Goal: Task Accomplishment & Management: Use online tool/utility

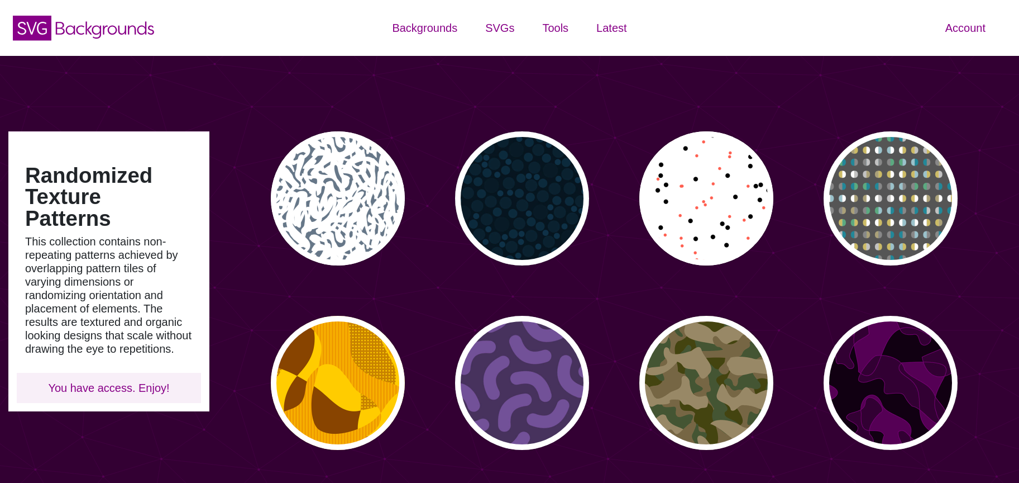
click at [179, 251] on p "This collection contains non-repeating patterns achieved by overlapping pattern…" at bounding box center [109, 295] width 168 height 121
click at [135, 293] on p "This collection contains non-repeating patterns achieved by overlapping pattern…" at bounding box center [109, 295] width 168 height 121
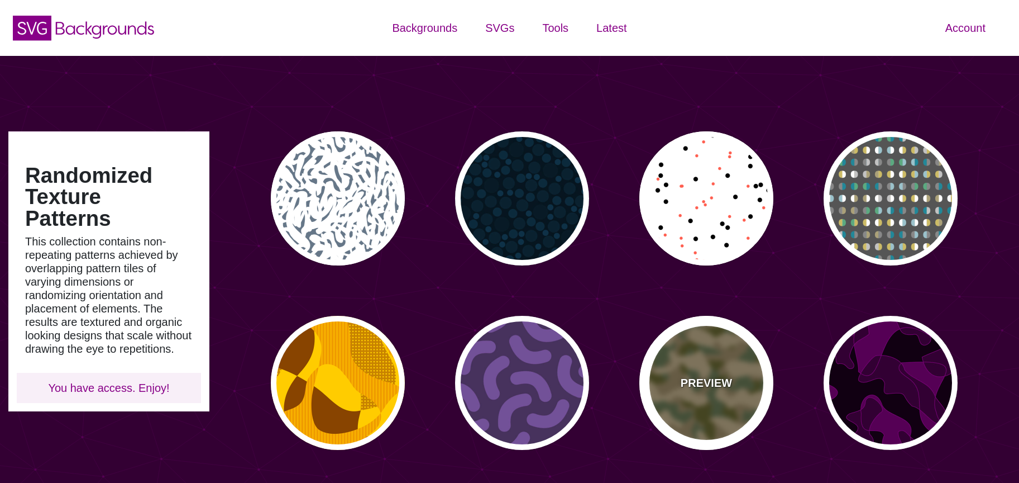
click at [692, 352] on div "PREVIEW" at bounding box center [707, 383] width 134 height 134
type input "#776644"
type input "#444411"
type input "#445533"
type input "#998866"
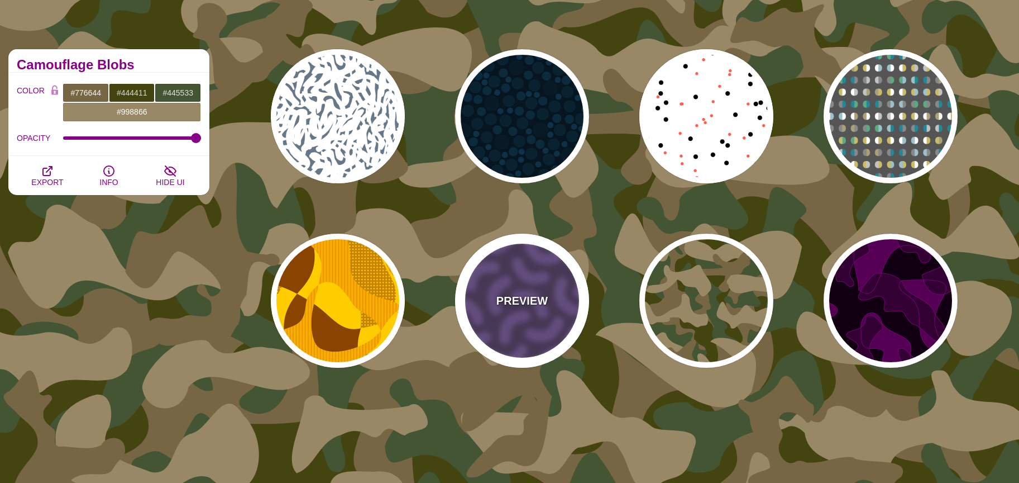
scroll to position [84, 0]
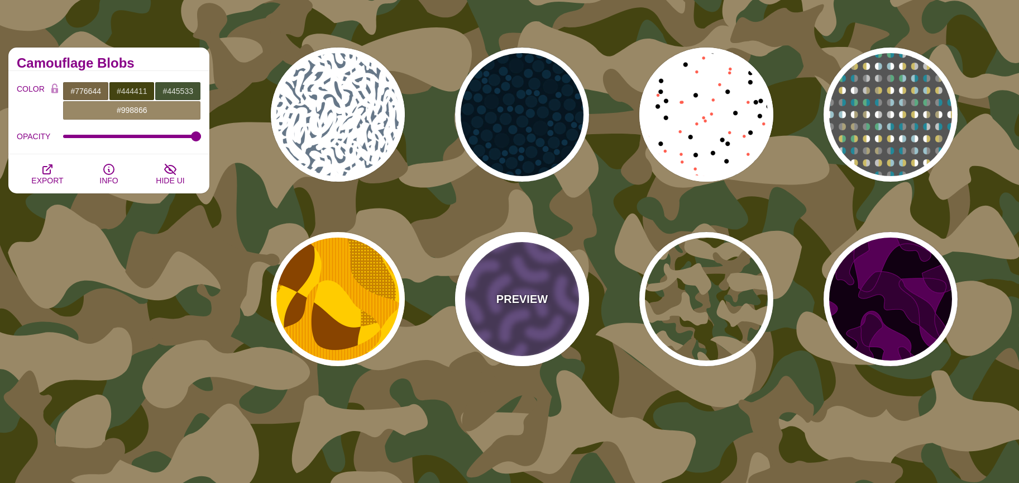
click at [517, 303] on p "PREVIEW" at bounding box center [522, 298] width 51 height 17
type input "#46315D"
type input "#735098"
type input "0"
type input "0.3"
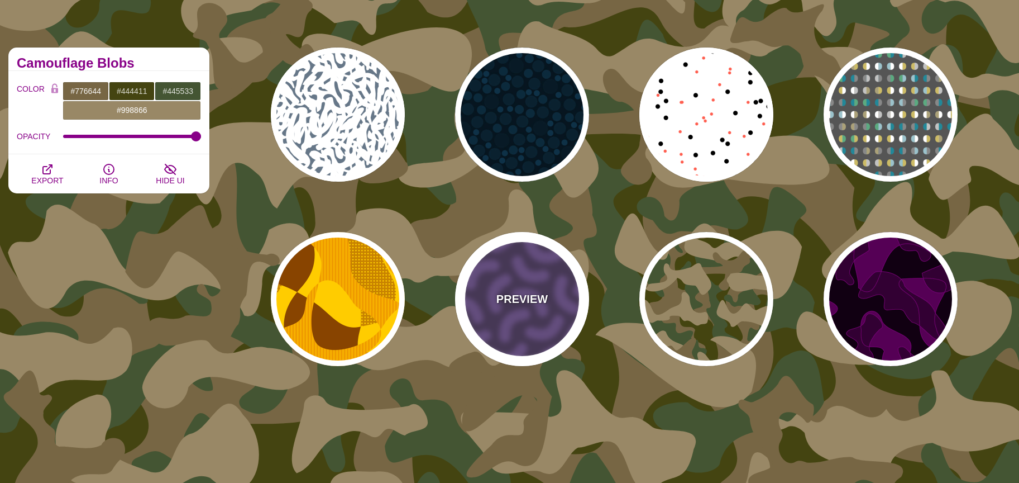
type input "30"
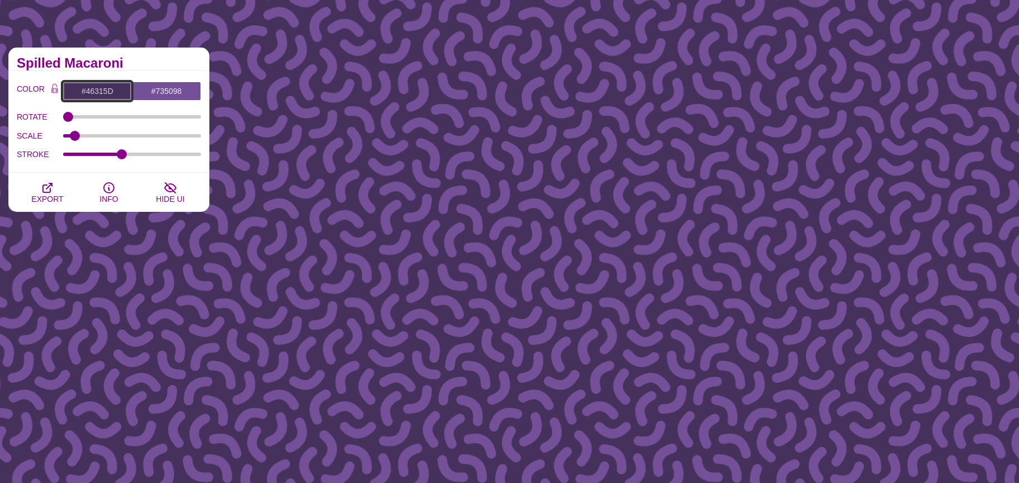
click at [93, 86] on input "#46315D" at bounding box center [97, 91] width 69 height 19
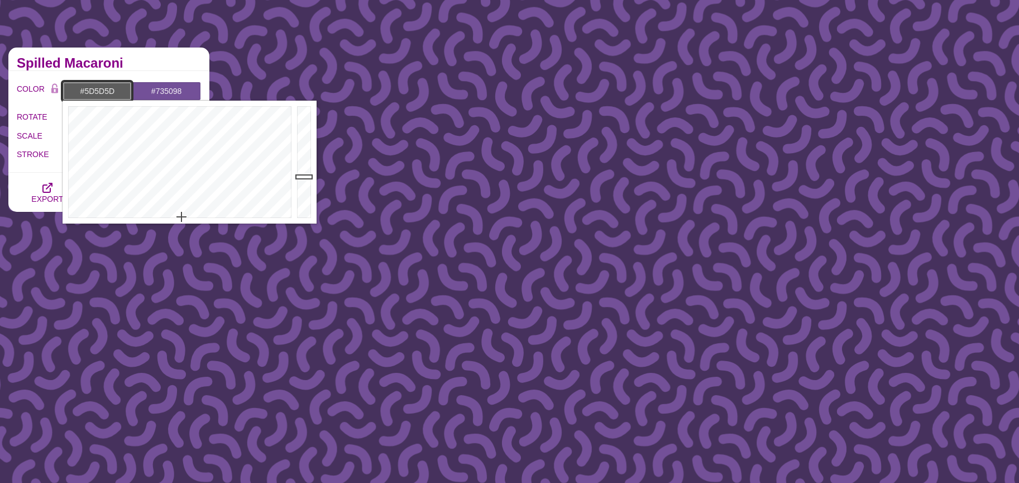
drag, startPoint x: 182, startPoint y: 213, endPoint x: 182, endPoint y: 221, distance: 7.8
click at [182, 221] on div at bounding box center [179, 162] width 232 height 123
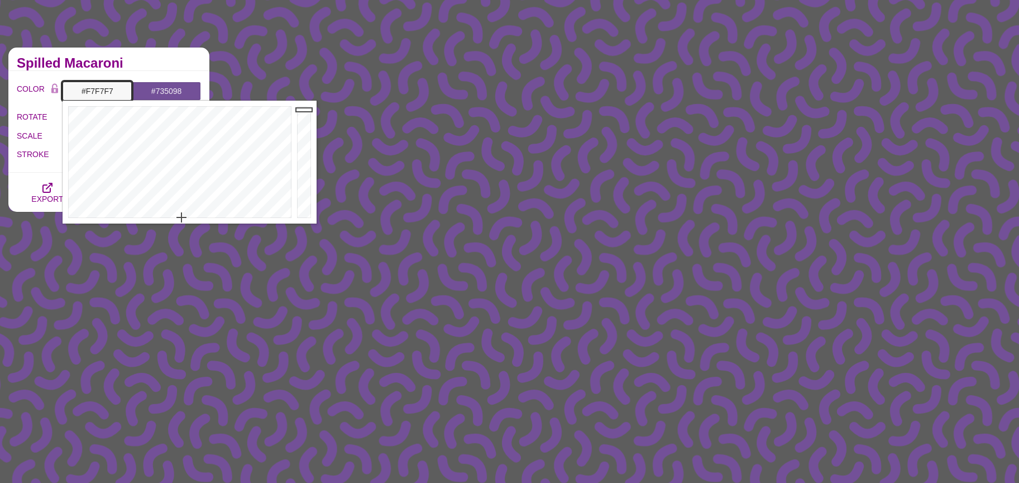
click at [306, 109] on div at bounding box center [305, 162] width 22 height 123
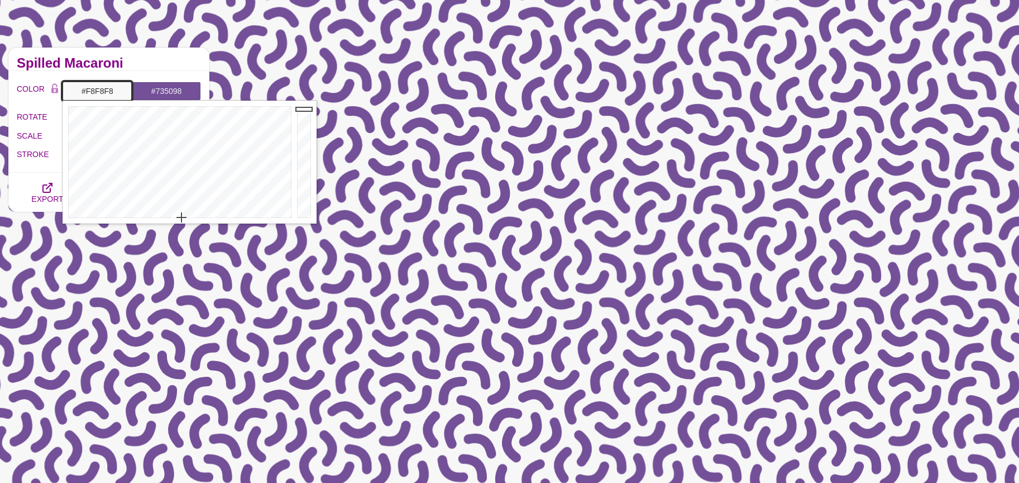
type input "#FBFBFB"
click at [302, 108] on div at bounding box center [305, 162] width 22 height 123
click at [141, 83] on input "#735098" at bounding box center [166, 91] width 69 height 19
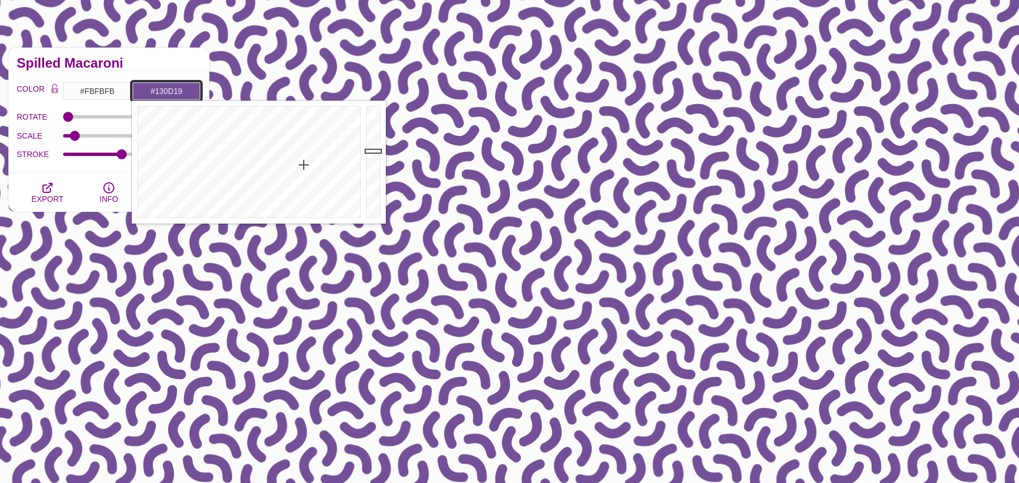
click at [374, 206] on div at bounding box center [375, 162] width 22 height 123
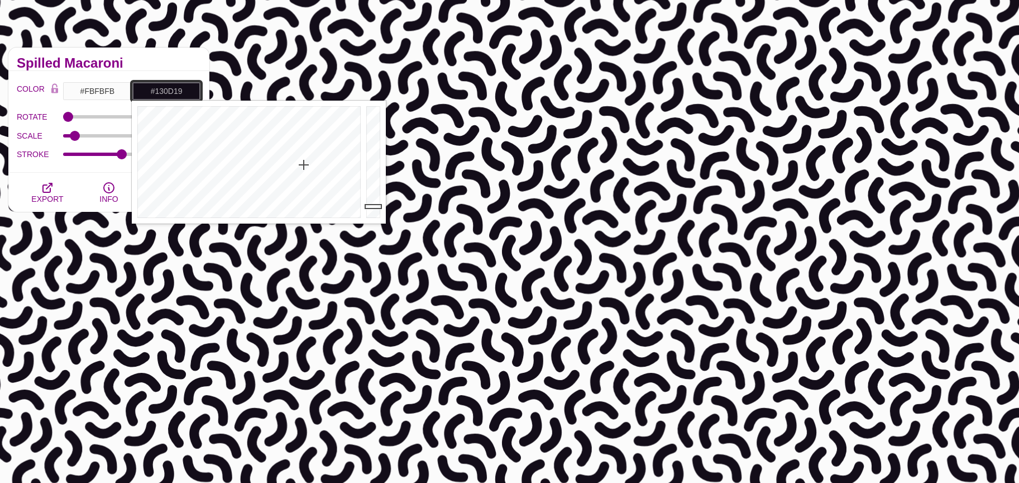
type input "#664786"
click at [375, 159] on div at bounding box center [375, 162] width 22 height 123
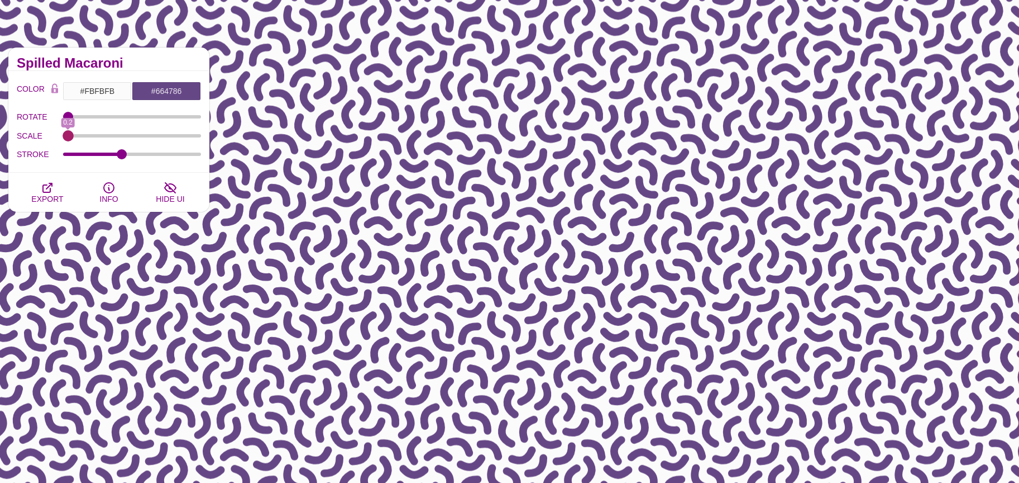
drag, startPoint x: 73, startPoint y: 137, endPoint x: 65, endPoint y: 136, distance: 7.8
type input "0.2"
click at [65, 136] on input "SCALE" at bounding box center [132, 136] width 139 height 4
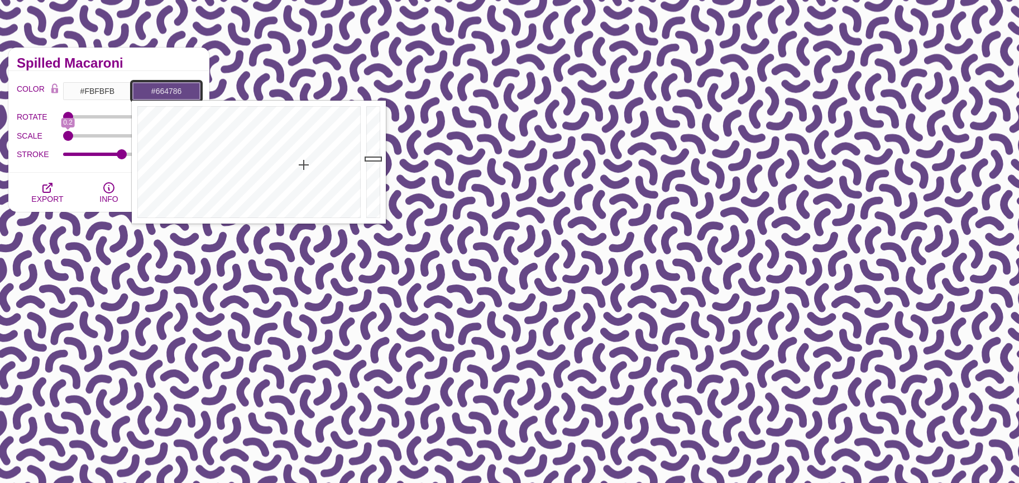
click at [157, 93] on input "#664786" at bounding box center [166, 91] width 69 height 19
drag, startPoint x: 319, startPoint y: 222, endPoint x: 310, endPoint y: 220, distance: 9.2
click at [311, 220] on div at bounding box center [248, 162] width 232 height 123
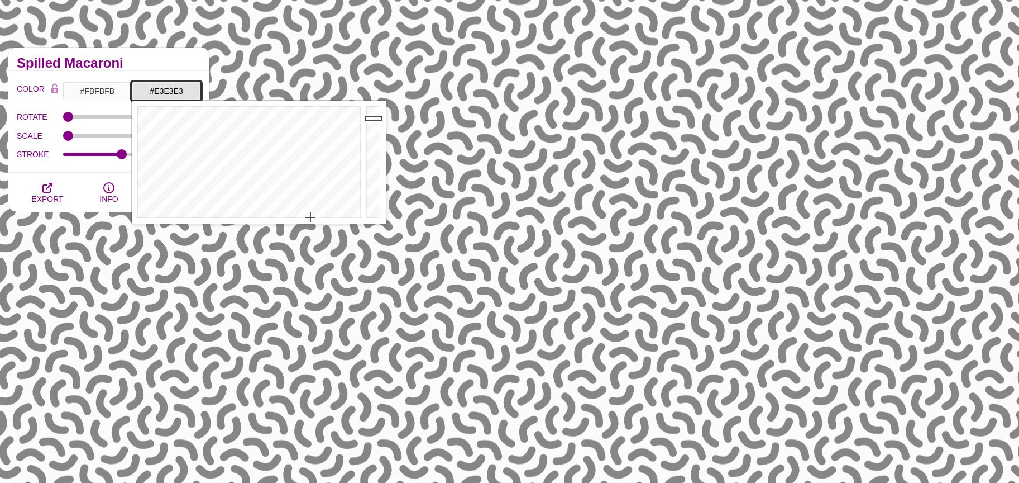
click at [368, 118] on div at bounding box center [375, 162] width 22 height 123
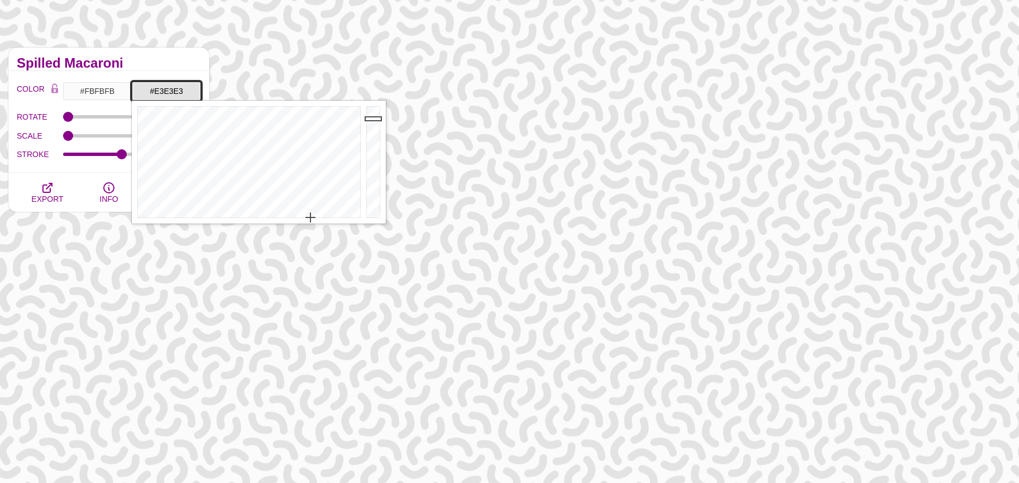
type input "#080808"
click at [369, 214] on div at bounding box center [375, 162] width 22 height 123
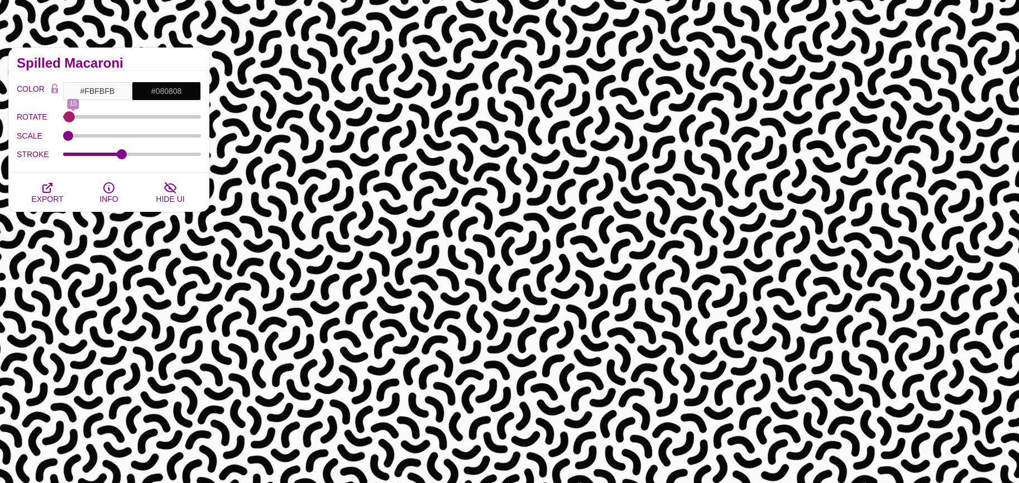
type input "0"
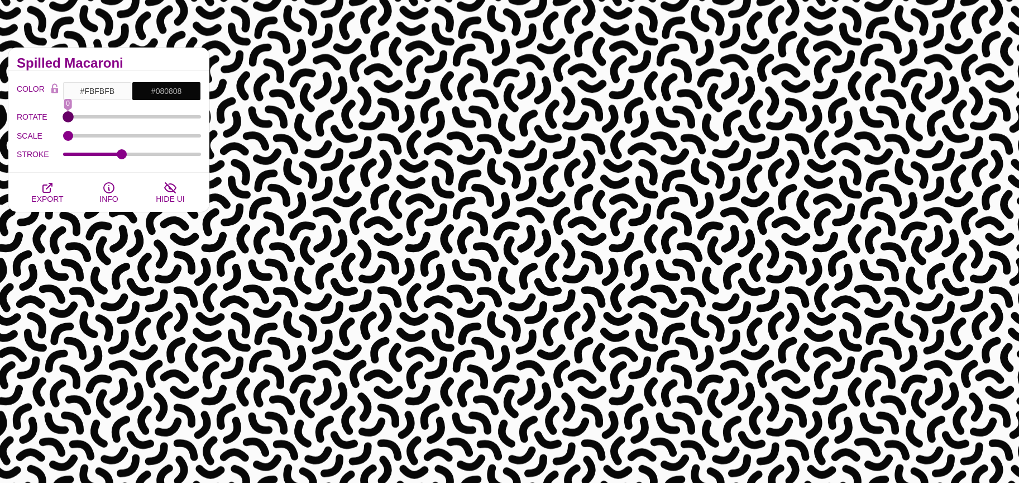
click at [63, 117] on input "ROTATE" at bounding box center [132, 117] width 139 height 4
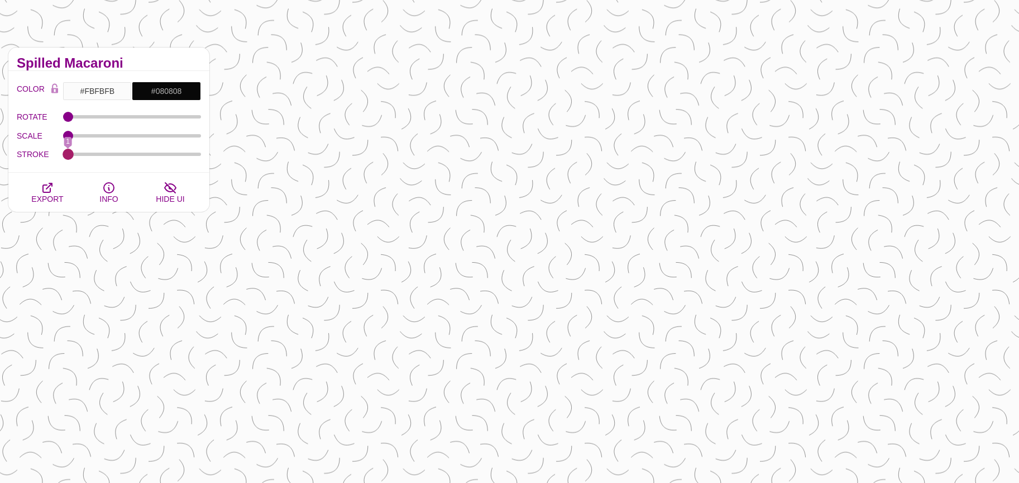
drag, startPoint x: 121, startPoint y: 154, endPoint x: 39, endPoint y: 155, distance: 82.7
type input "1"
click at [63, 155] on input "STROKE" at bounding box center [132, 154] width 139 height 4
click at [149, 85] on input "#080808" at bounding box center [166, 91] width 69 height 19
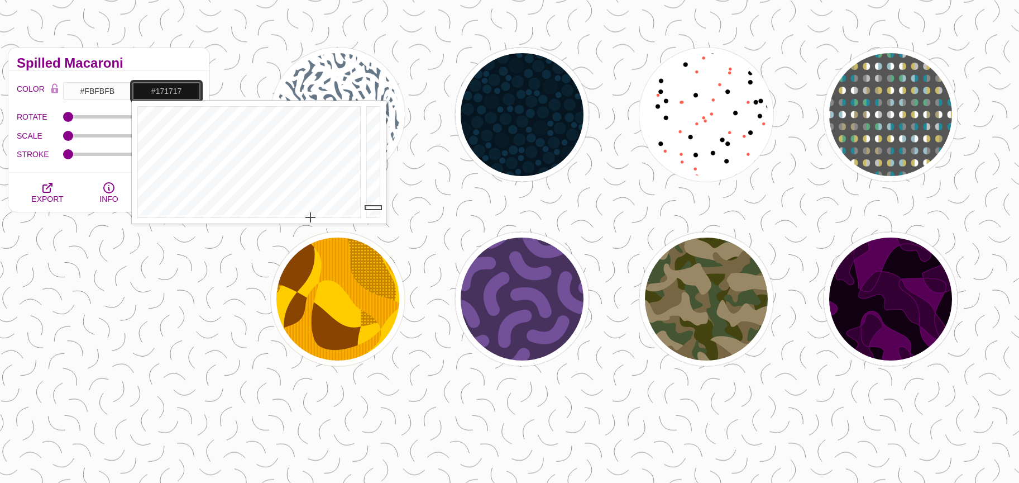
click at [375, 207] on div at bounding box center [375, 162] width 22 height 123
type input "#000000"
drag, startPoint x: 374, startPoint y: 207, endPoint x: 375, endPoint y: 220, distance: 12.3
click at [375, 220] on div at bounding box center [375, 162] width 22 height 123
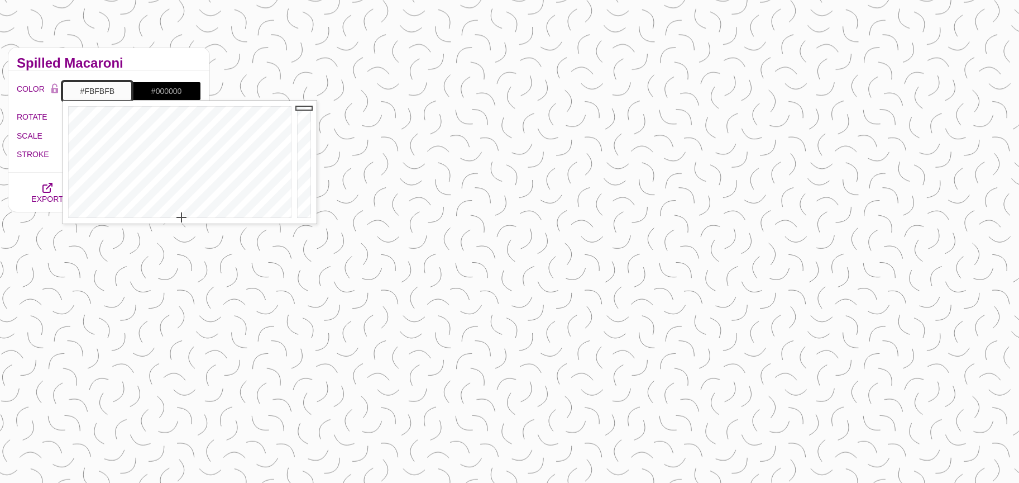
click at [84, 96] on input "#FBFBFB" at bounding box center [97, 91] width 69 height 19
click at [151, 88] on input "#000000" at bounding box center [166, 91] width 69 height 19
drag, startPoint x: 69, startPoint y: 151, endPoint x: 62, endPoint y: 152, distance: 7.3
click at [63, 152] on input "STROKE" at bounding box center [132, 154] width 139 height 4
type input "1.9"
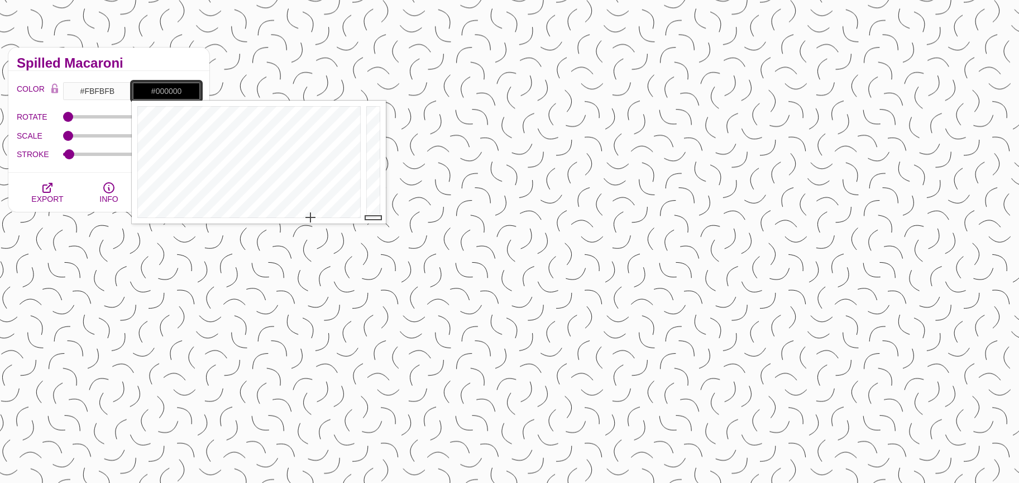
drag, startPoint x: 166, startPoint y: 93, endPoint x: 195, endPoint y: 116, distance: 36.6
click at [166, 93] on input "#000000" at bounding box center [166, 91] width 69 height 19
click at [374, 208] on div at bounding box center [375, 162] width 22 height 123
click at [369, 202] on div at bounding box center [375, 162] width 22 height 123
click at [154, 93] on input "#242424" at bounding box center [166, 91] width 69 height 19
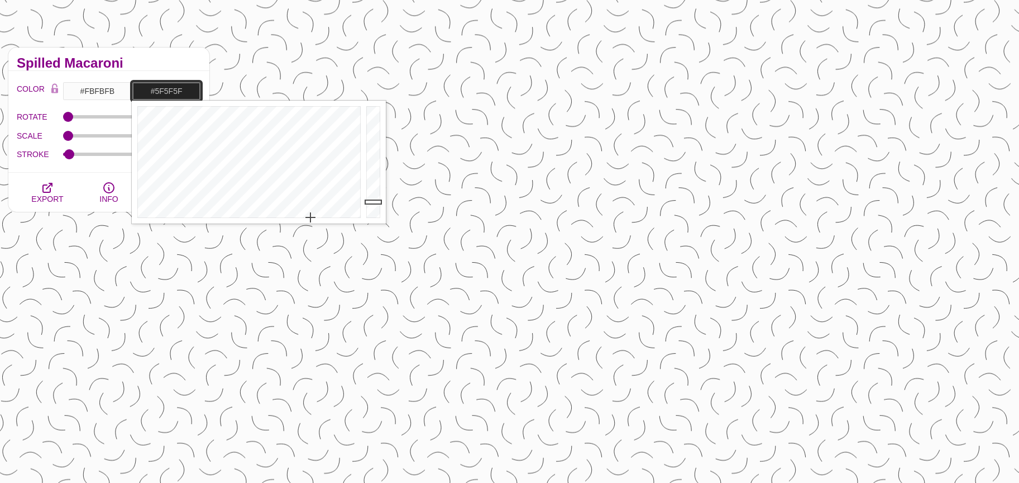
click at [369, 176] on div at bounding box center [375, 162] width 22 height 123
type input "#4D4D4D"
click at [369, 184] on div at bounding box center [375, 162] width 22 height 123
click at [42, 185] on icon "button" at bounding box center [47, 187] width 13 height 13
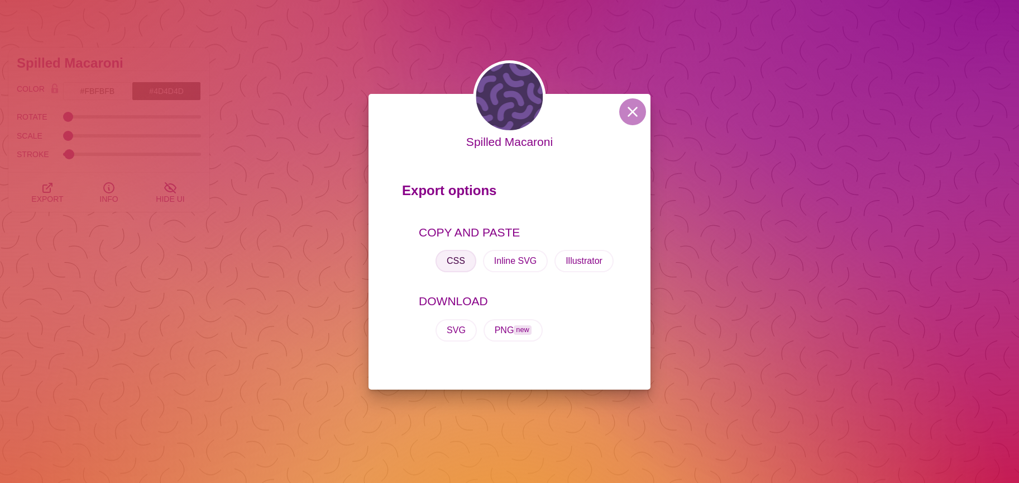
click at [451, 262] on button "CSS" at bounding box center [456, 261] width 41 height 22
click at [450, 263] on button "CSS" at bounding box center [456, 261] width 41 height 22
click at [460, 260] on button "CSS" at bounding box center [456, 261] width 41 height 22
click at [628, 115] on button at bounding box center [632, 111] width 27 height 27
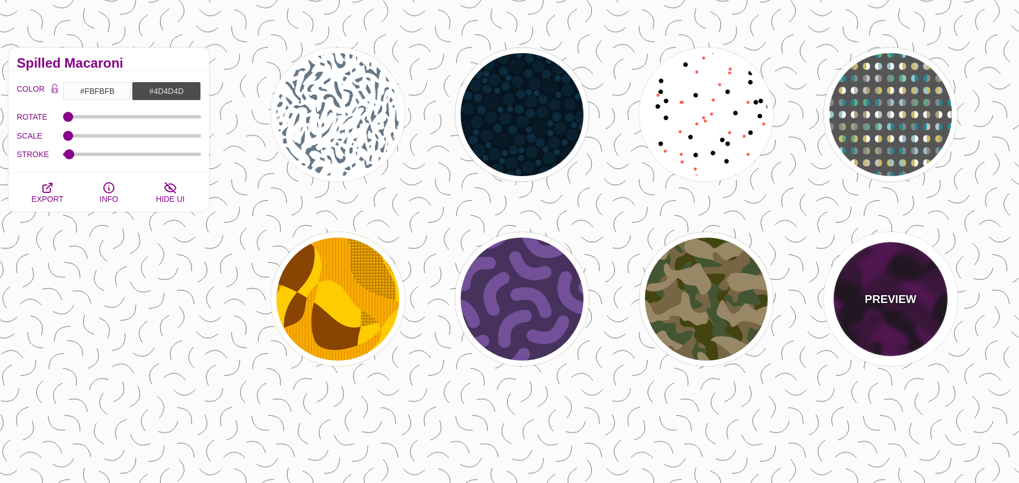
click at [894, 317] on div "PREVIEW" at bounding box center [891, 299] width 134 height 134
type input "#110011"
type input "#550055"
type input "#330033"
type input "#770077"
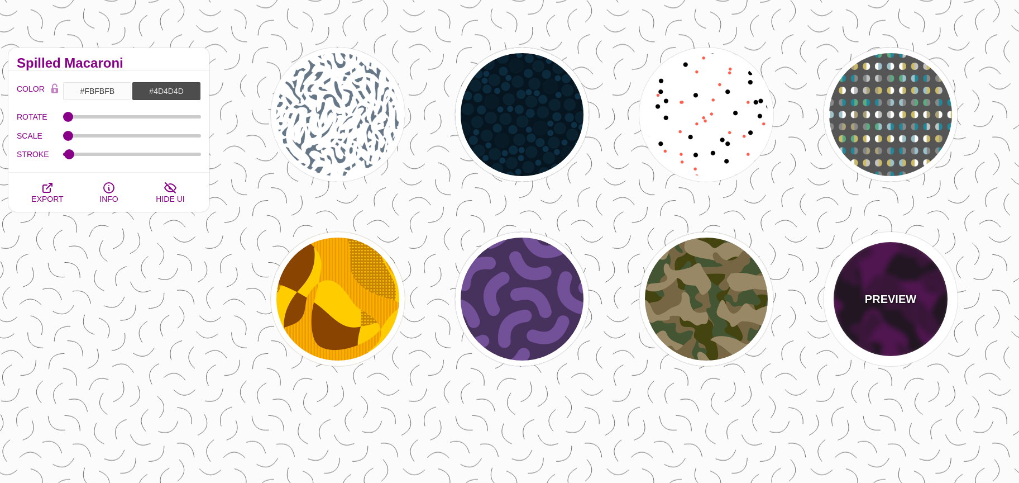
type input "2"
type input "1"
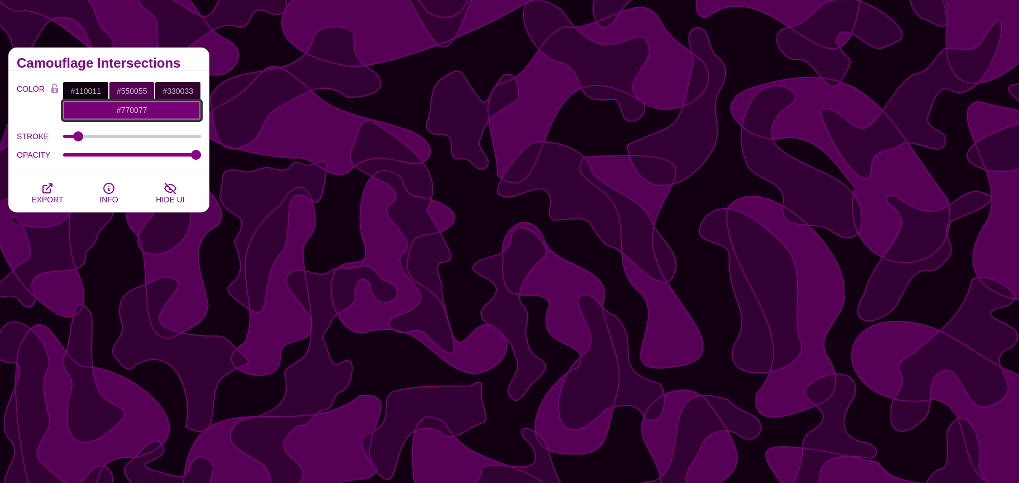
click at [147, 112] on input "#770077" at bounding box center [132, 110] width 139 height 19
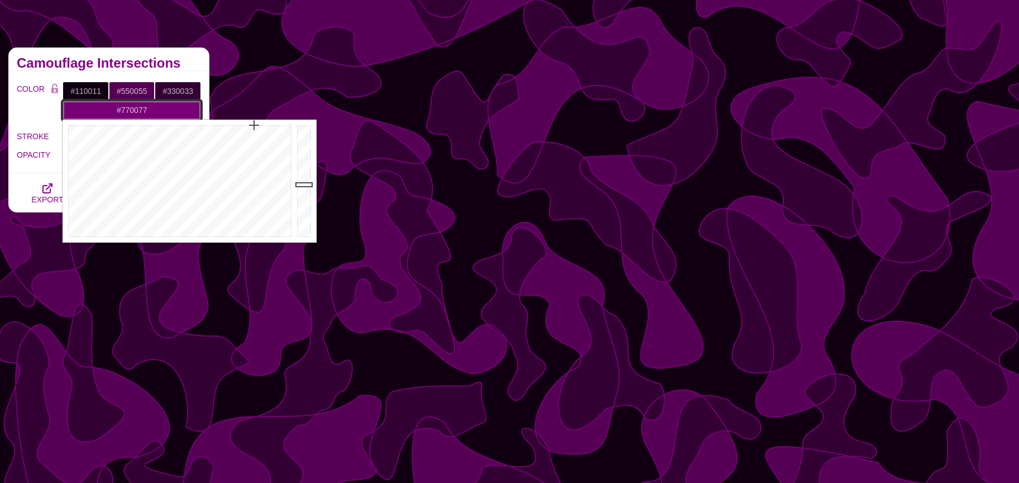
type input "#777777"
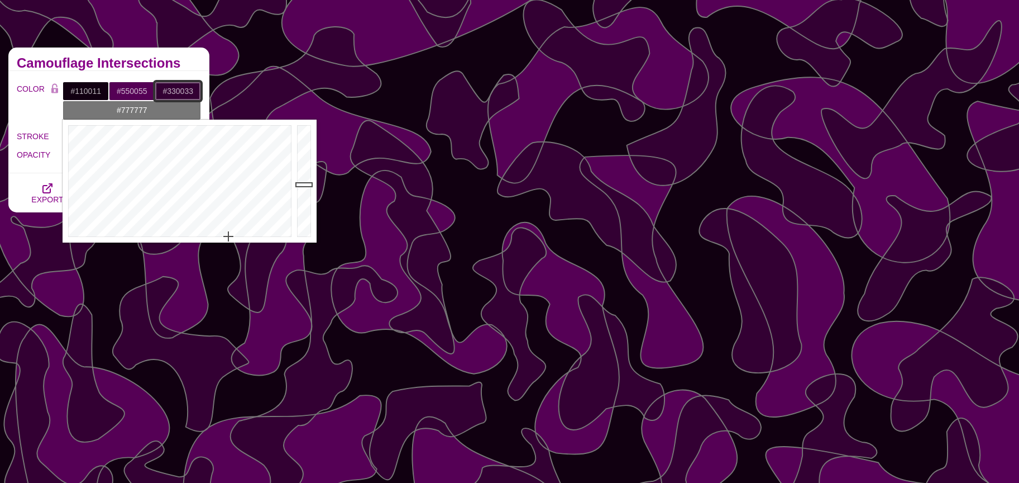
click at [183, 92] on input "#330033" at bounding box center [178, 91] width 46 height 19
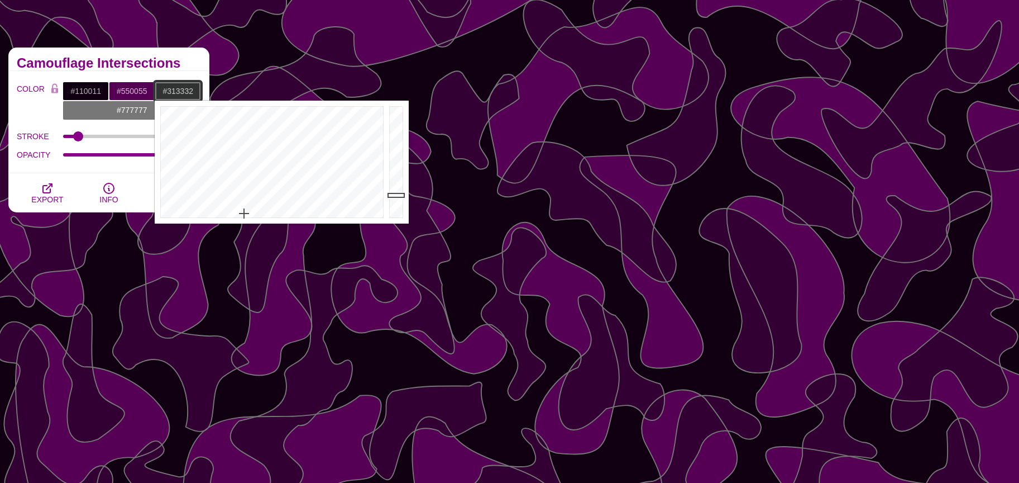
type input "#323332"
drag, startPoint x: 242, startPoint y: 210, endPoint x: 249, endPoint y: 215, distance: 7.9
click at [249, 215] on div at bounding box center [271, 162] width 232 height 123
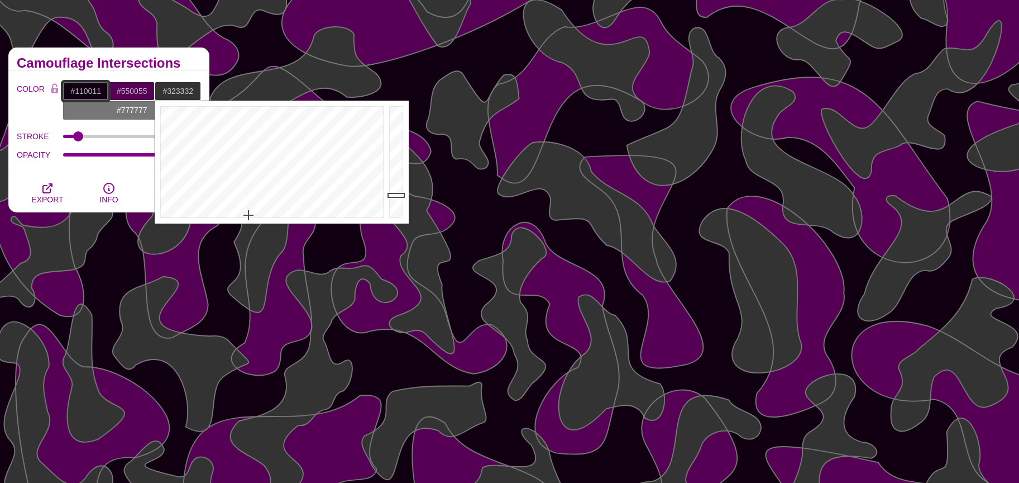
click at [83, 88] on input "#110011" at bounding box center [86, 91] width 46 height 19
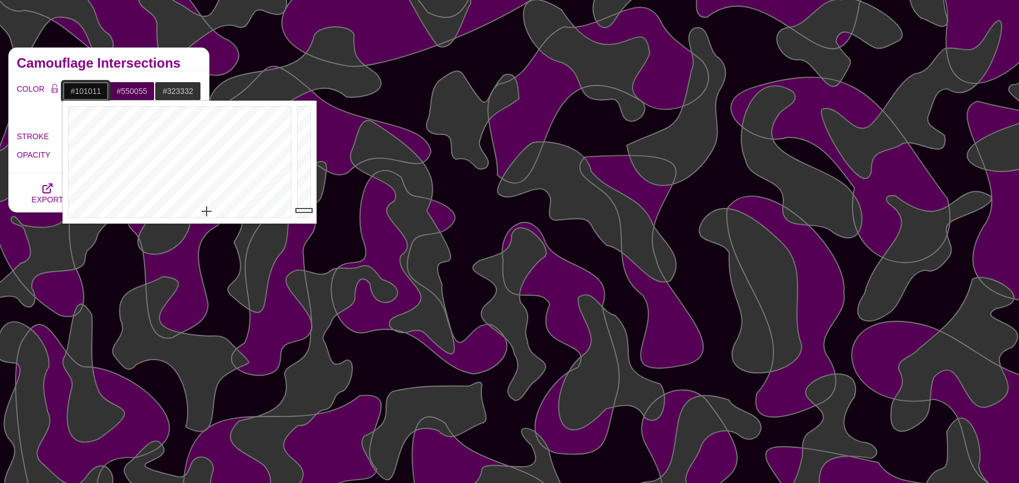
click at [207, 211] on div at bounding box center [179, 162] width 232 height 123
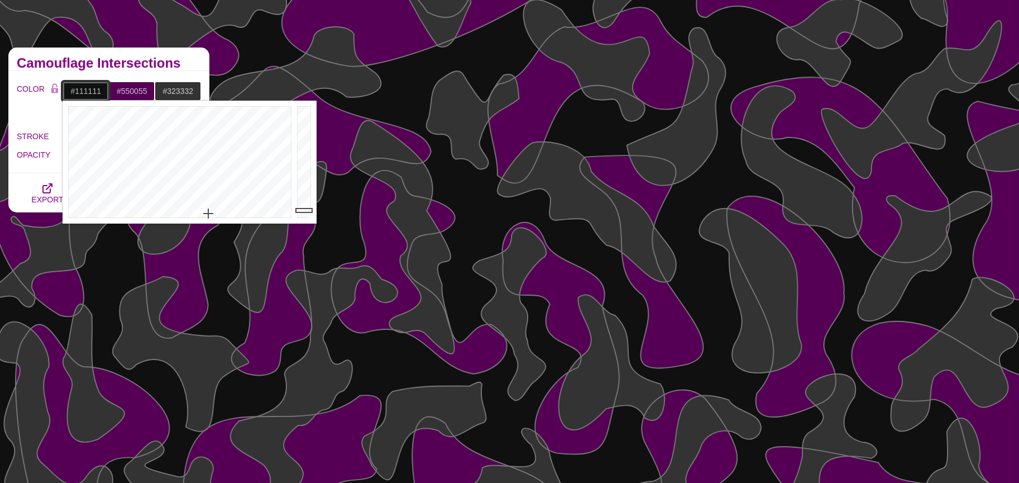
click at [209, 216] on div at bounding box center [179, 162] width 232 height 123
type input "#D5D6D8"
click at [312, 123] on div at bounding box center [305, 162] width 22 height 123
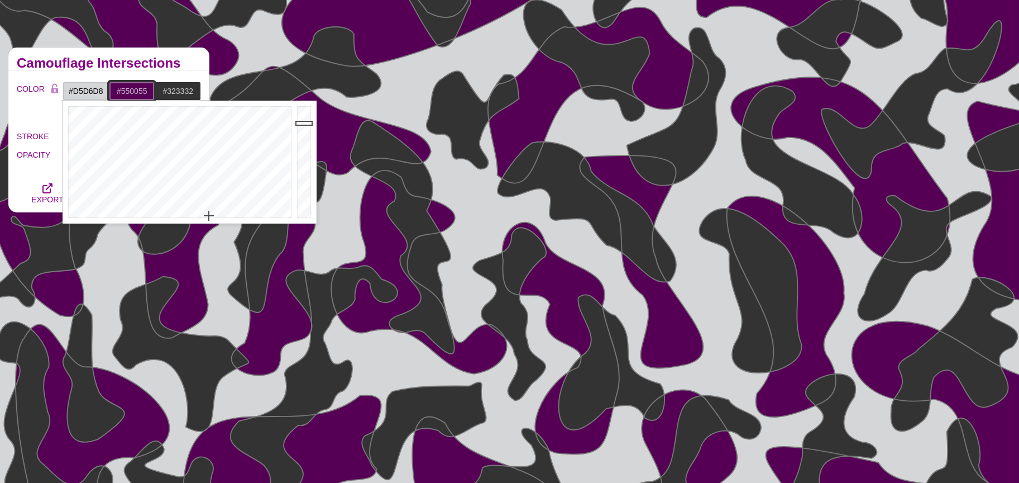
click at [113, 96] on input "#550055" at bounding box center [132, 91] width 46 height 19
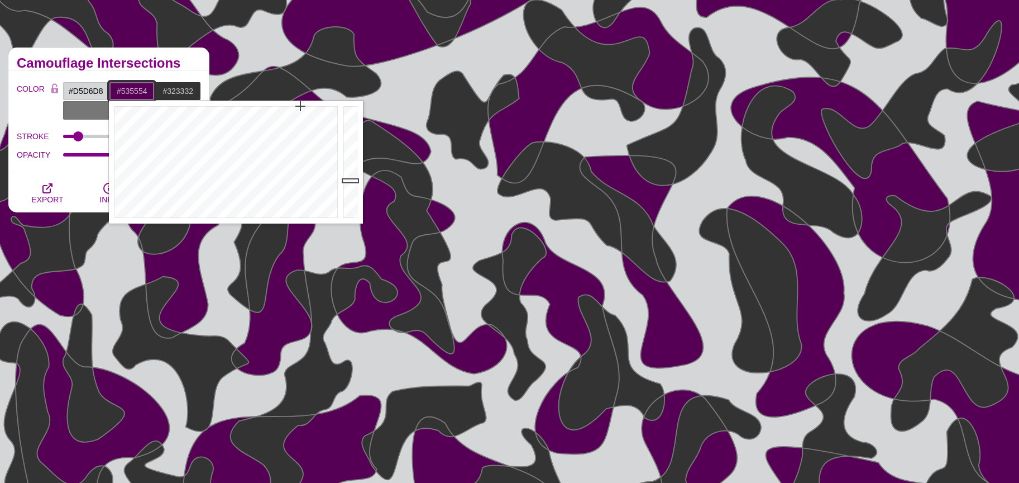
click at [204, 214] on div at bounding box center [225, 162] width 232 height 123
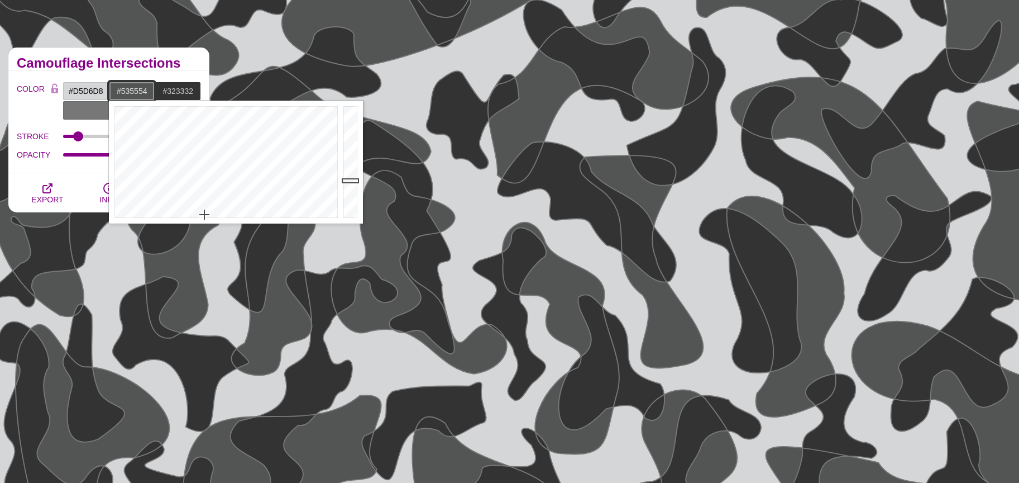
type input "#B1B6B3"
click at [349, 138] on div at bounding box center [352, 162] width 22 height 123
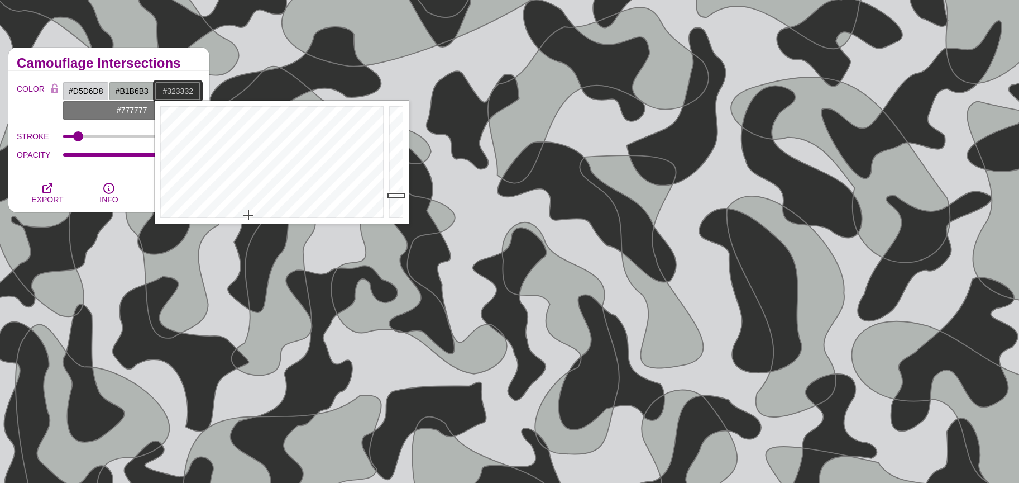
click at [171, 88] on input "#323332" at bounding box center [178, 91] width 46 height 19
click at [252, 212] on div at bounding box center [271, 162] width 232 height 123
click at [395, 112] on div at bounding box center [398, 162] width 22 height 123
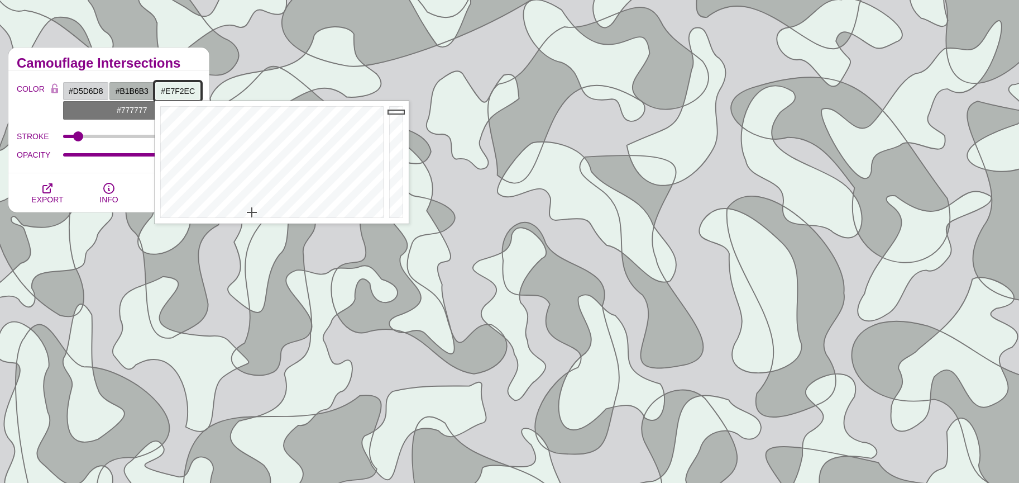
type input "#D0DAD4"
click at [399, 122] on div at bounding box center [398, 162] width 22 height 123
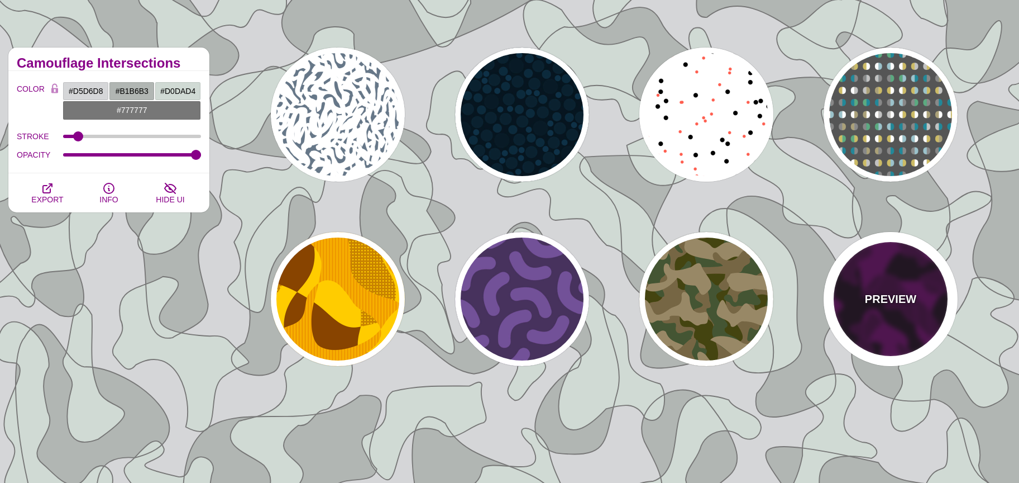
click at [919, 309] on div "PREVIEW" at bounding box center [891, 299] width 134 height 134
type input "#110011"
type input "#550055"
type input "#330033"
type input "#770077"
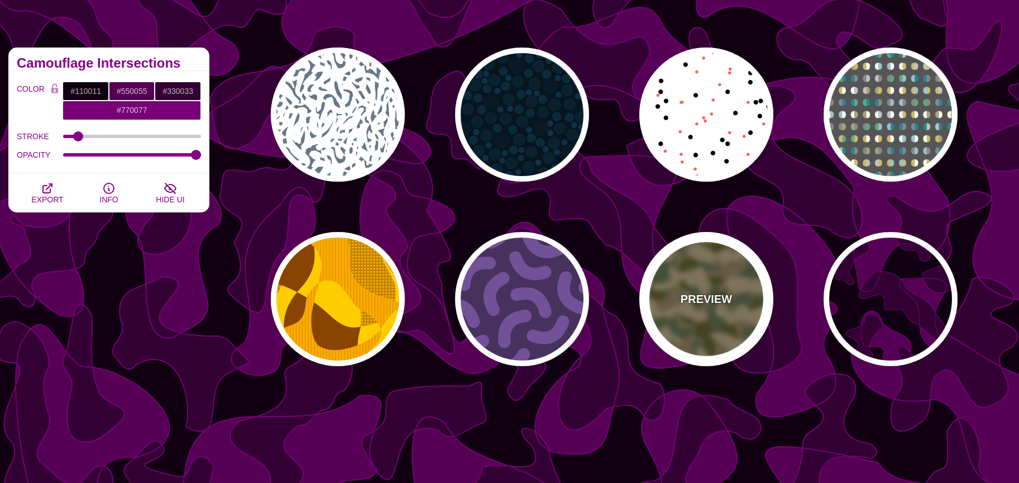
click at [759, 300] on div "PREVIEW" at bounding box center [707, 299] width 134 height 134
type input "#776644"
type input "#444411"
type input "#445533"
type input "#998866"
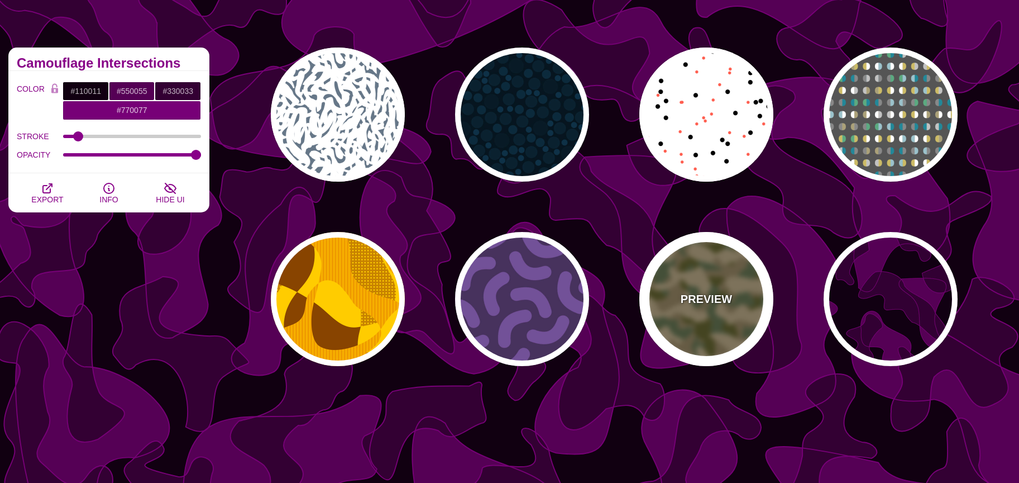
type input "1"
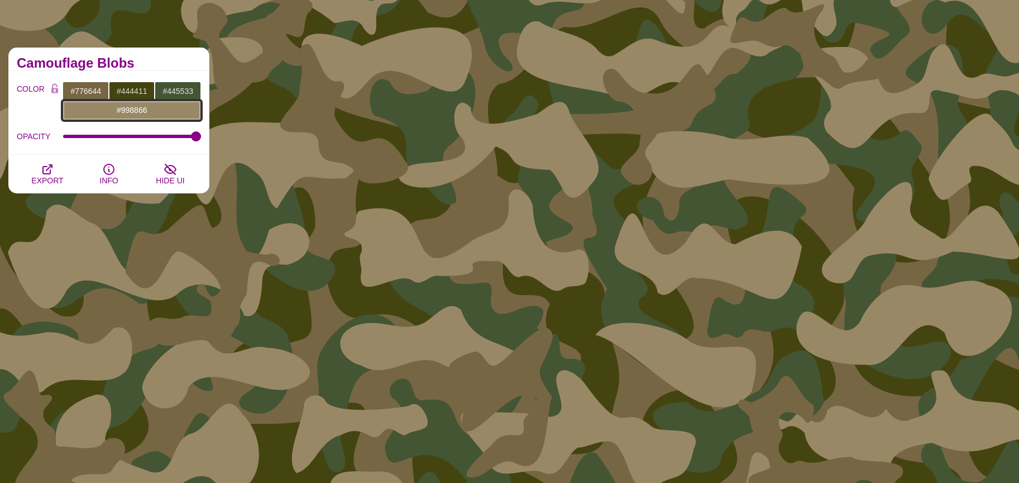
drag, startPoint x: 150, startPoint y: 106, endPoint x: 153, endPoint y: 117, distance: 12.2
click at [150, 106] on input "#998866" at bounding box center [132, 110] width 139 height 19
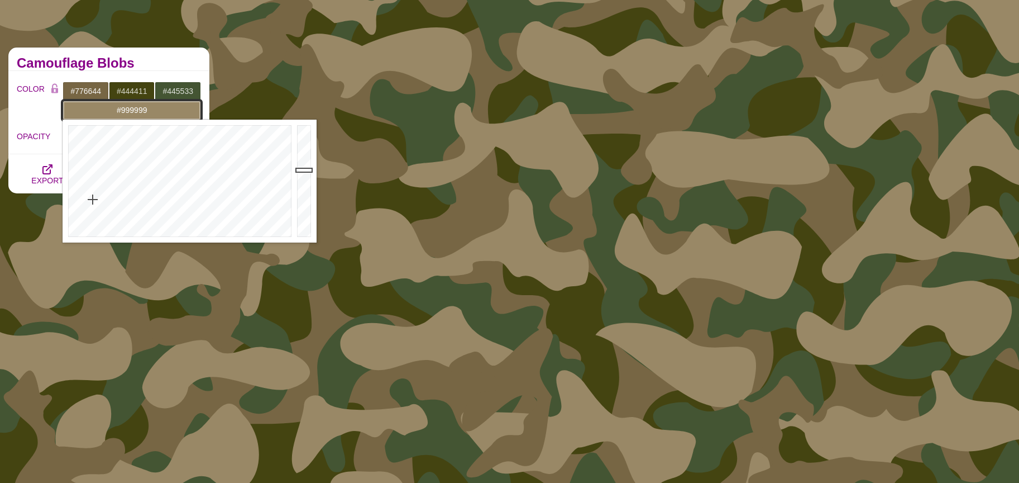
click at [222, 237] on div at bounding box center [179, 181] width 232 height 123
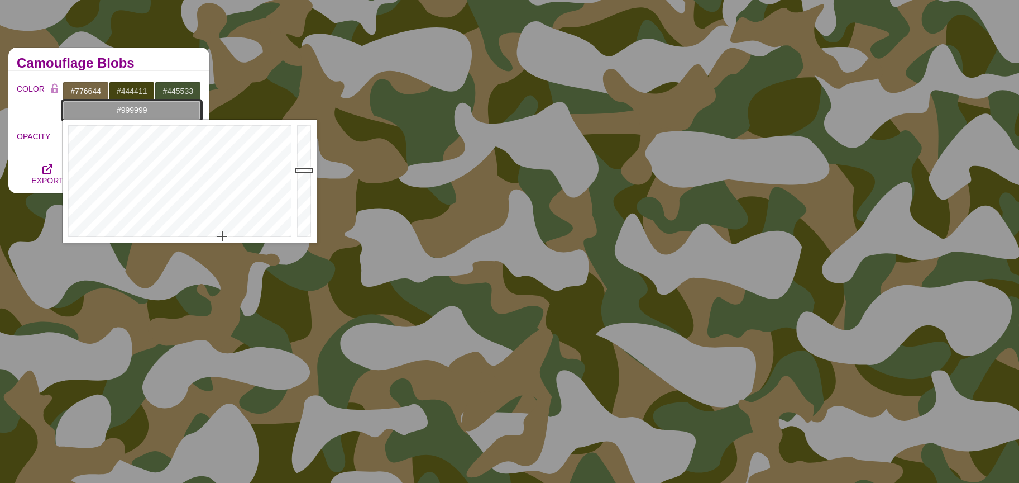
type input "#DFDFDF"
click at [303, 139] on div at bounding box center [305, 181] width 22 height 123
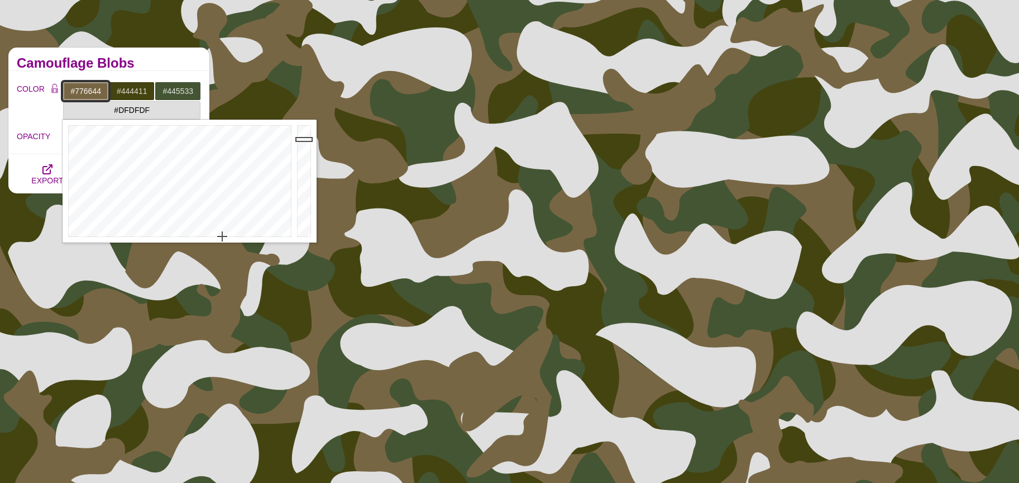
click at [89, 90] on input "#776644" at bounding box center [86, 91] width 46 height 19
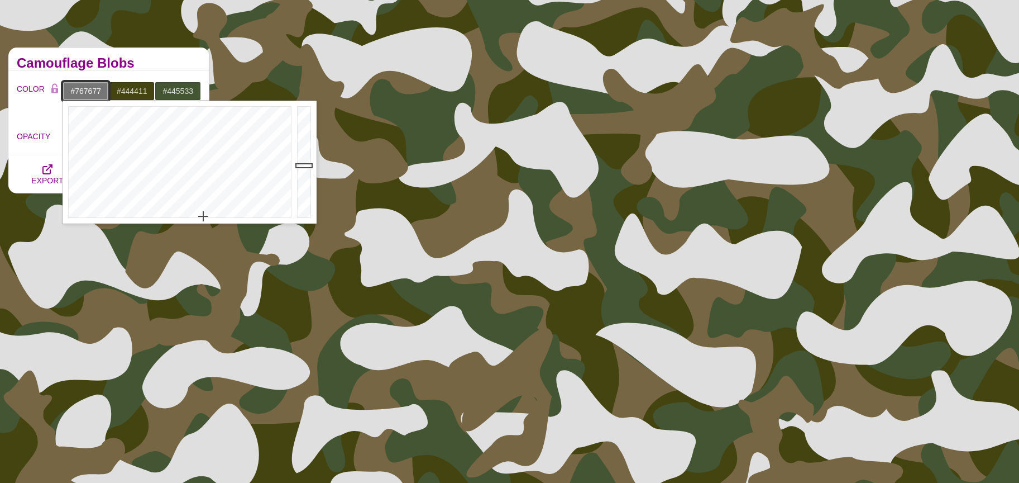
drag, startPoint x: 202, startPoint y: 216, endPoint x: 225, endPoint y: 204, distance: 25.2
click at [204, 216] on div at bounding box center [179, 162] width 232 height 123
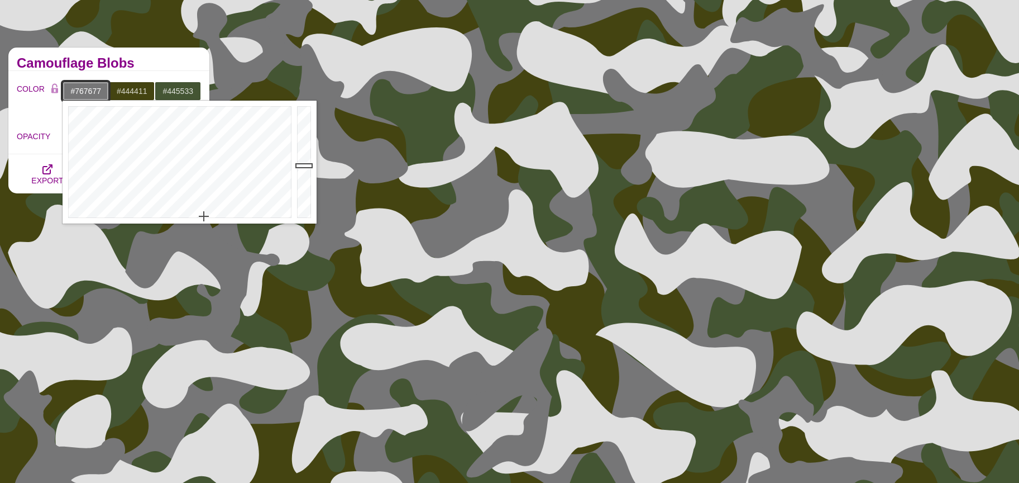
type input "#C0C0C1"
click at [306, 133] on div at bounding box center [305, 162] width 22 height 123
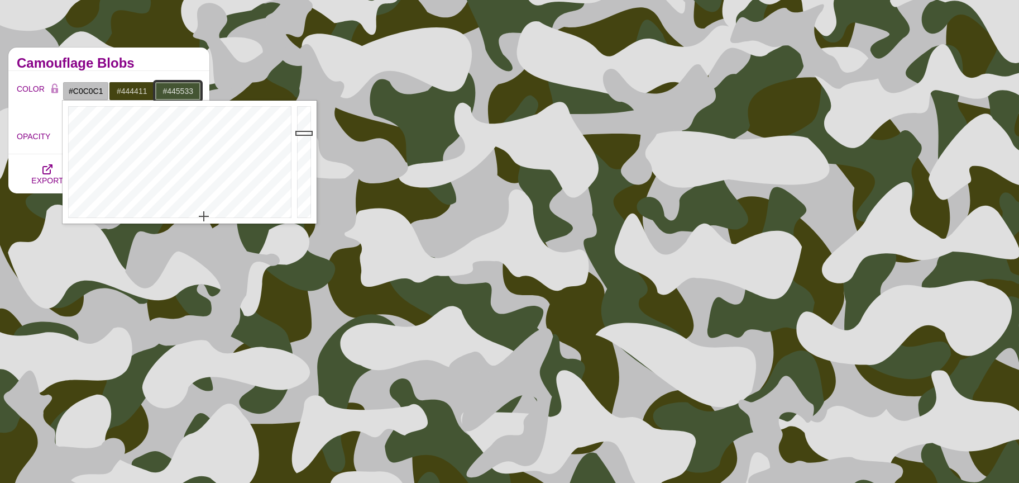
click at [178, 89] on input "#445533" at bounding box center [178, 91] width 46 height 19
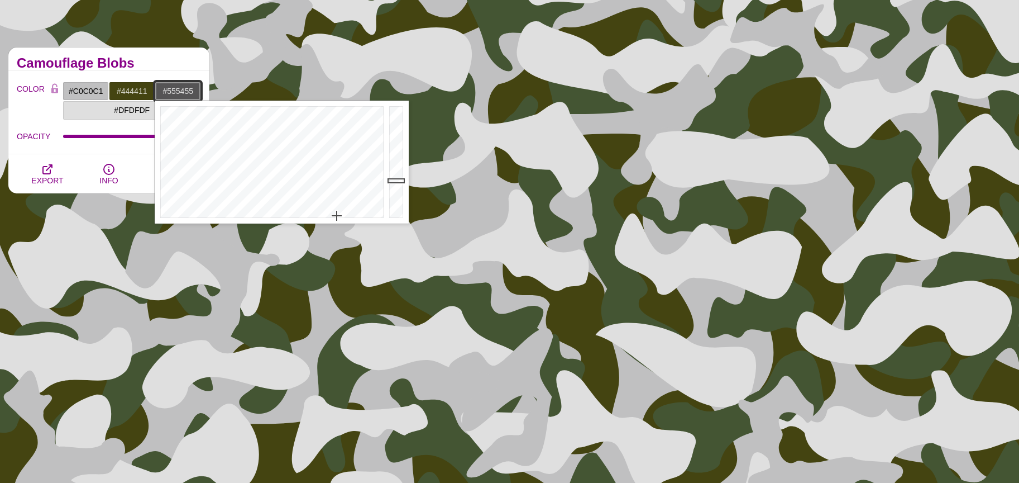
click at [337, 216] on div at bounding box center [271, 162] width 232 height 123
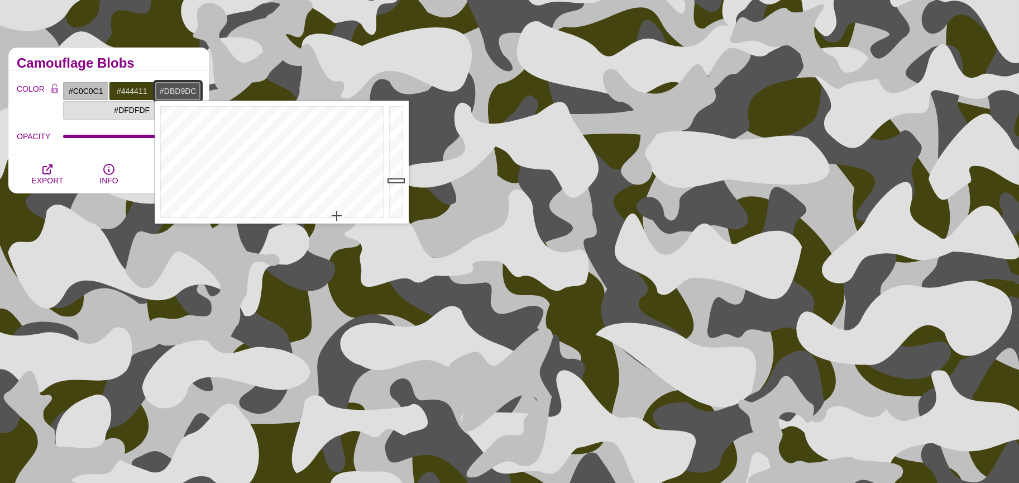
click at [401, 121] on div at bounding box center [398, 162] width 22 height 123
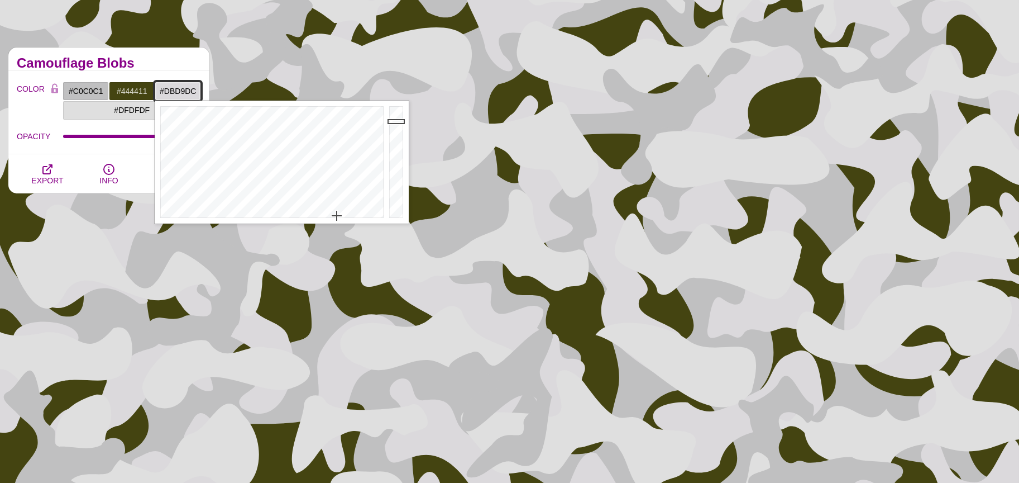
type input "#A2A0A3"
click at [399, 146] on div at bounding box center [398, 162] width 22 height 123
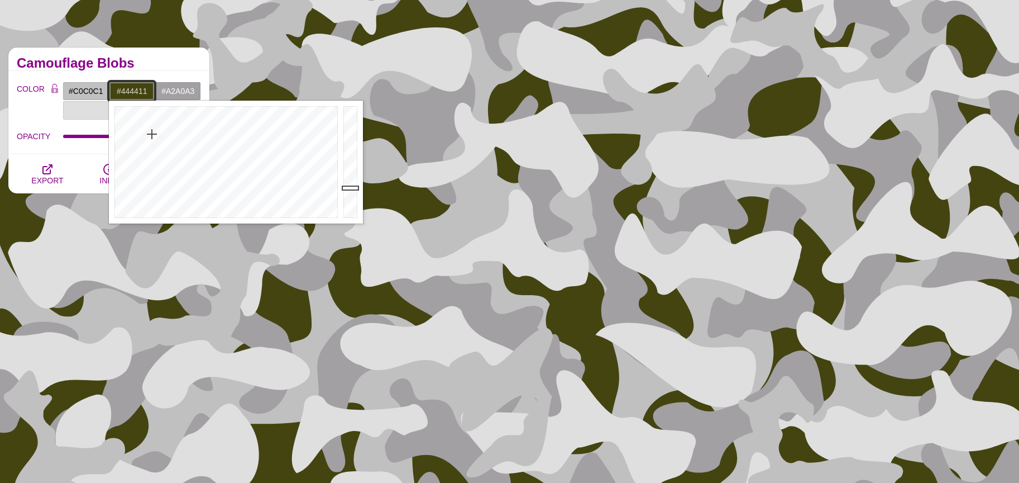
click at [130, 90] on input "#444411" at bounding box center [132, 91] width 46 height 19
click at [266, 213] on div at bounding box center [225, 162] width 232 height 123
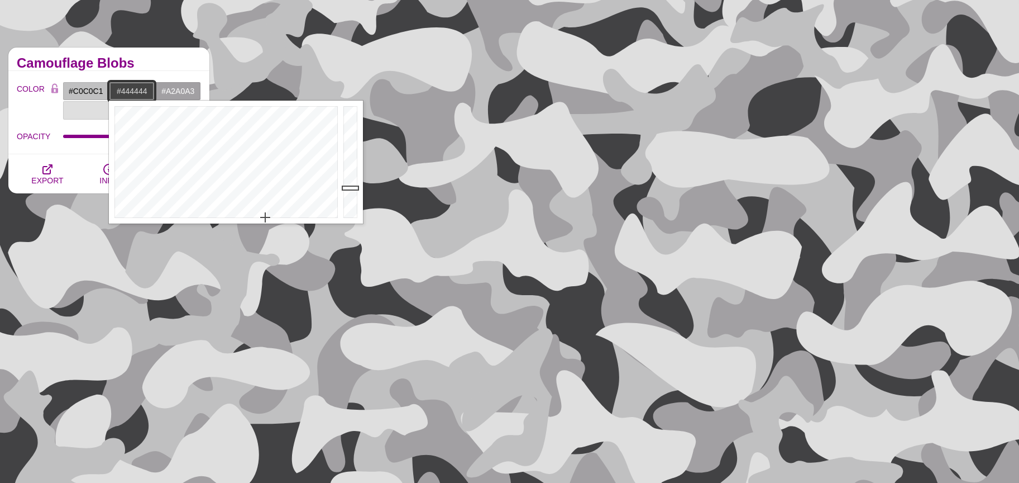
click at [265, 218] on div at bounding box center [225, 162] width 232 height 123
drag, startPoint x: 346, startPoint y: 134, endPoint x: 347, endPoint y: 125, distance: 9.0
click at [347, 131] on div at bounding box center [352, 162] width 22 height 123
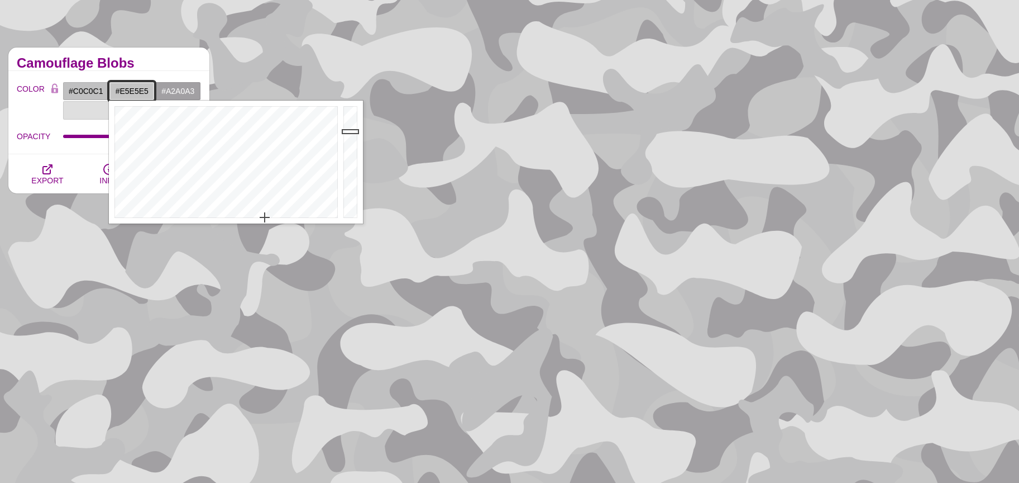
click at [346, 117] on div at bounding box center [352, 162] width 22 height 123
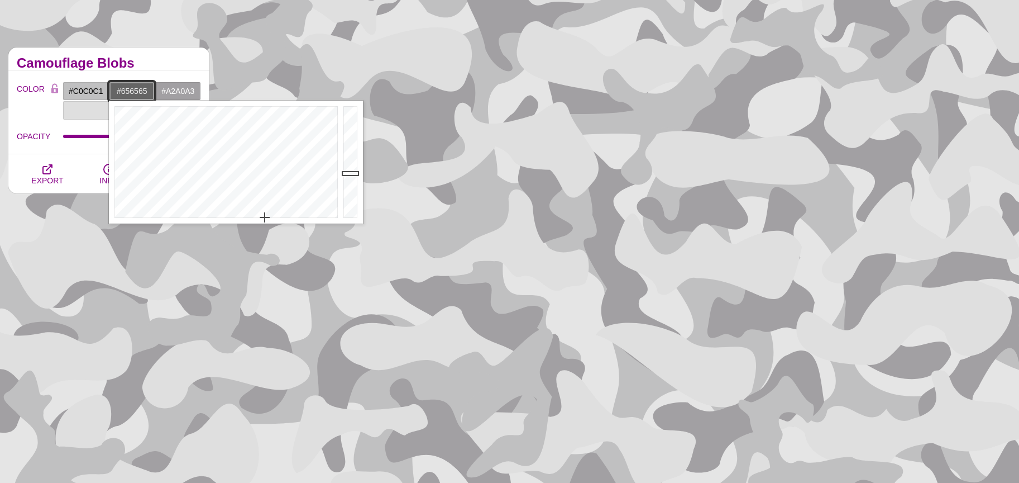
click at [348, 173] on div at bounding box center [352, 162] width 22 height 123
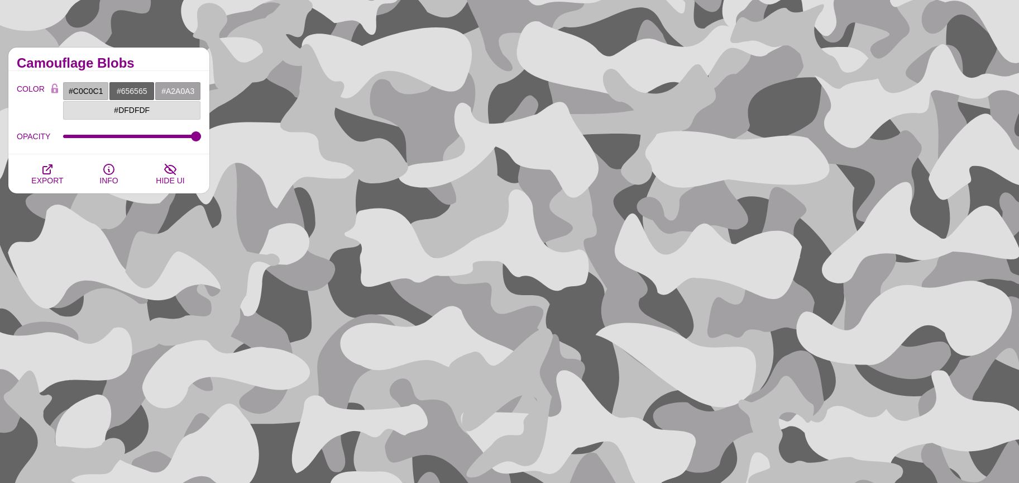
click at [114, 61] on h2 "Camouflage Blobs" at bounding box center [109, 63] width 184 height 9
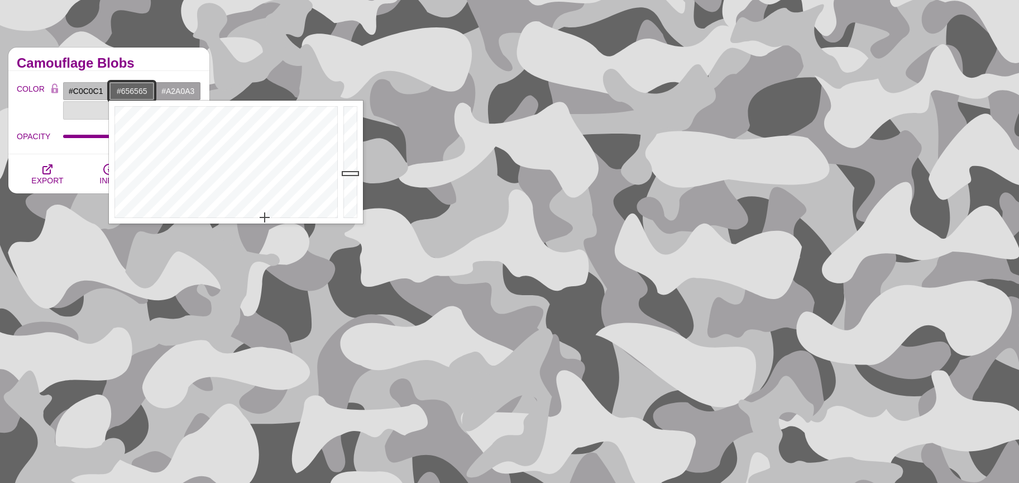
click at [144, 88] on input "#656565" at bounding box center [132, 91] width 46 height 19
type input "#4B4B4B"
click at [354, 184] on div at bounding box center [352, 162] width 22 height 123
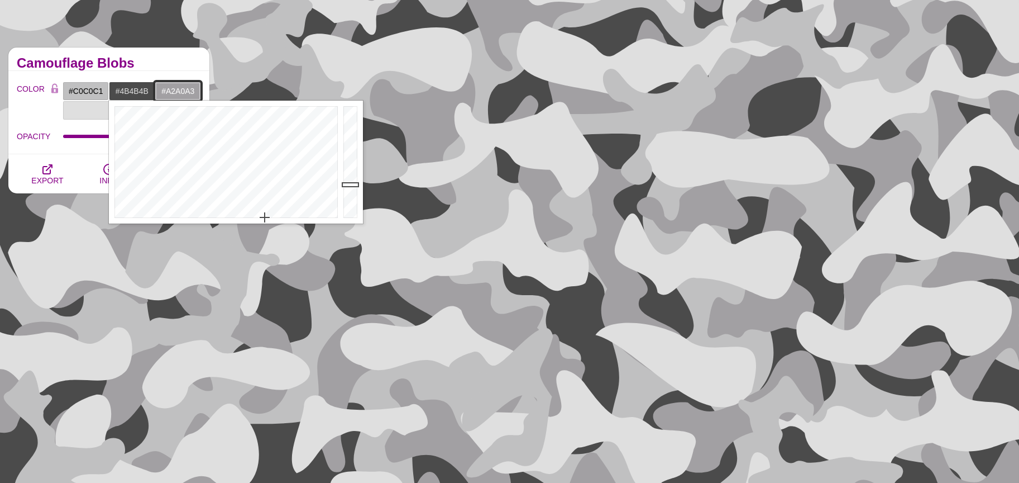
click at [166, 98] on input "#A2A0A3" at bounding box center [178, 91] width 46 height 19
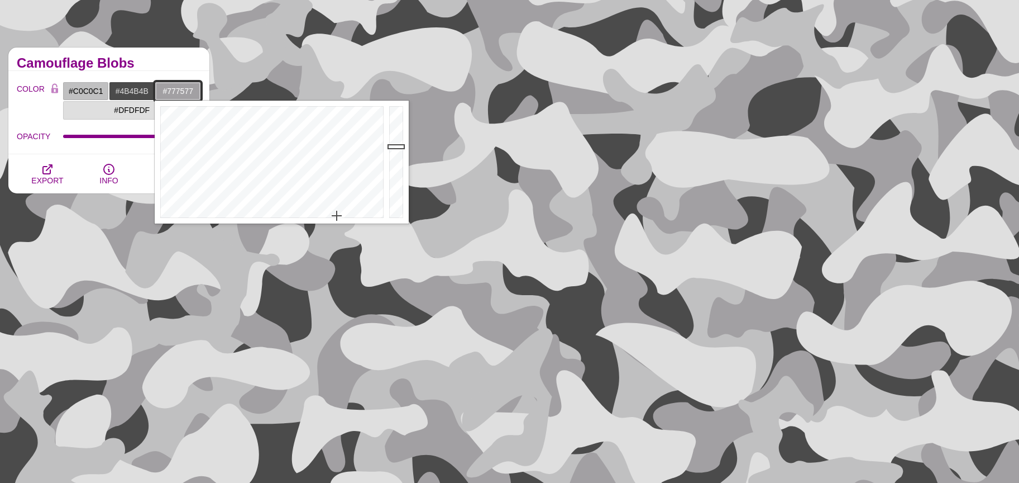
click at [397, 165] on div at bounding box center [398, 162] width 22 height 123
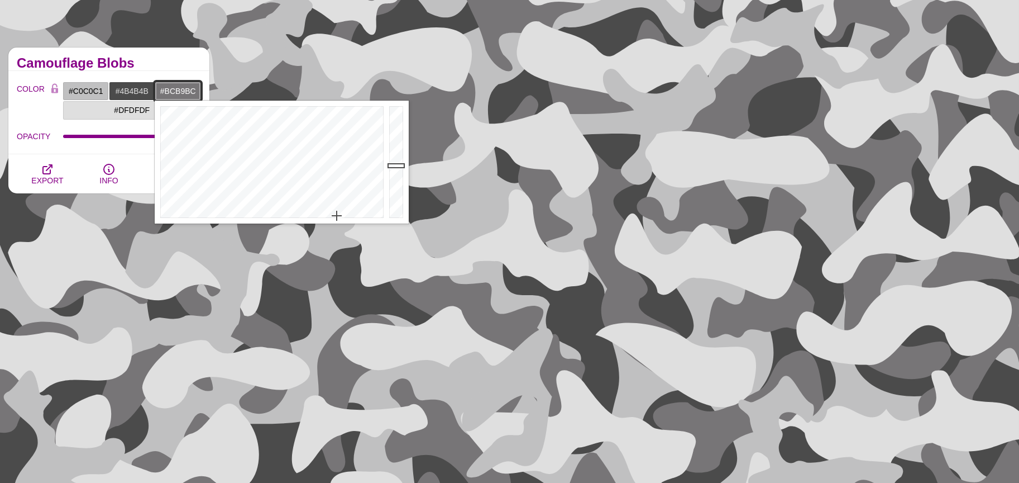
click at [399, 135] on div at bounding box center [398, 162] width 22 height 123
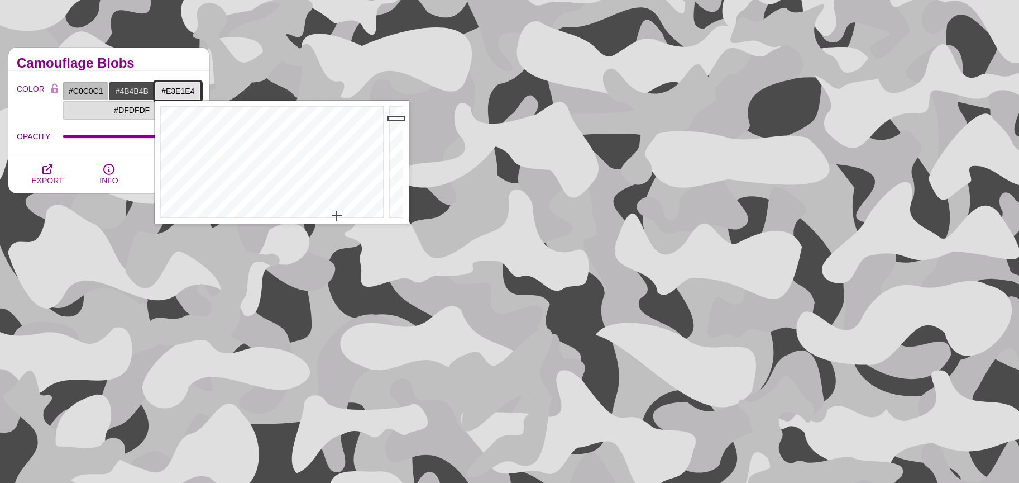
click at [398, 118] on div at bounding box center [398, 162] width 22 height 123
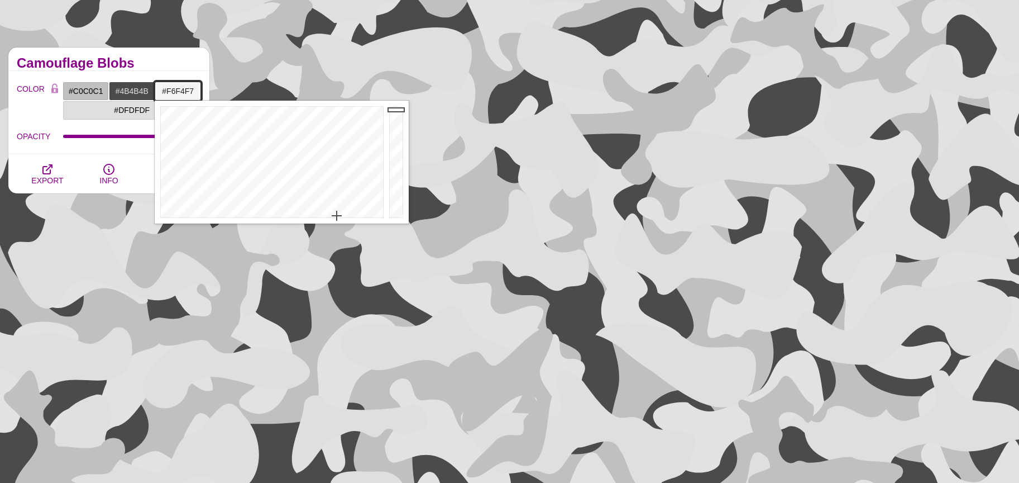
click at [390, 109] on div at bounding box center [398, 162] width 22 height 123
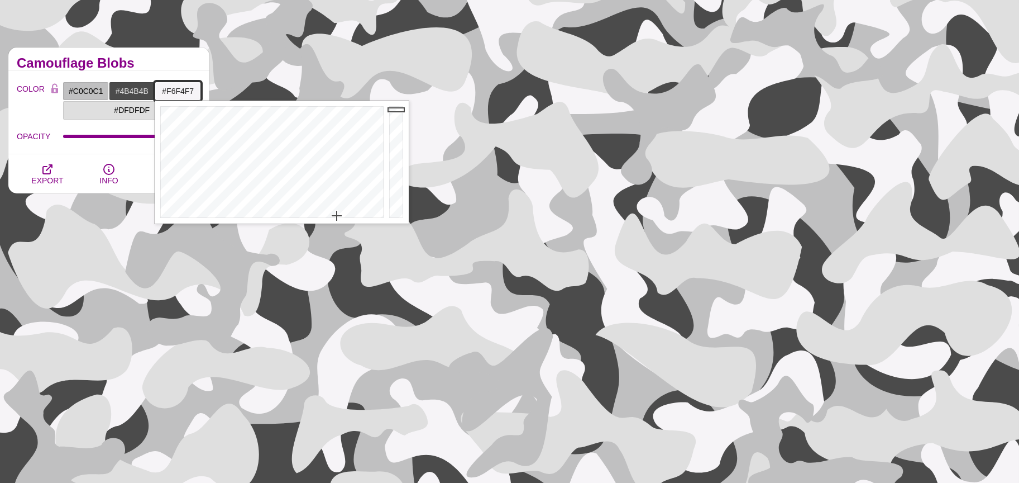
type input "#706F71"
click at [396, 168] on div at bounding box center [398, 162] width 22 height 123
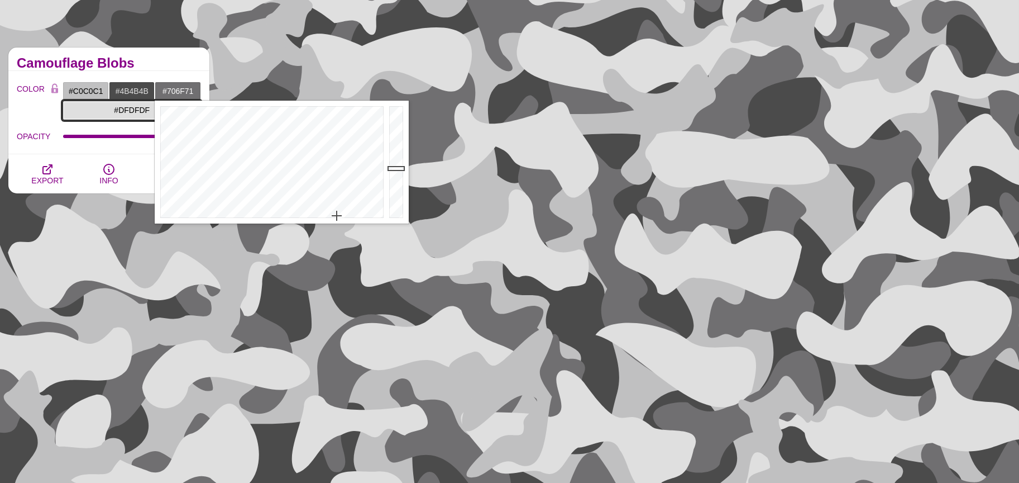
drag, startPoint x: 124, startPoint y: 108, endPoint x: 156, endPoint y: 122, distance: 34.8
click at [124, 108] on input "#DFDFDF" at bounding box center [132, 110] width 139 height 19
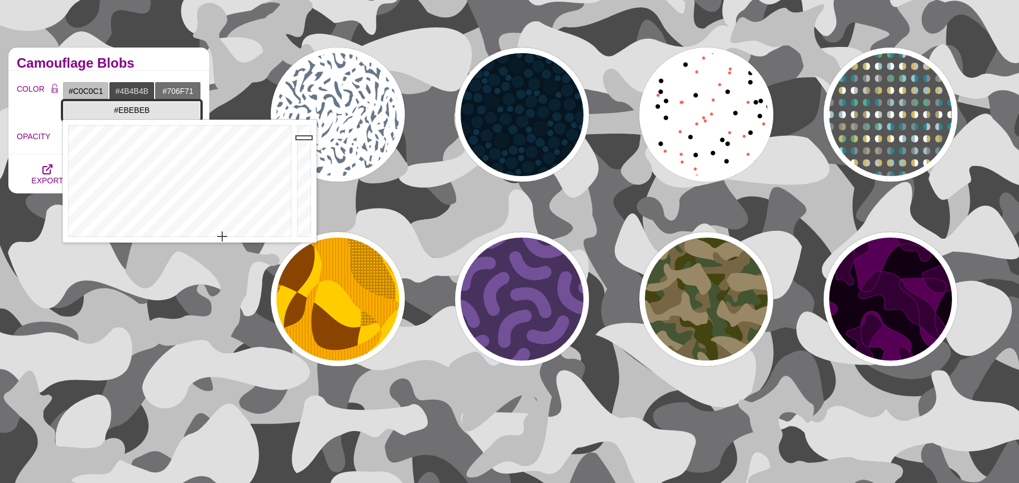
drag, startPoint x: 307, startPoint y: 138, endPoint x: 300, endPoint y: 134, distance: 7.8
click at [301, 134] on div at bounding box center [305, 181] width 22 height 123
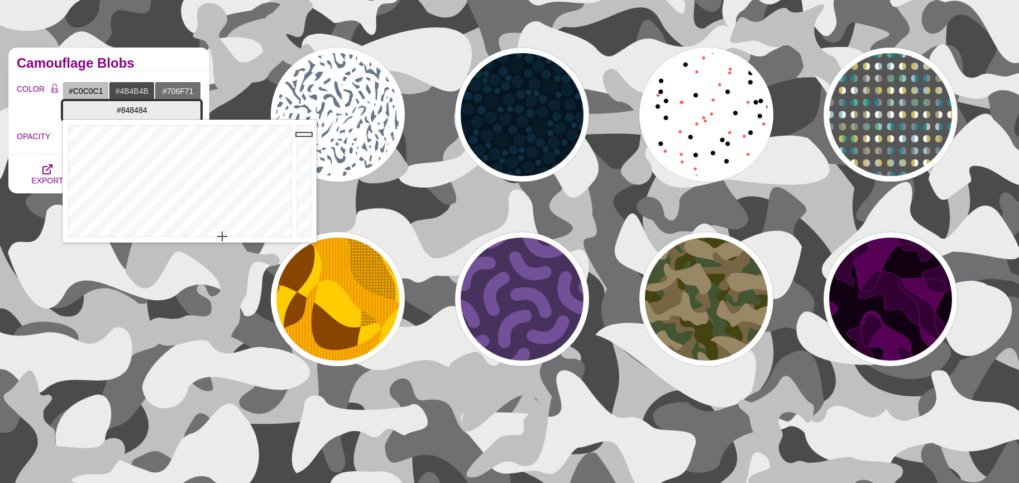
click at [306, 179] on div at bounding box center [305, 181] width 22 height 123
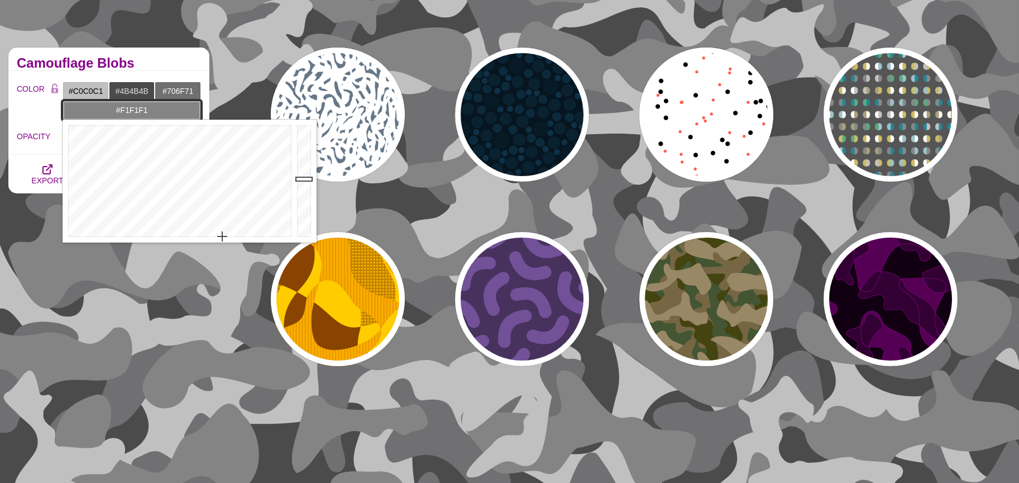
click at [306, 131] on div at bounding box center [305, 181] width 22 height 123
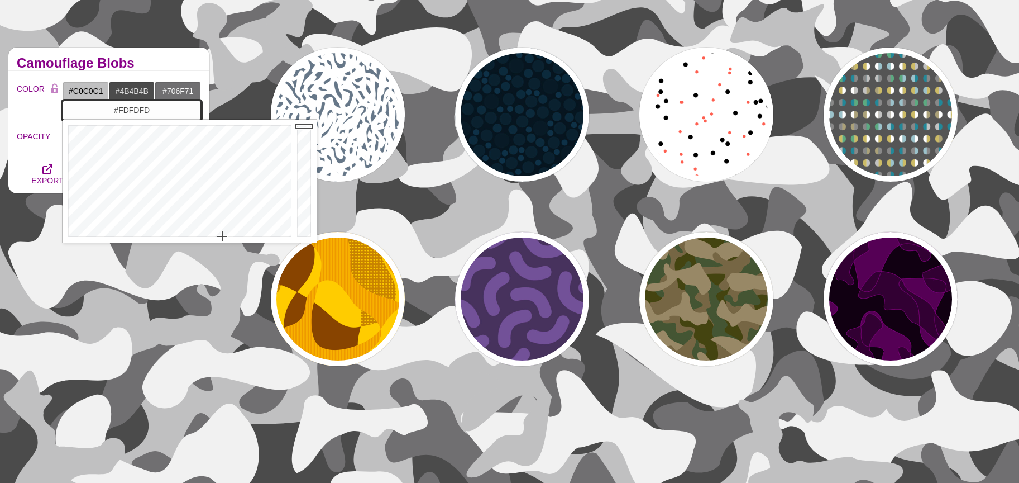
drag, startPoint x: 306, startPoint y: 131, endPoint x: 302, endPoint y: 126, distance: 6.0
click at [302, 126] on div at bounding box center [305, 181] width 22 height 123
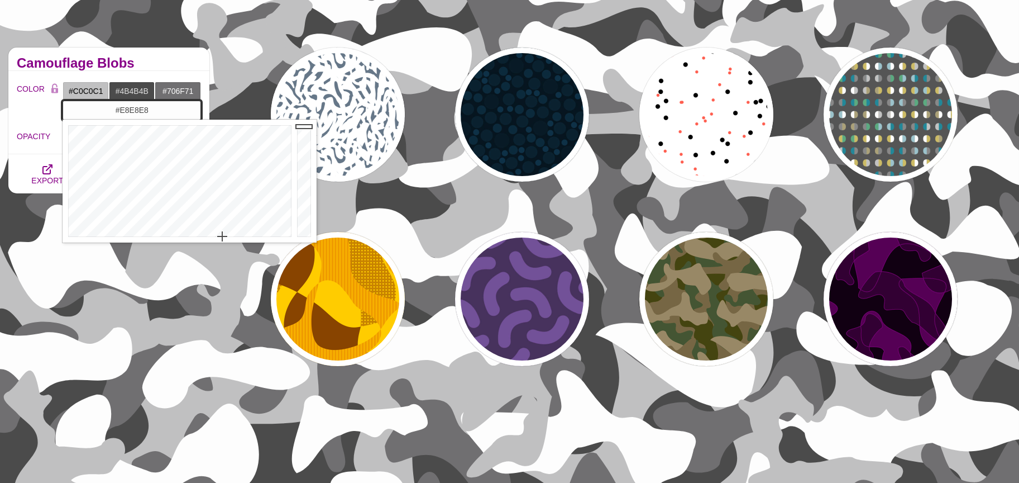
click at [305, 135] on div at bounding box center [305, 181] width 22 height 123
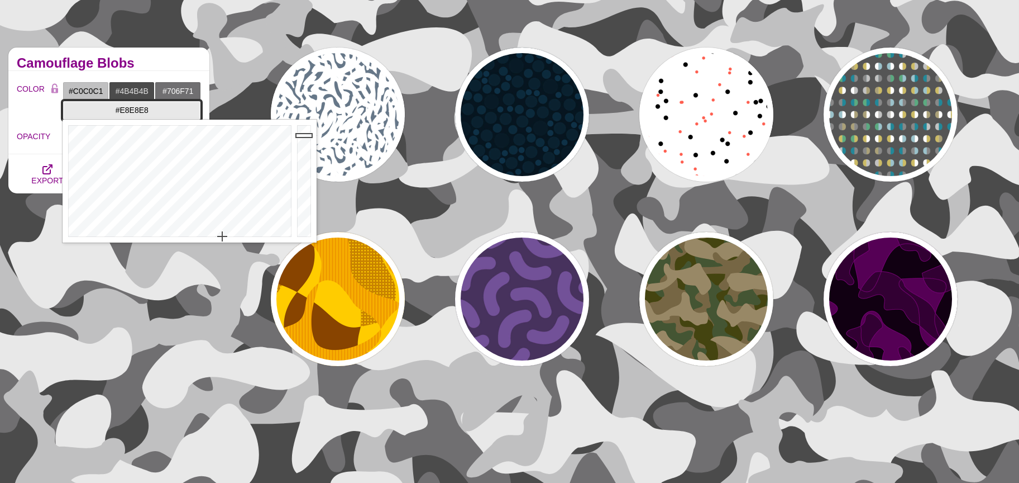
type input "#F1F1F1"
click at [304, 131] on div at bounding box center [305, 181] width 22 height 123
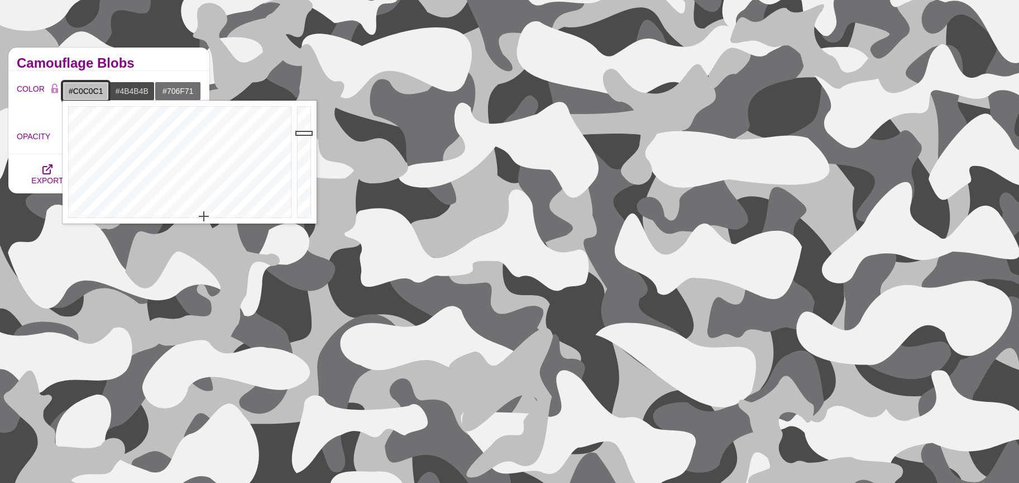
drag, startPoint x: 99, startPoint y: 88, endPoint x: 117, endPoint y: 99, distance: 21.8
click at [99, 88] on input "#C0C0C1" at bounding box center [86, 91] width 46 height 19
click at [302, 125] on div at bounding box center [305, 162] width 22 height 123
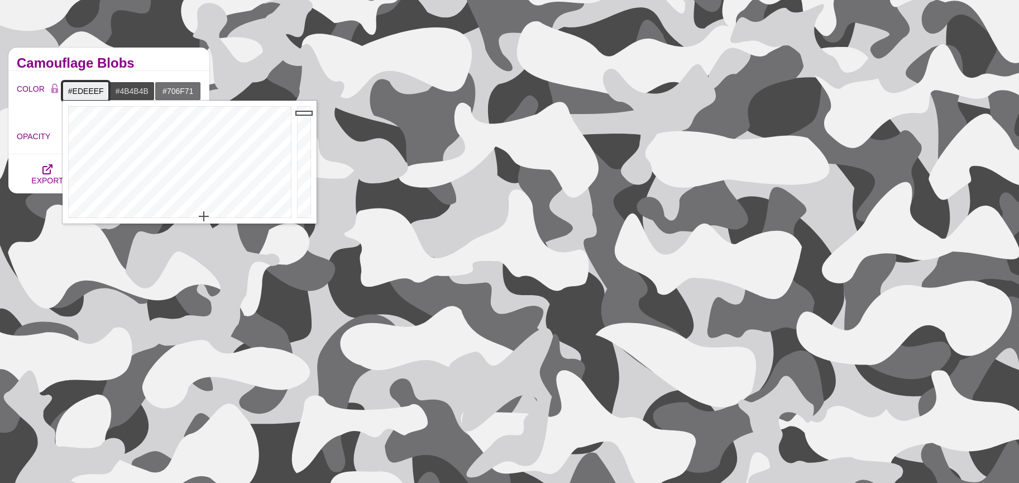
click at [301, 113] on div at bounding box center [305, 162] width 22 height 123
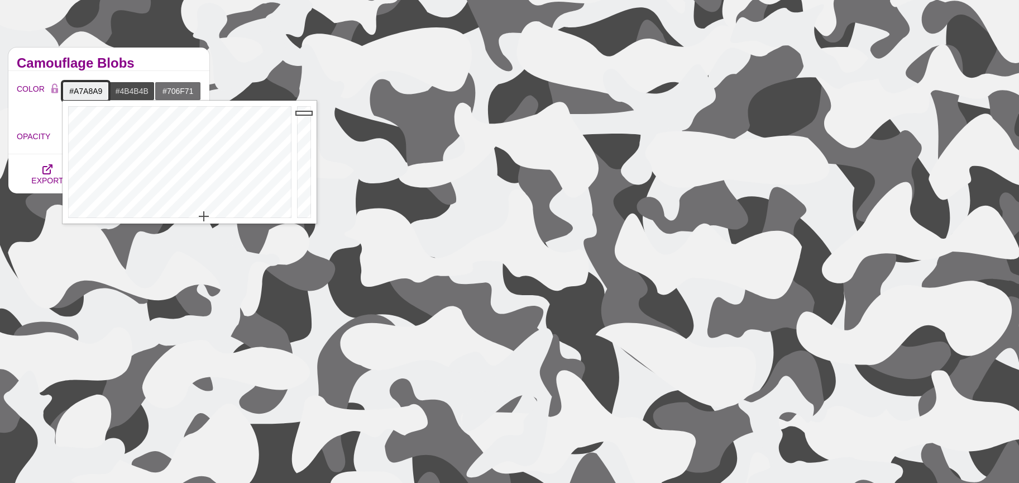
click at [308, 144] on div at bounding box center [305, 162] width 22 height 123
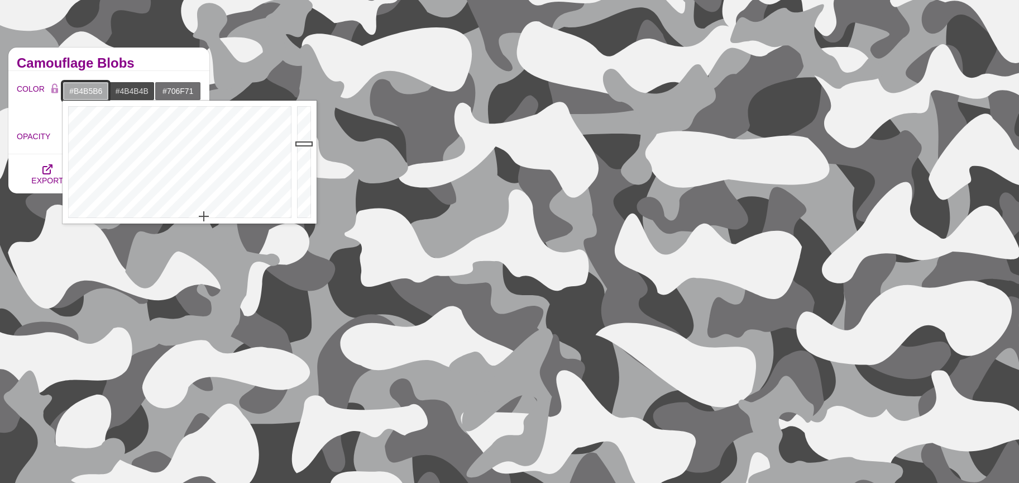
click at [306, 138] on div at bounding box center [305, 162] width 22 height 123
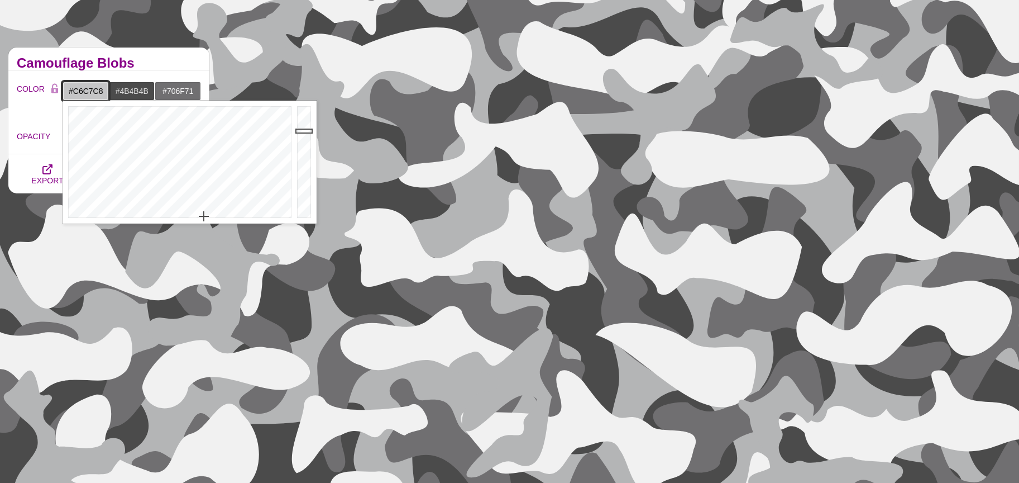
click at [304, 130] on div at bounding box center [305, 162] width 22 height 123
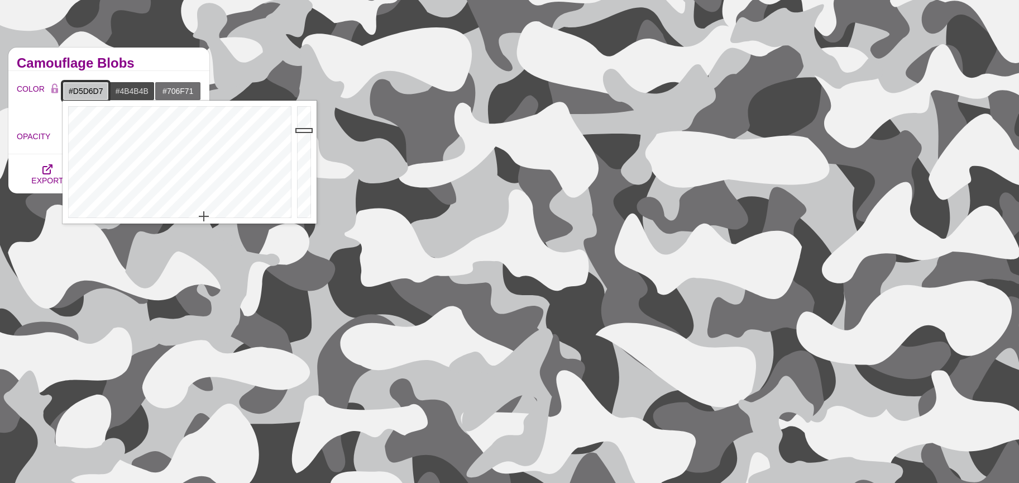
click at [303, 123] on div at bounding box center [305, 162] width 22 height 123
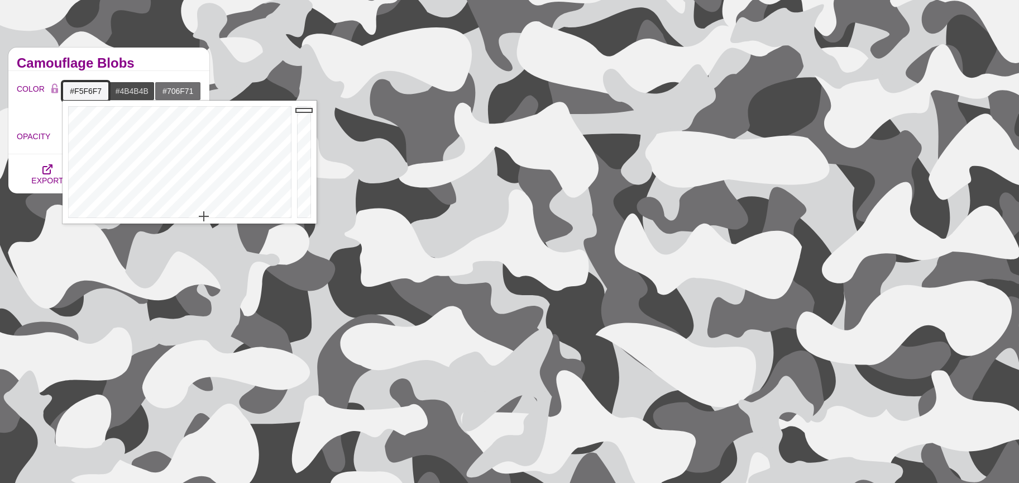
click at [303, 109] on div at bounding box center [305, 162] width 22 height 123
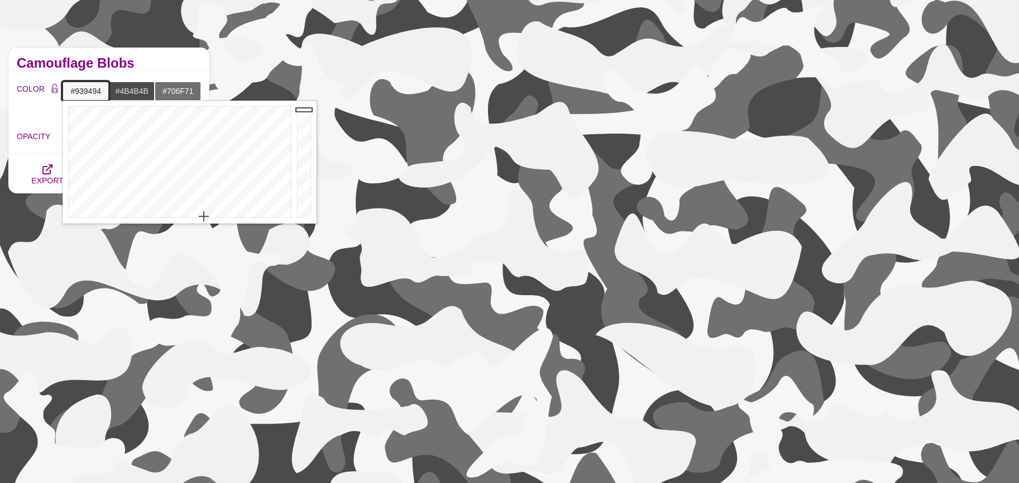
click at [302, 152] on div at bounding box center [305, 162] width 22 height 123
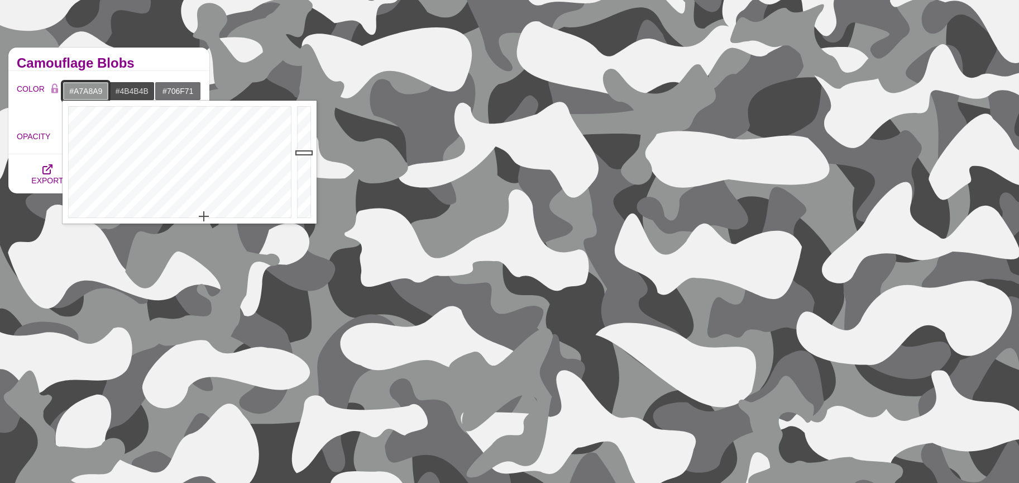
drag, startPoint x: 302, startPoint y: 144, endPoint x: 302, endPoint y: 137, distance: 6.7
click at [302, 144] on div at bounding box center [305, 162] width 22 height 123
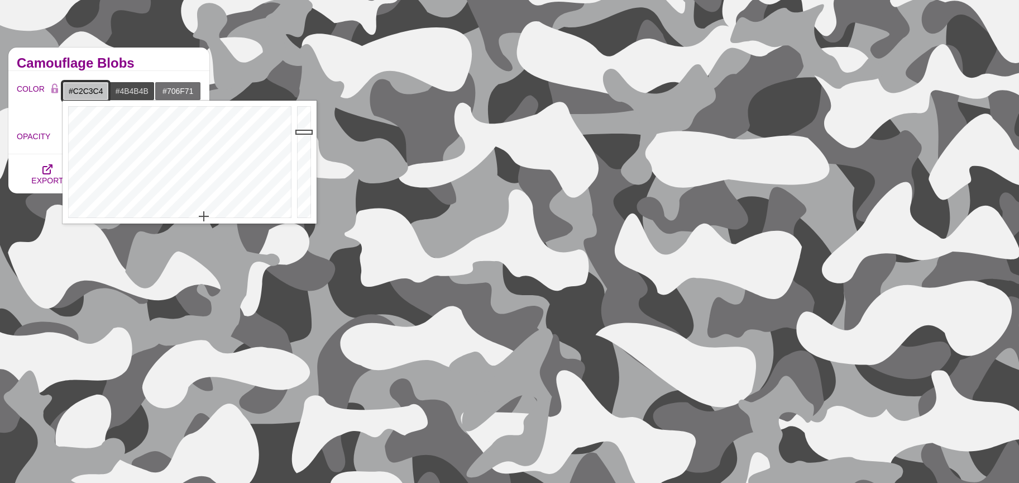
click at [301, 132] on div at bounding box center [305, 162] width 22 height 123
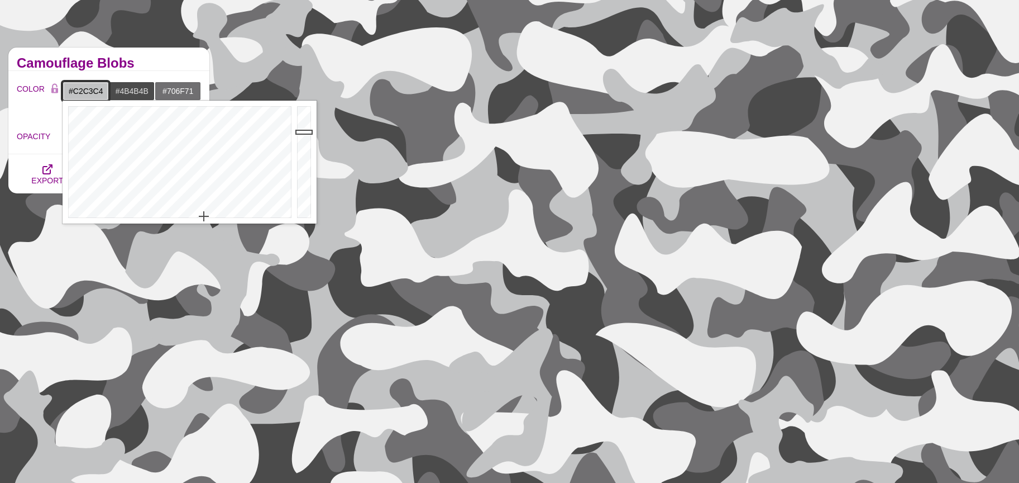
type input "#D9DADB"
click at [300, 122] on div at bounding box center [305, 162] width 22 height 123
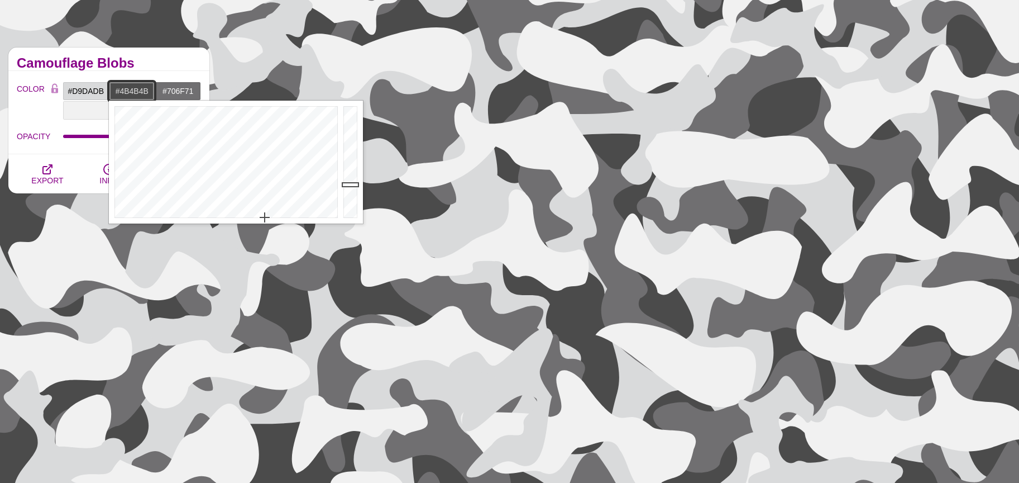
click at [136, 83] on input "#4B4B4B" at bounding box center [132, 91] width 46 height 19
click at [349, 143] on div at bounding box center [352, 162] width 22 height 123
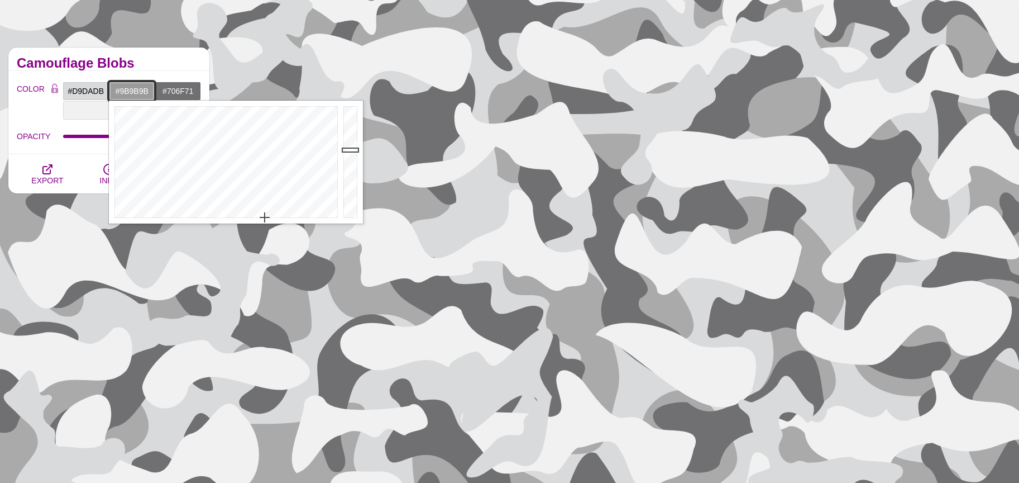
click at [352, 150] on div at bounding box center [352, 162] width 22 height 123
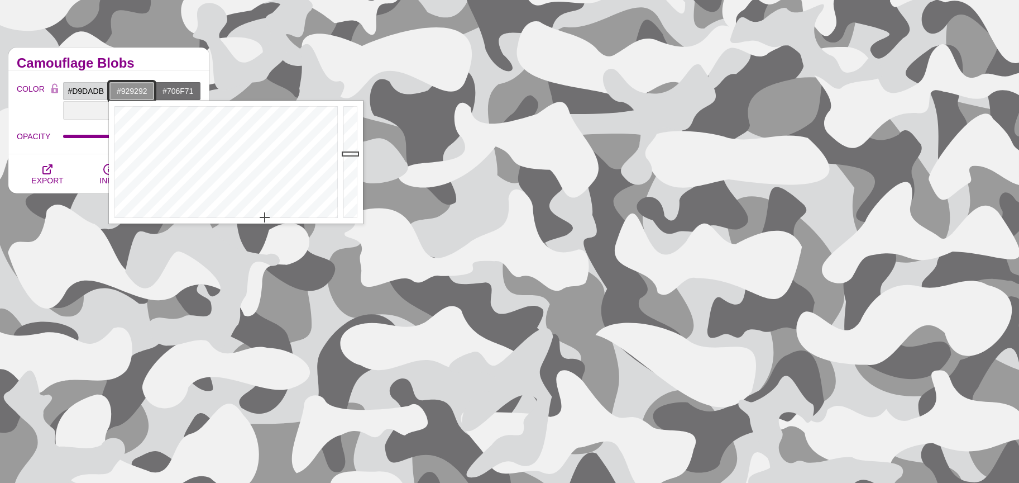
click at [352, 154] on div at bounding box center [352, 162] width 22 height 123
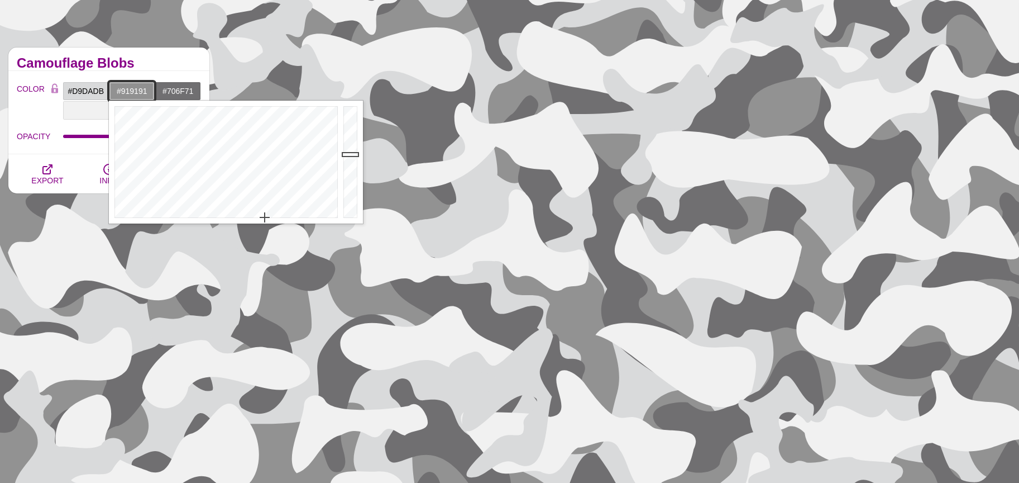
click at [353, 154] on div at bounding box center [352, 162] width 22 height 123
type input "#818181"
click at [353, 161] on div at bounding box center [352, 162] width 22 height 123
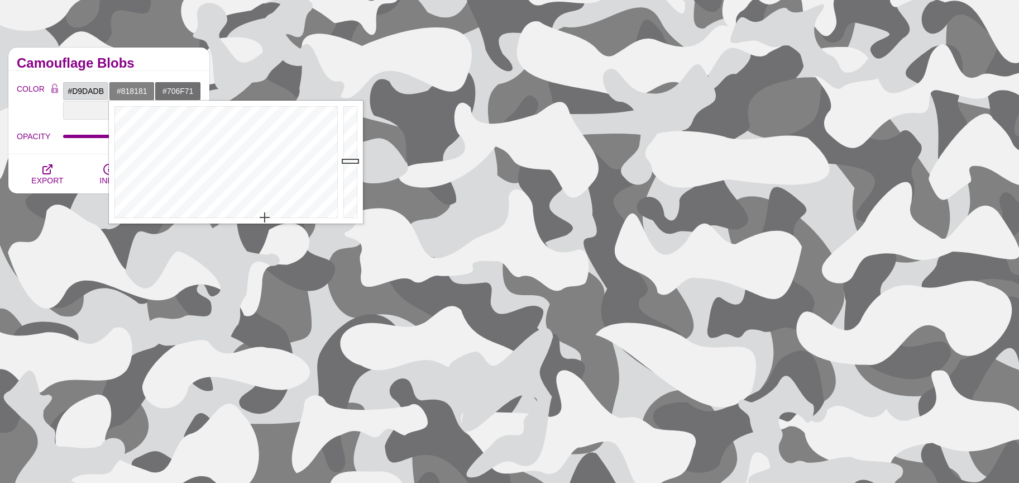
click at [140, 64] on h2 "Camouflage Blobs" at bounding box center [109, 63] width 184 height 9
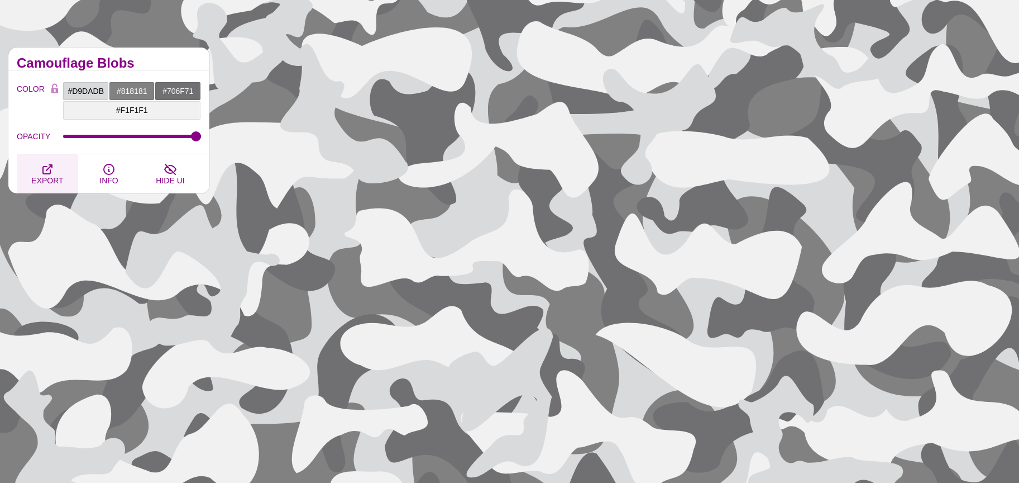
click at [36, 171] on button "EXPORT" at bounding box center [47, 173] width 61 height 39
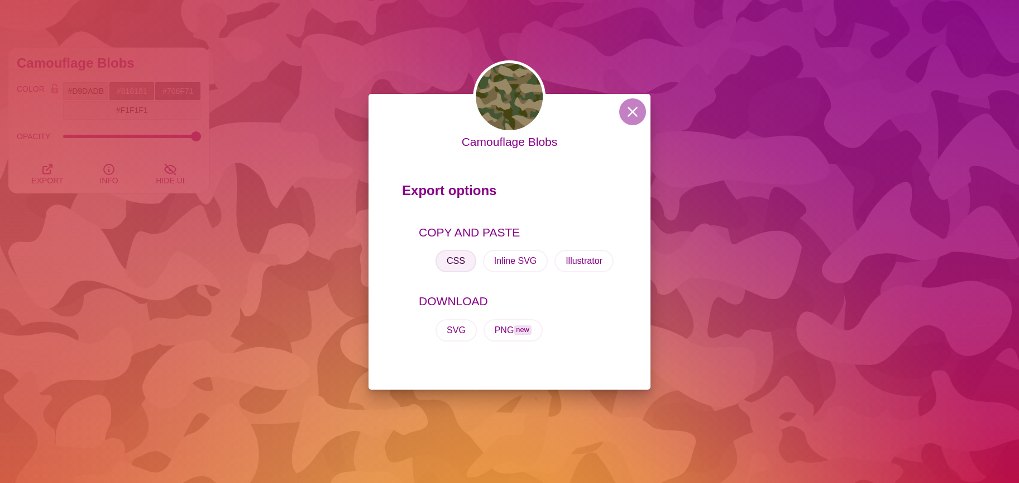
click at [456, 258] on button "CSS" at bounding box center [456, 261] width 41 height 22
drag, startPoint x: 628, startPoint y: 115, endPoint x: 631, endPoint y: 124, distance: 9.8
click at [631, 124] on button at bounding box center [632, 111] width 27 height 27
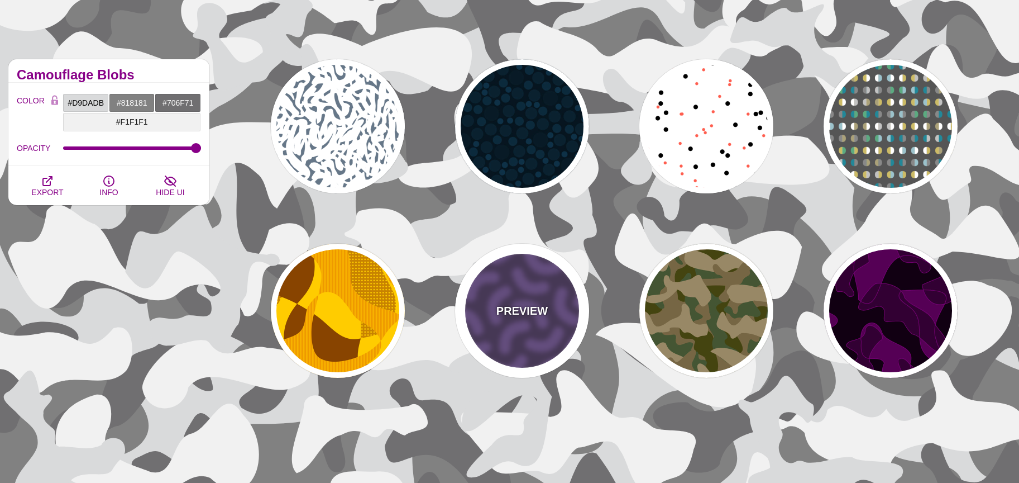
scroll to position [66, 0]
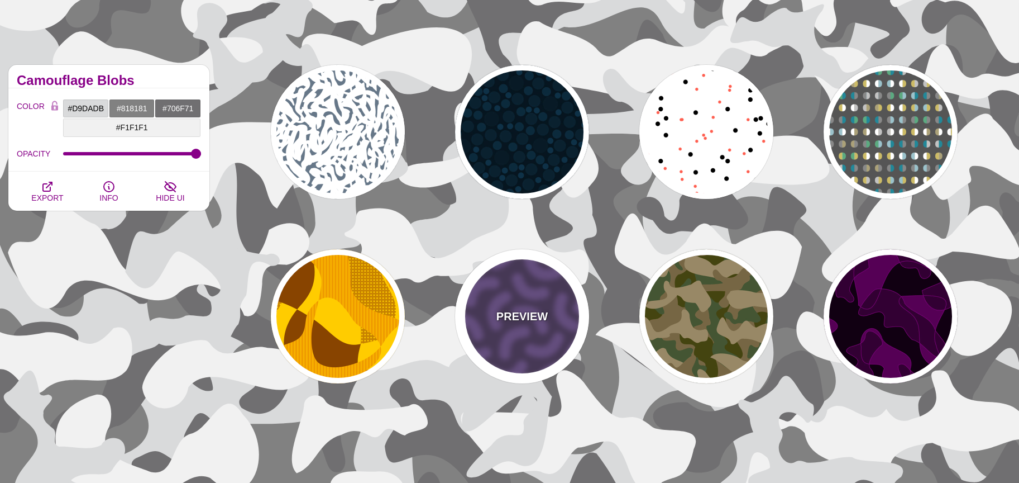
click at [529, 345] on div "PREVIEW" at bounding box center [522, 316] width 134 height 134
type input "#46315D"
type input "#735098"
type input "0"
type input "0.3"
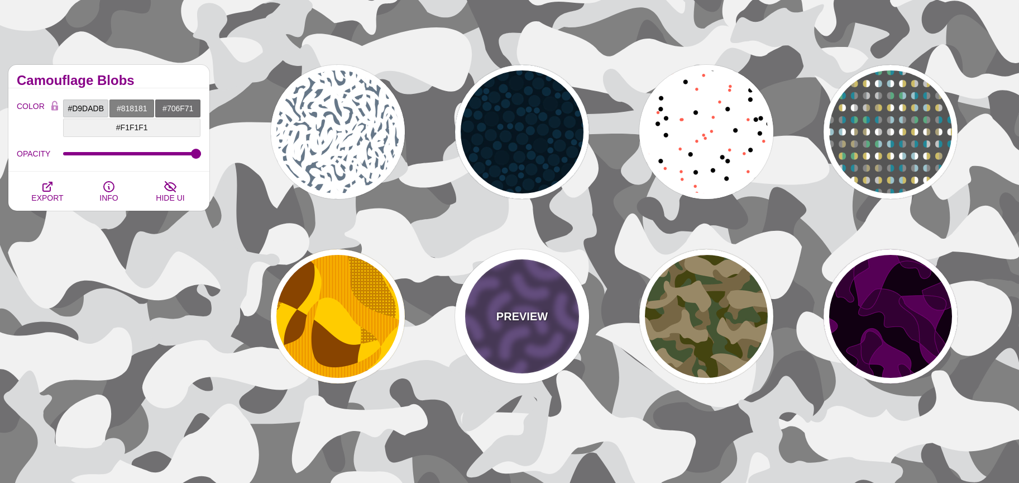
type input "30"
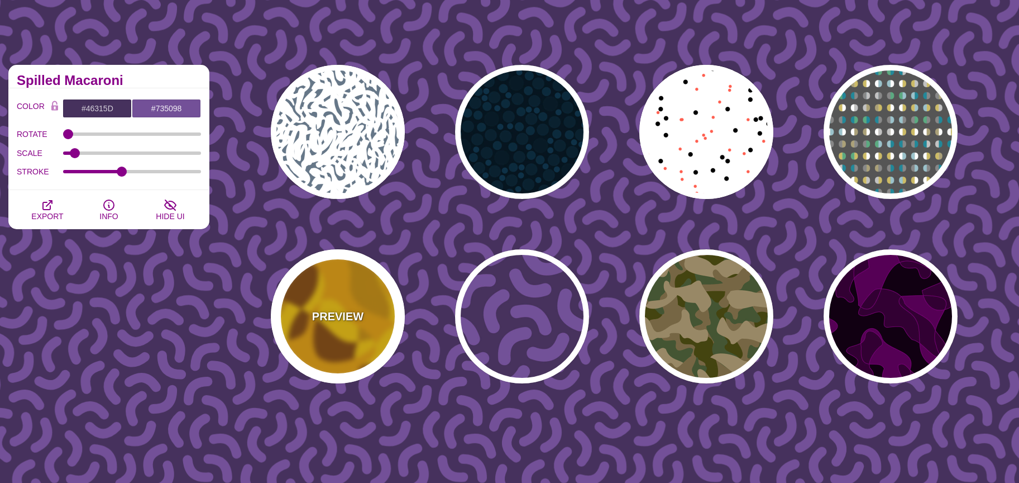
click at [355, 317] on p "PREVIEW" at bounding box center [337, 316] width 51 height 17
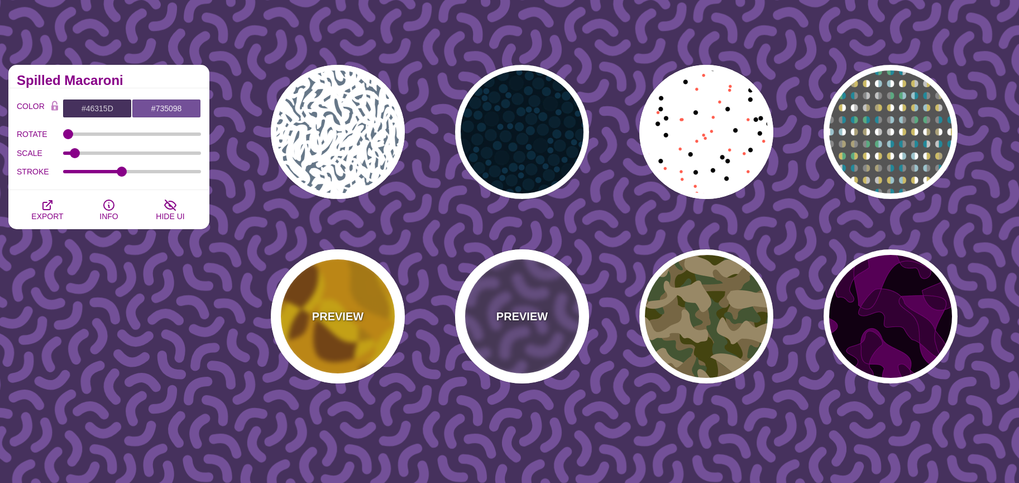
type input "#FFCC00"
type input "#884400"
type input "#EE9900"
type input "1"
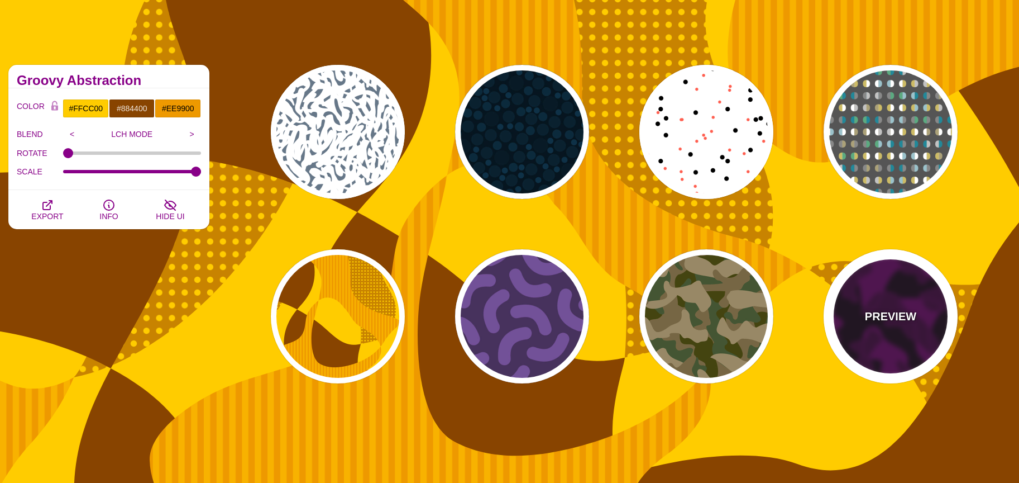
click at [874, 297] on div "PREVIEW" at bounding box center [891, 316] width 134 height 134
type input "#110011"
type input "#550055"
type input "#330033"
type input "#770077"
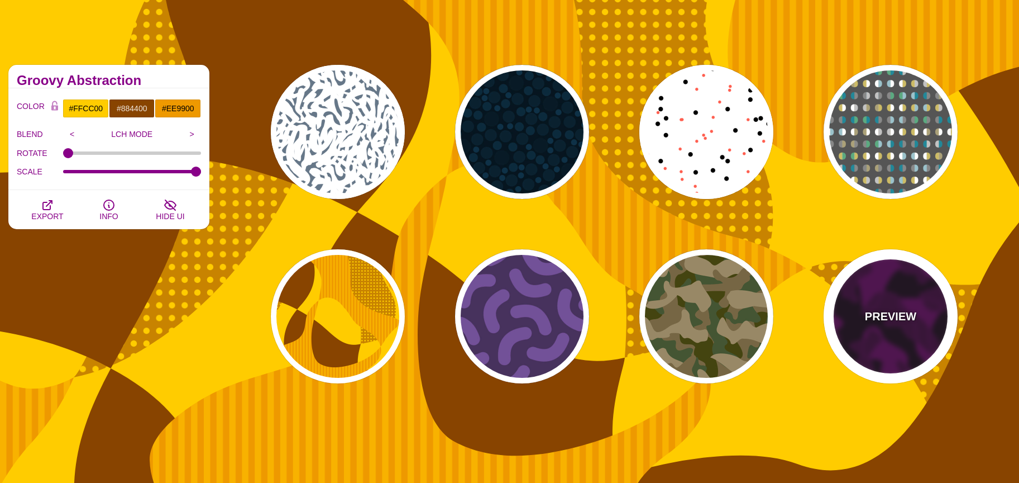
type input "2"
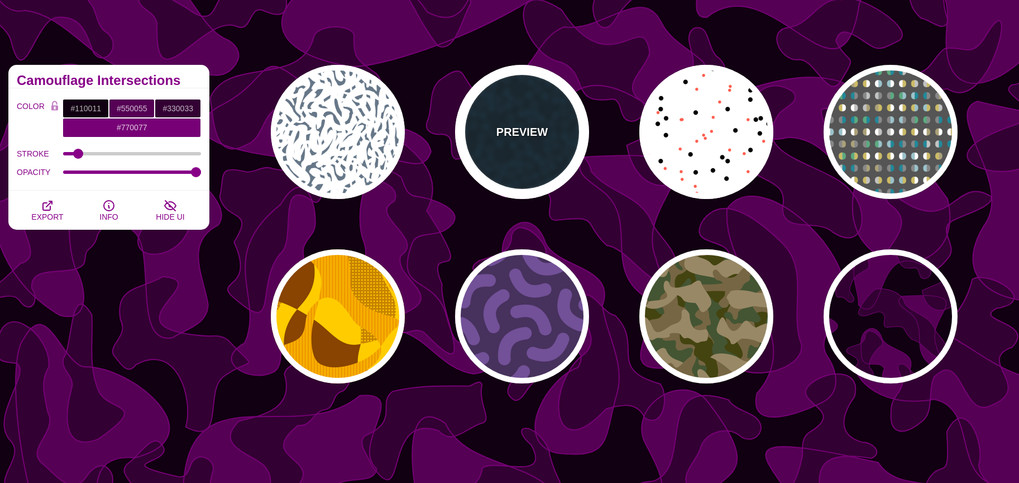
click at [496, 173] on div "PREVIEW" at bounding box center [522, 132] width 134 height 134
type input "#06151F"
type input "#081B26"
type input "#0E3147"
type input "0"
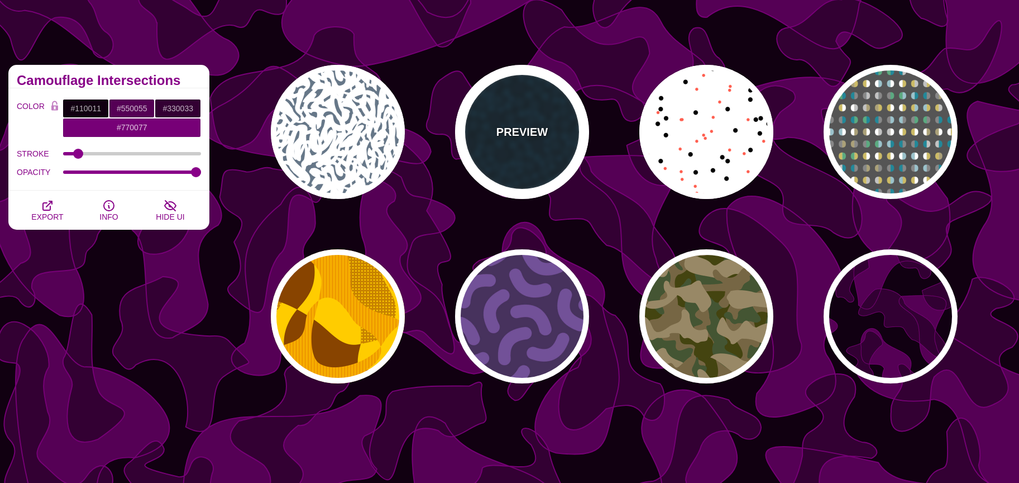
type input "0.5"
type input "0"
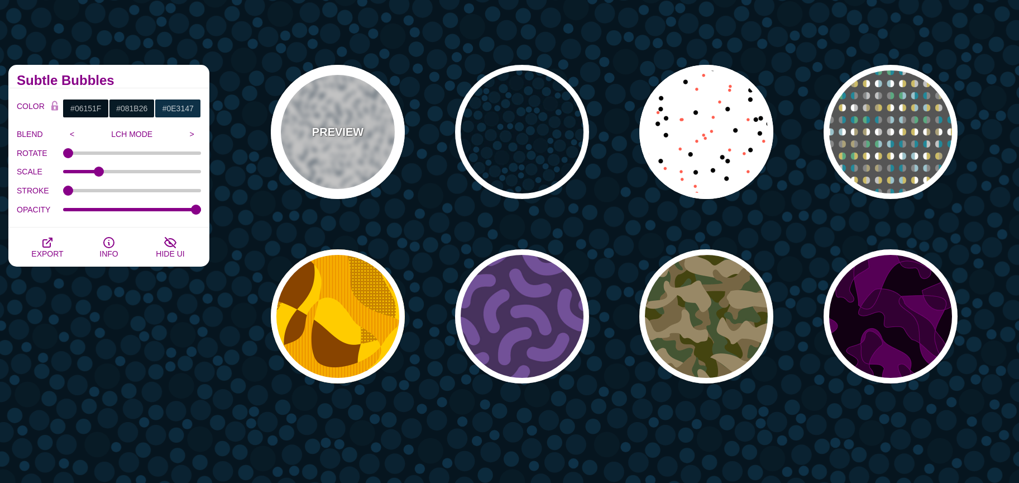
click at [347, 145] on div "PREVIEW" at bounding box center [338, 132] width 134 height 134
type input "#FFFFFF"
type input "#667788"
type input "#FFFFFF"
type input "0"
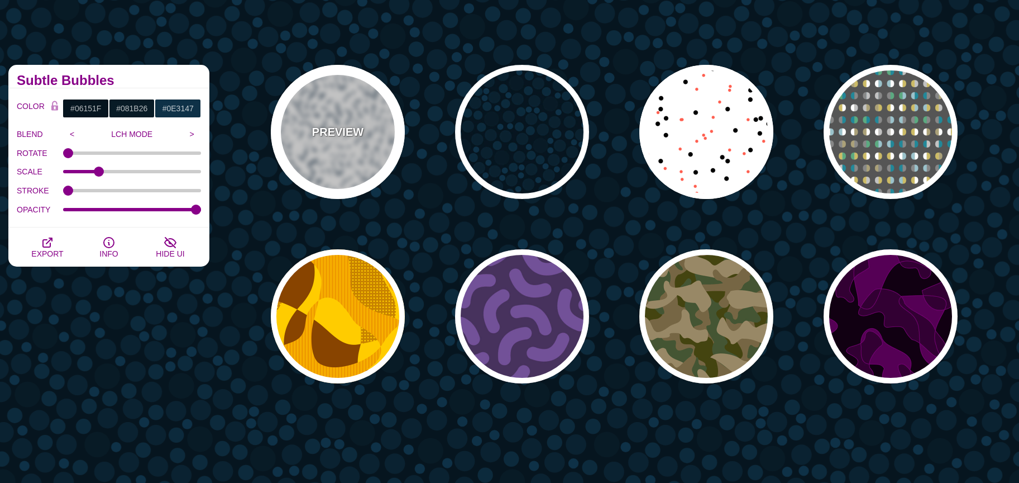
type input "5"
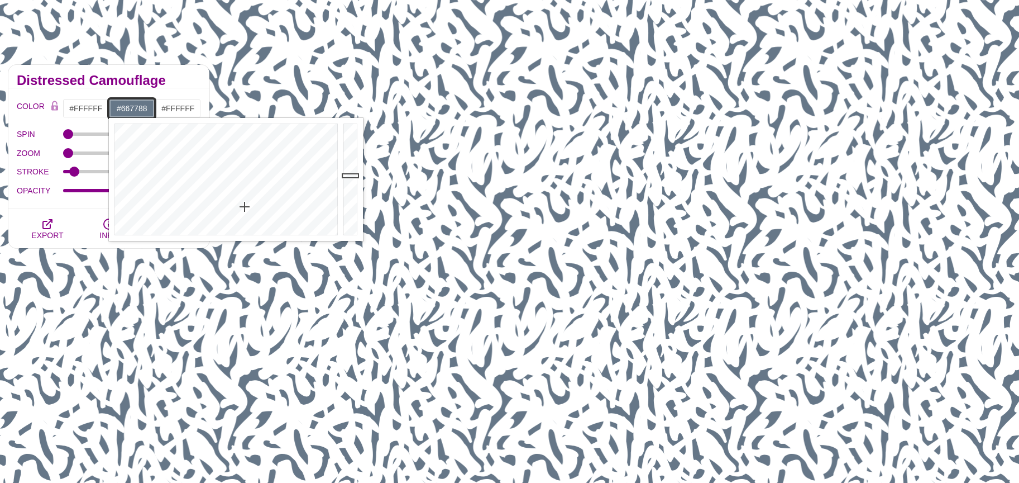
click at [134, 104] on input "#667788" at bounding box center [132, 108] width 46 height 19
click at [273, 233] on div at bounding box center [225, 179] width 232 height 123
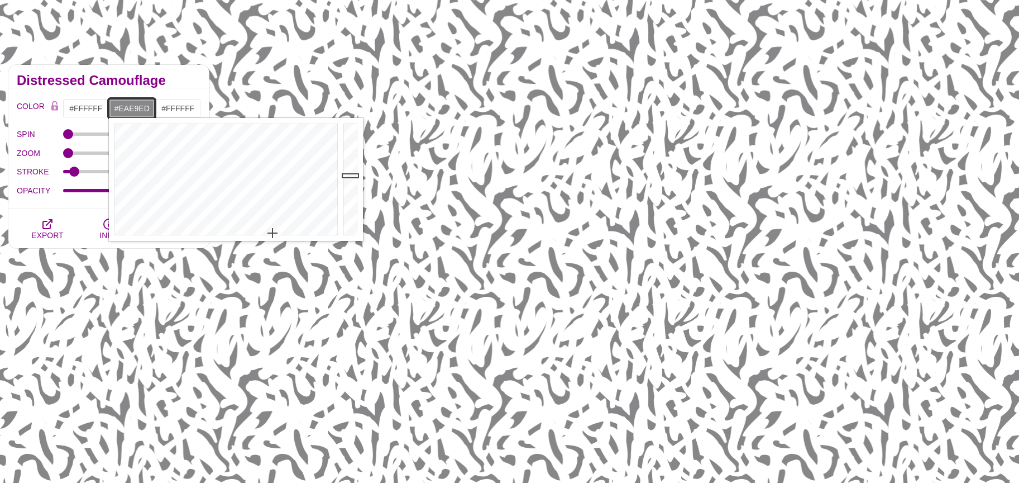
click at [354, 131] on div at bounding box center [352, 179] width 22 height 123
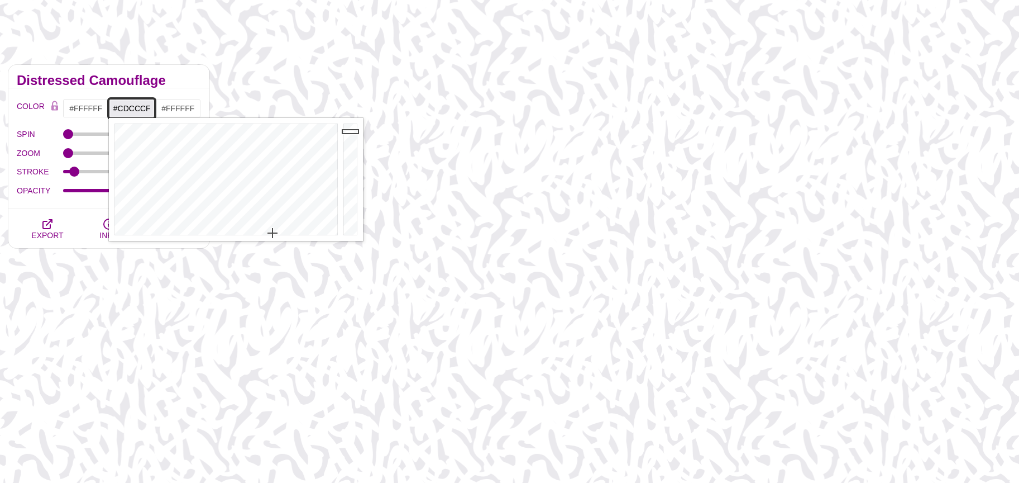
click at [355, 144] on div at bounding box center [352, 179] width 22 height 123
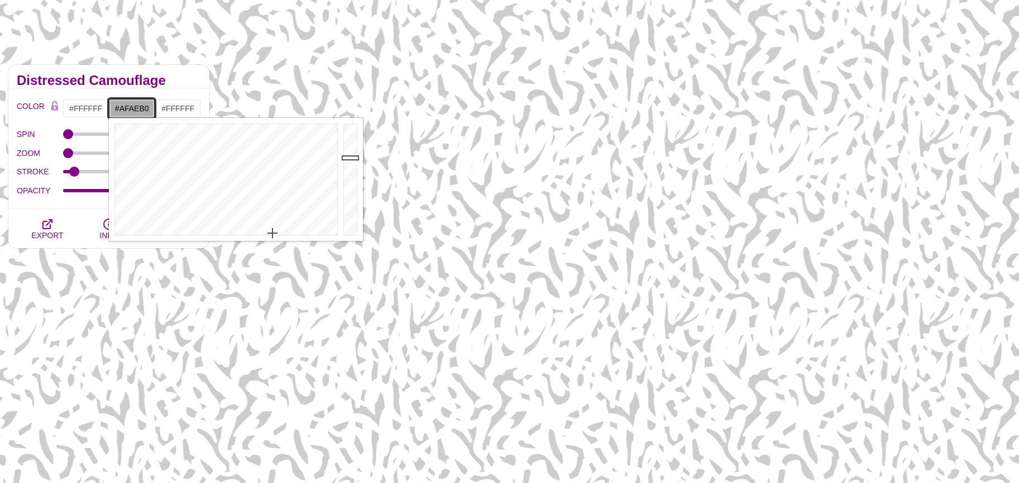
click at [354, 158] on div at bounding box center [352, 179] width 22 height 123
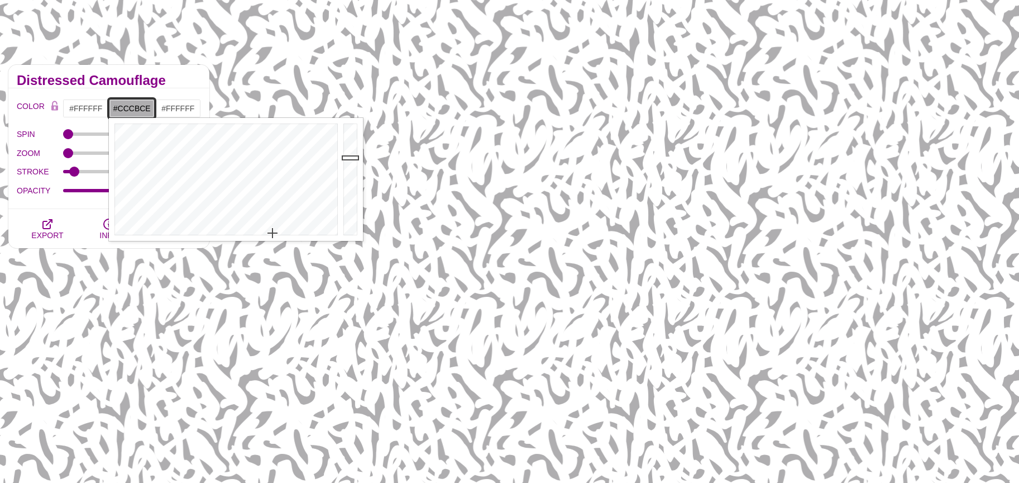
click at [352, 145] on div at bounding box center [352, 179] width 22 height 123
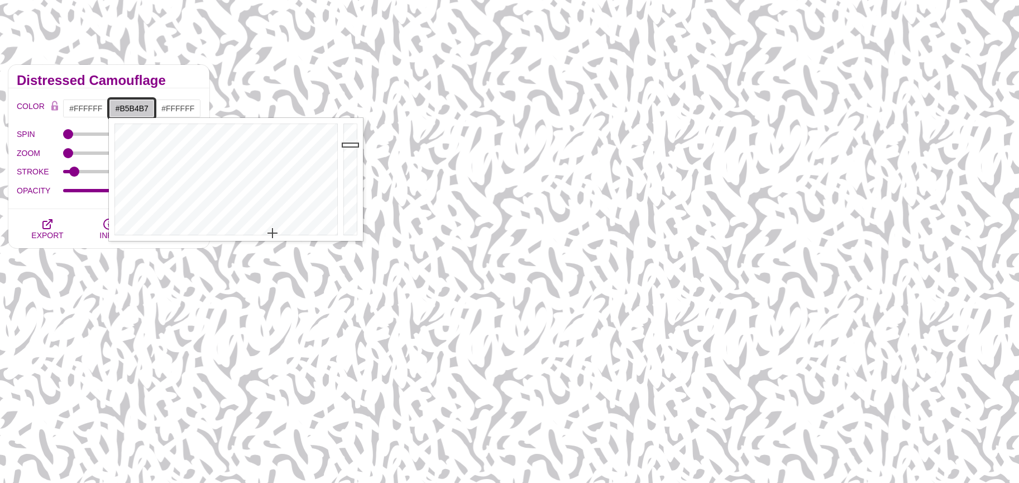
click at [349, 155] on div at bounding box center [352, 179] width 22 height 123
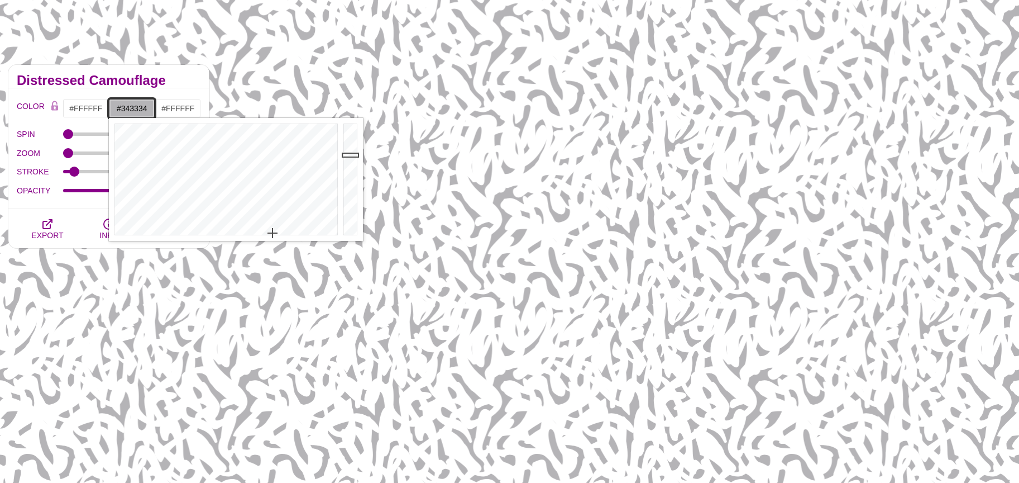
click at [350, 212] on div at bounding box center [352, 179] width 22 height 123
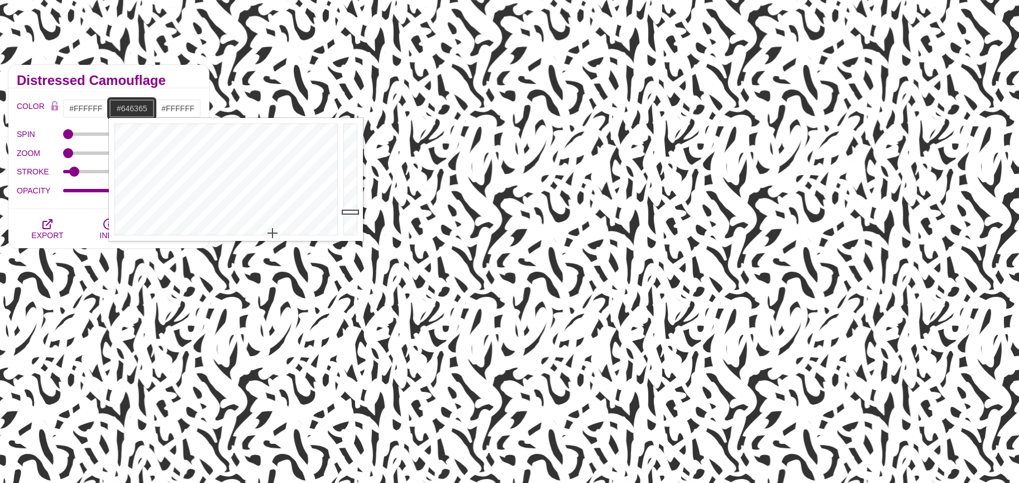
click at [349, 190] on div at bounding box center [352, 179] width 22 height 123
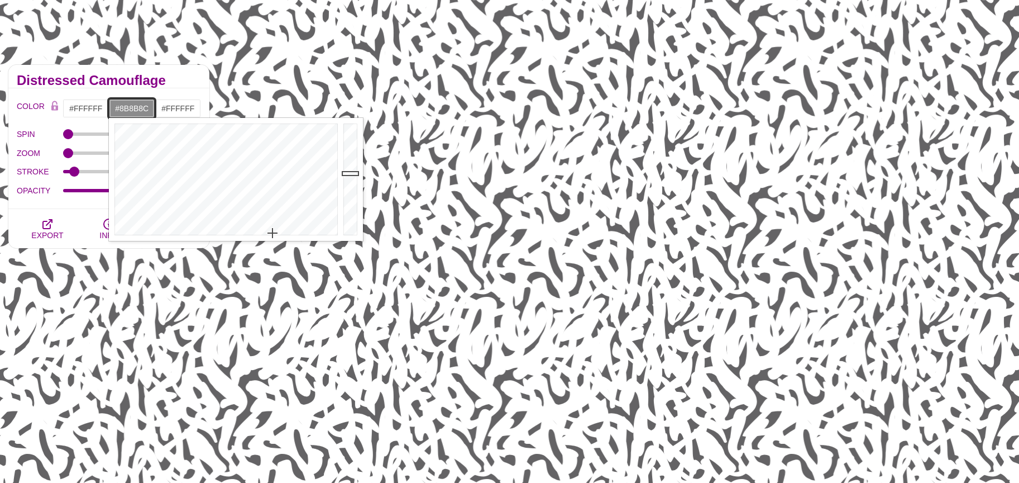
click at [349, 173] on div at bounding box center [352, 179] width 22 height 123
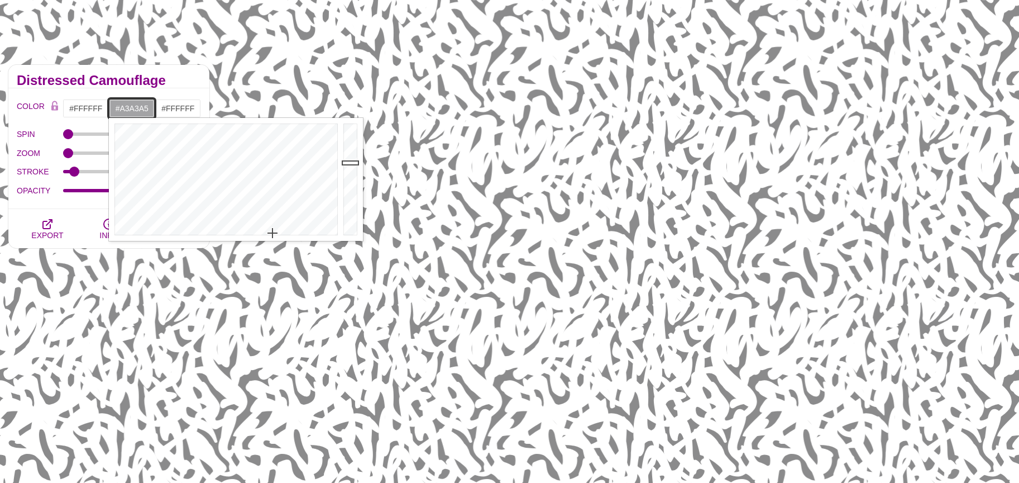
click at [350, 163] on div at bounding box center [352, 179] width 22 height 123
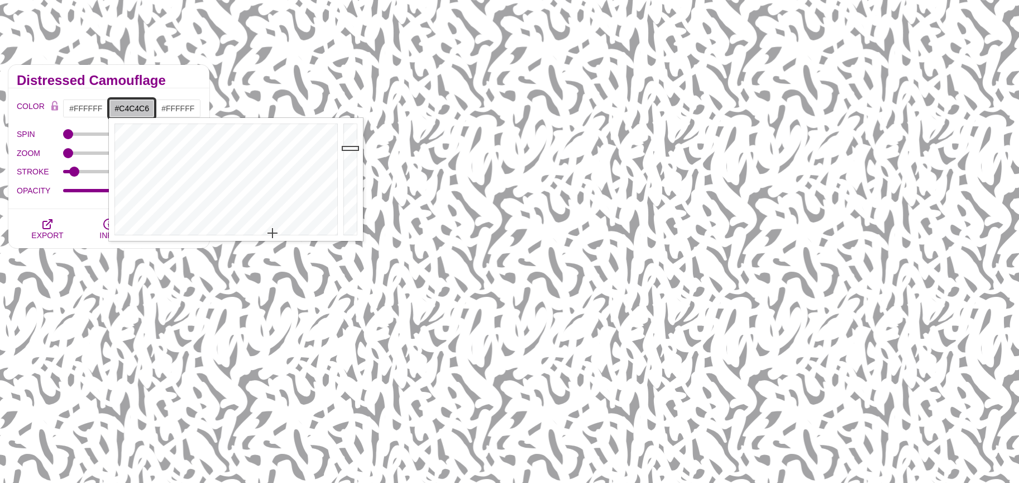
click at [349, 148] on div at bounding box center [352, 179] width 22 height 123
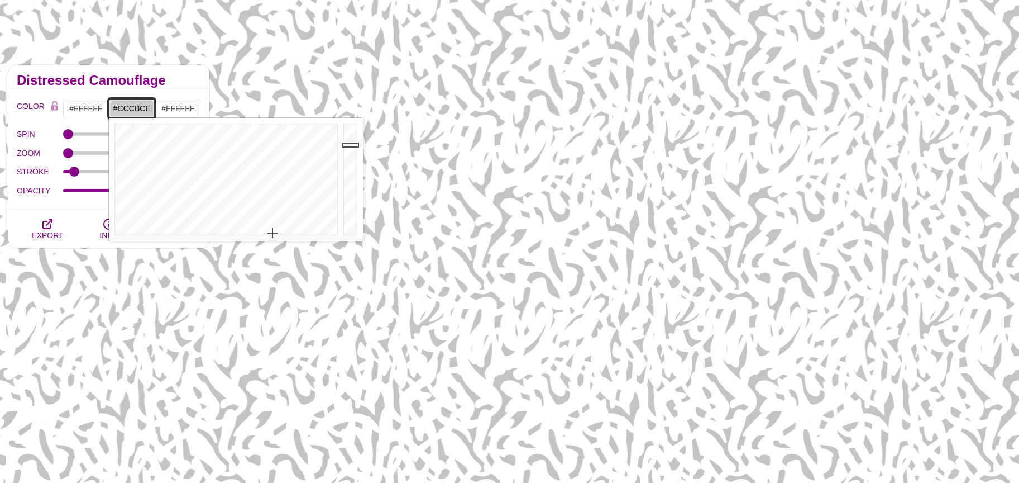
click at [350, 145] on div at bounding box center [352, 179] width 22 height 123
click at [349, 150] on div at bounding box center [352, 179] width 22 height 123
click at [349, 153] on div at bounding box center [352, 179] width 22 height 123
click at [348, 156] on div at bounding box center [352, 179] width 22 height 123
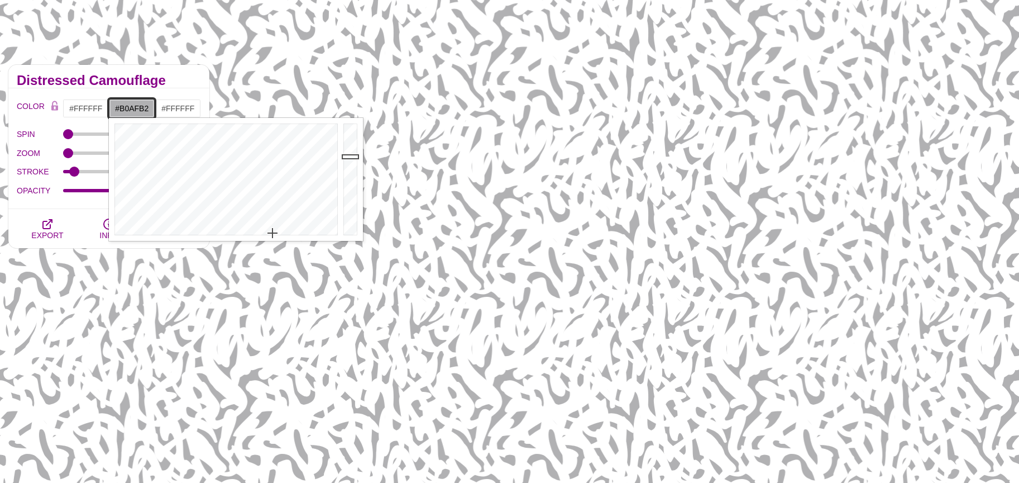
click at [348, 157] on div at bounding box center [352, 179] width 22 height 123
click at [348, 161] on div at bounding box center [352, 179] width 22 height 123
click at [348, 165] on div at bounding box center [352, 179] width 22 height 123
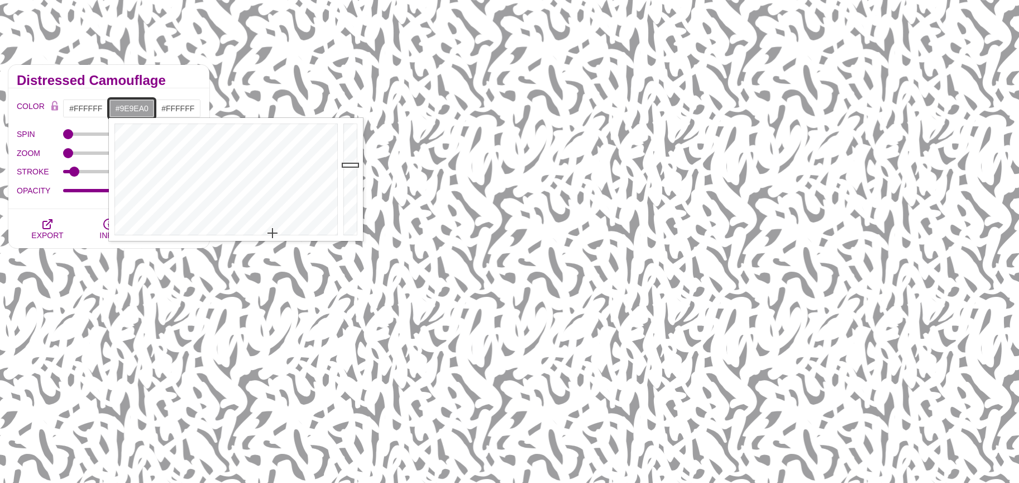
type input "#99999B"
click at [348, 167] on div at bounding box center [352, 179] width 22 height 123
drag, startPoint x: 179, startPoint y: 112, endPoint x: 198, endPoint y: 115, distance: 19.8
click at [179, 112] on input "#FFFFFF" at bounding box center [178, 108] width 46 height 19
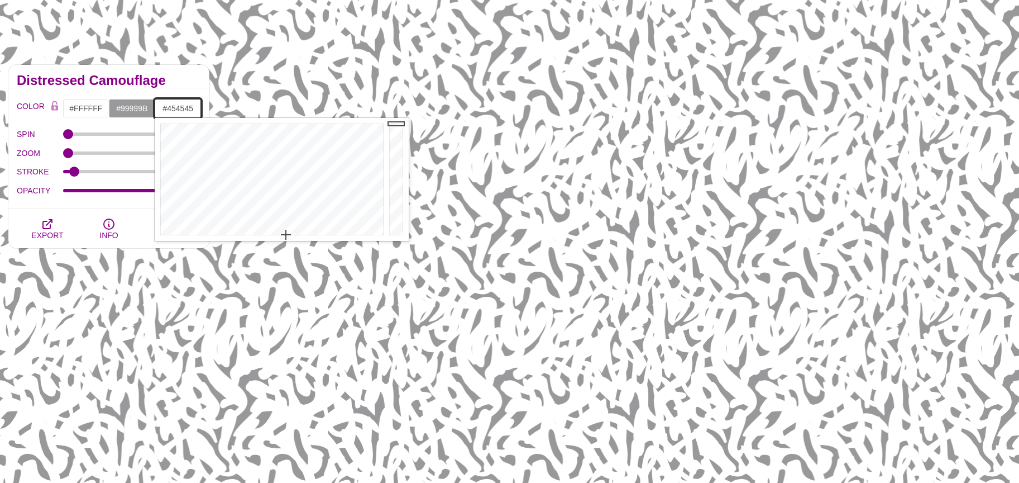
click at [405, 204] on div at bounding box center [398, 179] width 22 height 123
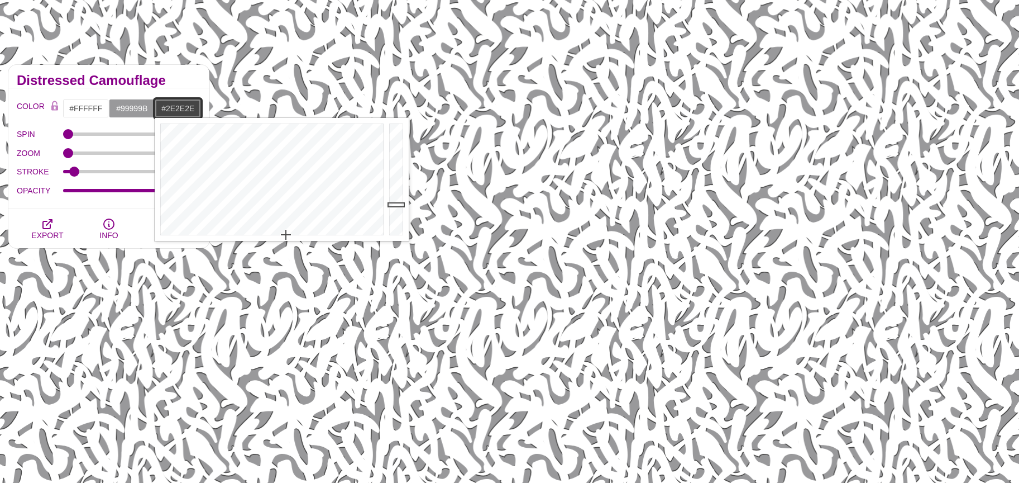
click at [396, 214] on div at bounding box center [398, 179] width 22 height 123
drag, startPoint x: 392, startPoint y: 225, endPoint x: 391, endPoint y: 232, distance: 7.9
click at [391, 232] on div at bounding box center [398, 179] width 22 height 123
drag, startPoint x: 386, startPoint y: 206, endPoint x: 385, endPoint y: 199, distance: 6.8
click at [385, 199] on div at bounding box center [271, 179] width 232 height 123
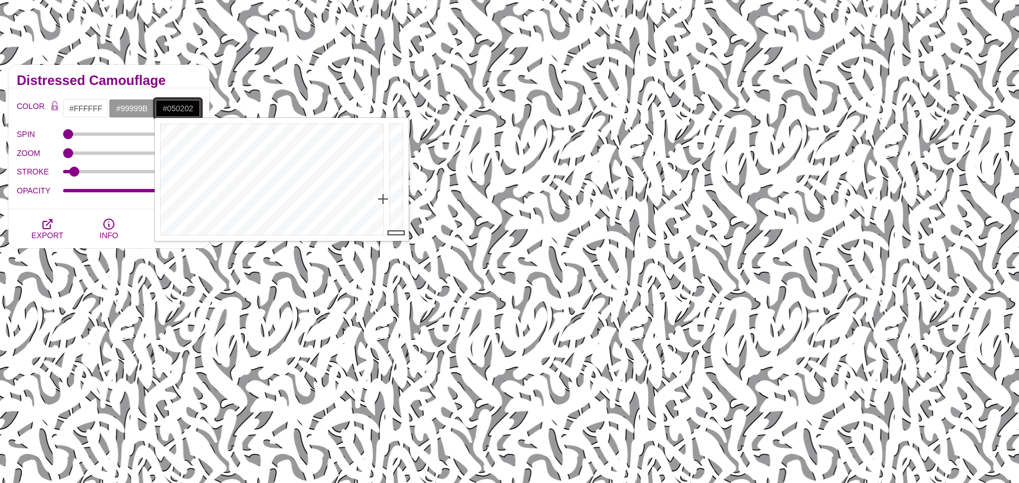
click at [383, 168] on div at bounding box center [271, 179] width 232 height 123
drag, startPoint x: 391, startPoint y: 147, endPoint x: 391, endPoint y: 138, distance: 8.9
click at [391, 146] on div at bounding box center [398, 179] width 22 height 123
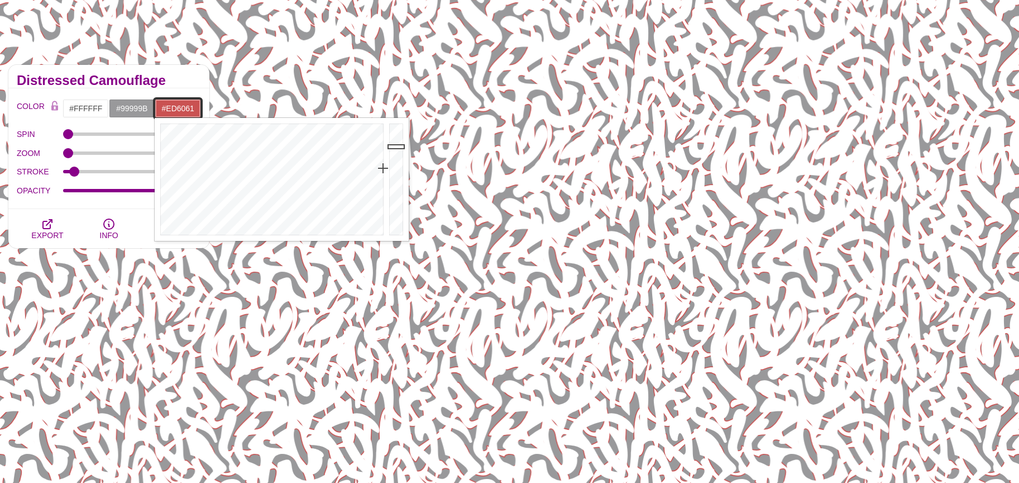
drag, startPoint x: 391, startPoint y: 132, endPoint x: 393, endPoint y: 126, distance: 5.8
click at [391, 131] on div at bounding box center [398, 179] width 22 height 123
drag, startPoint x: 393, startPoint y: 126, endPoint x: 393, endPoint y: 120, distance: 6.2
click at [393, 122] on div at bounding box center [398, 179] width 22 height 123
click at [393, 118] on div at bounding box center [398, 179] width 22 height 123
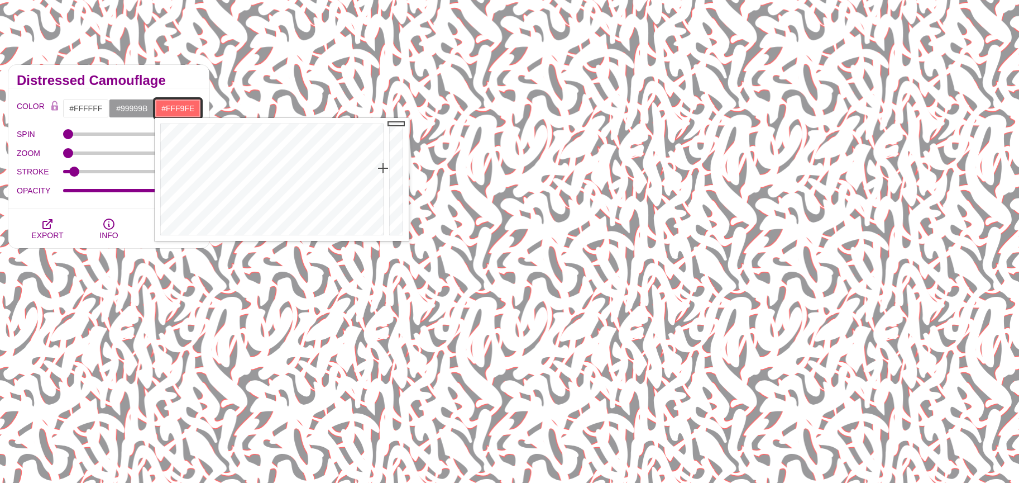
type input "#FFFAFE"
click at [352, 232] on div at bounding box center [271, 179] width 232 height 123
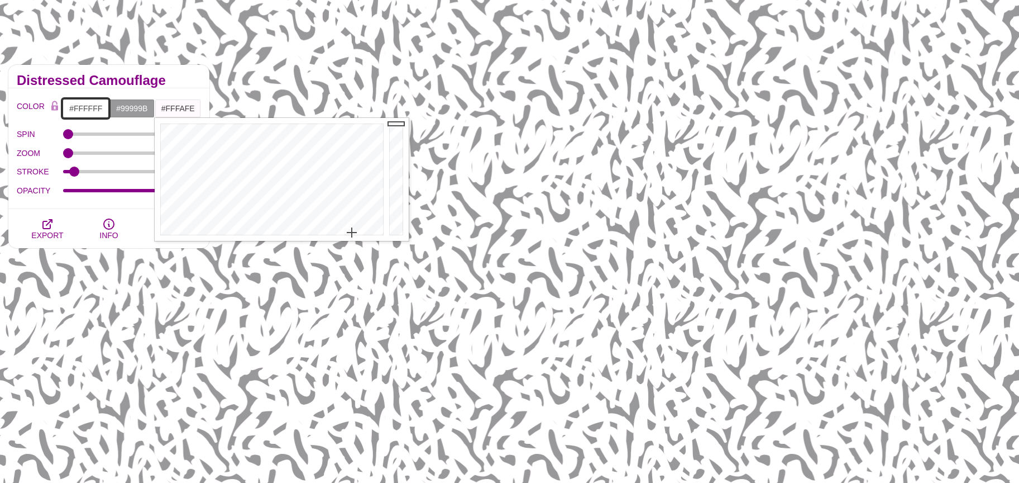
drag, startPoint x: 88, startPoint y: 108, endPoint x: 151, endPoint y: 126, distance: 66.1
click at [88, 108] on input "#FFFFFF" at bounding box center [86, 108] width 46 height 19
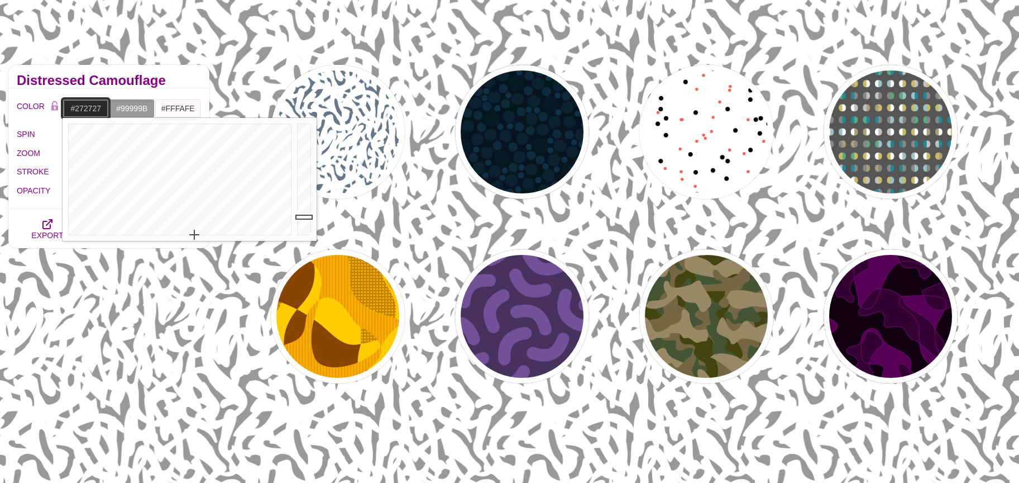
click at [306, 217] on div at bounding box center [305, 179] width 22 height 123
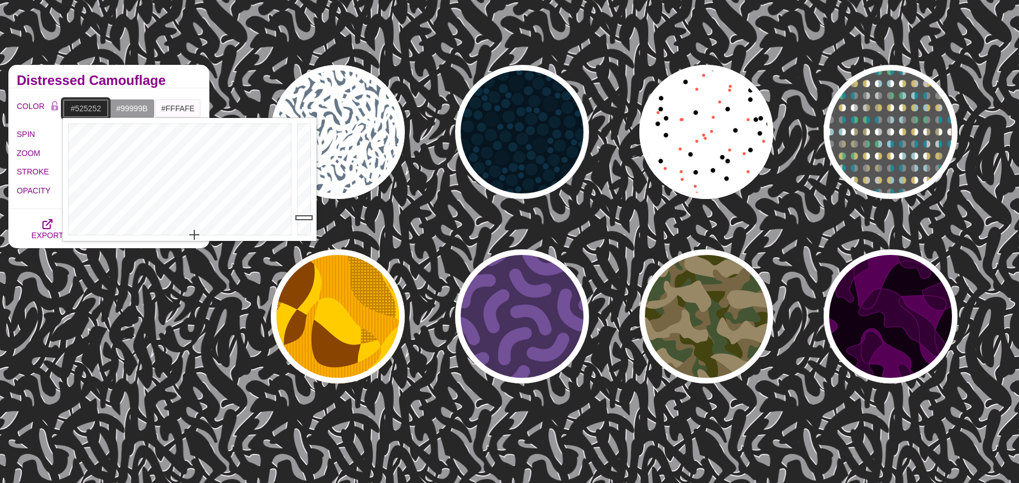
click at [304, 199] on div at bounding box center [305, 179] width 22 height 123
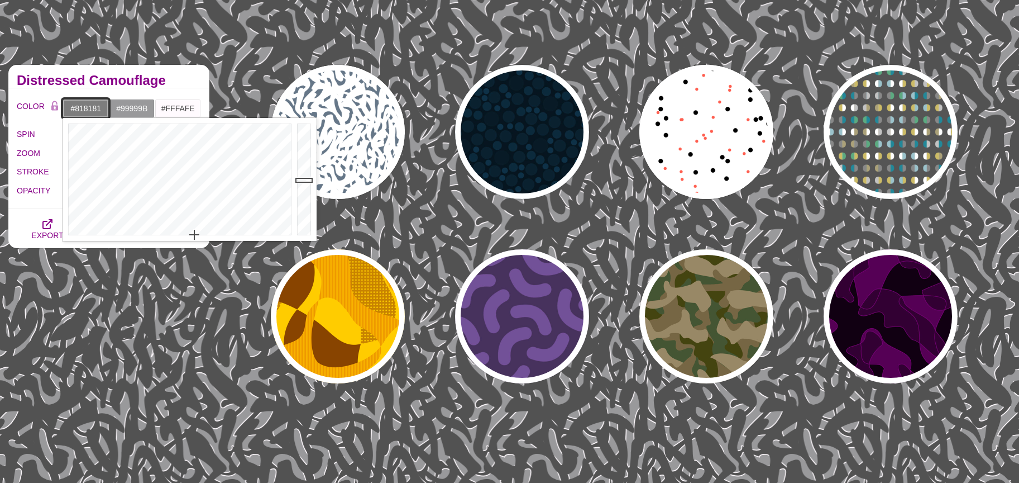
drag, startPoint x: 304, startPoint y: 180, endPoint x: 305, endPoint y: 170, distance: 9.6
click at [304, 177] on div at bounding box center [305, 179] width 22 height 123
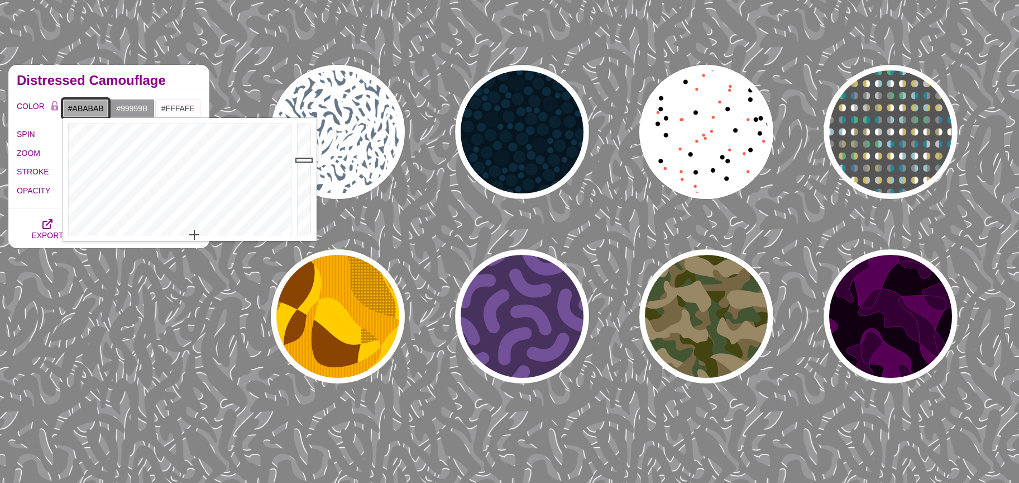
click at [306, 160] on div at bounding box center [305, 179] width 22 height 123
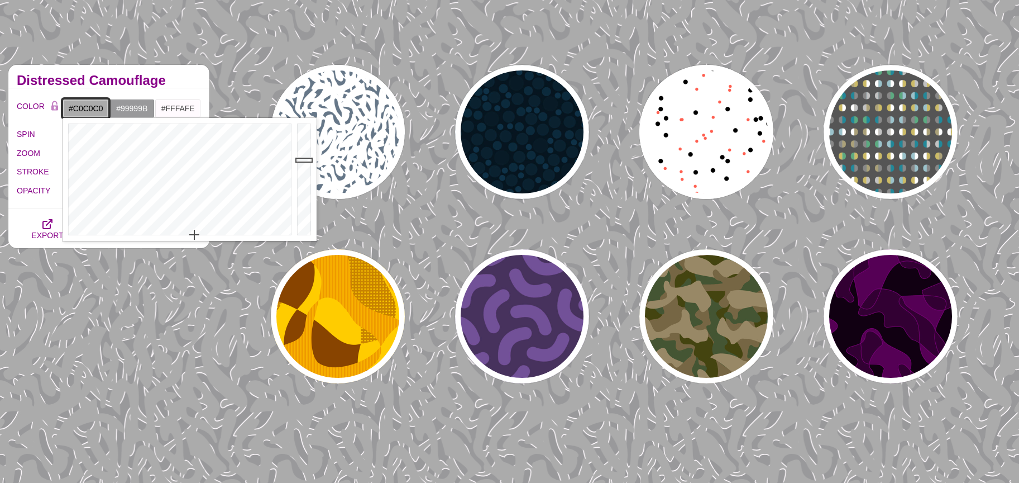
click at [306, 151] on div at bounding box center [305, 179] width 22 height 123
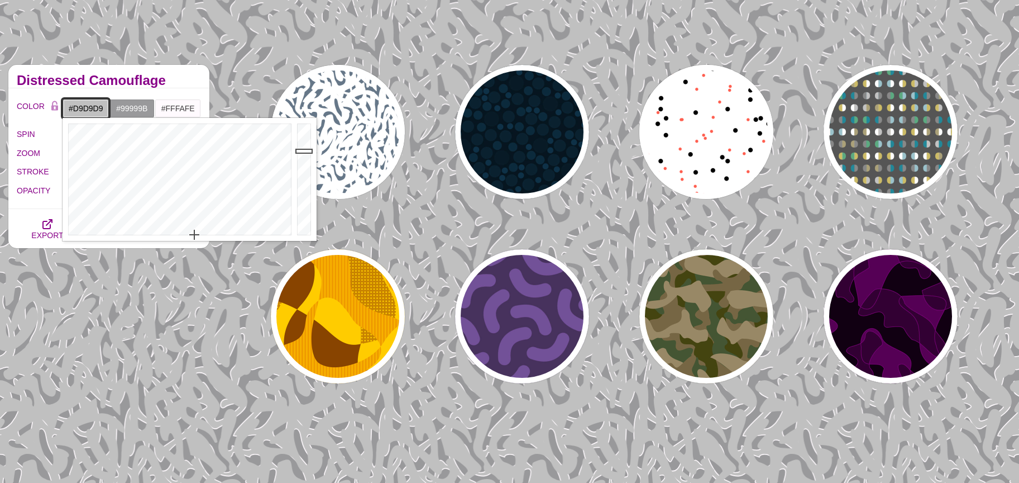
click at [304, 140] on div at bounding box center [305, 179] width 22 height 123
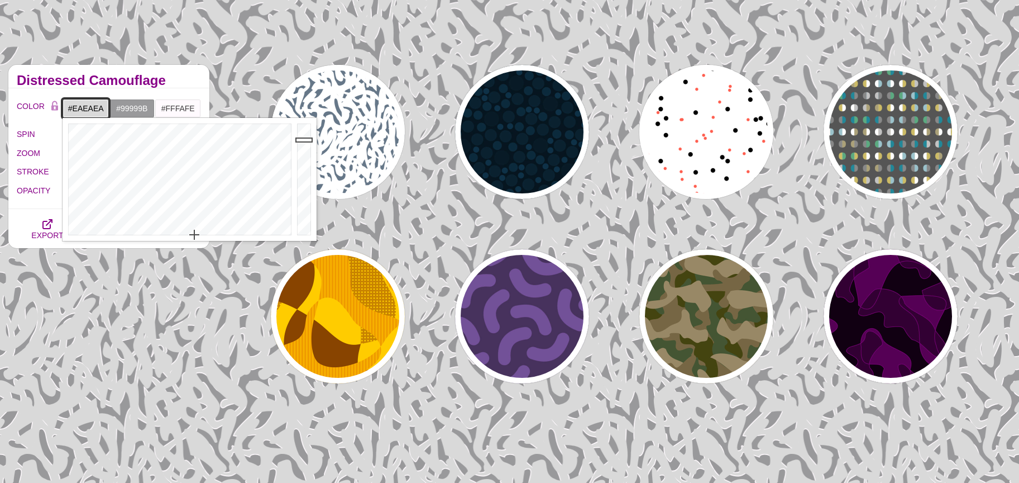
click at [302, 132] on div at bounding box center [305, 179] width 22 height 123
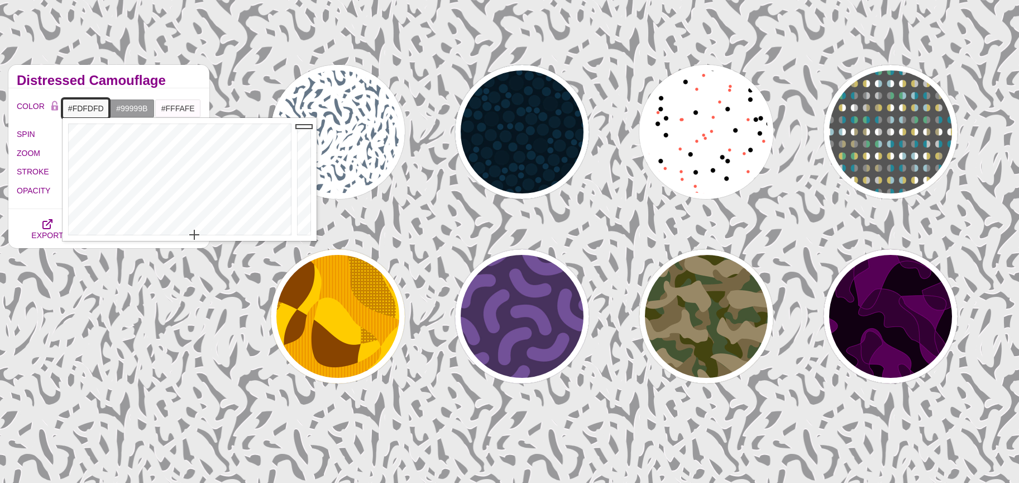
drag, startPoint x: 303, startPoint y: 128, endPoint x: 301, endPoint y: 120, distance: 8.0
type input "#FFFFFF"
click at [302, 123] on div at bounding box center [305, 179] width 22 height 123
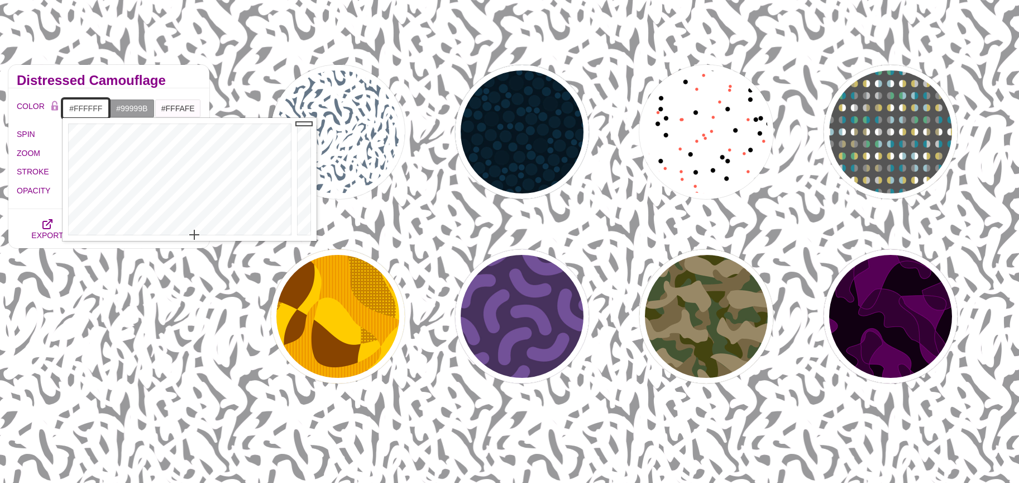
scroll to position [0, 0]
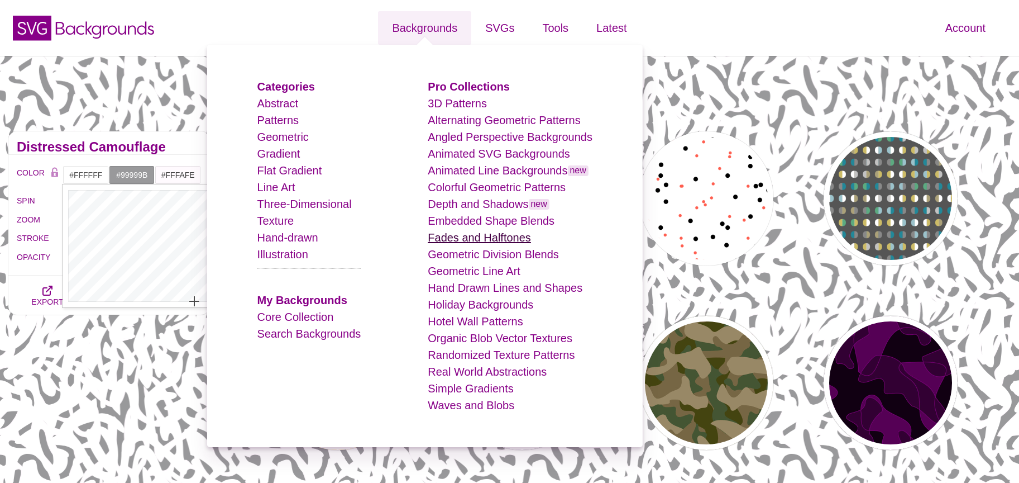
click at [512, 242] on link "Fades and Halftones" at bounding box center [479, 237] width 103 height 12
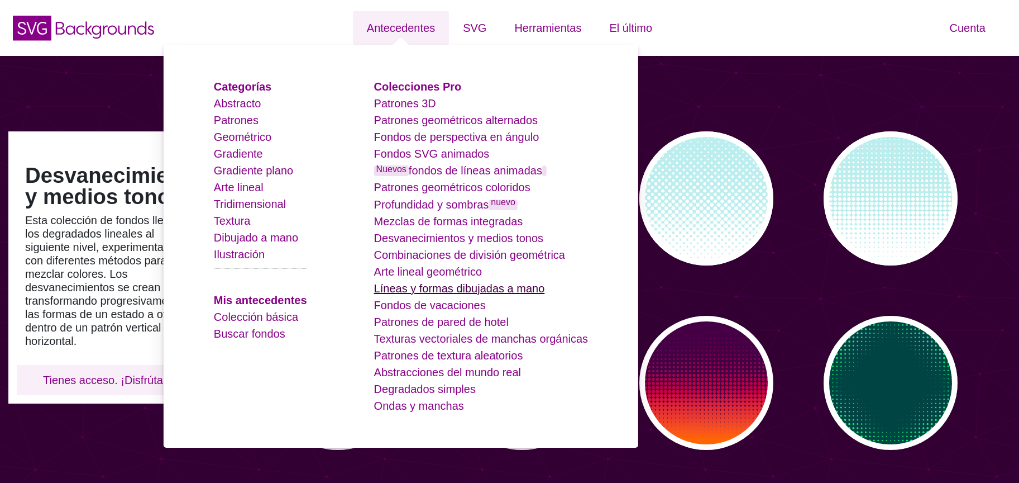
click at [426, 287] on font "Líneas y formas dibujadas a mano" at bounding box center [459, 288] width 171 height 12
click at [410, 265] on font "Arte lineal geométrico" at bounding box center [428, 271] width 108 height 12
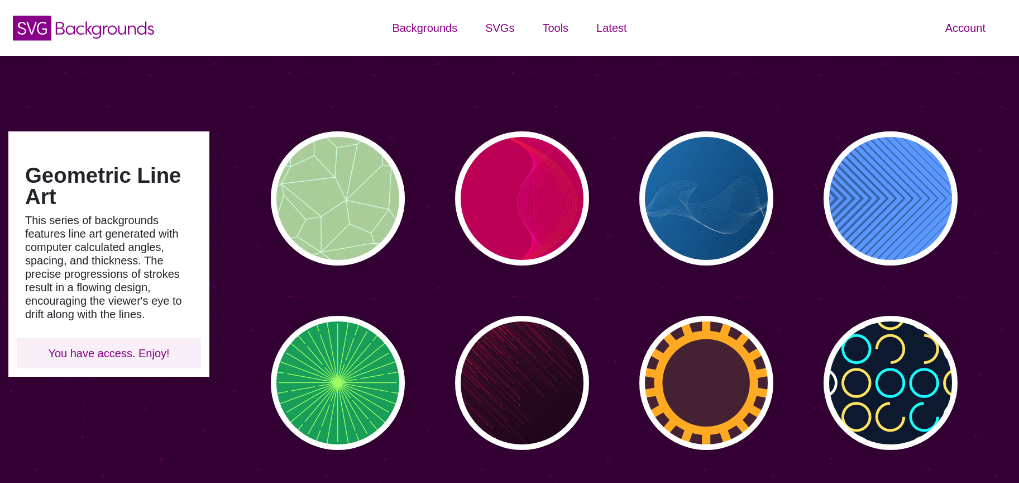
type input "#450057"
type input "#FFFFFF"
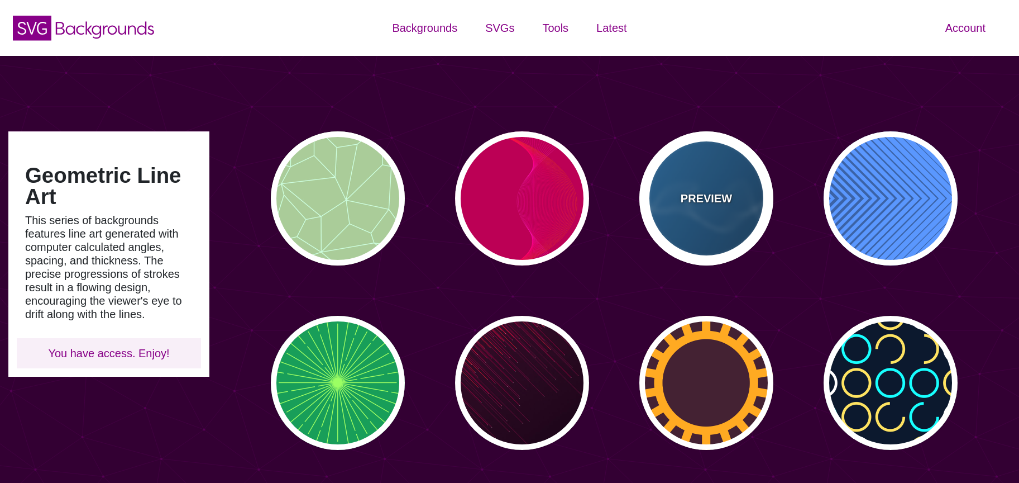
click at [717, 222] on div "PREVIEW" at bounding box center [707, 198] width 134 height 134
type input "#2277BB"
type input "#002244"
type input "0.5"
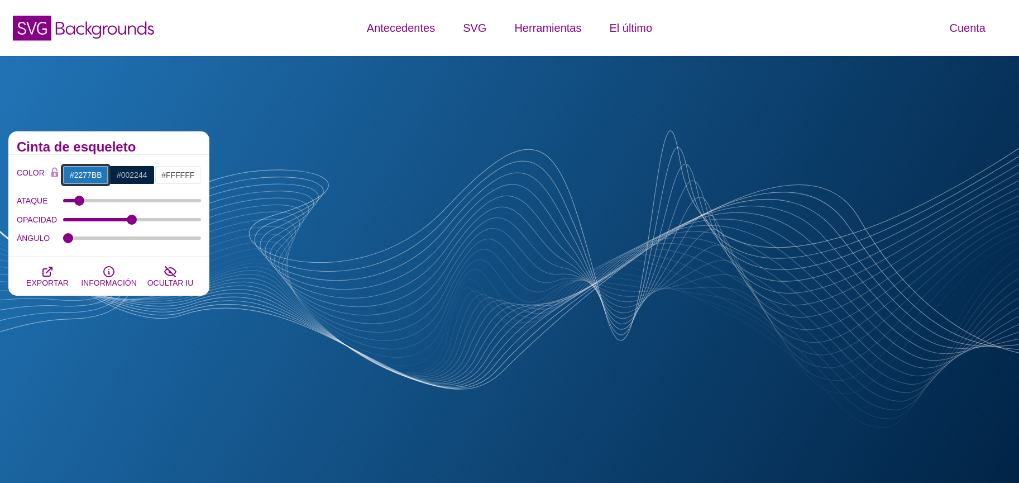
click at [86, 174] on input "#2277BB" at bounding box center [86, 174] width 46 height 19
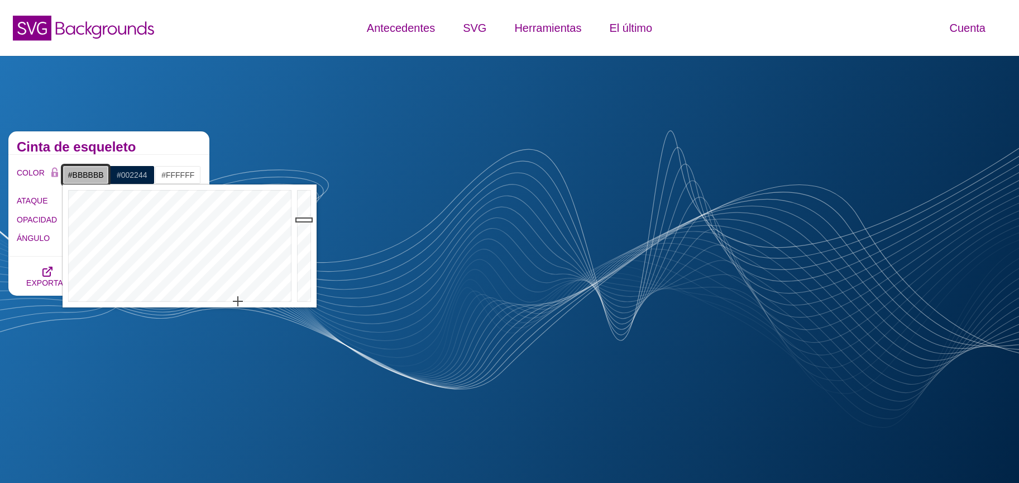
click at [238, 303] on div at bounding box center [179, 245] width 232 height 123
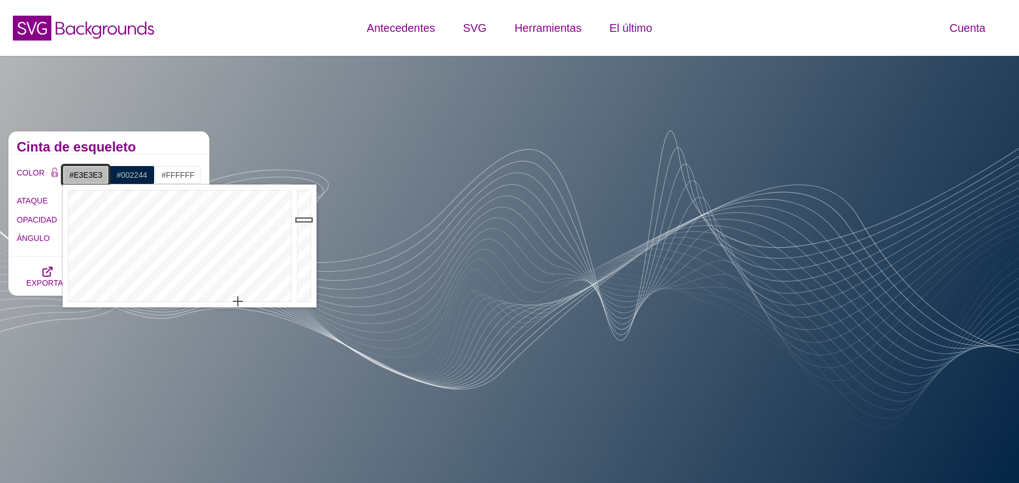
click at [303, 202] on div at bounding box center [305, 245] width 22 height 123
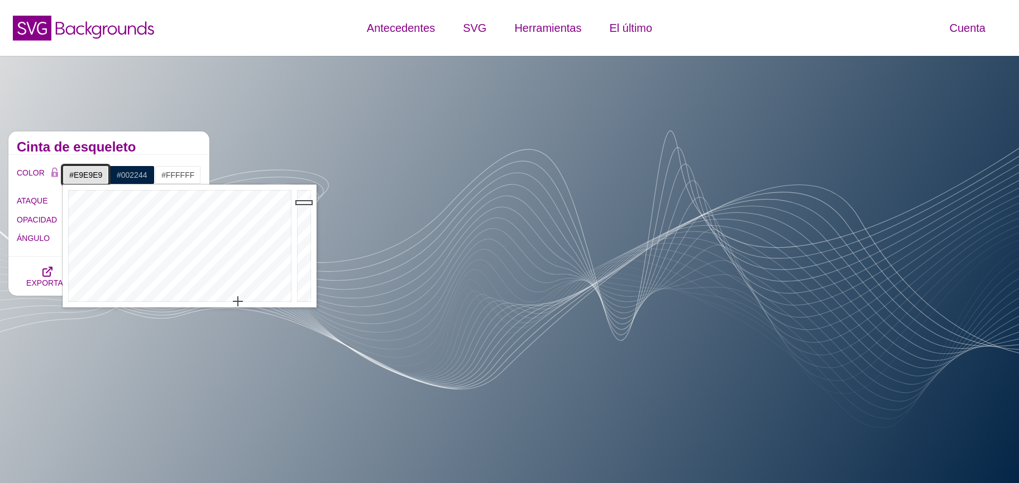
click at [307, 199] on div at bounding box center [305, 245] width 22 height 123
drag, startPoint x: 298, startPoint y: 197, endPoint x: 301, endPoint y: 188, distance: 9.4
type input "#FFFFFF"
click at [301, 188] on div at bounding box center [305, 245] width 22 height 123
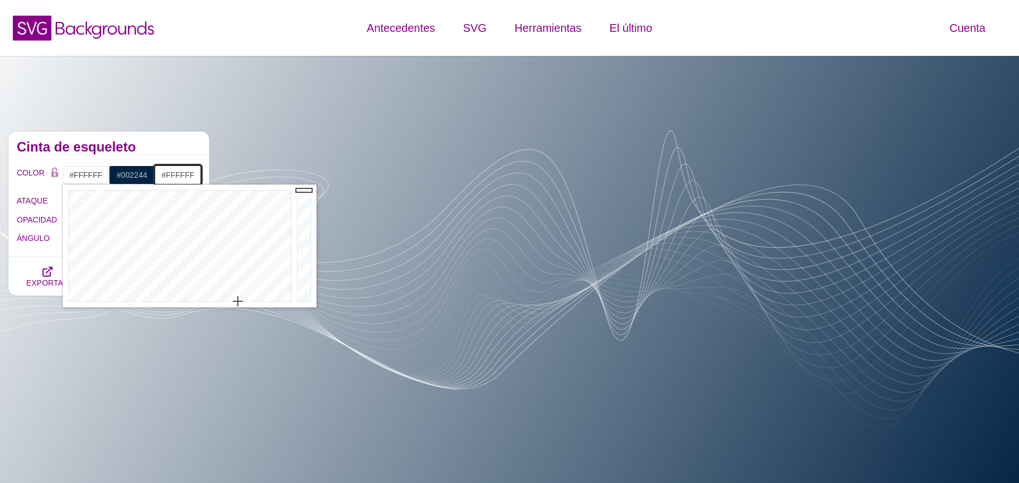
click at [183, 171] on input "#FFFFFF" at bounding box center [178, 174] width 46 height 19
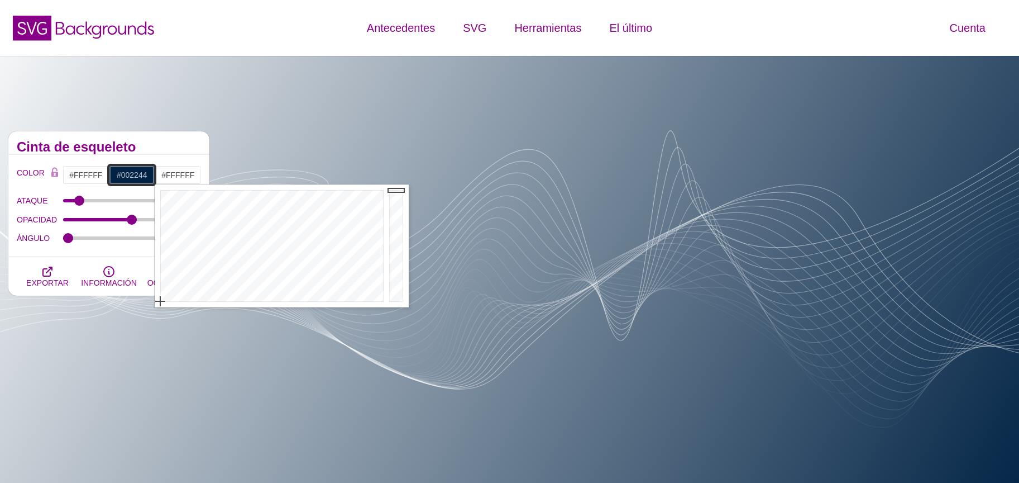
click at [130, 173] on input "#002244" at bounding box center [132, 174] width 46 height 19
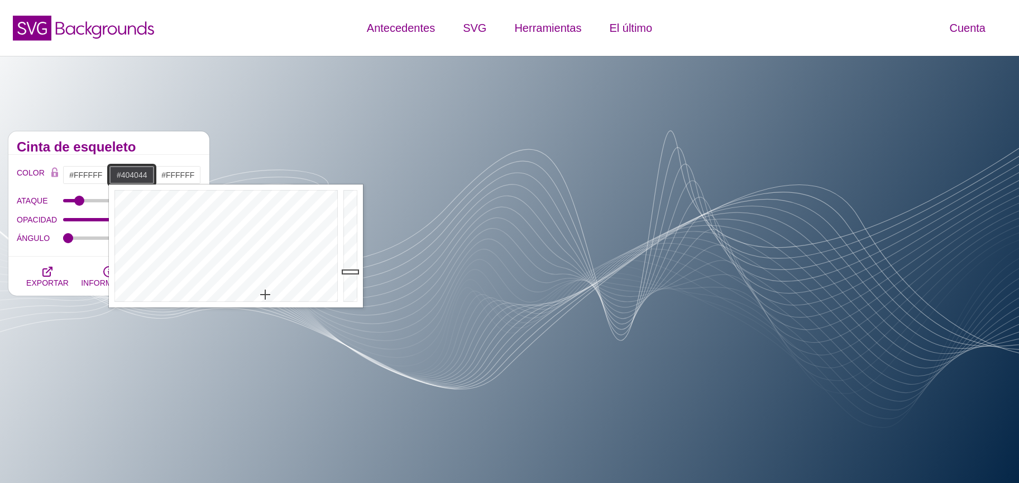
click at [265, 294] on div at bounding box center [225, 245] width 232 height 123
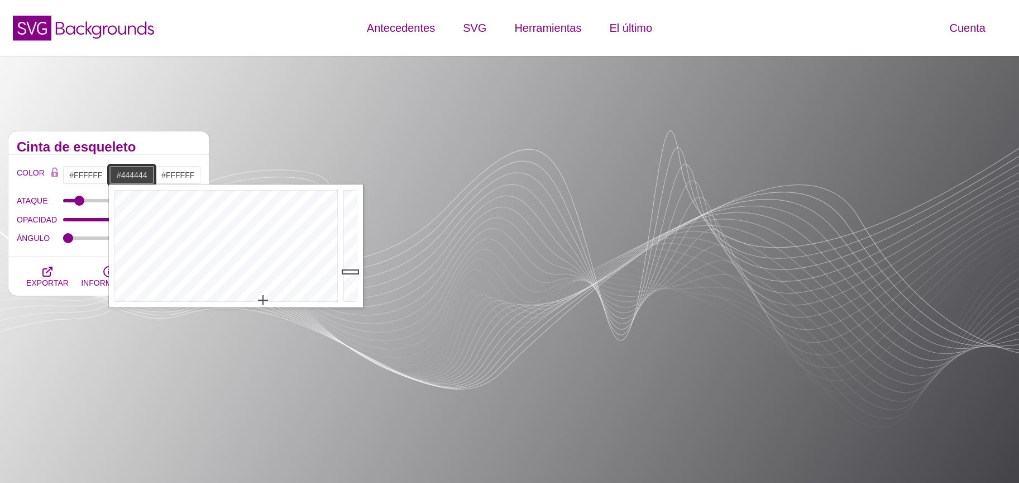
drag, startPoint x: 264, startPoint y: 300, endPoint x: 259, endPoint y: 307, distance: 8.4
click at [262, 303] on div at bounding box center [225, 245] width 232 height 123
click at [352, 203] on div at bounding box center [352, 245] width 22 height 123
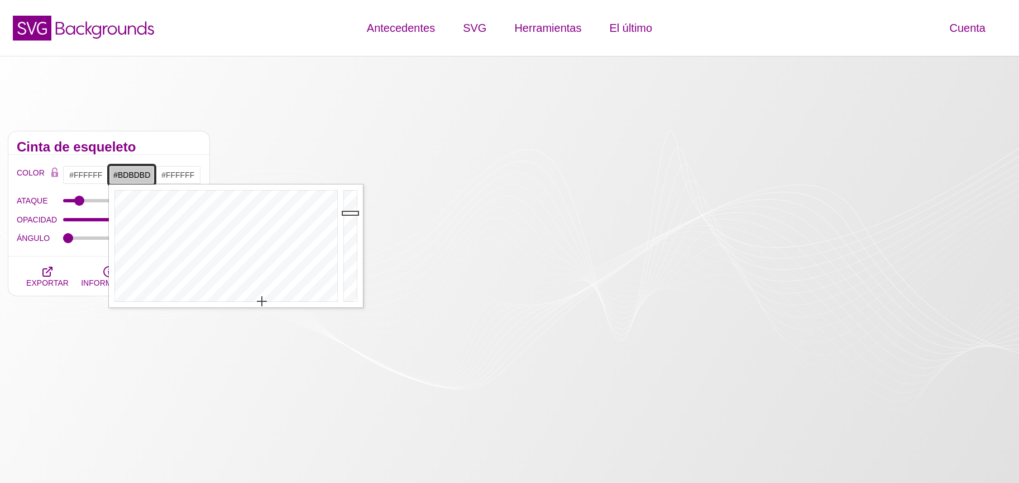
drag, startPoint x: 349, startPoint y: 213, endPoint x: 349, endPoint y: 228, distance: 15.1
click at [349, 223] on div at bounding box center [352, 245] width 22 height 123
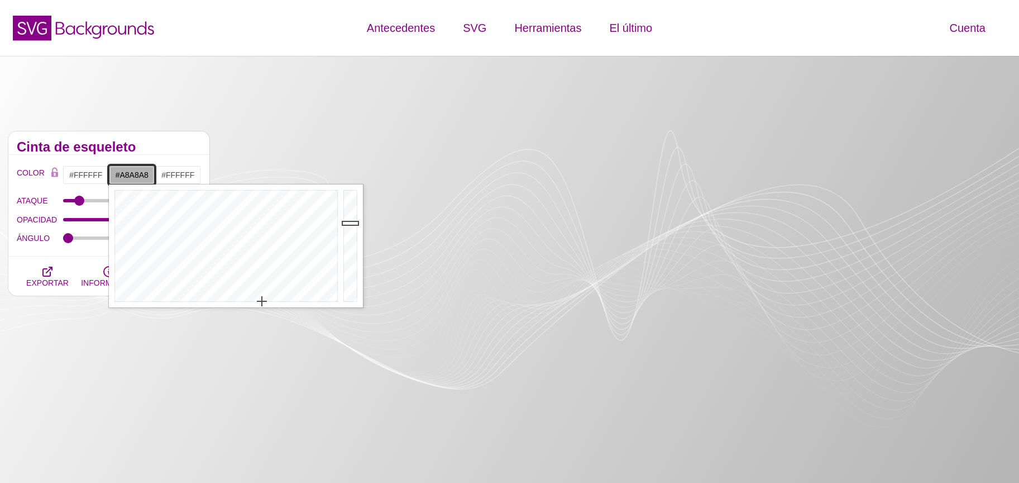
drag, startPoint x: 347, startPoint y: 227, endPoint x: 349, endPoint y: 233, distance: 5.8
click at [349, 228] on div at bounding box center [352, 245] width 22 height 123
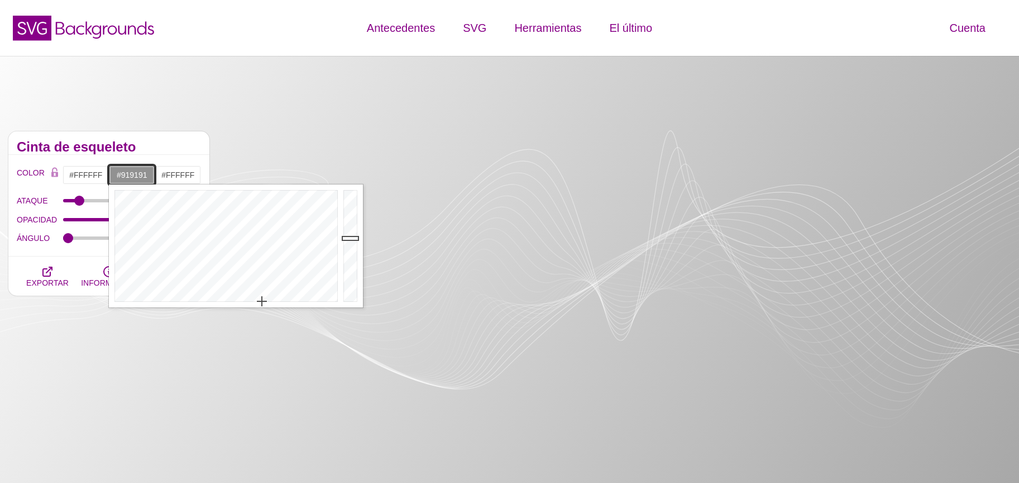
click at [351, 238] on div at bounding box center [352, 245] width 22 height 123
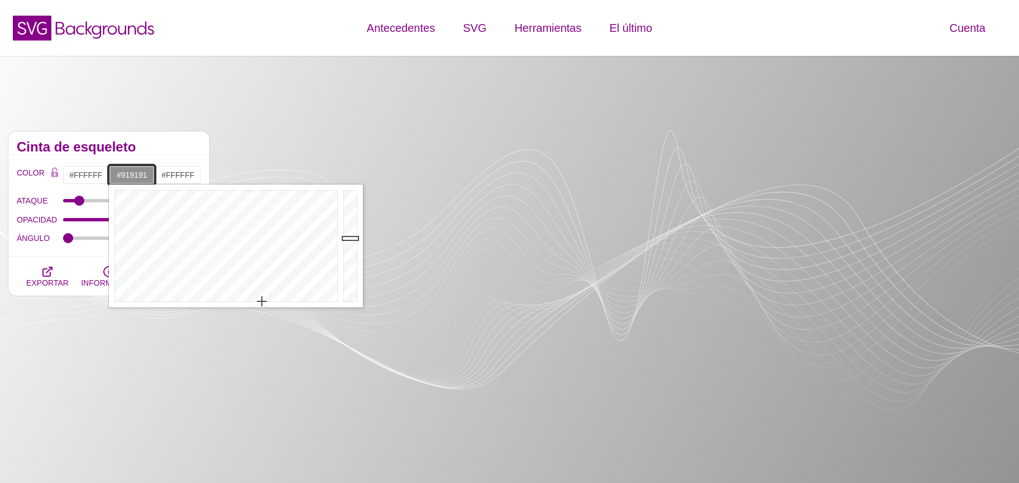
type input "#C0C0C0"
click at [351, 217] on div at bounding box center [352, 245] width 22 height 123
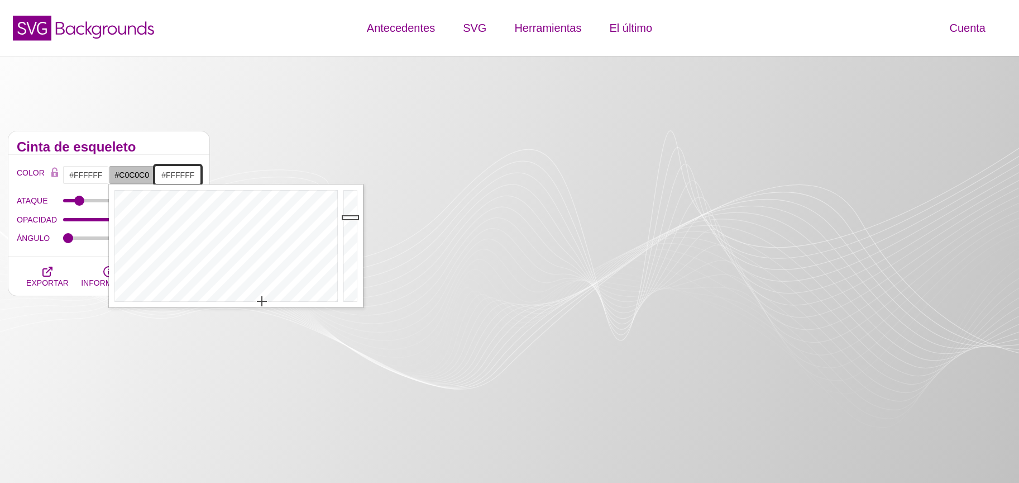
click at [175, 172] on input "#FFFFFF" at bounding box center [178, 174] width 46 height 19
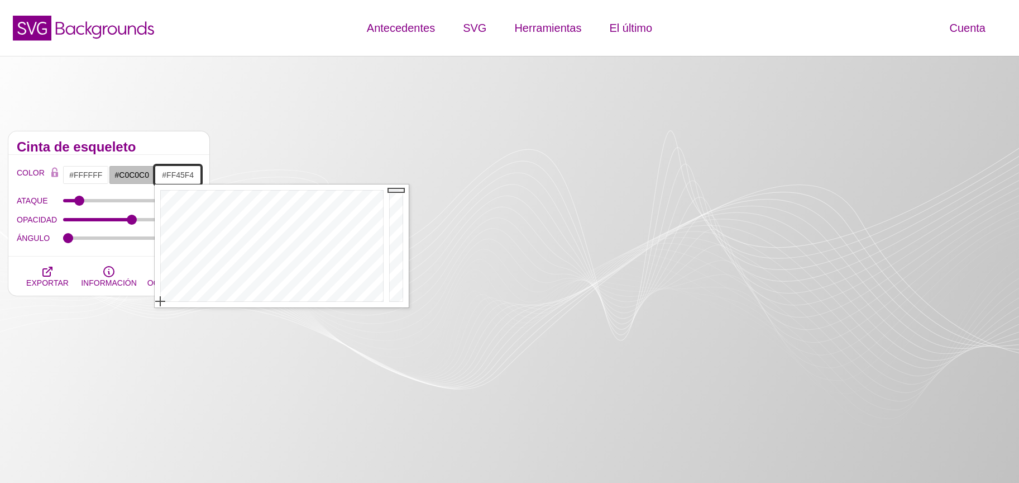
click at [349, 220] on div at bounding box center [271, 245] width 232 height 123
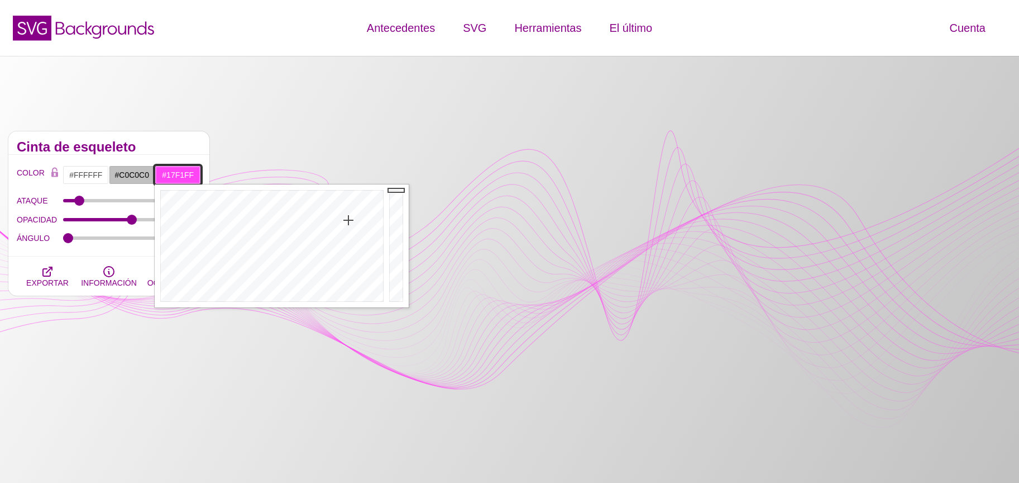
click at [274, 200] on div at bounding box center [271, 245] width 232 height 123
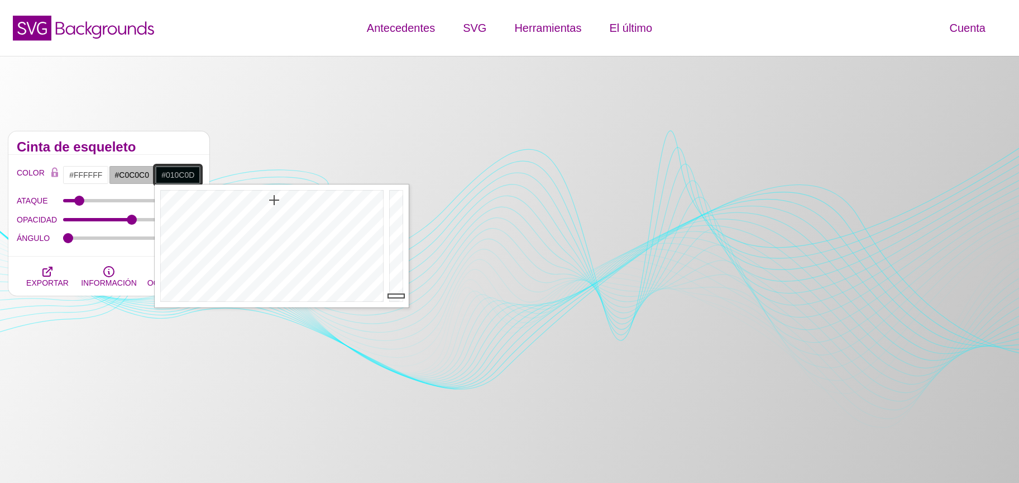
click at [393, 295] on div at bounding box center [398, 245] width 22 height 123
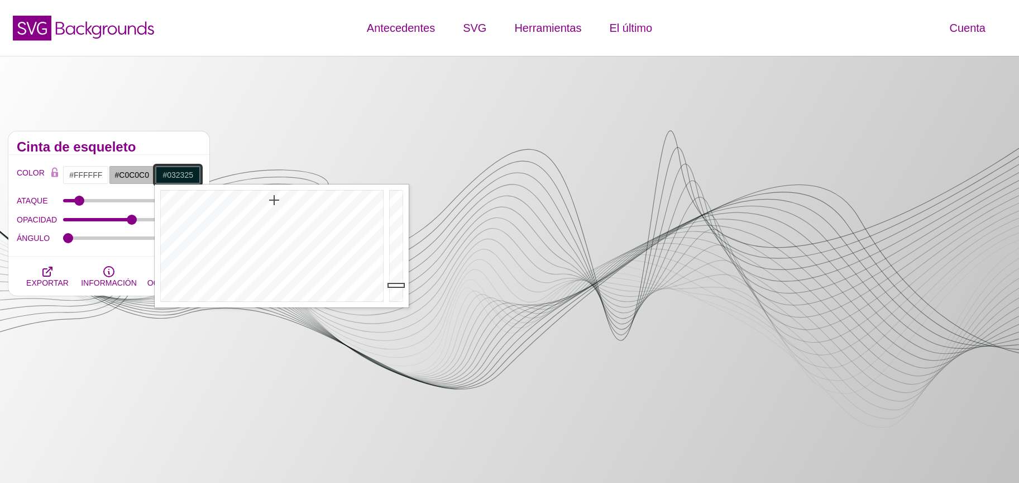
click at [393, 285] on div at bounding box center [398, 245] width 22 height 123
click at [398, 274] on div at bounding box center [398, 245] width 22 height 123
click at [336, 298] on div at bounding box center [271, 245] width 232 height 123
drag, startPoint x: 336, startPoint y: 298, endPoint x: 321, endPoint y: 299, distance: 14.6
click at [321, 299] on div at bounding box center [271, 245] width 232 height 123
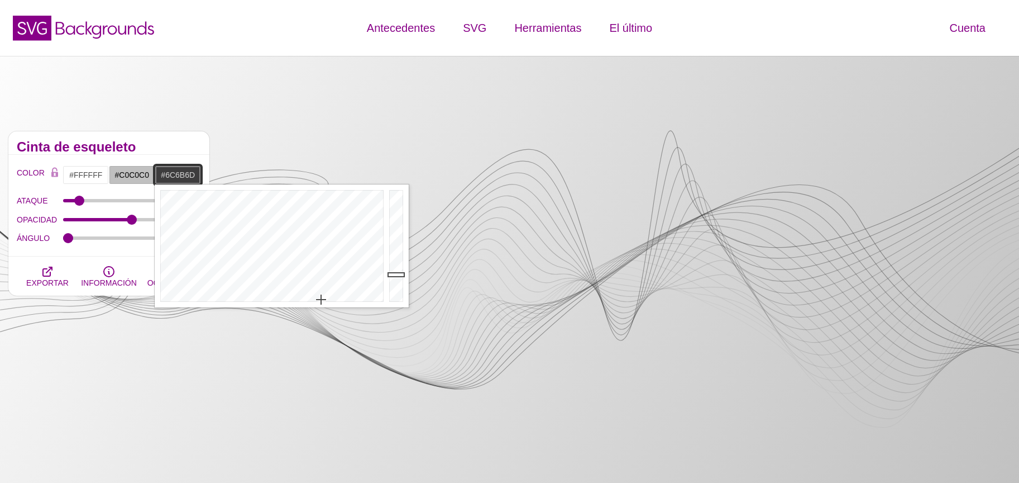
click at [394, 254] on div at bounding box center [398, 245] width 22 height 123
click at [390, 237] on div at bounding box center [398, 245] width 22 height 123
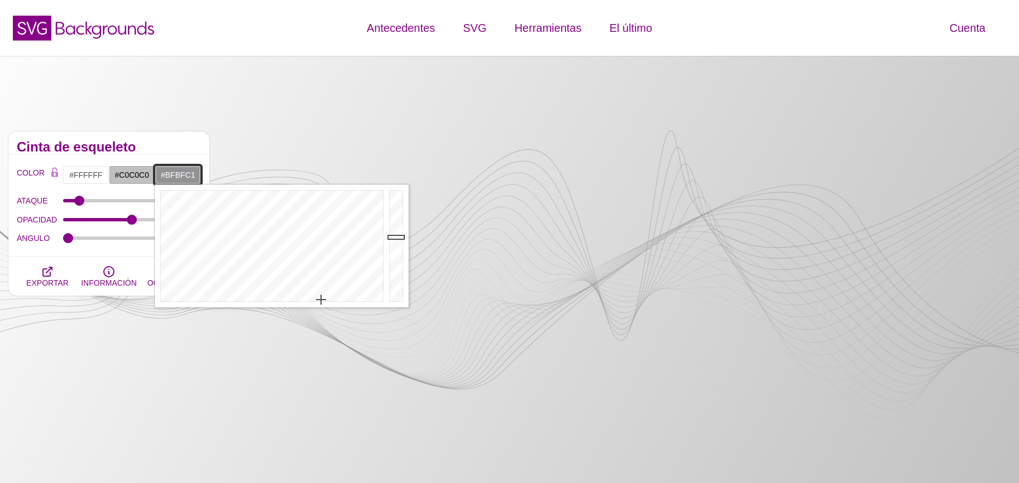
click at [399, 217] on div at bounding box center [398, 245] width 22 height 123
type input "#8E8D8F"
click at [398, 239] on div at bounding box center [398, 245] width 22 height 123
drag, startPoint x: 30, startPoint y: 213, endPoint x: 51, endPoint y: 212, distance: 21.2
click at [44, 215] on font "OPACIDAD" at bounding box center [37, 219] width 40 height 9
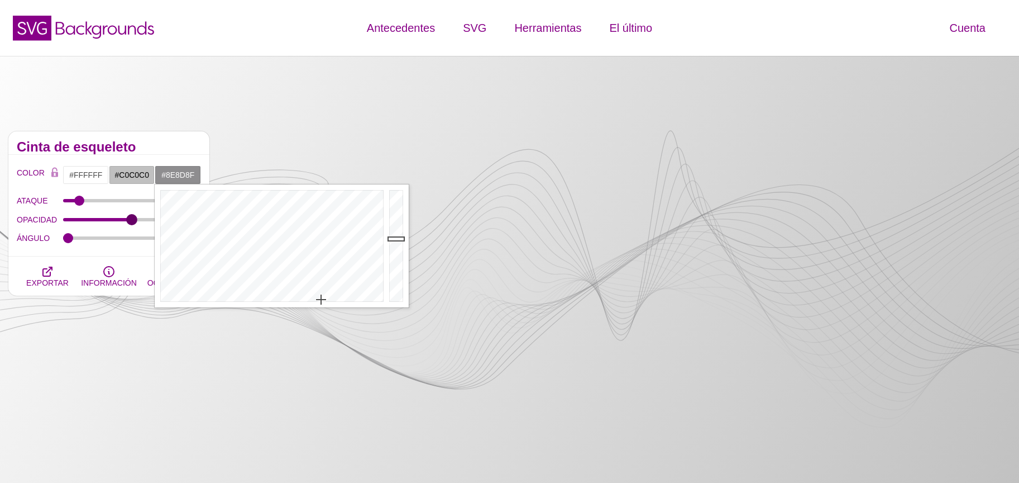
click at [63, 217] on input "OPACIDAD" at bounding box center [132, 219] width 139 height 4
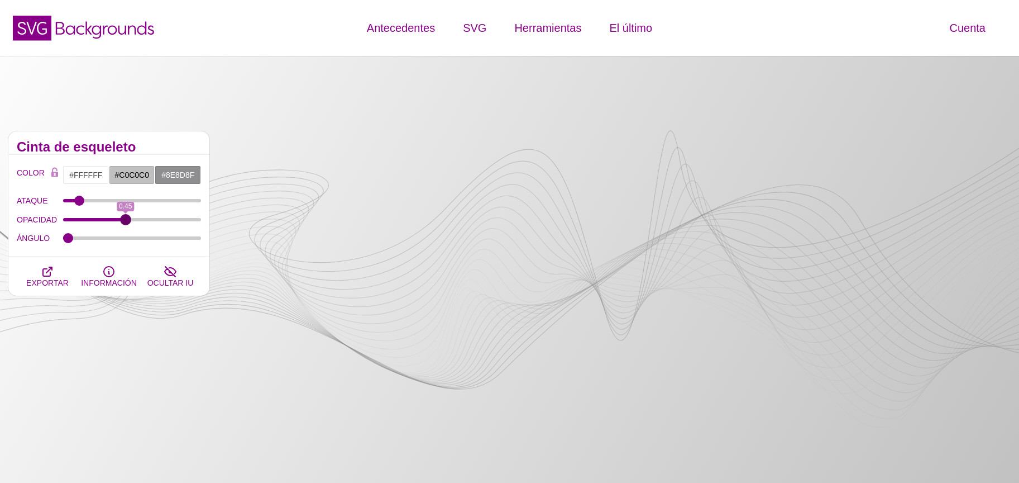
drag, startPoint x: 130, startPoint y: 218, endPoint x: 126, endPoint y: 239, distance: 20.5
type input "0.45"
click at [126, 222] on input "OPACIDAD" at bounding box center [132, 219] width 139 height 4
type input "1"
drag, startPoint x: 75, startPoint y: 196, endPoint x: 80, endPoint y: 202, distance: 7.2
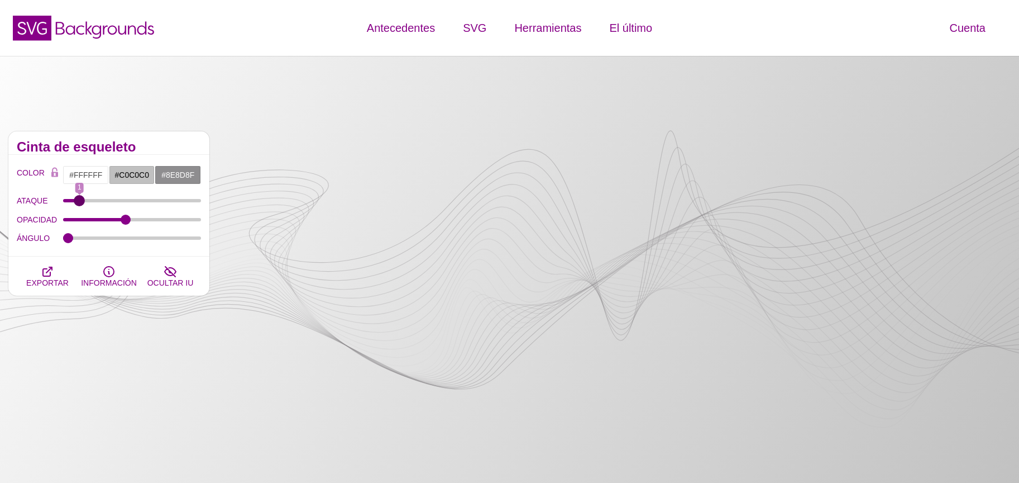
click at [80, 202] on input "ATAQUE" at bounding box center [132, 200] width 139 height 4
click at [149, 171] on input "#C0C0C0" at bounding box center [132, 174] width 46 height 19
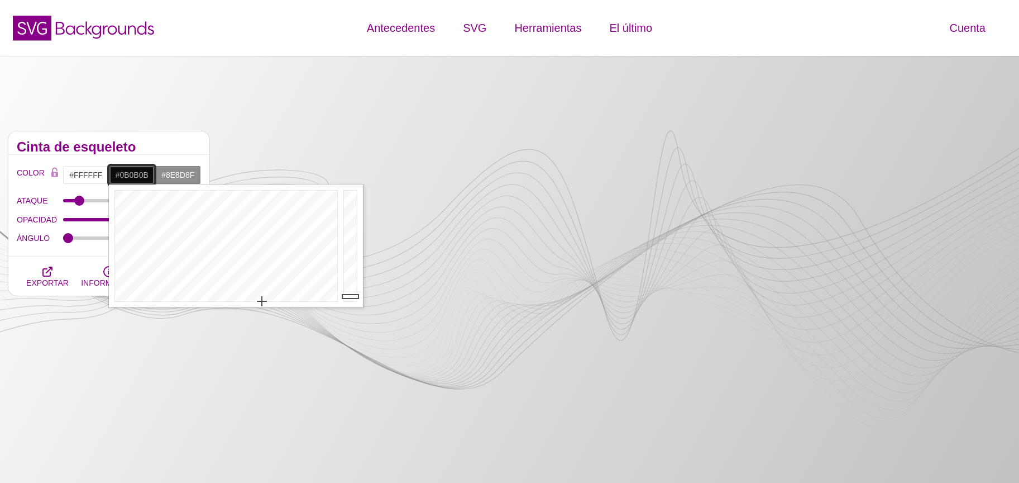
click at [351, 296] on div at bounding box center [352, 245] width 22 height 123
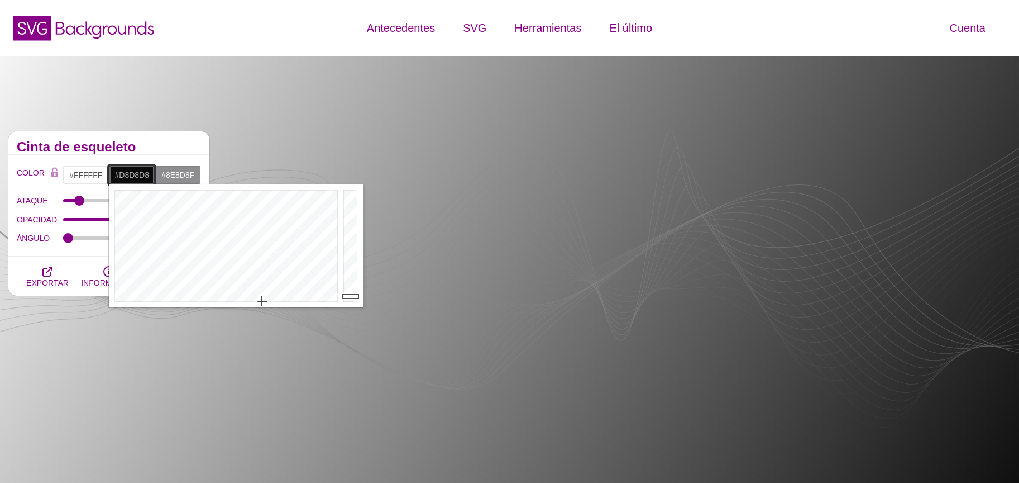
click at [347, 207] on div at bounding box center [352, 245] width 22 height 123
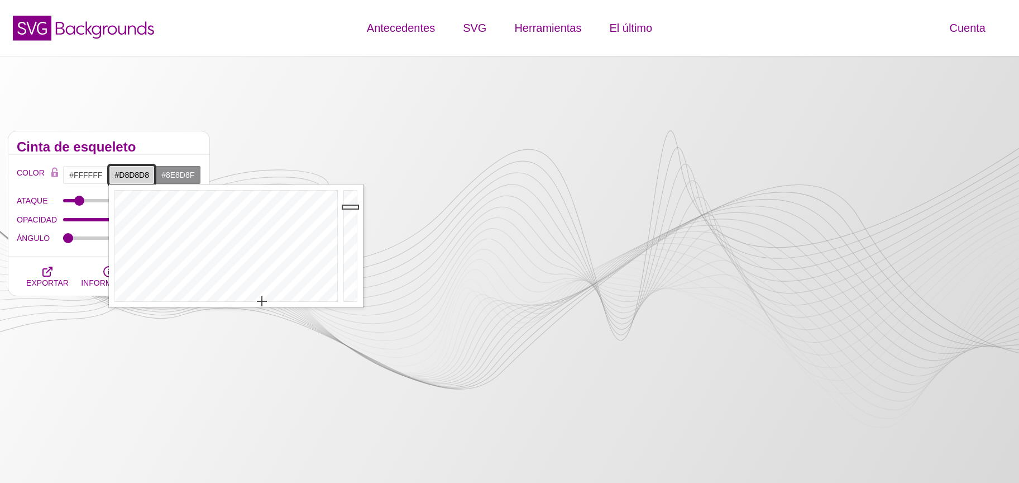
type input "#EAEAEA"
click at [349, 199] on div at bounding box center [352, 245] width 22 height 123
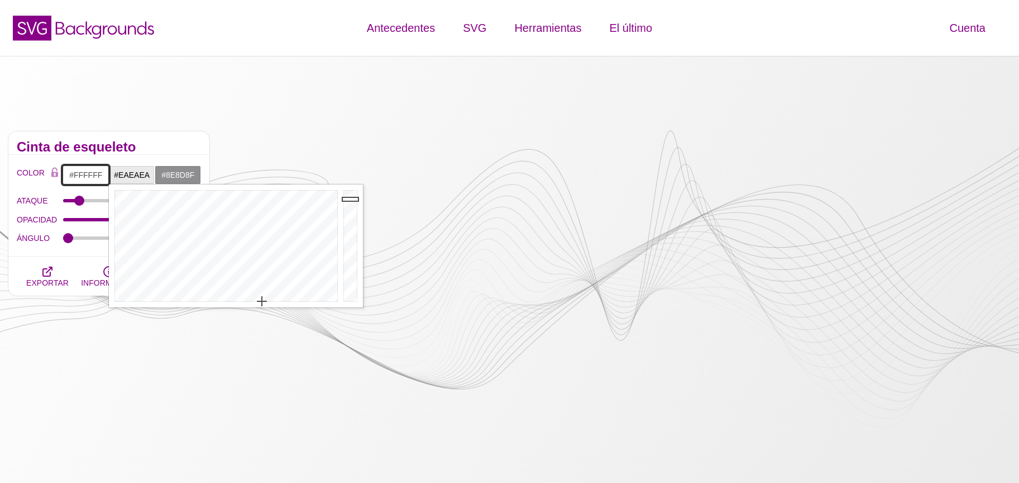
click at [93, 175] on input "#FFFFFF" at bounding box center [86, 174] width 46 height 19
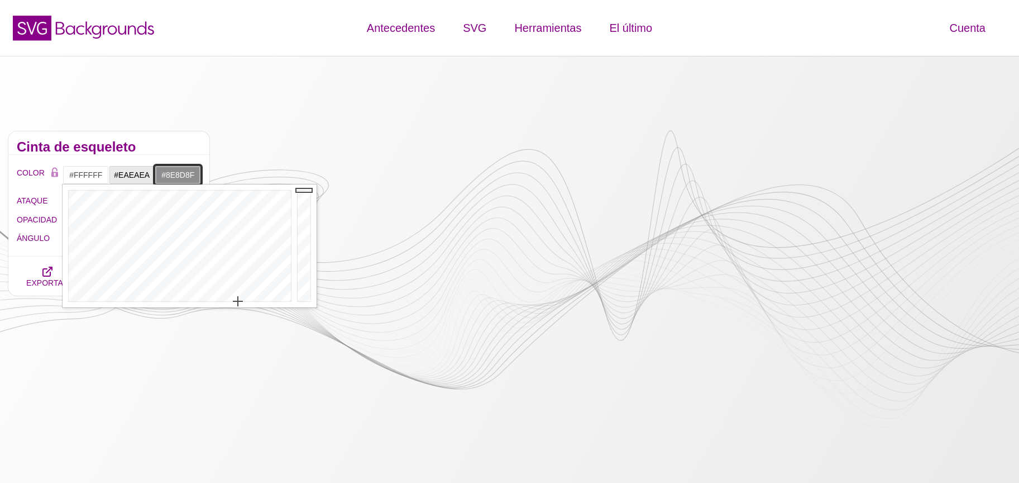
click at [167, 178] on input "#8E8D8F" at bounding box center [178, 174] width 46 height 19
click at [395, 246] on div at bounding box center [398, 245] width 22 height 123
click at [393, 255] on div at bounding box center [398, 245] width 22 height 123
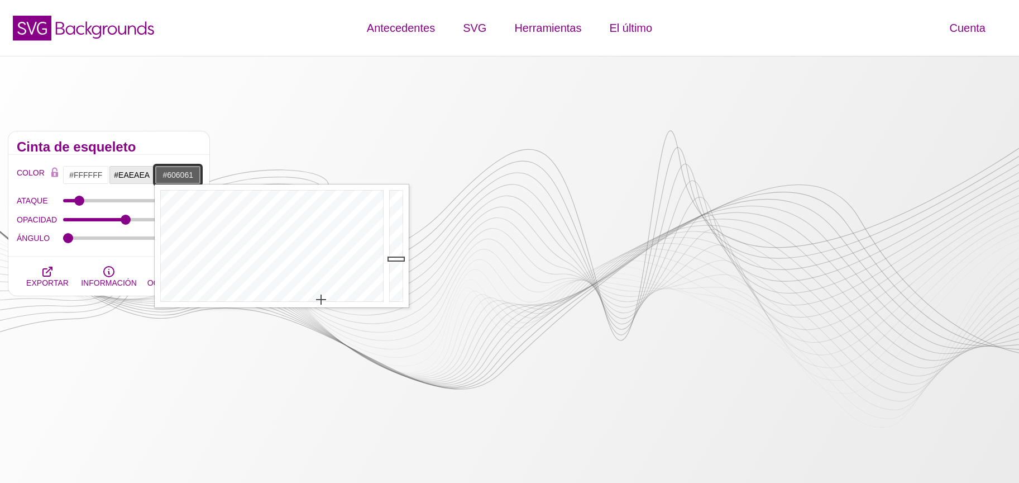
click at [393, 259] on div at bounding box center [398, 245] width 22 height 123
click at [328, 253] on div at bounding box center [271, 245] width 232 height 123
click at [399, 230] on div at bounding box center [398, 245] width 22 height 123
click at [329, 233] on div at bounding box center [271, 245] width 232 height 123
click at [336, 233] on div at bounding box center [271, 245] width 232 height 123
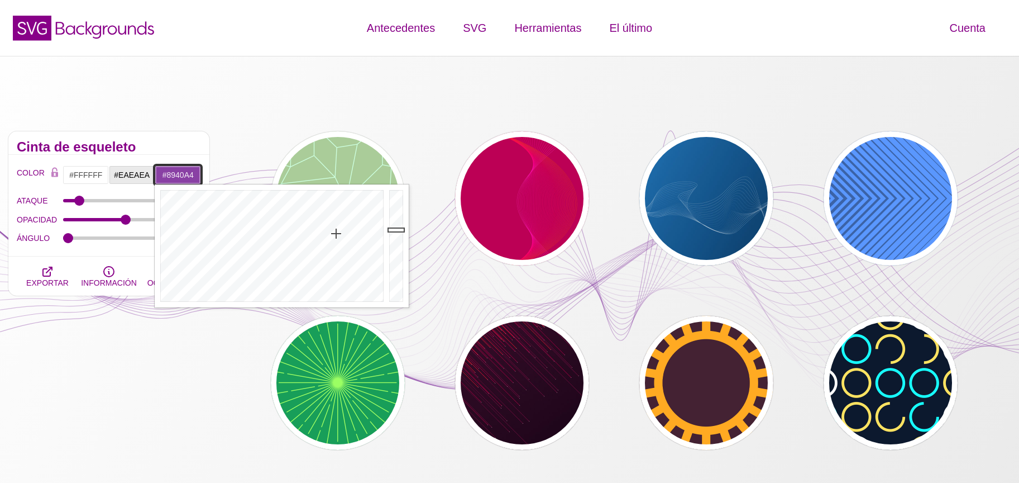
type input "#228CA4"
click at [279, 213] on div at bounding box center [271, 245] width 232 height 123
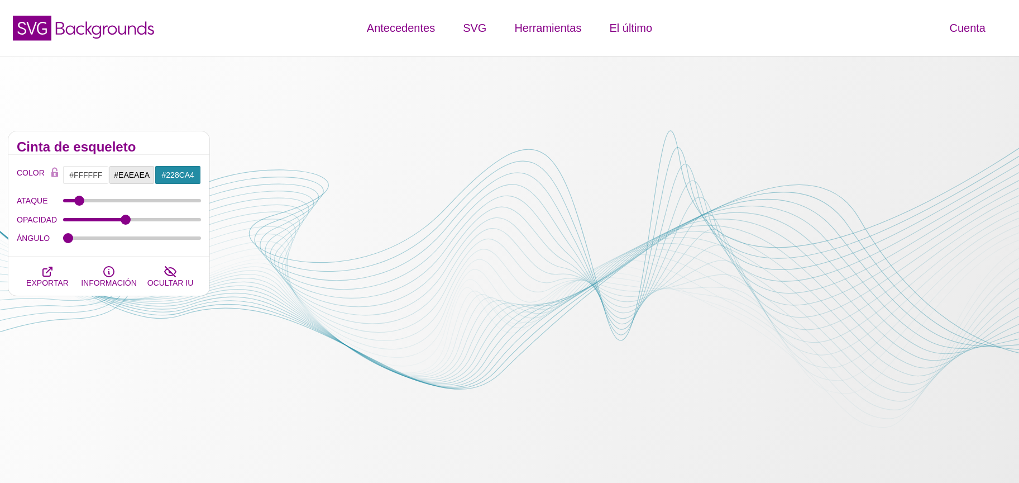
click at [96, 158] on div "COLOR #FFFFFF #EAEAEA #228CA4 #444444 #555555 #666666 #777777 #888888 #999999 M…" at bounding box center [108, 206] width 201 height 102
click at [39, 272] on button "EXPORTAR" at bounding box center [47, 275] width 61 height 39
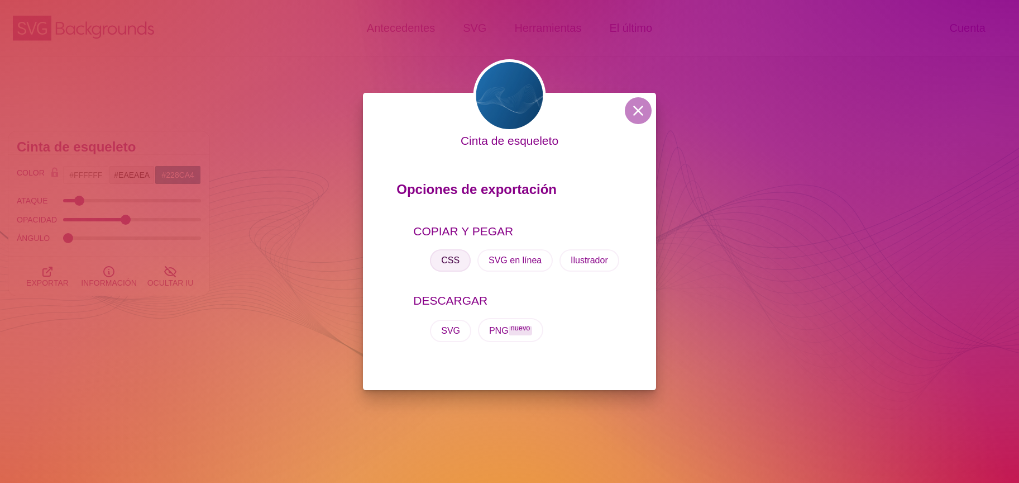
click at [451, 263] on font "CSS" at bounding box center [450, 259] width 18 height 9
click at [194, 230] on div "Cinta de esqueleto Opciones de exportación COPIAR Y PEGAR CSS SVG en línea Ilus…" at bounding box center [509, 241] width 1019 height 483
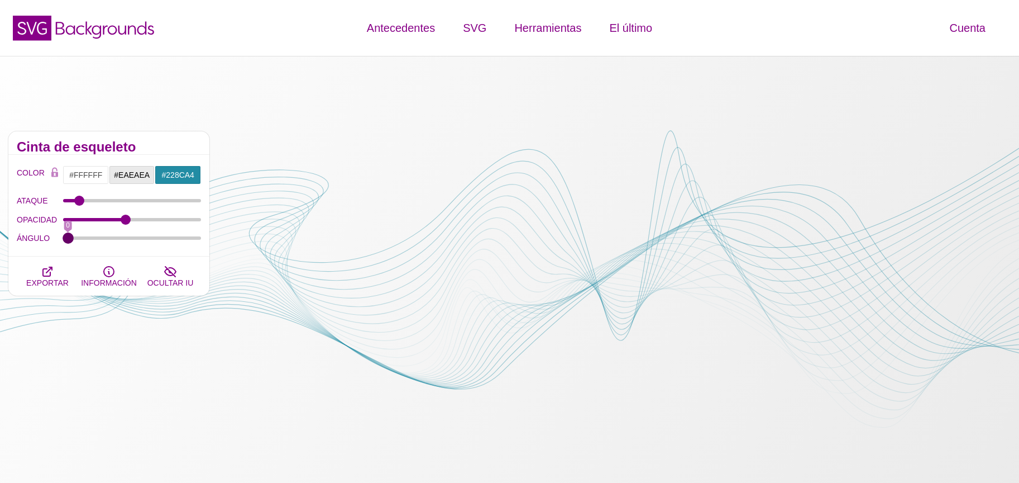
drag, startPoint x: 71, startPoint y: 238, endPoint x: 42, endPoint y: 238, distance: 29.6
type input "0"
click at [63, 238] on input "ÁNGULO" at bounding box center [132, 238] width 139 height 4
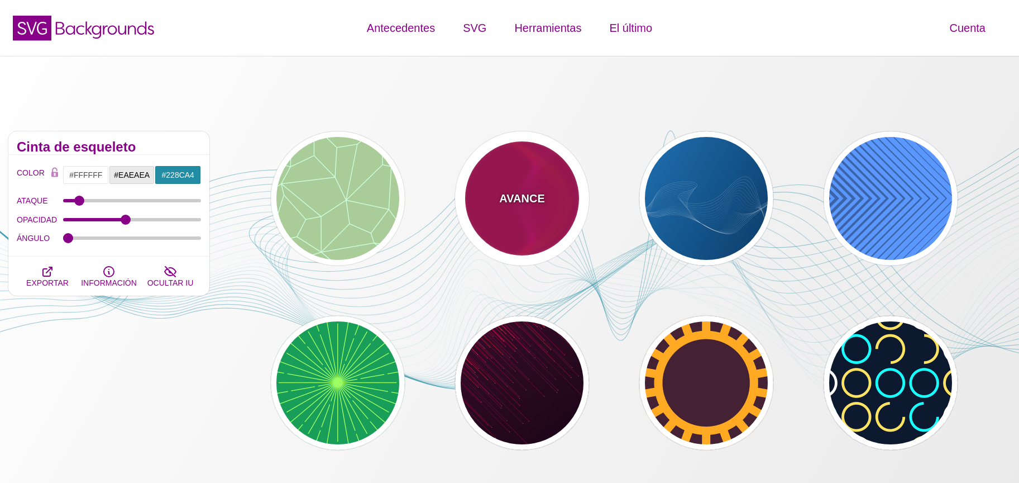
click at [547, 218] on div "AVANCE" at bounding box center [522, 198] width 134 height 134
type input "#BB0055"
type input "#FF4400"
type input "#FF22BB"
type input "0"
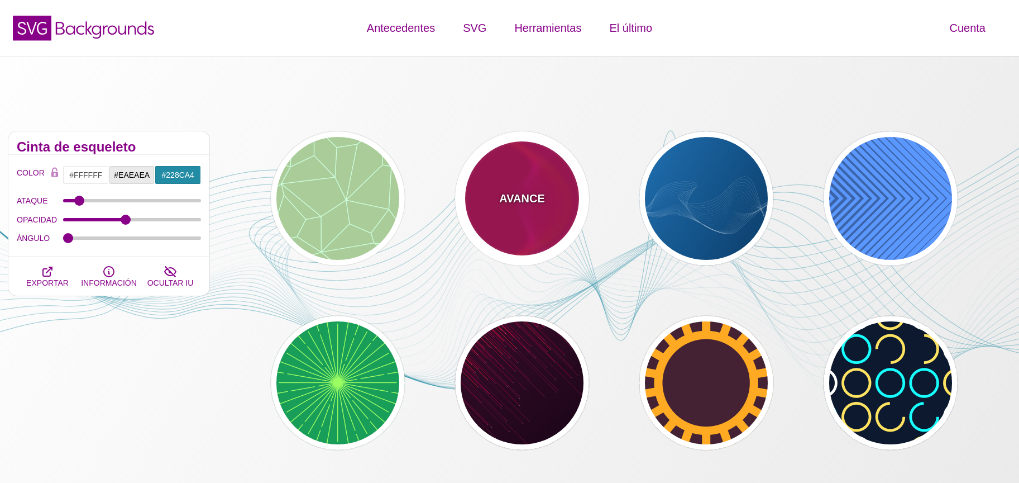
type input "1"
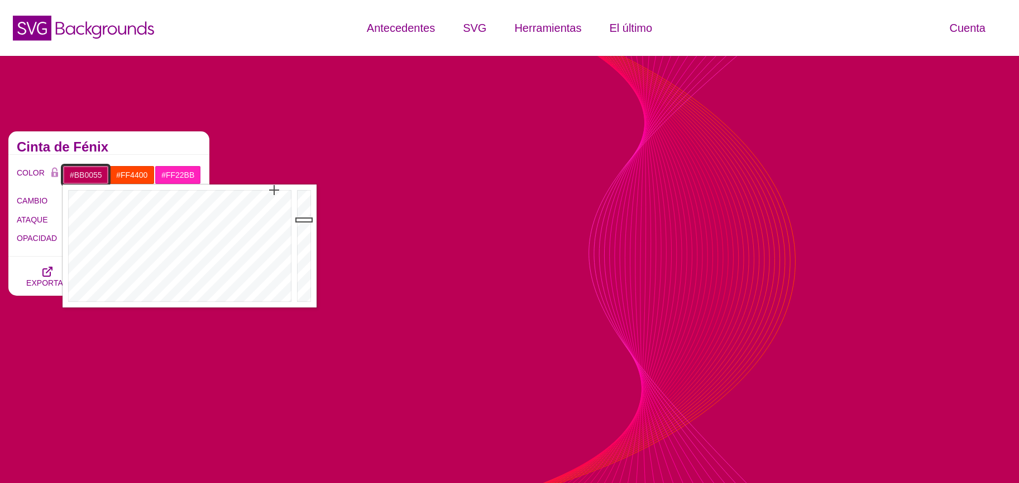
click at [91, 175] on input "#BB0055" at bounding box center [86, 174] width 46 height 19
click at [217, 298] on div at bounding box center [179, 245] width 232 height 123
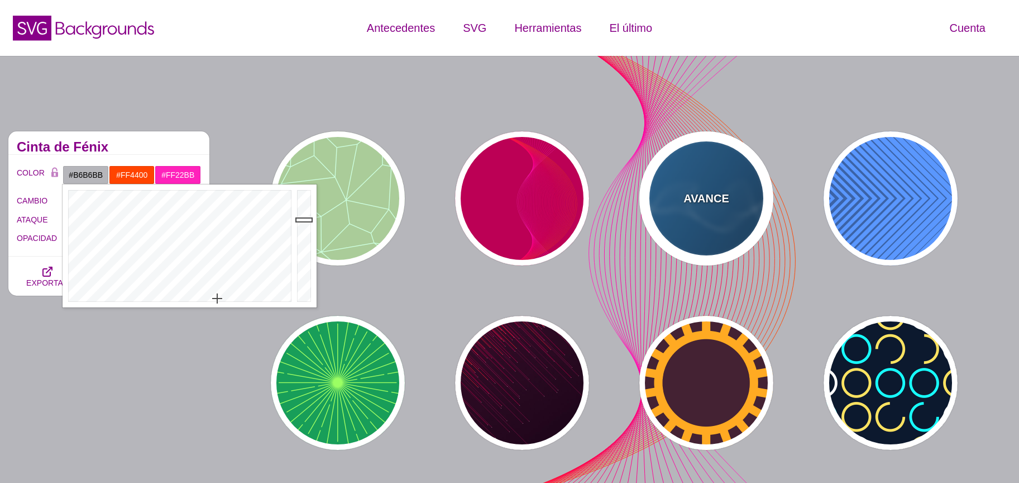
click at [727, 197] on font "AVANCE" at bounding box center [706, 198] width 45 height 12
type input "#2277BB"
type input "#002244"
type input "#FFFFFF"
type input "1"
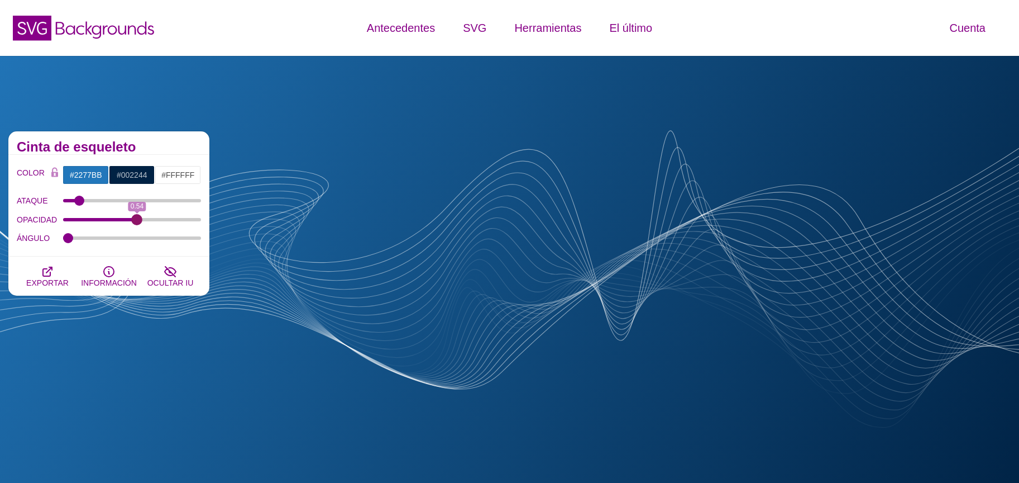
drag, startPoint x: 128, startPoint y: 223, endPoint x: 137, endPoint y: 222, distance: 9.0
type input "0.54"
click at [137, 222] on input "OPACIDAD" at bounding box center [132, 219] width 139 height 4
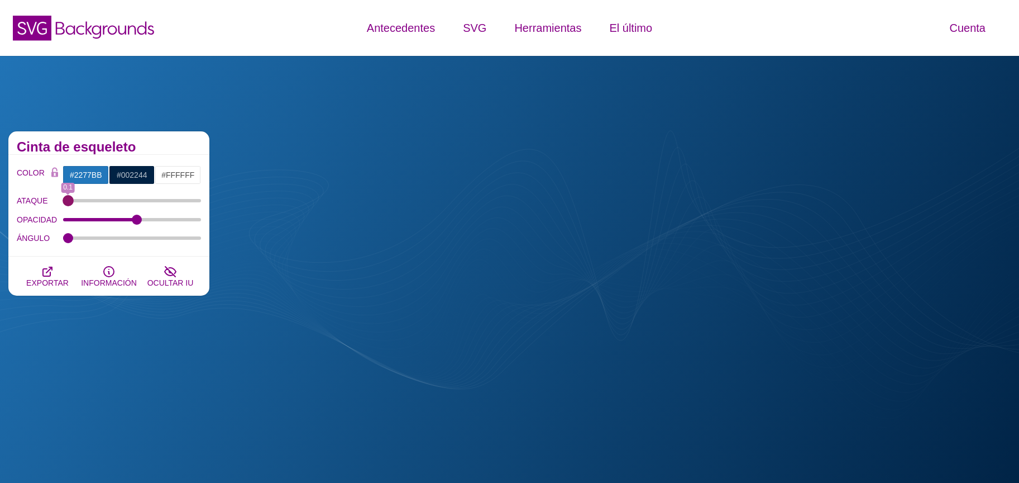
drag, startPoint x: 74, startPoint y: 199, endPoint x: 77, endPoint y: 213, distance: 13.8
type input "0.3"
click at [70, 203] on input "ATAQUE" at bounding box center [132, 200] width 139 height 4
click at [65, 242] on div "ÁNGULO 0" at bounding box center [109, 238] width 184 height 19
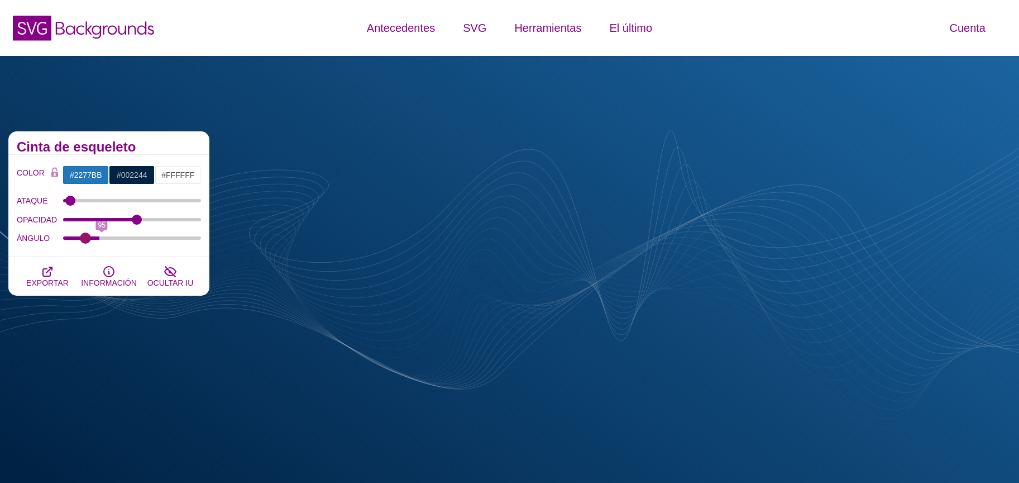
drag, startPoint x: 67, startPoint y: 242, endPoint x: 242, endPoint y: 269, distance: 176.9
type input "46"
click at [84, 240] on input "ÁNGULO" at bounding box center [132, 238] width 139 height 4
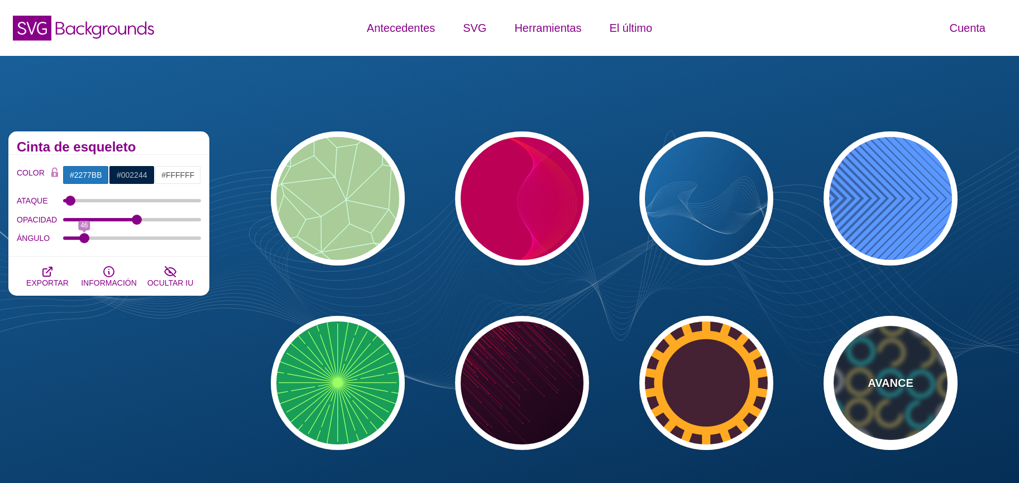
click at [863, 339] on div "AVANCE" at bounding box center [891, 383] width 134 height 134
type input "#0C192E"
type input "#17FFFF"
type input "#FFE261"
type input "0"
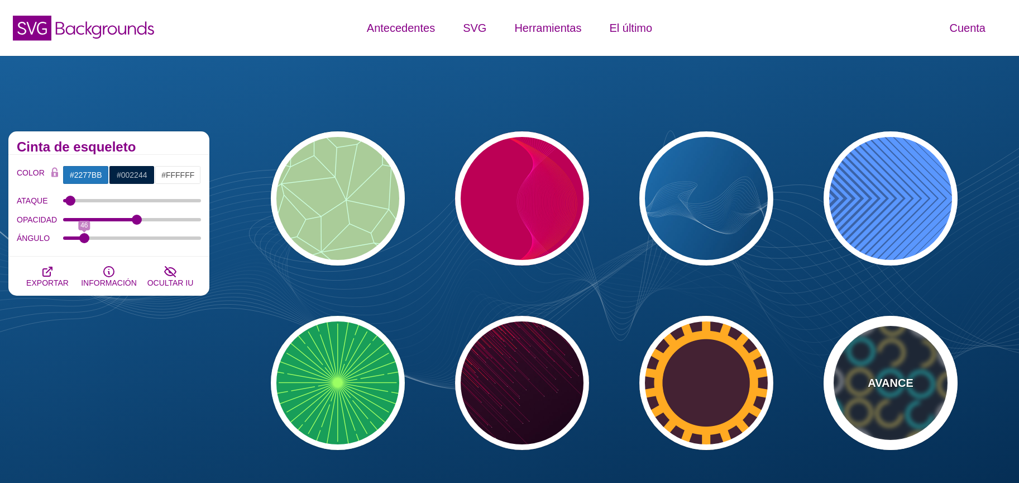
type input "0"
type input "15"
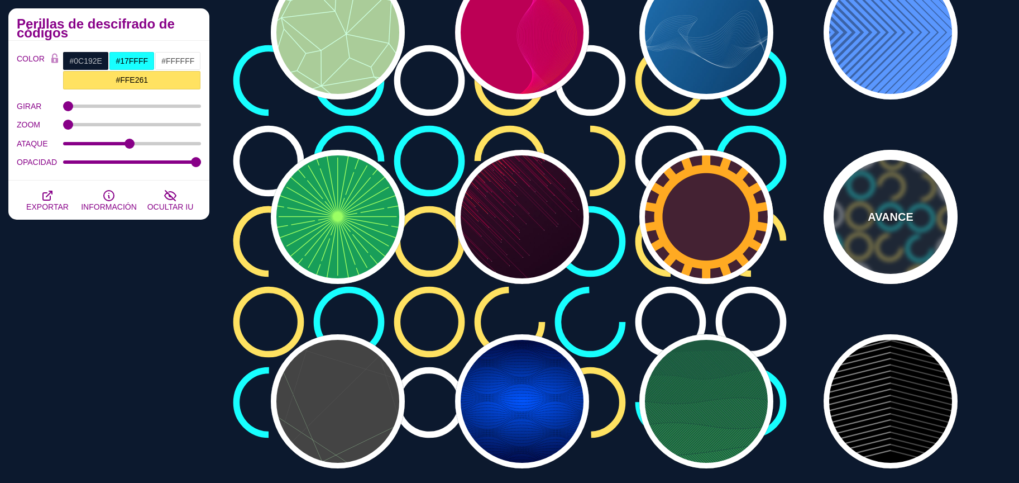
scroll to position [166, 0]
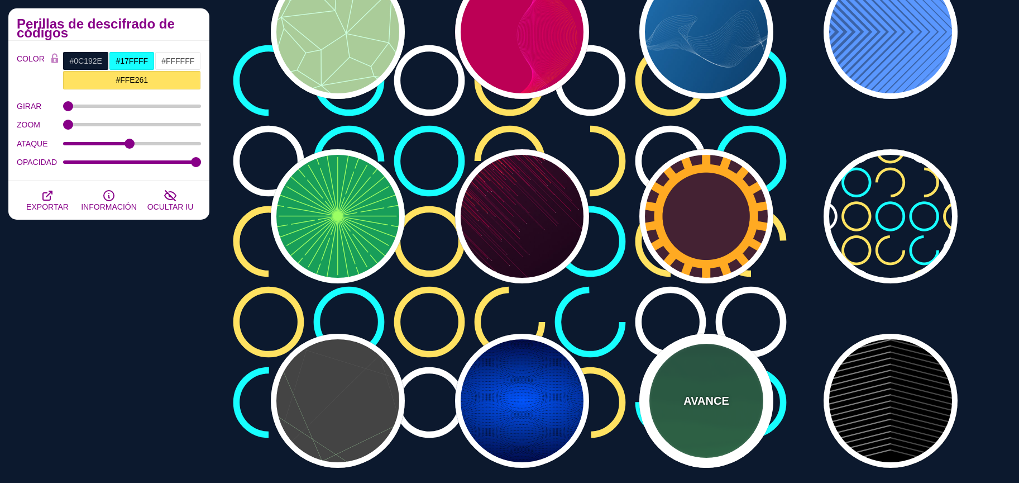
click at [750, 417] on div "AVANCE" at bounding box center [707, 400] width 134 height 134
type input "#1C5940"
type input "#32A150"
type input "1"
type input "0"
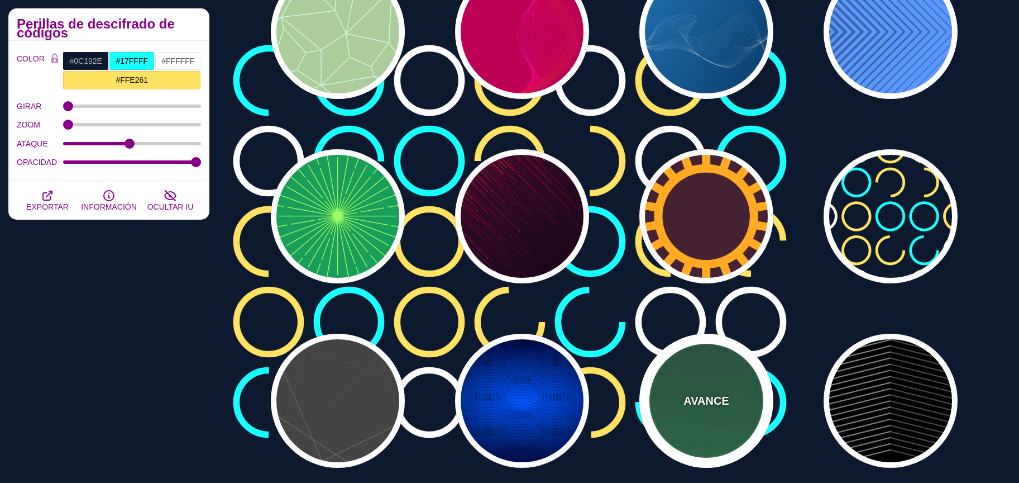
type input "0"
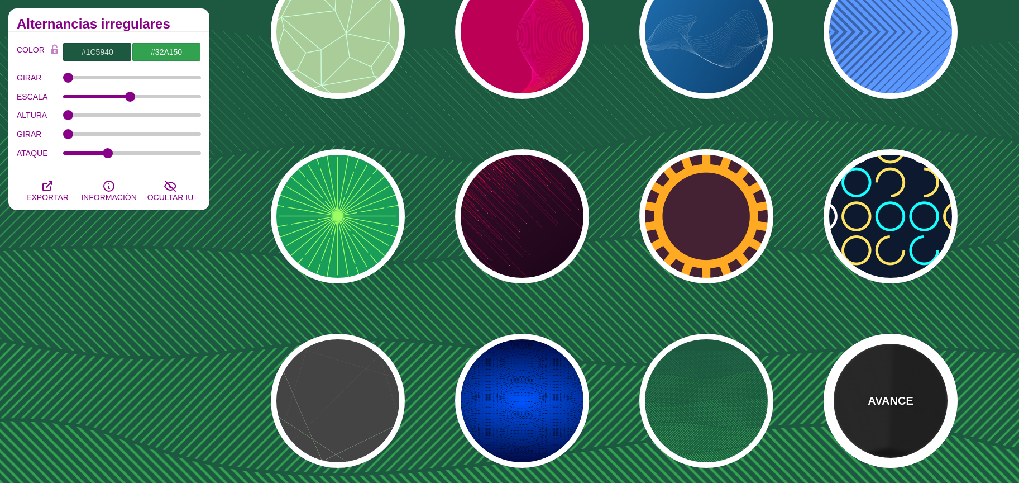
click at [870, 404] on font "AVANCE" at bounding box center [890, 400] width 45 height 12
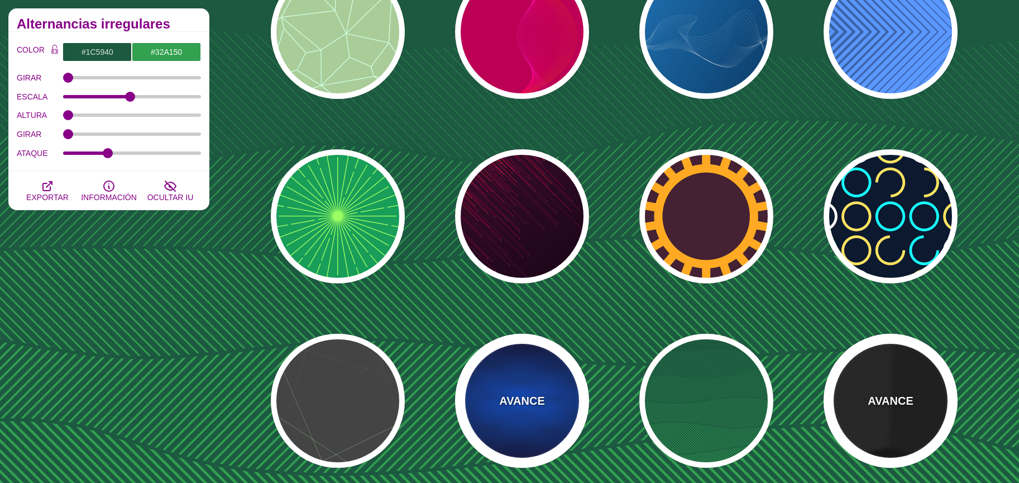
type input "#000000"
type input "#333333"
type input "#666666"
type input "0"
type input "10"
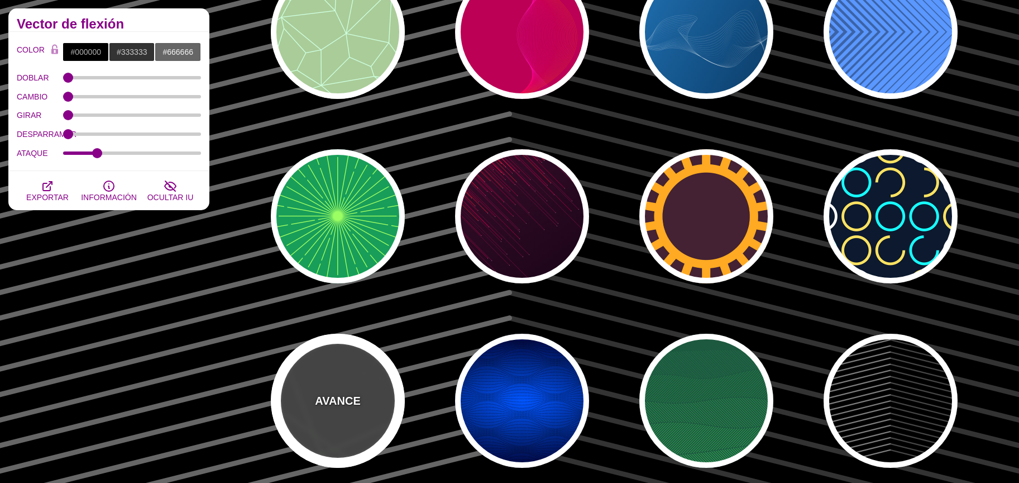
click at [355, 382] on div "AVANCE" at bounding box center [338, 400] width 134 height 134
type input "#444444"
type input "#555555"
type input "#BBFFBB"
type input "1"
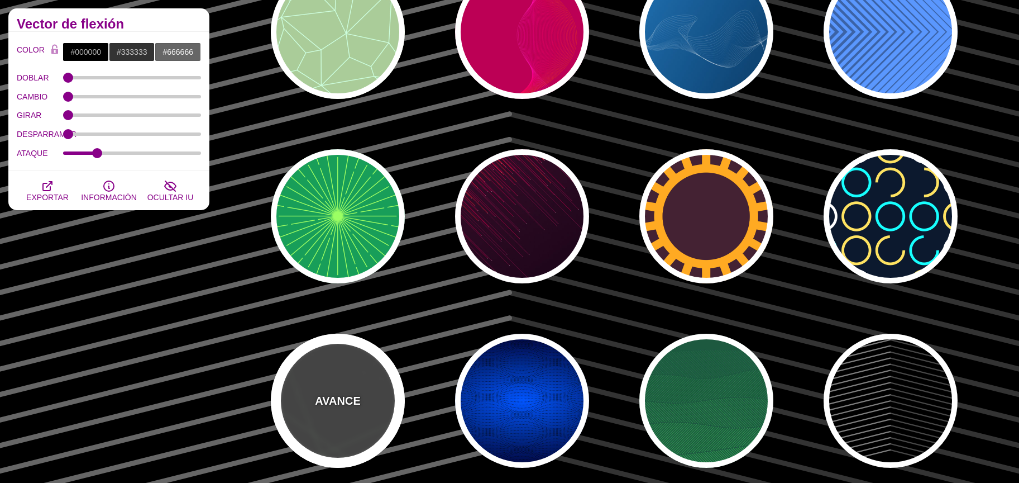
type input "1"
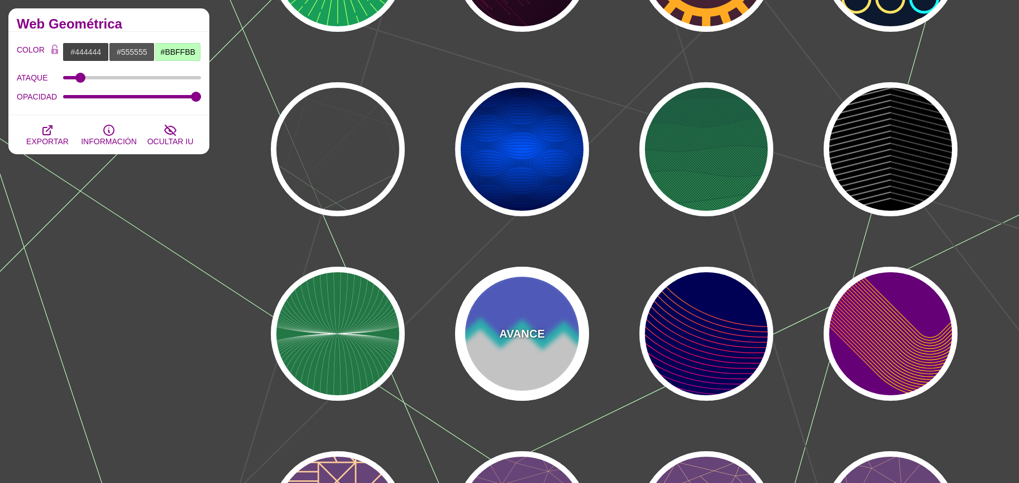
click at [528, 382] on div "AVANCE" at bounding box center [522, 333] width 134 height 134
type input "#FFFFFF"
type input "#5566EE"
type input "#22DDDD"
type input "300"
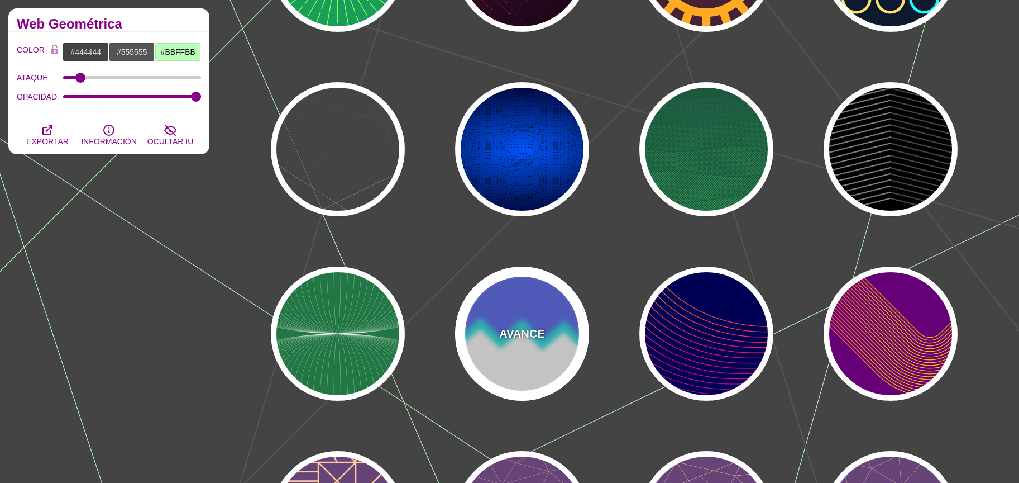
type input "10"
type input "1"
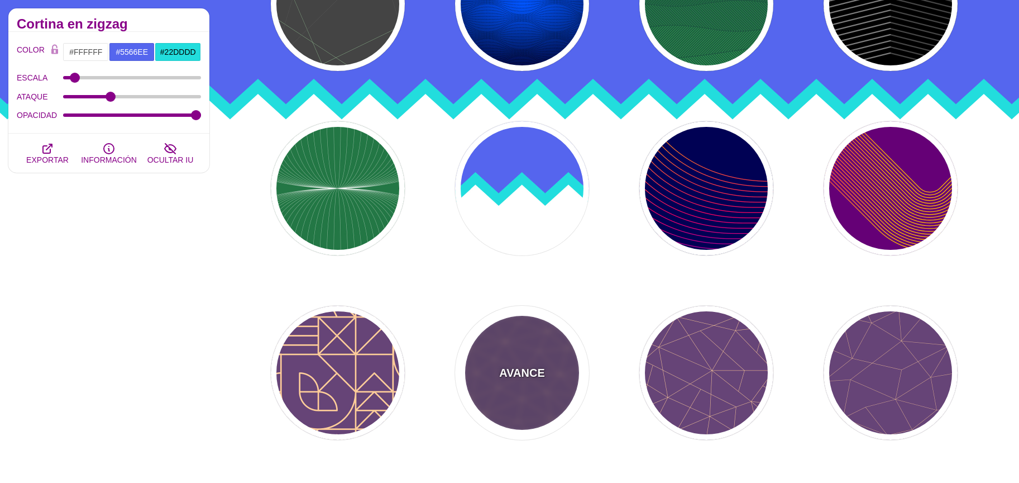
click at [536, 376] on font "AVANCE" at bounding box center [521, 372] width 45 height 12
type input "#664477"
type input "#FFCC99"
type input "2"
type input "1"
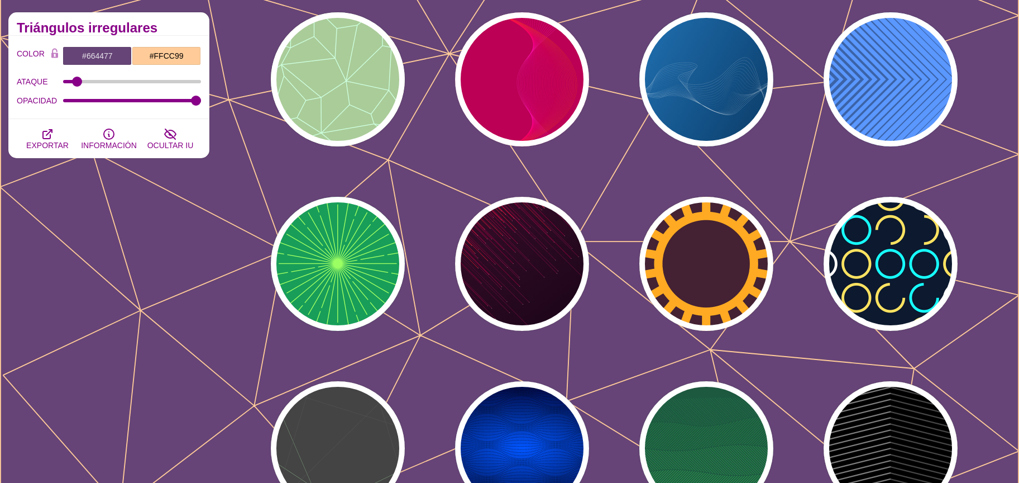
scroll to position [104, 0]
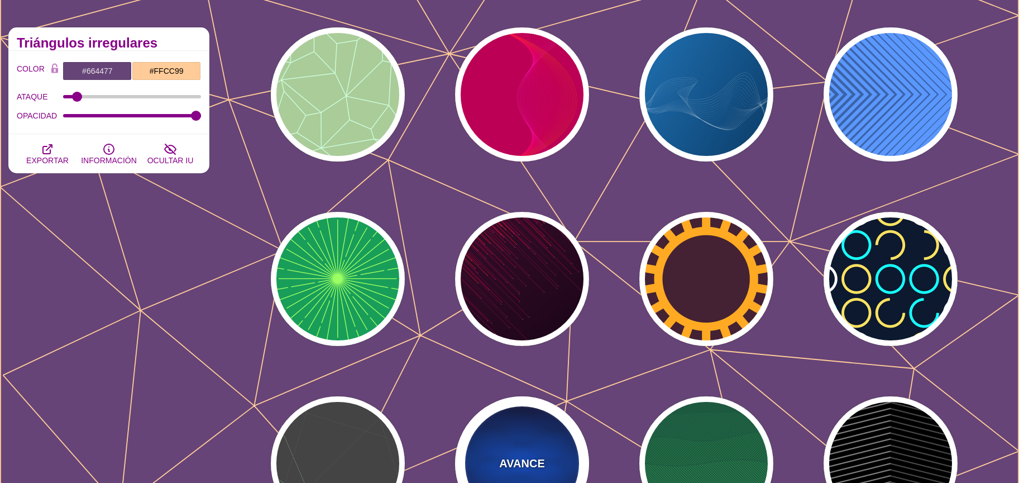
click at [556, 446] on div "AVANCE" at bounding box center [522, 463] width 134 height 134
type input "#0055FF"
type input "#000033"
type input "#000000"
type input "0"
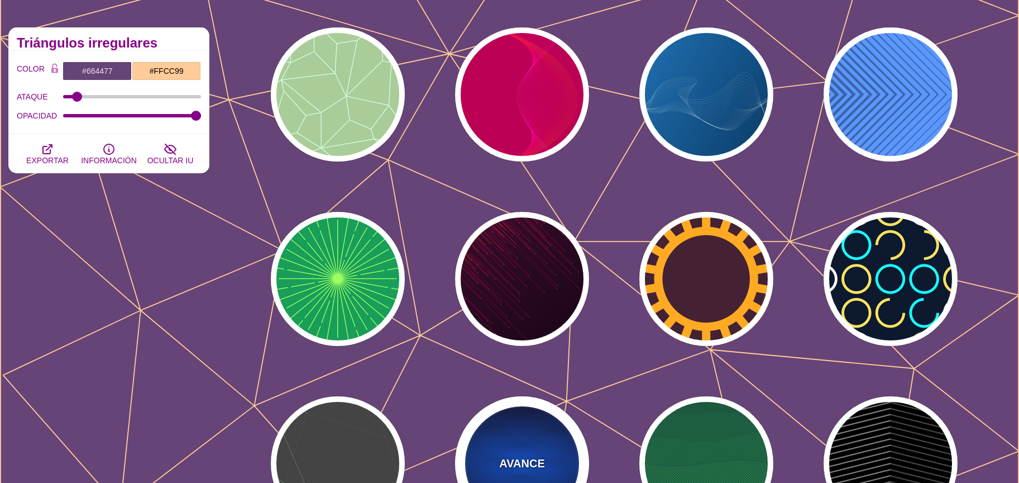
type input "0.25"
type input "15"
type input "50"
type input "1"
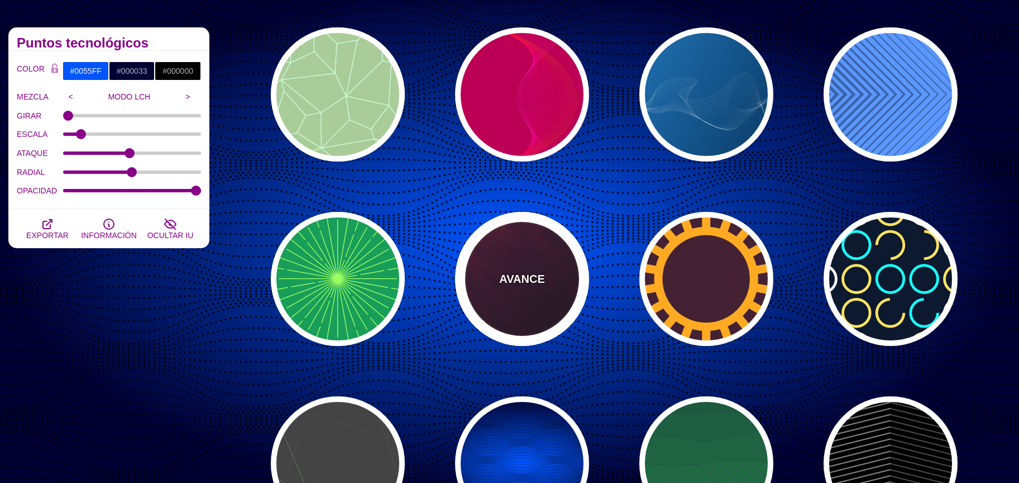
click at [523, 266] on div "AVANCE" at bounding box center [522, 279] width 134 height 134
type input "#110011"
type input "#FF4400"
type input "#FFFFFF"
type input "2"
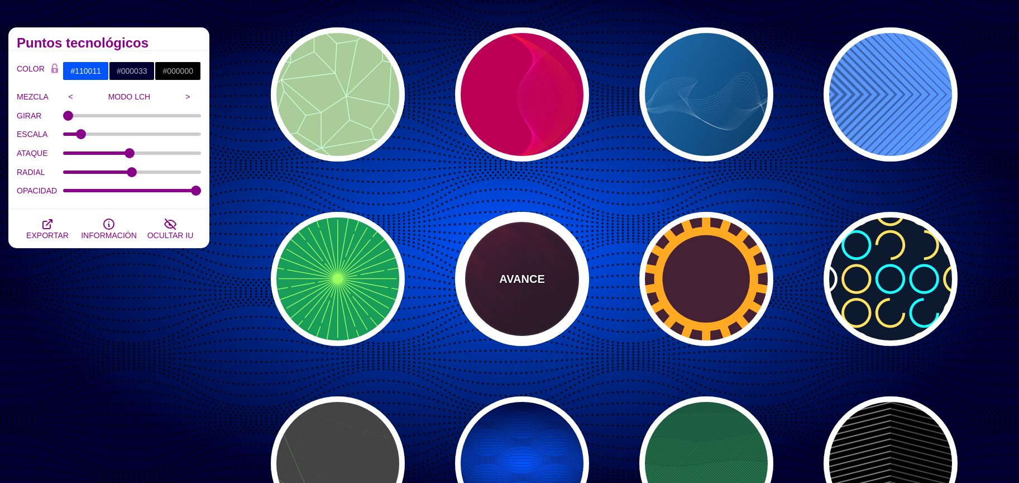
type input "5"
type input "1"
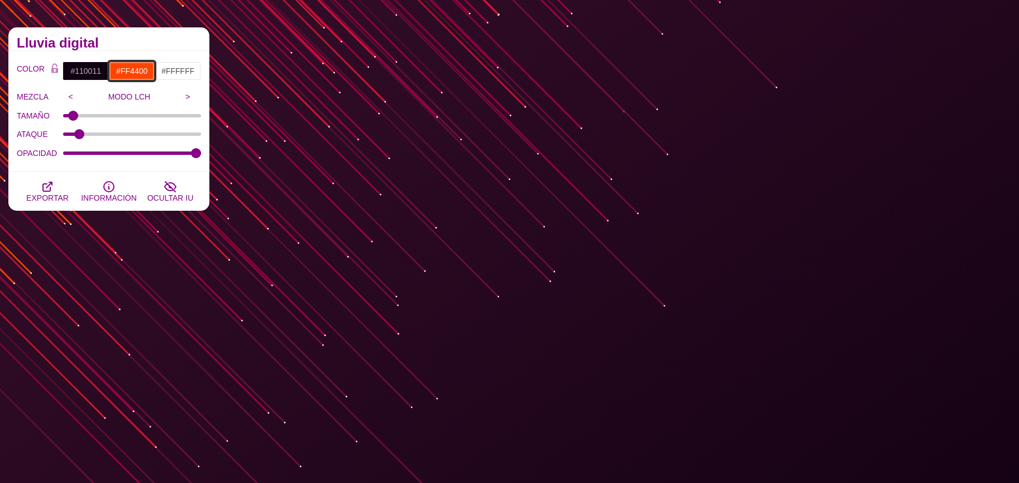
click at [133, 68] on input "#FF4400" at bounding box center [132, 70] width 46 height 19
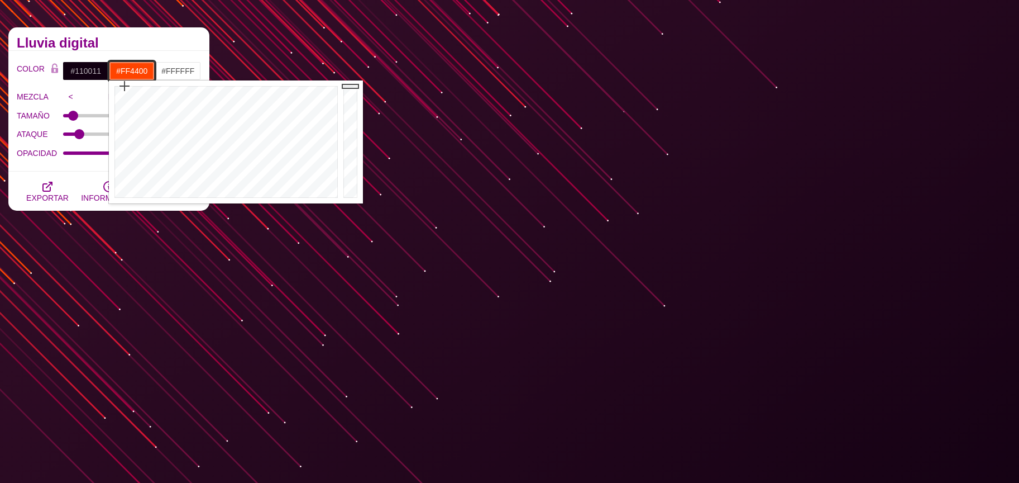
type input "#13E4FF"
click at [230, 94] on div at bounding box center [225, 141] width 232 height 123
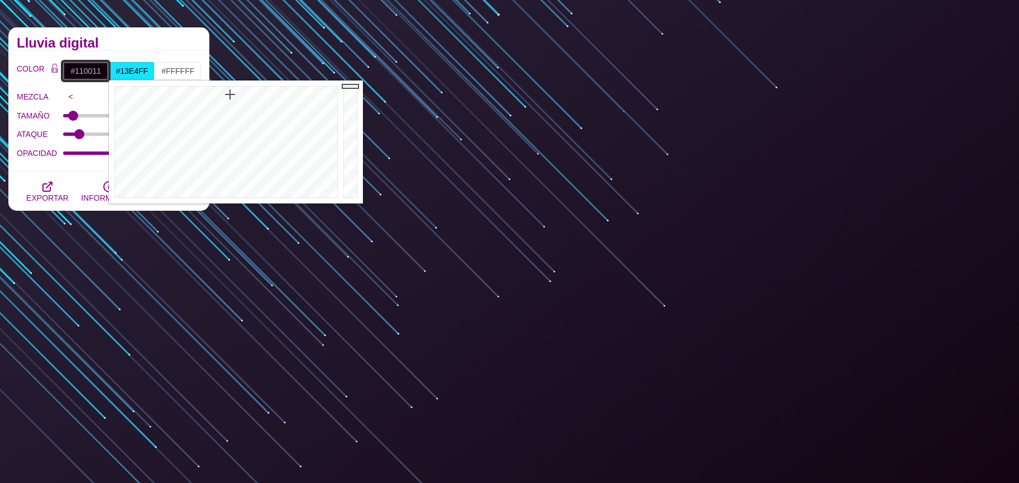
click at [85, 73] on input "#110011" at bounding box center [86, 70] width 46 height 19
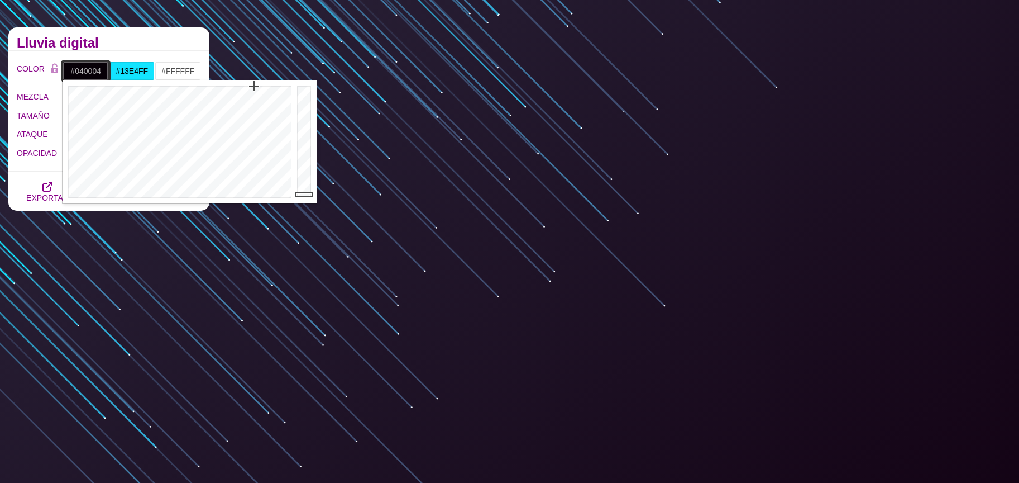
drag, startPoint x: 302, startPoint y: 185, endPoint x: 302, endPoint y: 213, distance: 27.4
type input "#000000"
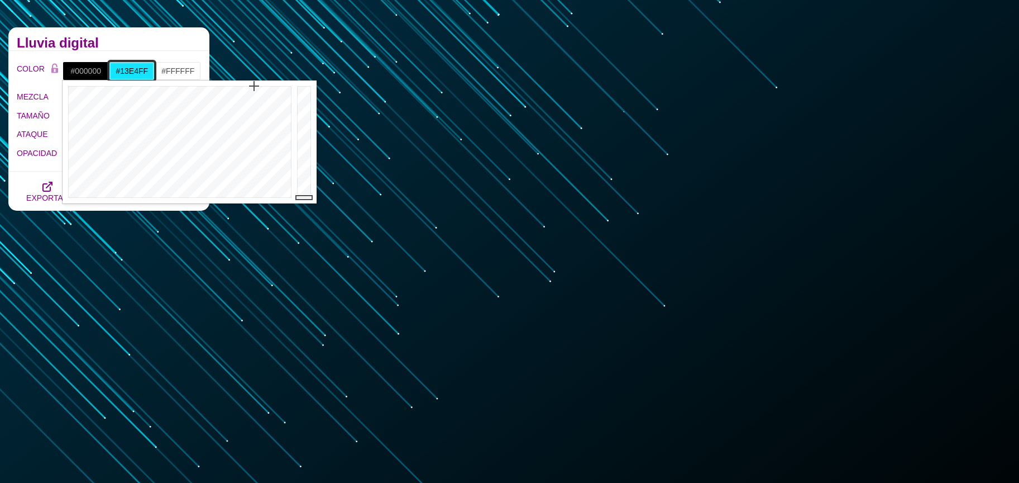
click at [135, 64] on input "#13E4FF" at bounding box center [132, 70] width 46 height 19
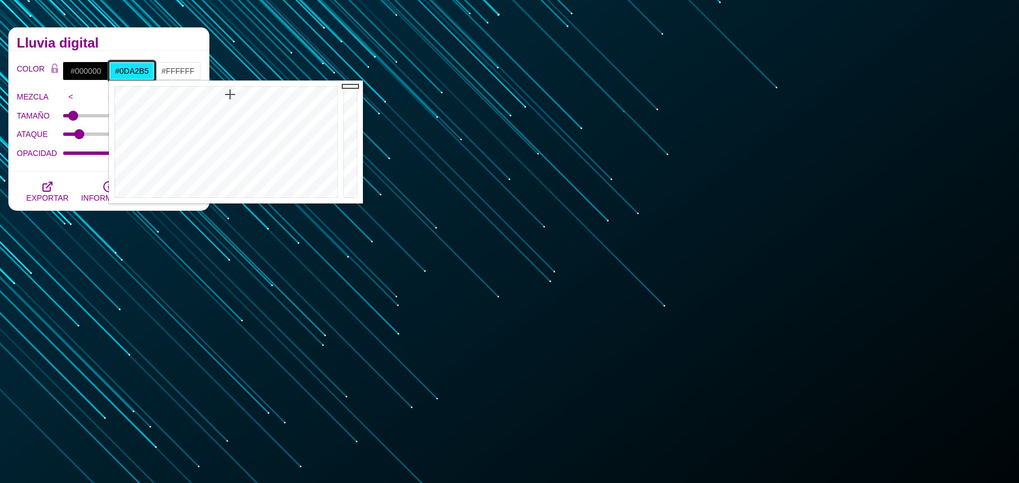
click at [351, 118] on div at bounding box center [352, 141] width 22 height 123
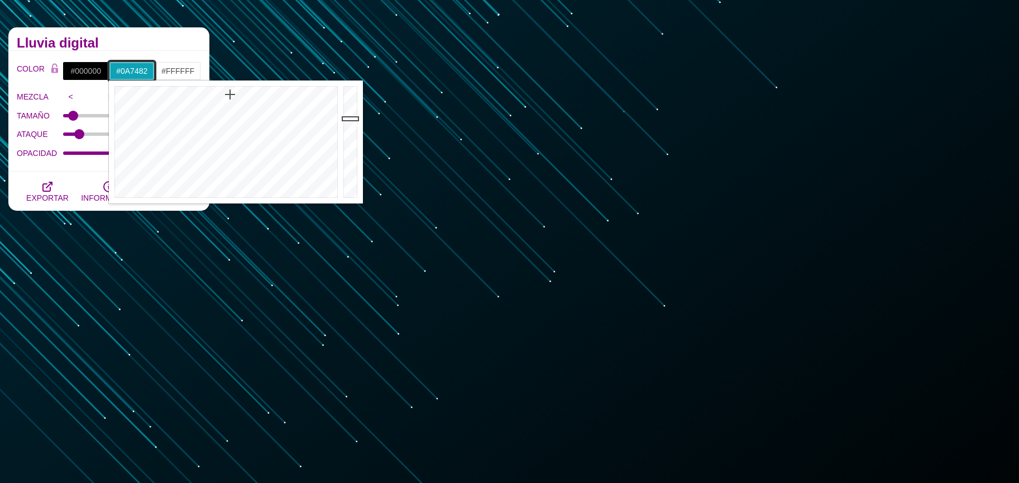
click at [349, 140] on div at bounding box center [352, 141] width 22 height 123
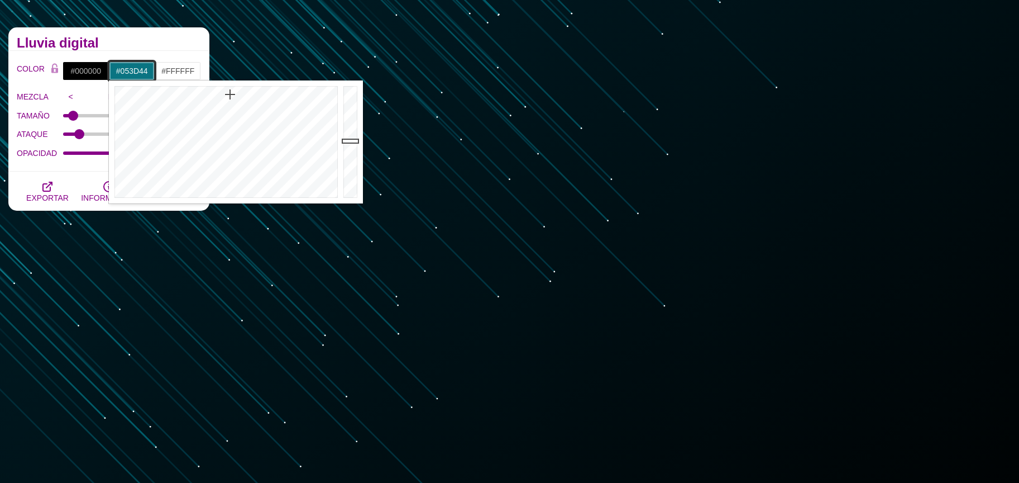
click at [351, 167] on div at bounding box center [352, 141] width 22 height 123
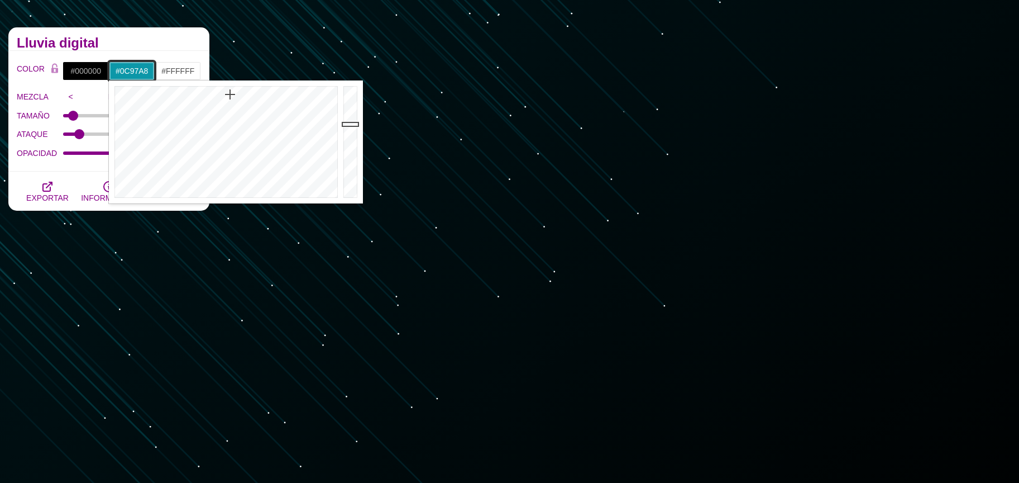
click at [355, 123] on div at bounding box center [352, 141] width 22 height 123
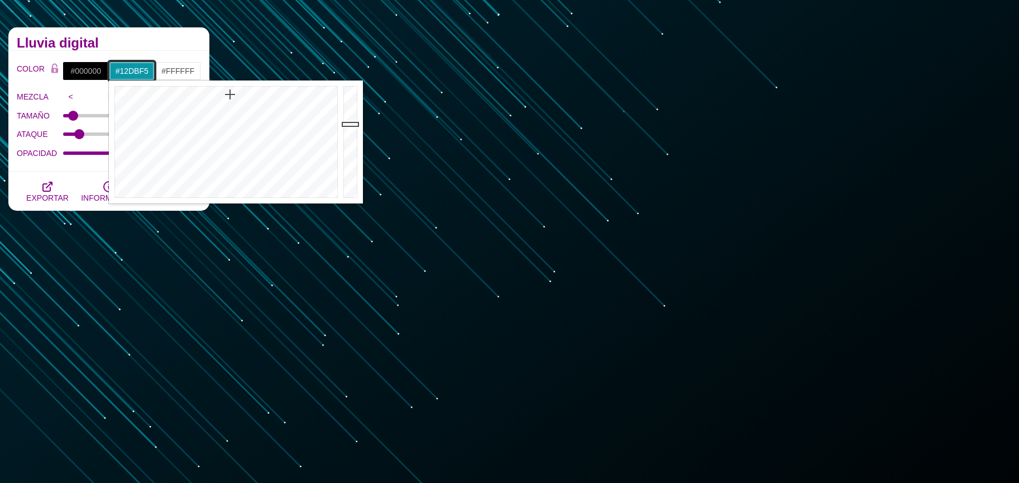
click at [350, 90] on div at bounding box center [352, 141] width 22 height 123
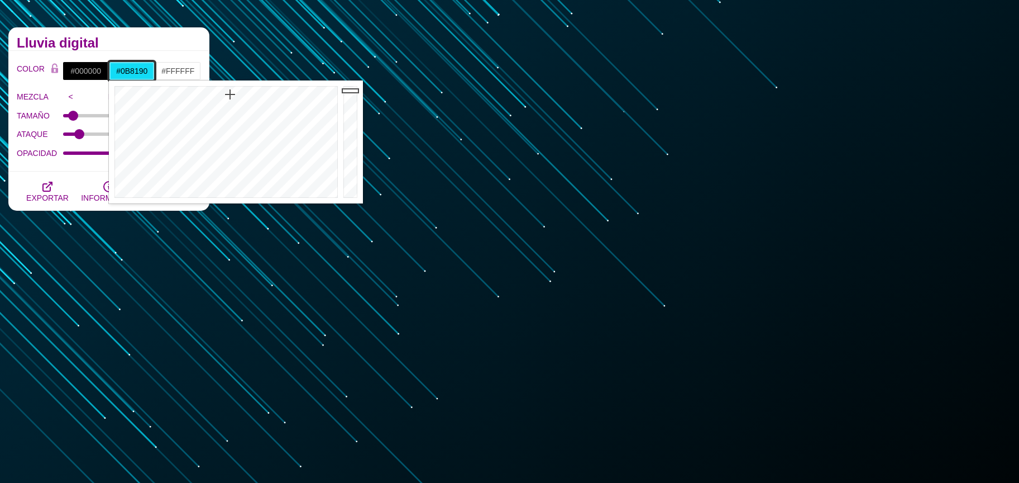
click at [349, 134] on div at bounding box center [352, 141] width 22 height 123
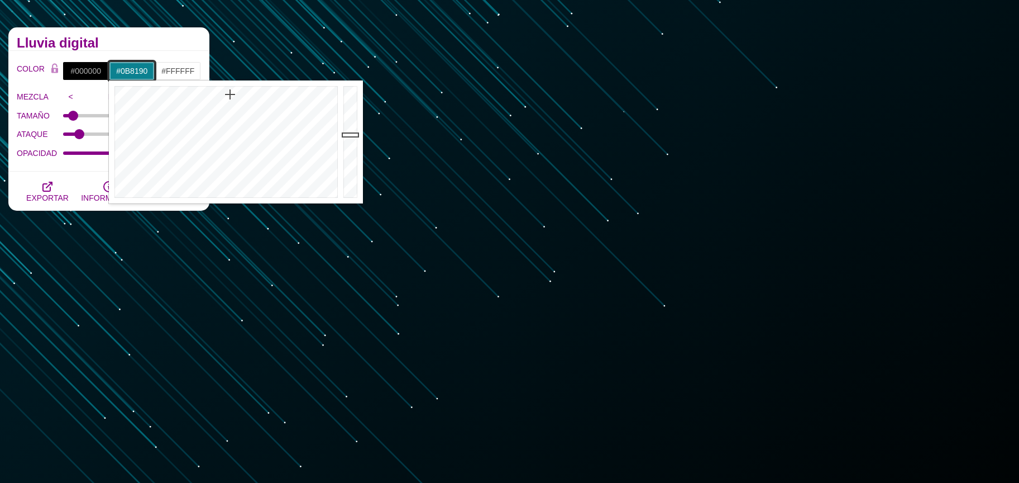
type input "#0EA6B9"
click at [350, 116] on div at bounding box center [352, 141] width 22 height 123
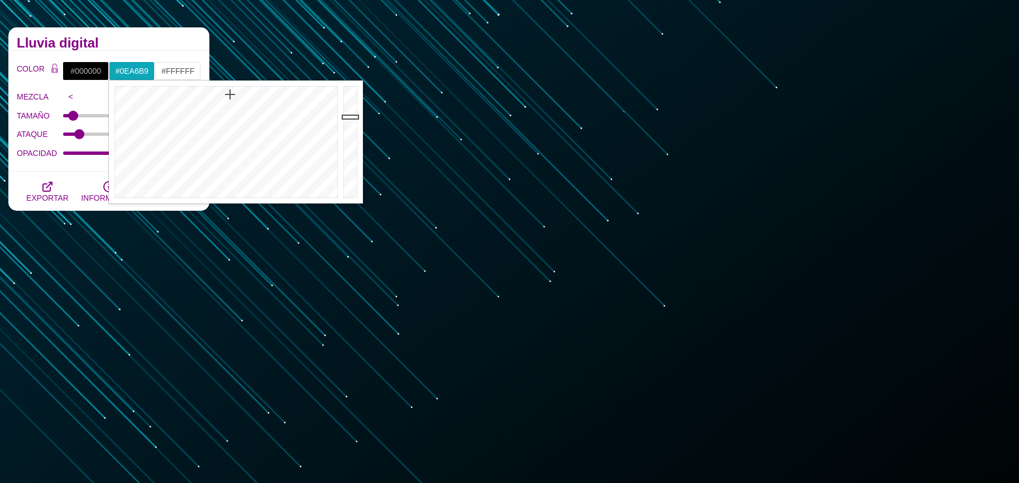
click at [154, 48] on div "Lluvia digital" at bounding box center [108, 38] width 201 height 23
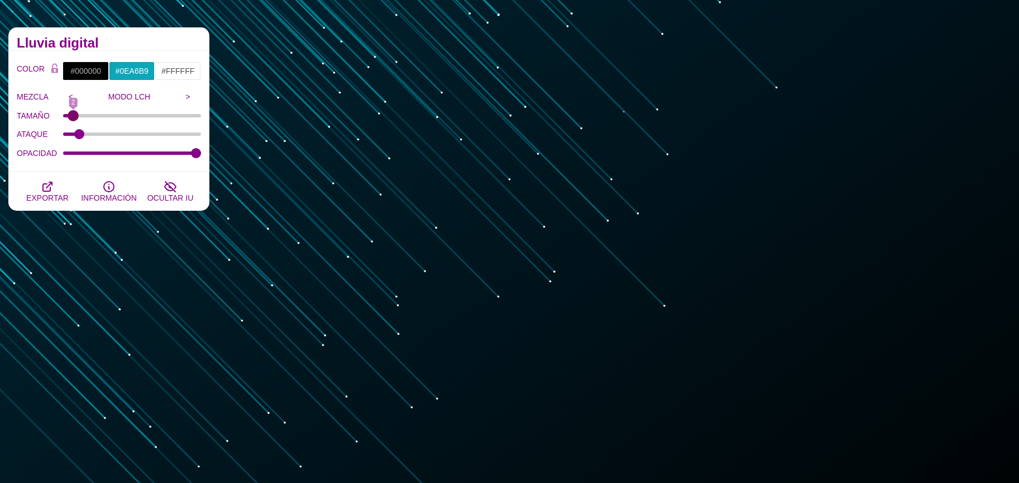
click at [75, 115] on input "TAMAÑO" at bounding box center [132, 115] width 139 height 4
type input "2"
drag, startPoint x: 76, startPoint y: 137, endPoint x: 71, endPoint y: 141, distance: 6.4
type input "1.9"
click at [71, 136] on input "ATAQUE" at bounding box center [132, 134] width 139 height 4
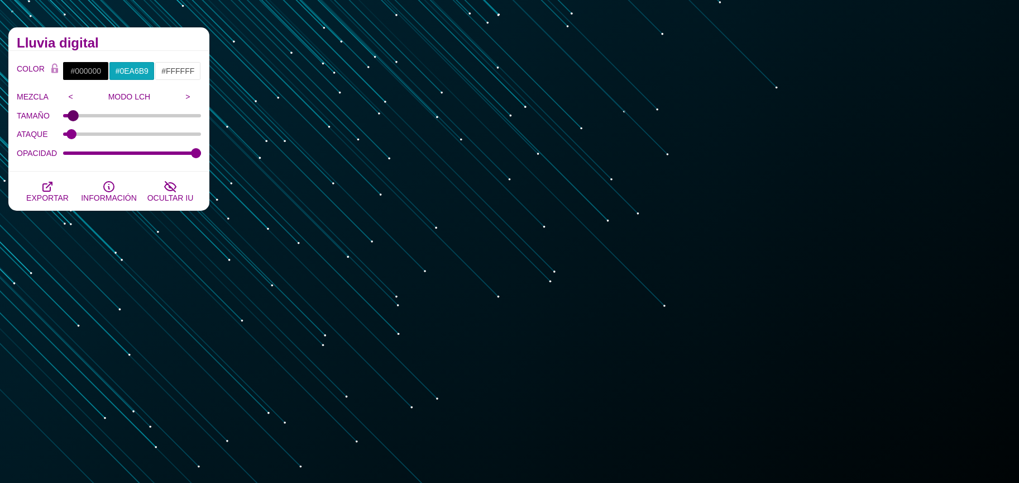
click at [75, 113] on input "TAMAÑO" at bounding box center [132, 115] width 139 height 4
type input "2"
click at [70, 136] on input "ATAQUE" at bounding box center [132, 134] width 139 height 4
type input "2.7"
click at [54, 181] on button "EXPORTAR" at bounding box center [47, 190] width 61 height 39
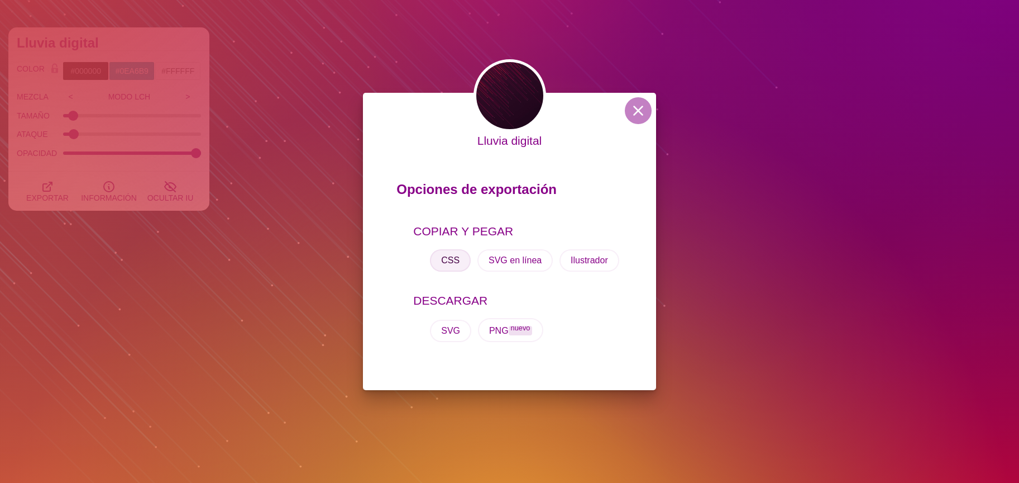
drag, startPoint x: 450, startPoint y: 254, endPoint x: 448, endPoint y: 260, distance: 6.5
click at [449, 255] on font "CSS" at bounding box center [450, 259] width 18 height 9
click at [317, 132] on div "Lluvia digital Opciones de exportación COPIAR Y PEGAR CSS SVG en línea Ilustrad…" at bounding box center [509, 241] width 1019 height 483
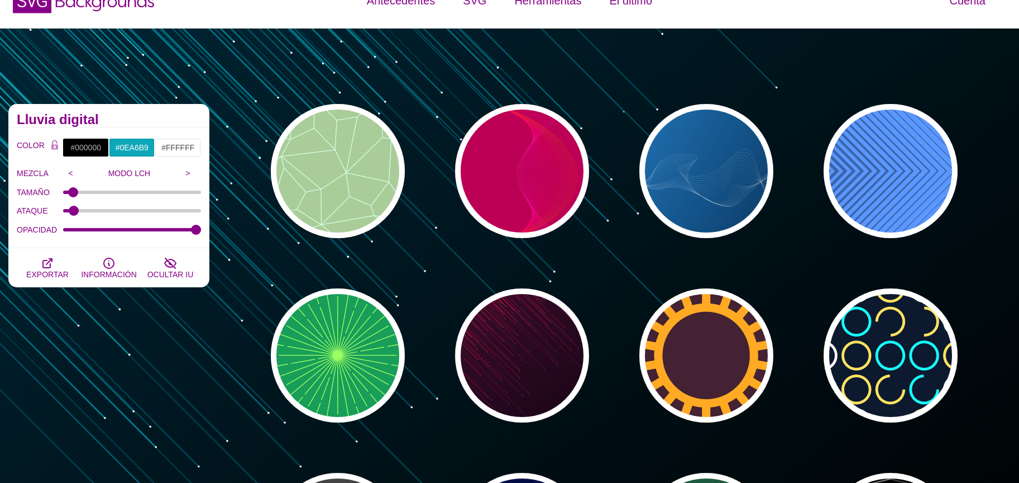
scroll to position [22, 0]
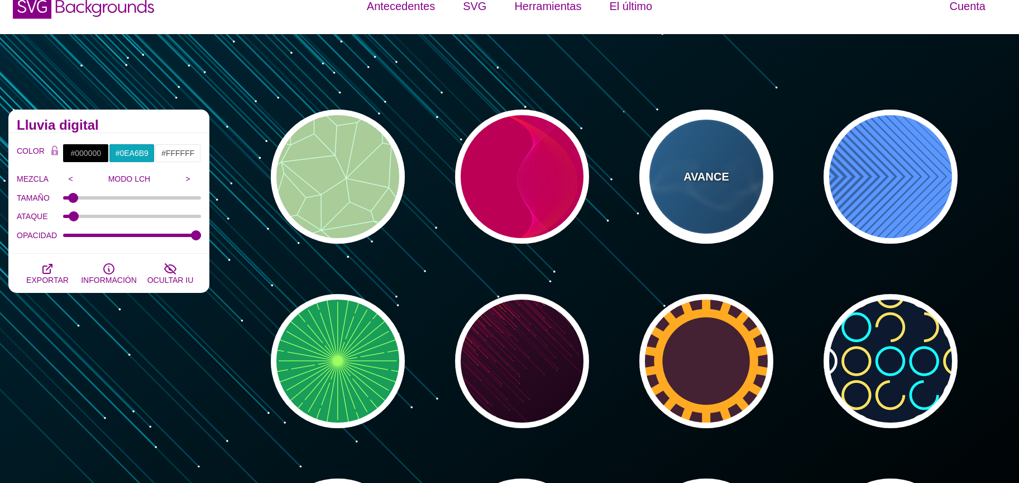
click at [671, 160] on div "AVANCE" at bounding box center [707, 176] width 134 height 134
type input "#2277BB"
type input "#002244"
type input "1"
type input "0.5"
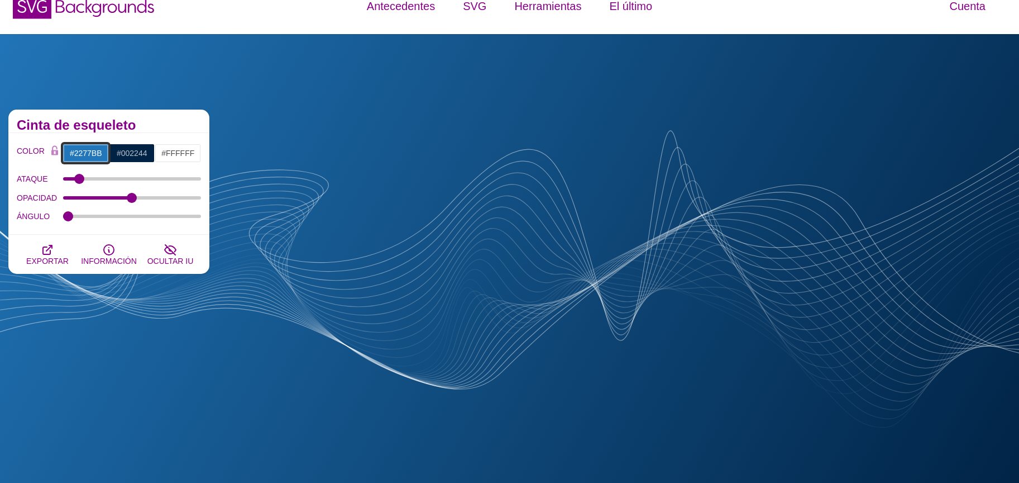
click at [98, 150] on input "#2277BB" at bounding box center [86, 153] width 46 height 19
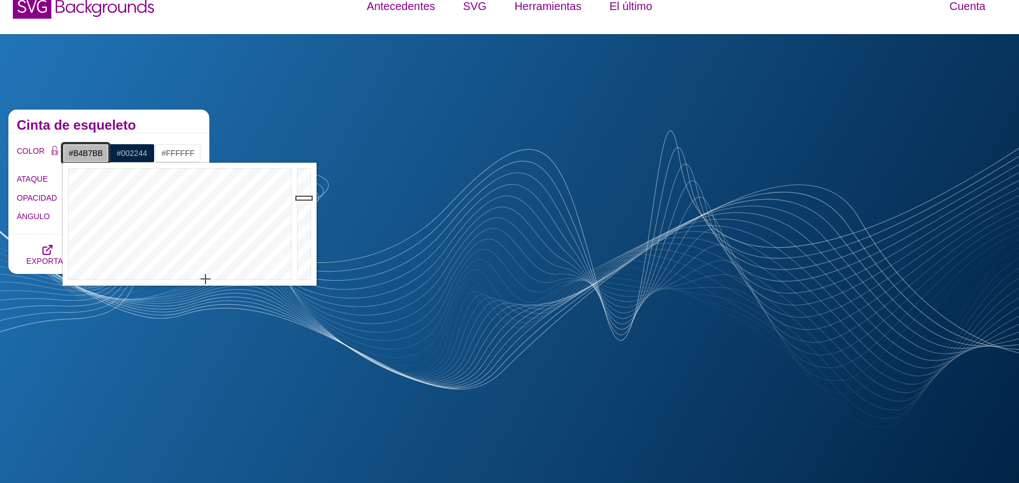
type input "#BBBBBB"
drag, startPoint x: 203, startPoint y: 276, endPoint x: 208, endPoint y: 284, distance: 9.8
click at [208, 284] on div at bounding box center [179, 224] width 232 height 123
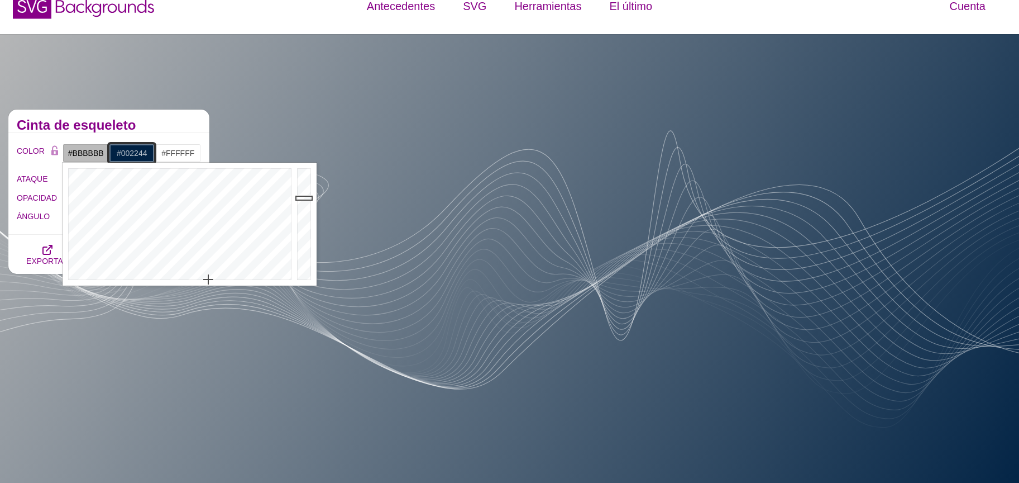
click at [134, 152] on input "#002244" at bounding box center [132, 153] width 46 height 19
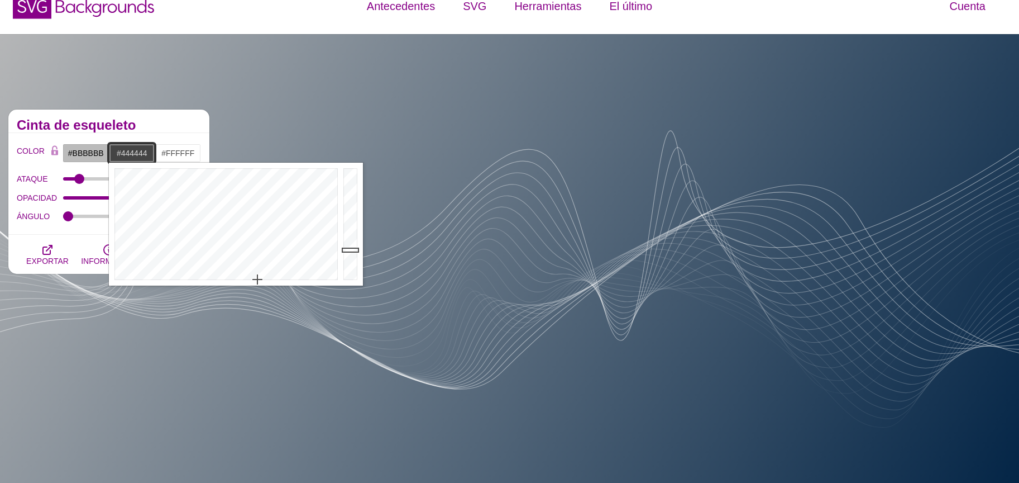
click at [258, 280] on div at bounding box center [225, 224] width 232 height 123
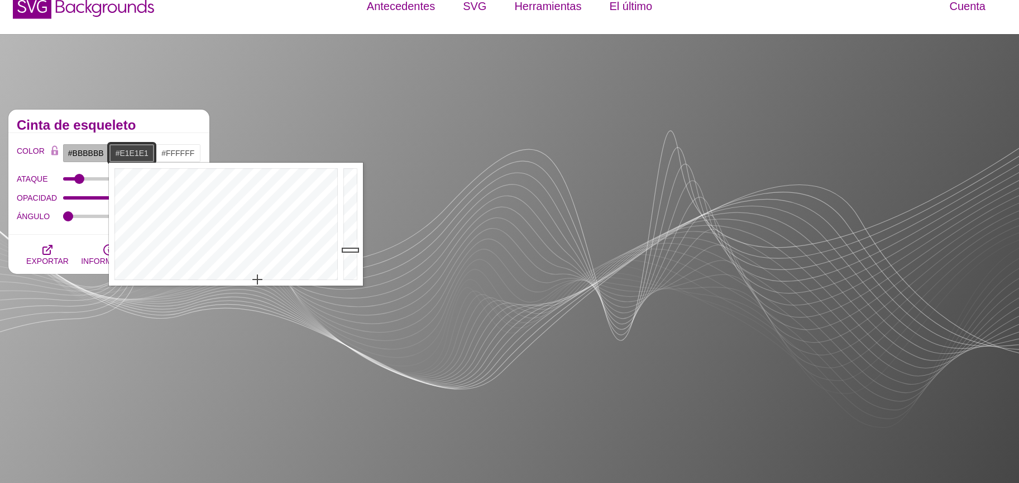
click at [355, 181] on div at bounding box center [352, 224] width 22 height 123
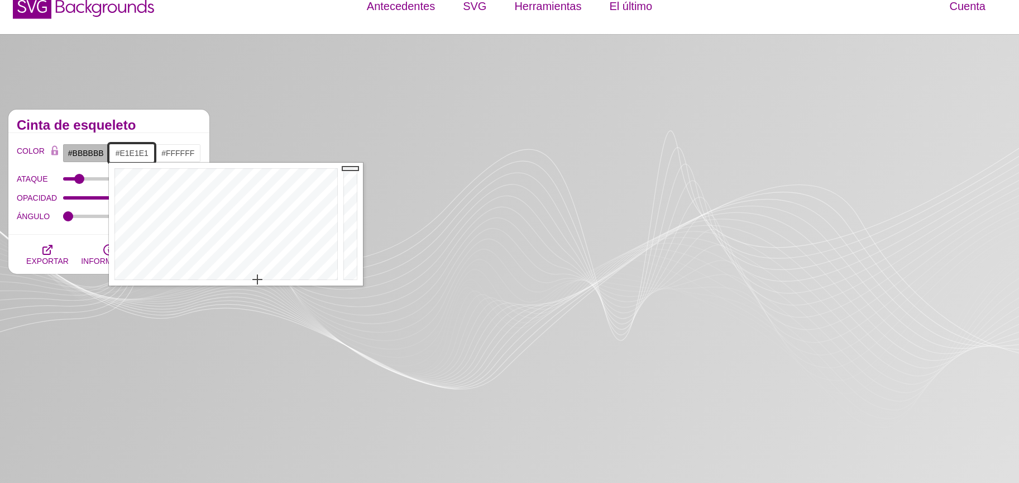
type input "#FFFFFF"
click at [351, 168] on div at bounding box center [352, 224] width 22 height 123
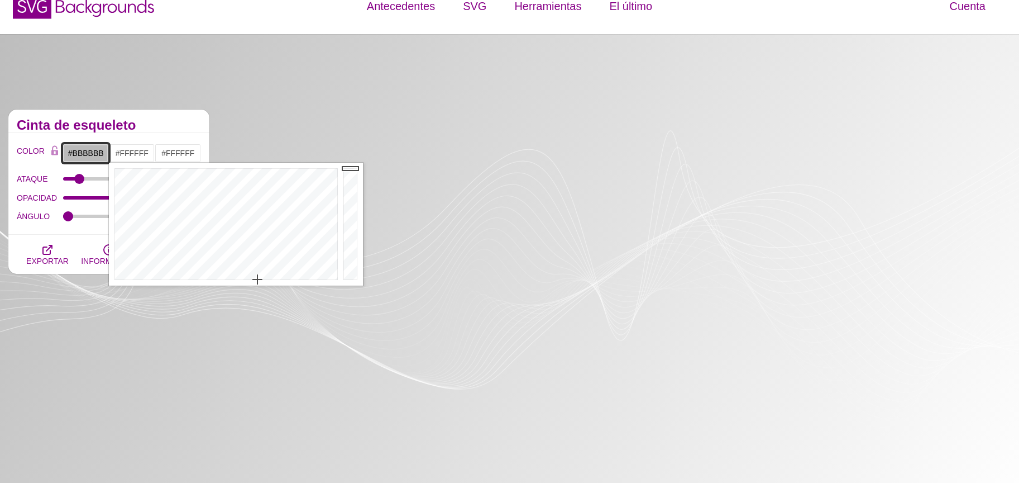
click at [73, 150] on input "#BBBBBB" at bounding box center [86, 153] width 46 height 19
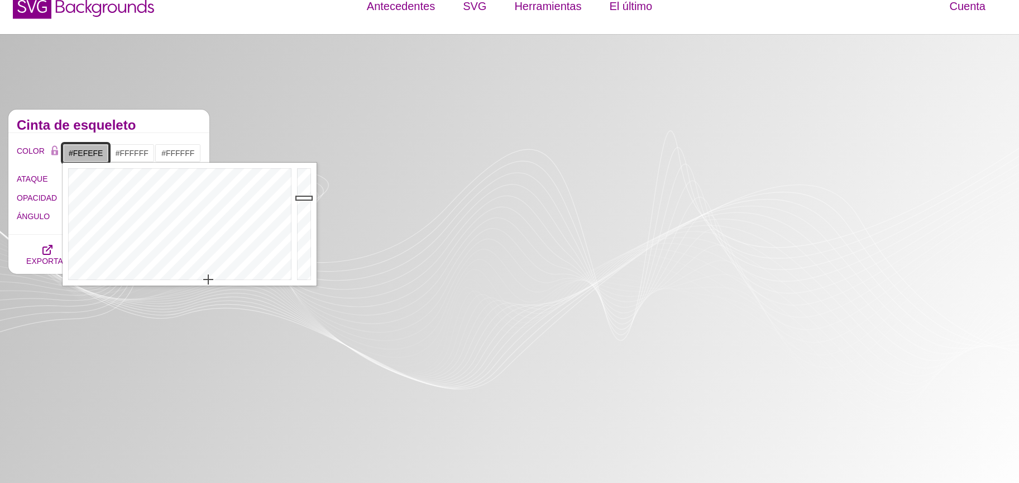
click at [307, 168] on div at bounding box center [305, 224] width 22 height 123
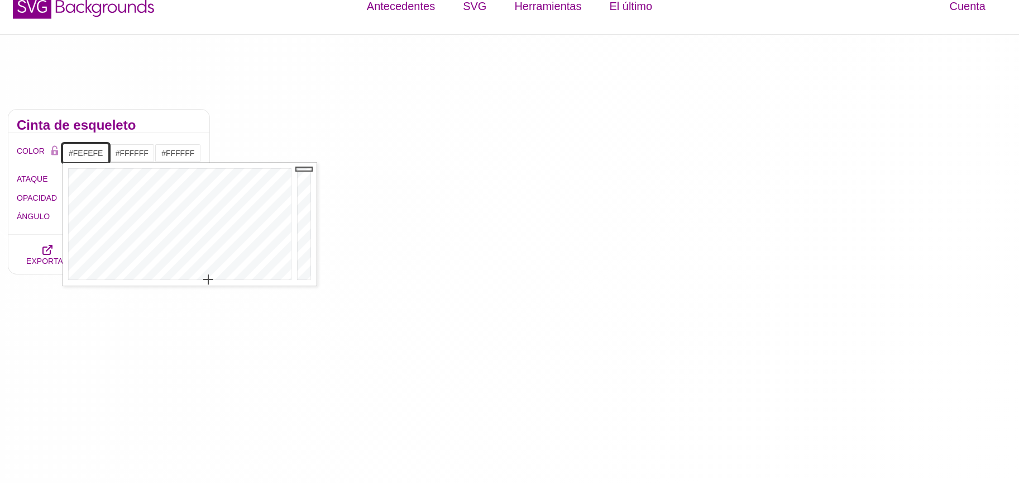
type input "#F7F7F7"
click at [308, 171] on div at bounding box center [305, 224] width 22 height 123
click at [131, 158] on input "#FFFFFF" at bounding box center [132, 153] width 46 height 19
click at [218, 192] on div at bounding box center [225, 224] width 232 height 123
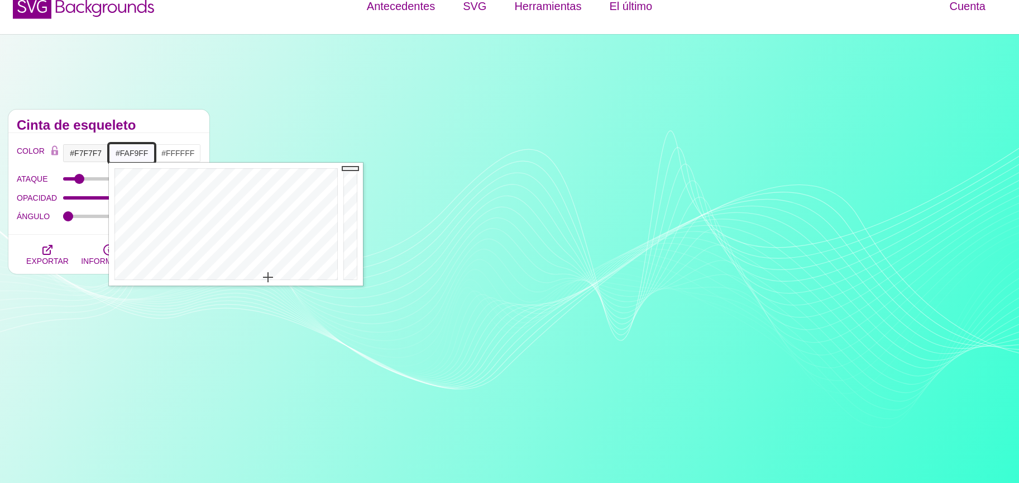
click at [268, 277] on div at bounding box center [225, 224] width 232 height 123
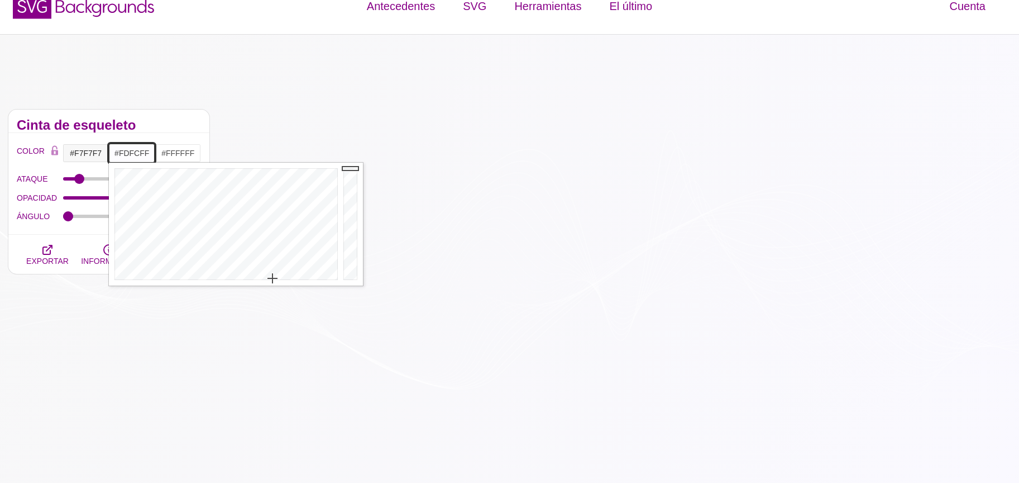
type input "#FEFDFF"
click at [273, 278] on div at bounding box center [225, 224] width 232 height 123
click at [175, 159] on input "#FFFFFF" at bounding box center [178, 153] width 46 height 19
click at [273, 197] on div at bounding box center [271, 224] width 232 height 123
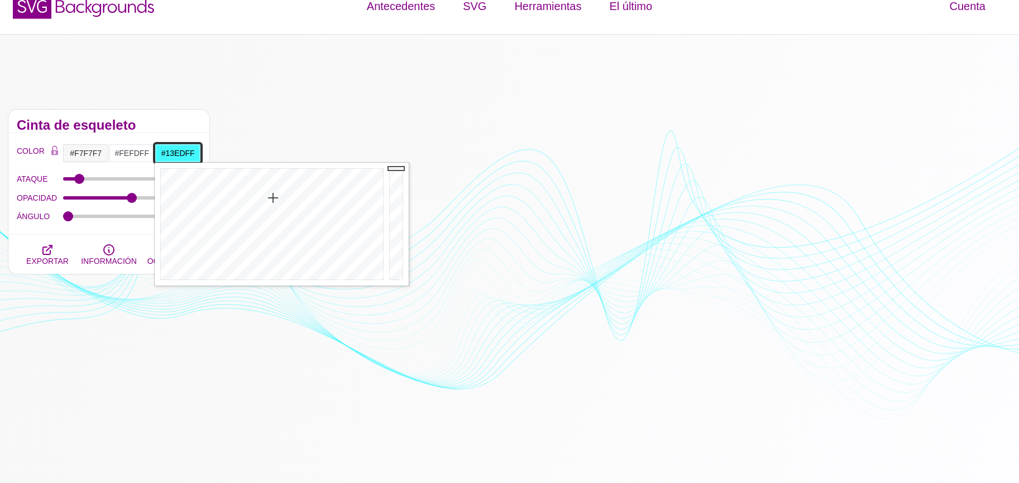
click at [275, 176] on div at bounding box center [271, 224] width 232 height 123
click at [394, 213] on div at bounding box center [398, 224] width 22 height 123
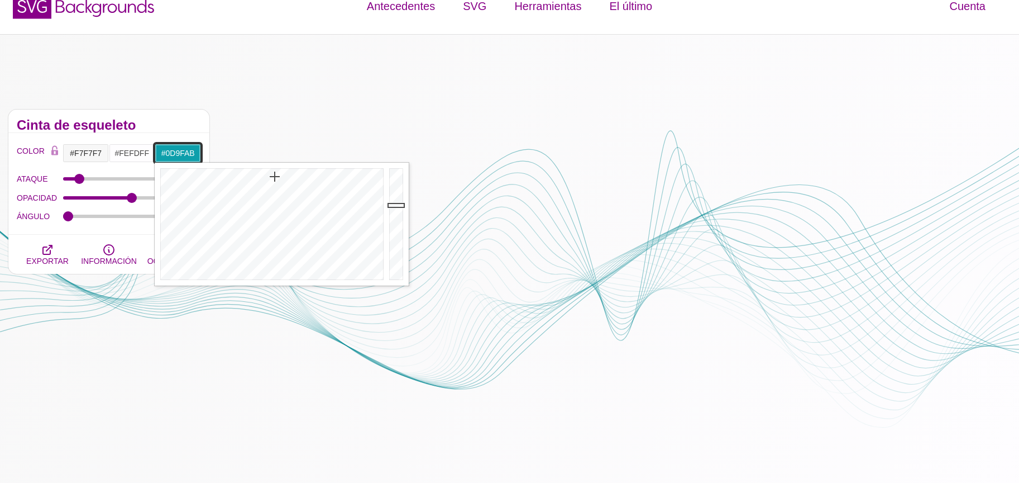
click at [393, 204] on div at bounding box center [398, 224] width 22 height 123
type input "#0FBFCE"
click at [391, 189] on div at bounding box center [398, 224] width 22 height 123
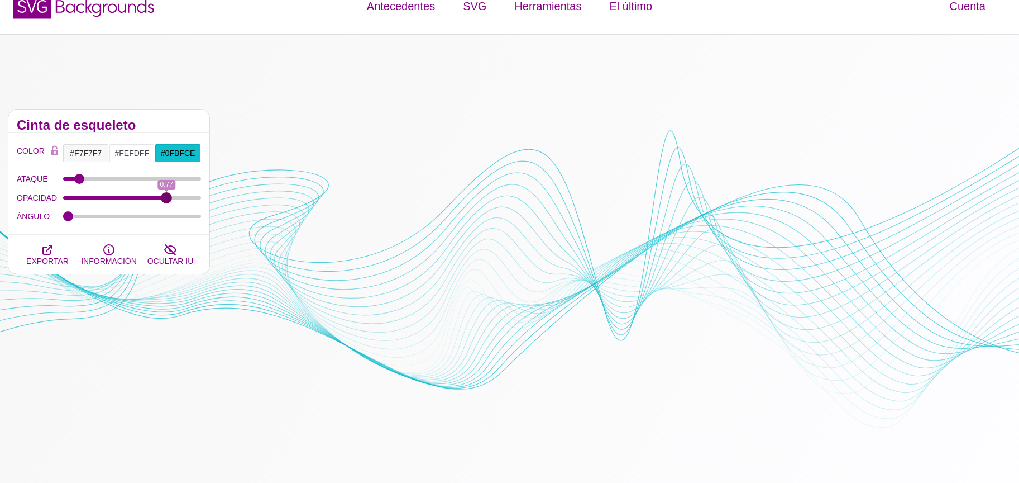
drag, startPoint x: 132, startPoint y: 194, endPoint x: 167, endPoint y: 201, distance: 35.2
type input "0.77"
click at [167, 200] on input "OPACIDAD" at bounding box center [132, 198] width 139 height 4
click at [185, 156] on input "#0FBFCE" at bounding box center [178, 153] width 46 height 19
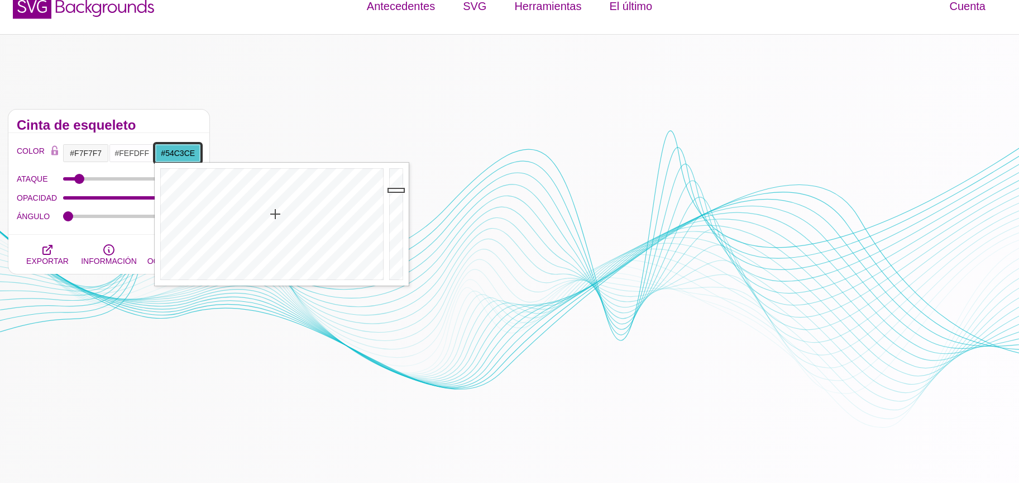
click at [275, 213] on div at bounding box center [271, 224] width 232 height 123
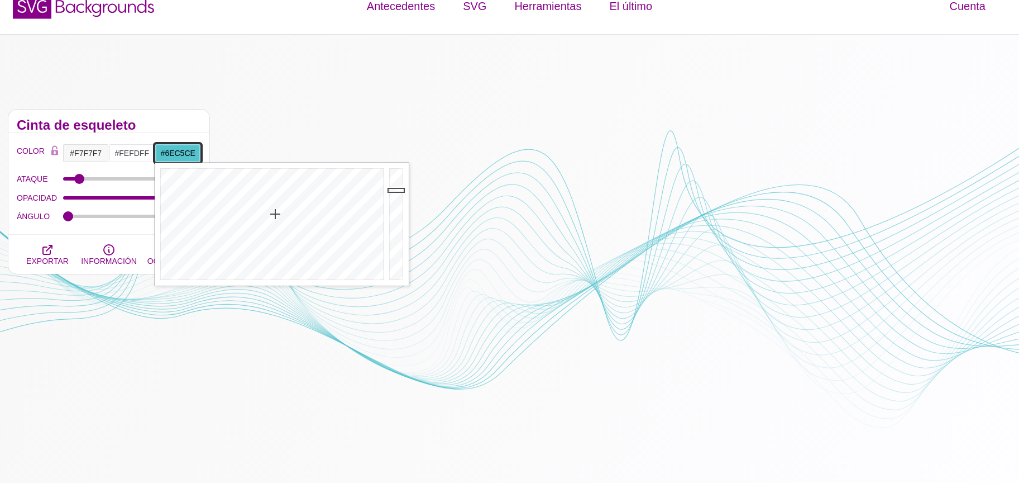
drag, startPoint x: 275, startPoint y: 227, endPoint x: 275, endPoint y: 235, distance: 7.3
click at [275, 228] on div at bounding box center [271, 224] width 232 height 123
type input "#89CBCE"
click at [273, 242] on div at bounding box center [271, 224] width 232 height 123
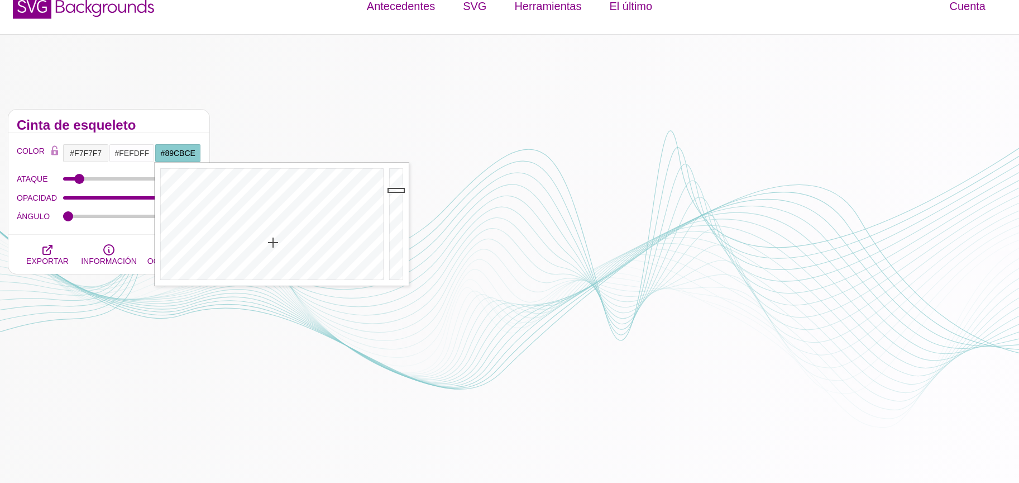
click at [31, 204] on label "OPACIDAD" at bounding box center [40, 197] width 46 height 15
click at [63, 200] on input "OPACIDAD" at bounding box center [132, 198] width 139 height 4
drag, startPoint x: 168, startPoint y: 196, endPoint x: 131, endPoint y: 202, distance: 36.9
type input "0.5"
click at [131, 200] on input "OPACIDAD" at bounding box center [132, 198] width 139 height 4
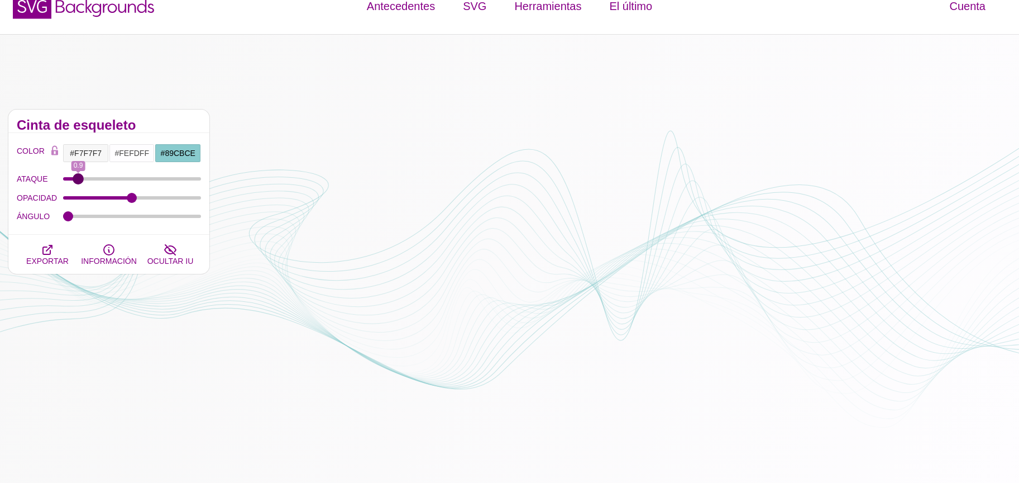
type input "1"
click at [79, 178] on input "ATAQUE" at bounding box center [132, 179] width 139 height 4
click at [175, 159] on input "#89CBCE" at bounding box center [178, 153] width 46 height 19
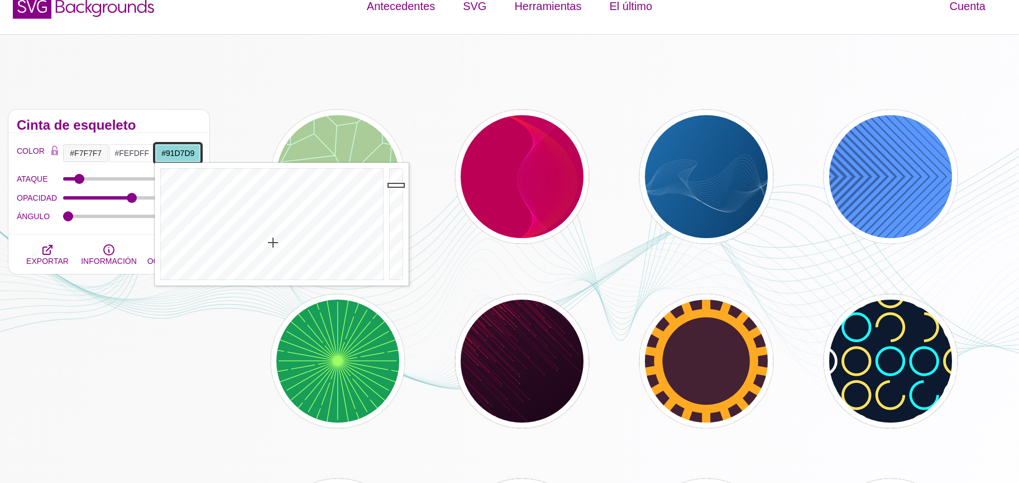
click at [391, 184] on div at bounding box center [398, 224] width 22 height 123
click at [392, 181] on div at bounding box center [398, 224] width 22 height 123
type input "#62D9E1"
click at [274, 216] on div at bounding box center [271, 224] width 232 height 123
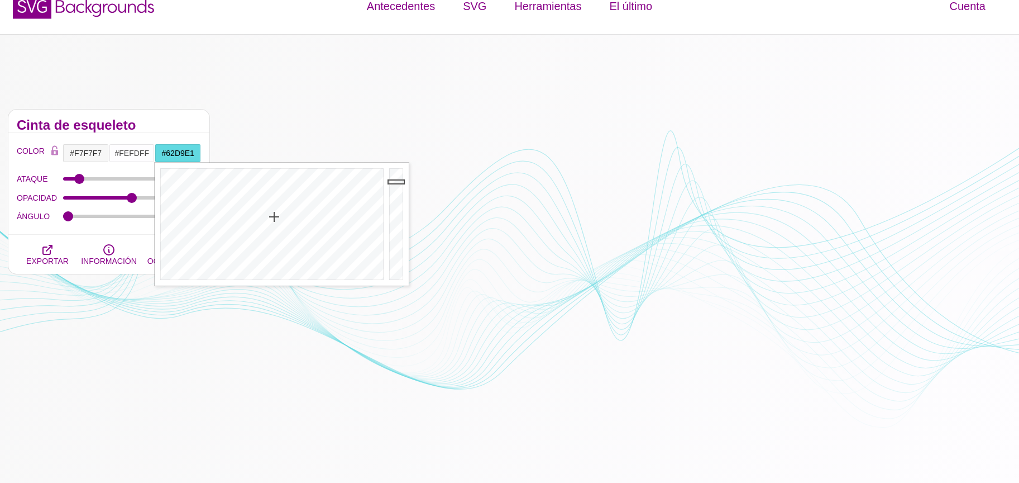
click at [30, 176] on font "ATAQUE" at bounding box center [32, 178] width 31 height 9
click at [63, 177] on input "ATAQUE" at bounding box center [132, 179] width 139 height 4
click at [169, 247] on icon "button" at bounding box center [170, 249] width 13 height 13
click at [171, 154] on input "#62D9E1" at bounding box center [178, 153] width 46 height 19
click at [277, 197] on div at bounding box center [271, 224] width 232 height 123
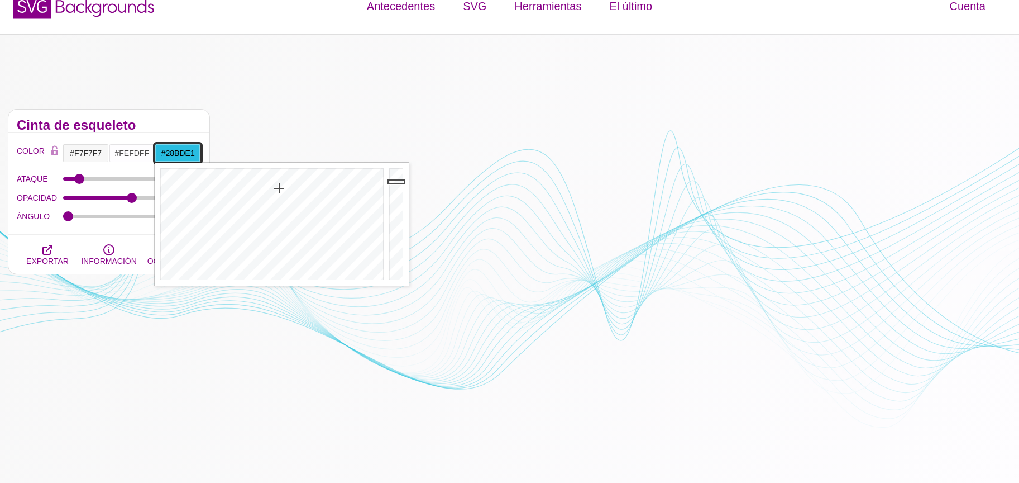
click at [279, 188] on div at bounding box center [271, 224] width 232 height 123
click at [285, 187] on div at bounding box center [271, 224] width 232 height 123
click at [284, 178] on div at bounding box center [271, 224] width 232 height 123
click at [288, 176] on div at bounding box center [271, 224] width 232 height 123
click at [286, 211] on div at bounding box center [271, 224] width 232 height 123
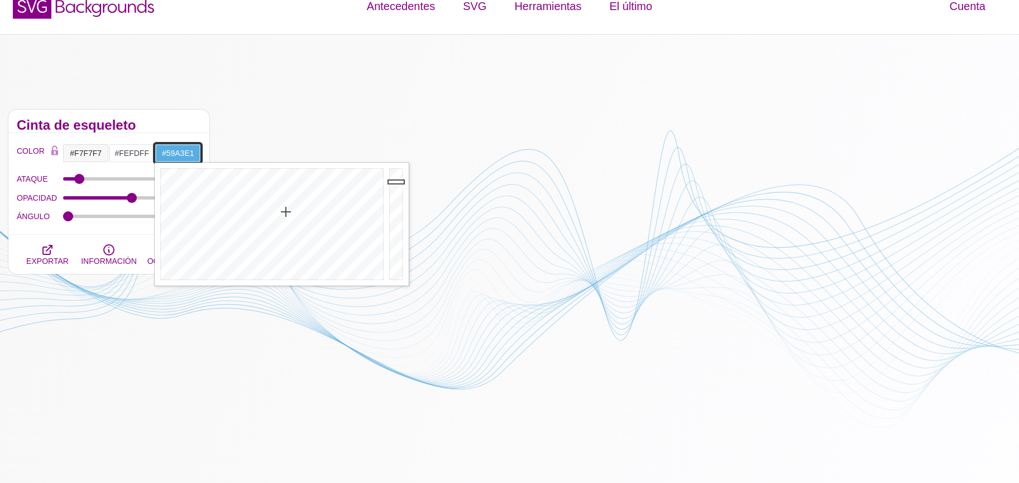
click at [289, 212] on div at bounding box center [271, 224] width 232 height 123
click at [289, 216] on div at bounding box center [271, 224] width 232 height 123
click at [290, 225] on div at bounding box center [271, 224] width 232 height 123
click at [290, 231] on div at bounding box center [271, 224] width 232 height 123
click at [287, 232] on div at bounding box center [271, 224] width 232 height 123
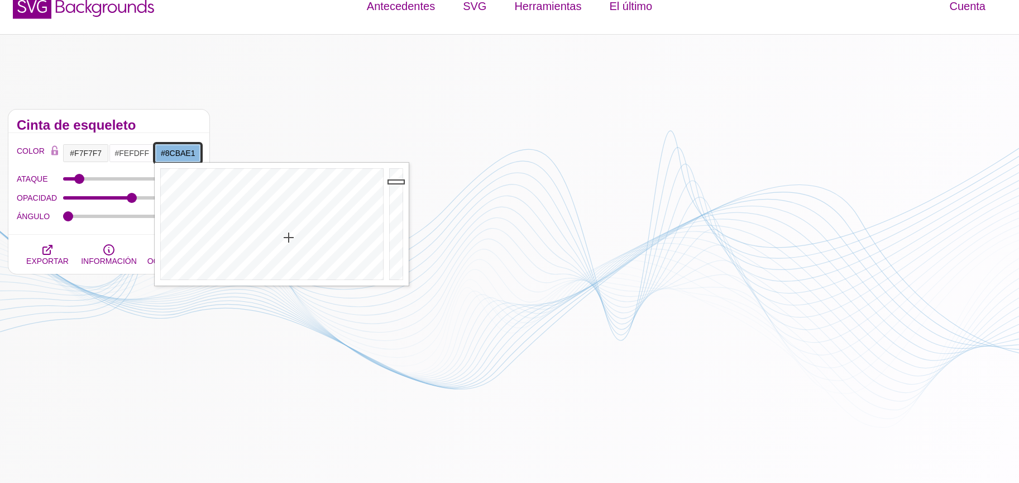
click at [289, 237] on div at bounding box center [271, 224] width 232 height 123
click at [167, 151] on input "#8CBAE1" at bounding box center [178, 153] width 46 height 19
click at [403, 216] on div at bounding box center [398, 224] width 22 height 123
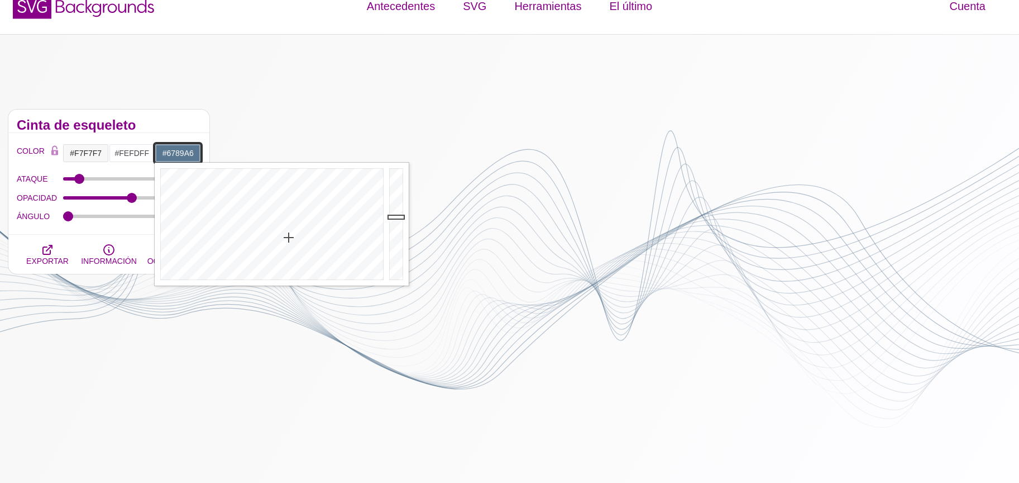
click at [399, 207] on div at bounding box center [398, 224] width 22 height 123
click at [399, 196] on div at bounding box center [398, 224] width 22 height 123
drag, startPoint x: 397, startPoint y: 178, endPoint x: 397, endPoint y: 166, distance: 12.3
click at [397, 166] on div at bounding box center [398, 224] width 22 height 123
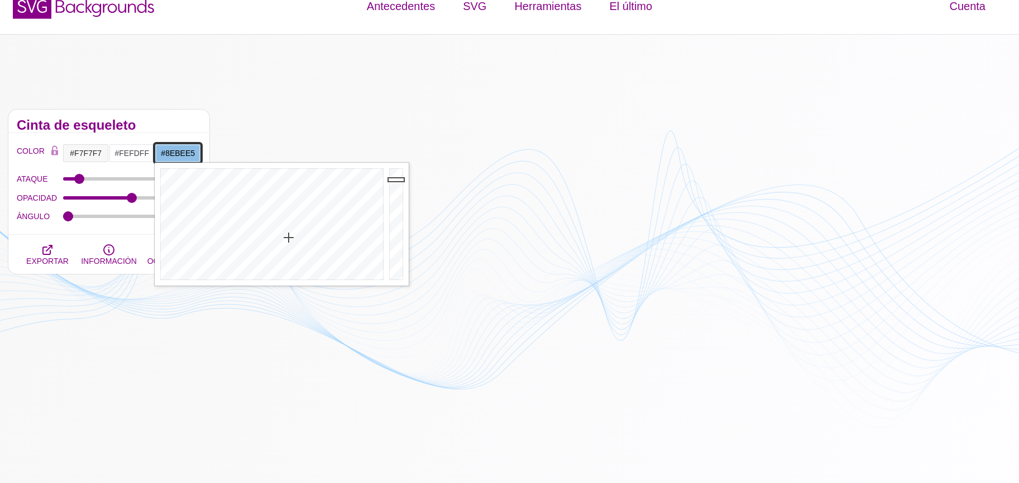
click at [402, 180] on div at bounding box center [398, 224] width 22 height 123
click at [402, 185] on div at bounding box center [398, 224] width 22 height 123
drag, startPoint x: 400, startPoint y: 173, endPoint x: 354, endPoint y: 193, distance: 50.5
click at [400, 173] on div at bounding box center [398, 224] width 22 height 123
click at [292, 225] on div at bounding box center [271, 224] width 232 height 123
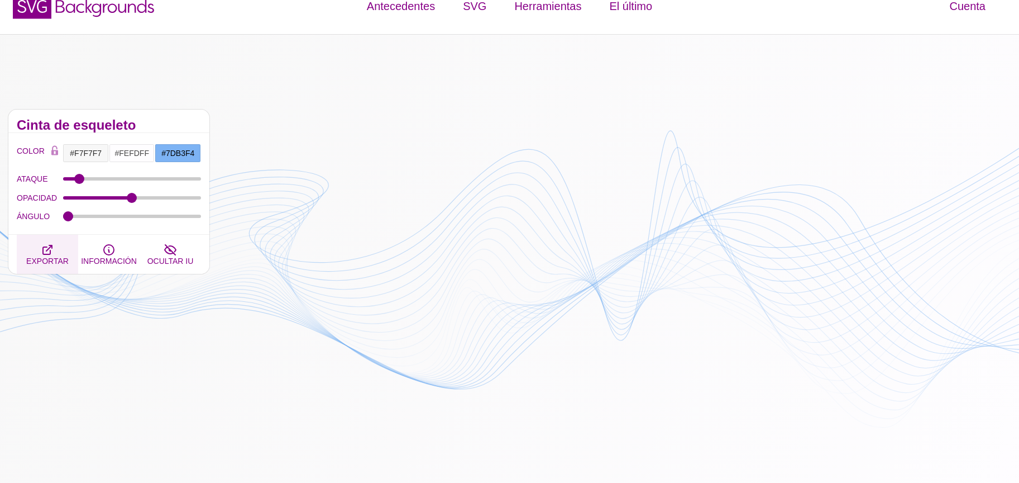
click at [32, 236] on button "EXPORTAR" at bounding box center [47, 254] width 61 height 39
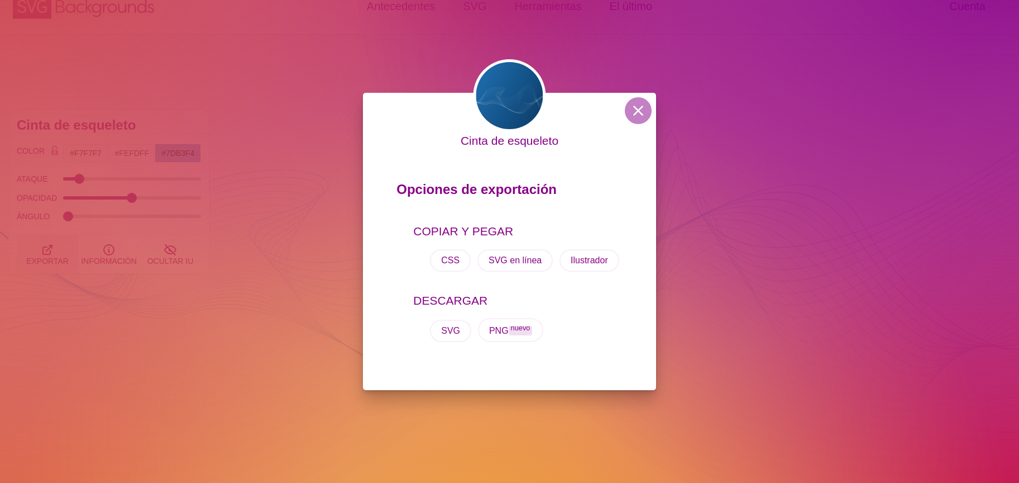
click at [32, 236] on div "Cinta de esqueleto Opciones de exportación COPIAR Y PEGAR CSS SVG en línea Ilus…" at bounding box center [509, 241] width 1019 height 483
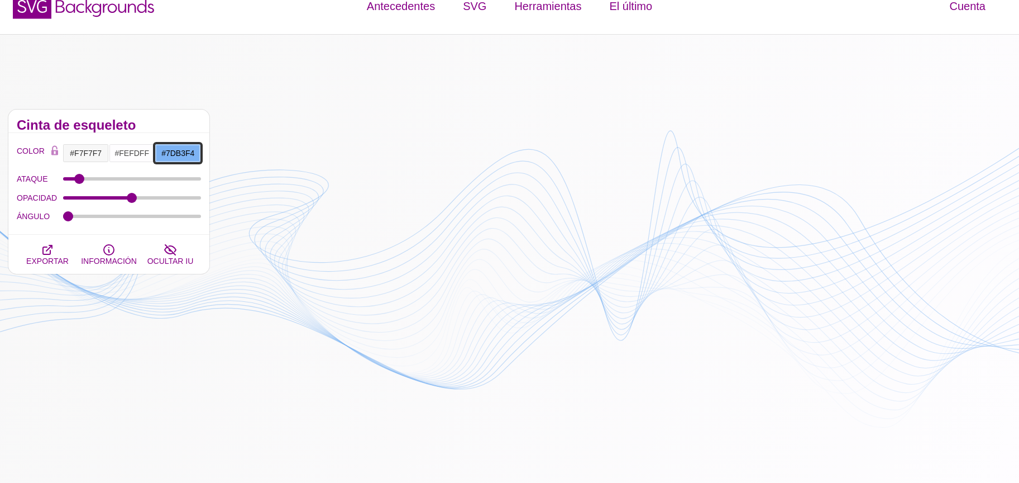
click at [168, 152] on input "#7DB3F4" at bounding box center [178, 153] width 46 height 19
click at [297, 226] on div at bounding box center [271, 224] width 232 height 123
click at [293, 222] on div at bounding box center [271, 224] width 232 height 123
type input "#5DBBF4"
click at [286, 210] on div at bounding box center [271, 224] width 232 height 123
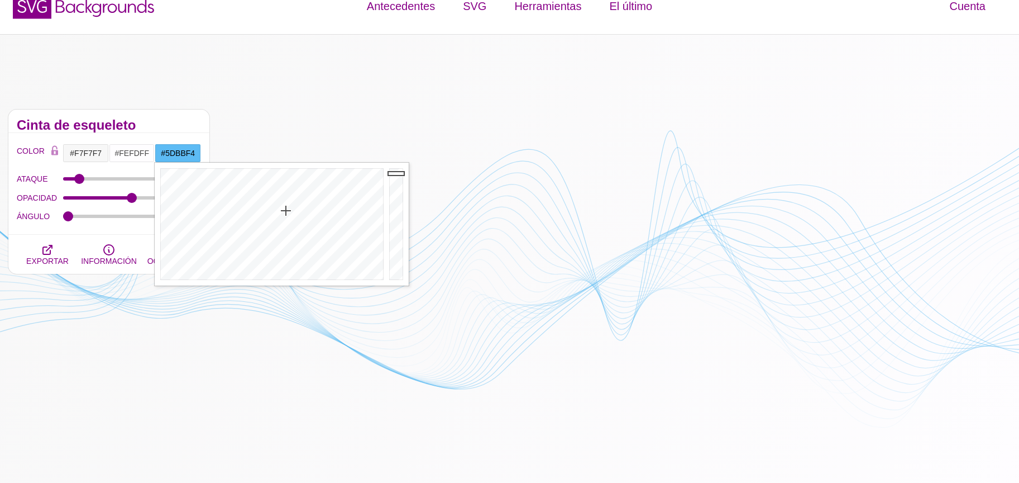
click at [93, 128] on font "Cinta de esqueleto" at bounding box center [76, 124] width 119 height 15
click at [59, 246] on button "EXPORTAR" at bounding box center [47, 254] width 61 height 39
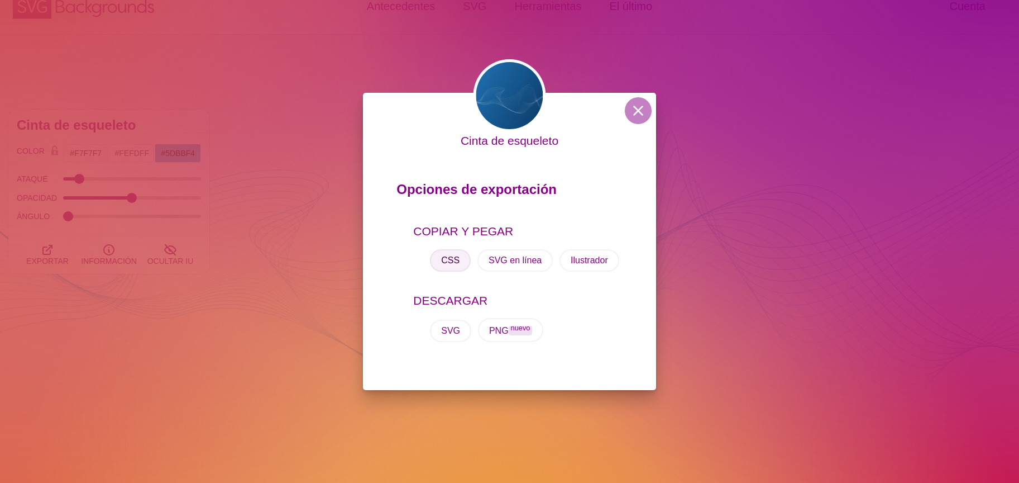
click at [456, 255] on font "CSS" at bounding box center [450, 259] width 18 height 9
click at [447, 326] on font "SVG" at bounding box center [450, 330] width 19 height 9
click at [451, 268] on button "CSS" at bounding box center [450, 260] width 41 height 22
click at [449, 268] on button "CSS" at bounding box center [450, 260] width 41 height 22
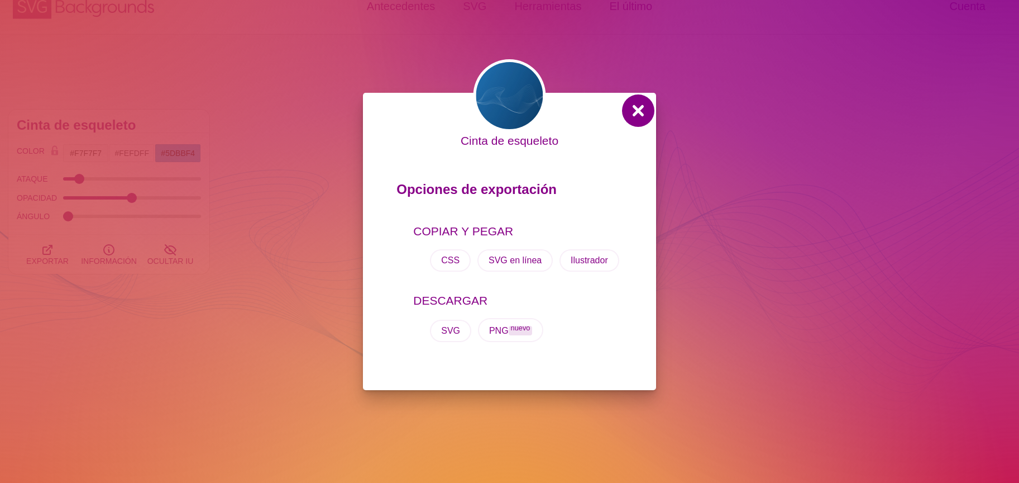
click at [636, 108] on button at bounding box center [638, 110] width 27 height 27
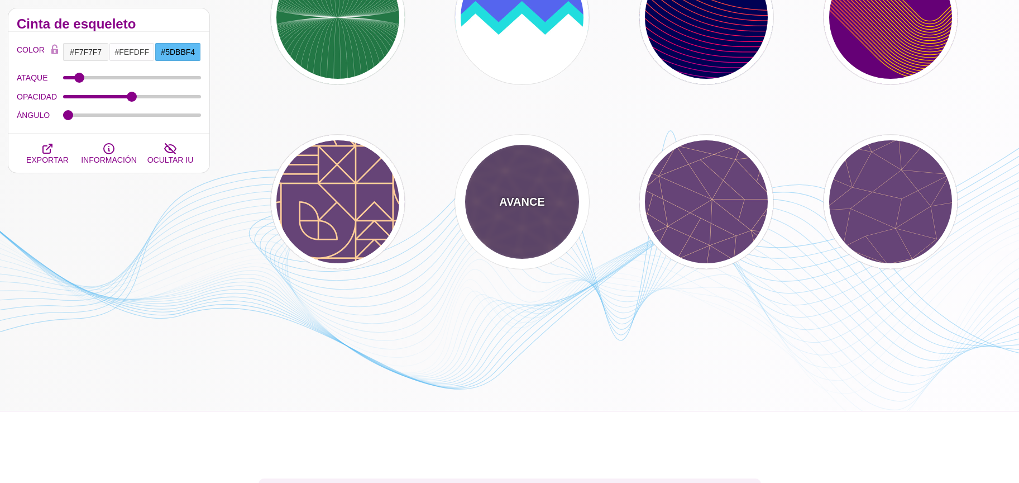
scroll to position [731, 0]
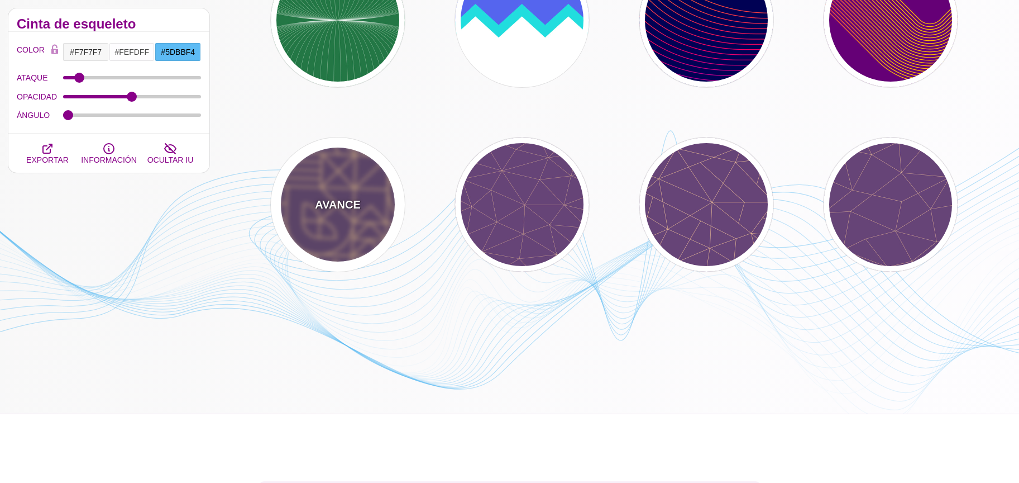
click at [294, 176] on div "AVANCE" at bounding box center [338, 204] width 134 height 134
type input "#664477"
type input "#FFCC99"
type input "2"
type input "1"
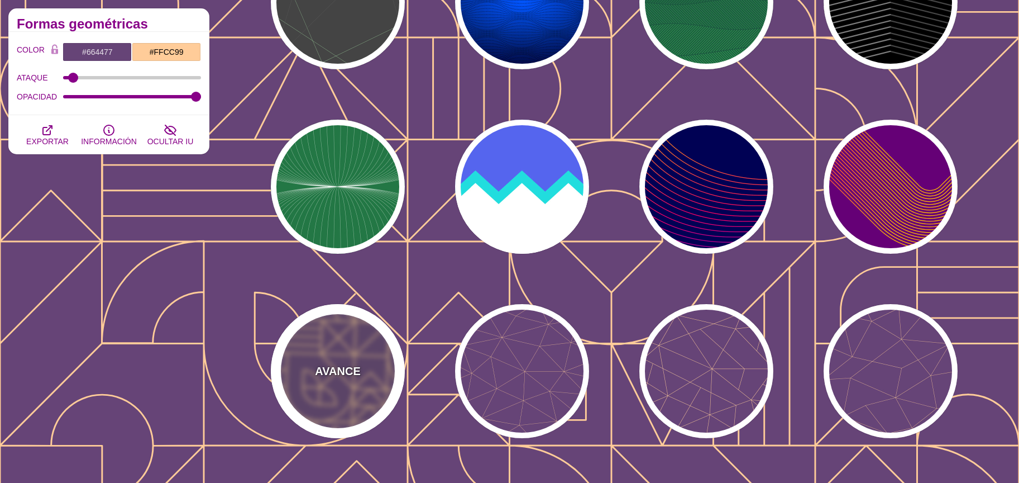
scroll to position [562, 0]
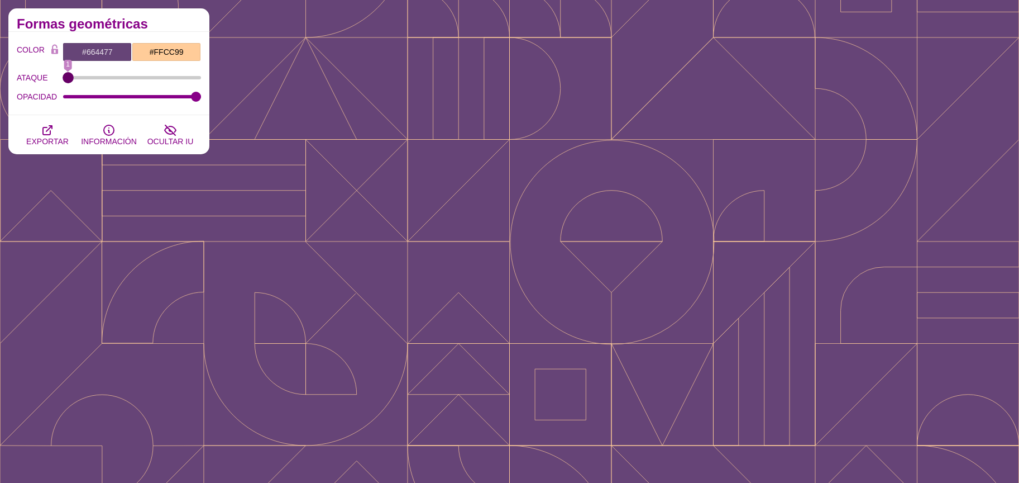
drag, startPoint x: 75, startPoint y: 77, endPoint x: 63, endPoint y: 76, distance: 12.3
type input "1"
click at [63, 76] on input "ATAQUE" at bounding box center [132, 77] width 139 height 4
click at [81, 56] on input "#664477" at bounding box center [97, 51] width 69 height 19
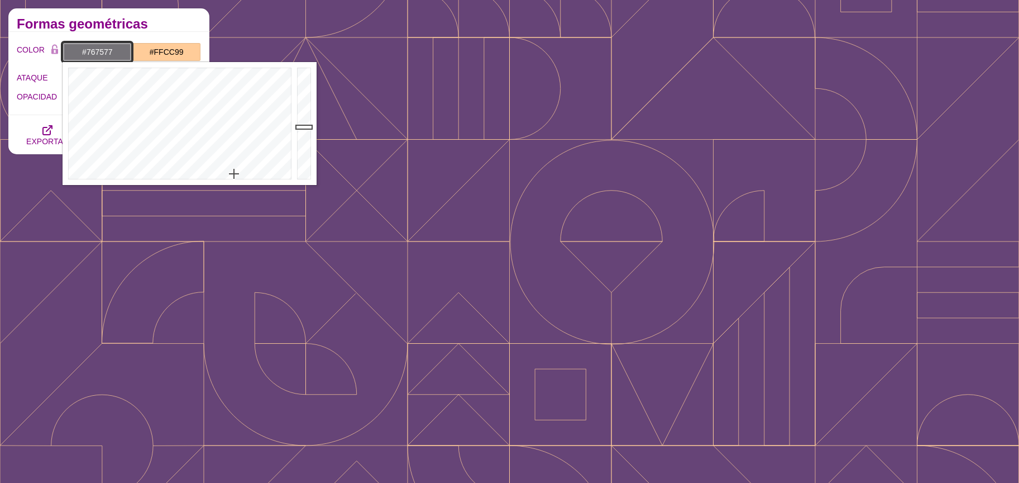
type input "#777777"
drag, startPoint x: 233, startPoint y: 173, endPoint x: 241, endPoint y: 184, distance: 12.9
click at [241, 184] on div at bounding box center [179, 123] width 232 height 123
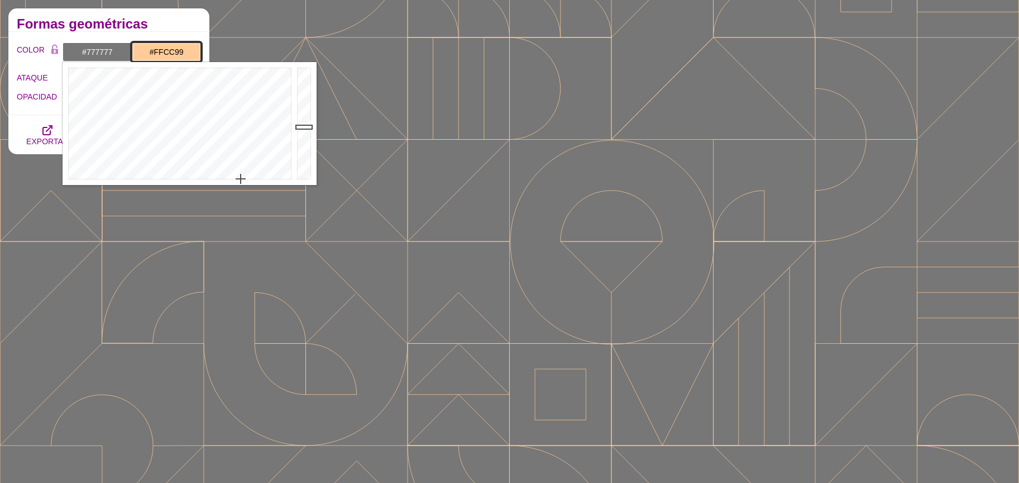
click at [164, 43] on input "#FFCC99" at bounding box center [166, 51] width 69 height 19
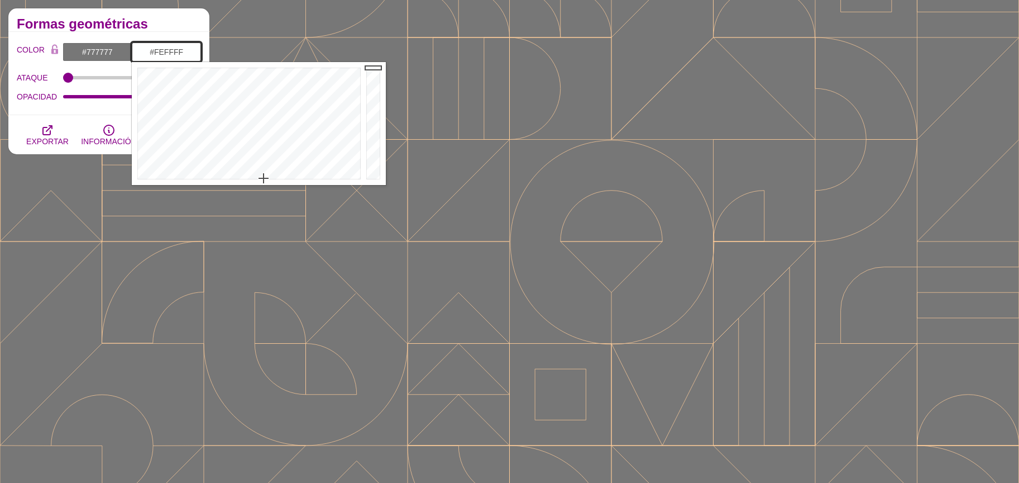
type input "#FFFFFF"
click at [267, 182] on div at bounding box center [248, 123] width 232 height 123
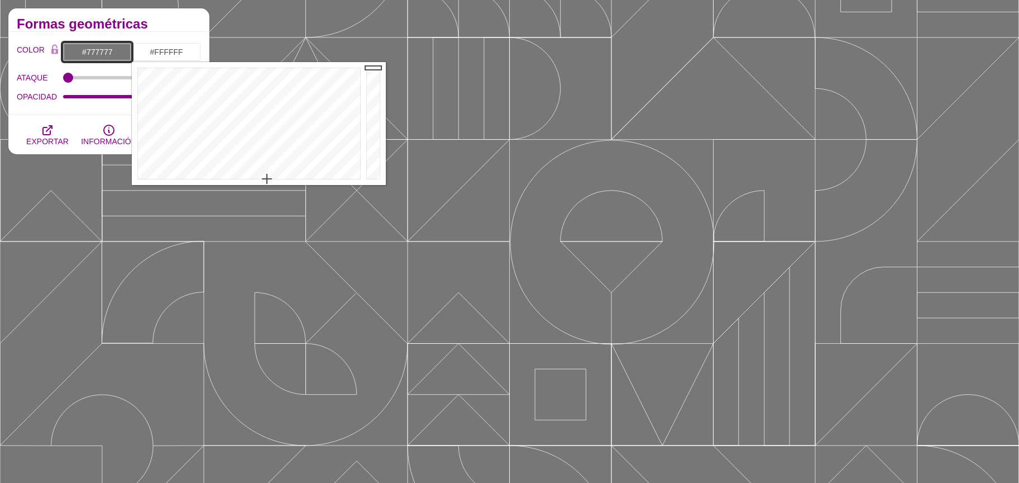
click at [88, 49] on input "#777777" at bounding box center [97, 51] width 69 height 19
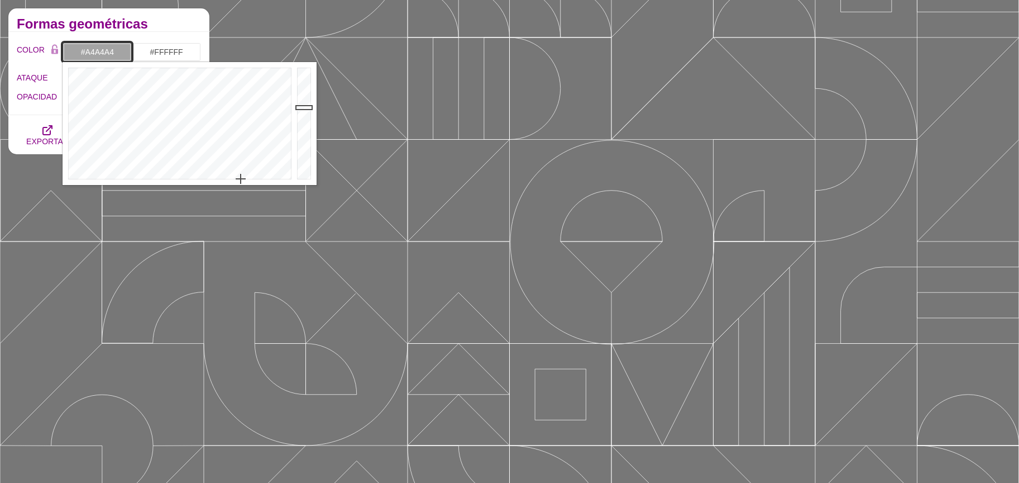
click at [302, 107] on div at bounding box center [305, 123] width 22 height 123
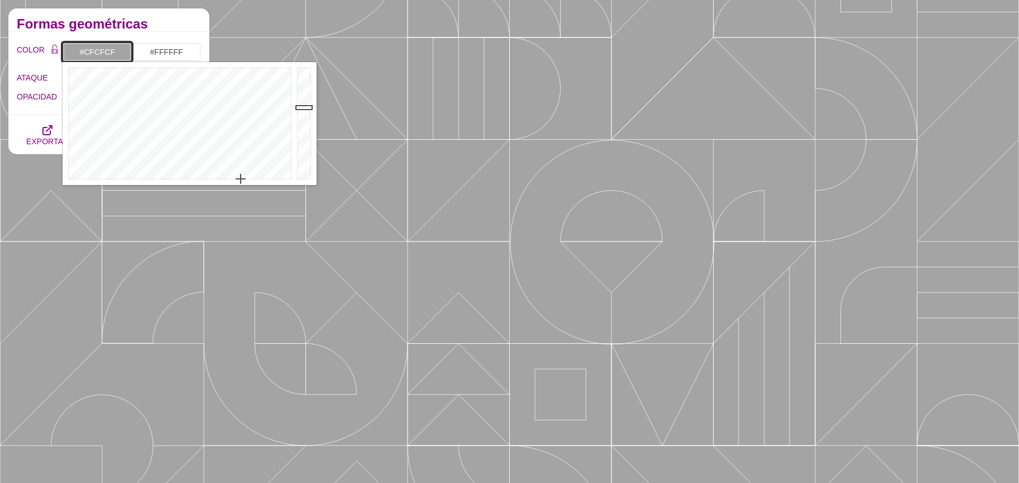
click at [300, 88] on div at bounding box center [305, 123] width 22 height 123
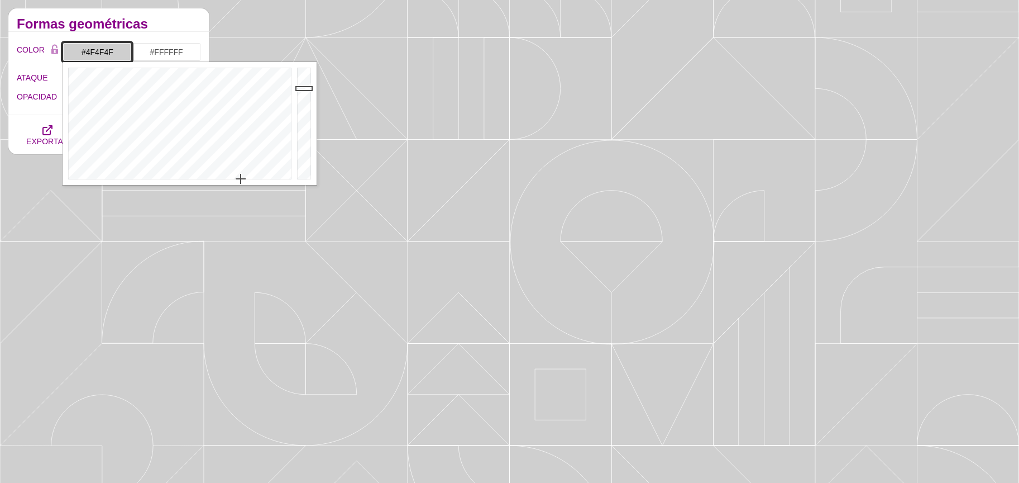
click at [308, 144] on div at bounding box center [305, 123] width 22 height 123
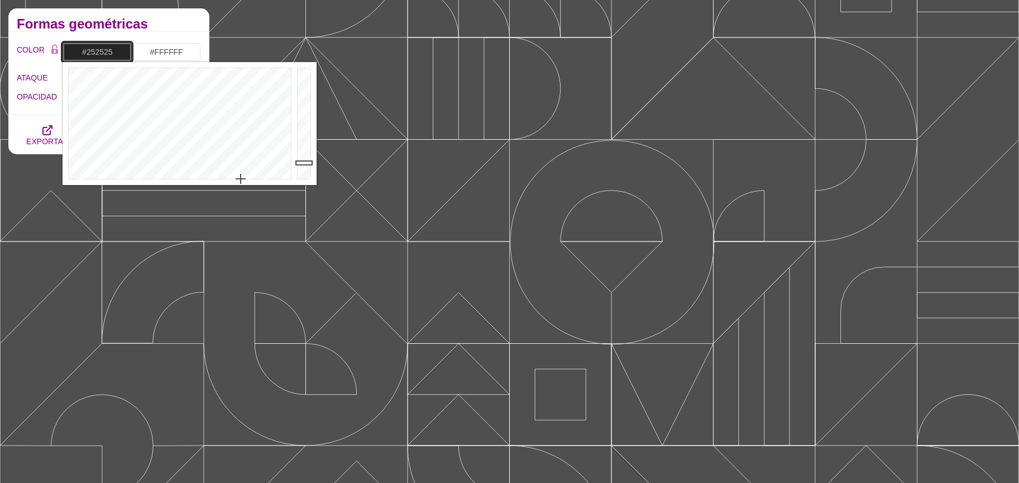
click at [303, 162] on div at bounding box center [305, 123] width 22 height 123
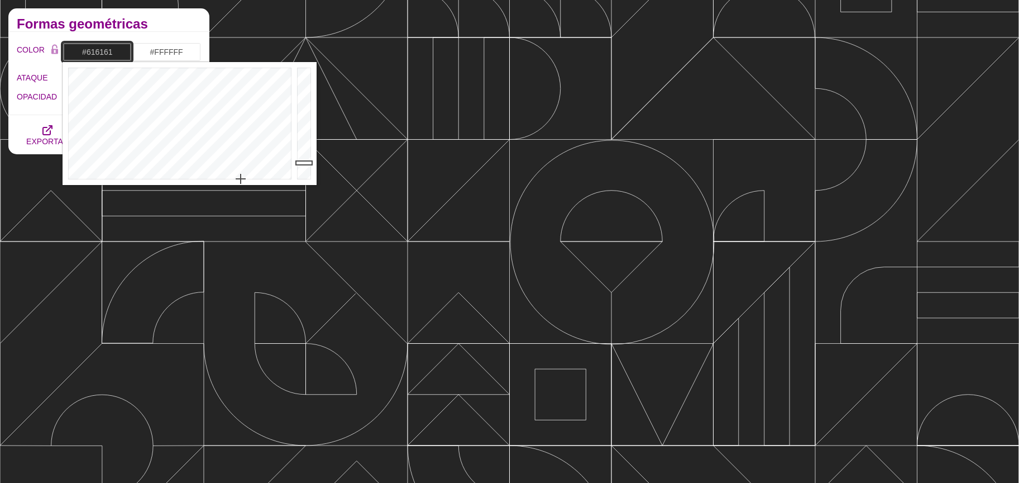
click at [300, 136] on div at bounding box center [305, 123] width 22 height 123
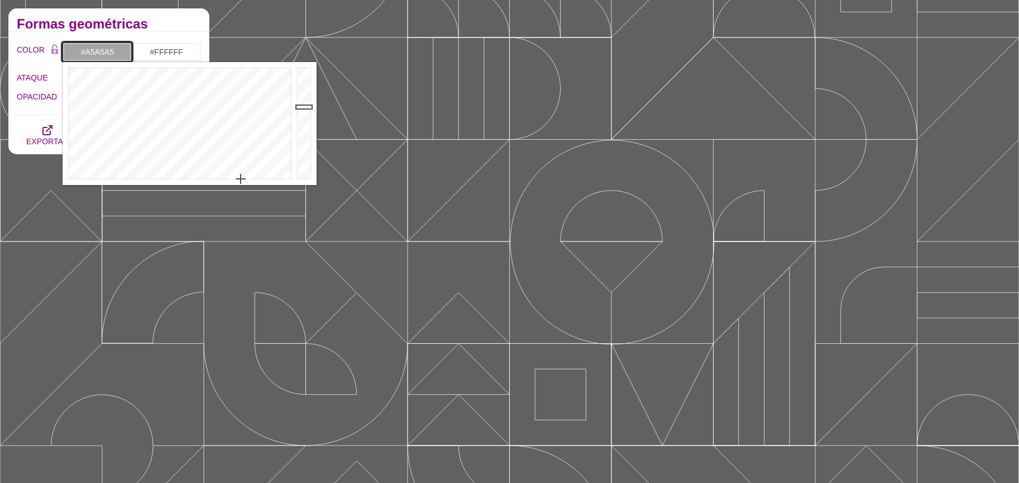
click at [305, 106] on div at bounding box center [305, 123] width 22 height 123
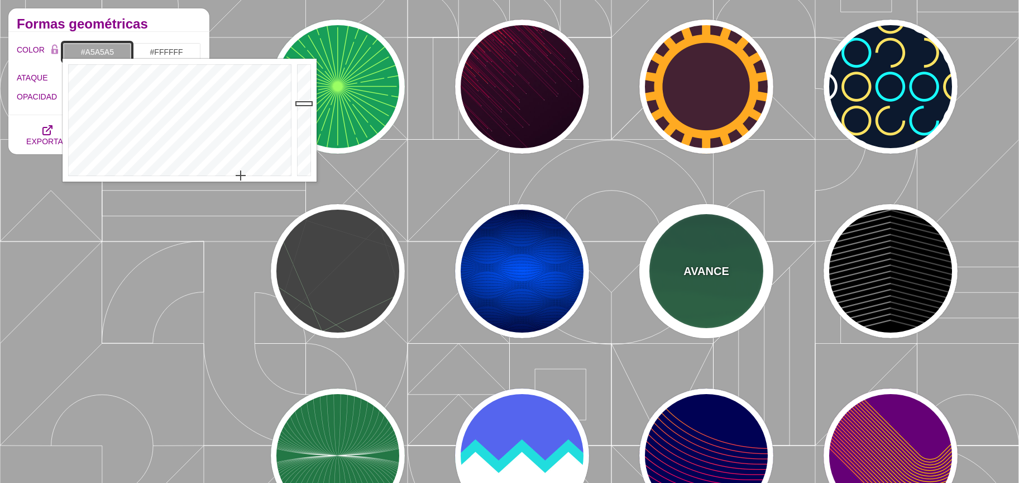
scroll to position [293, 0]
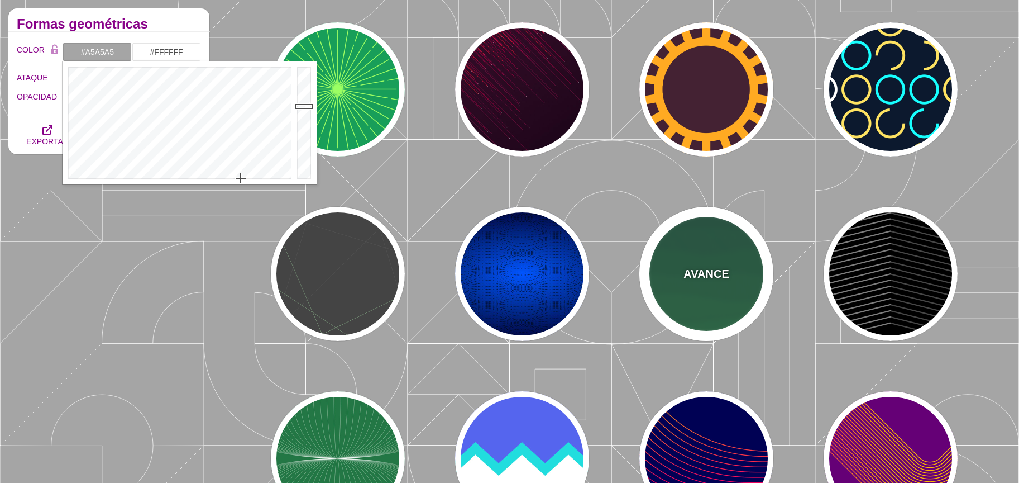
click at [705, 283] on div "AVANCE" at bounding box center [707, 274] width 134 height 134
type input "#1C5940"
type input "#32A150"
type input "0"
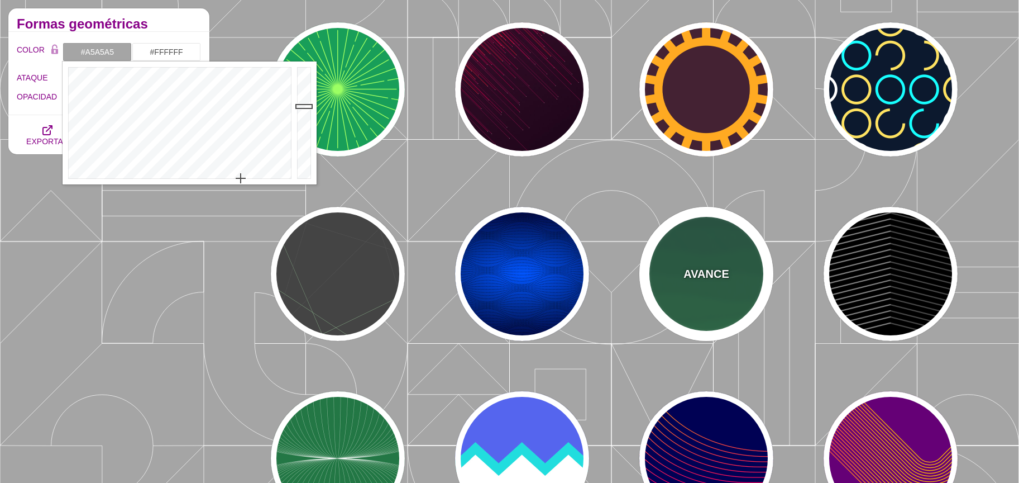
type input "0"
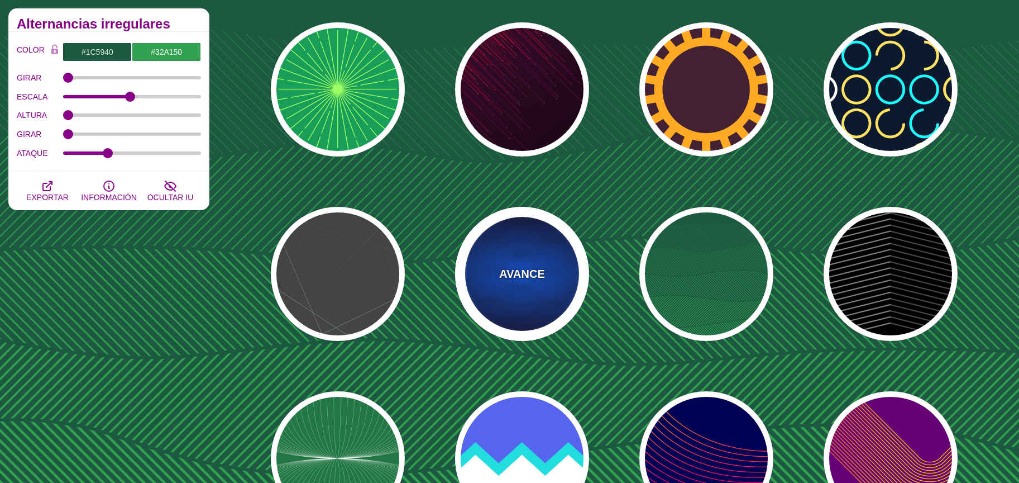
click at [517, 253] on div "AVANCE" at bounding box center [522, 274] width 134 height 134
type input "#0055FF"
type input "#000033"
type input "#000000"
type input "0.25"
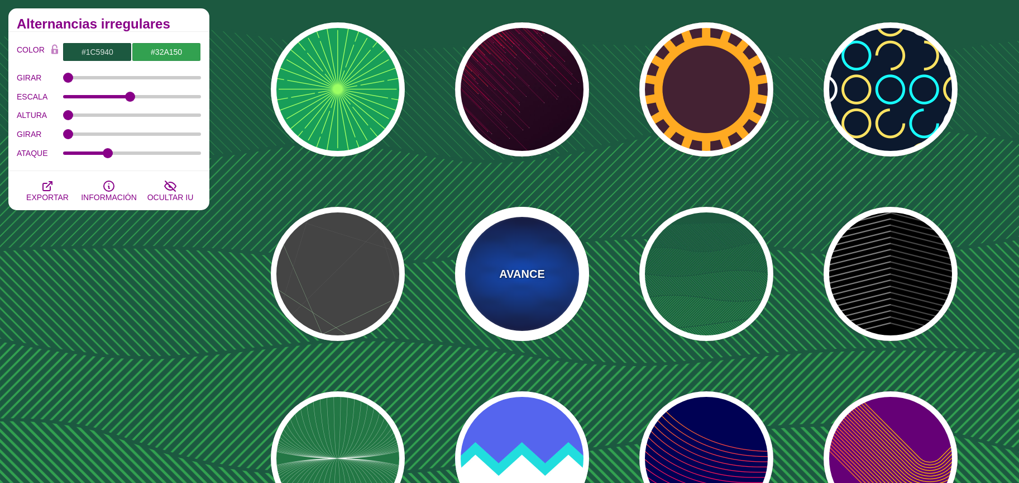
type input "15"
type input "50"
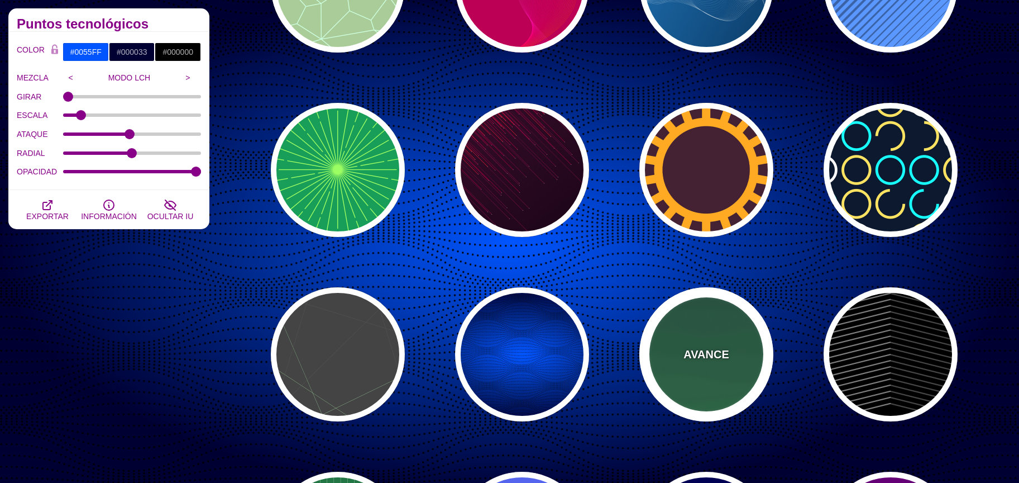
click at [714, 321] on div "AVANCE" at bounding box center [707, 354] width 134 height 134
type input "#1C5940"
type input "#32A150"
type input "1"
type input "0"
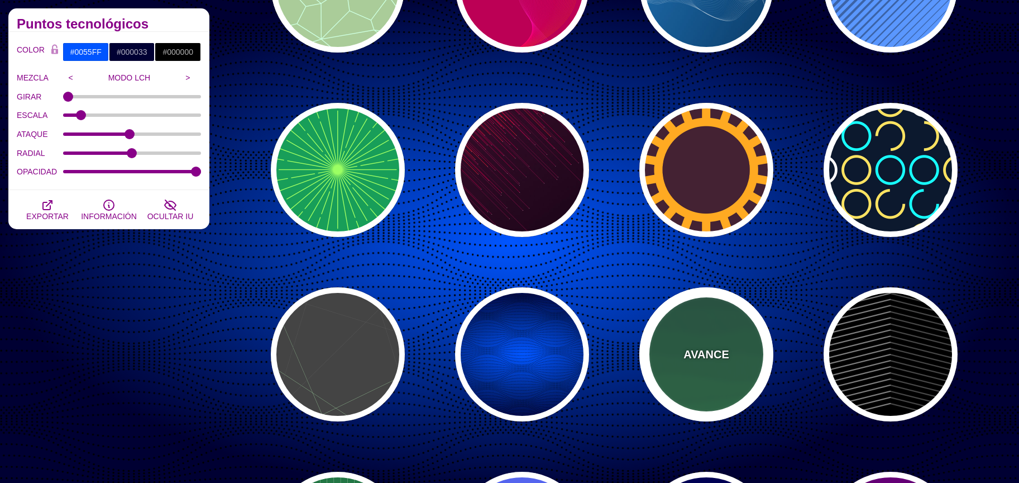
type input "0"
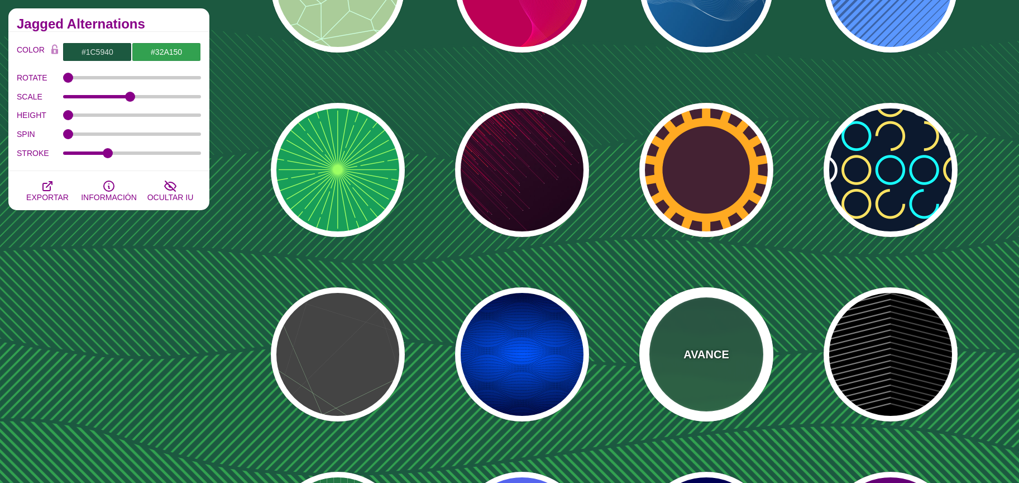
scroll to position [209, 0]
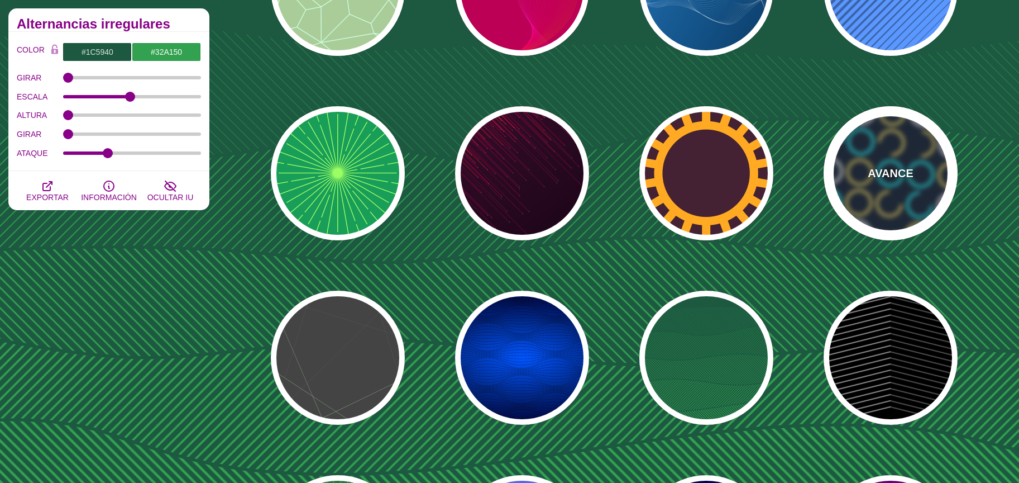
click at [870, 192] on div "AVANCE" at bounding box center [891, 173] width 134 height 134
type input "#0C192E"
type input "#17FFFF"
type input "#FFFFFF"
type input "0"
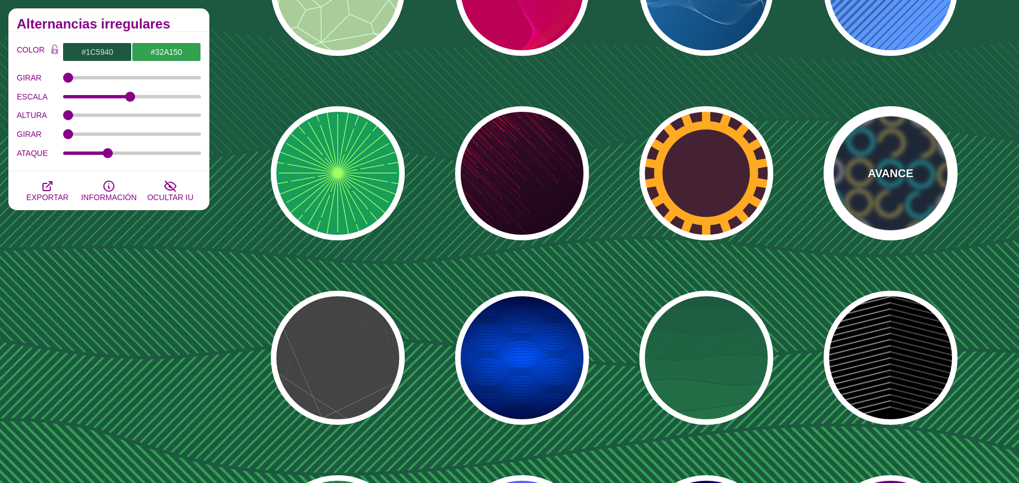
type input "15"
type input "1"
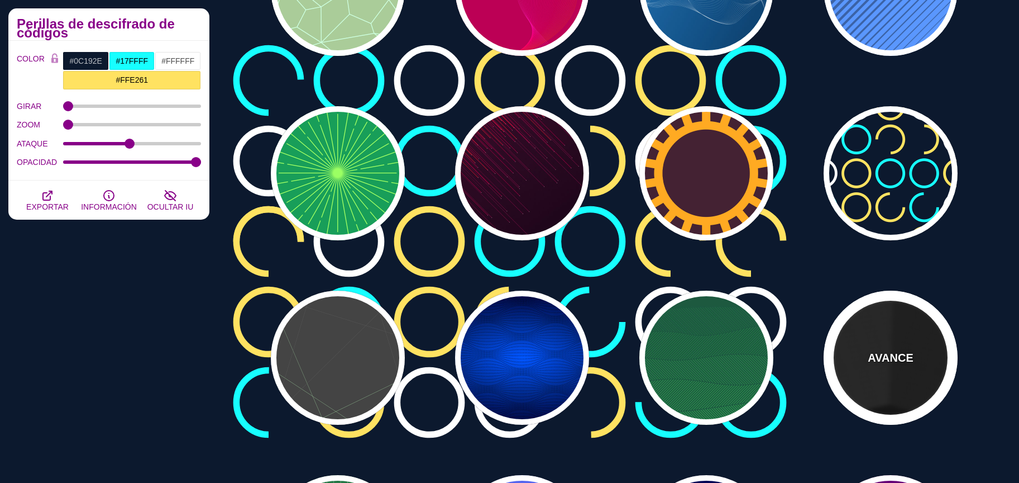
click at [890, 353] on font "AVANCE" at bounding box center [890, 357] width 45 height 12
type input "#000000"
type input "#333333"
type input "#666666"
type input "0"
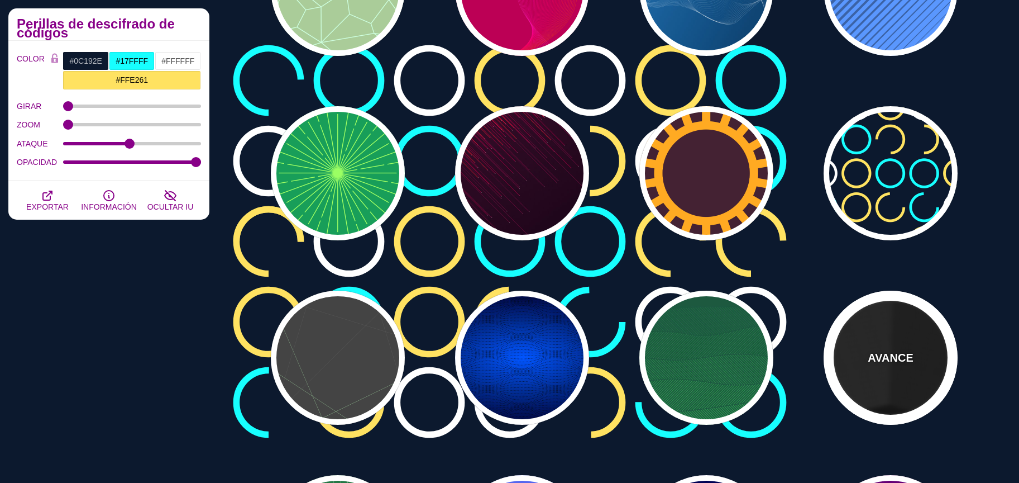
type input "0"
type input "10"
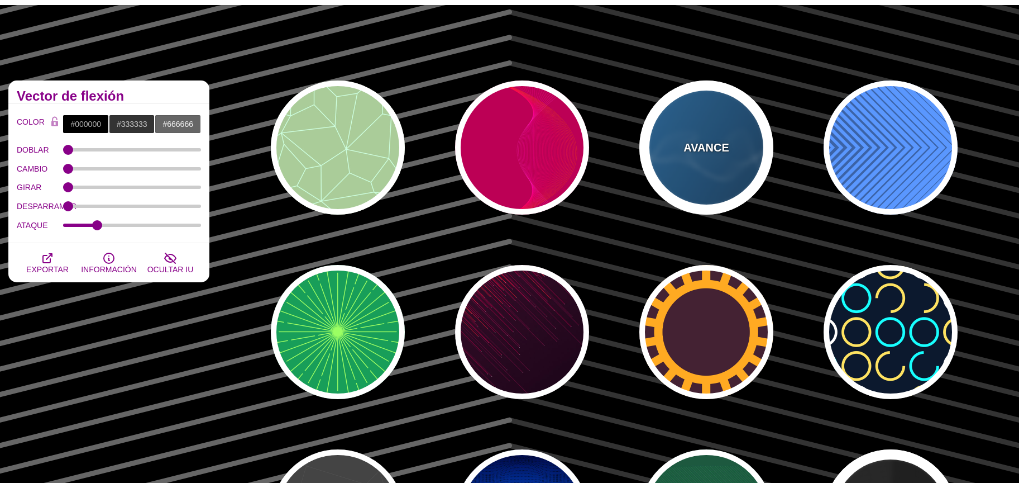
scroll to position [44, 0]
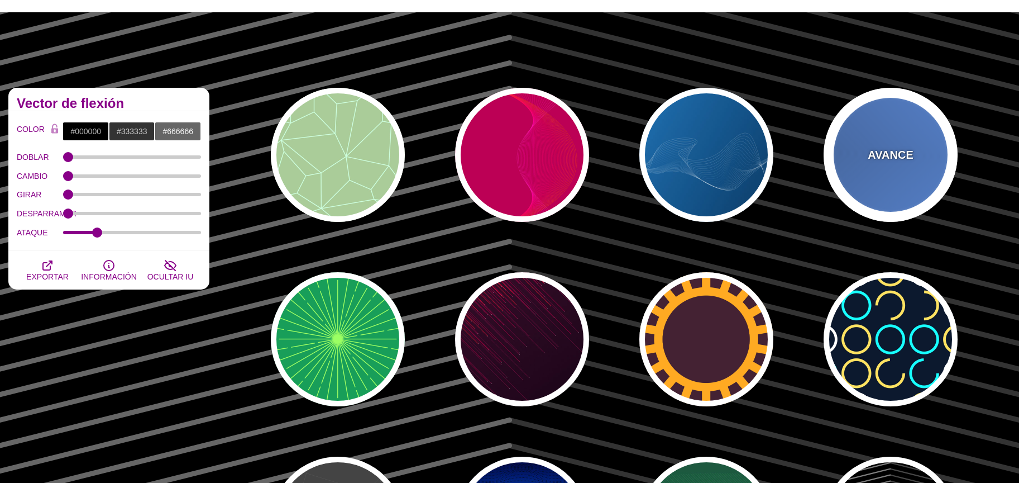
click at [905, 180] on div "AVANCE" at bounding box center [891, 155] width 134 height 134
type input "#2C68A8"
type input "#439EFF"
type input "1"
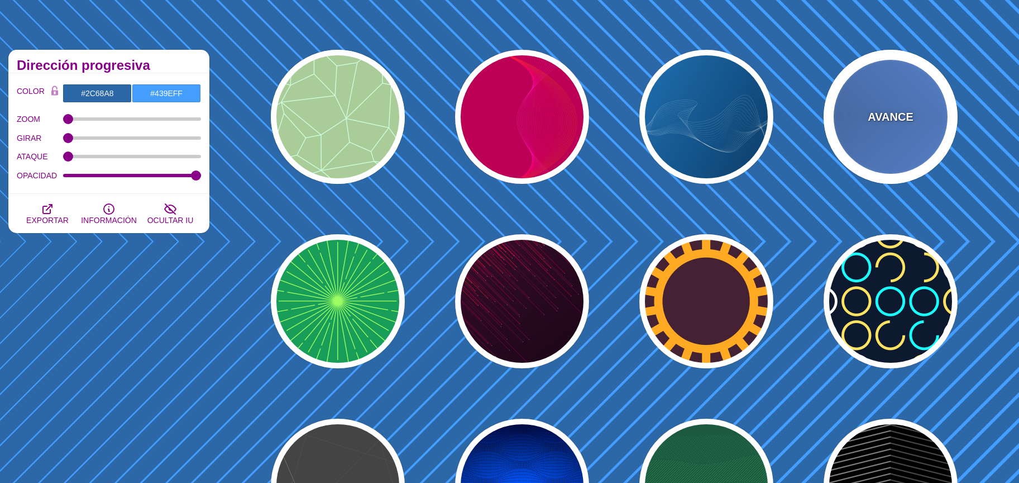
scroll to position [82, 0]
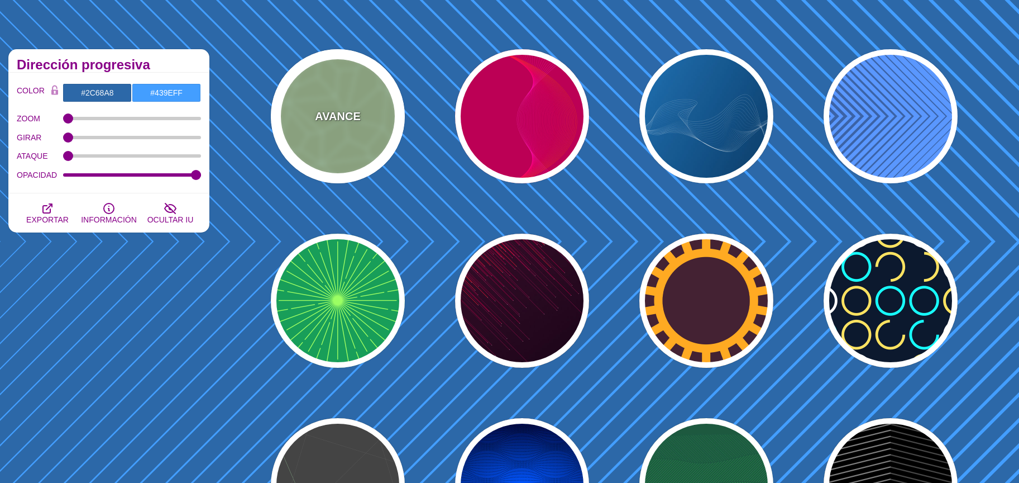
click at [294, 139] on div "AVANCE" at bounding box center [338, 116] width 134 height 134
type input "#AACC99"
type input "#CCFFDD"
type input "5"
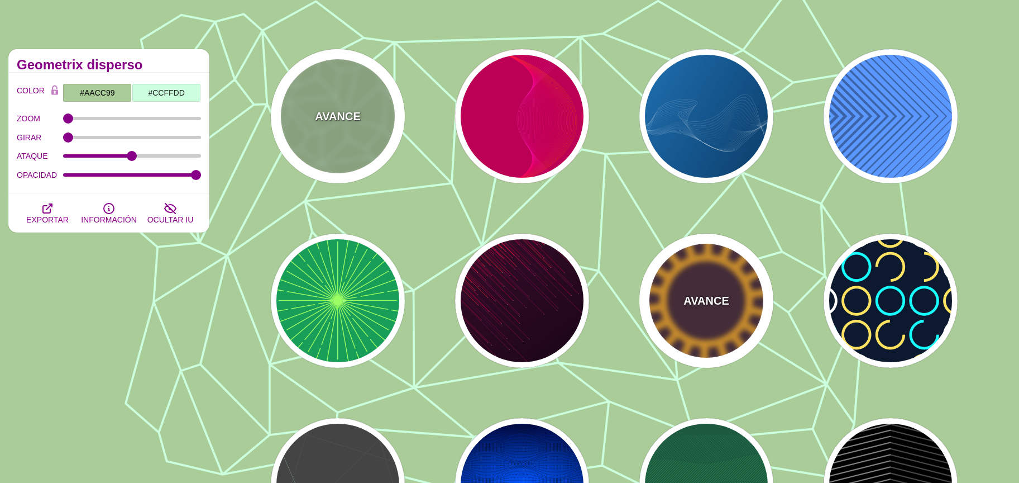
scroll to position [0, 0]
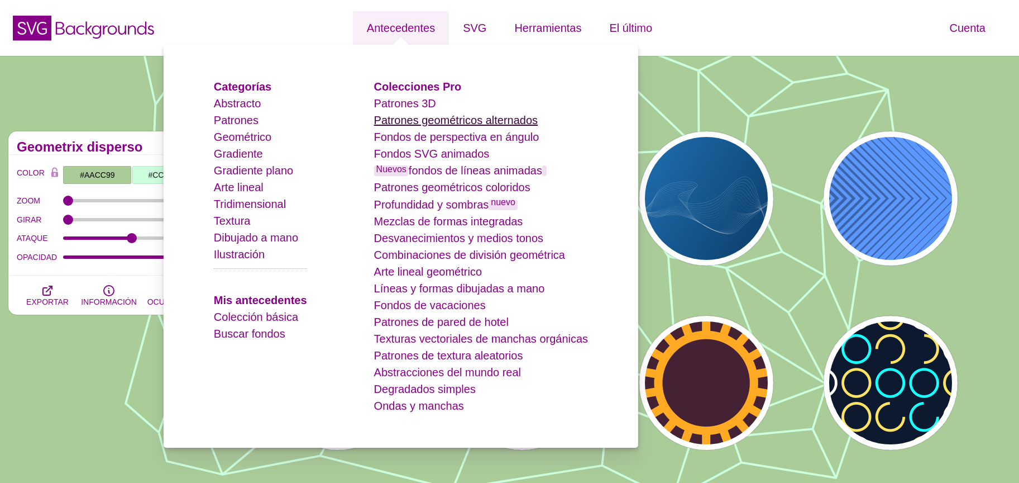
click at [496, 126] on font "Patrones geométricos alternados" at bounding box center [456, 120] width 164 height 12
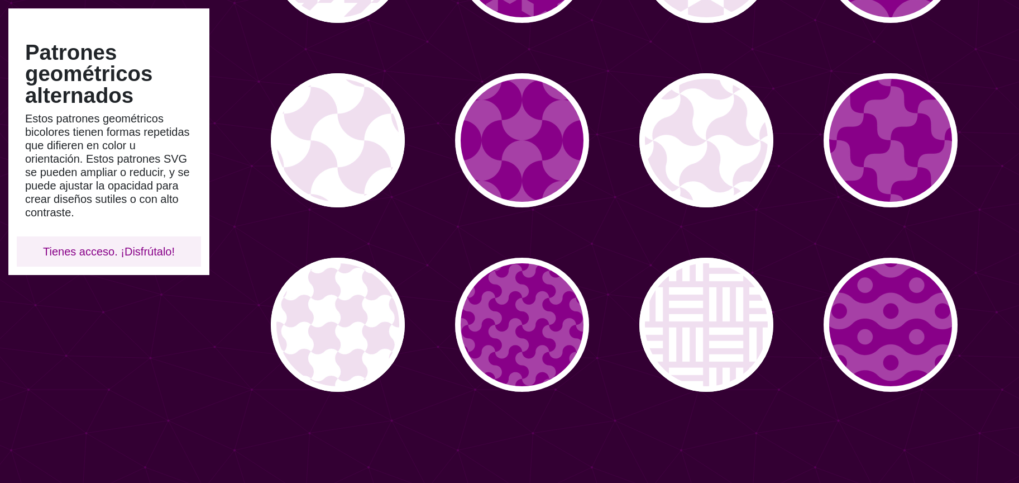
scroll to position [557, 0]
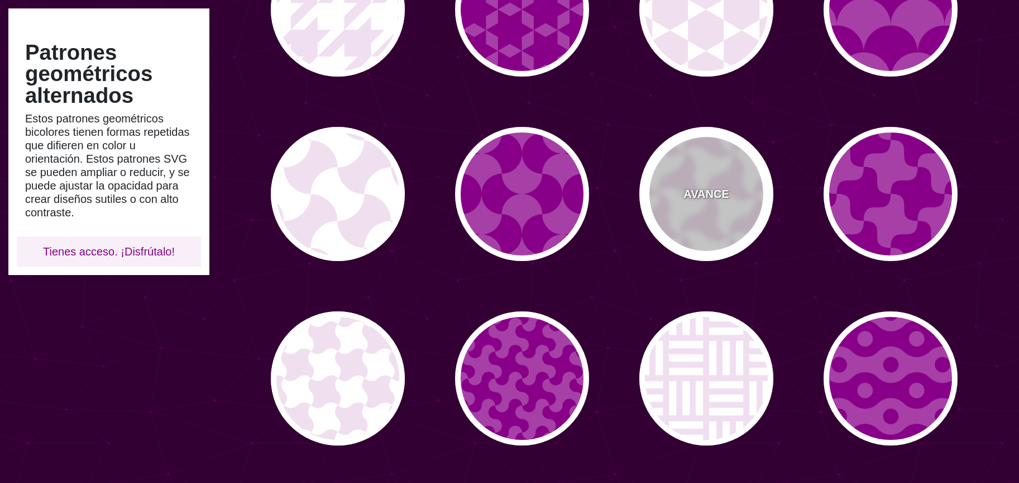
click div "AVANCE"
type input "#F0DFF0"
type input "0"
type input "0.2"
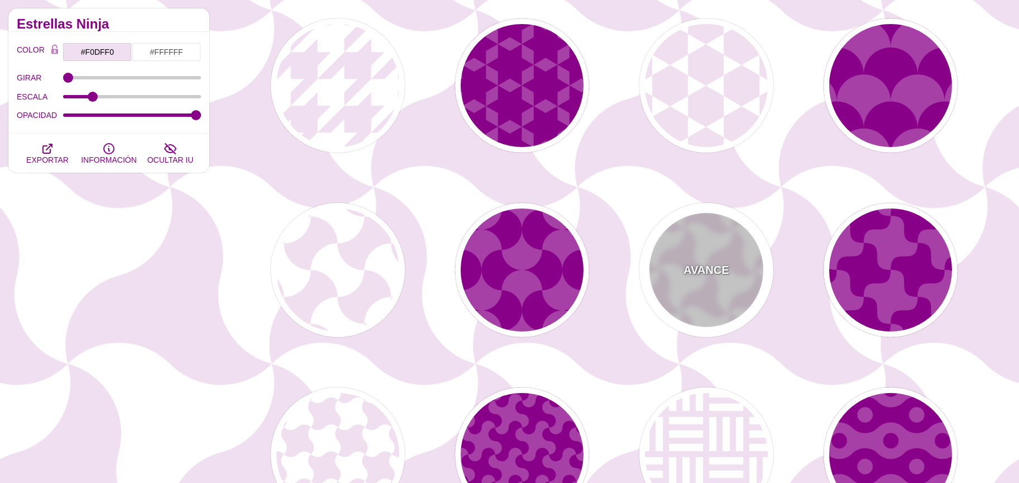
scroll to position [475, 0]
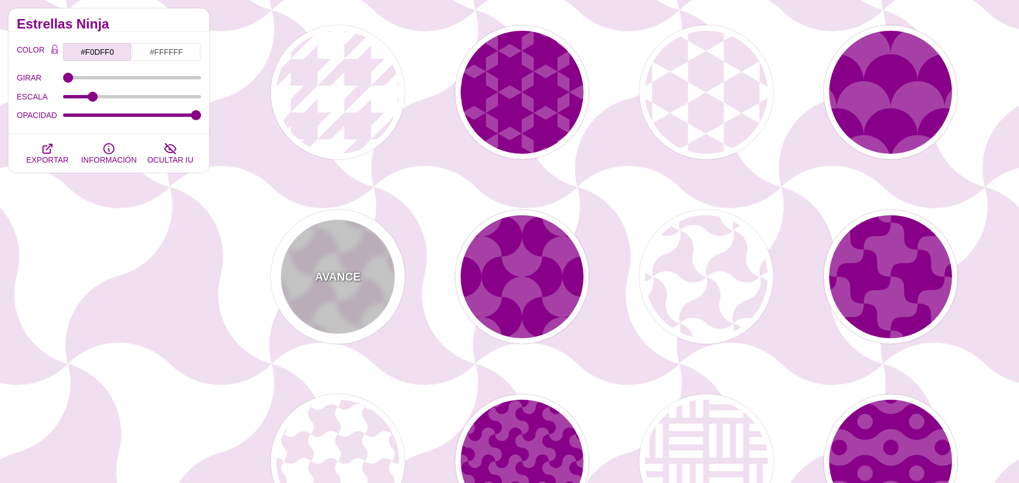
click div "AVANCE"
type input "#FFFFFF"
type input "#F0DFF0"
type input "#880088"
type input "0"
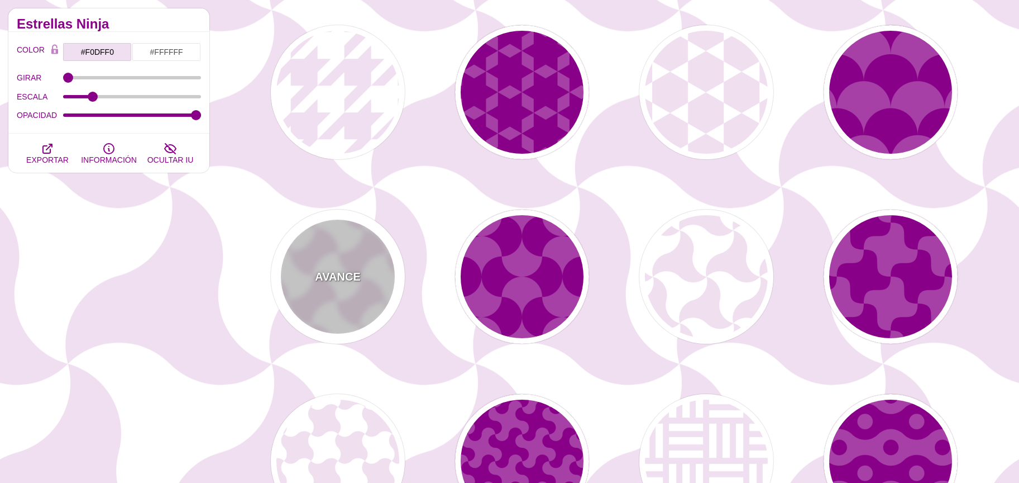
type input "0.2"
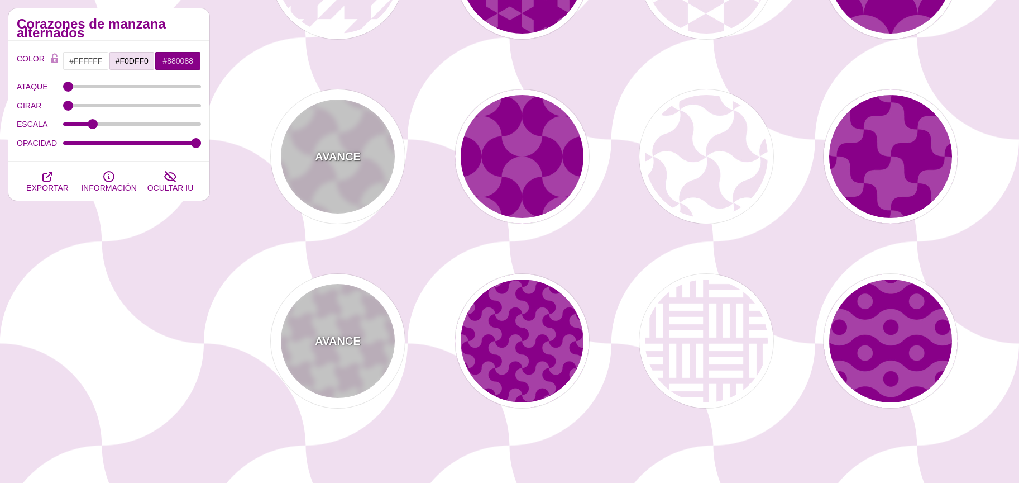
scroll to position [642, 0]
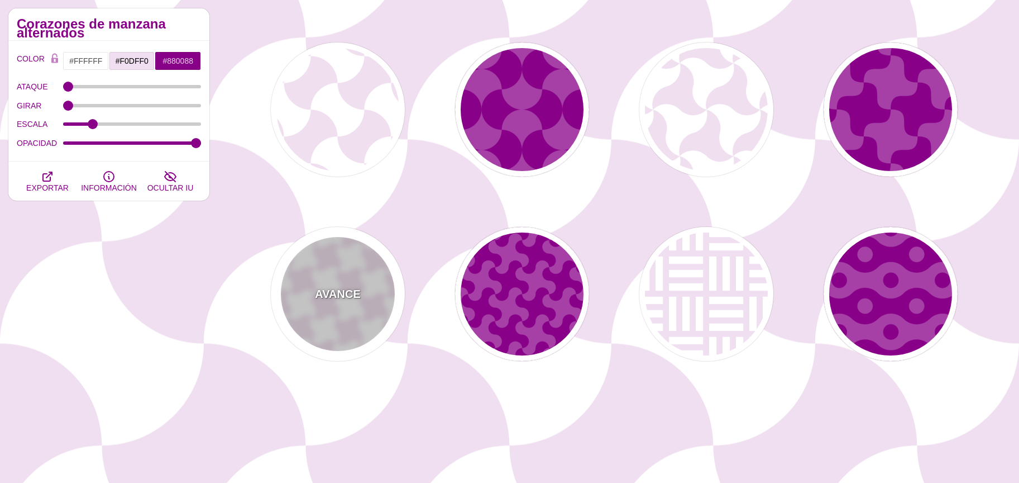
click div "AVANCE"
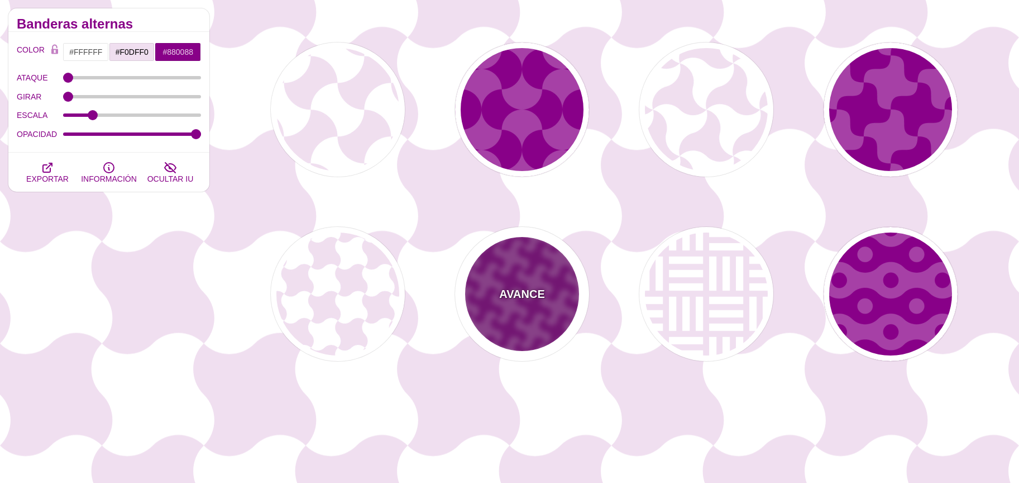
click div "AVANCE"
type input "#A640A6"
type input "#880088"
type input "#FFFFFF"
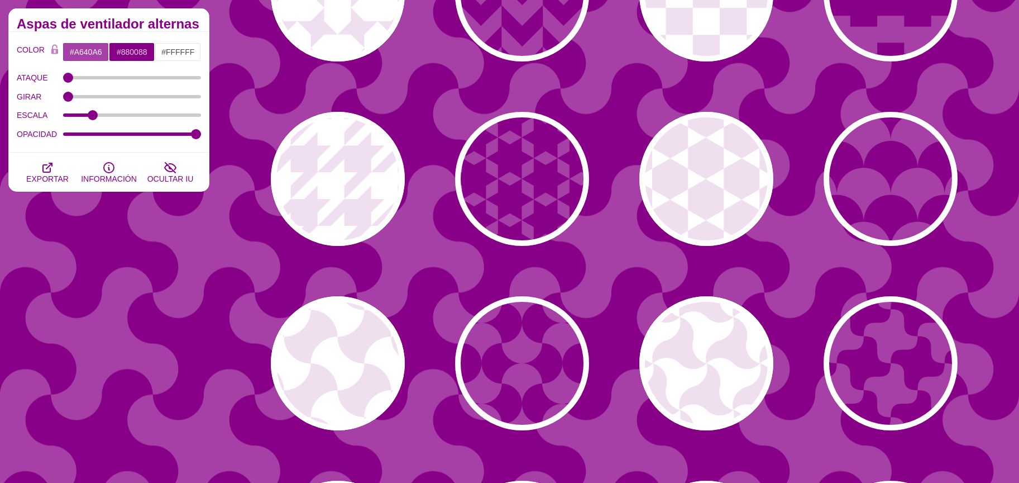
scroll to position [388, 0]
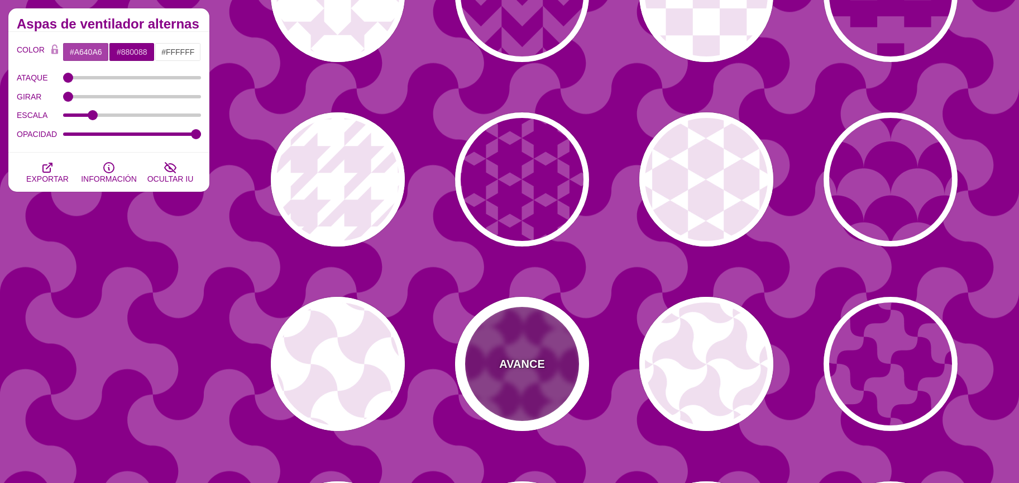
click div "AVANCE"
type input "0.2"
type input "1"
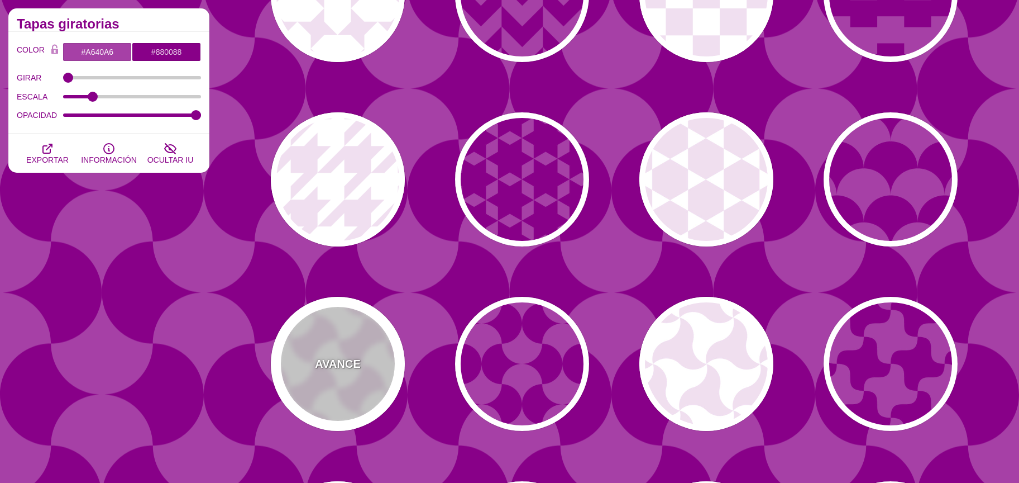
click div "AVANCE"
type input "#FFFFFF"
type input "#F0DFF0"
type input "#880088"
type input "0"
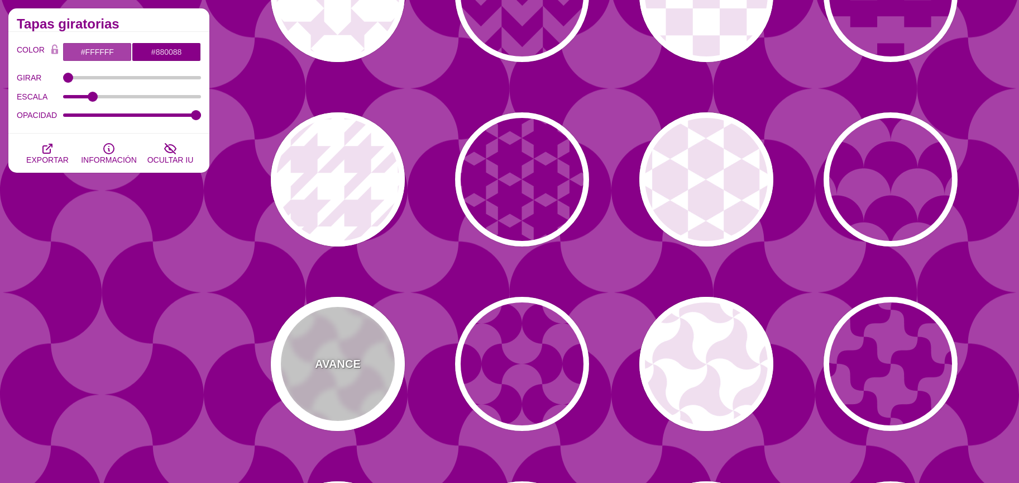
type input "0.2"
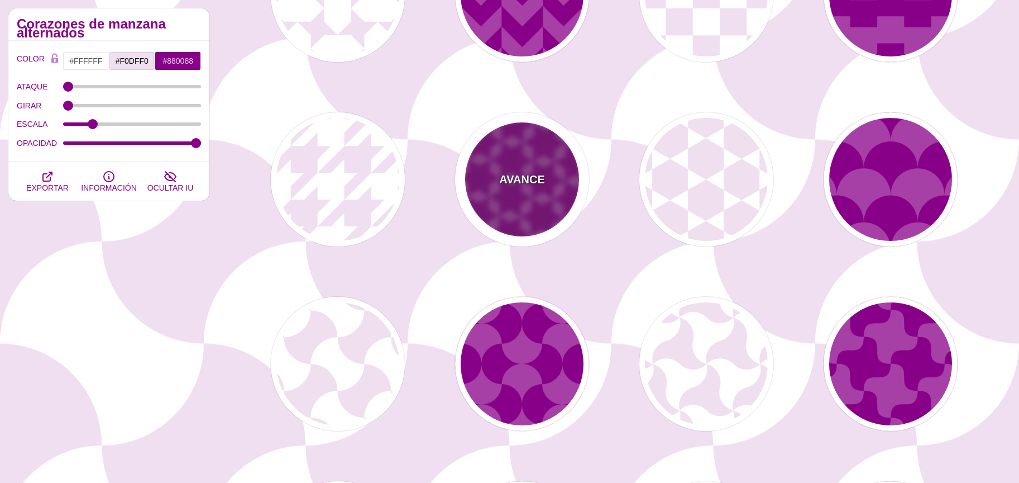
click div "AVANCE"
type input "#A640A6"
type input "#880088"
type input "#FFFFFF"
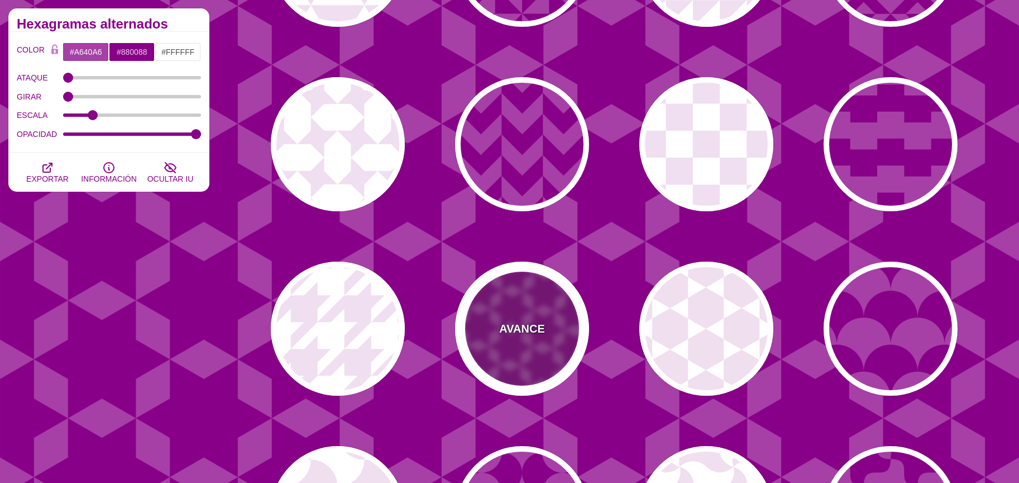
scroll to position [222, 0]
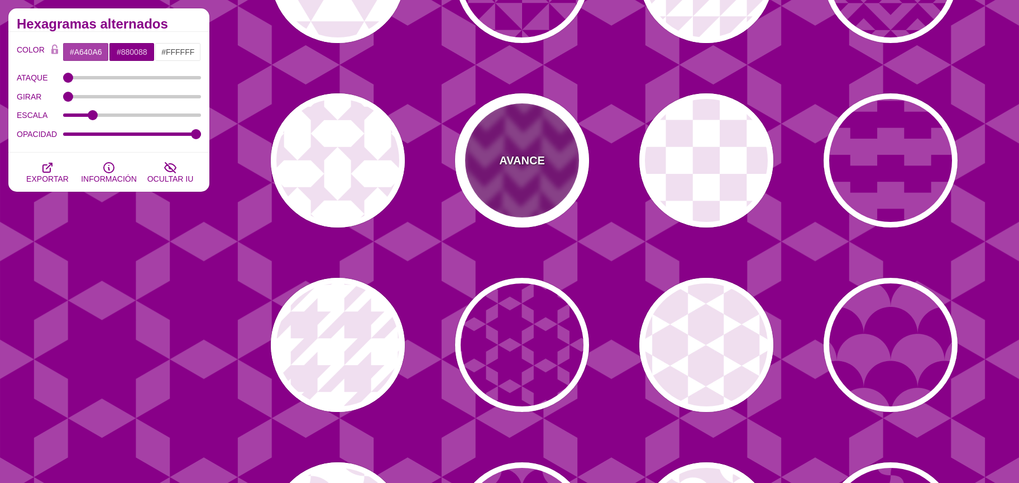
click div "AVANCE"
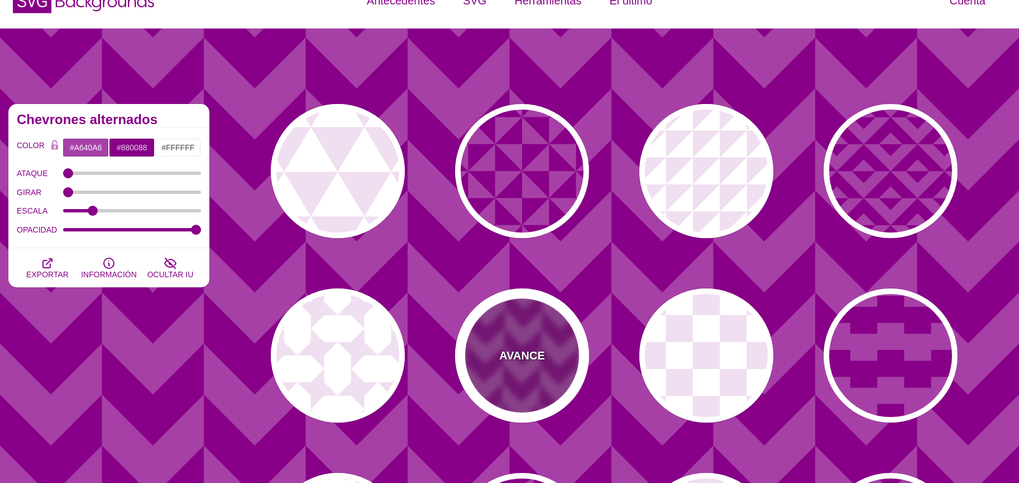
scroll to position [0, 0]
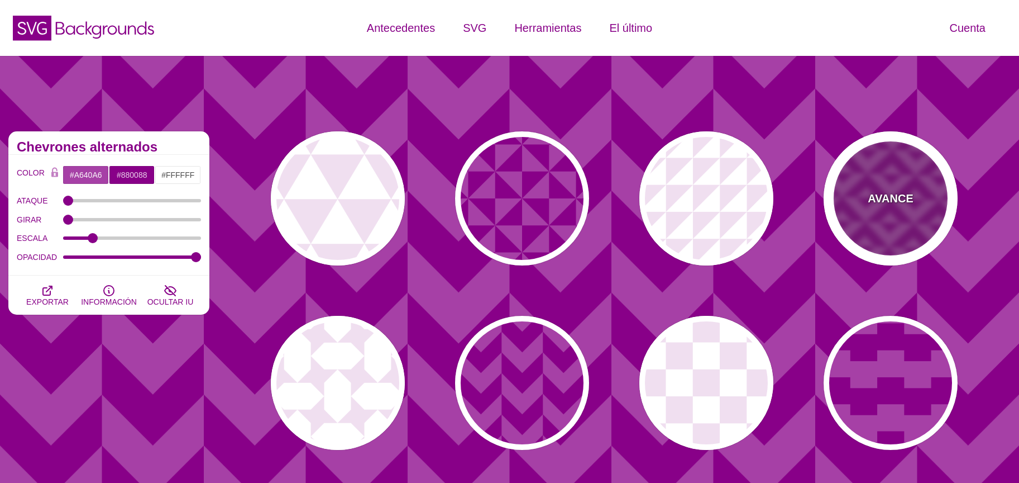
click div "AVANCE"
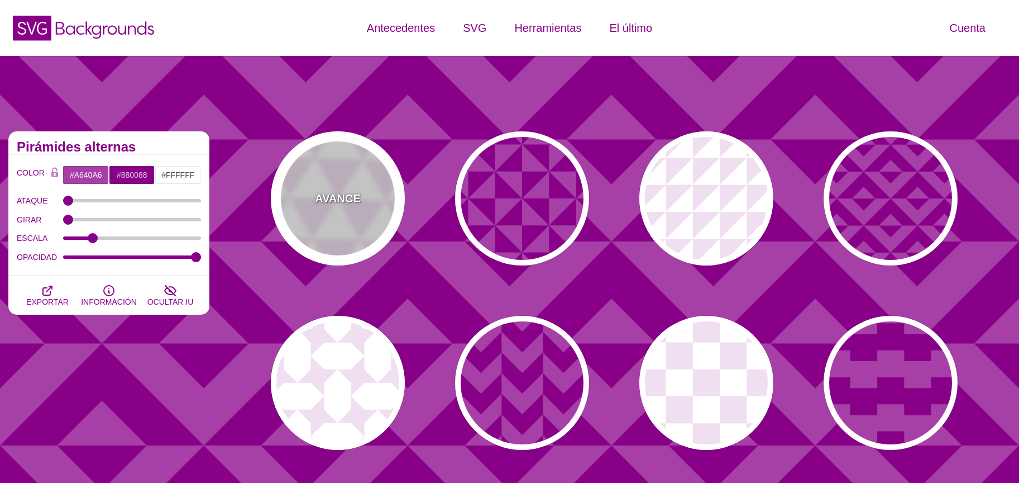
click div "AVANCE"
type input "#FFFFFF"
type input "#F0DFF0"
type input "#880088"
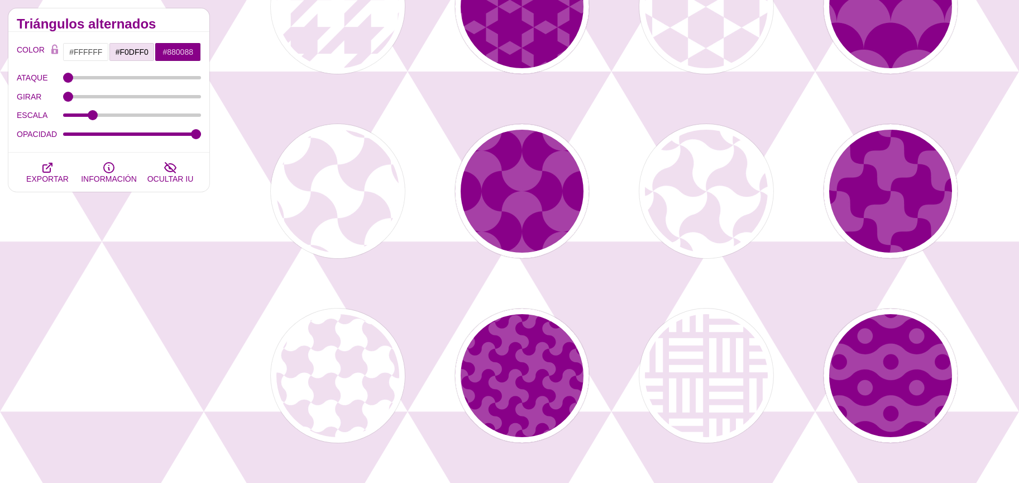
scroll to position [559, 0]
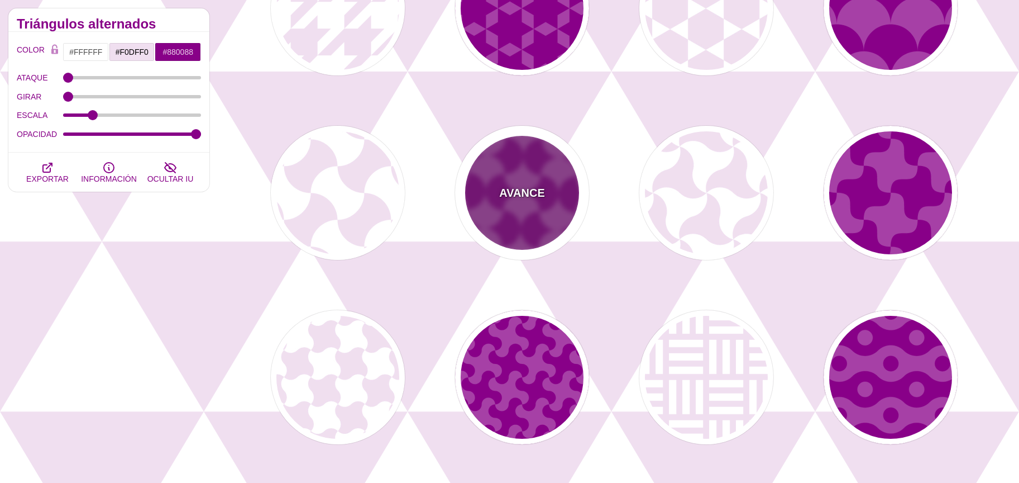
click div "AVANCE"
type input "#A640A6"
type input "#880088"
type input "0.2"
type input "1"
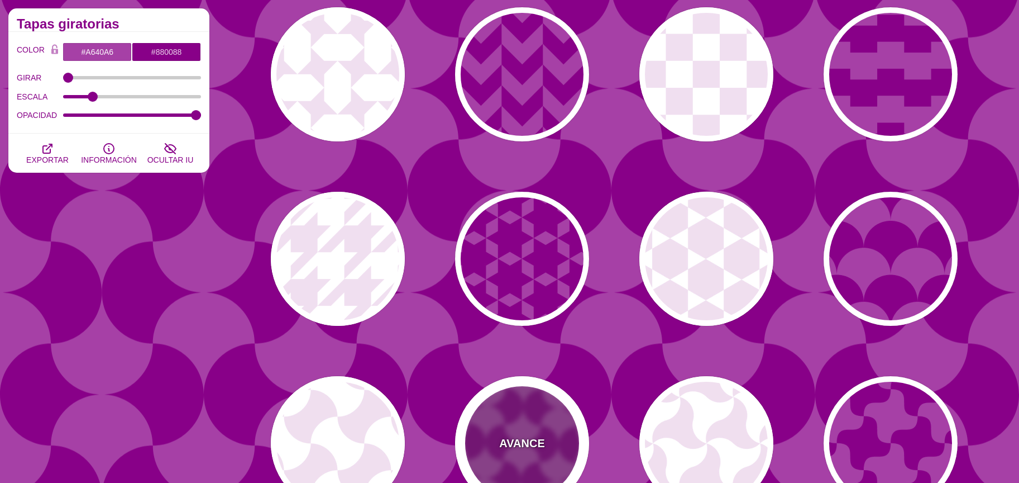
scroll to position [308, 0]
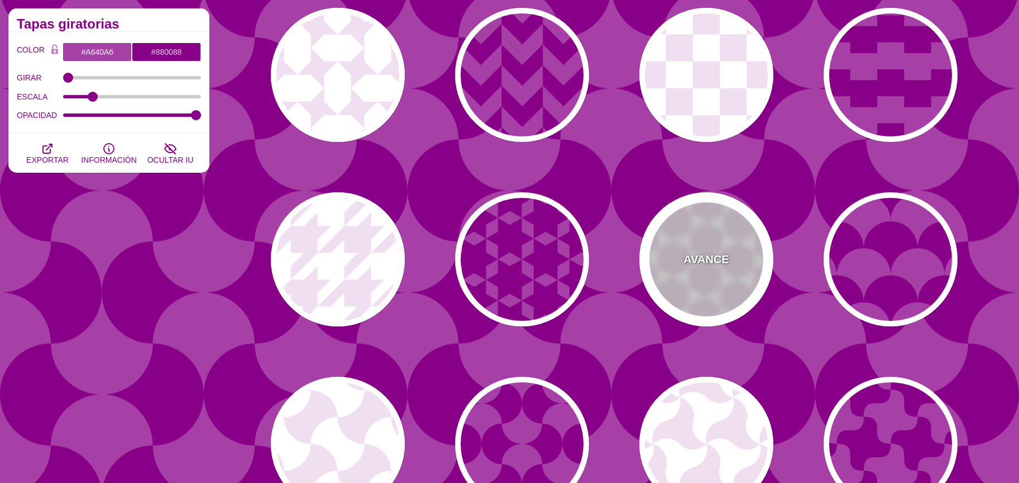
click div "AVANCE"
type input "#FFFFFF"
type input "#F0DFF0"
type input "0"
type input "0.2"
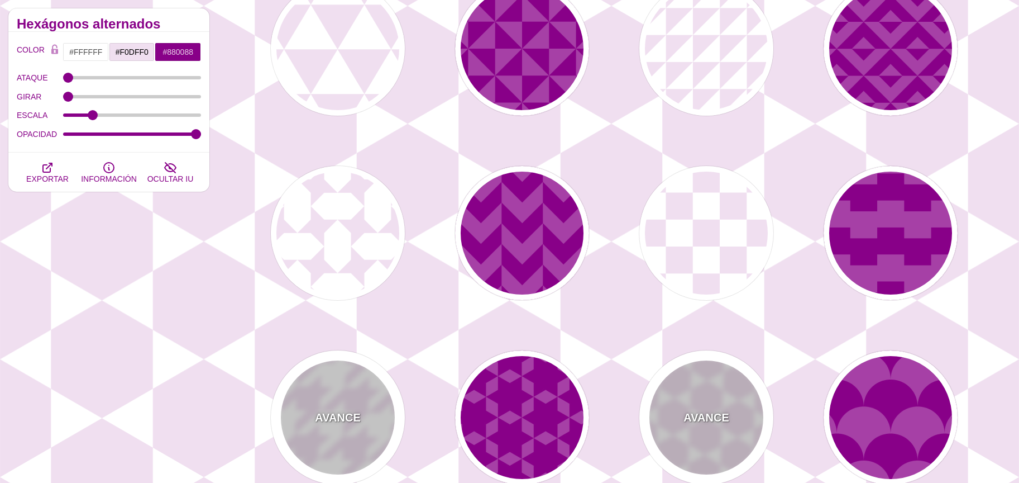
scroll to position [0, 0]
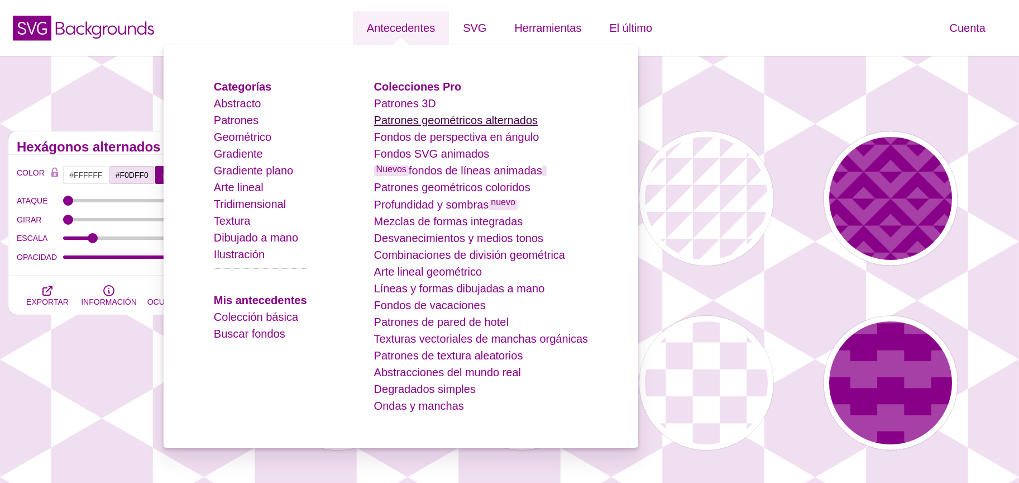
click font "Patrones geométricos alternados"
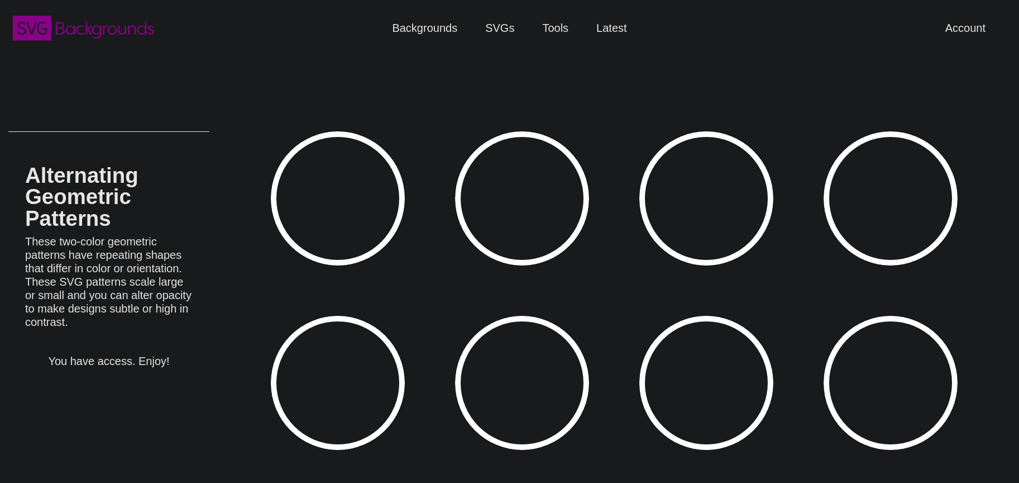
type input "#450057"
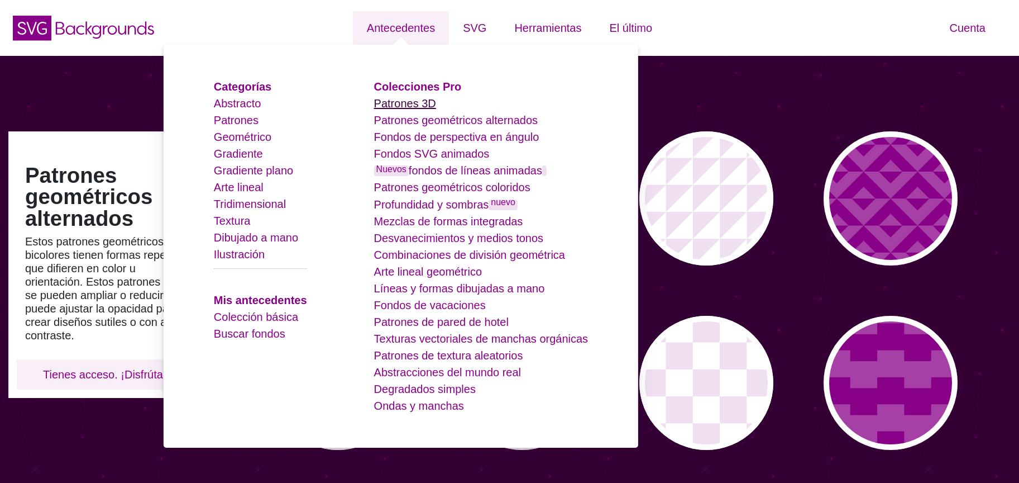
click at [423, 106] on font "Patrones 3D" at bounding box center [405, 103] width 62 height 12
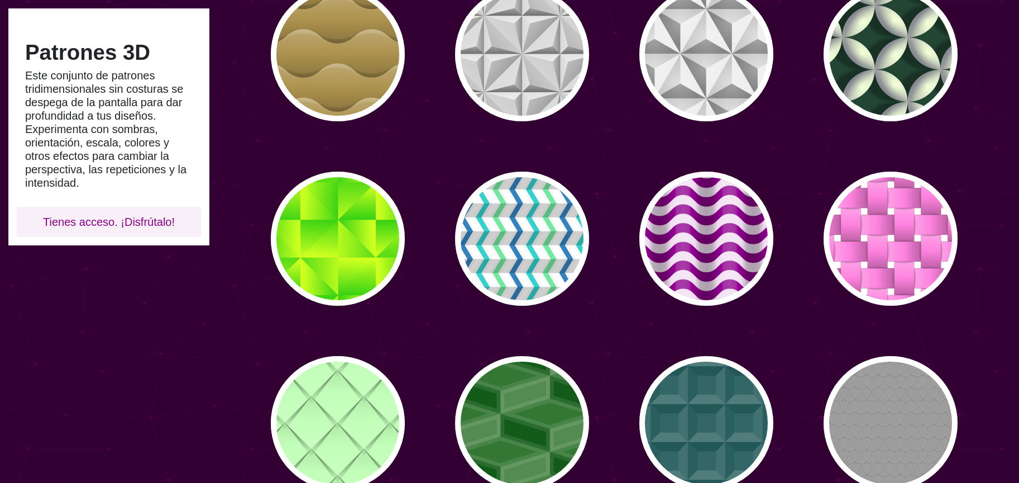
scroll to position [333, 0]
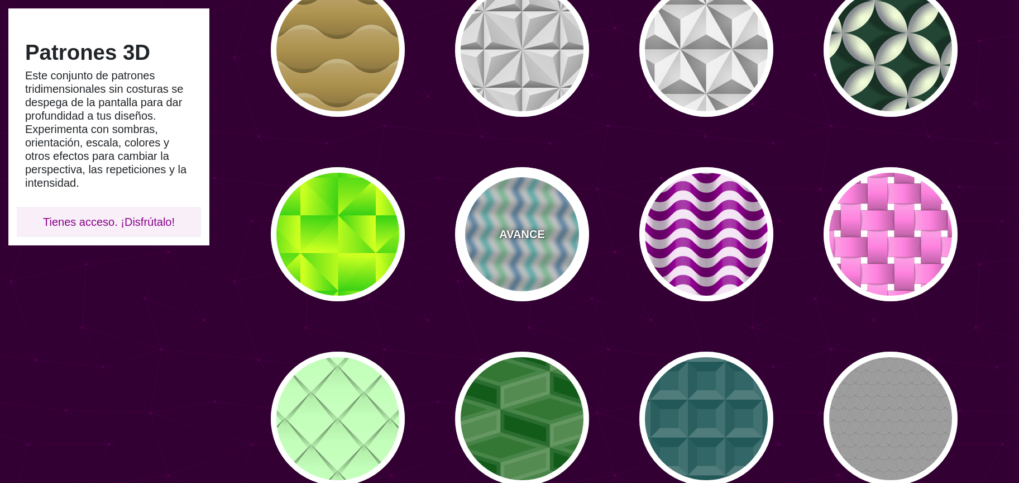
click at [525, 237] on font "AVANCE" at bounding box center [521, 234] width 45 height 12
type input "#FFFFFF"
type input "#F8F8F8"
type input "#6CE69F"
type input "#1986C1"
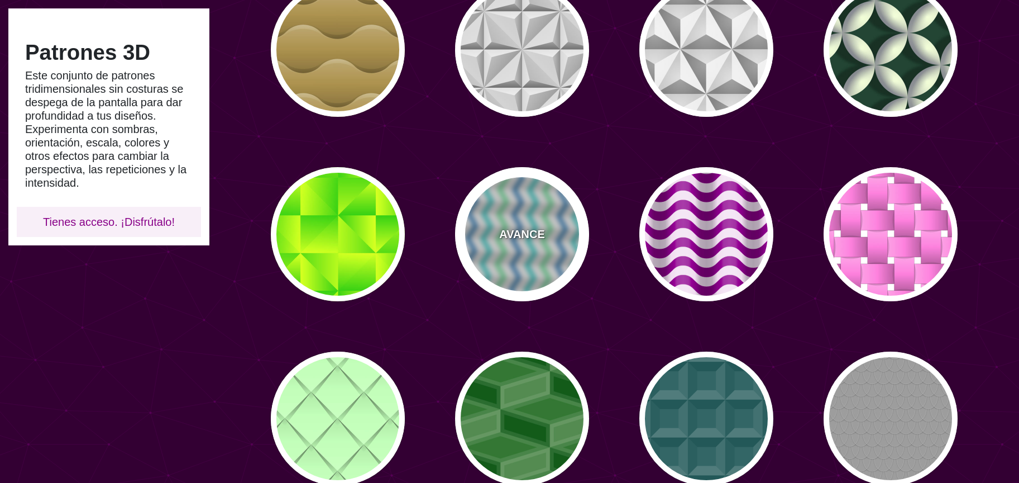
type input "#02D1CC"
type input "360"
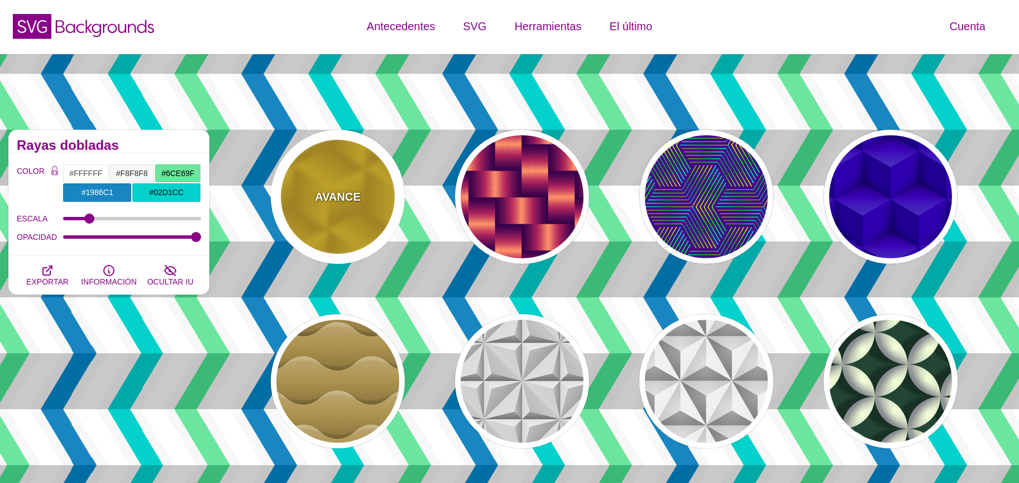
scroll to position [1, 0]
click at [366, 237] on div "AVANCE" at bounding box center [338, 197] width 134 height 134
type input "#FFCC00"
type input "#CC9900"
type input "0"
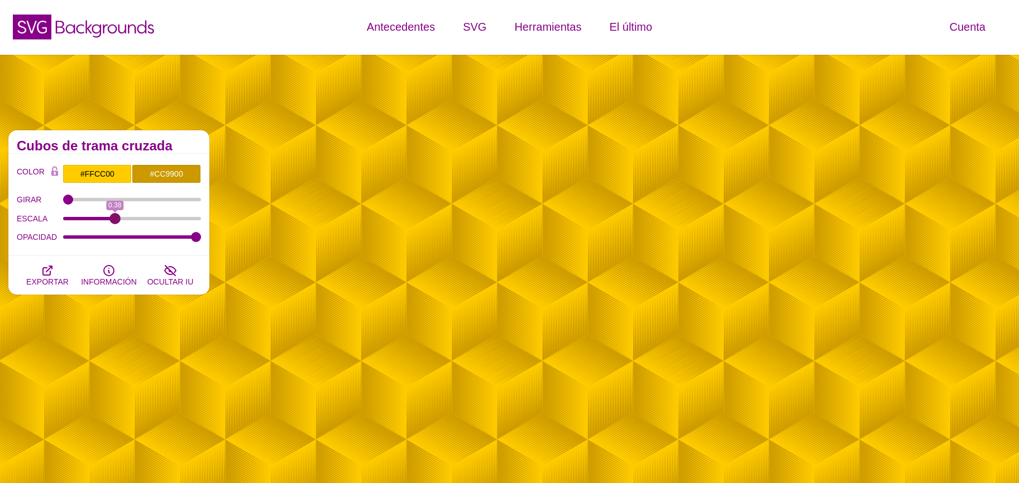
drag, startPoint x: 183, startPoint y: 215, endPoint x: 115, endPoint y: 212, distance: 67.7
type input "0.38"
click at [115, 216] on input "ESCALA" at bounding box center [132, 218] width 139 height 4
click at [111, 178] on input "#FFCC00" at bounding box center [97, 173] width 69 height 19
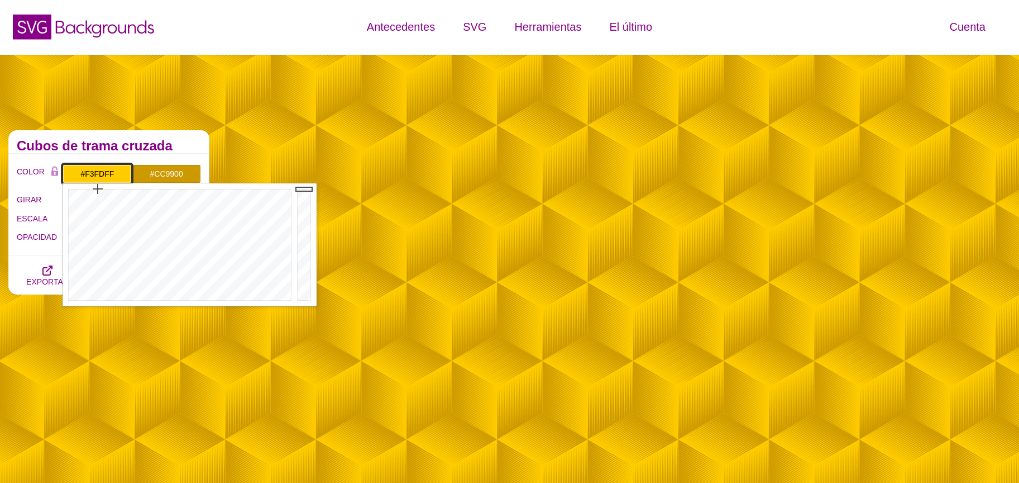
type input "#FFFFFF"
click at [190, 302] on div at bounding box center [179, 244] width 232 height 123
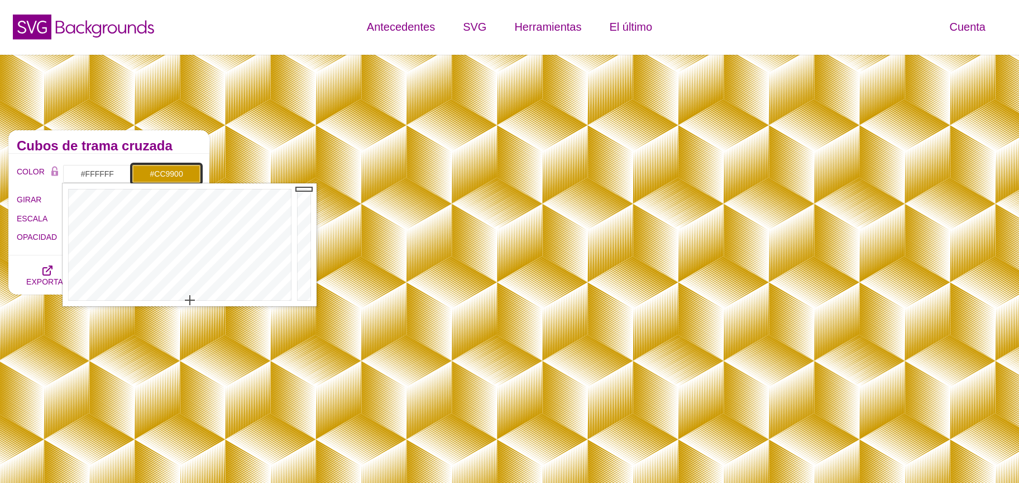
click at [175, 178] on input "#CC9900" at bounding box center [166, 173] width 69 height 19
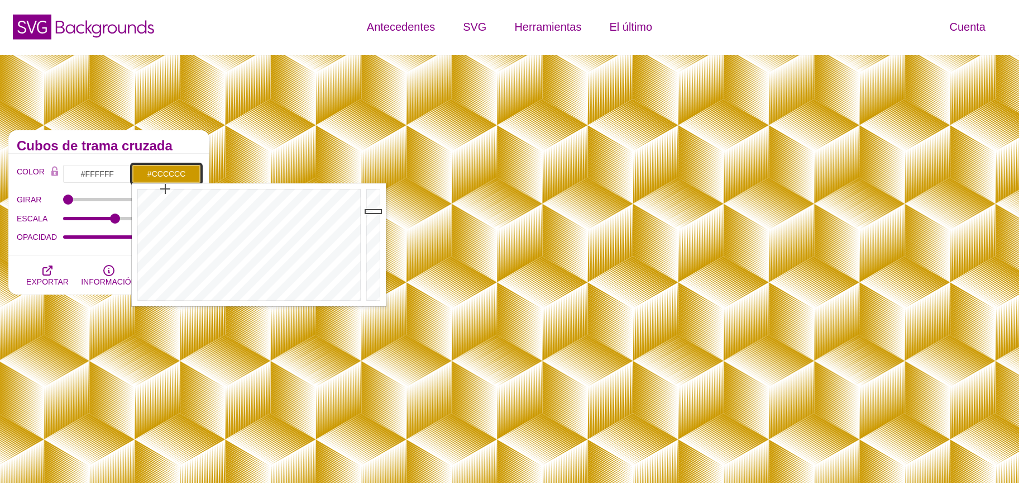
click at [230, 301] on div at bounding box center [248, 244] width 232 height 123
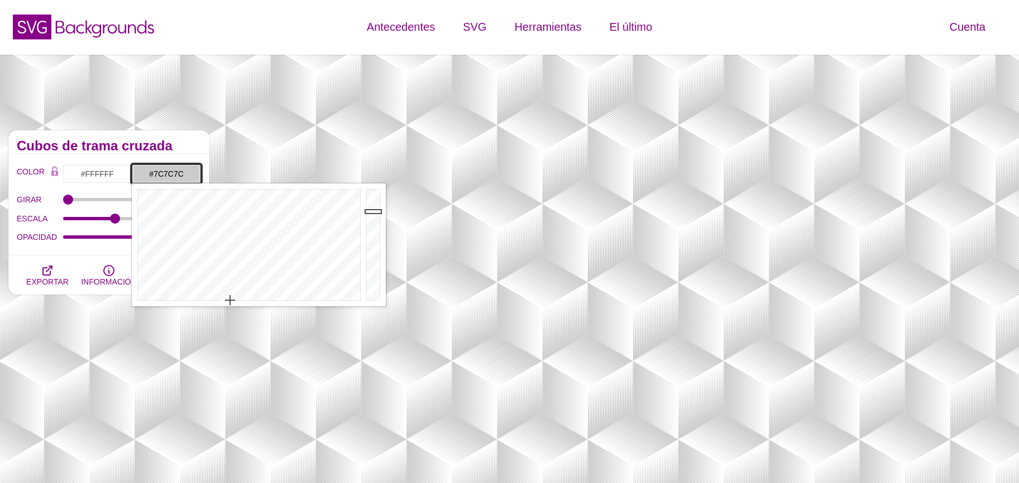
click at [373, 245] on div at bounding box center [375, 244] width 22 height 123
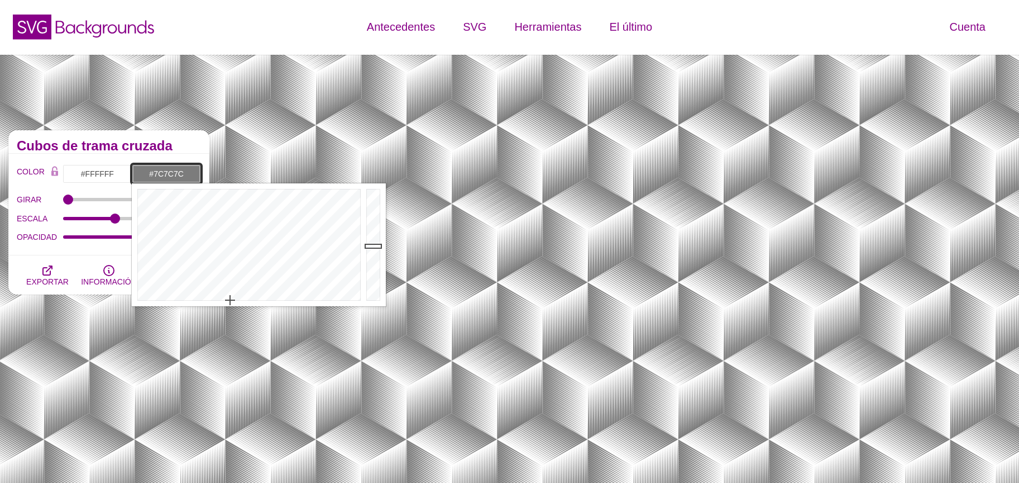
type input "#F9F9F9"
click at [364, 191] on div at bounding box center [375, 244] width 22 height 123
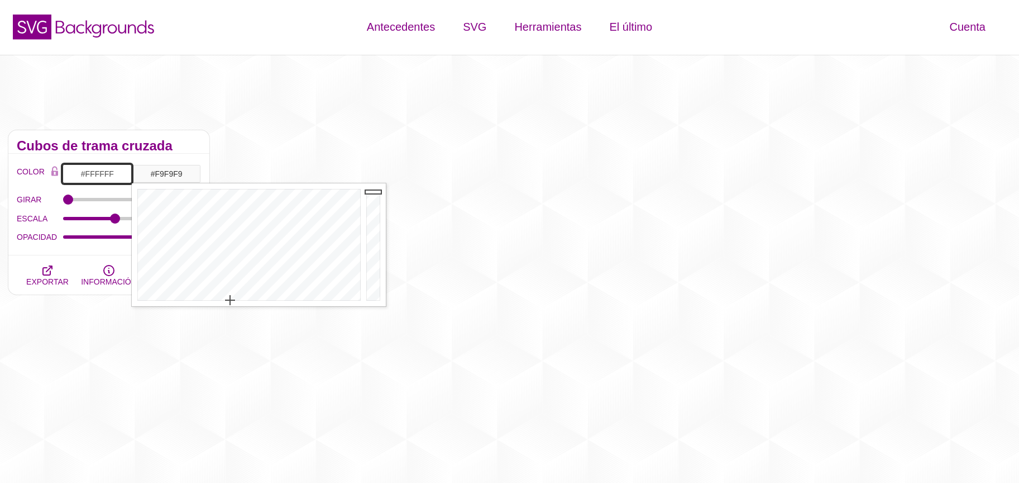
click at [107, 178] on input "#FFFFFF" at bounding box center [97, 173] width 69 height 19
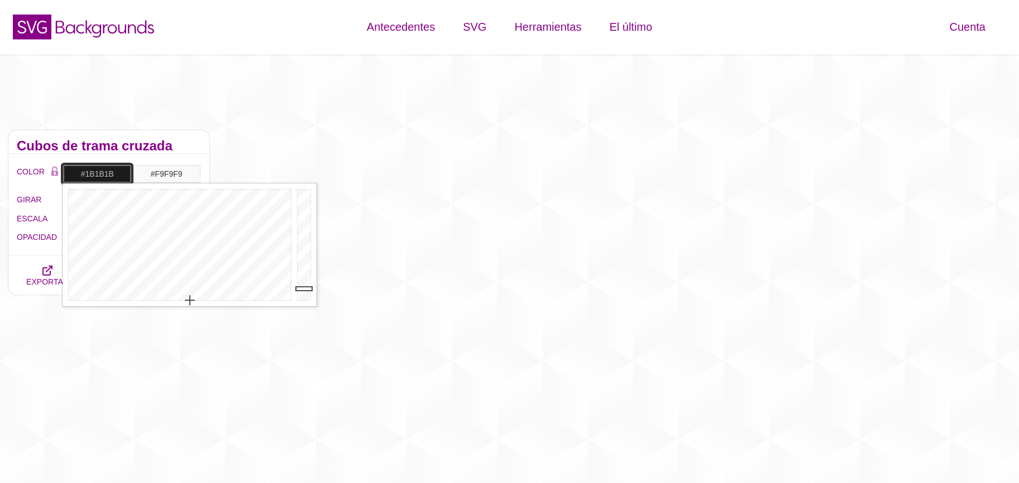
click at [306, 288] on div at bounding box center [305, 244] width 22 height 123
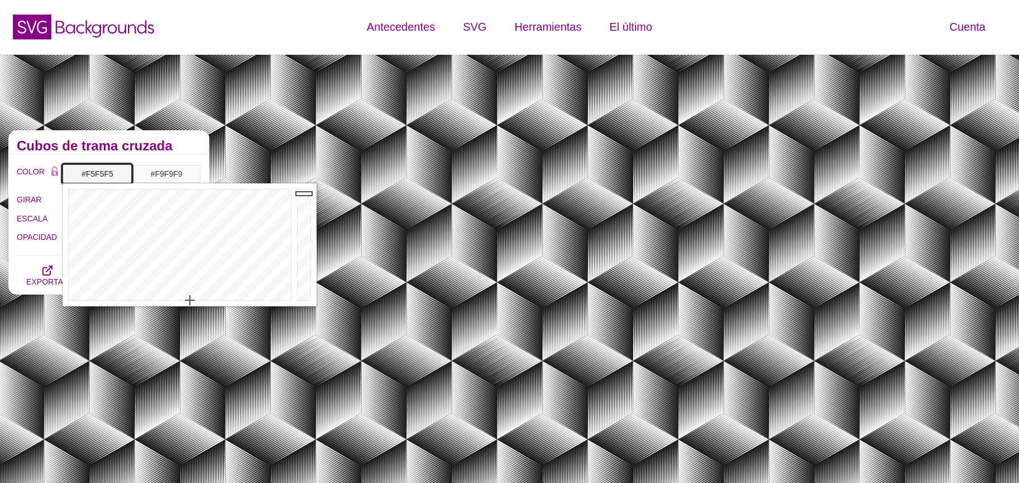
type input "#F6F6F6"
drag, startPoint x: 307, startPoint y: 196, endPoint x: 301, endPoint y: 192, distance: 7.0
click at [302, 192] on div at bounding box center [305, 244] width 22 height 123
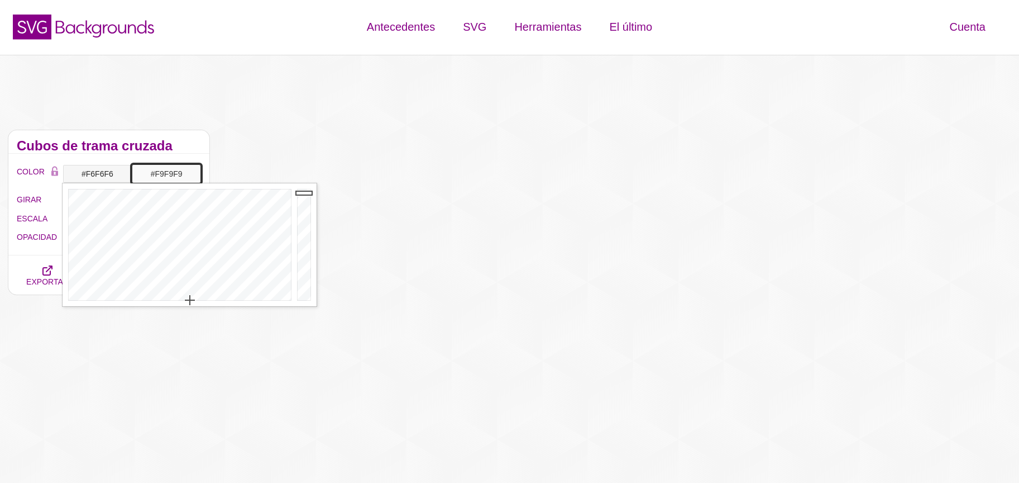
click at [175, 173] on input "#F9F9F9" at bounding box center [166, 173] width 69 height 19
type input "#ADADAD"
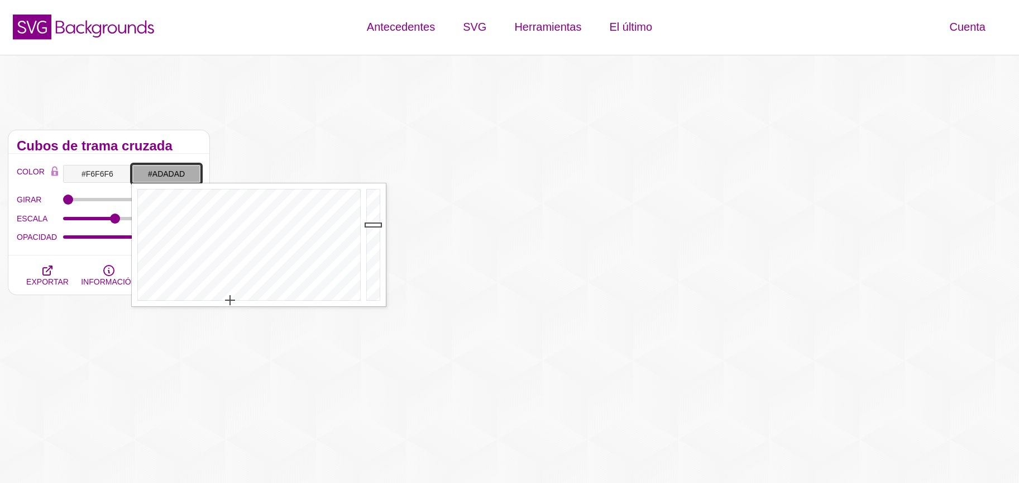
click at [375, 224] on div at bounding box center [375, 244] width 22 height 123
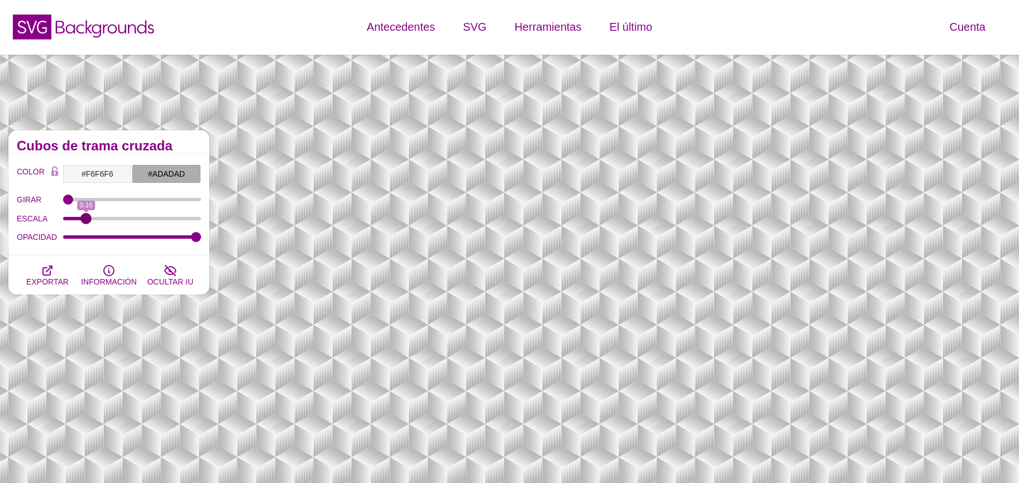
drag, startPoint x: 112, startPoint y: 213, endPoint x: 85, endPoint y: 213, distance: 26.8
type input "0.16"
click at [85, 216] on input "ESCALA" at bounding box center [132, 218] width 139 height 4
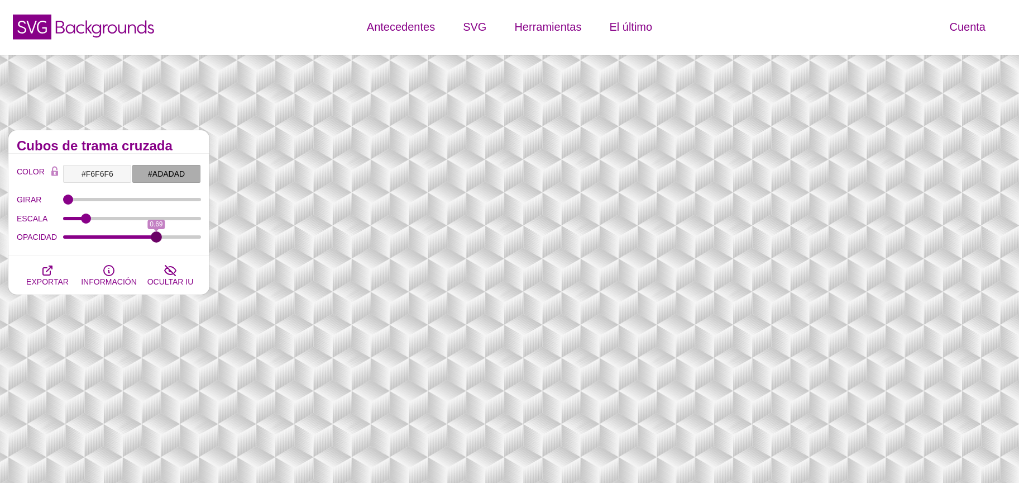
drag, startPoint x: 194, startPoint y: 241, endPoint x: 156, endPoint y: 244, distance: 38.6
type input "0.69"
click at [156, 239] on input "OPACIDAD" at bounding box center [132, 237] width 139 height 4
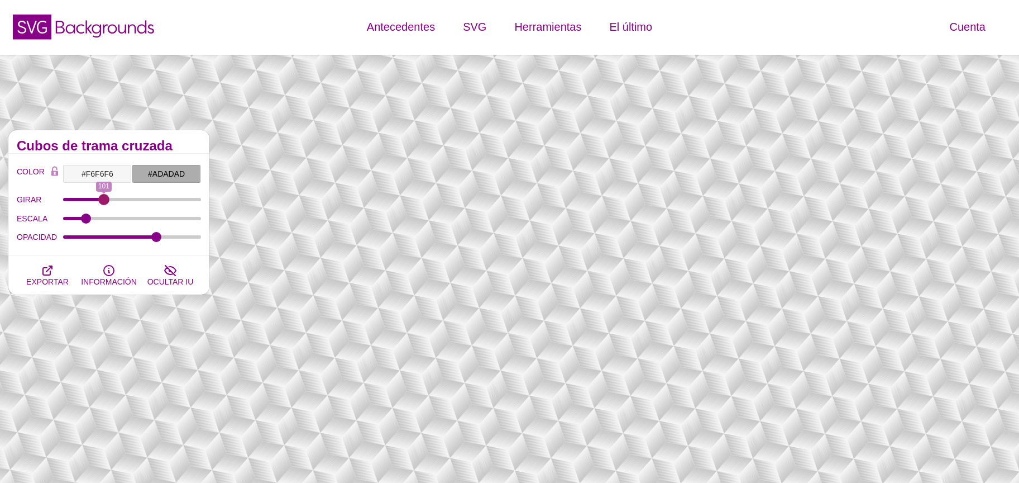
type input "0"
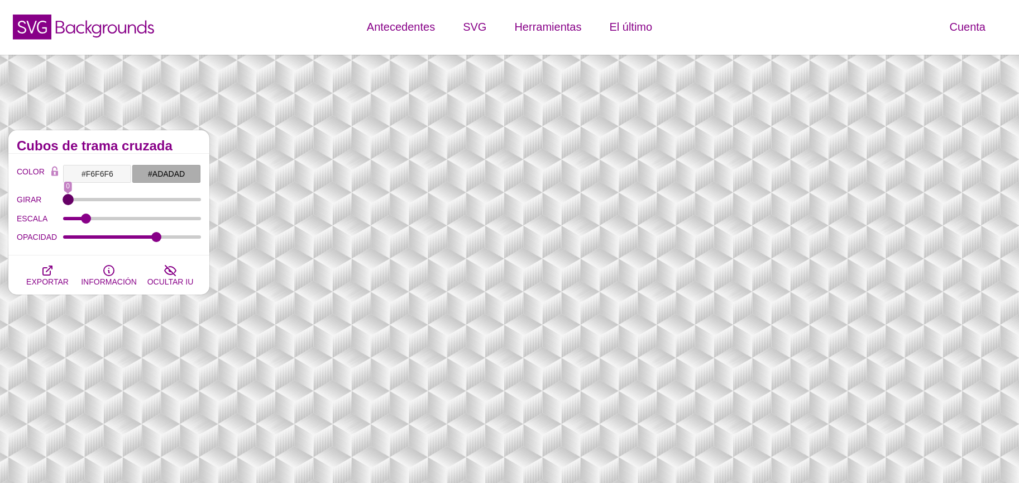
drag, startPoint x: 64, startPoint y: 199, endPoint x: 0, endPoint y: 204, distance: 64.5
click at [63, 202] on input "GIRAR" at bounding box center [132, 199] width 139 height 4
click at [51, 266] on icon "button" at bounding box center [47, 270] width 9 height 9
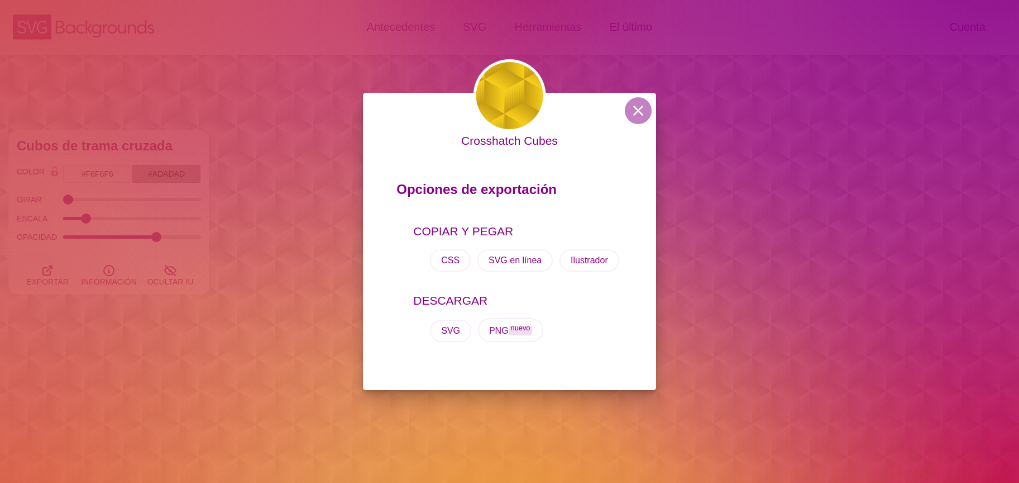
click at [77, 187] on div "Crosshatch Cubes Opciones de exportación COPIAR Y PEGAR CSS SVG en línea Ilustr…" at bounding box center [509, 241] width 1019 height 483
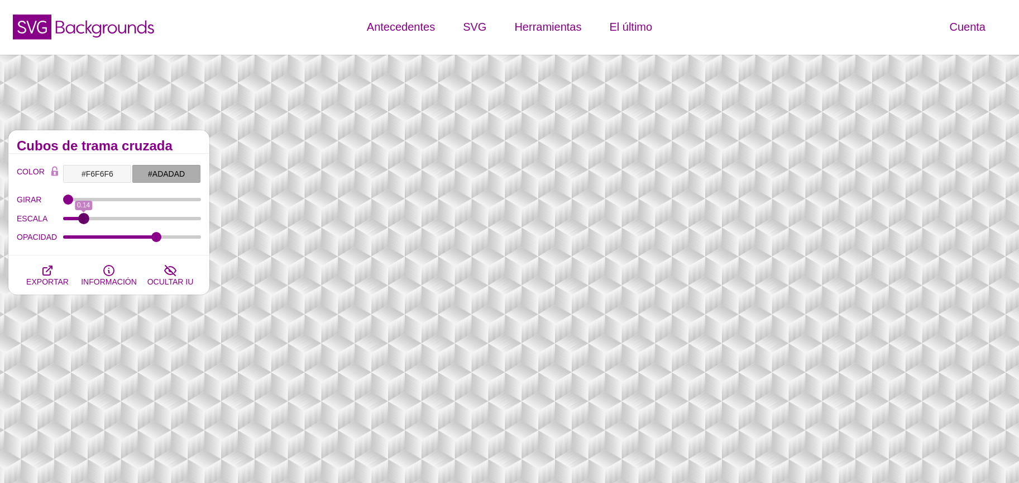
type input "0.14"
click at [83, 217] on input "ESCALA" at bounding box center [132, 218] width 139 height 4
click at [52, 269] on icon "button" at bounding box center [47, 270] width 13 height 13
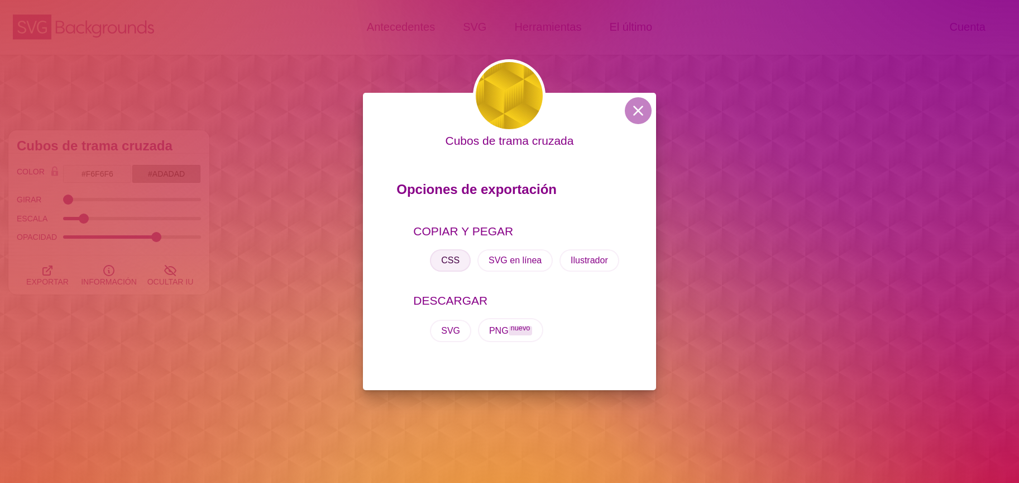
click at [451, 265] on font "CSS" at bounding box center [450, 259] width 18 height 9
click at [441, 259] on button "CSS" at bounding box center [450, 260] width 41 height 22
click at [635, 98] on button at bounding box center [638, 110] width 27 height 27
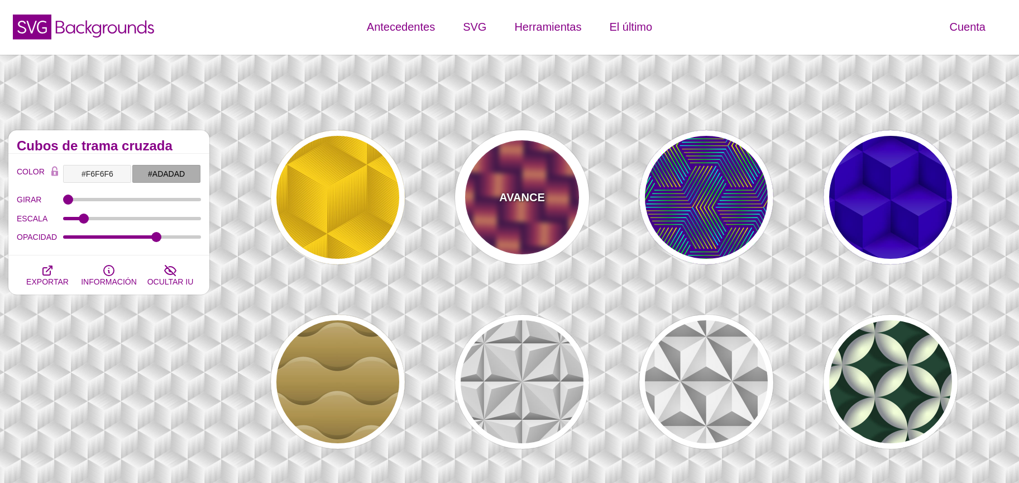
click at [561, 191] on div "AVANCE" at bounding box center [522, 197] width 134 height 134
type input "#7700AA"
type input "#FF9966"
type input "#EE00BB"
type input "0.2"
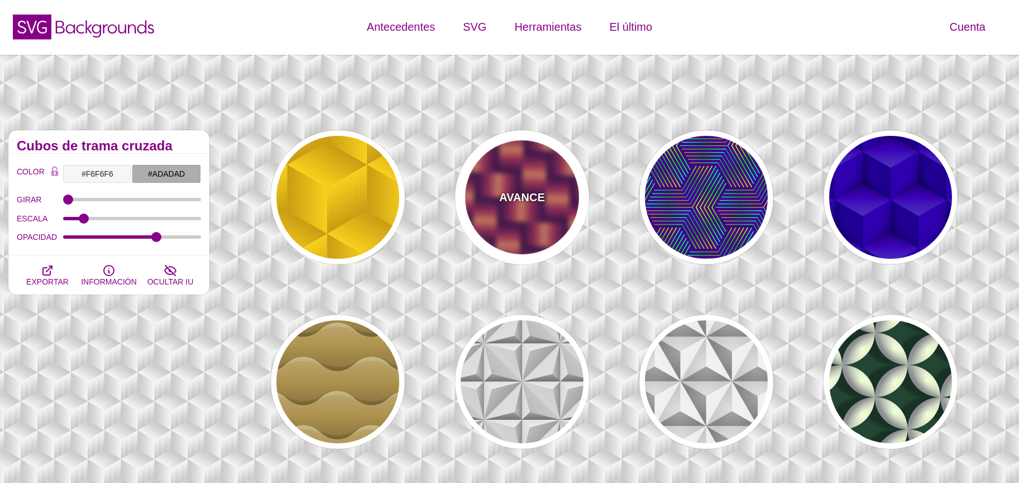
type input "2"
type input "0.7"
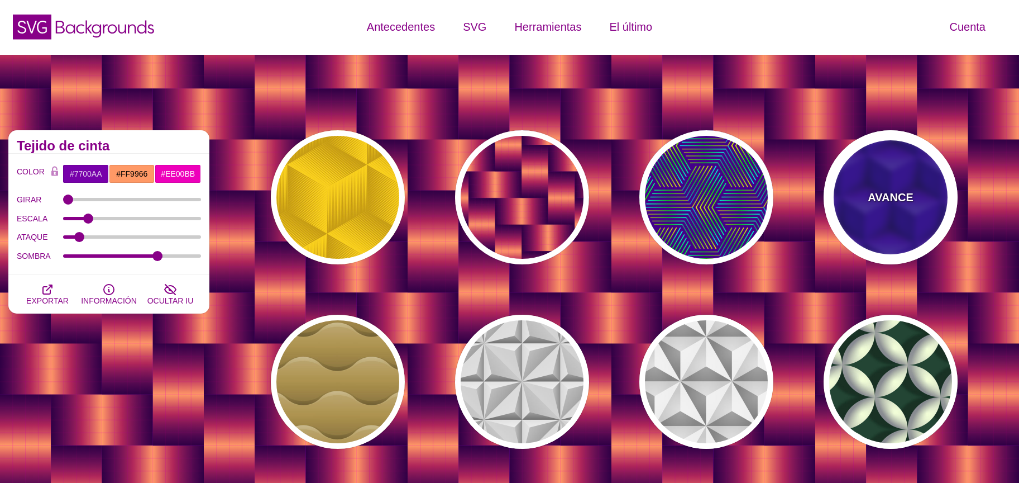
click at [838, 204] on div "AVANCE" at bounding box center [891, 197] width 134 height 134
type input "#0000AA"
type input "345"
type input "0.4"
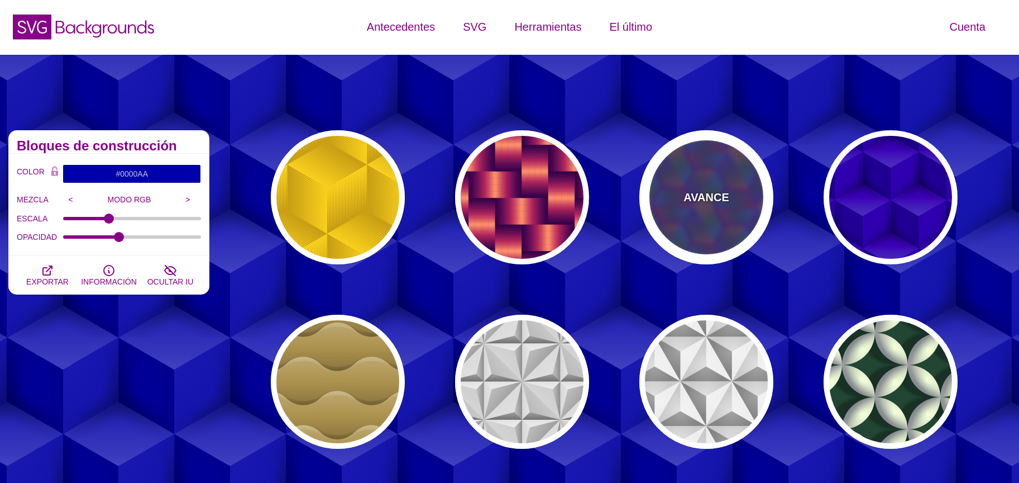
click at [711, 231] on div "AVANCE" at bounding box center [707, 197] width 134 height 134
type input "#440088"
type input "#FFFF00"
type input "#00FF00"
type input "#00FFFF"
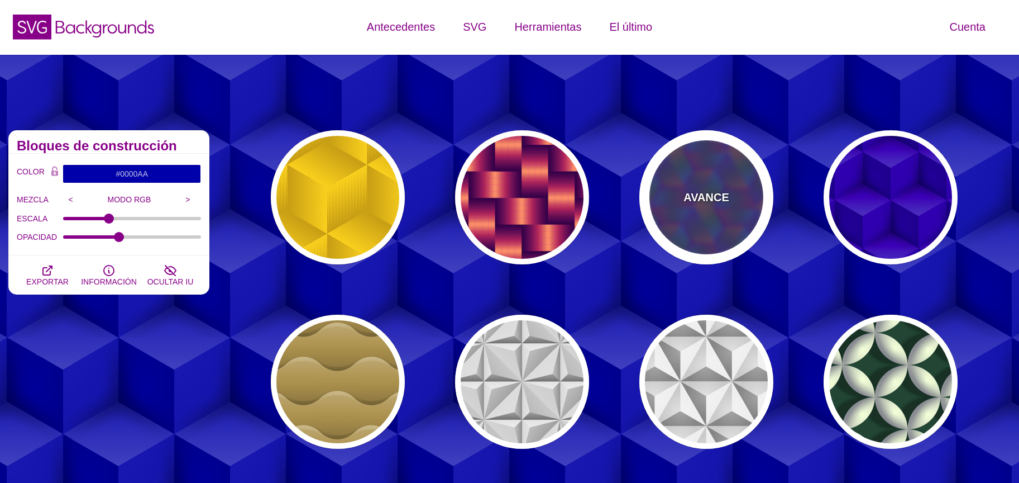
type input "1"
type input "0"
type input "0.5"
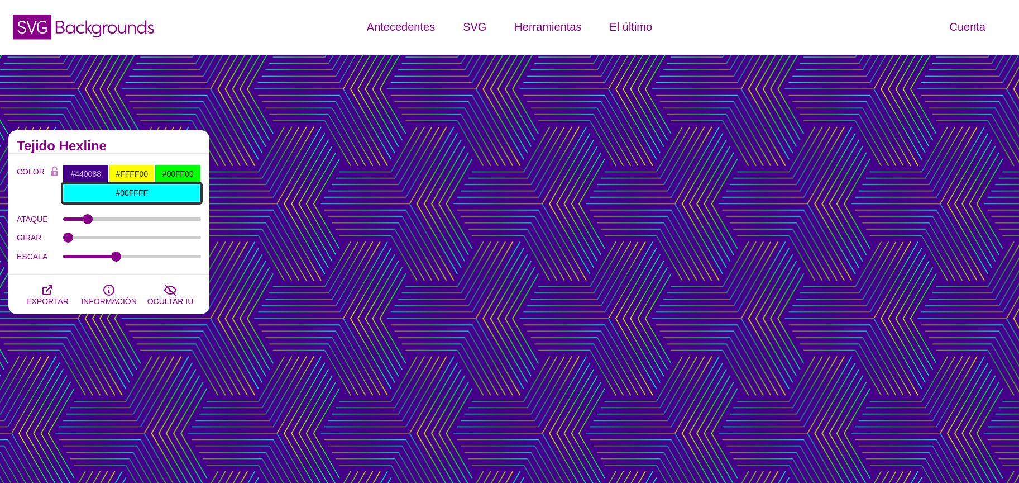
click at [134, 192] on input "#00FFFF" at bounding box center [132, 192] width 139 height 19
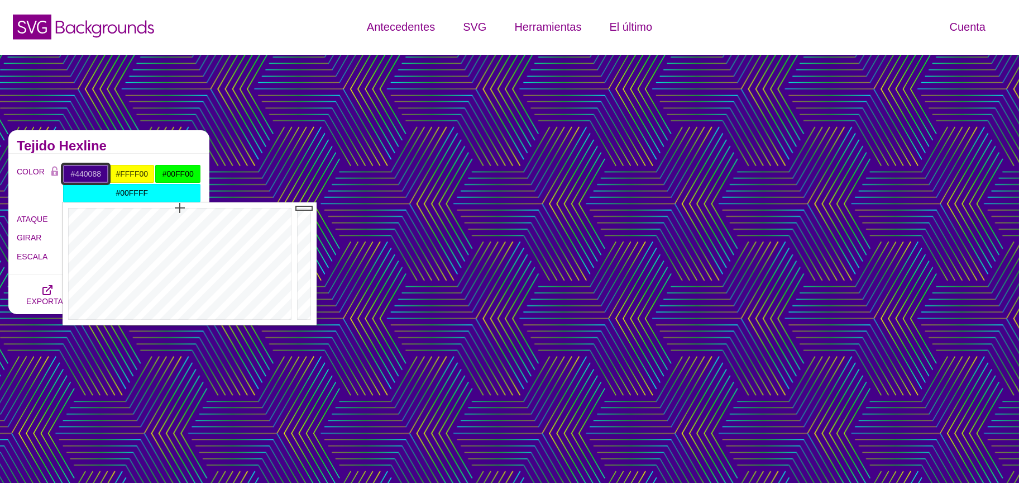
click at [84, 171] on input "#440088" at bounding box center [86, 173] width 46 height 19
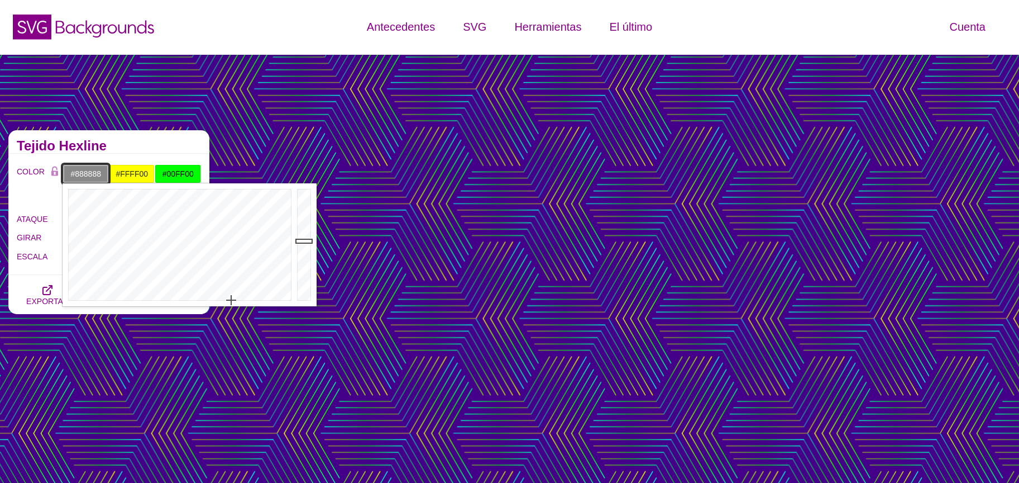
drag, startPoint x: 228, startPoint y: 294, endPoint x: 231, endPoint y: 303, distance: 9.8
click at [231, 303] on div at bounding box center [179, 244] width 232 height 123
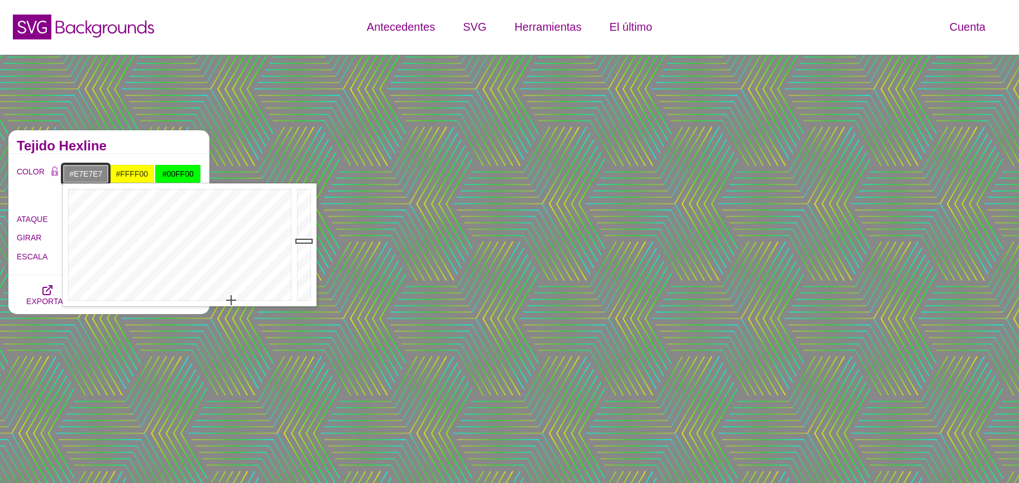
click at [307, 199] on div at bounding box center [305, 244] width 22 height 123
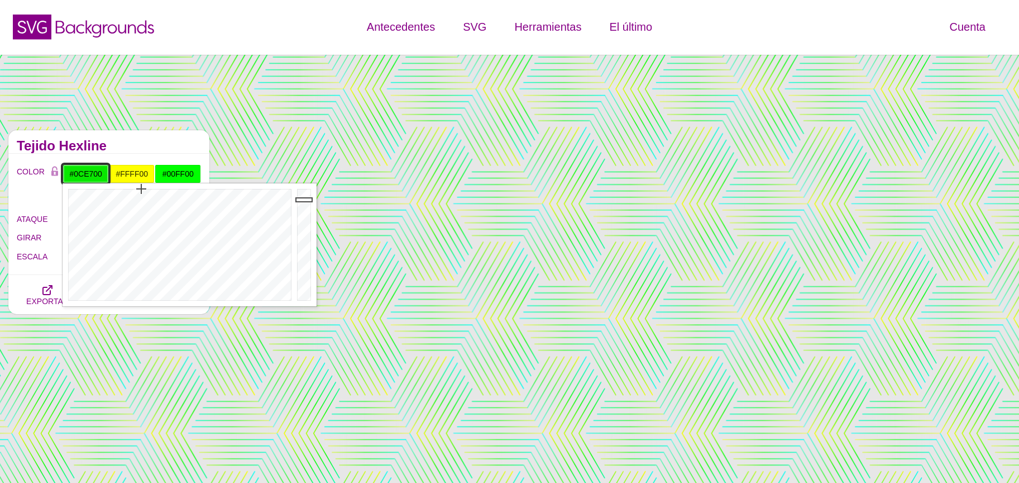
click at [141, 185] on div at bounding box center [179, 244] width 232 height 123
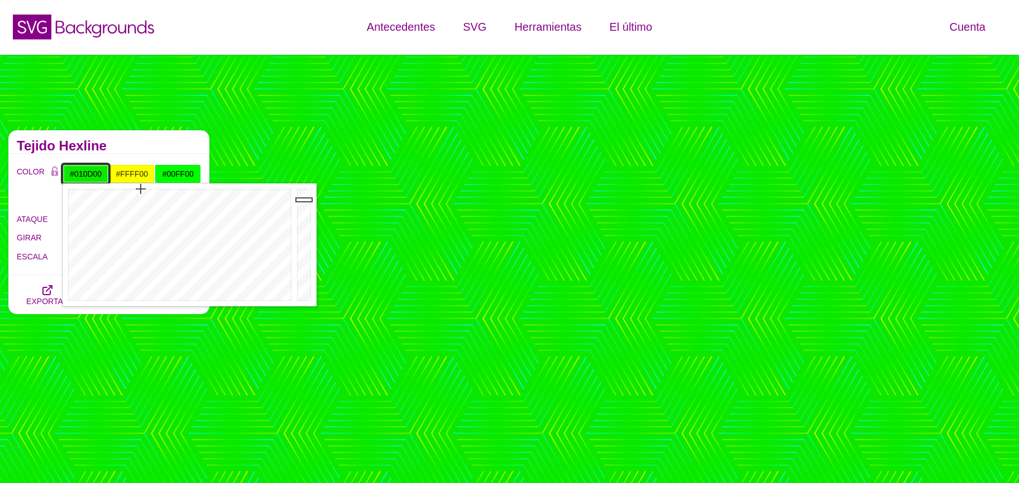
drag, startPoint x: 307, startPoint y: 294, endPoint x: 286, endPoint y: 287, distance: 21.9
click at [305, 293] on div at bounding box center [305, 244] width 22 height 123
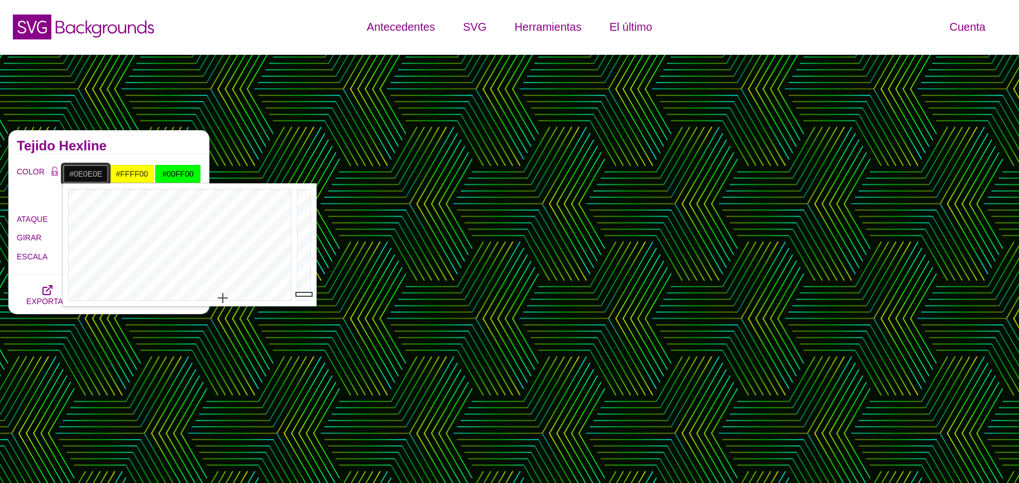
drag, startPoint x: 237, startPoint y: 295, endPoint x: 221, endPoint y: 297, distance: 16.9
click at [221, 297] on div at bounding box center [179, 244] width 232 height 123
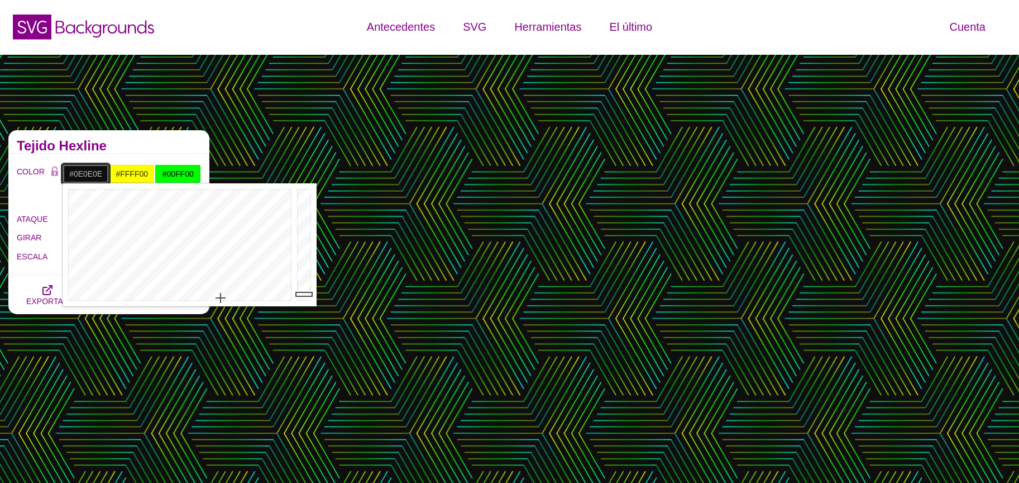
type input "#E1E1E5"
click at [303, 199] on div at bounding box center [305, 244] width 22 height 123
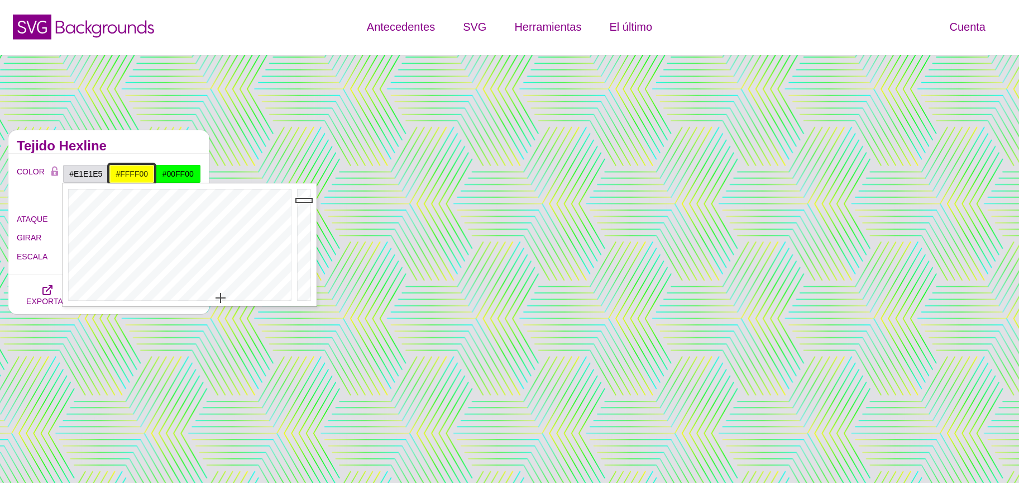
click at [141, 174] on input "#FFFF00" at bounding box center [132, 173] width 46 height 19
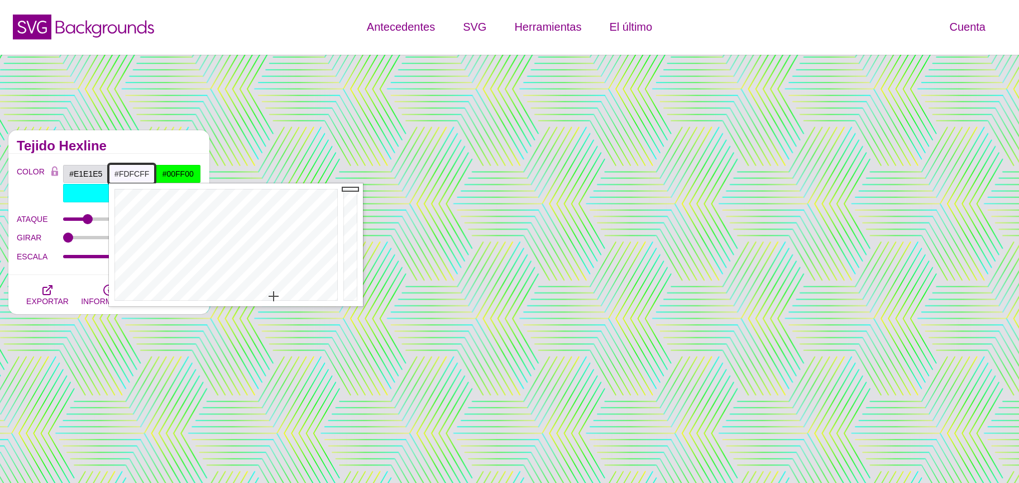
click at [271, 298] on div at bounding box center [225, 244] width 232 height 123
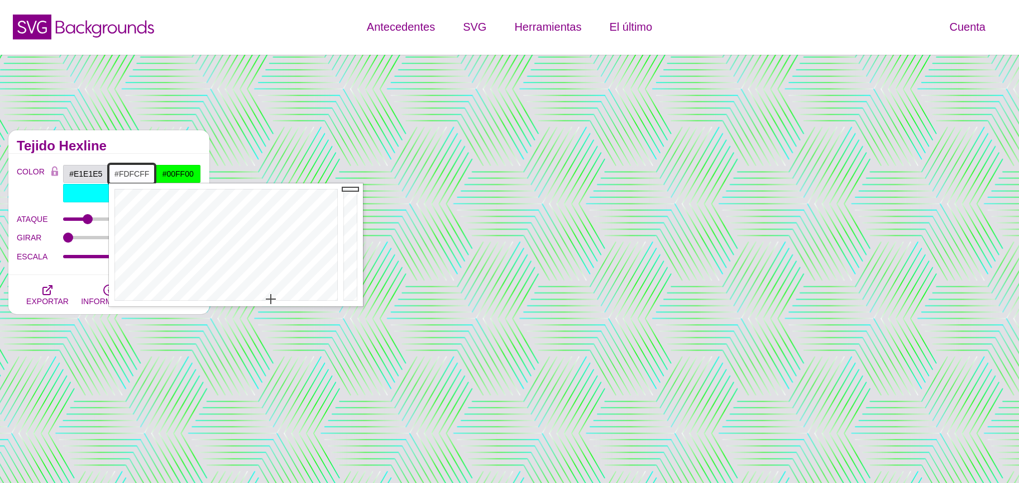
type input "#19191A"
click at [349, 288] on div at bounding box center [352, 244] width 22 height 123
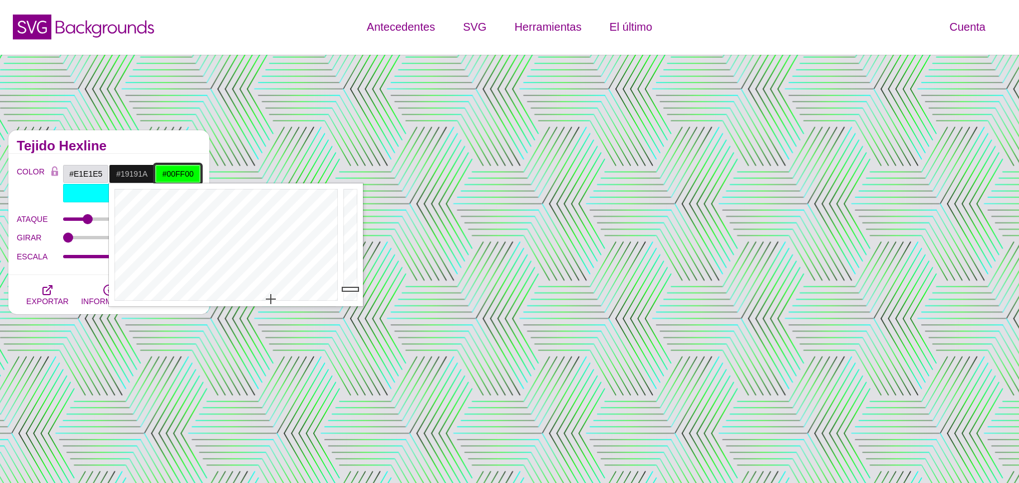
click at [175, 174] on input "#00FF00" at bounding box center [178, 173] width 46 height 19
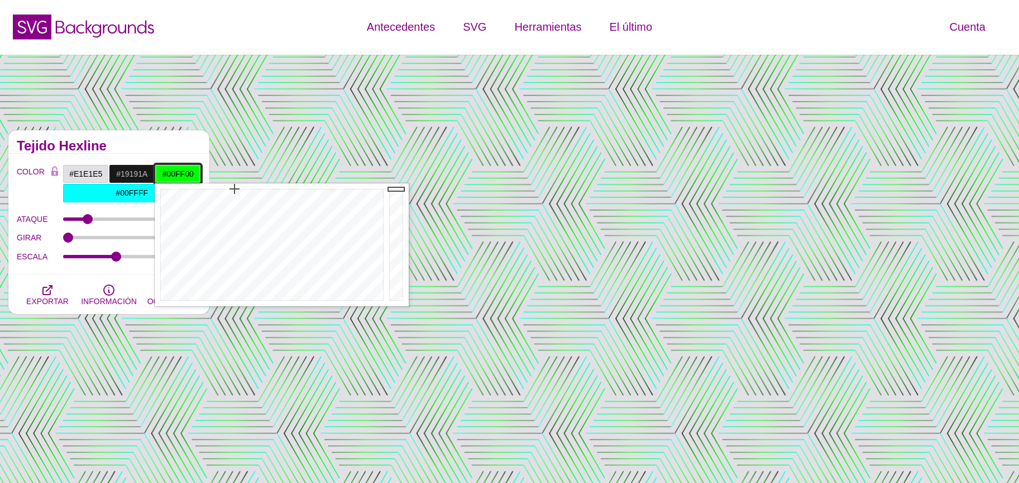
type input "#000A00"
click at [402, 295] on div at bounding box center [398, 244] width 22 height 123
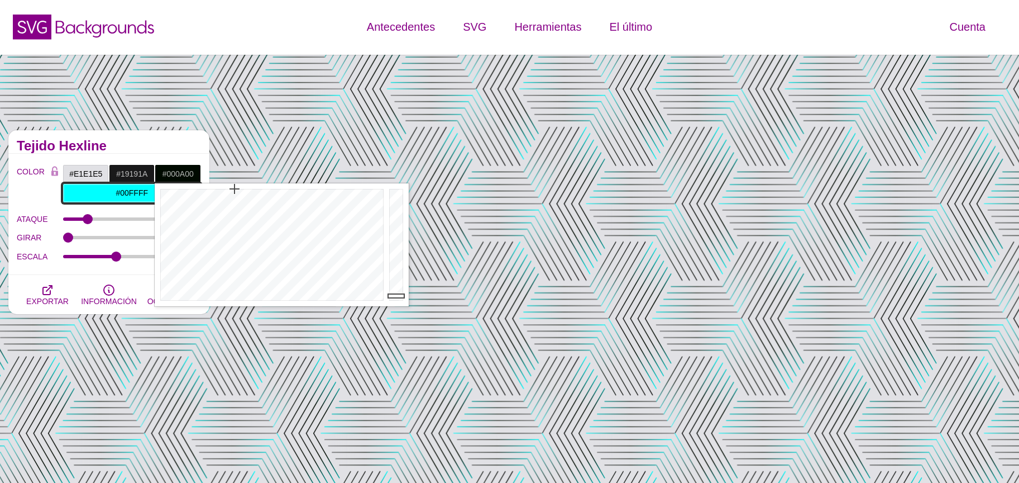
click at [112, 190] on input "#00FFFF" at bounding box center [132, 192] width 139 height 19
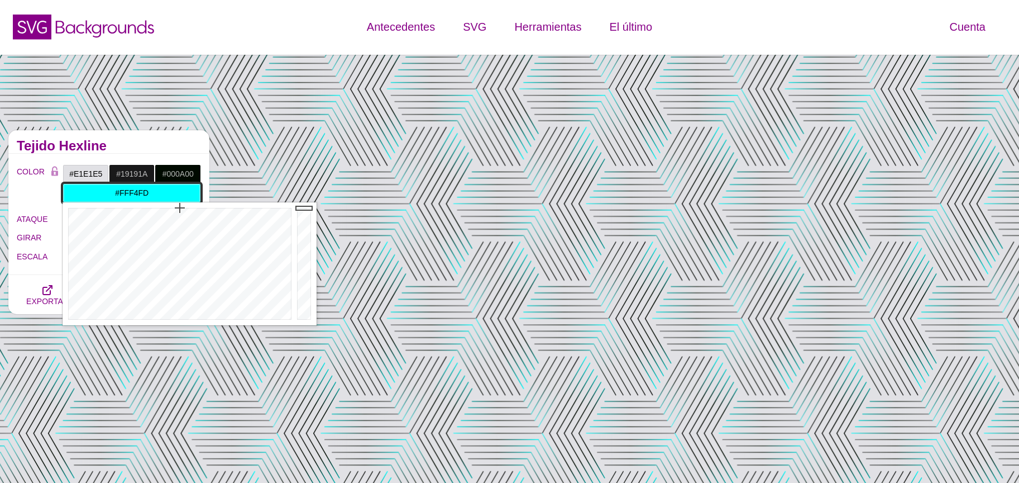
click at [262, 314] on div at bounding box center [179, 263] width 232 height 123
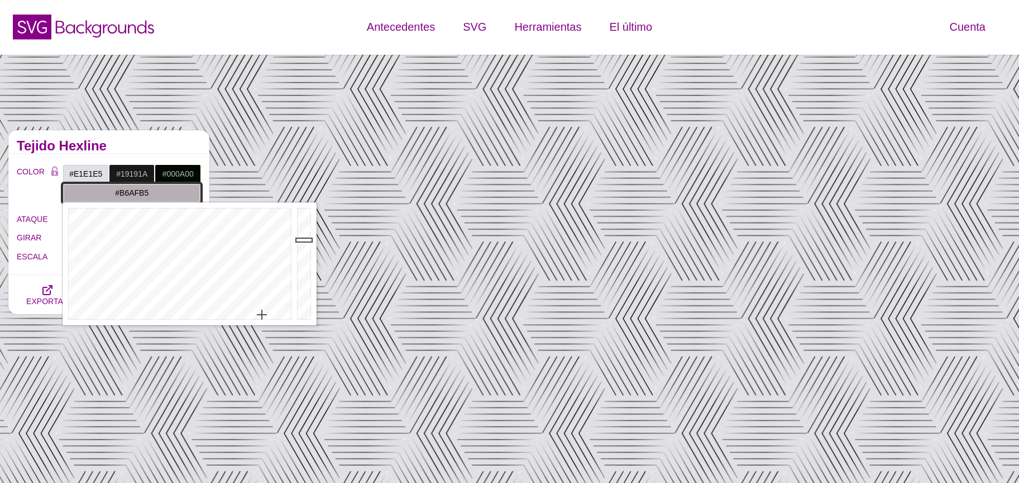
click at [306, 239] on div at bounding box center [305, 263] width 22 height 123
type input "#CBC2C9"
click at [298, 230] on div at bounding box center [305, 263] width 22 height 123
click at [164, 149] on h2 "Tejido Hexline" at bounding box center [109, 145] width 184 height 9
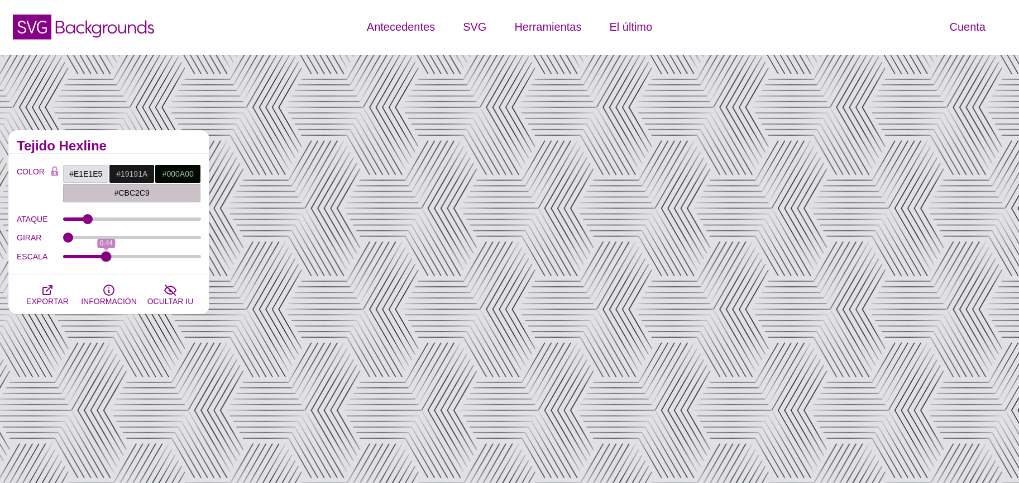
click at [107, 258] on input "ESCALA" at bounding box center [132, 256] width 139 height 4
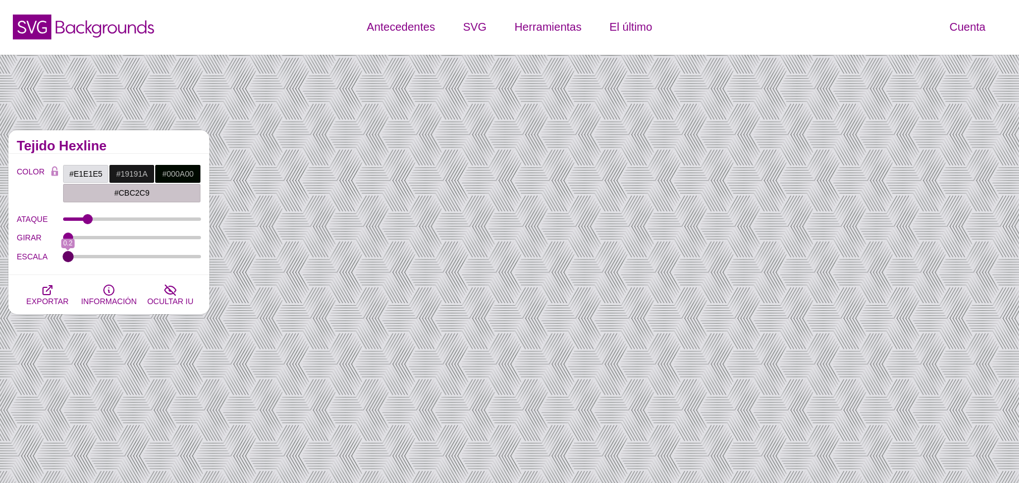
drag, startPoint x: 108, startPoint y: 257, endPoint x: 59, endPoint y: 255, distance: 49.2
type input "0.2"
click at [63, 255] on input "ESCALA" at bounding box center [132, 256] width 139 height 4
click at [139, 172] on input "#19191A" at bounding box center [132, 173] width 46 height 19
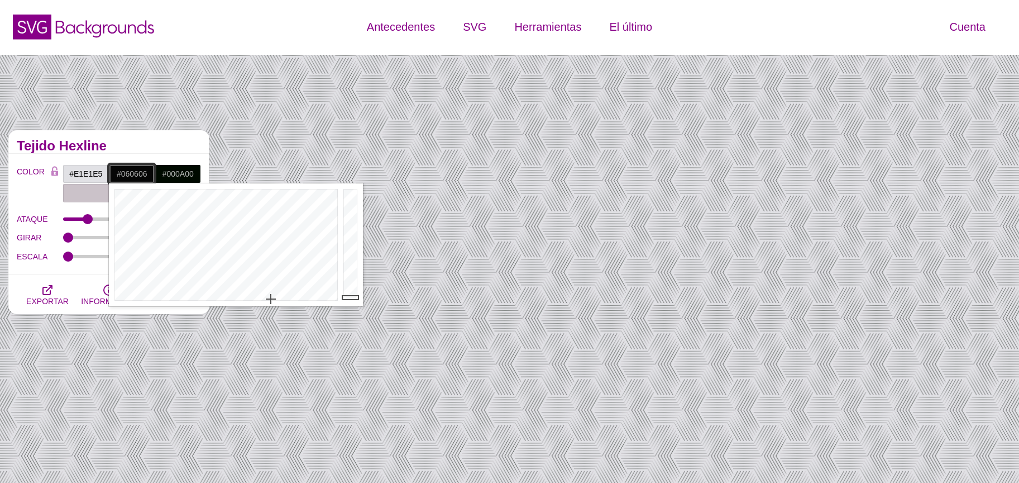
click at [342, 297] on div at bounding box center [352, 244] width 22 height 123
click at [350, 267] on div at bounding box center [352, 244] width 22 height 123
type input "#353536"
click at [352, 276] on div at bounding box center [352, 244] width 22 height 123
click at [182, 174] on input "#000A00" at bounding box center [178, 173] width 46 height 19
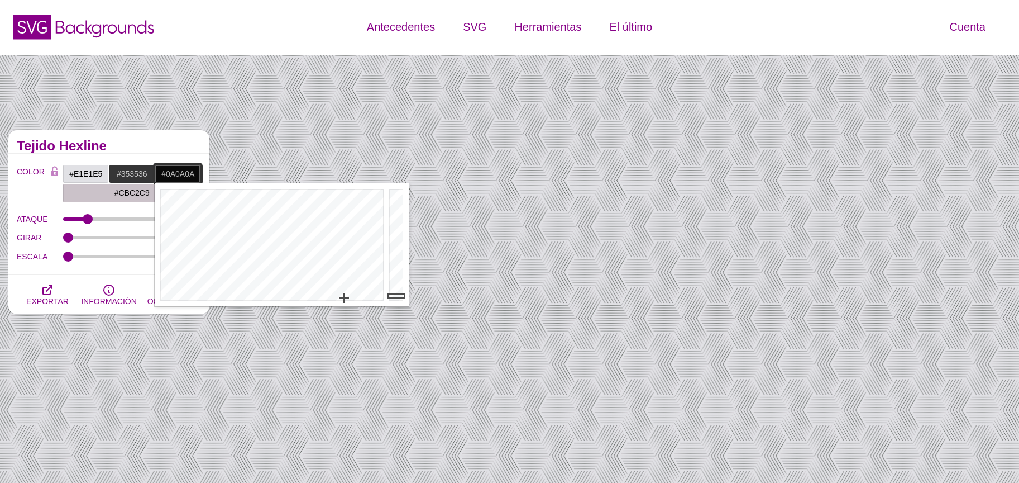
click at [344, 297] on div at bounding box center [271, 244] width 232 height 123
click at [391, 237] on div at bounding box center [398, 244] width 22 height 123
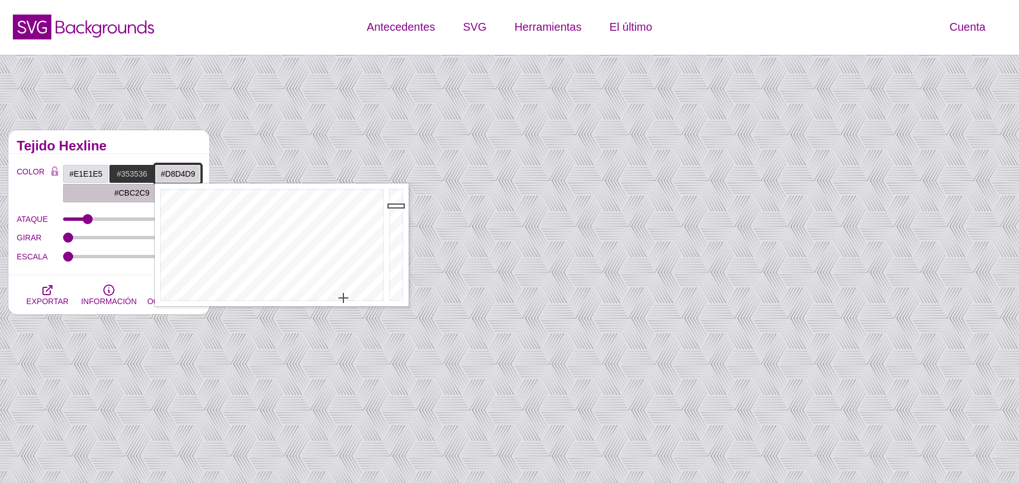
click at [395, 205] on div at bounding box center [398, 244] width 22 height 123
click at [394, 247] on div at bounding box center [398, 244] width 22 height 123
click at [393, 260] on div at bounding box center [398, 244] width 22 height 123
type input "#2E2D2E"
click at [395, 279] on div at bounding box center [398, 244] width 22 height 123
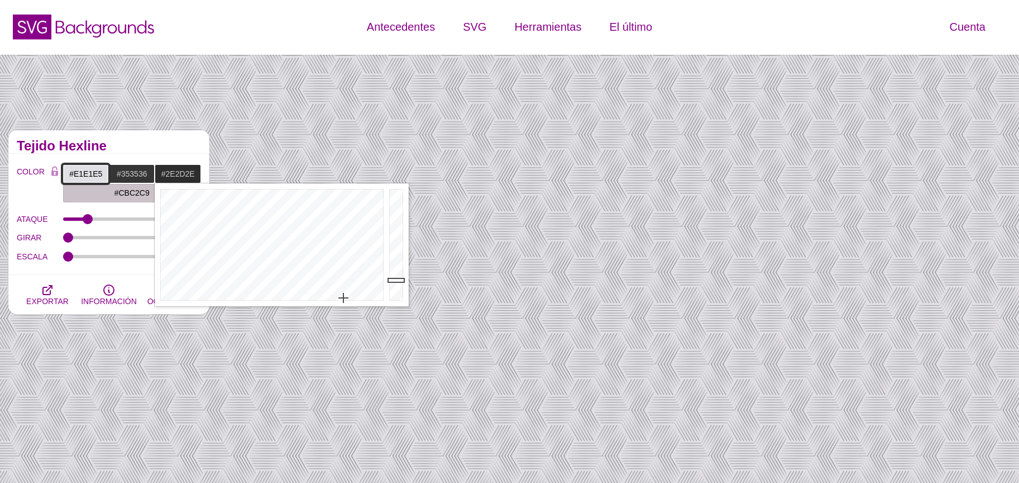
drag, startPoint x: 90, startPoint y: 171, endPoint x: 140, endPoint y: 185, distance: 51.6
click at [90, 171] on input "#E1E1E5" at bounding box center [86, 173] width 46 height 19
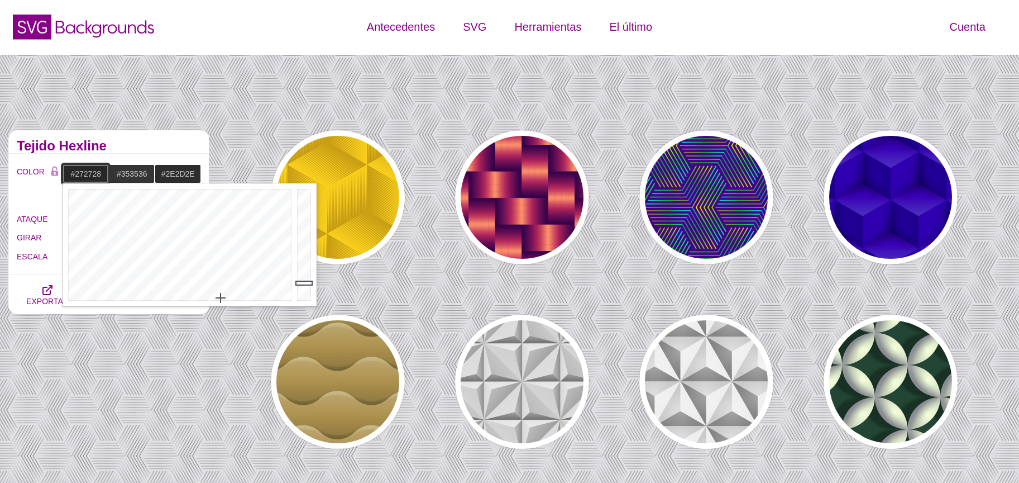
click at [305, 282] on div at bounding box center [305, 244] width 22 height 123
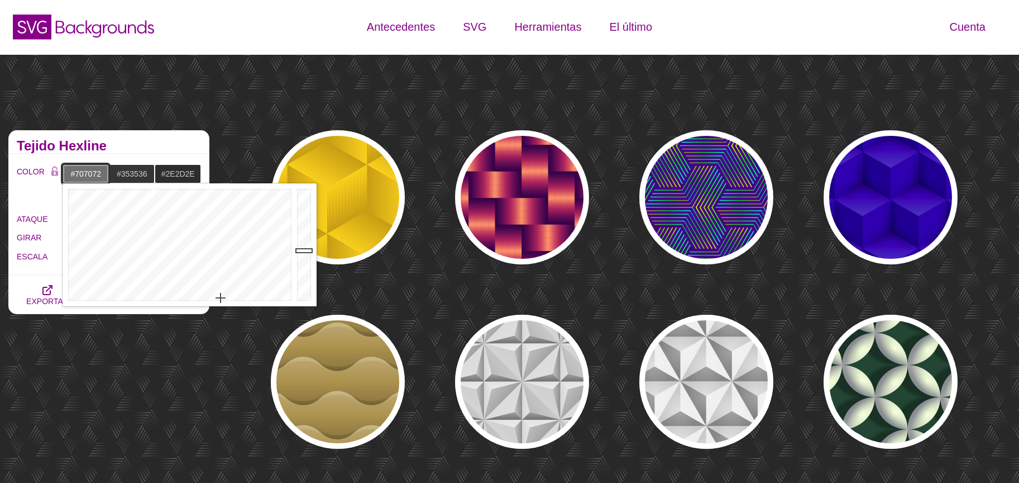
click at [299, 250] on div at bounding box center [305, 244] width 22 height 123
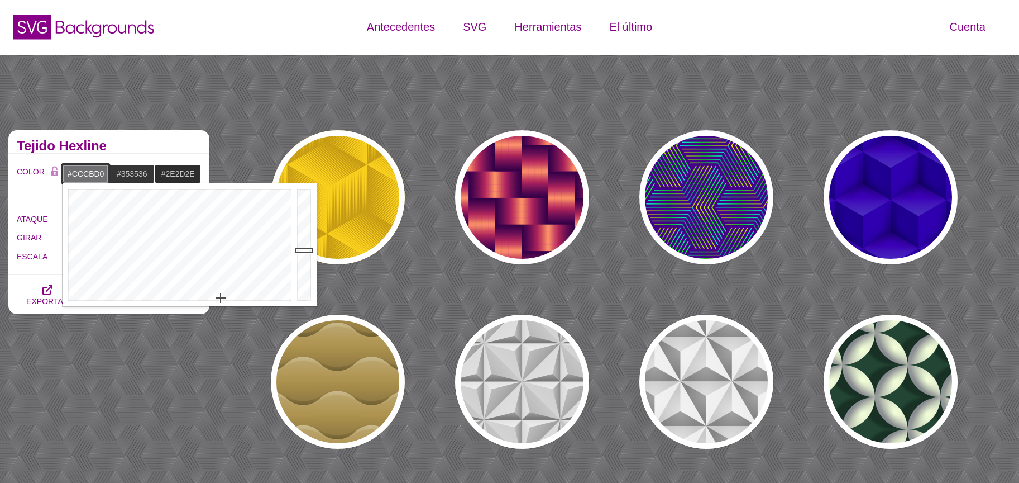
click at [302, 209] on div at bounding box center [305, 244] width 22 height 123
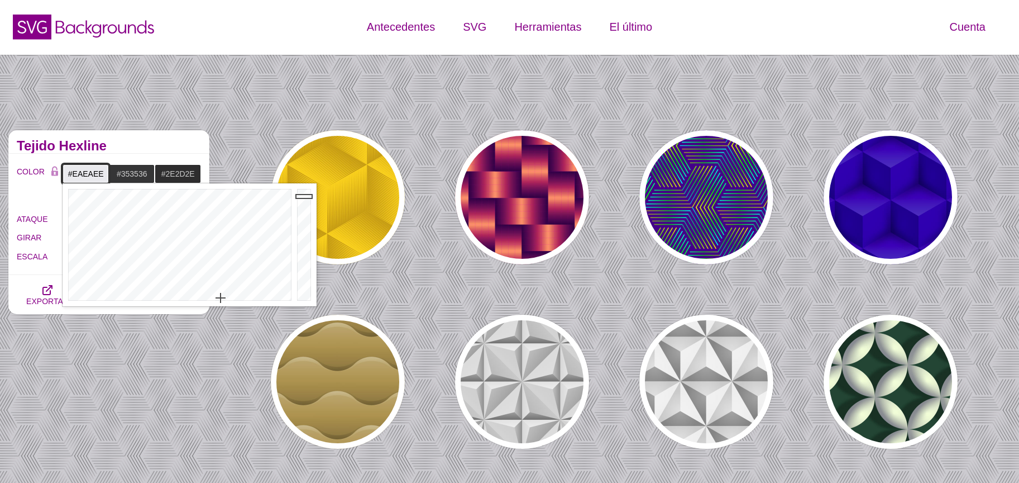
click at [303, 196] on div at bounding box center [305, 244] width 22 height 123
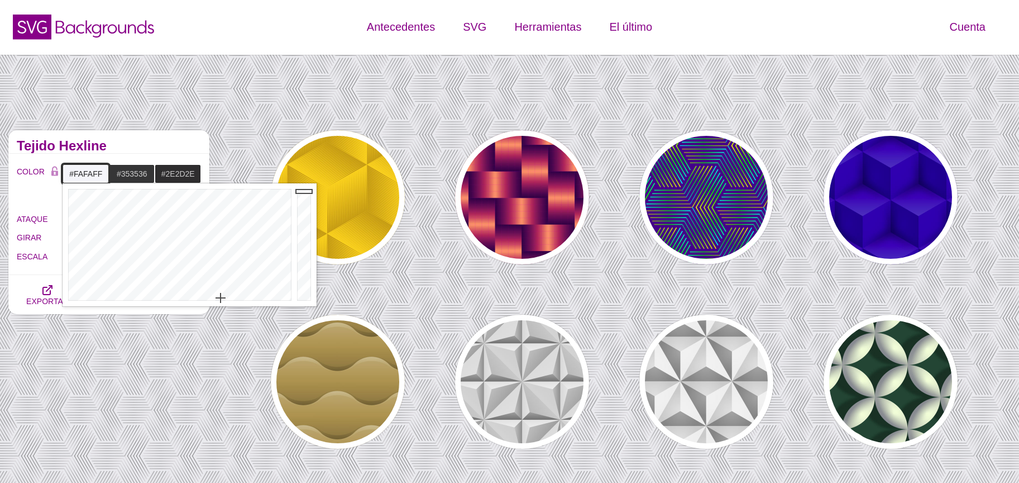
drag, startPoint x: 303, startPoint y: 193, endPoint x: 302, endPoint y: 187, distance: 6.2
click at [302, 187] on div at bounding box center [305, 244] width 22 height 123
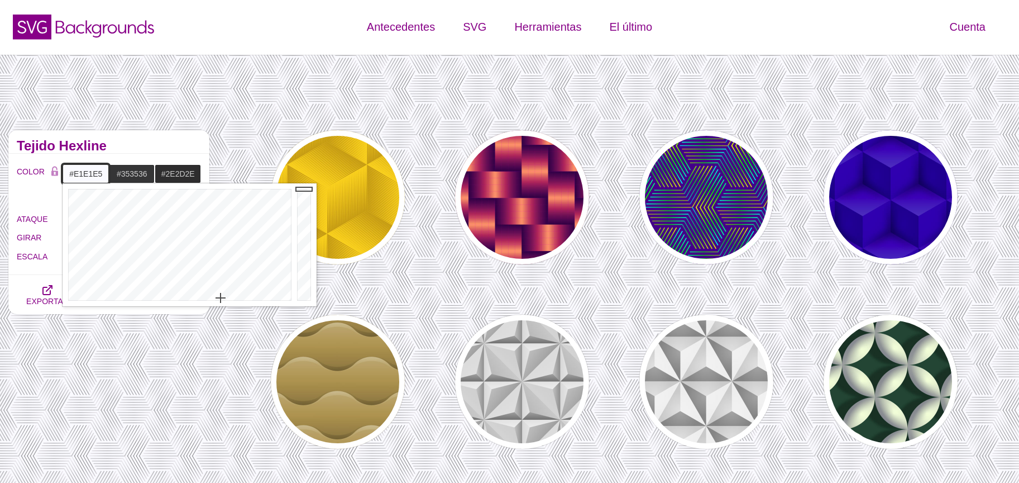
click at [299, 199] on div at bounding box center [305, 244] width 22 height 123
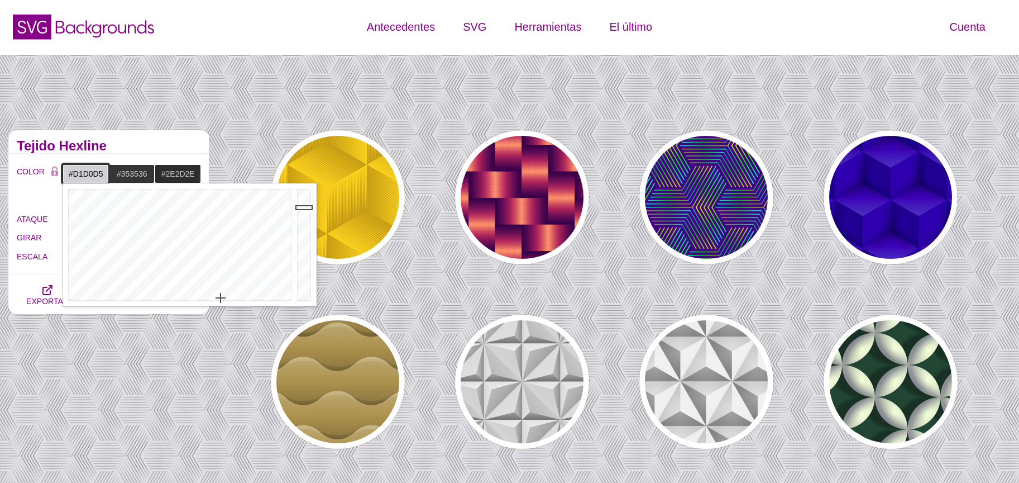
click at [300, 207] on div at bounding box center [305, 244] width 22 height 123
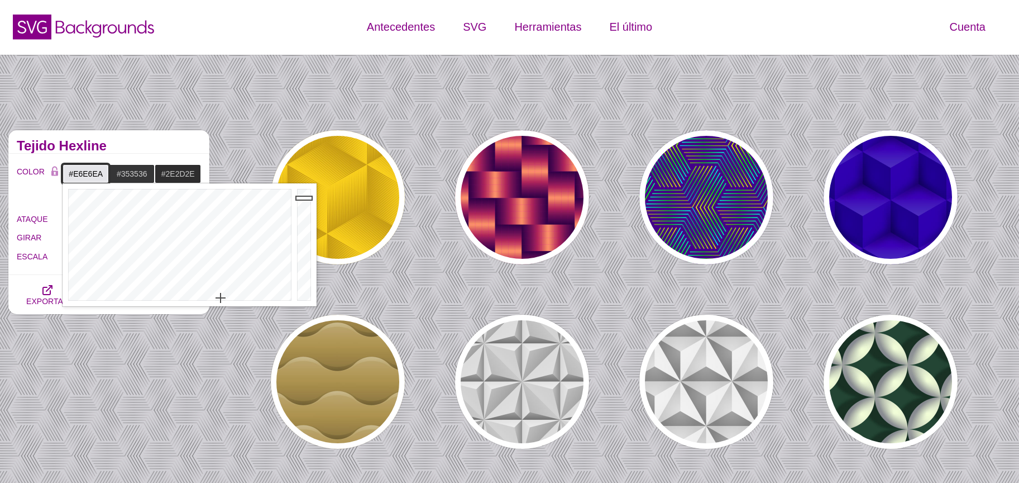
click at [301, 197] on div at bounding box center [305, 244] width 22 height 123
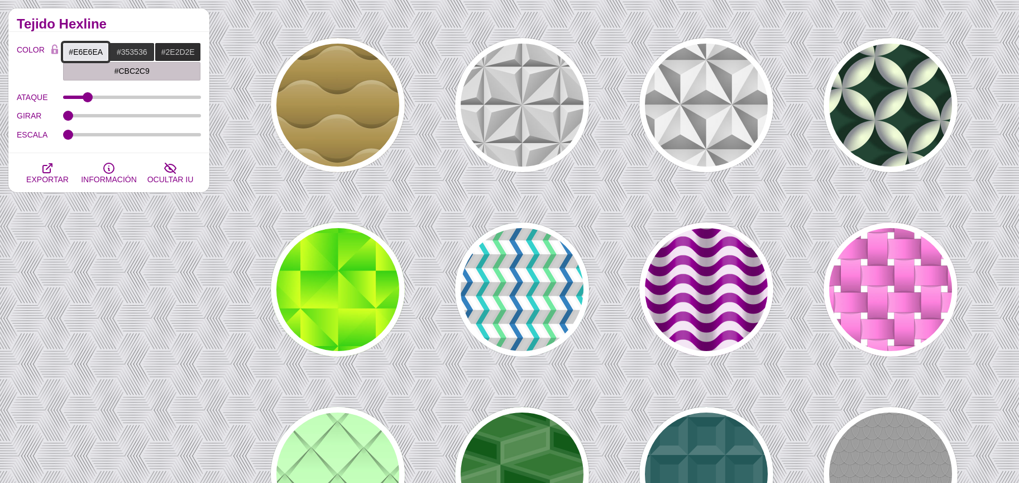
scroll to position [290, 0]
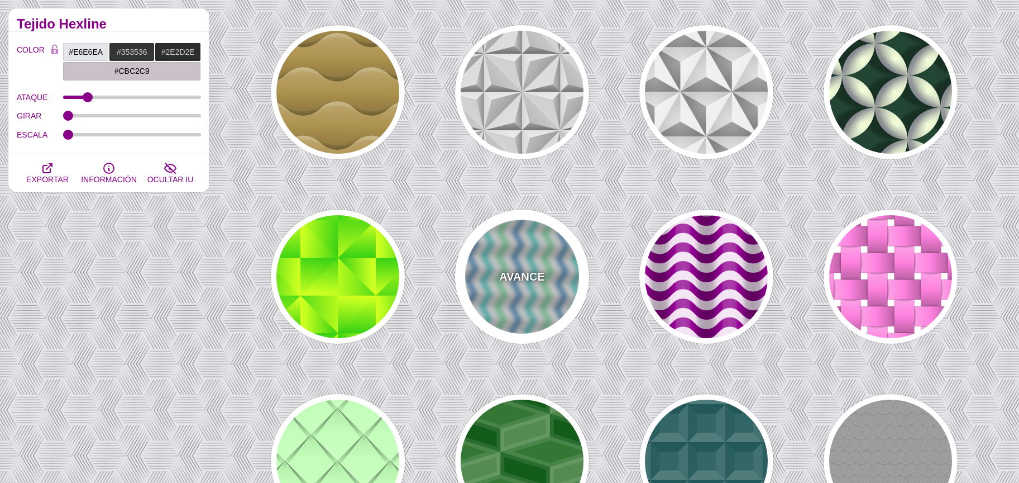
click at [511, 287] on div "AVANCE" at bounding box center [522, 276] width 134 height 134
type input "#FFFFFF"
type input "#F8F8F8"
type input "#6CE69F"
type input "#1986C1"
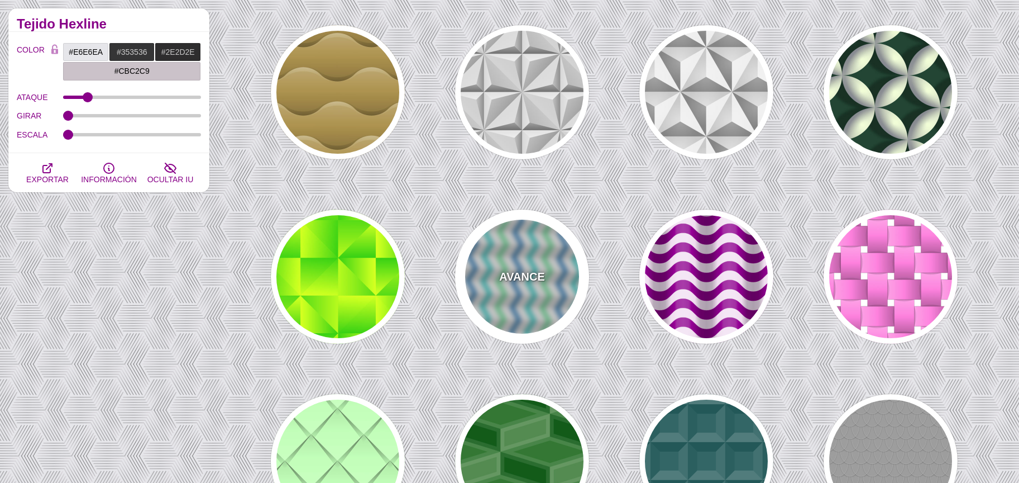
type input "360"
type input "1"
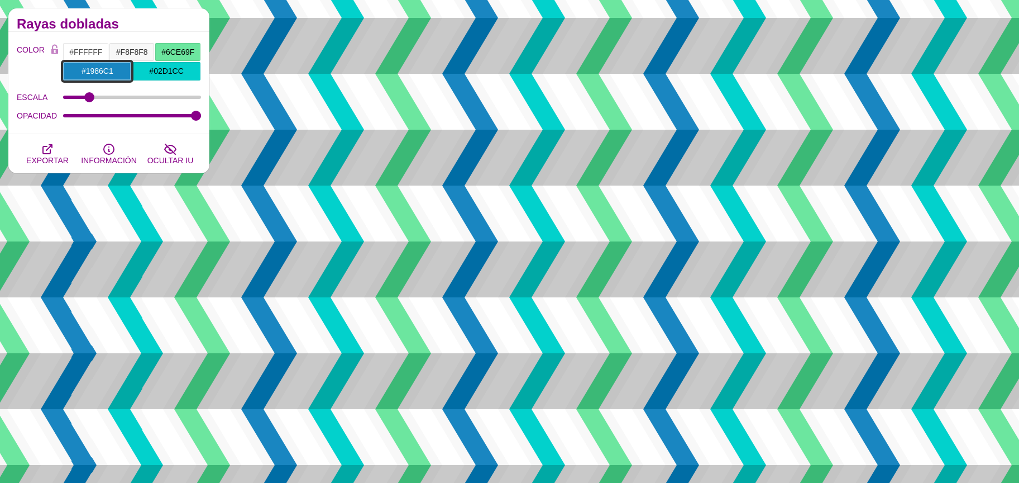
click at [98, 68] on input "#1986C1" at bounding box center [97, 70] width 69 height 19
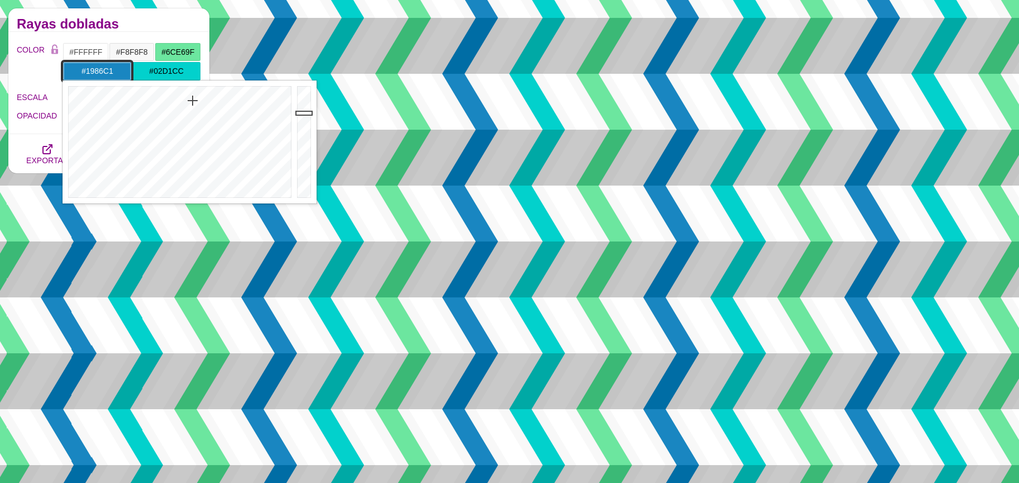
type input "#BDBFC1"
click at [197, 195] on div at bounding box center [179, 141] width 232 height 123
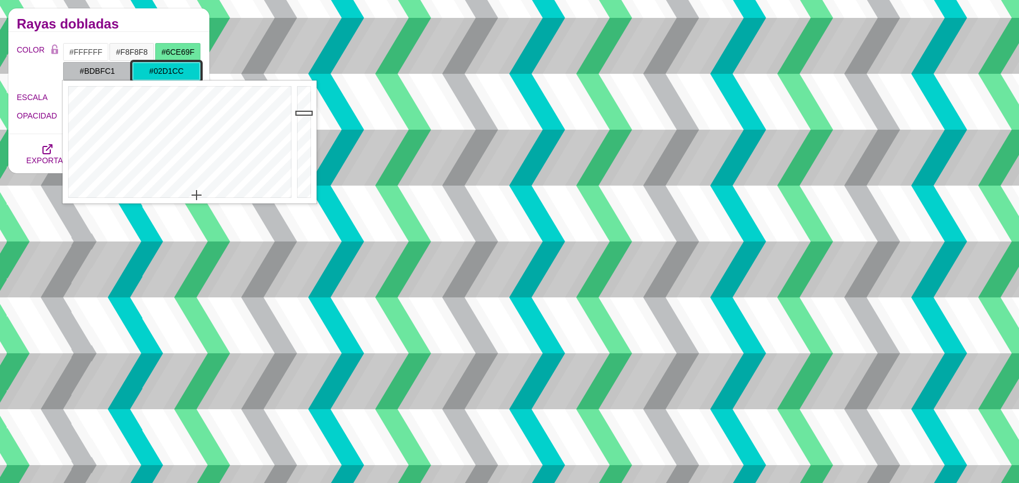
click at [153, 67] on input "#02D1CC" at bounding box center [166, 70] width 69 height 19
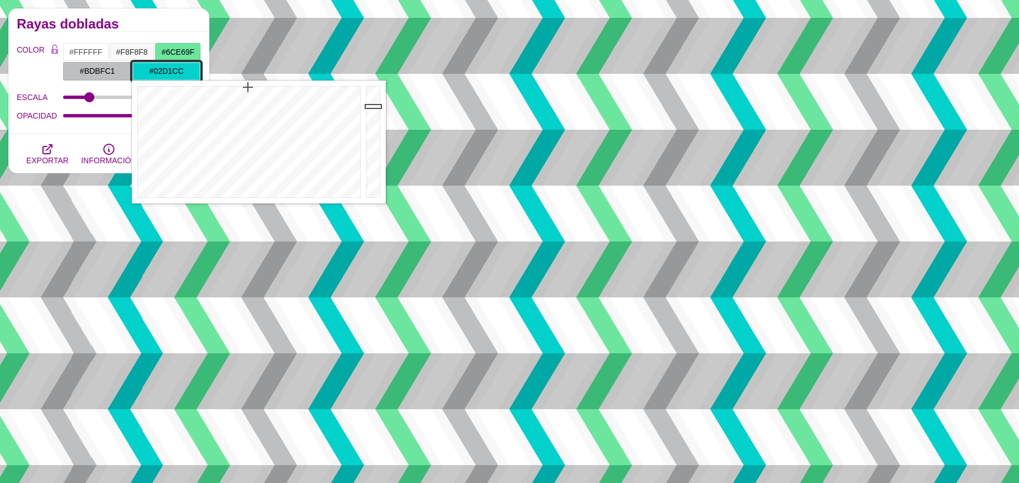
type input "#CAD0D1"
click at [256, 194] on div at bounding box center [248, 141] width 232 height 123
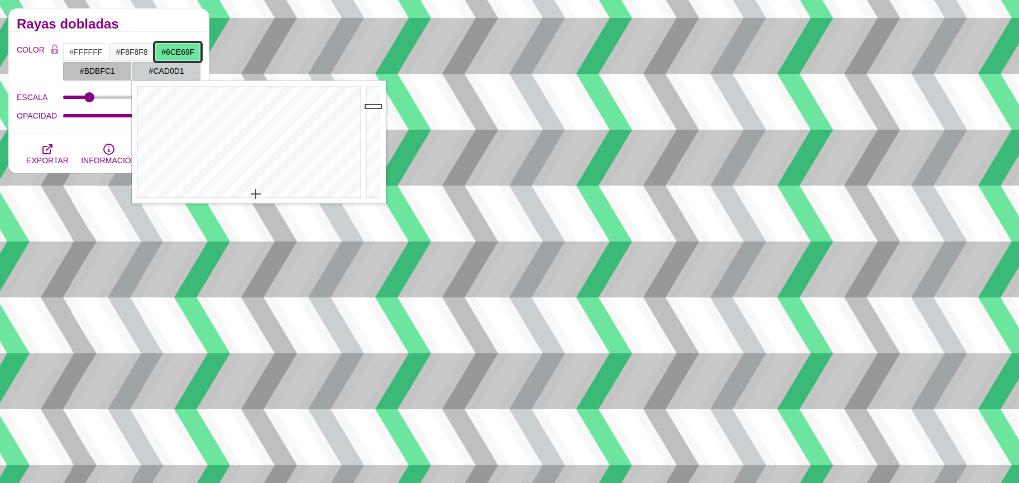
click at [182, 48] on input "#6CE69F" at bounding box center [178, 51] width 46 height 19
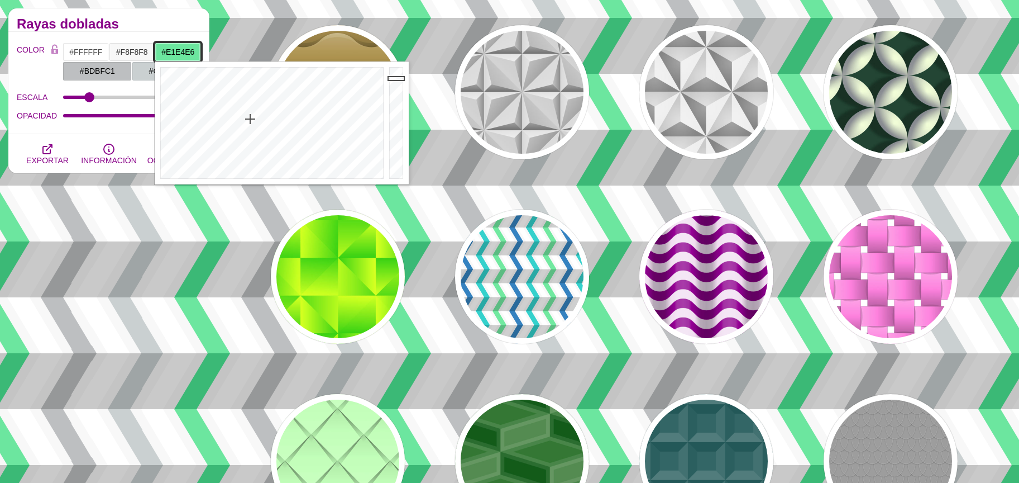
type input "#E0E3E6"
click at [292, 175] on div at bounding box center [271, 122] width 232 height 123
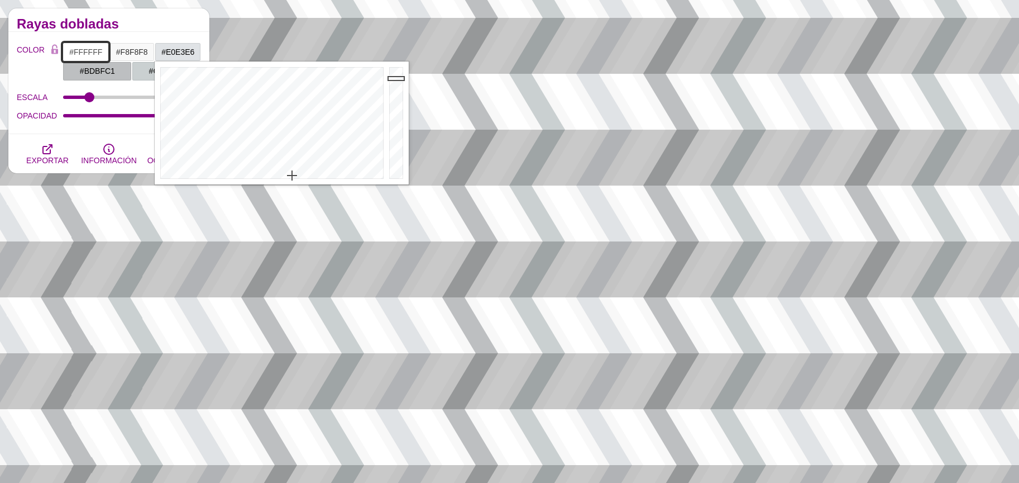
click at [90, 54] on input "#FFFFFF" at bounding box center [86, 51] width 46 height 19
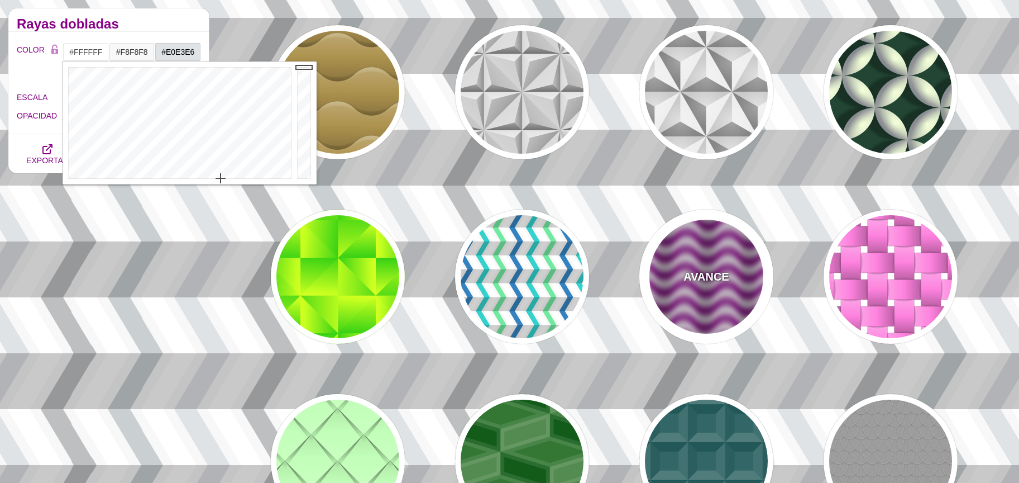
click at [719, 276] on font "AVANCE" at bounding box center [706, 276] width 45 height 12
type input "#880088"
type input "#F0DFF0"
type input "#880088"
type input "0"
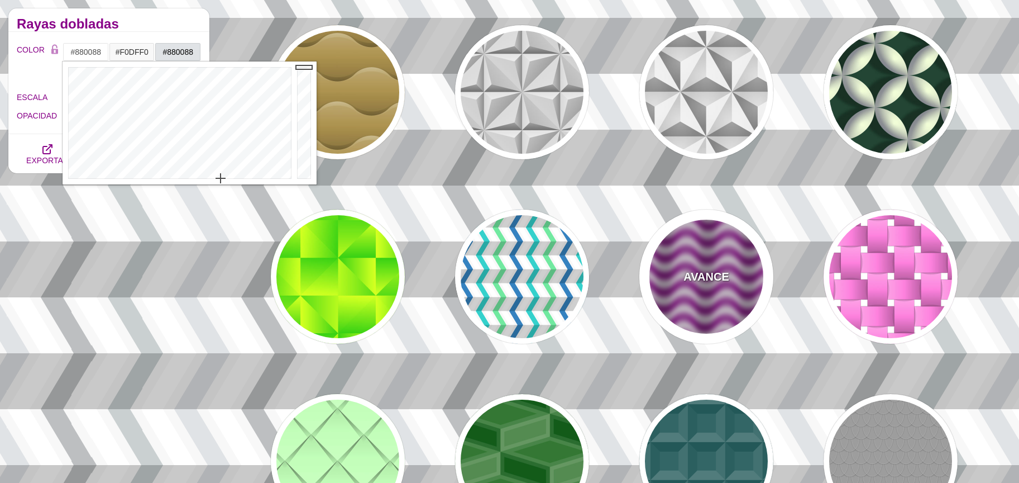
type input "0"
type input "0.4"
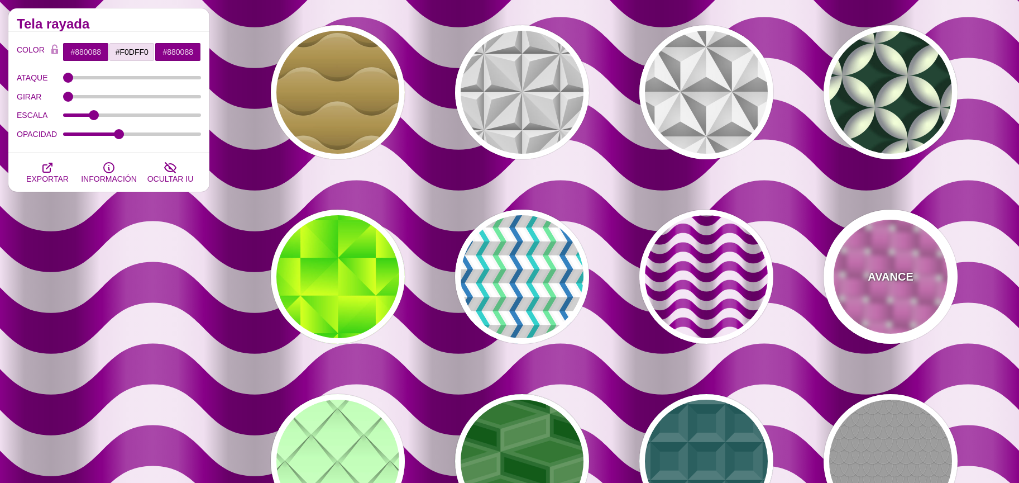
click at [881, 274] on font "AVANCE" at bounding box center [890, 276] width 45 height 12
type input "#FFFFFF"
type input "#FF88DD"
type input "#000000"
type input "1"
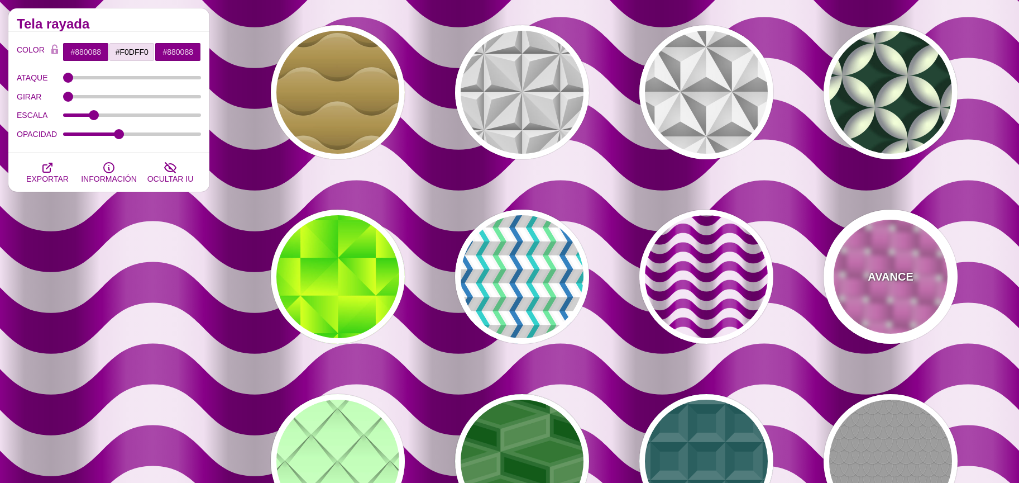
type input "0.5"
type input "1"
type input "0.5"
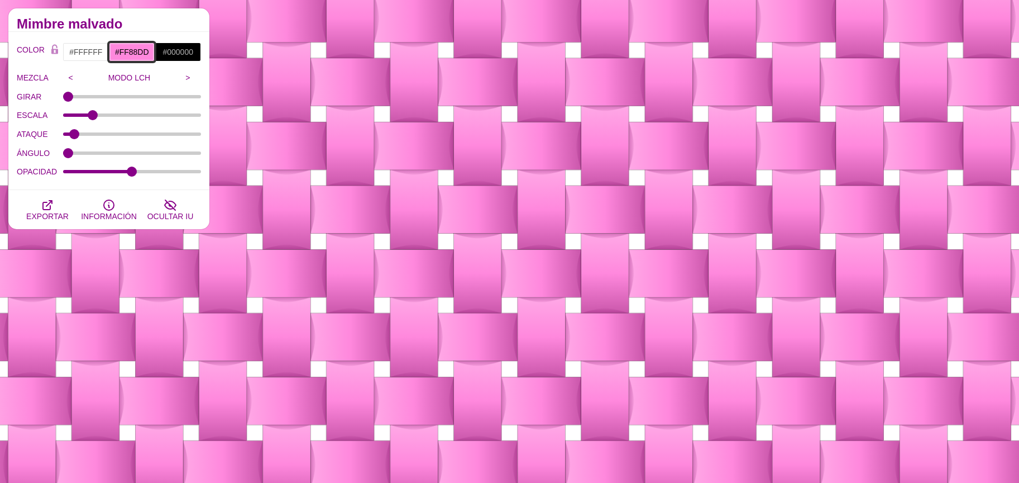
click at [131, 47] on input "#FF88DD" at bounding box center [132, 51] width 46 height 19
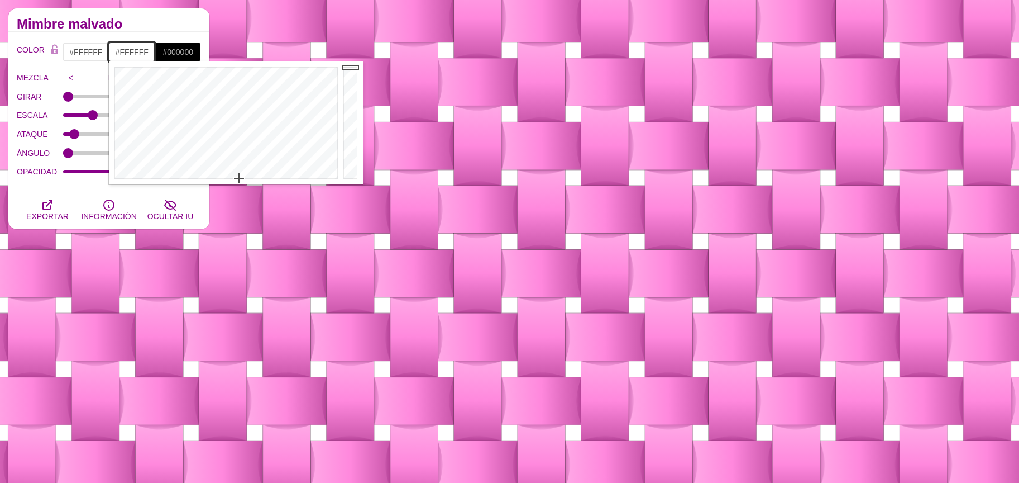
click at [239, 179] on div at bounding box center [225, 122] width 232 height 123
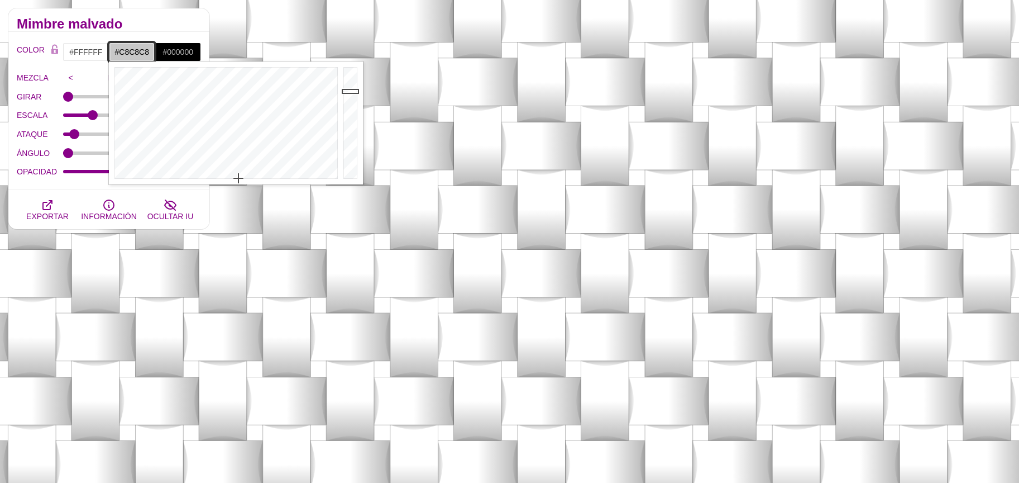
click at [352, 91] on div at bounding box center [352, 122] width 22 height 123
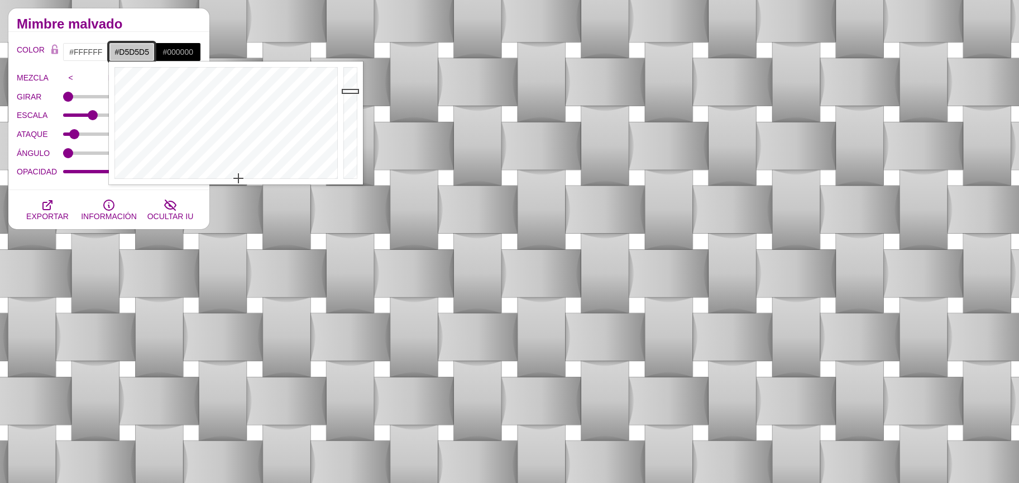
click at [347, 85] on div at bounding box center [352, 122] width 22 height 123
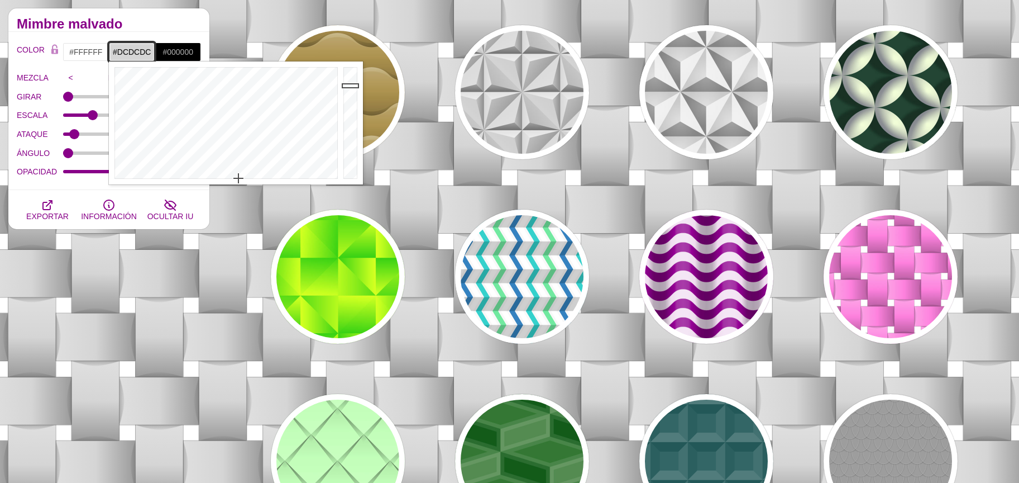
click at [348, 82] on div at bounding box center [352, 122] width 22 height 123
type input "#D2D2D2"
click at [342, 87] on div at bounding box center [352, 122] width 22 height 123
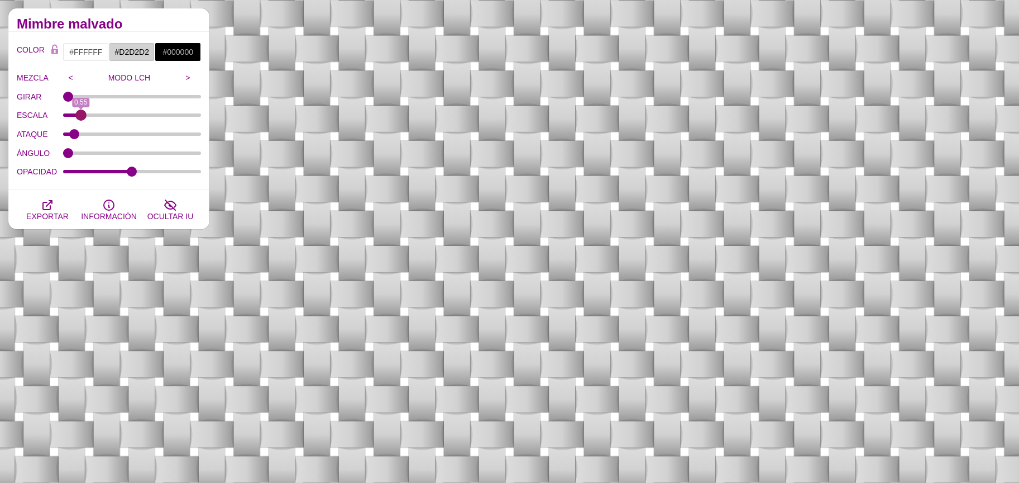
drag, startPoint x: 90, startPoint y: 110, endPoint x: 80, endPoint y: 112, distance: 10.2
type input "0.55"
click at [80, 113] on input "ESCALA" at bounding box center [132, 115] width 139 height 4
type input "0.5"
drag, startPoint x: 64, startPoint y: 133, endPoint x: 74, endPoint y: 135, distance: 10.7
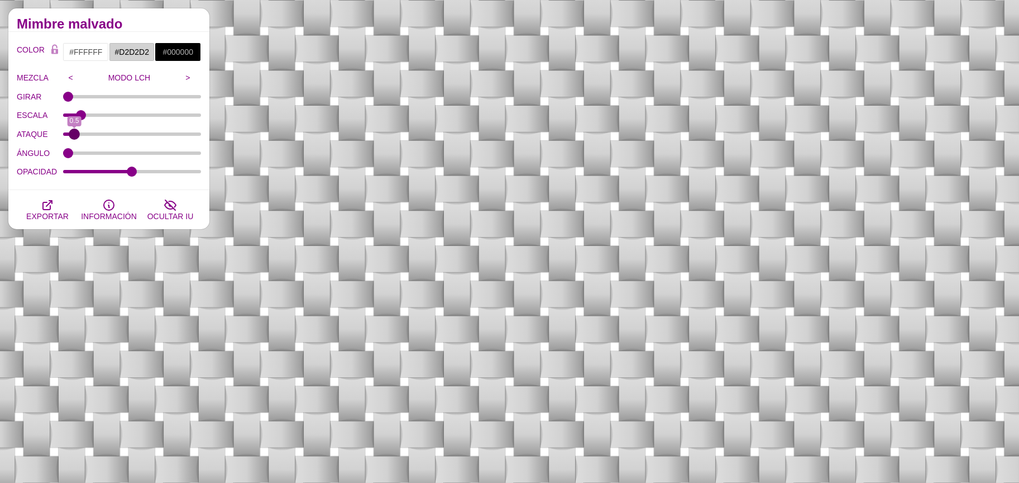
click at [74, 135] on input "ATAQUE" at bounding box center [132, 134] width 139 height 4
click at [185, 78] on input ">" at bounding box center [185, 77] width 11 height 17
drag, startPoint x: 128, startPoint y: 170, endPoint x: 173, endPoint y: 173, distance: 44.7
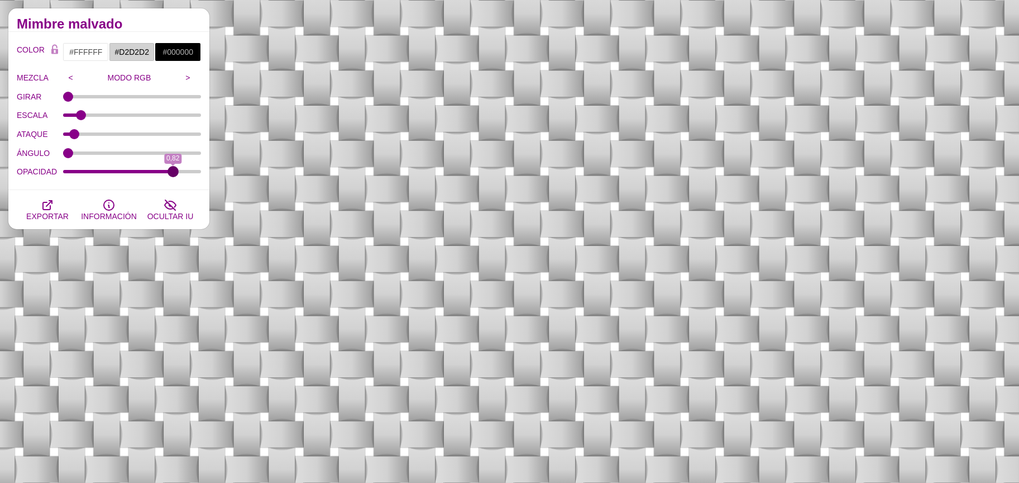
type input "0.82"
click at [173, 173] on input "OPACIDAD" at bounding box center [132, 171] width 139 height 4
click at [39, 201] on button "EXPORTAR" at bounding box center [47, 209] width 61 height 39
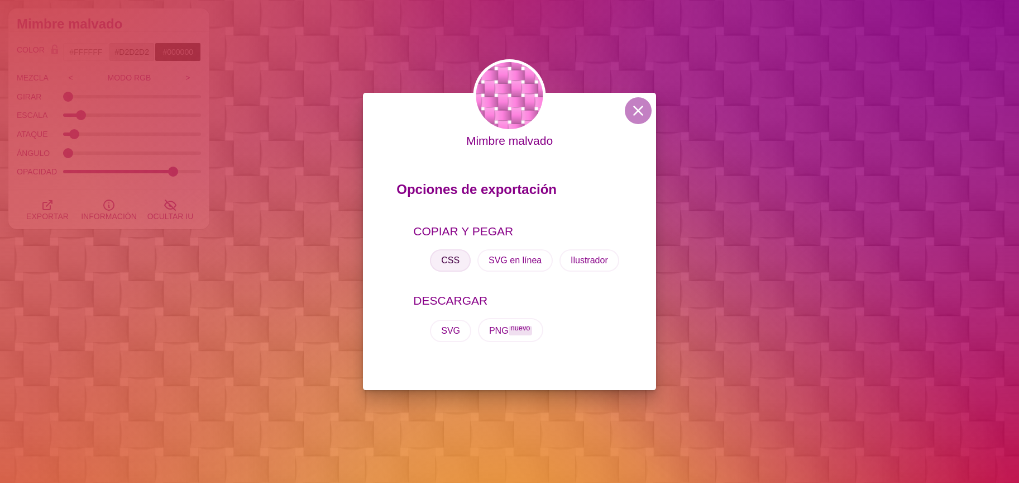
click at [450, 269] on button "CSS" at bounding box center [450, 260] width 41 height 22
click at [450, 265] on font "CSS" at bounding box center [450, 259] width 18 height 9
click at [122, 104] on div "Mimbre malvado Opciones de exportación COPIAR Y PEGAR CSS SVG en línea Ilustrad…" at bounding box center [509, 241] width 1019 height 483
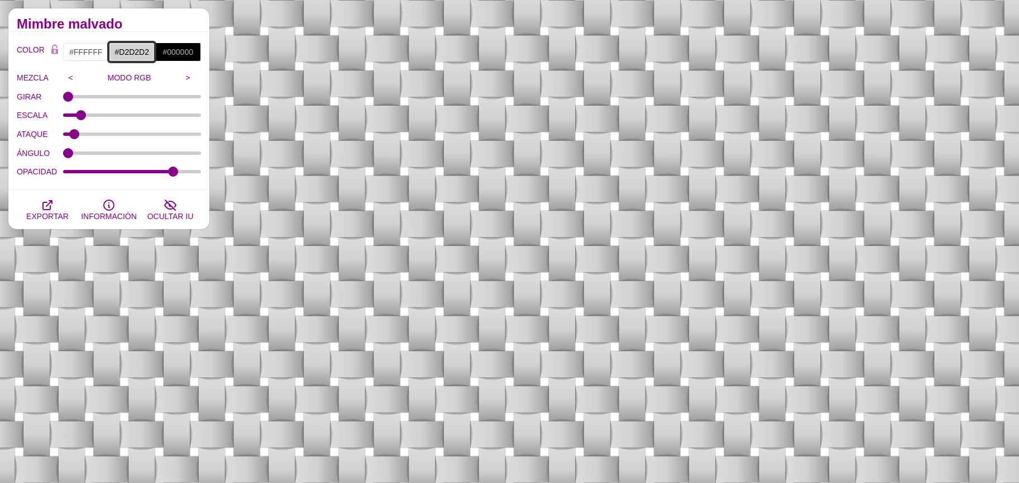
click at [132, 58] on input "#D2D2D2" at bounding box center [132, 51] width 46 height 19
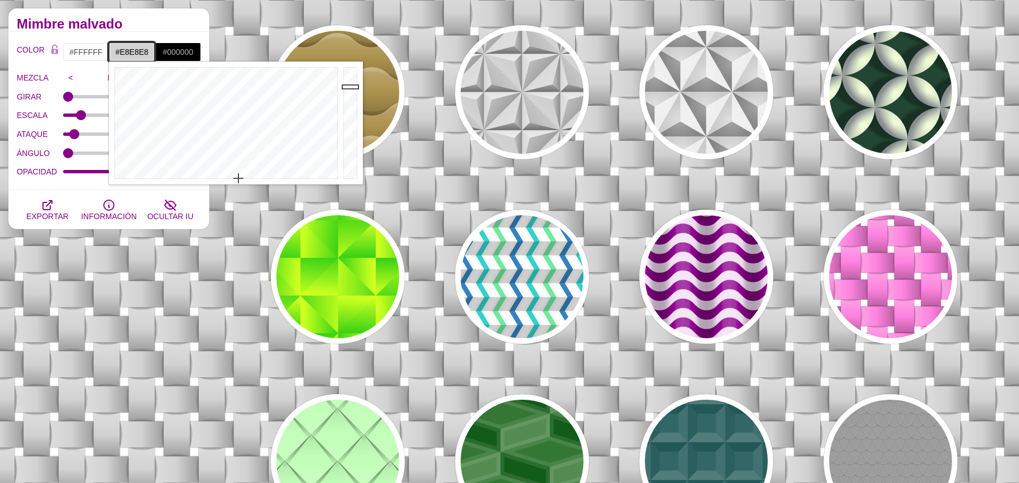
click at [353, 77] on div at bounding box center [352, 122] width 22 height 123
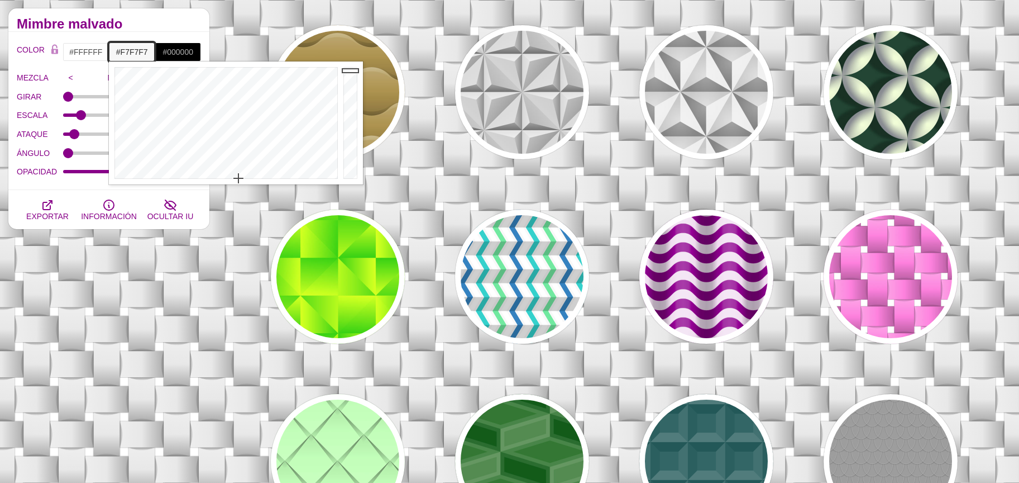
click at [346, 70] on div at bounding box center [352, 122] width 22 height 123
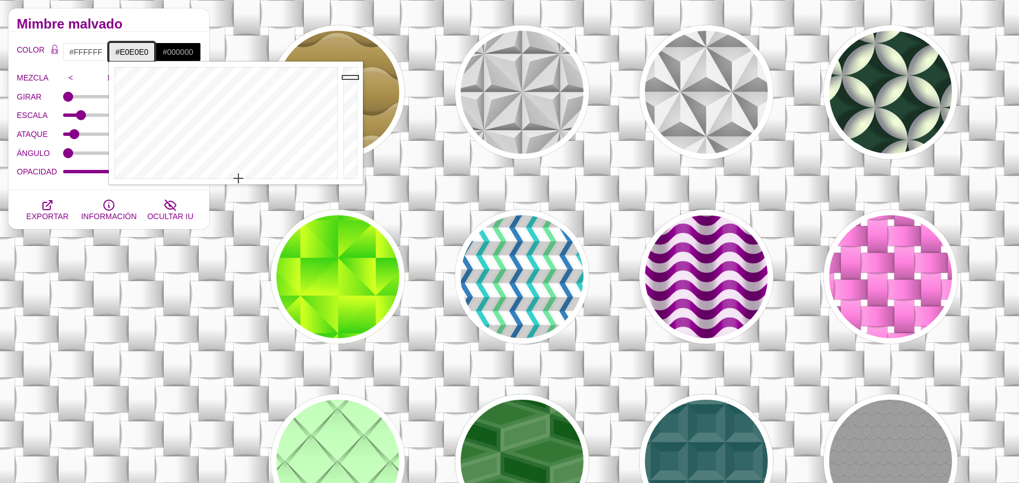
drag, startPoint x: 344, startPoint y: 69, endPoint x: 348, endPoint y: 80, distance: 11.8
click at [348, 80] on div at bounding box center [352, 122] width 22 height 123
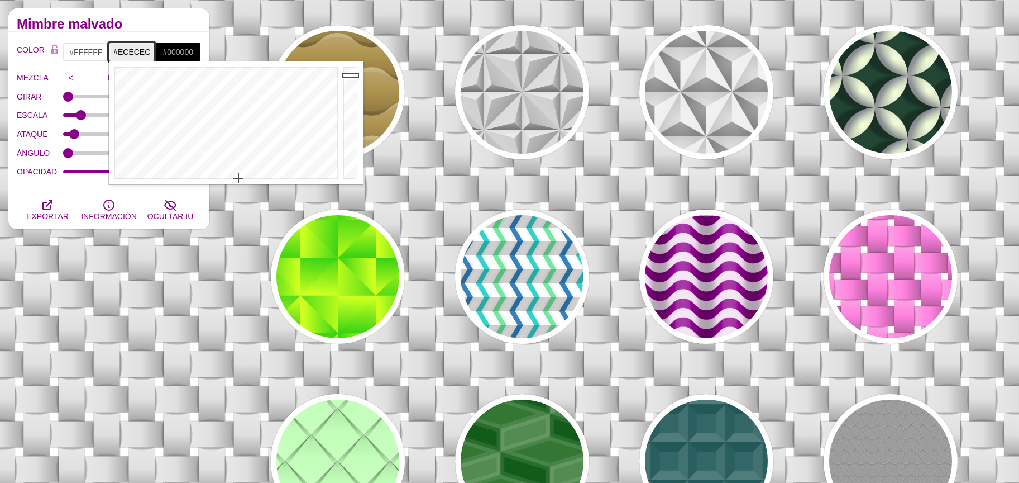
click at [346, 75] on div at bounding box center [352, 122] width 22 height 123
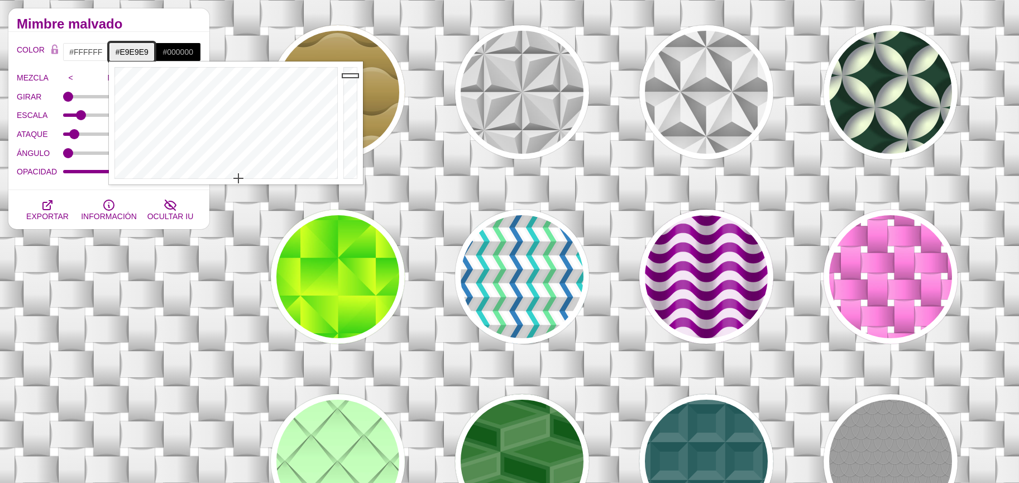
type input "#E7E7E7"
click at [351, 78] on div at bounding box center [352, 122] width 22 height 123
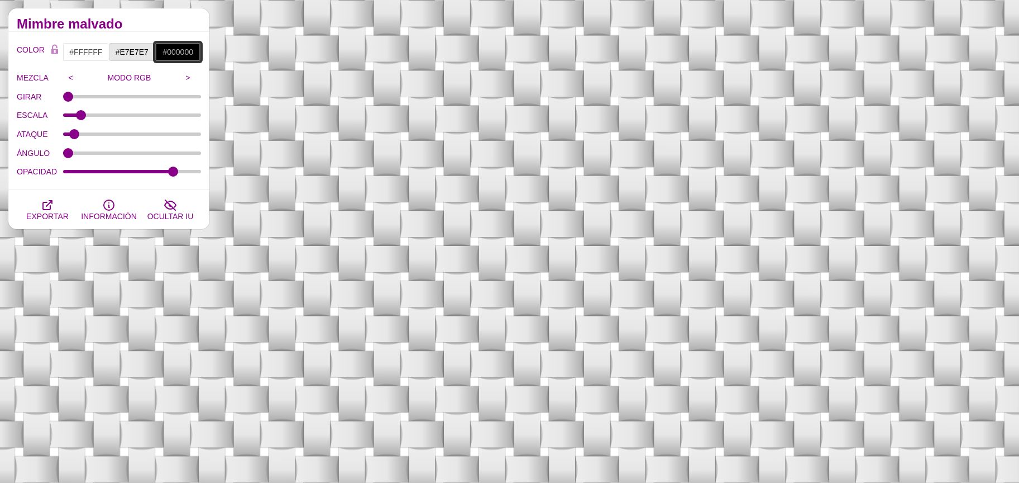
click at [176, 51] on input "#000000" at bounding box center [178, 51] width 46 height 19
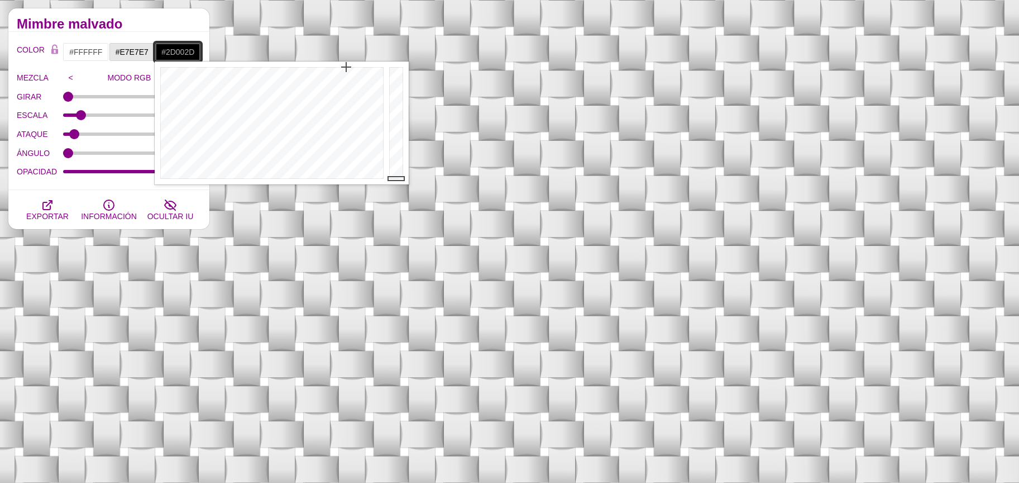
click at [394, 159] on div at bounding box center [398, 122] width 22 height 123
click at [392, 122] on div at bounding box center [398, 122] width 22 height 123
drag, startPoint x: 389, startPoint y: 108, endPoint x: 388, endPoint y: 101, distance: 6.8
click at [389, 103] on div at bounding box center [398, 122] width 22 height 123
click at [388, 99] on div at bounding box center [398, 122] width 22 height 123
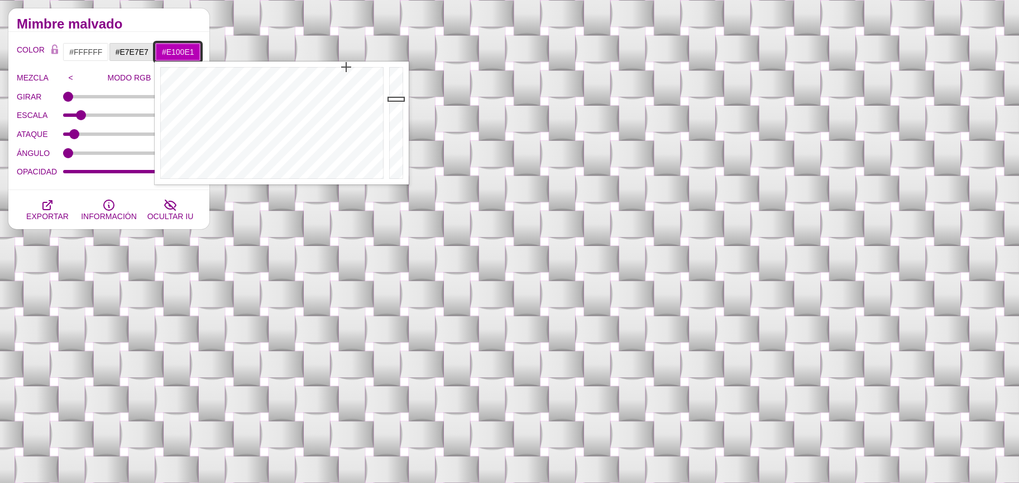
click at [391, 80] on div at bounding box center [398, 122] width 22 height 123
click at [393, 74] on div at bounding box center [398, 122] width 22 height 123
click at [269, 71] on div at bounding box center [271, 122] width 232 height 123
click at [392, 101] on div at bounding box center [398, 122] width 22 height 123
click at [331, 85] on div at bounding box center [271, 122] width 232 height 123
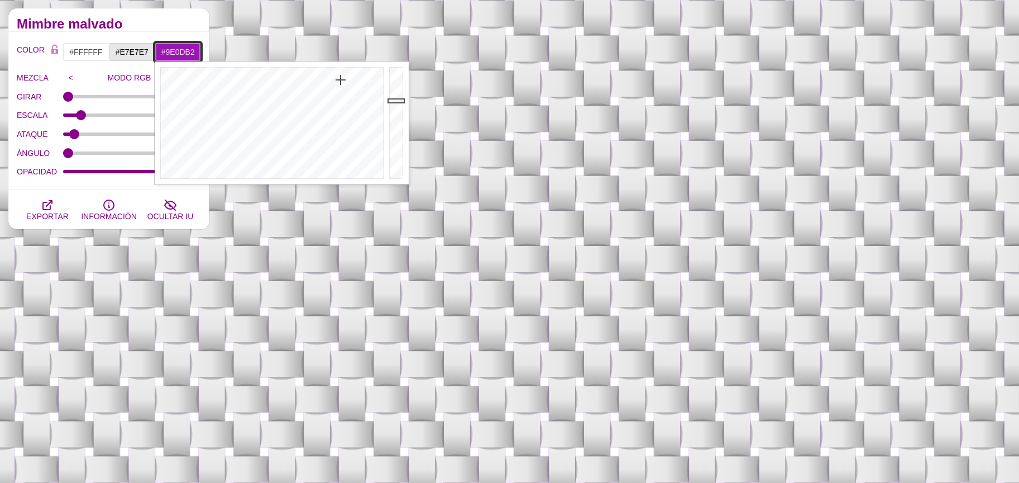
type input "#9E0BB2"
drag, startPoint x: 339, startPoint y: 82, endPoint x: 342, endPoint y: 74, distance: 8.3
click at [342, 74] on div at bounding box center [271, 122] width 232 height 123
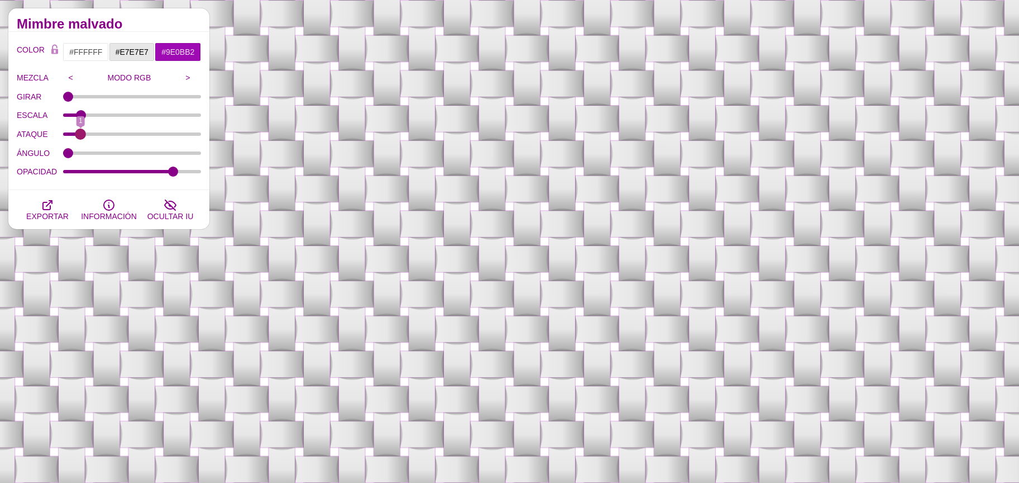
drag, startPoint x: 75, startPoint y: 129, endPoint x: 80, endPoint y: 126, distance: 6.5
type input "1"
click at [80, 132] on input "ATAQUE" at bounding box center [132, 134] width 139 height 4
click at [175, 60] on input "#9E0BB2" at bounding box center [178, 51] width 46 height 19
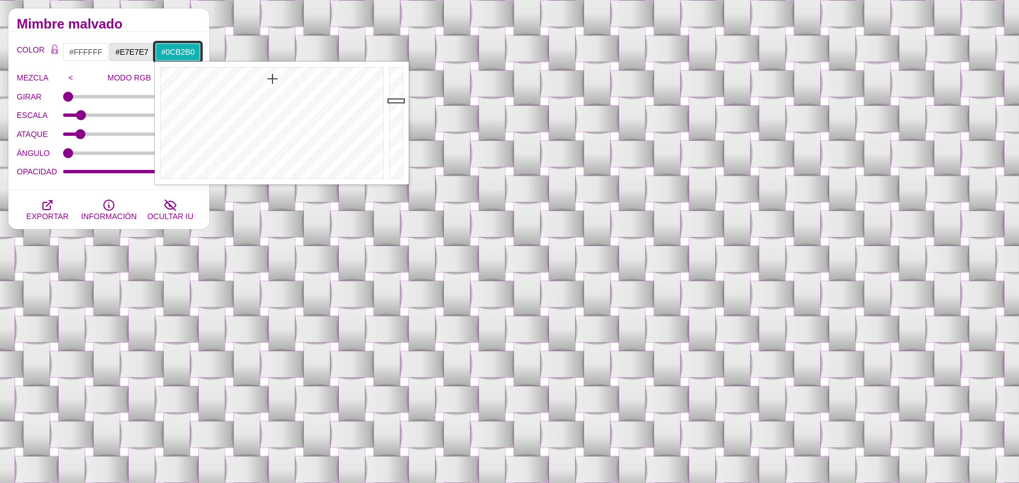
type input "#0BB2AD"
click at [271, 74] on div at bounding box center [271, 122] width 232 height 123
click at [144, 52] on input "#E7E7E7" at bounding box center [132, 51] width 46 height 19
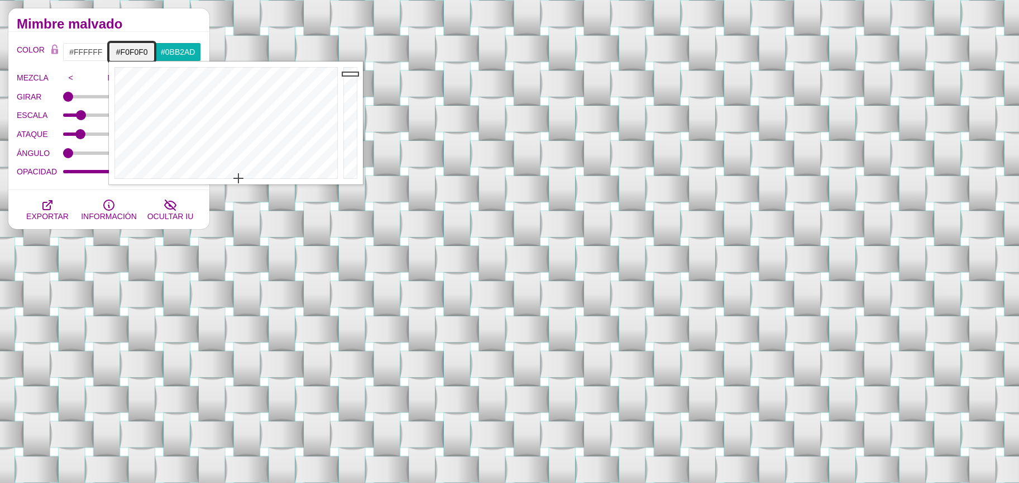
click at [347, 74] on div at bounding box center [352, 122] width 22 height 123
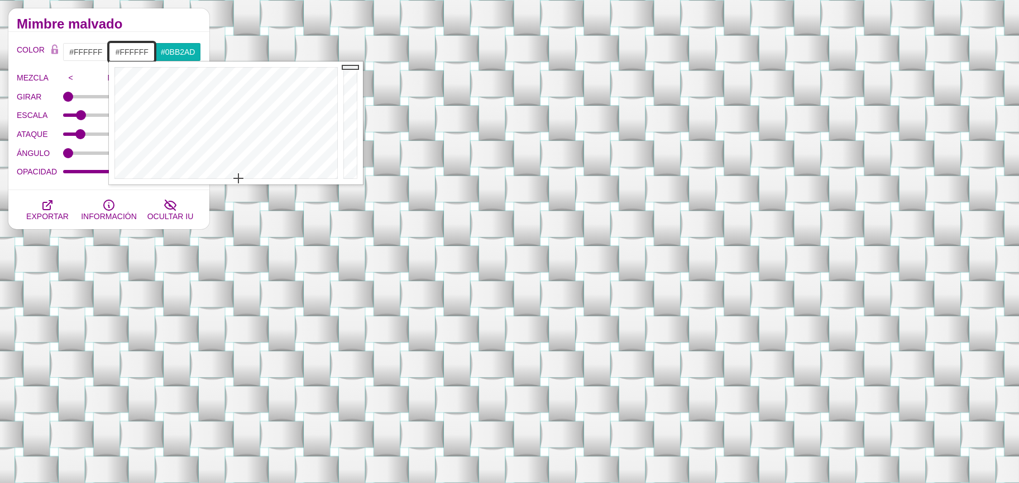
drag, startPoint x: 348, startPoint y: 74, endPoint x: 347, endPoint y: 65, distance: 9.0
click at [347, 65] on div at bounding box center [352, 122] width 22 height 123
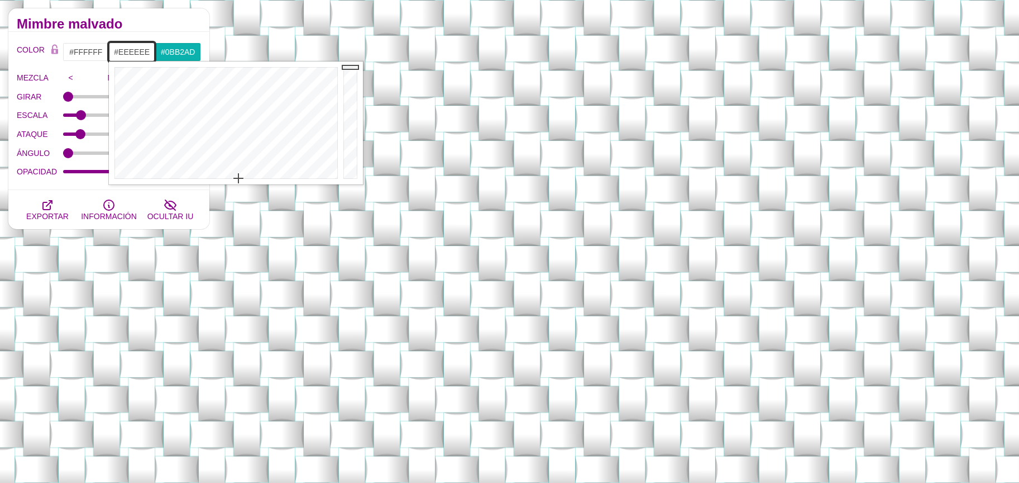
click at [349, 74] on div at bounding box center [352, 122] width 22 height 123
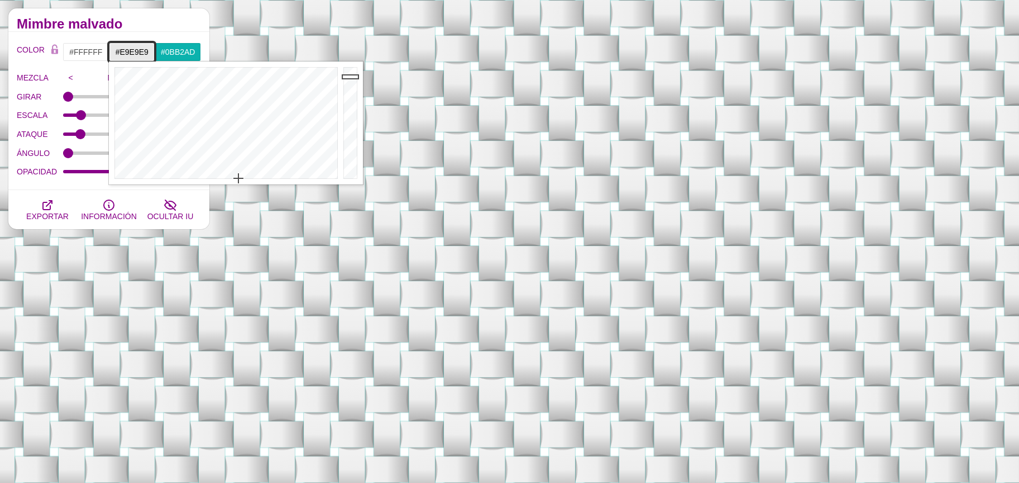
type input "#E8E8E8"
click at [349, 77] on div at bounding box center [352, 122] width 22 height 123
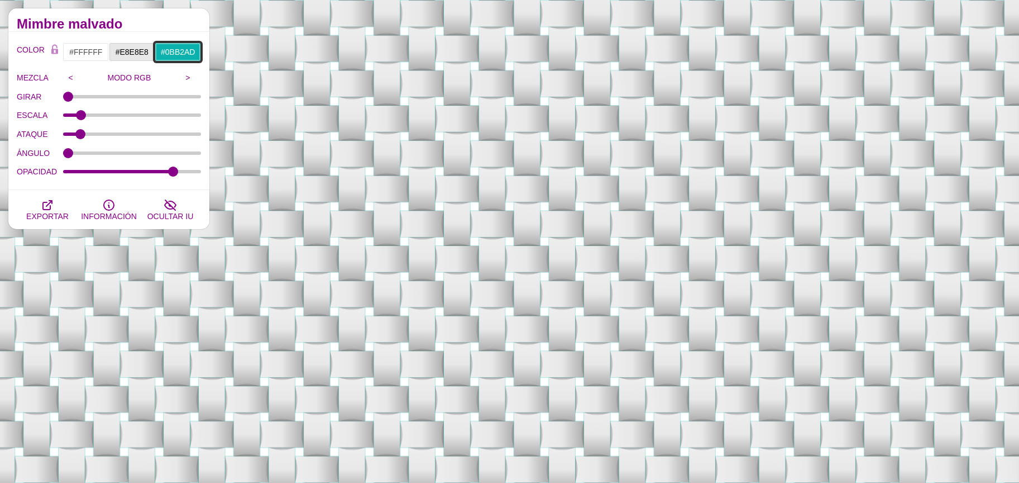
click at [186, 45] on input "#0BB2AD" at bounding box center [178, 51] width 46 height 19
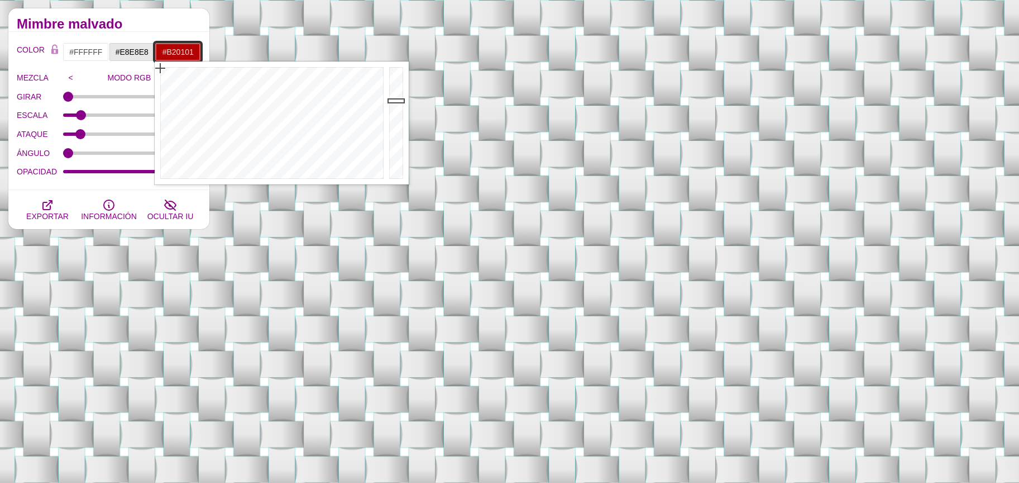
drag, startPoint x: 160, startPoint y: 69, endPoint x: 148, endPoint y: 66, distance: 12.6
click at [183, 67] on div at bounding box center [271, 122] width 232 height 123
click at [191, 68] on div at bounding box center [271, 122] width 232 height 123
click at [195, 69] on div at bounding box center [271, 122] width 232 height 123
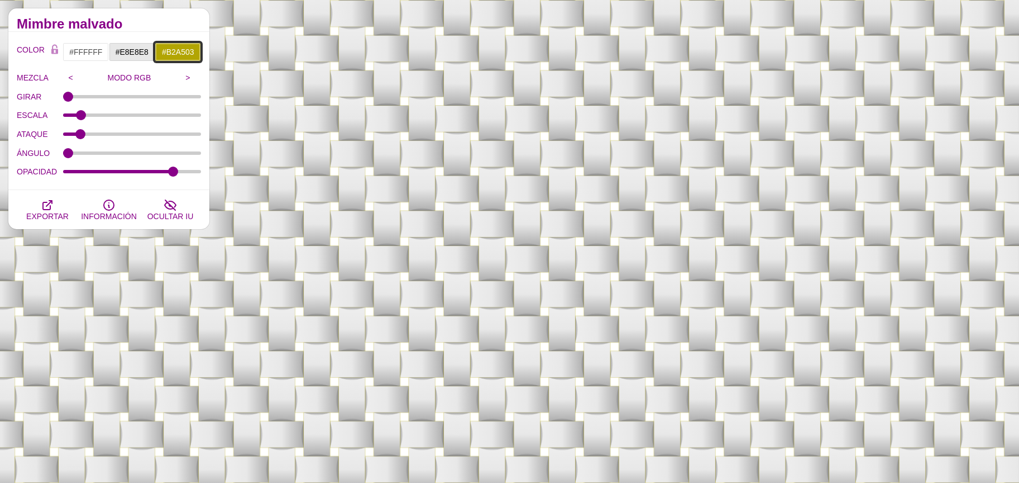
click at [176, 54] on input "#B2A503" at bounding box center [178, 51] width 46 height 19
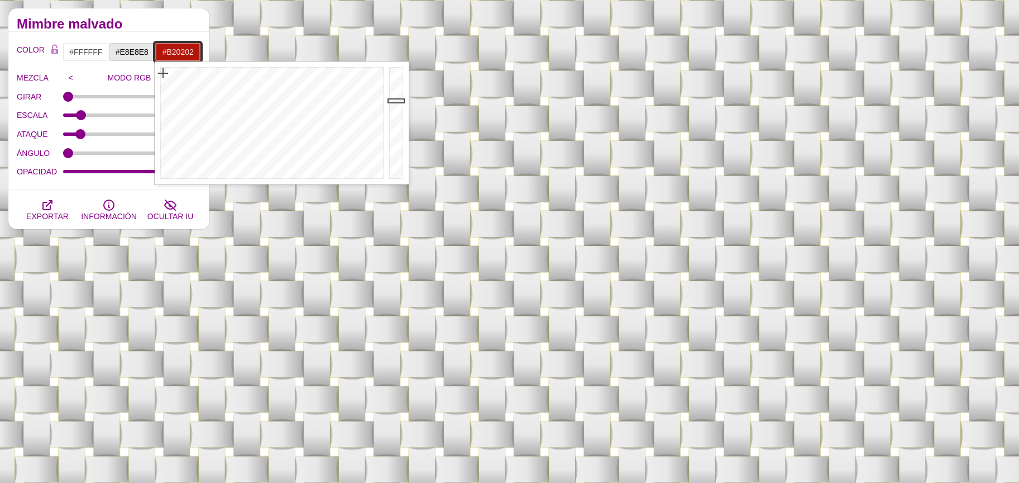
drag, startPoint x: 163, startPoint y: 73, endPoint x: 158, endPoint y: 68, distance: 7.5
click at [158, 68] on div at bounding box center [271, 122] width 232 height 123
click at [188, 71] on div at bounding box center [271, 122] width 232 height 123
drag, startPoint x: 188, startPoint y: 71, endPoint x: 195, endPoint y: 70, distance: 6.8
click at [195, 70] on div at bounding box center [271, 122] width 232 height 123
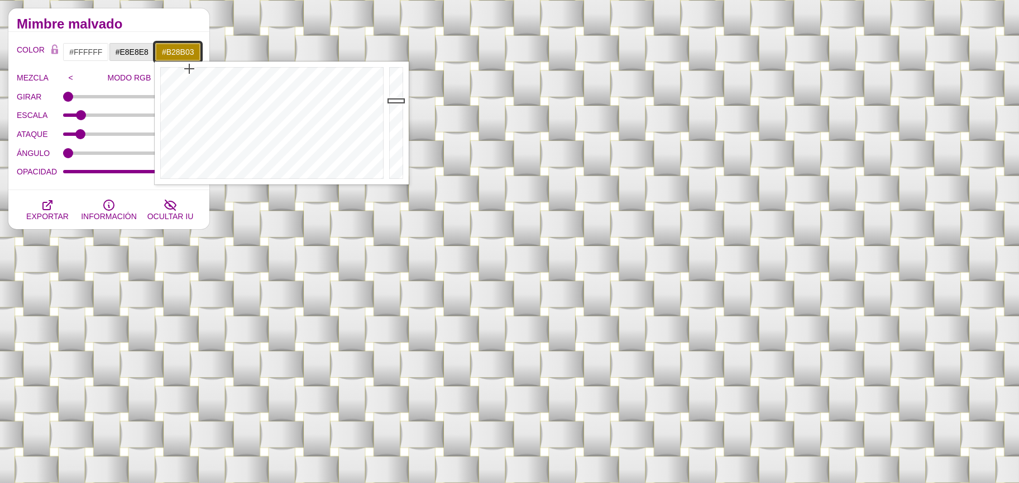
click at [189, 69] on div at bounding box center [271, 122] width 232 height 123
drag, startPoint x: 191, startPoint y: 68, endPoint x: 196, endPoint y: 64, distance: 6.4
click at [196, 64] on div at bounding box center [271, 122] width 232 height 123
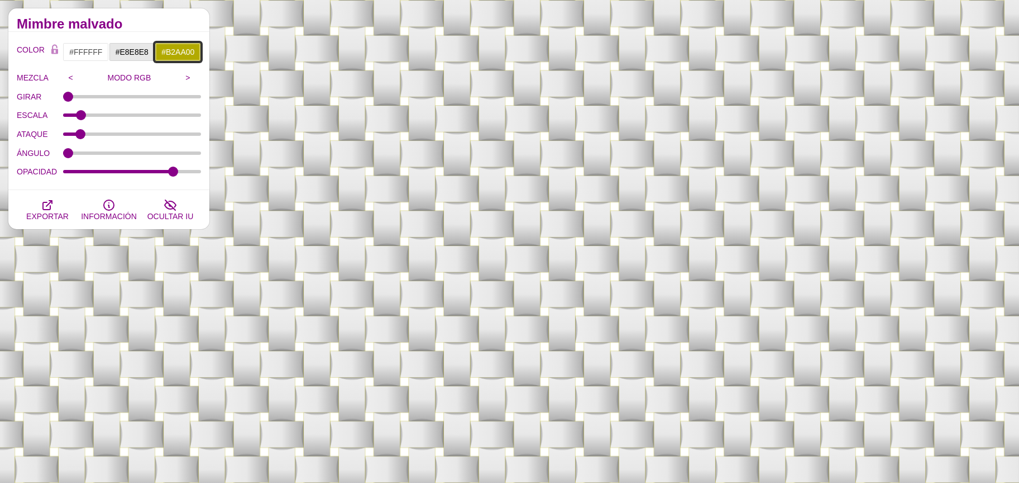
drag, startPoint x: 173, startPoint y: 54, endPoint x: 179, endPoint y: 54, distance: 6.1
click at [173, 54] on input "#B2AA00" at bounding box center [178, 51] width 46 height 19
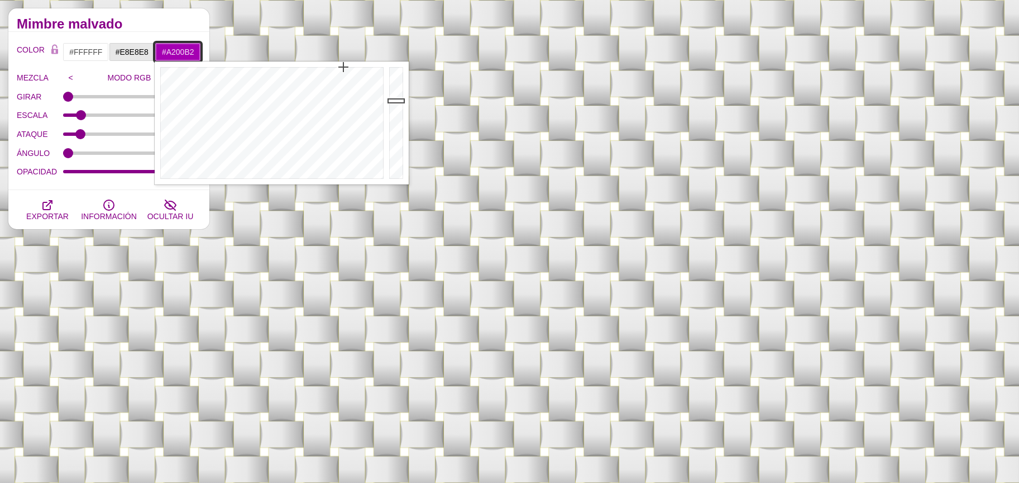
drag, startPoint x: 323, startPoint y: 81, endPoint x: 342, endPoint y: 66, distance: 23.8
click at [343, 65] on div at bounding box center [271, 122] width 232 height 123
click at [352, 72] on div at bounding box center [271, 122] width 232 height 123
drag, startPoint x: 352, startPoint y: 72, endPoint x: 359, endPoint y: 71, distance: 6.2
click at [359, 71] on div at bounding box center [271, 122] width 232 height 123
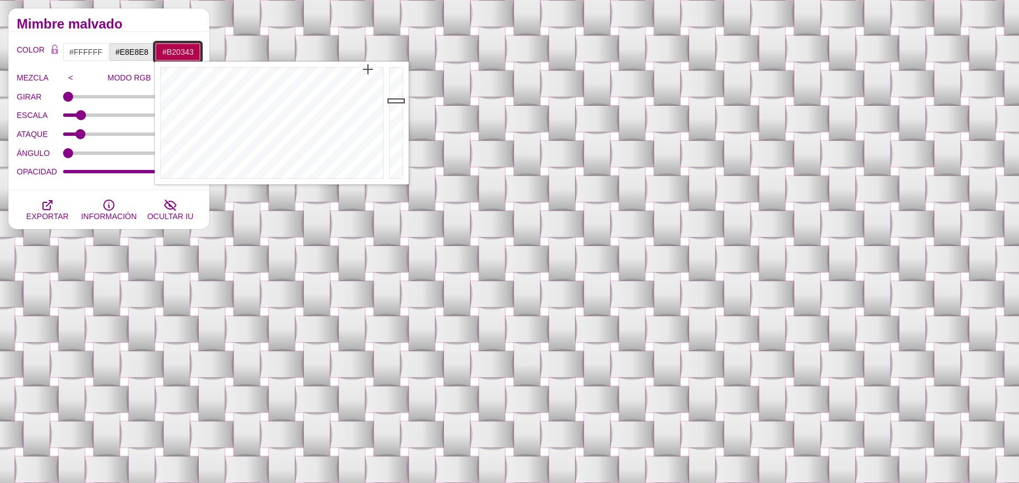
drag, startPoint x: 360, startPoint y: 71, endPoint x: 370, endPoint y: 69, distance: 9.8
click at [370, 69] on div at bounding box center [271, 122] width 232 height 123
click at [375, 68] on div at bounding box center [271, 122] width 232 height 123
drag, startPoint x: 343, startPoint y: 74, endPoint x: 334, endPoint y: 74, distance: 8.9
click at [340, 74] on div at bounding box center [271, 122] width 232 height 123
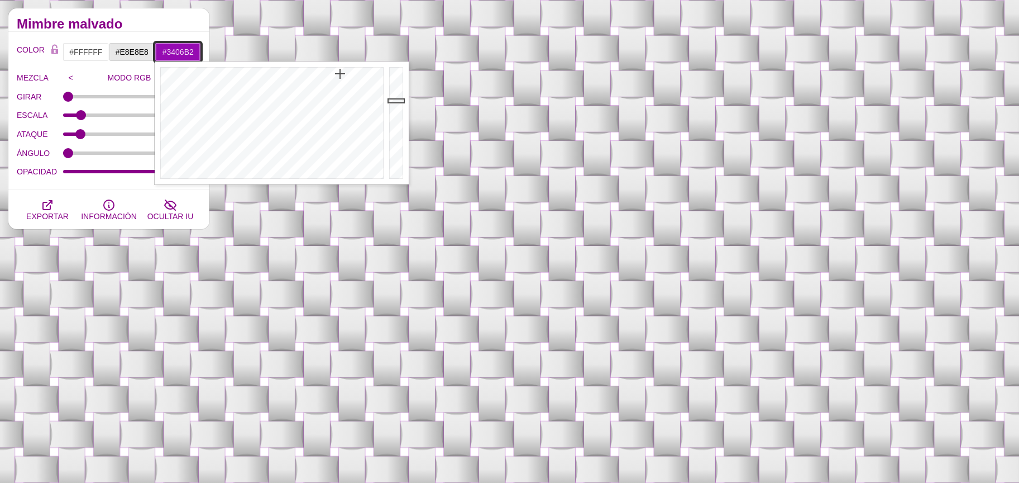
click at [319, 71] on div at bounding box center [271, 122] width 232 height 123
click at [305, 70] on div at bounding box center [271, 122] width 232 height 123
click at [293, 69] on div at bounding box center [271, 122] width 232 height 123
click at [284, 69] on div at bounding box center [271, 122] width 232 height 123
click at [294, 69] on div at bounding box center [271, 122] width 232 height 123
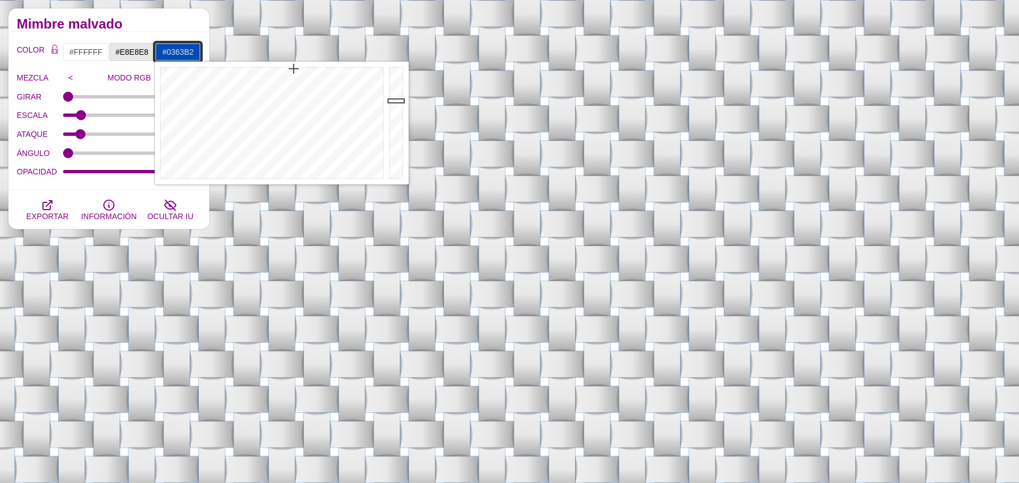
click at [288, 69] on div at bounding box center [271, 122] width 232 height 123
type input "#05ADB2"
click at [273, 70] on div at bounding box center [271, 122] width 232 height 123
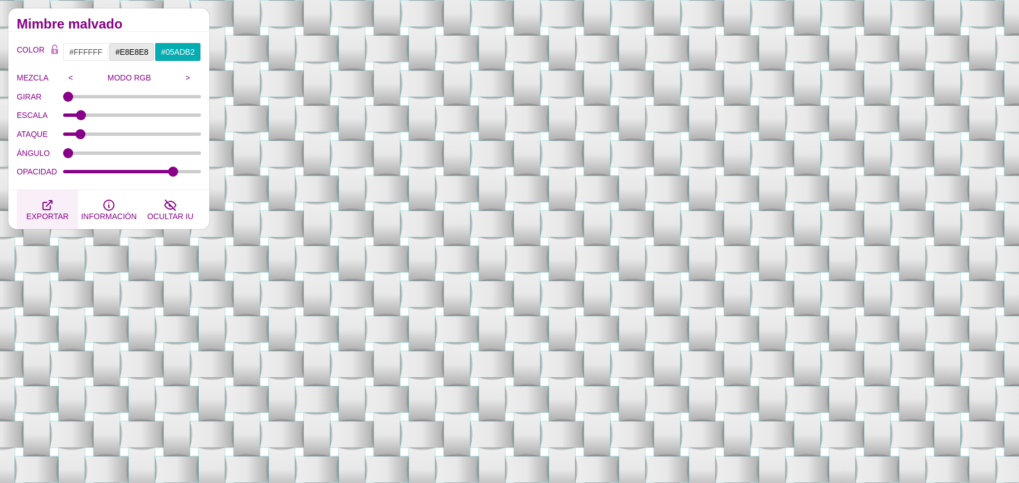
click at [36, 212] on font "EXPORTAR" at bounding box center [47, 216] width 42 height 9
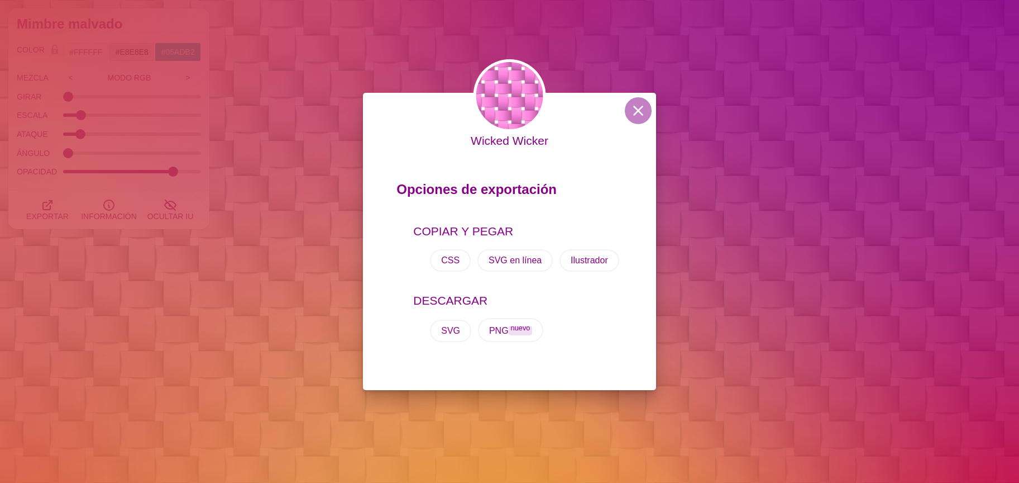
click at [152, 137] on div "Wicked Wicker Opciones de exportación COPIAR Y PEGAR CSS SVG en línea Ilustrado…" at bounding box center [509, 241] width 1019 height 483
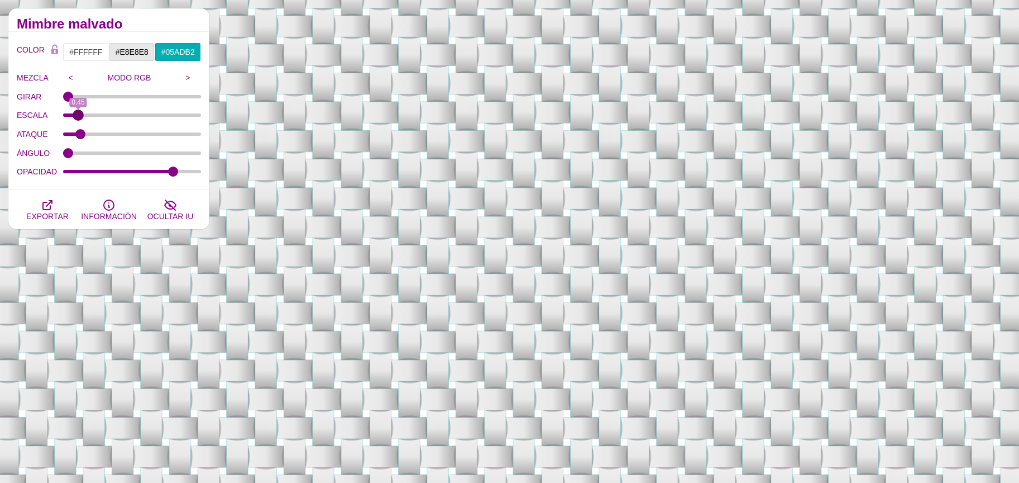
click at [78, 113] on input "ESCALA" at bounding box center [132, 115] width 139 height 4
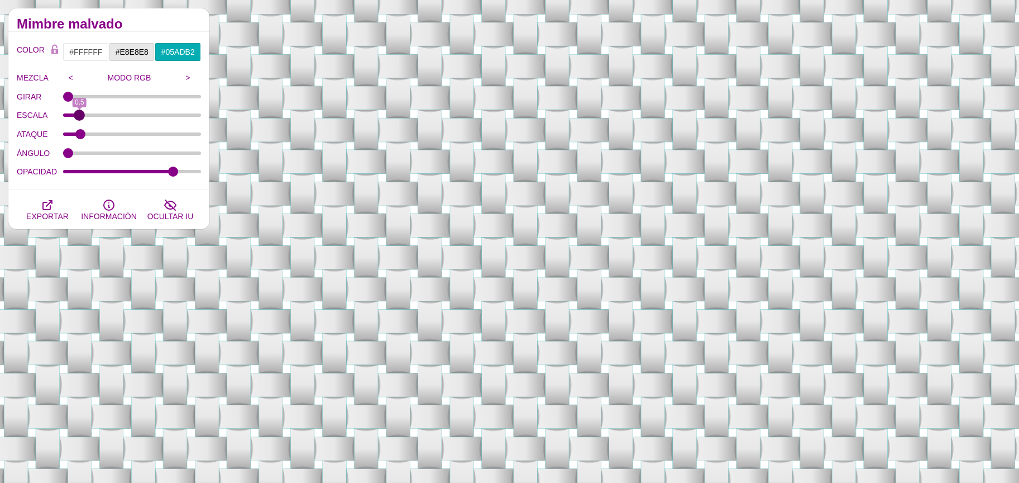
type input "0.5"
click at [80, 113] on input "ESCALA" at bounding box center [132, 115] width 139 height 4
drag, startPoint x: 74, startPoint y: 135, endPoint x: 87, endPoint y: 137, distance: 12.5
type input "1.5"
click at [87, 136] on input "ATAQUE" at bounding box center [132, 134] width 139 height 4
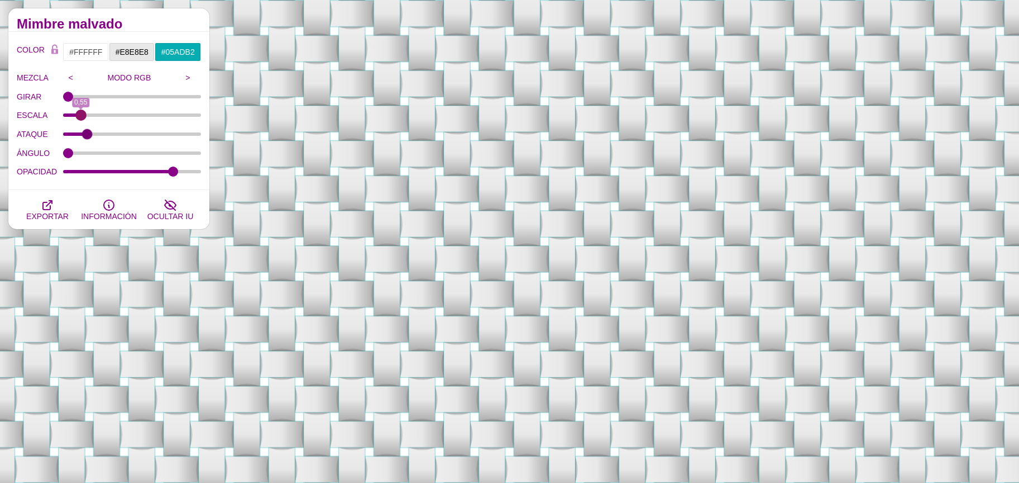
type input "0.55"
click at [81, 116] on input "ESCALA" at bounding box center [132, 115] width 139 height 4
click at [187, 84] on input ">" at bounding box center [185, 77] width 11 height 17
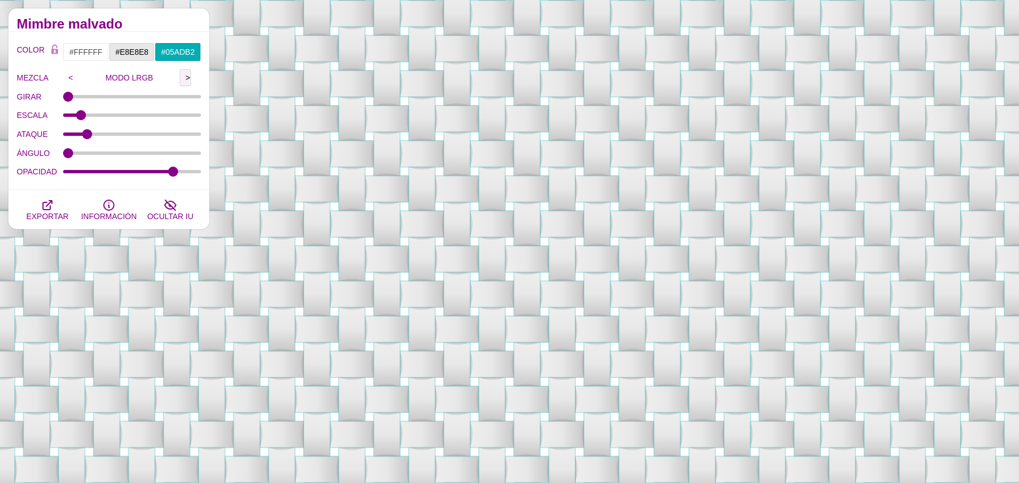
click at [187, 84] on input ">" at bounding box center [185, 77] width 11 height 17
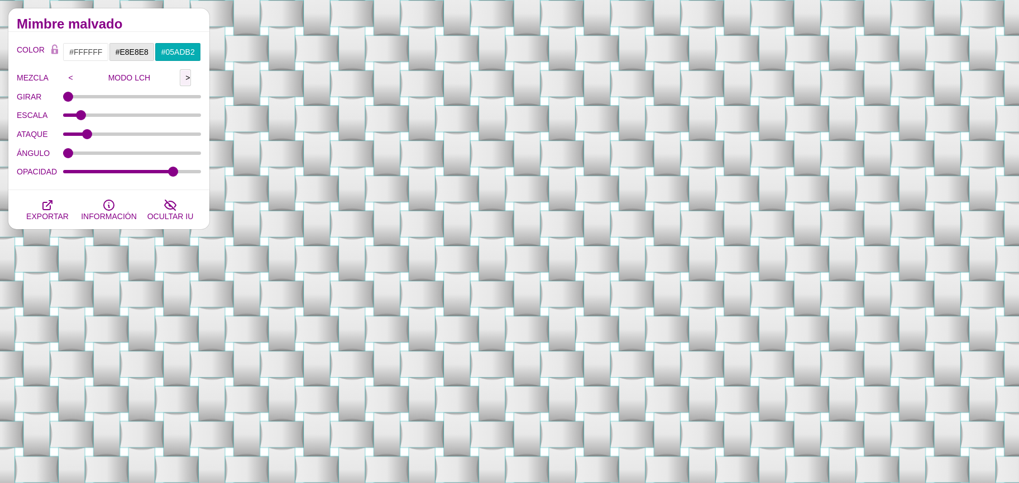
click at [184, 84] on input ">" at bounding box center [185, 77] width 11 height 17
click at [183, 84] on input ">" at bounding box center [185, 77] width 11 height 17
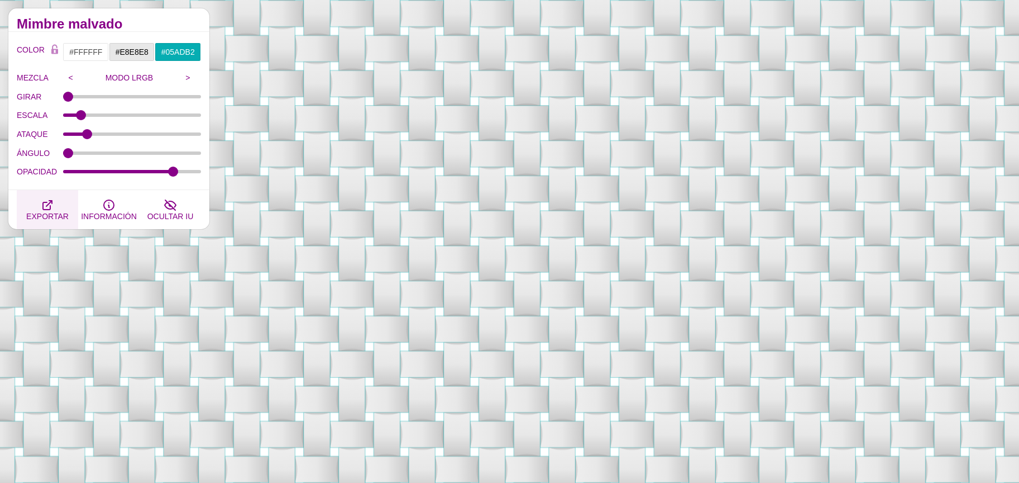
click at [47, 196] on button "EXPORTAR" at bounding box center [47, 209] width 61 height 39
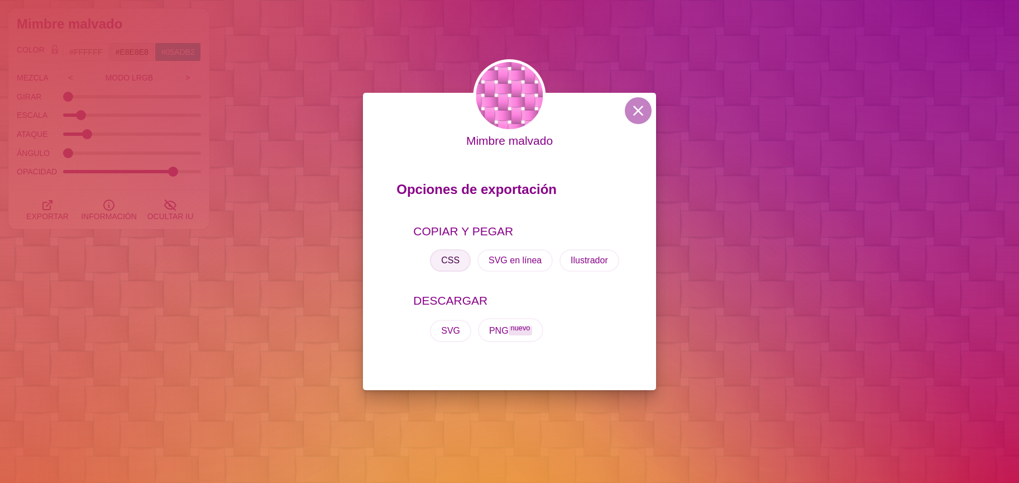
click at [450, 255] on font "CSS" at bounding box center [450, 259] width 18 height 9
click at [446, 271] on div "CSS SVG en línea Ilustrador" at bounding box center [517, 260] width 209 height 40
click at [445, 264] on font "CSS" at bounding box center [450, 259] width 18 height 9
click at [636, 104] on button at bounding box center [638, 110] width 27 height 27
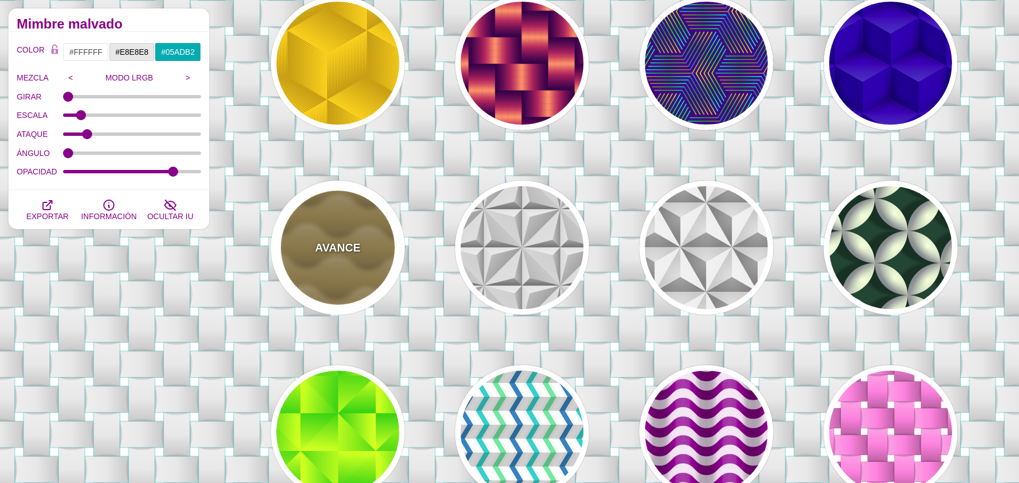
scroll to position [126, 0]
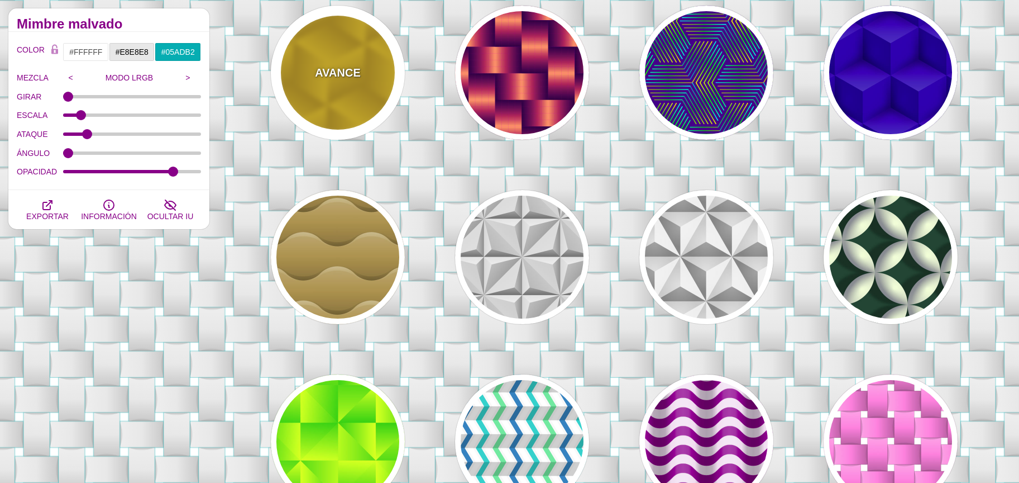
click at [363, 96] on div "AVANCE" at bounding box center [338, 73] width 134 height 134
type input "#FFCC00"
type input "#CC9900"
type input "1"
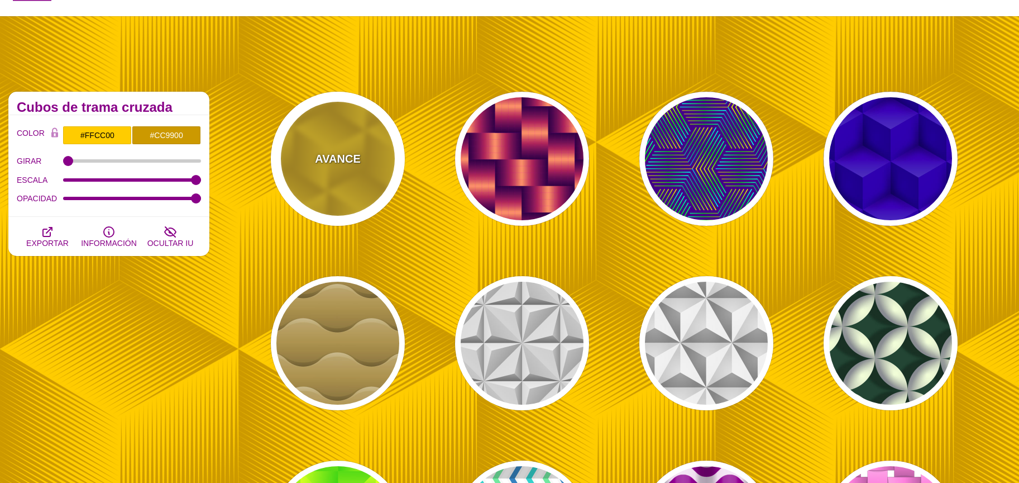
scroll to position [0, 0]
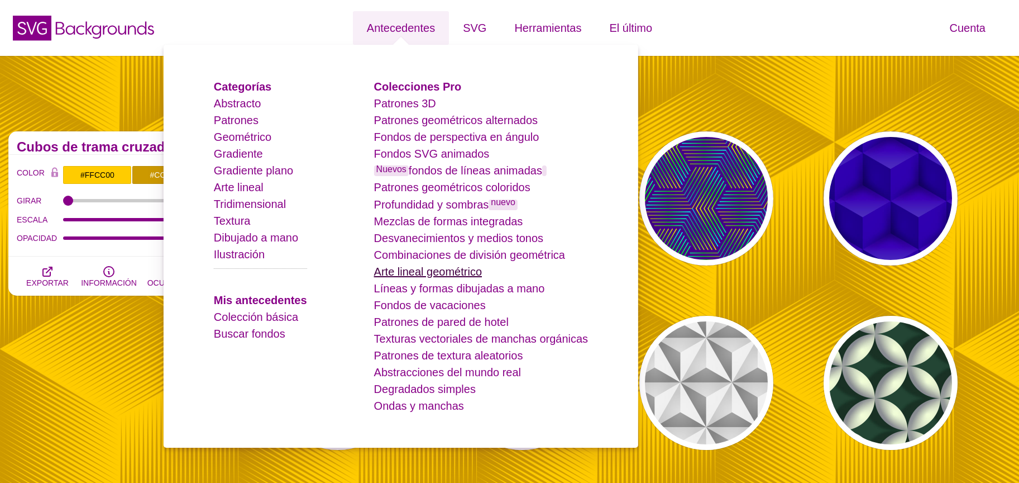
click at [465, 268] on font "Arte lineal geométrico" at bounding box center [428, 271] width 108 height 12
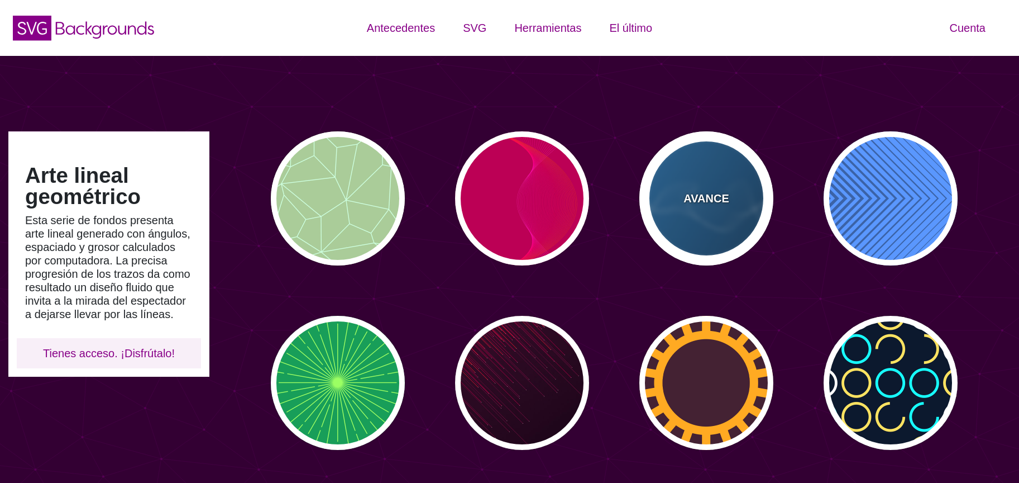
click at [708, 192] on font "AVANCE" at bounding box center [706, 198] width 45 height 12
type input "#2277BB"
type input "#002244"
type input "0.5"
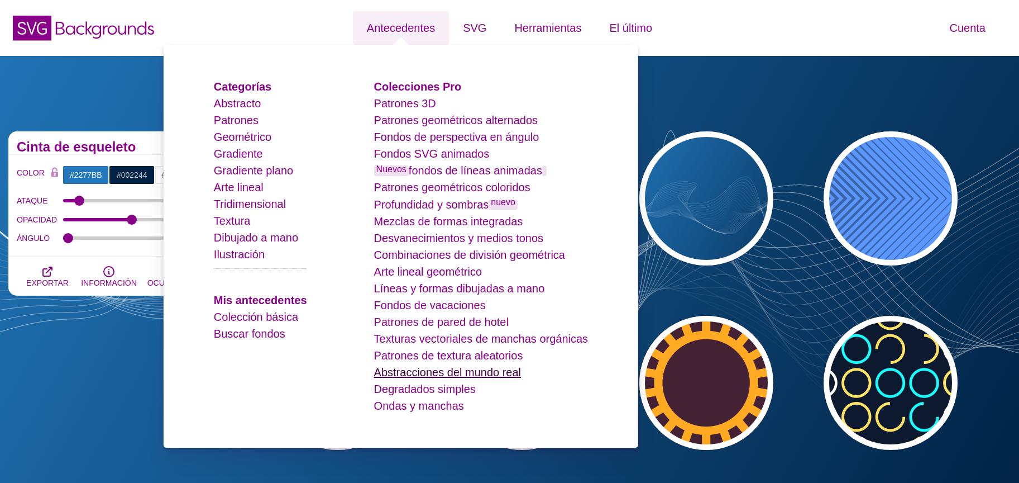
click at [422, 372] on font "Abstracciones del mundo real" at bounding box center [447, 372] width 147 height 12
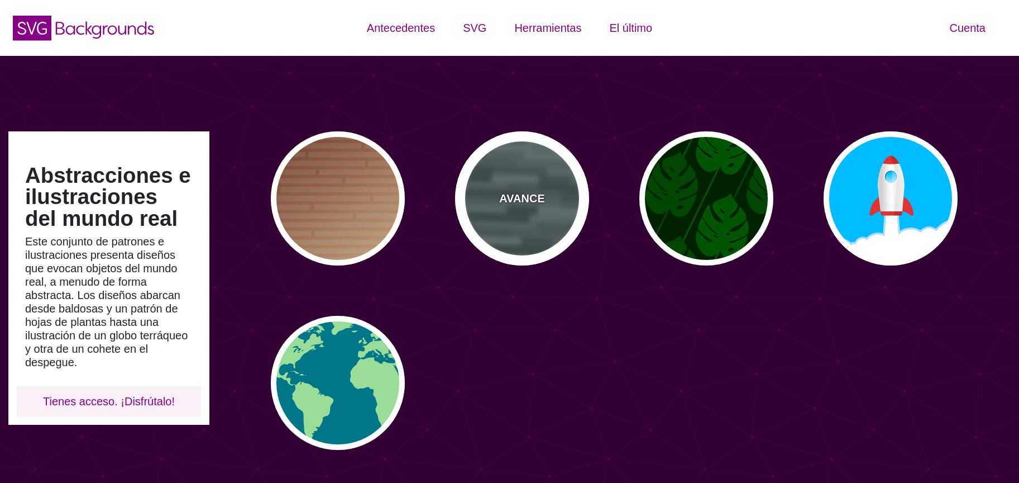
click at [542, 183] on div "AVANCE" at bounding box center [522, 198] width 134 height 134
type input "#506566"
type input "0"
type input "0.5"
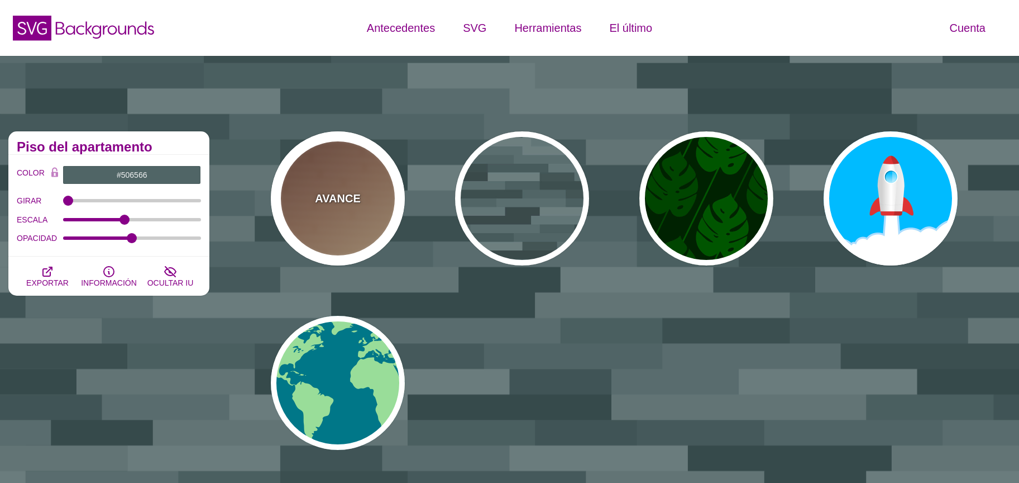
click at [375, 199] on div "AVANCE" at bounding box center [338, 198] width 134 height 134
type input "#FFEEBB"
type input "#330000"
type input "#DDDDDD"
type input "1"
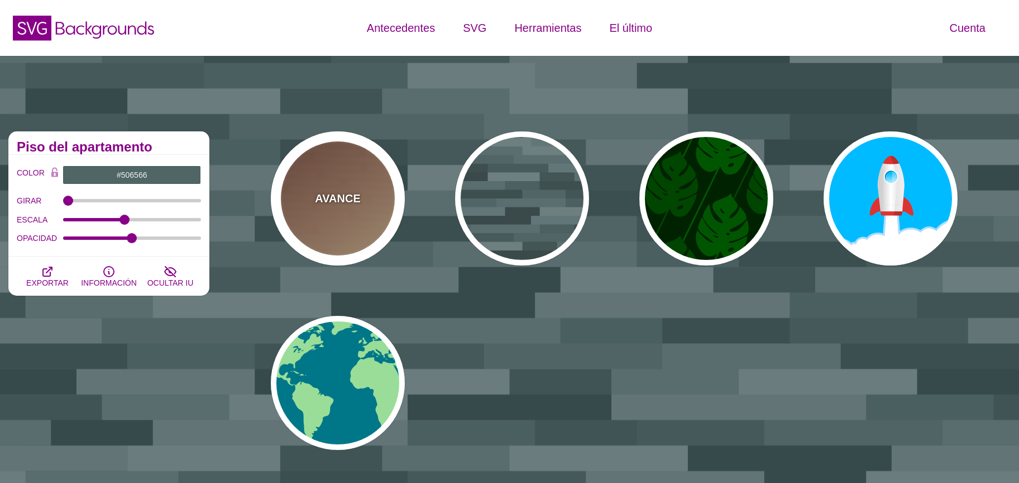
type input "30"
type input "0.1"
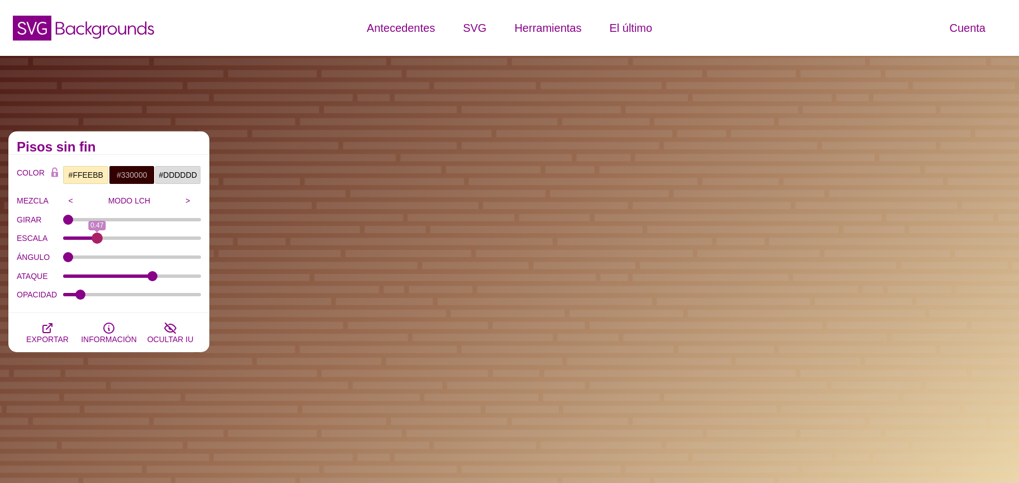
drag, startPoint x: 127, startPoint y: 239, endPoint x: 97, endPoint y: 239, distance: 30.7
type input "0.47"
click at [97, 239] on input "ESCALA" at bounding box center [132, 238] width 139 height 4
click at [128, 180] on input "#330000" at bounding box center [132, 174] width 46 height 19
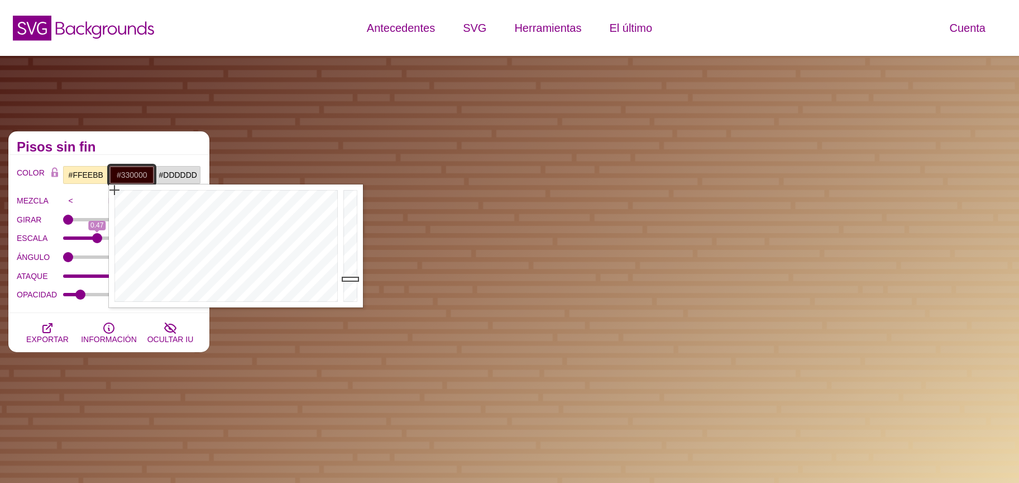
type input "#323133"
click at [278, 297] on div at bounding box center [225, 245] width 232 height 123
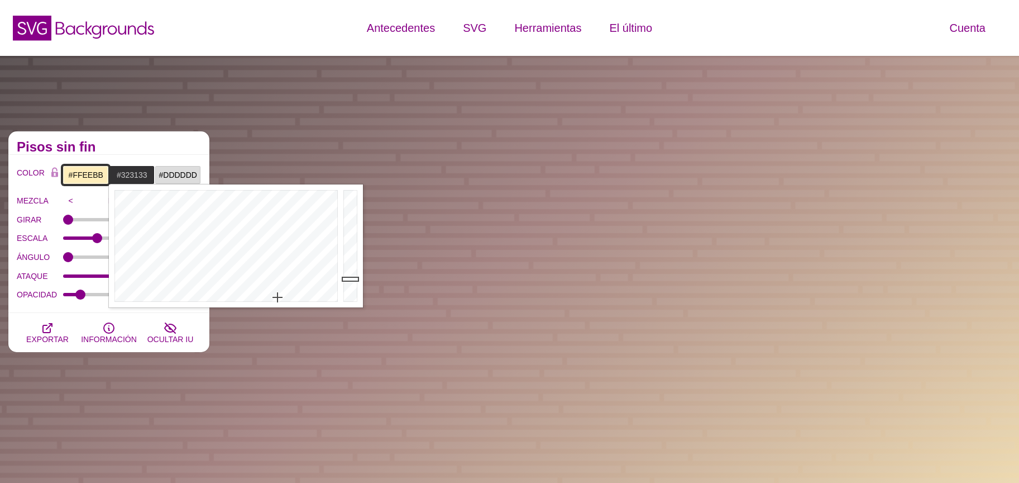
click at [74, 173] on input "#FFEEBB" at bounding box center [86, 174] width 46 height 19
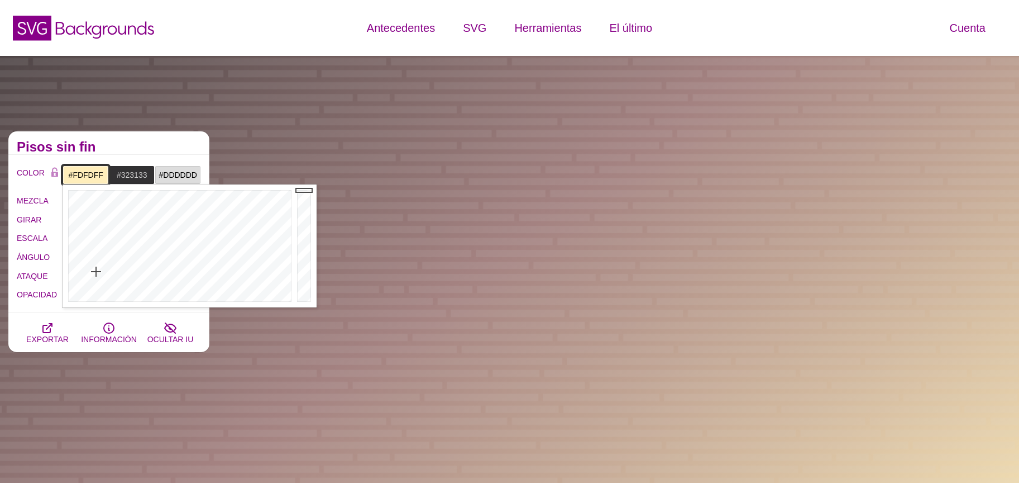
click at [206, 300] on div at bounding box center [179, 245] width 232 height 123
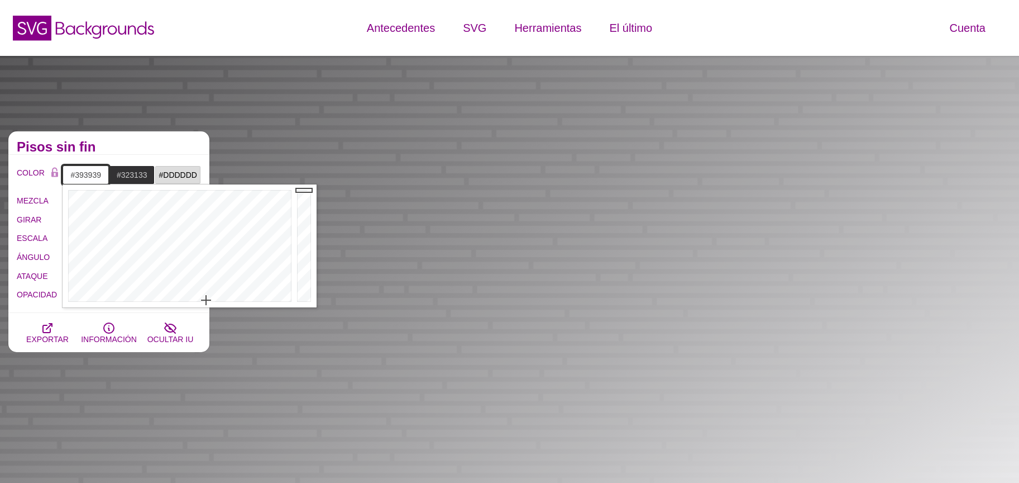
click at [306, 276] on div at bounding box center [305, 245] width 22 height 123
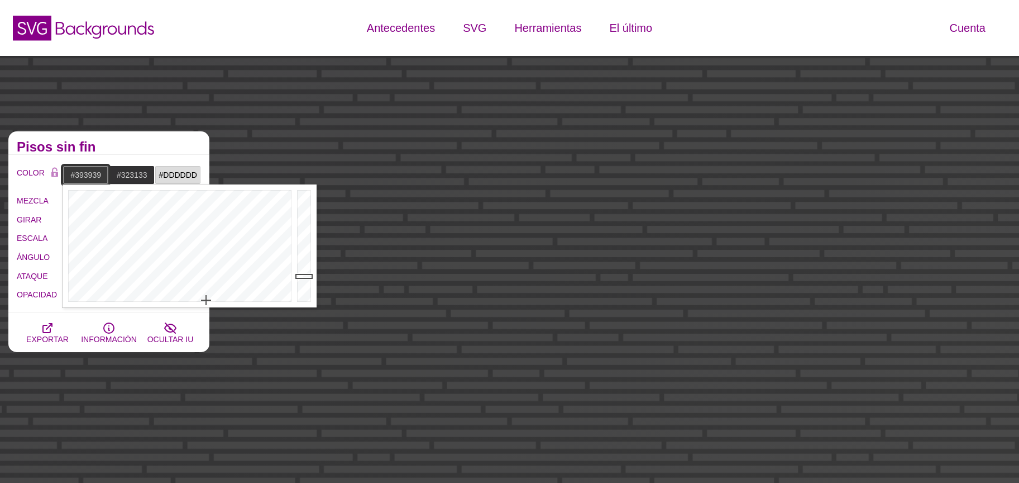
type input "#DDDDDF"
drag, startPoint x: 309, startPoint y: 204, endPoint x: 237, endPoint y: 195, distance: 72.6
click at [308, 204] on div at bounding box center [305, 245] width 22 height 123
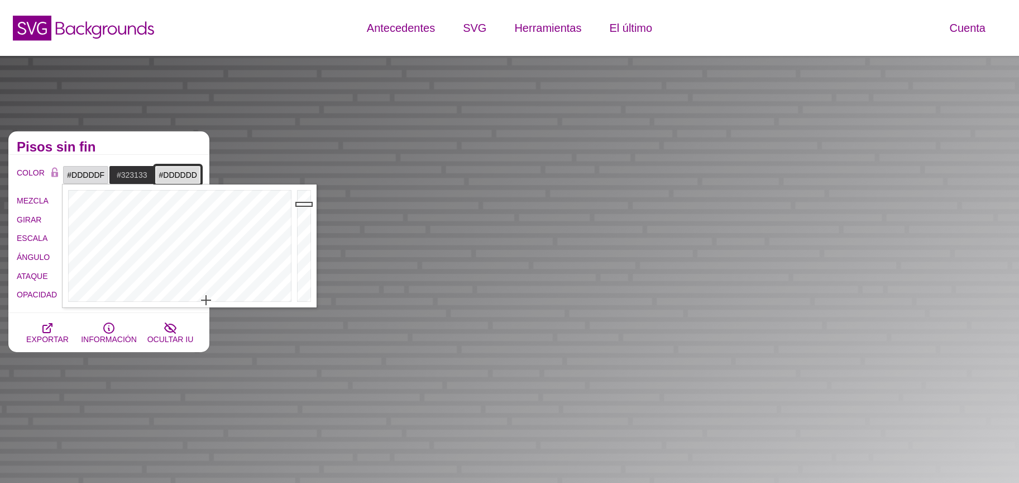
click at [169, 173] on input "#DDDDDD" at bounding box center [178, 174] width 46 height 19
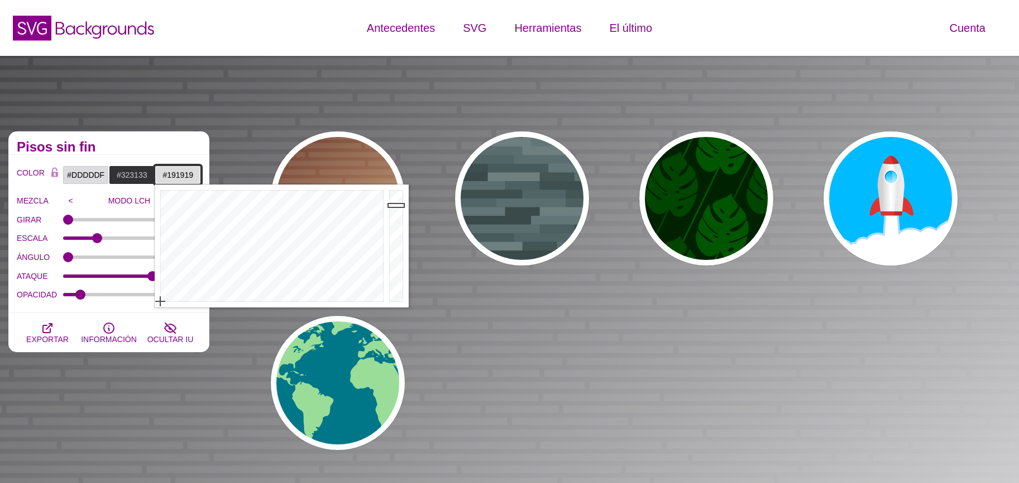
type input "#1B1B1B"
click at [393, 289] on div at bounding box center [398, 245] width 22 height 123
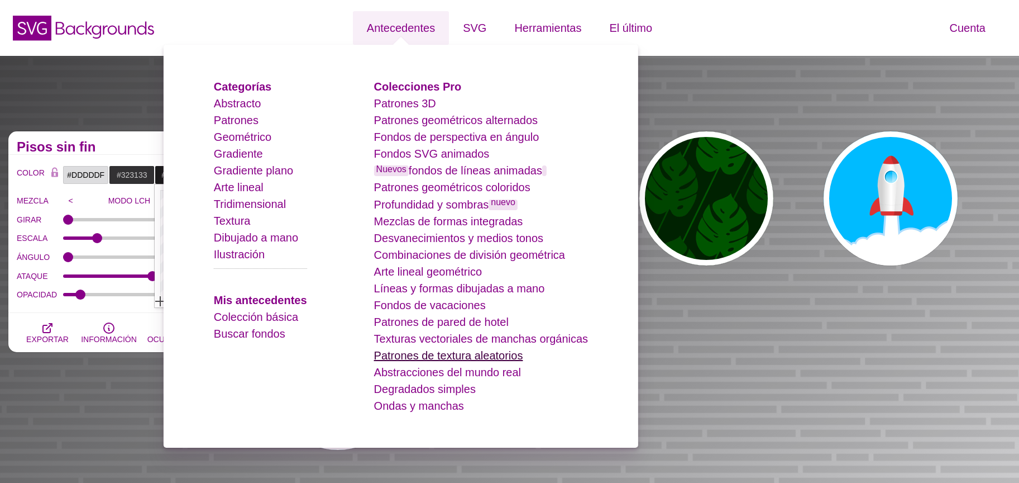
click at [454, 357] on font "Patrones de textura aleatorios" at bounding box center [448, 355] width 149 height 12
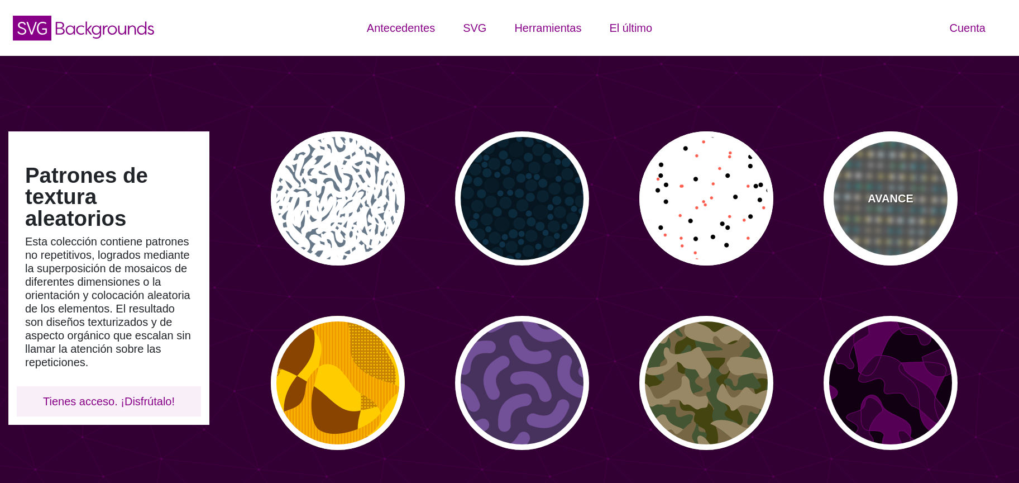
click at [880, 216] on div "AVANCE" at bounding box center [891, 198] width 134 height 134
type input "#555555"
type input "#228899"
type input "#CCBB66"
type input "#888888"
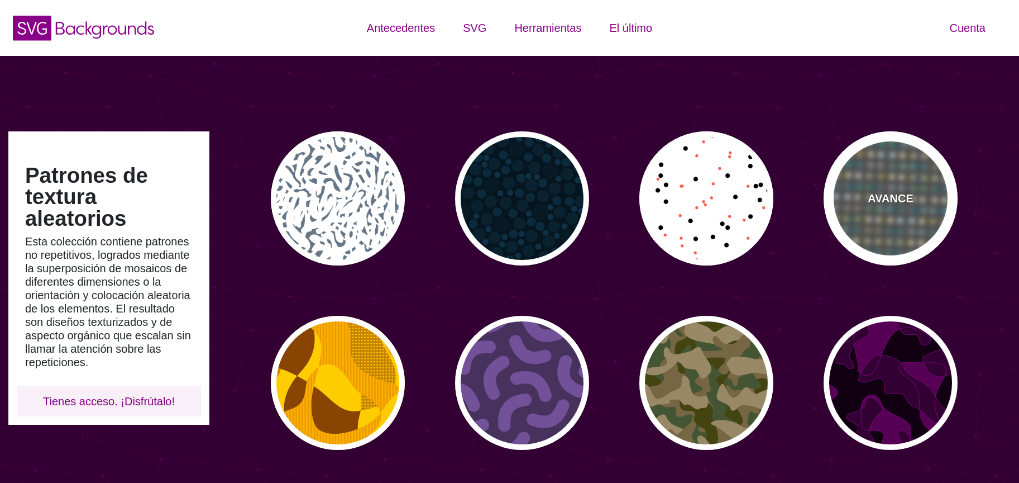
type input "50"
type input "0"
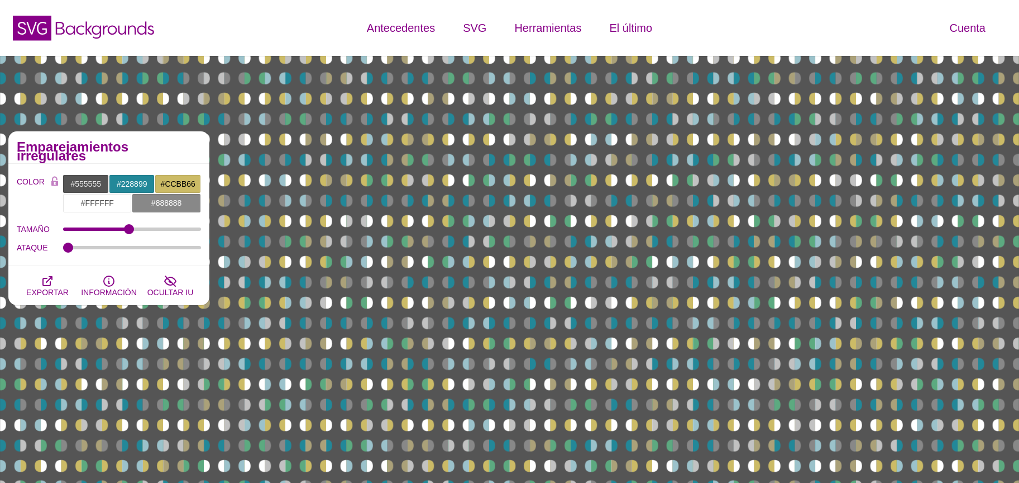
click at [118, 220] on div "TAMAÑO" at bounding box center [109, 229] width 184 height 19
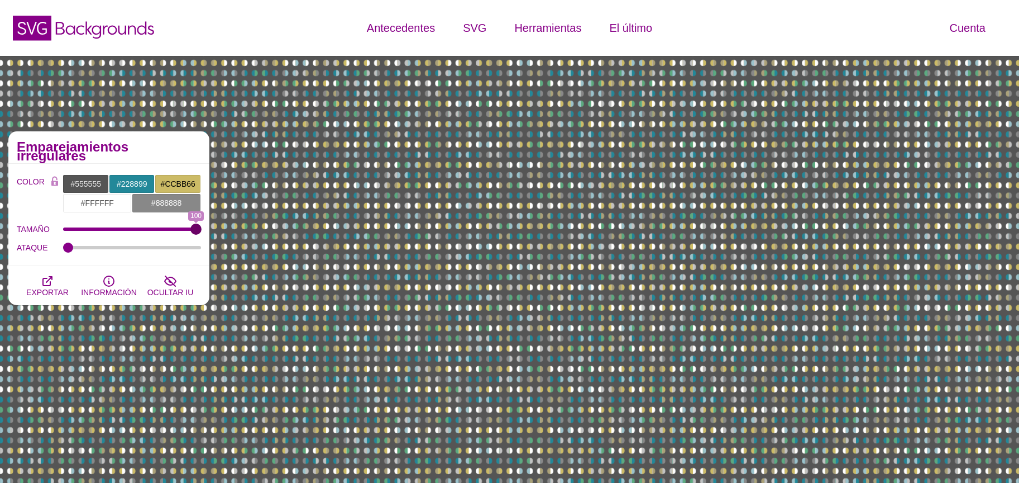
drag, startPoint x: 124, startPoint y: 220, endPoint x: 204, endPoint y: 226, distance: 80.6
type input "100"
click at [202, 227] on input "TAMAÑO" at bounding box center [132, 229] width 139 height 4
click at [94, 181] on input "#555555" at bounding box center [86, 183] width 46 height 19
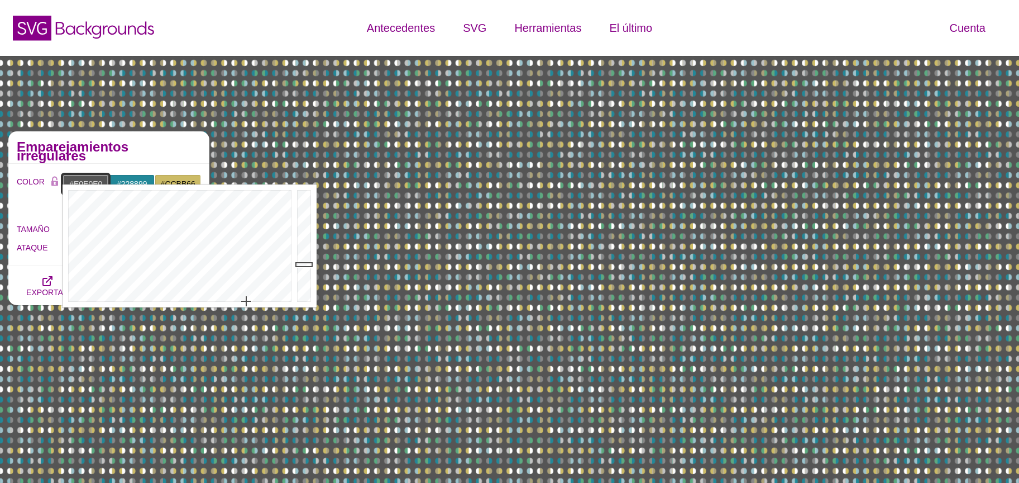
click at [305, 203] on div at bounding box center [305, 245] width 22 height 123
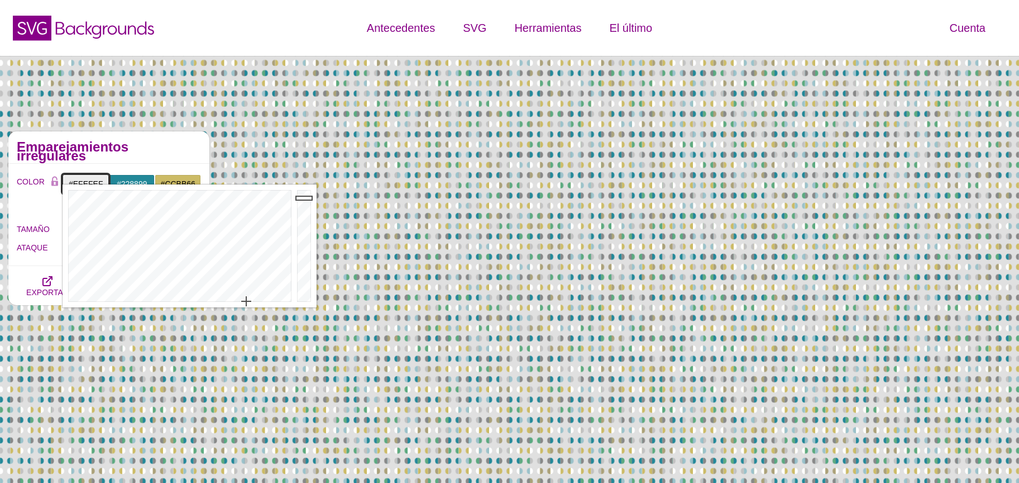
click at [301, 197] on div at bounding box center [305, 245] width 22 height 123
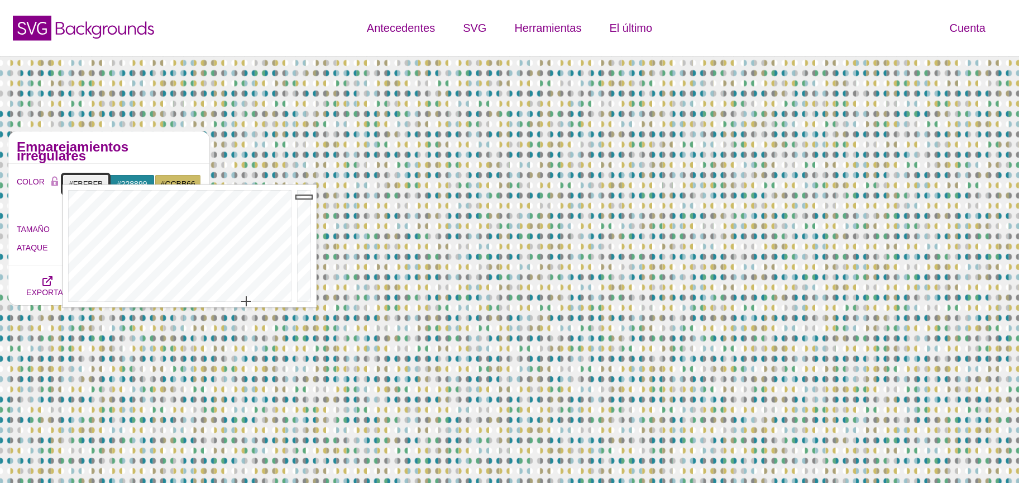
type input "#FFFFFF"
drag, startPoint x: 301, startPoint y: 197, endPoint x: 302, endPoint y: 189, distance: 7.3
click at [302, 189] on div at bounding box center [305, 245] width 22 height 123
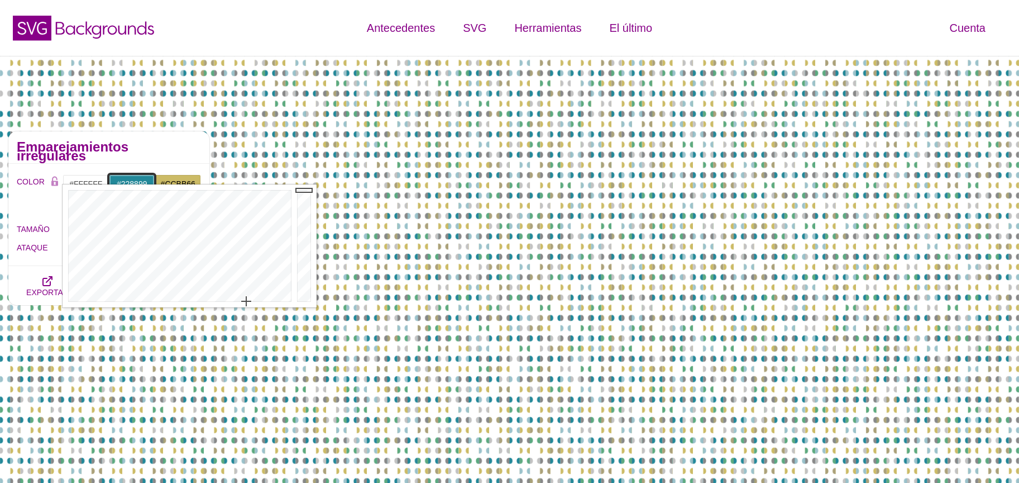
click at [131, 174] on input "#228899" at bounding box center [132, 183] width 46 height 19
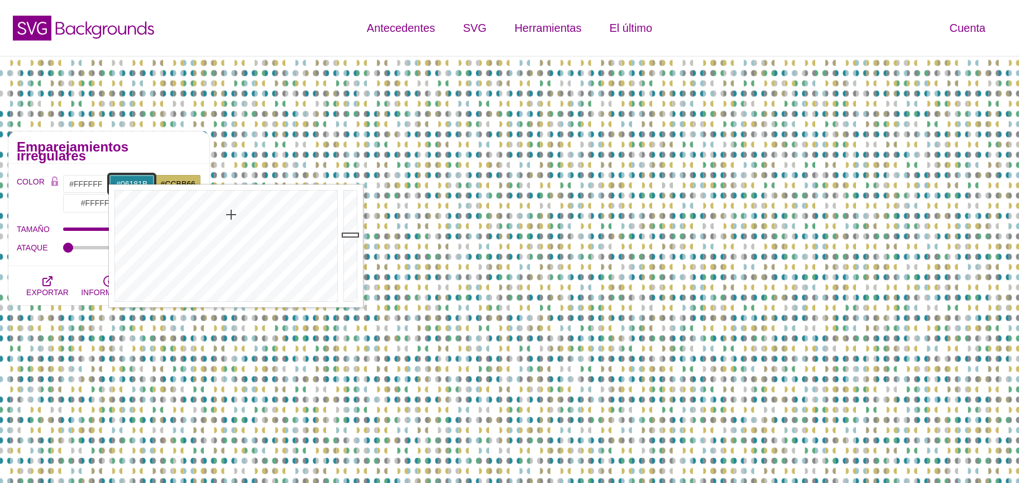
click at [351, 289] on div at bounding box center [352, 245] width 22 height 123
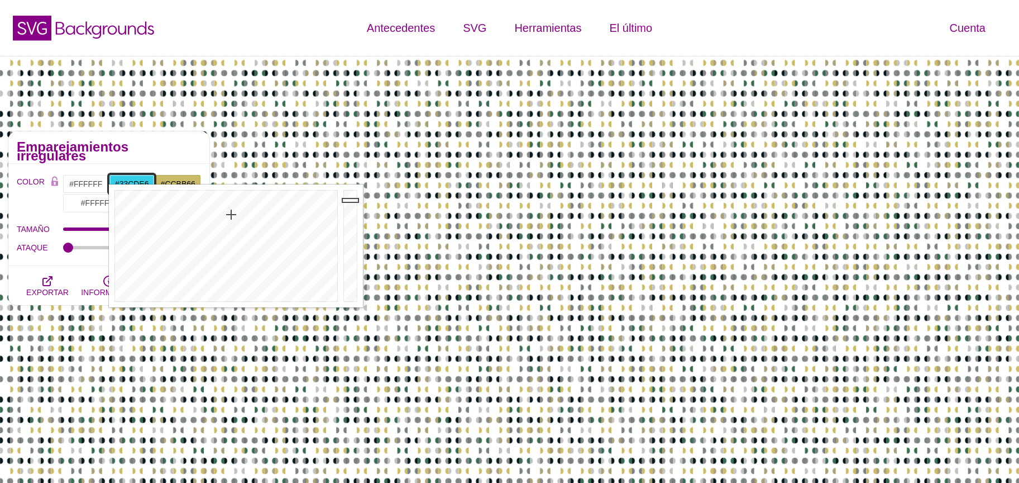
type input "#34CFE9"
click at [348, 199] on div at bounding box center [352, 245] width 22 height 123
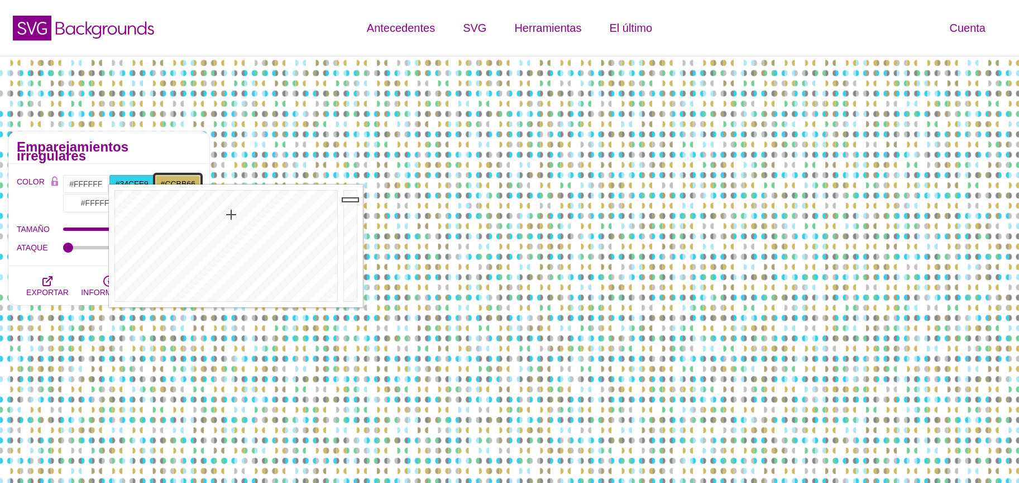
click at [184, 174] on input "#CCBB66" at bounding box center [178, 183] width 46 height 19
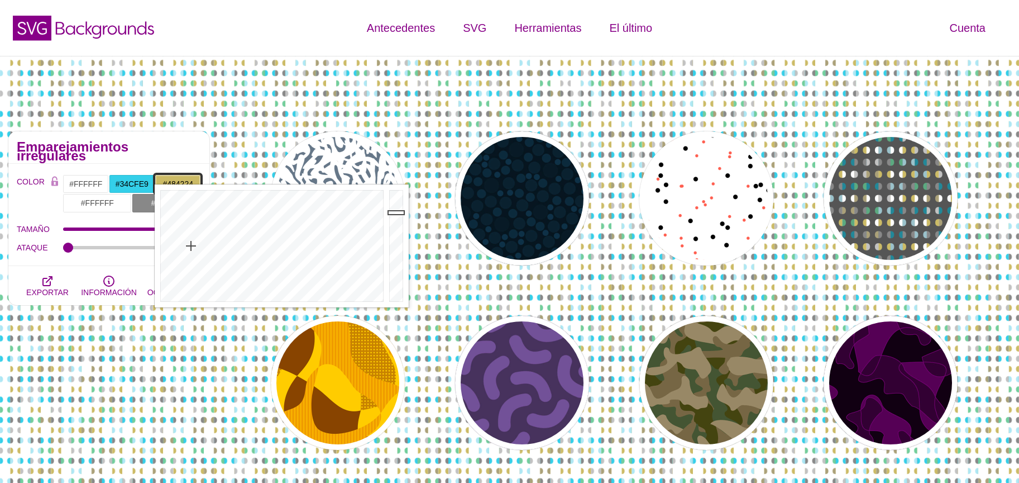
click at [395, 270] on div at bounding box center [398, 245] width 22 height 123
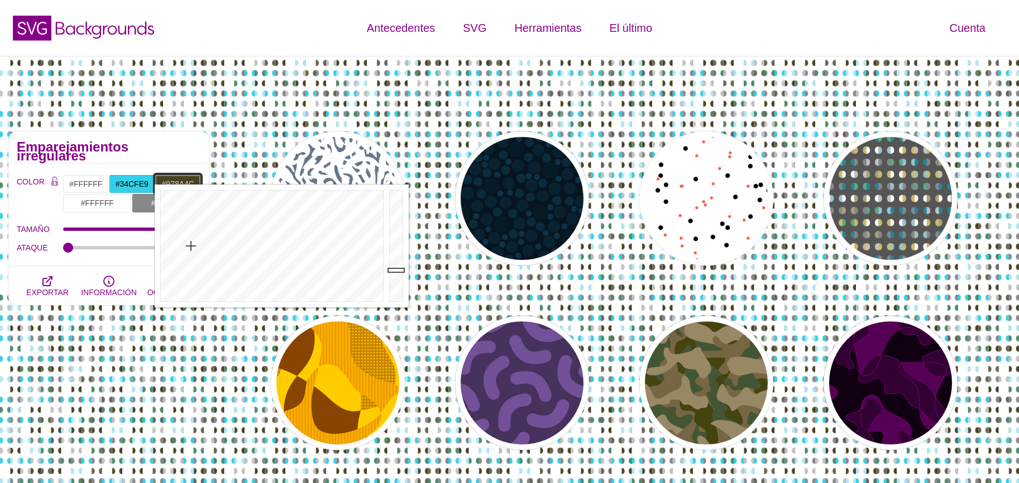
type input "#988C4C"
click at [397, 235] on div at bounding box center [398, 245] width 22 height 123
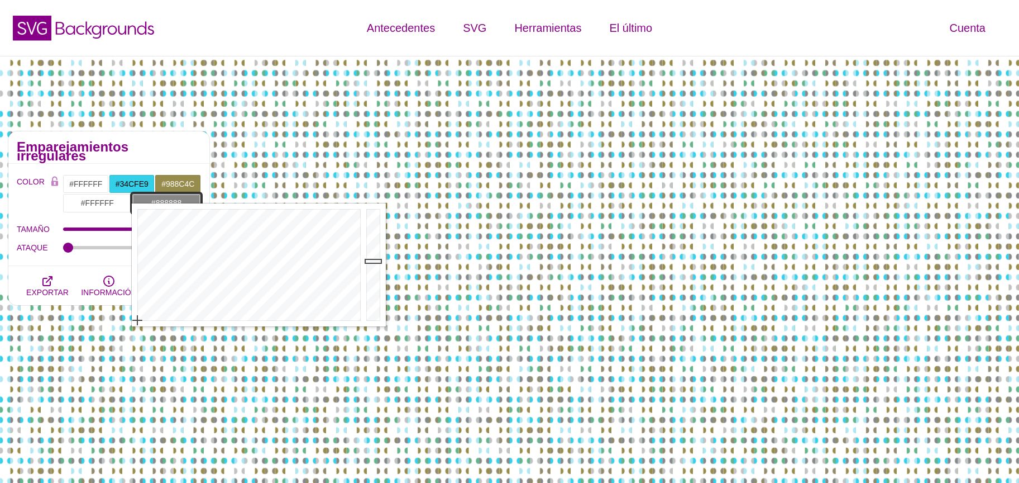
click at [140, 198] on input "#888888" at bounding box center [166, 202] width 69 height 19
drag, startPoint x: 372, startPoint y: 283, endPoint x: 369, endPoint y: 290, distance: 8.0
click at [371, 288] on div at bounding box center [375, 264] width 22 height 123
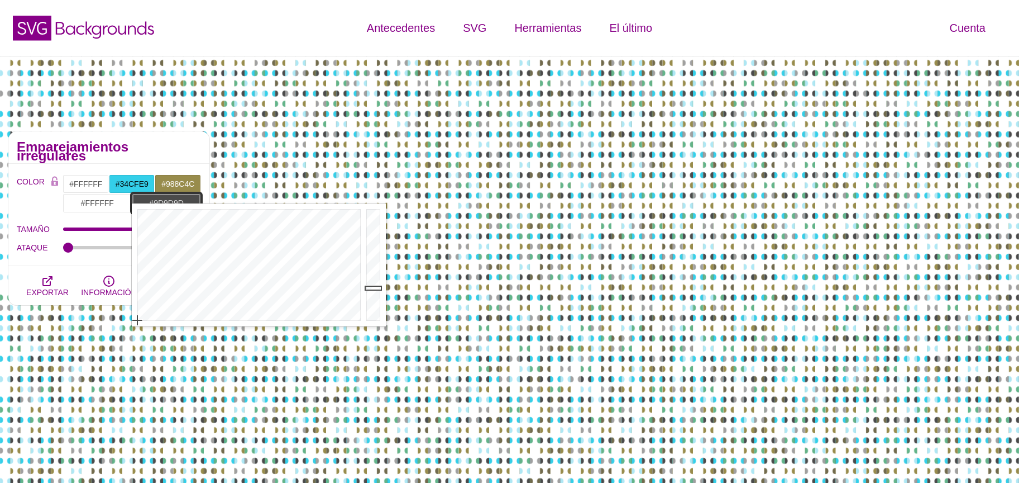
click at [364, 252] on div at bounding box center [375, 264] width 22 height 123
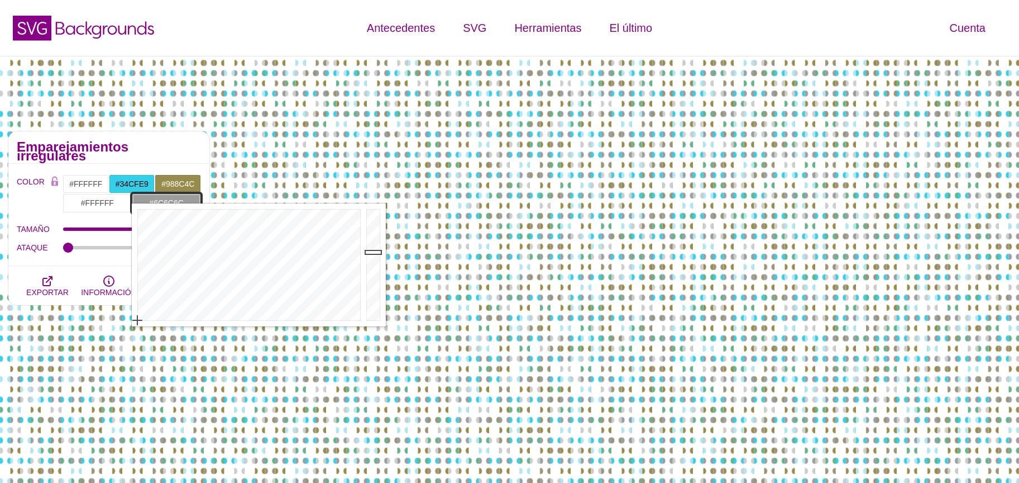
click at [370, 273] on div at bounding box center [375, 264] width 22 height 123
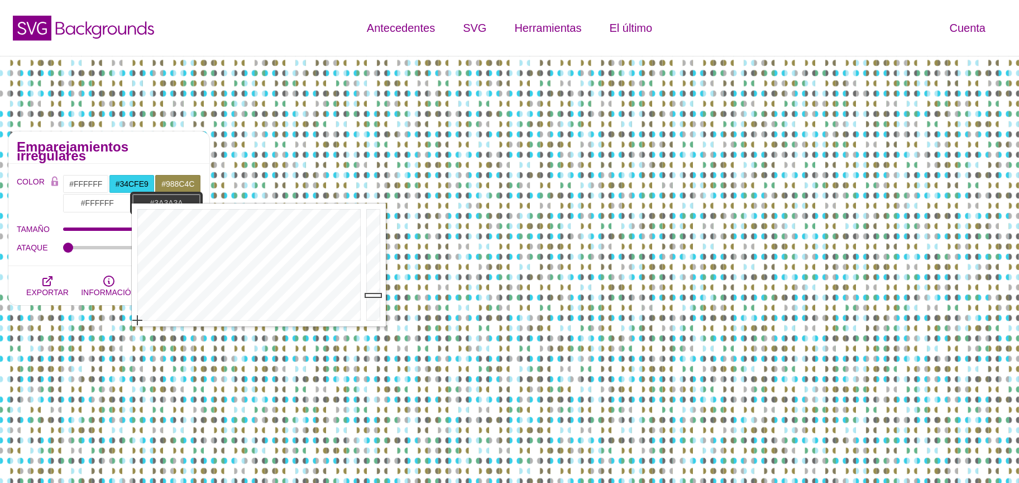
drag, startPoint x: 368, startPoint y: 293, endPoint x: 368, endPoint y: 301, distance: 7.3
click at [368, 295] on div at bounding box center [375, 264] width 22 height 123
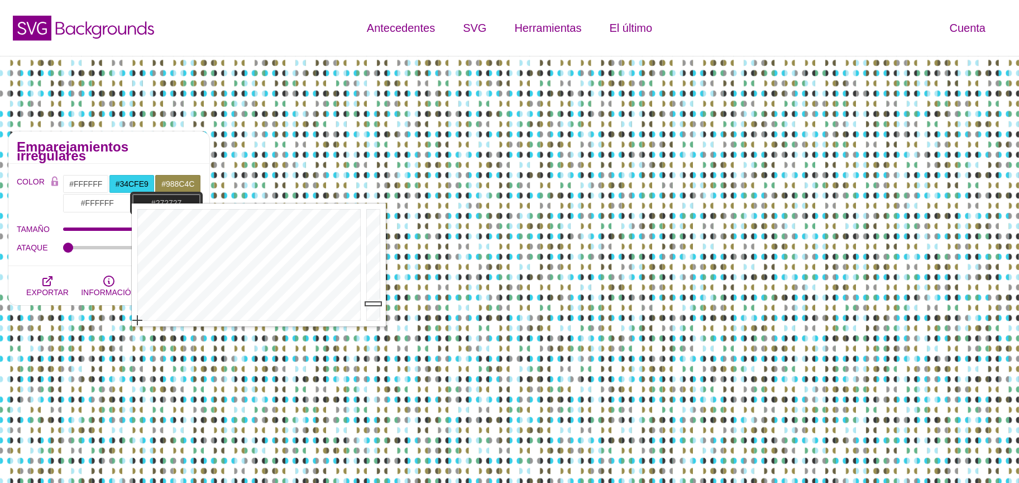
click at [368, 303] on div at bounding box center [375, 264] width 22 height 123
drag, startPoint x: 373, startPoint y: 218, endPoint x: 374, endPoint y: 212, distance: 6.2
click at [374, 212] on div at bounding box center [375, 264] width 22 height 123
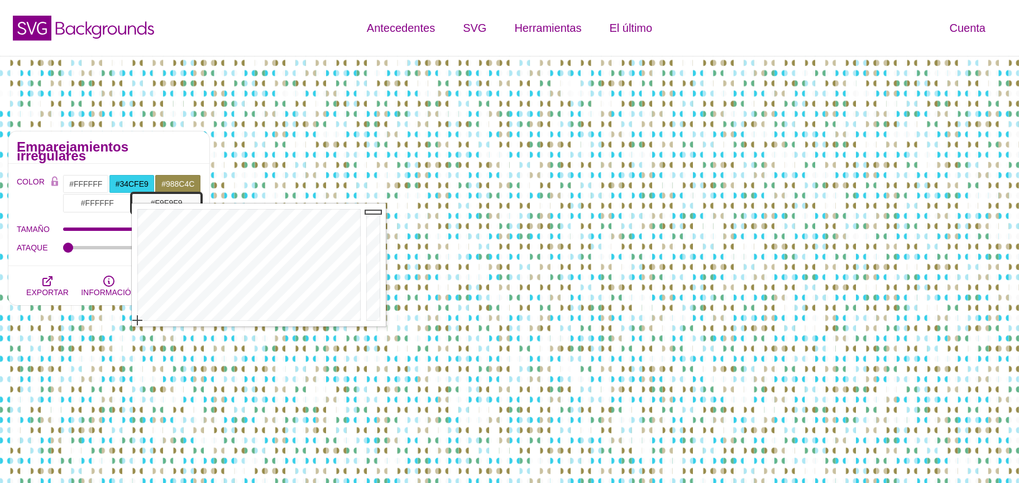
click at [374, 212] on div at bounding box center [375, 264] width 22 height 123
type input "#CDCDCD"
click at [374, 231] on div at bounding box center [375, 264] width 22 height 123
drag, startPoint x: 92, startPoint y: 196, endPoint x: 98, endPoint y: 197, distance: 6.2
click at [92, 195] on input "#FFFFFF" at bounding box center [97, 202] width 69 height 19
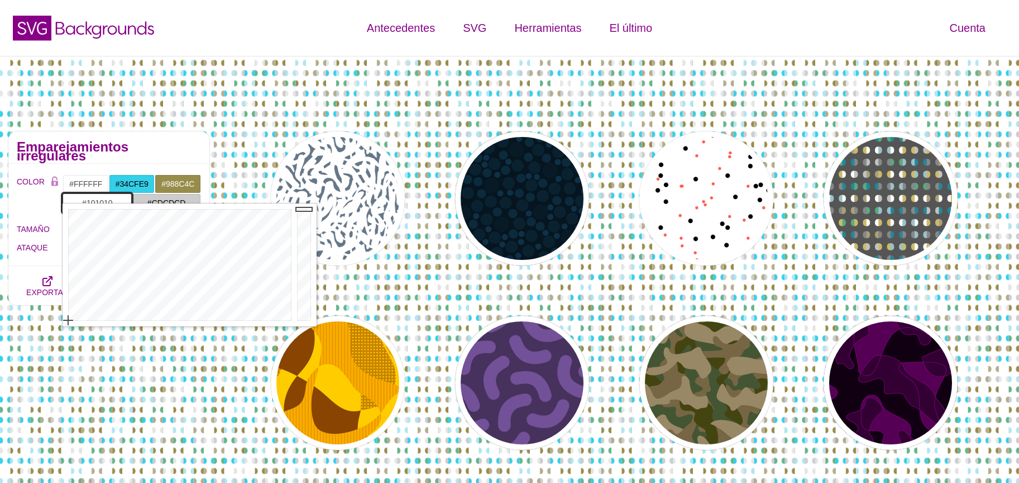
click at [305, 313] on div at bounding box center [305, 264] width 22 height 123
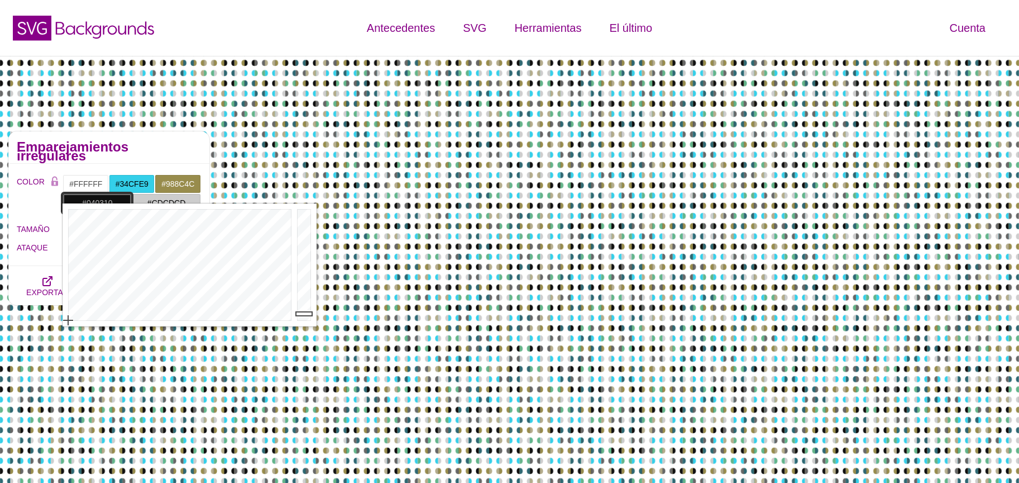
click at [219, 230] on div at bounding box center [179, 264] width 232 height 123
type input "#2F26CF"
click at [304, 230] on div at bounding box center [305, 264] width 22 height 123
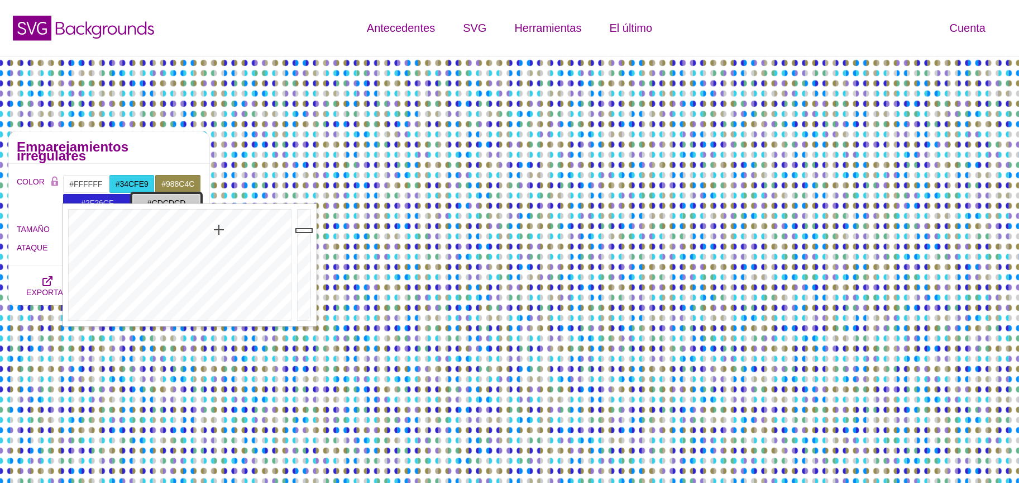
click at [158, 193] on input "#CDCDCD" at bounding box center [166, 202] width 69 height 19
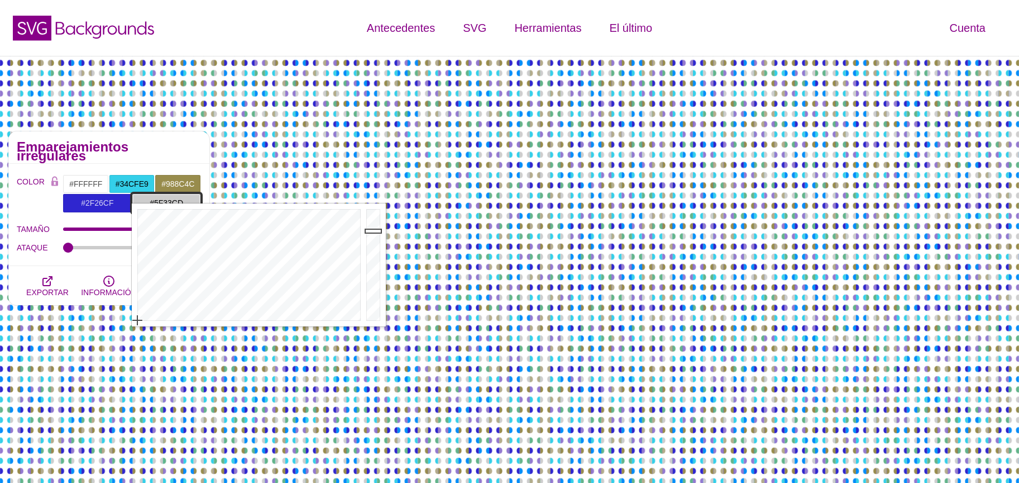
type input "#5E32CD"
click at [297, 236] on div at bounding box center [248, 264] width 232 height 123
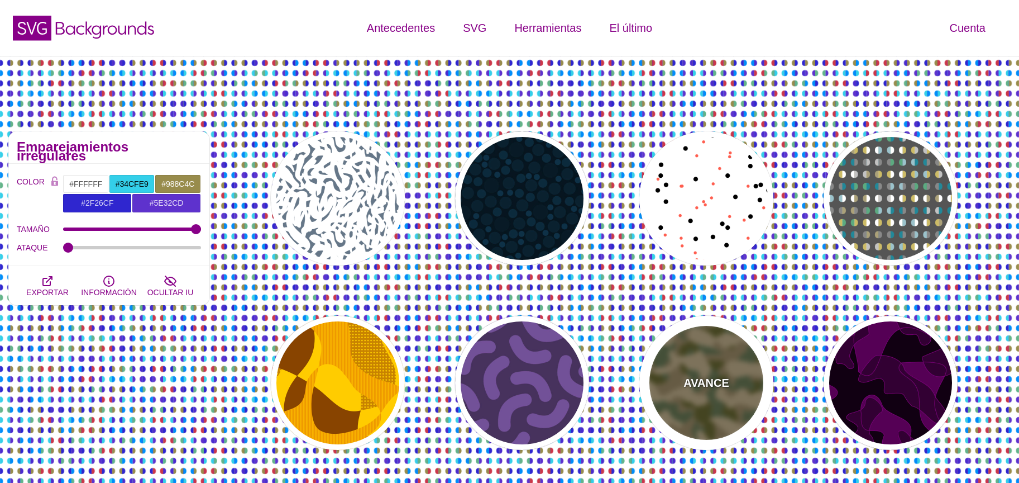
click at [732, 393] on div "AVANCE" at bounding box center [707, 383] width 134 height 134
type input "#776644"
type input "#444411"
type input "#445533"
type input "#998866"
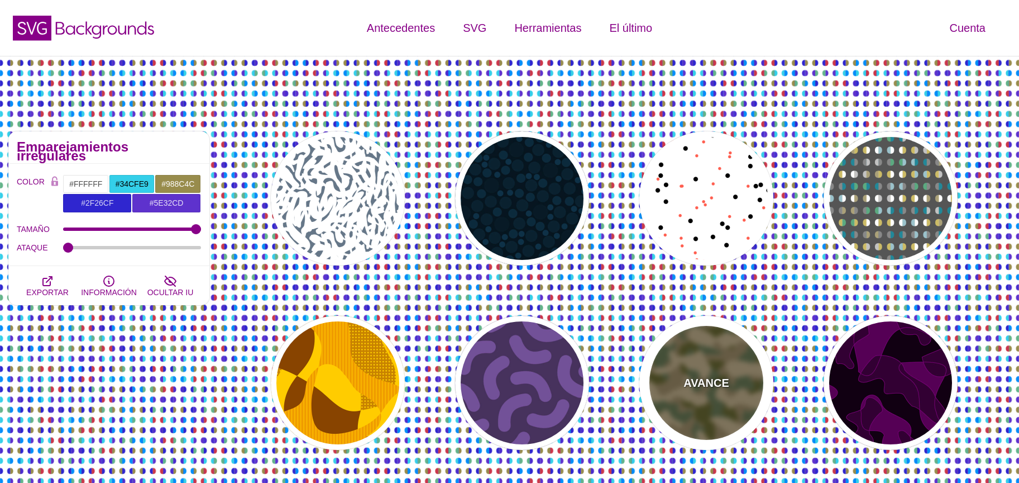
type input "1"
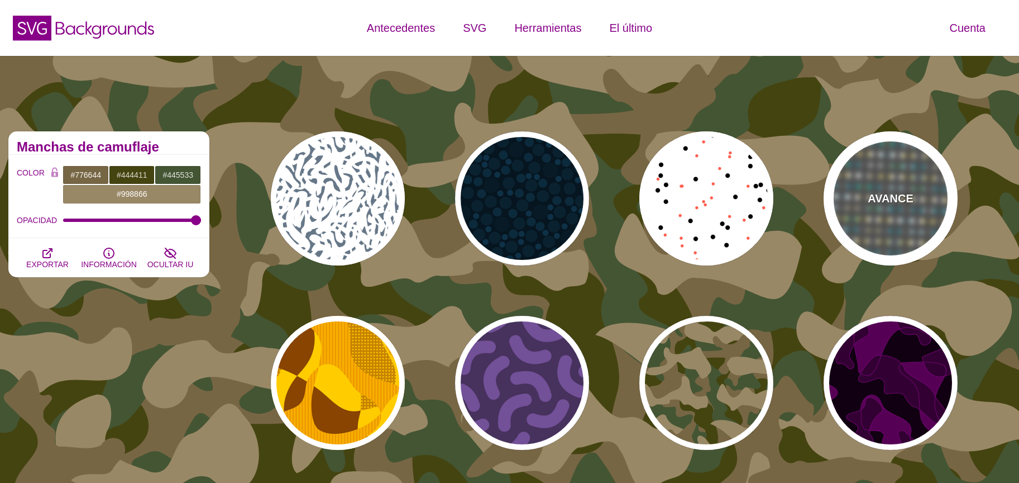
click at [905, 220] on div "AVANCE" at bounding box center [891, 198] width 134 height 134
type input "#555555"
type input "#228899"
type input "#CCBB66"
type input "#FFFFFF"
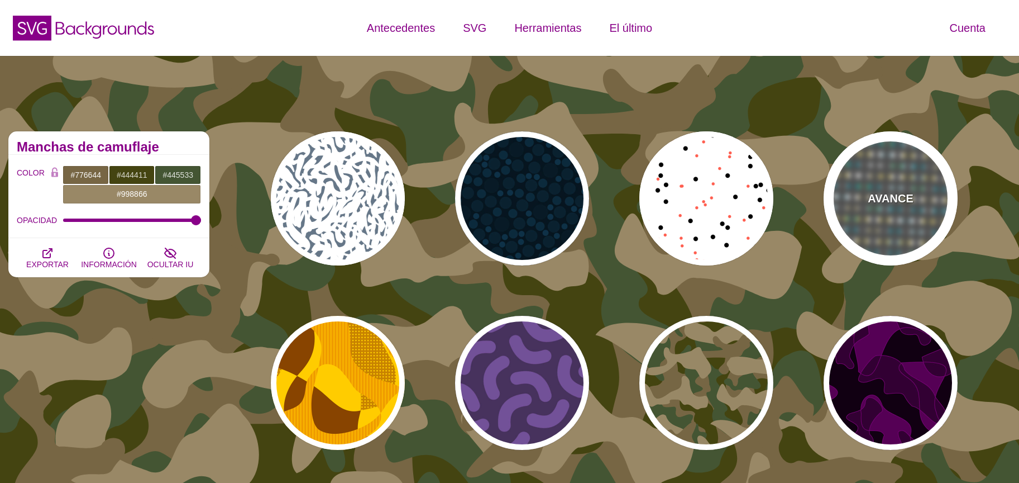
type input "#888888"
type input "50"
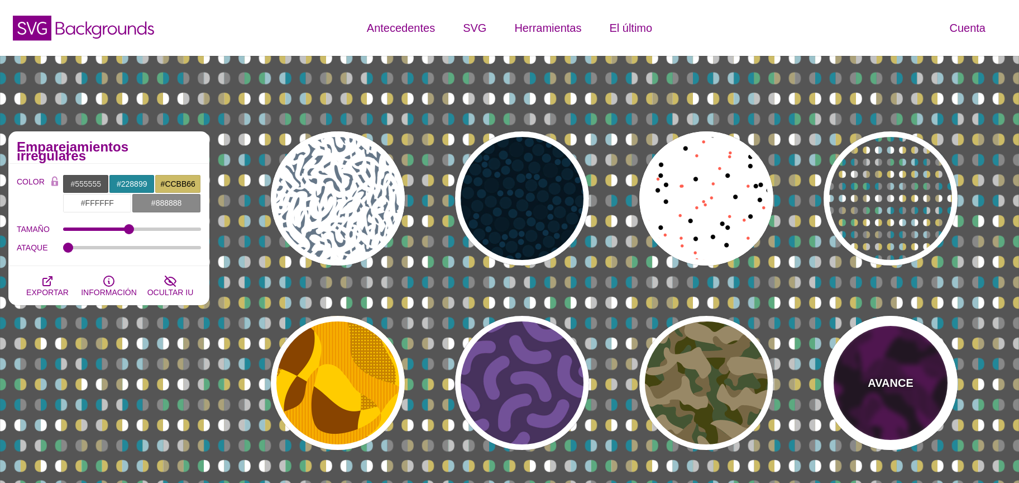
click at [914, 376] on div "AVANCE" at bounding box center [891, 383] width 134 height 134
type input "#110011"
type input "#550055"
type input "#330033"
type input "#770077"
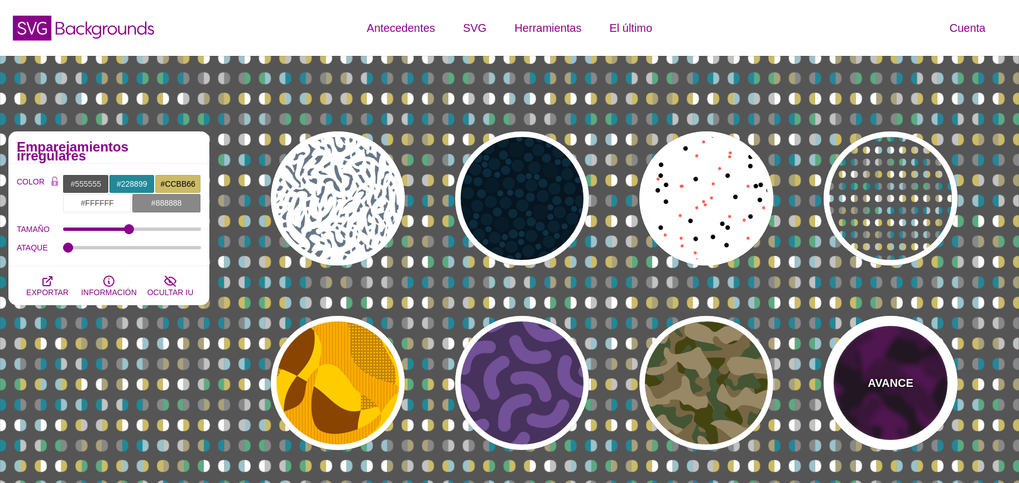
type input "2"
type input "1"
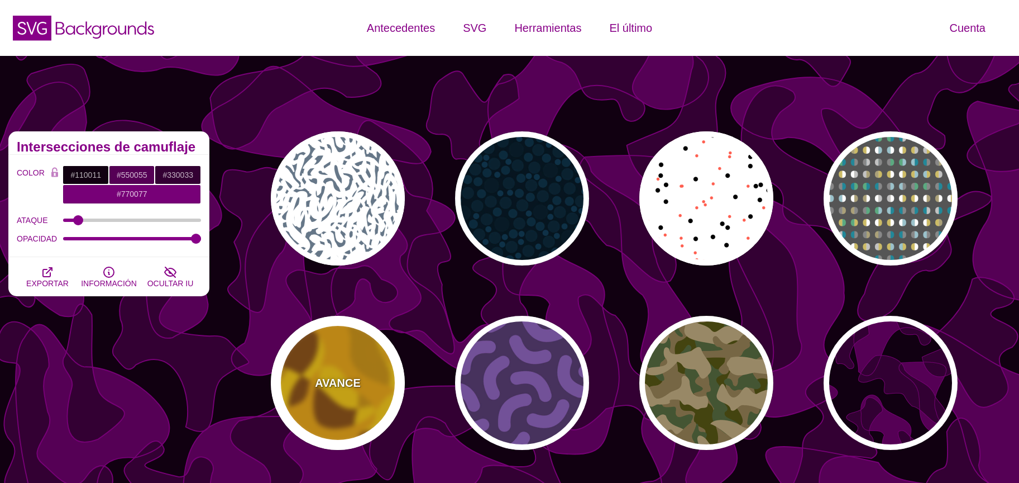
click at [330, 357] on div "AVANCE" at bounding box center [338, 383] width 134 height 134
type input "#FFCC00"
type input "#884400"
type input "#EE9900"
type input "0"
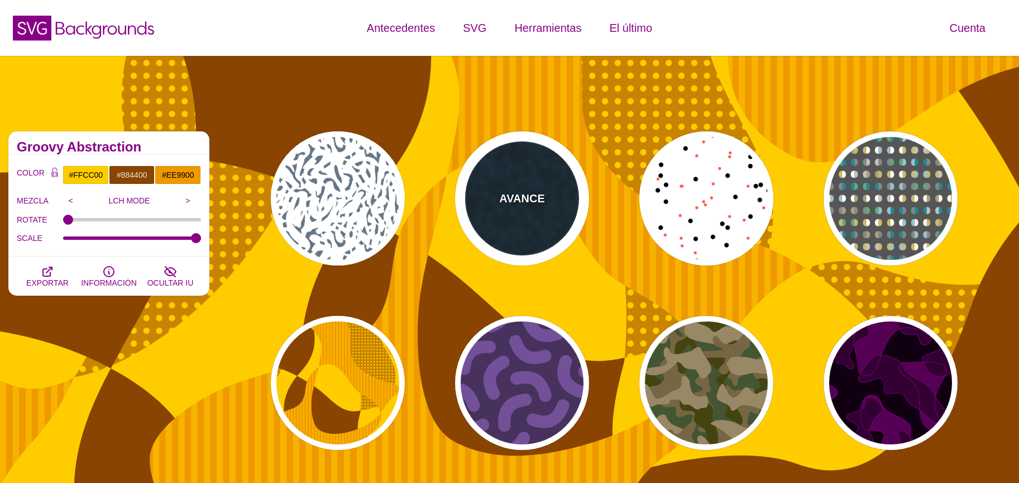
click at [497, 208] on div "AVANCE" at bounding box center [522, 198] width 134 height 134
type input "#06151F"
type input "#081B26"
type input "#0E3147"
type input "0.5"
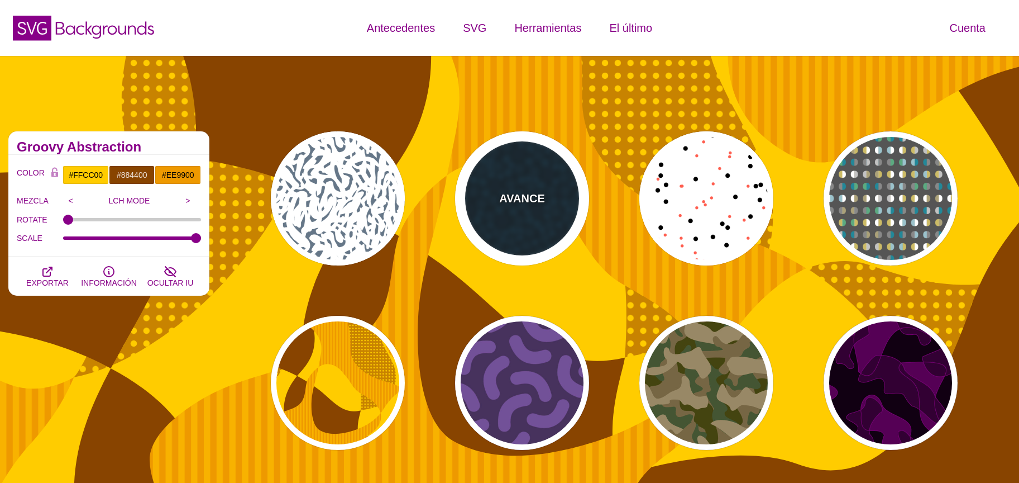
type input "0"
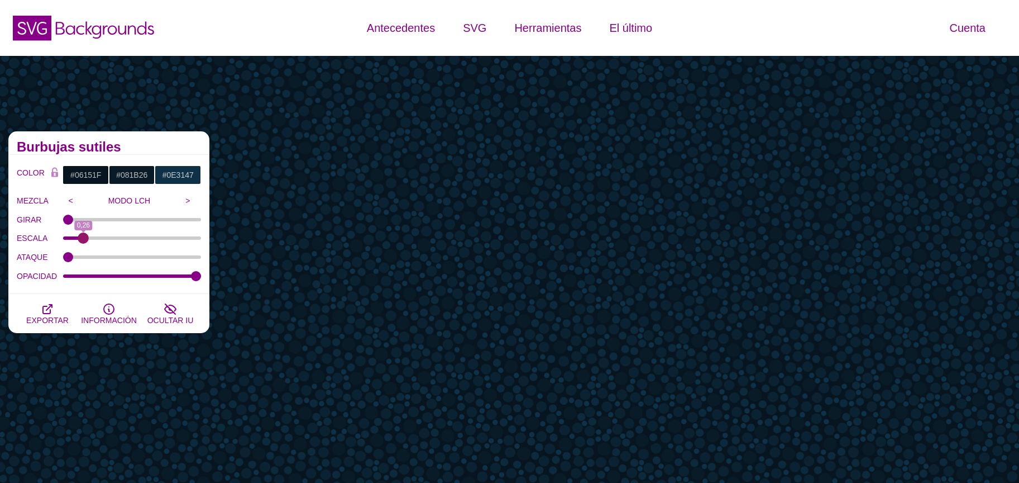
drag, startPoint x: 99, startPoint y: 234, endPoint x: 83, endPoint y: 228, distance: 16.8
click at [83, 236] on input "ESCALA" at bounding box center [132, 238] width 139 height 4
type input "0.32"
click at [87, 236] on input "ESCALA" at bounding box center [132, 238] width 139 height 4
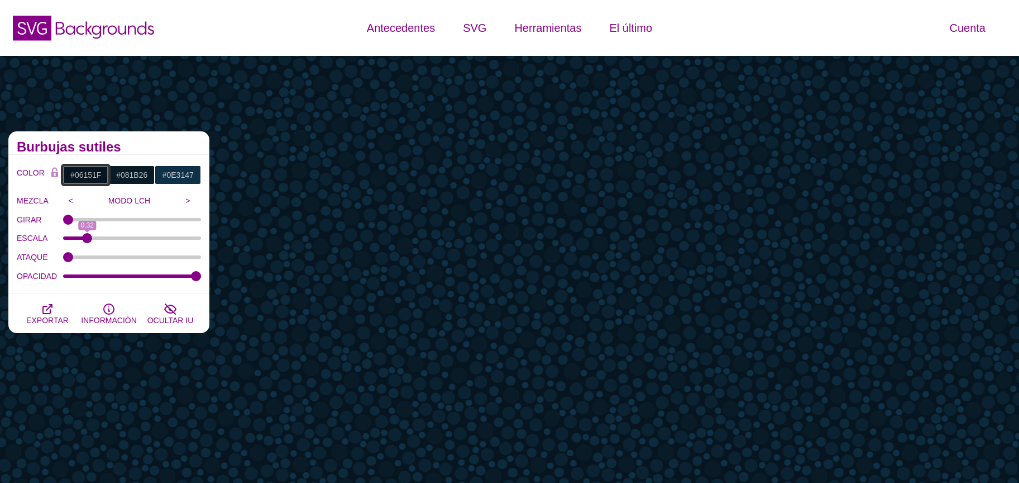
click at [95, 181] on input "#06151F" at bounding box center [86, 174] width 46 height 19
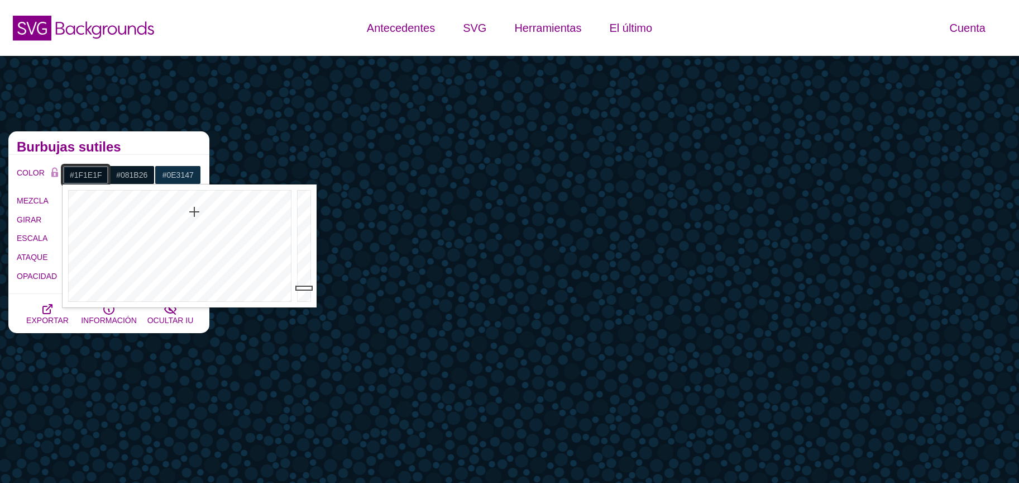
click at [247, 298] on div at bounding box center [179, 245] width 232 height 123
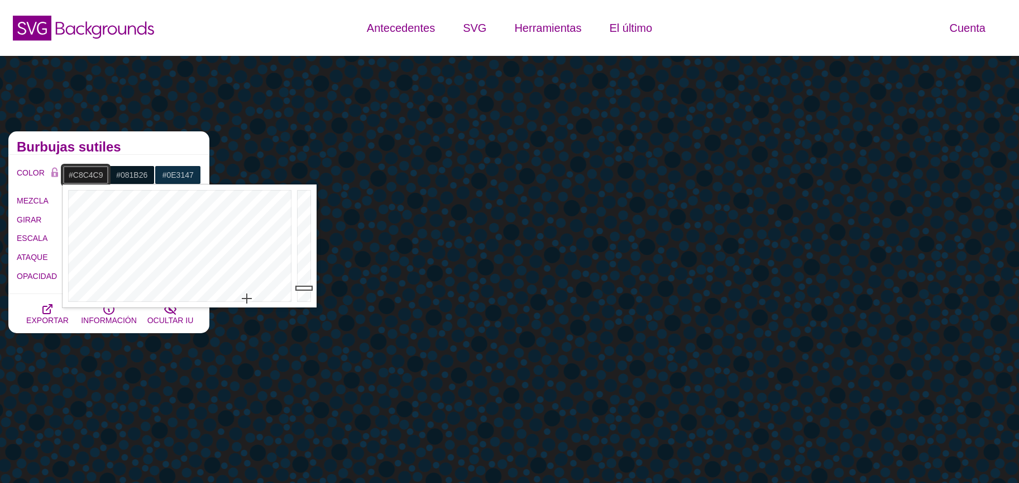
click at [307, 213] on div at bounding box center [305, 245] width 22 height 123
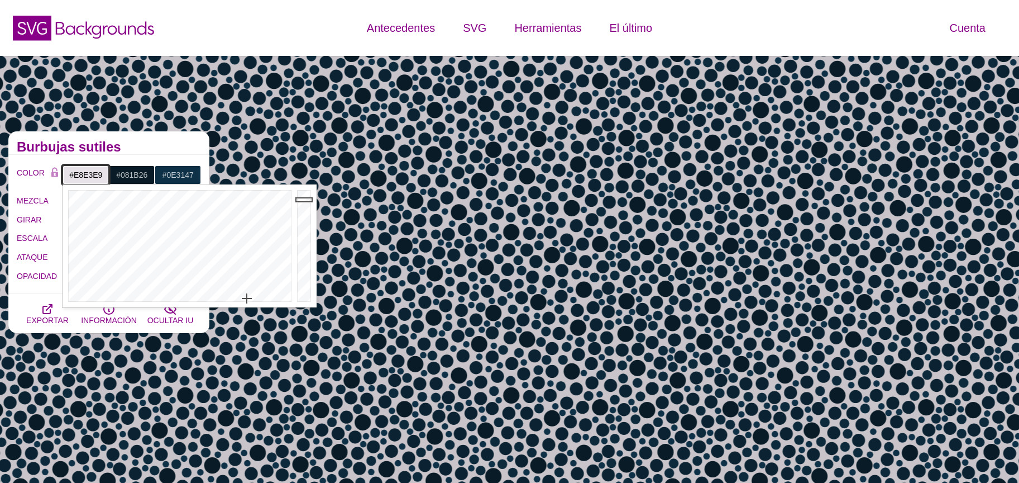
type input "#EAE6EC"
drag, startPoint x: 301, startPoint y: 204, endPoint x: 297, endPoint y: 196, distance: 9.0
click at [301, 198] on div at bounding box center [305, 245] width 22 height 123
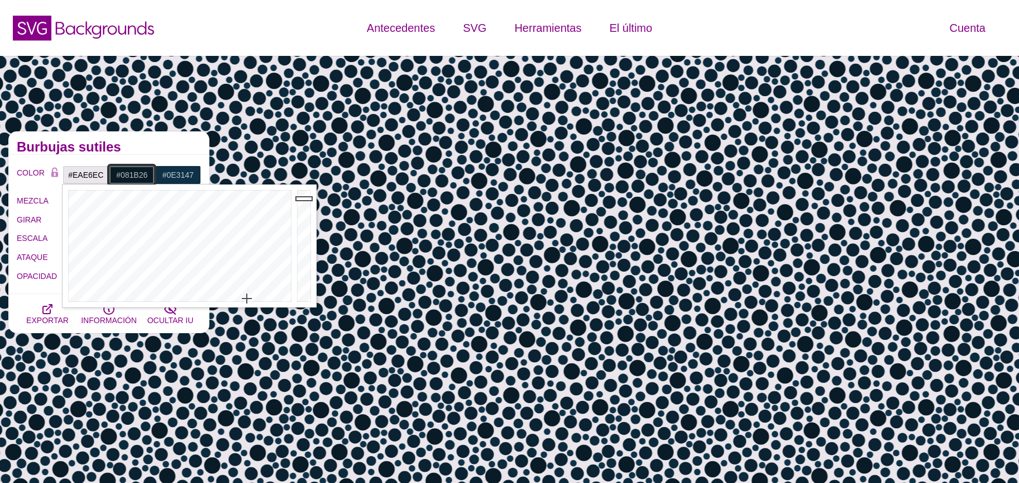
click at [135, 174] on input "#081B26" at bounding box center [132, 174] width 46 height 19
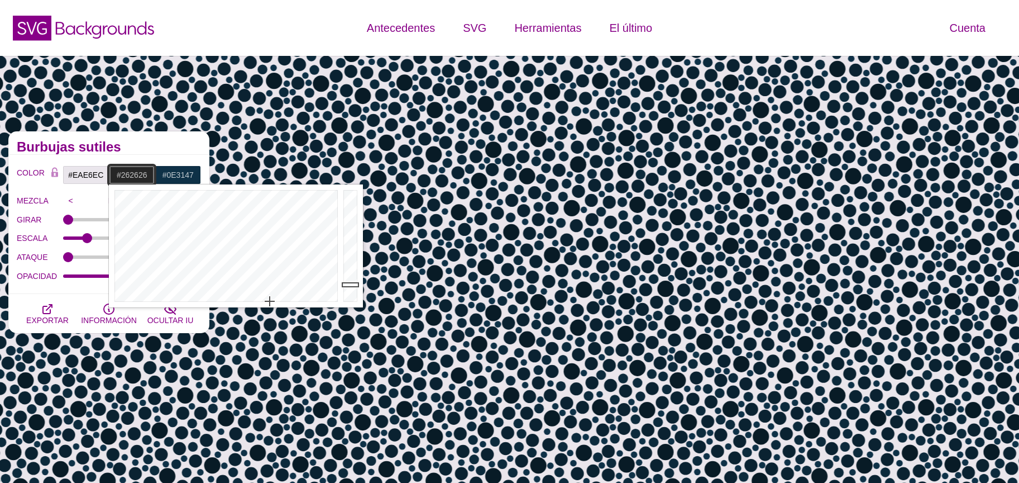
click at [270, 302] on div at bounding box center [225, 245] width 232 height 123
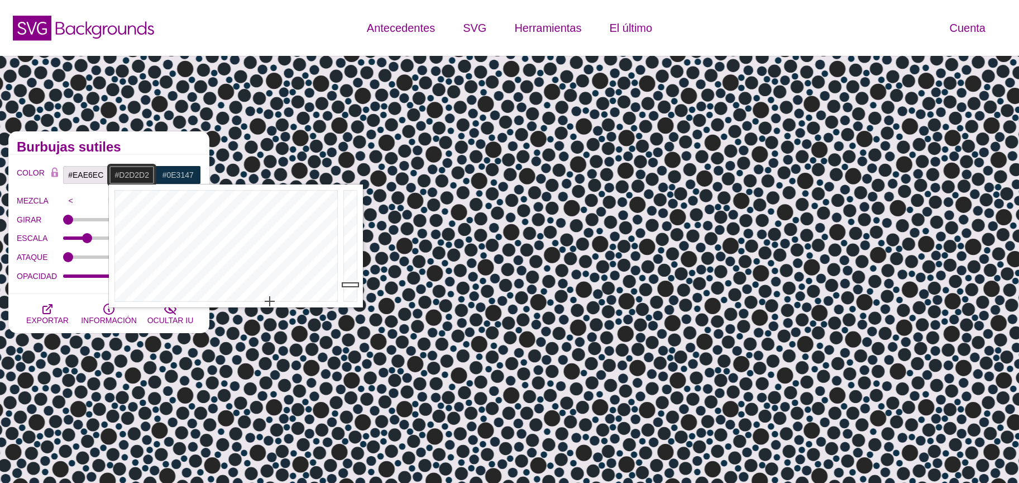
click at [354, 209] on div at bounding box center [352, 245] width 22 height 123
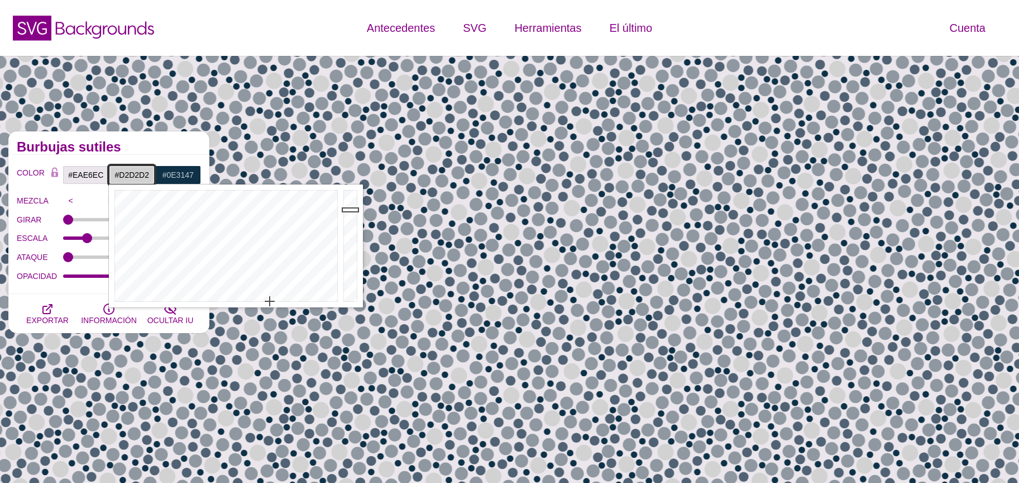
type input "#EAEAEA"
click at [347, 199] on div at bounding box center [352, 245] width 22 height 123
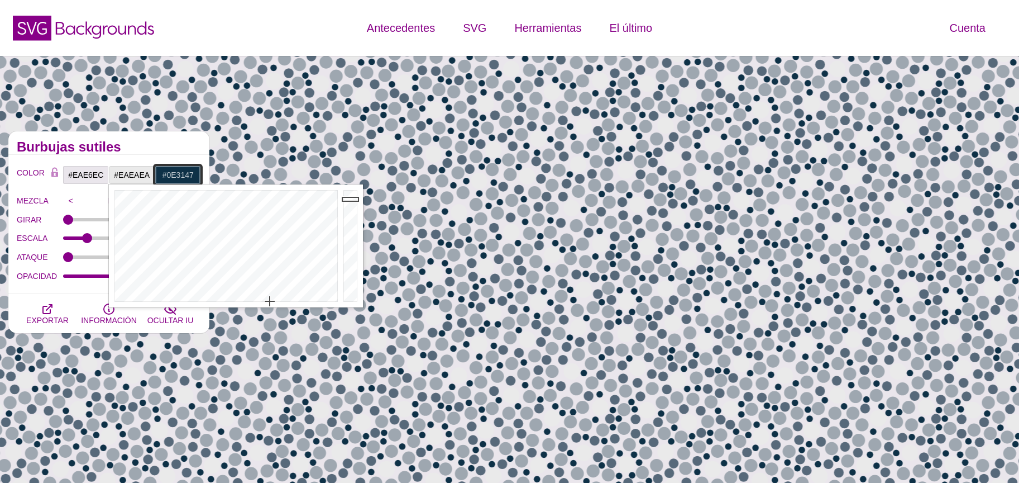
click at [173, 175] on input "#0E3147" at bounding box center [178, 174] width 46 height 19
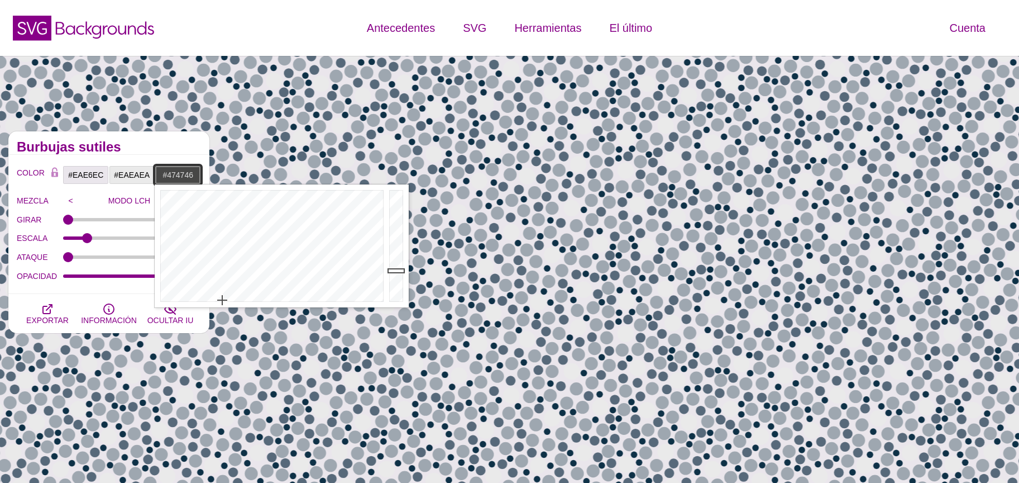
click at [222, 300] on div at bounding box center [271, 245] width 232 height 123
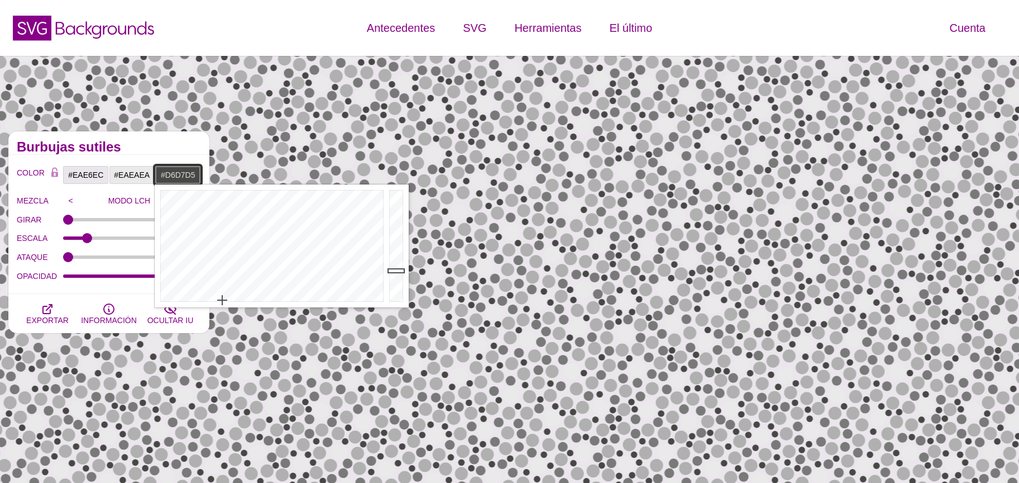
click at [389, 204] on div at bounding box center [398, 245] width 22 height 123
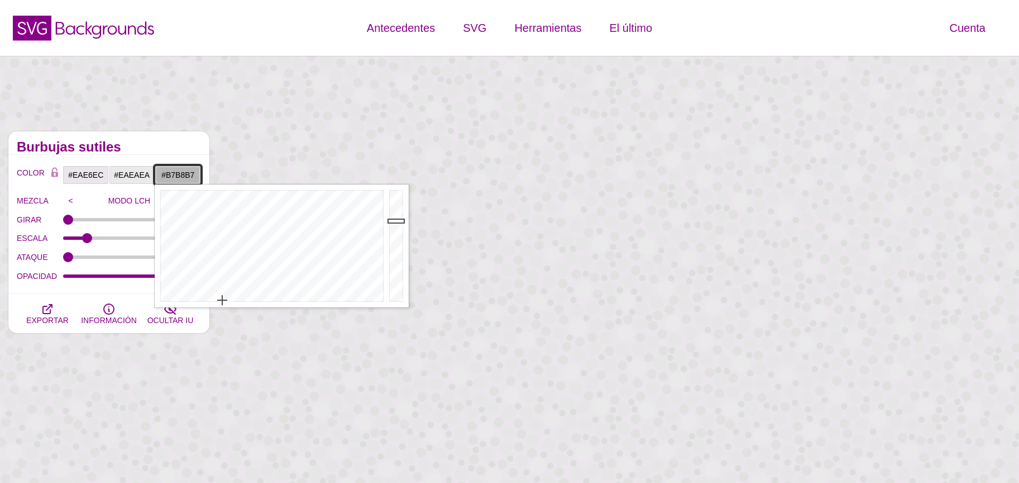
click at [388, 221] on div at bounding box center [398, 245] width 22 height 123
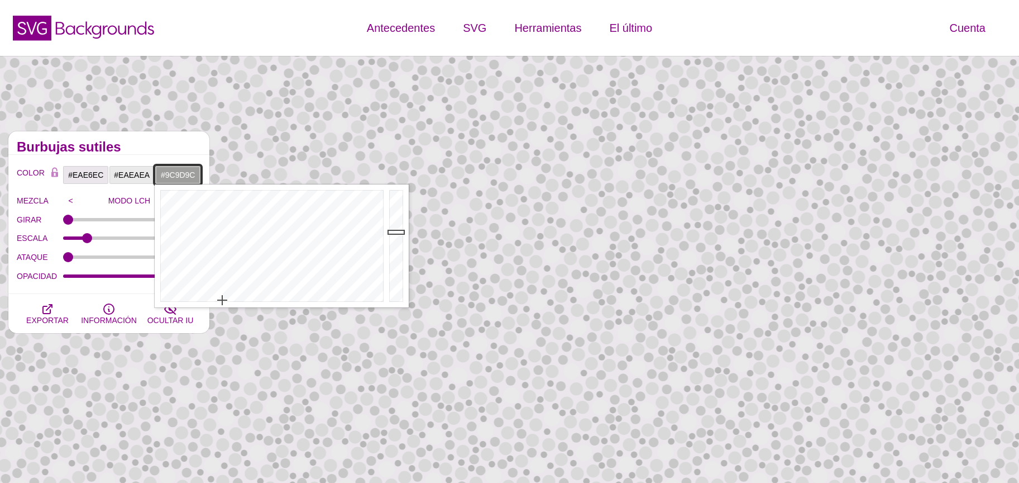
click at [393, 232] on div at bounding box center [398, 245] width 22 height 123
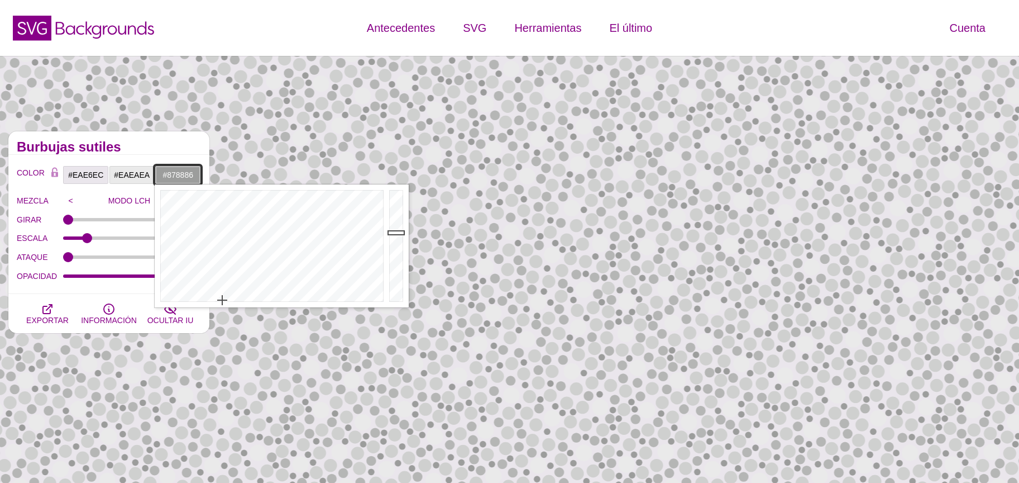
click at [397, 242] on div at bounding box center [398, 245] width 22 height 123
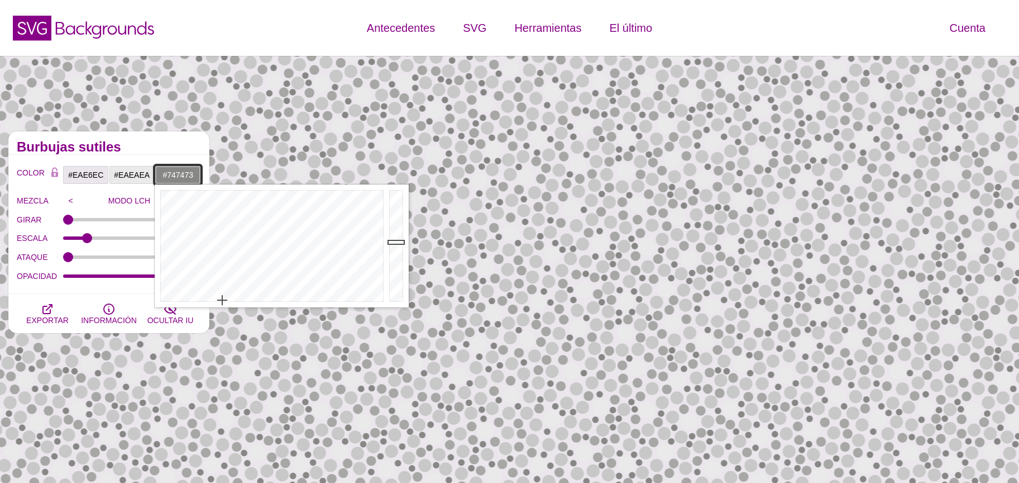
drag, startPoint x: 395, startPoint y: 247, endPoint x: 393, endPoint y: 254, distance: 6.9
click at [394, 252] on div at bounding box center [398, 245] width 22 height 123
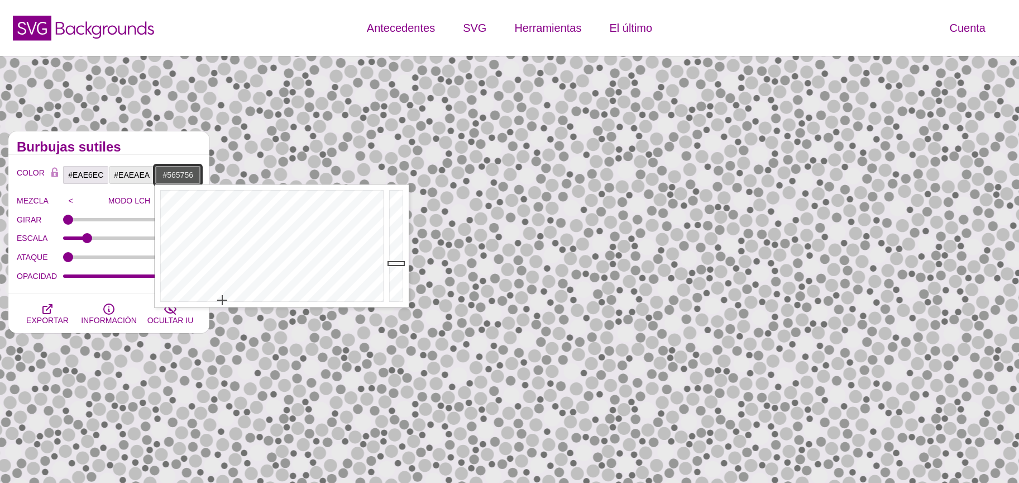
drag, startPoint x: 392, startPoint y: 263, endPoint x: 392, endPoint y: 269, distance: 6.1
click at [392, 263] on div at bounding box center [398, 245] width 22 height 123
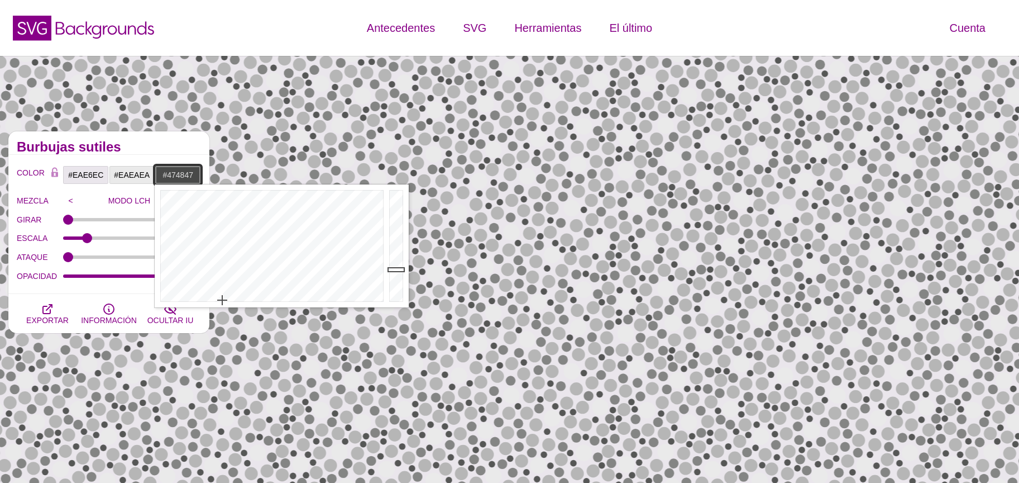
click at [392, 270] on div at bounding box center [398, 245] width 22 height 123
drag, startPoint x: 393, startPoint y: 272, endPoint x: 394, endPoint y: 287, distance: 14.6
click at [393, 277] on div at bounding box center [398, 245] width 22 height 123
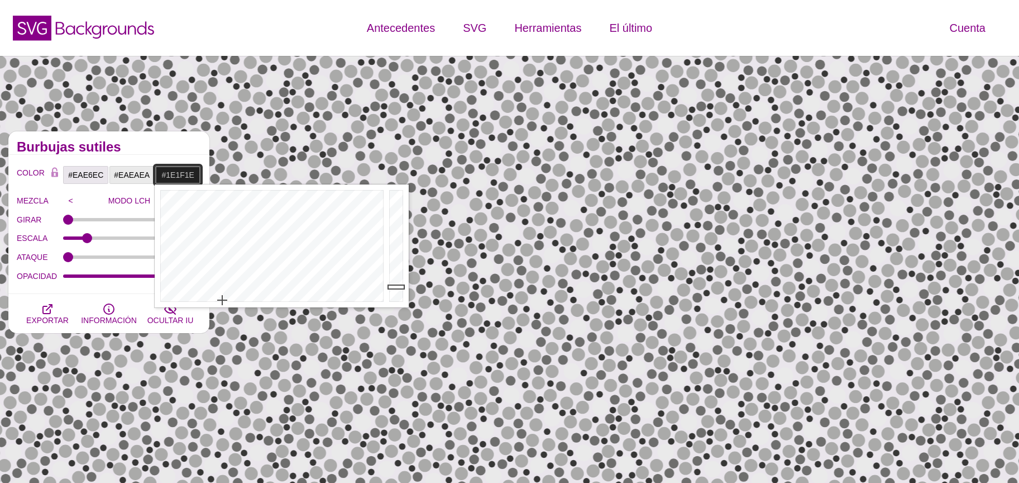
click at [394, 288] on div at bounding box center [398, 245] width 22 height 123
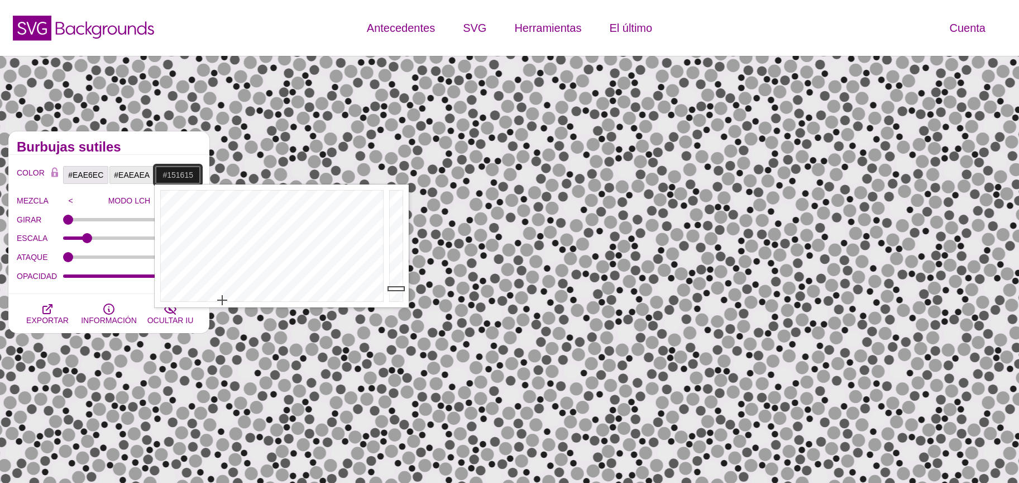
type input "#131313"
drag, startPoint x: 394, startPoint y: 288, endPoint x: 397, endPoint y: 293, distance: 6.2
click at [397, 293] on div at bounding box center [398, 245] width 22 height 123
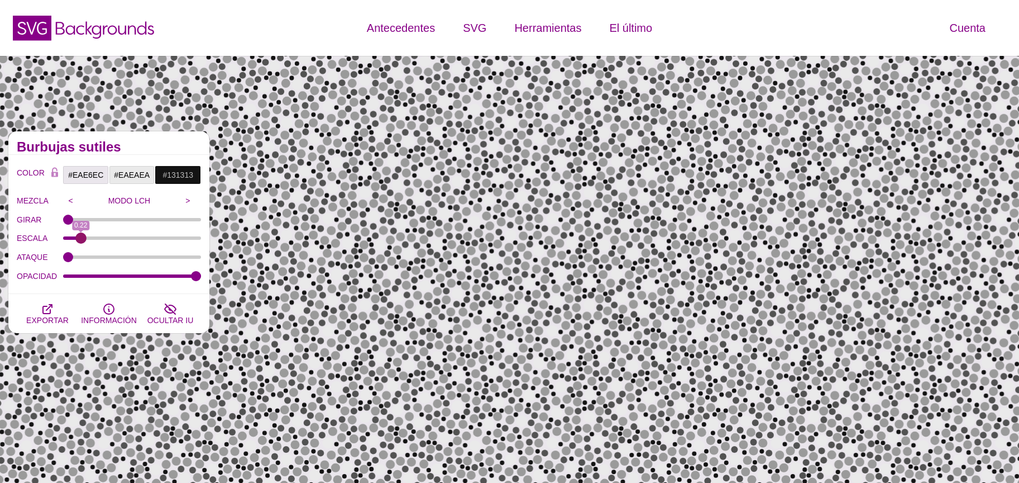
click at [80, 239] on input "ESCALA" at bounding box center [132, 238] width 139 height 4
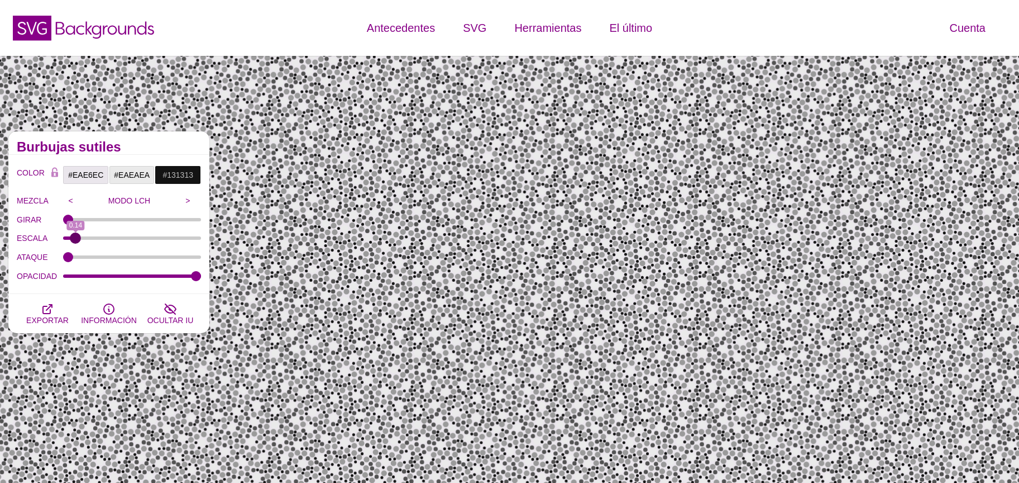
type input "0.14"
click at [76, 239] on input "ESCALA" at bounding box center [132, 238] width 139 height 4
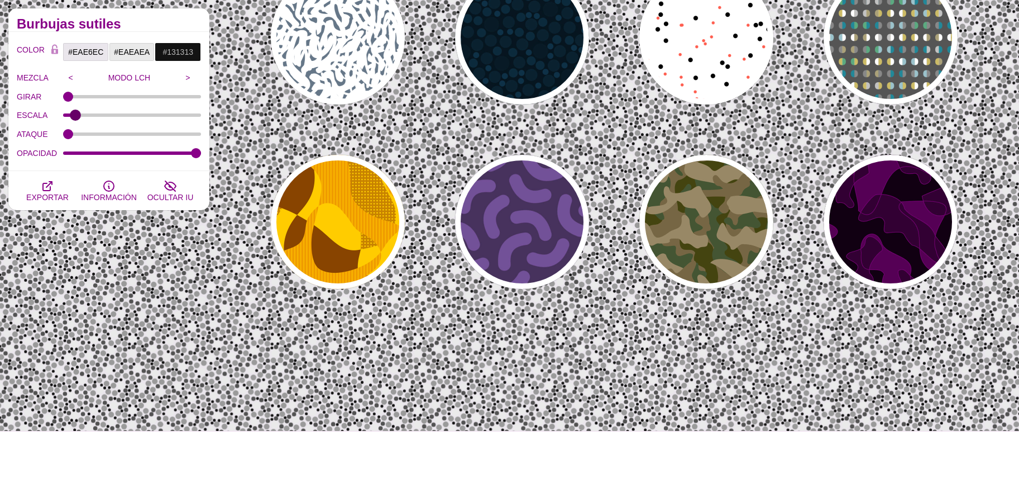
scroll to position [165, 0]
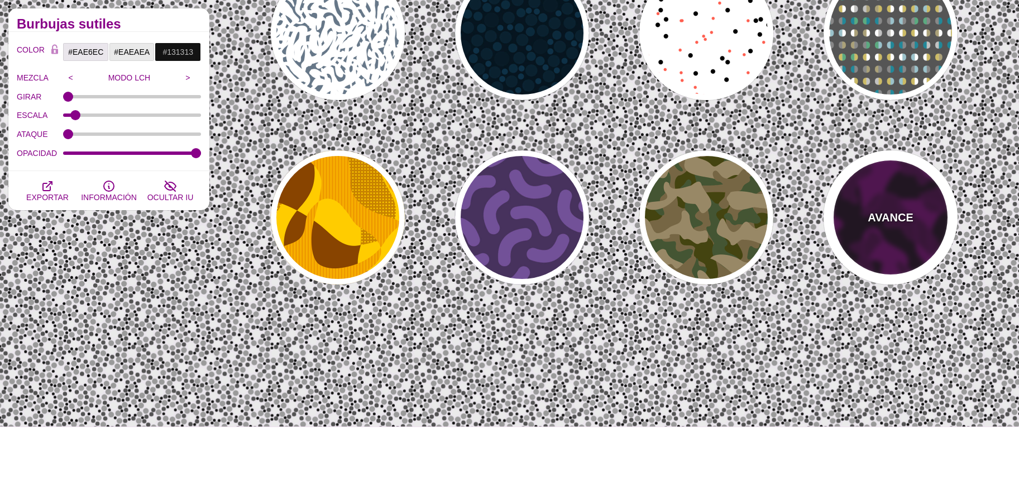
click at [890, 244] on div "AVANCE" at bounding box center [891, 217] width 134 height 134
type input "#110011"
type input "#550055"
type input "#330033"
type input "2"
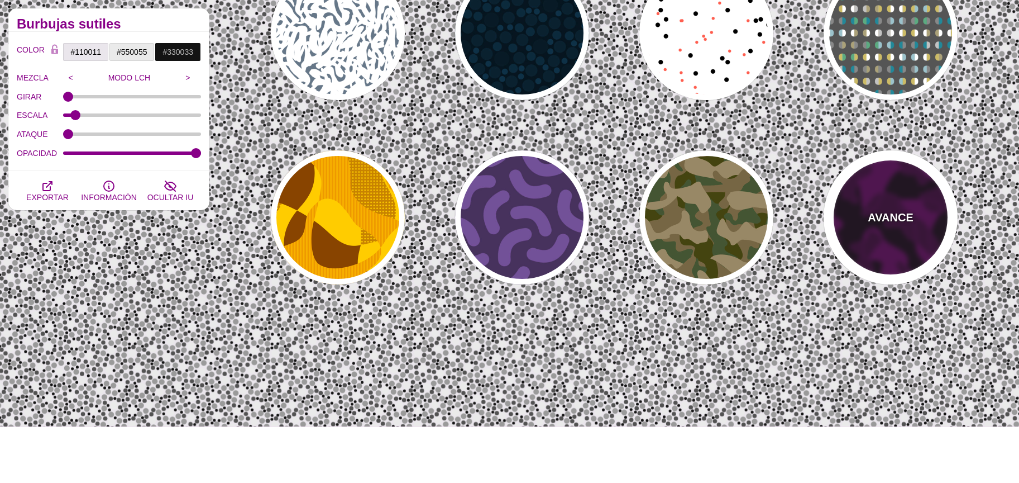
type input "1"
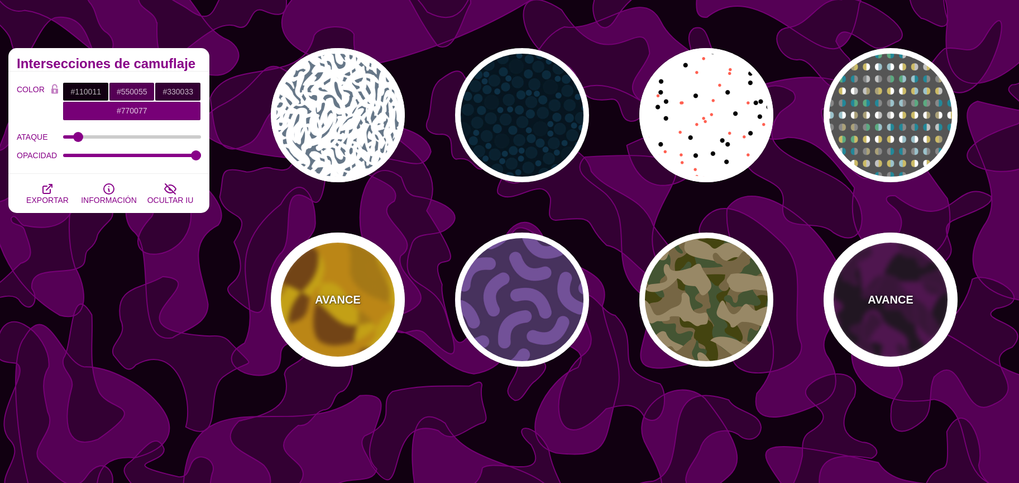
scroll to position [83, 0]
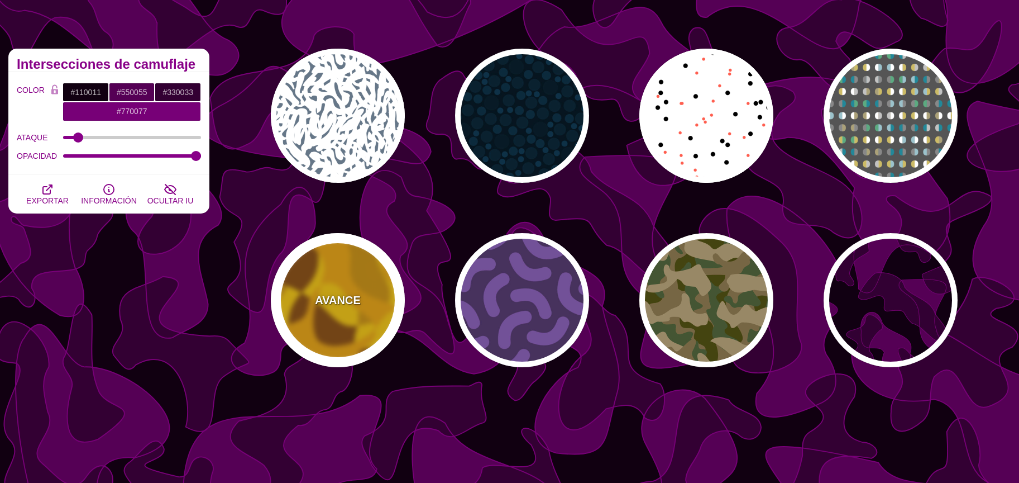
click at [350, 289] on div "AVANCE" at bounding box center [338, 300] width 134 height 134
type input "#FFCC00"
type input "#884400"
type input "#EE9900"
type input "0"
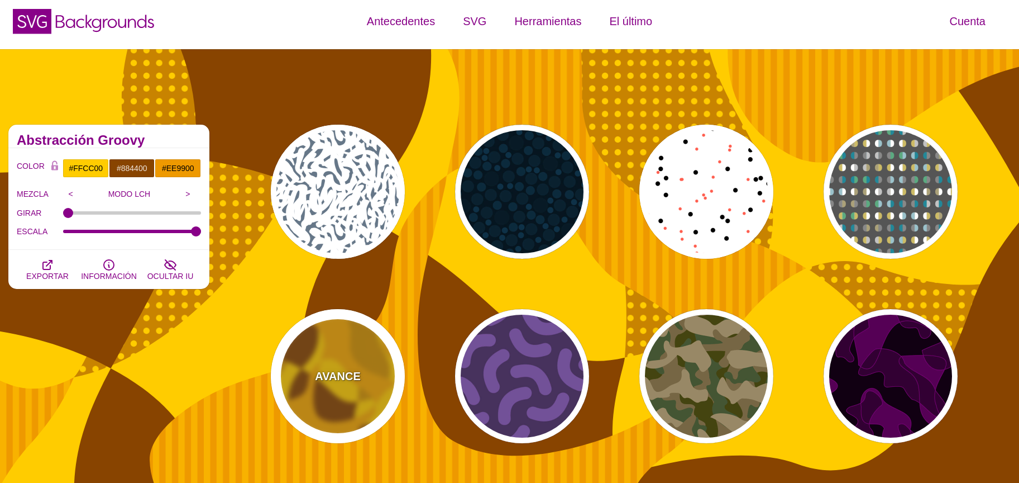
scroll to position [0, 0]
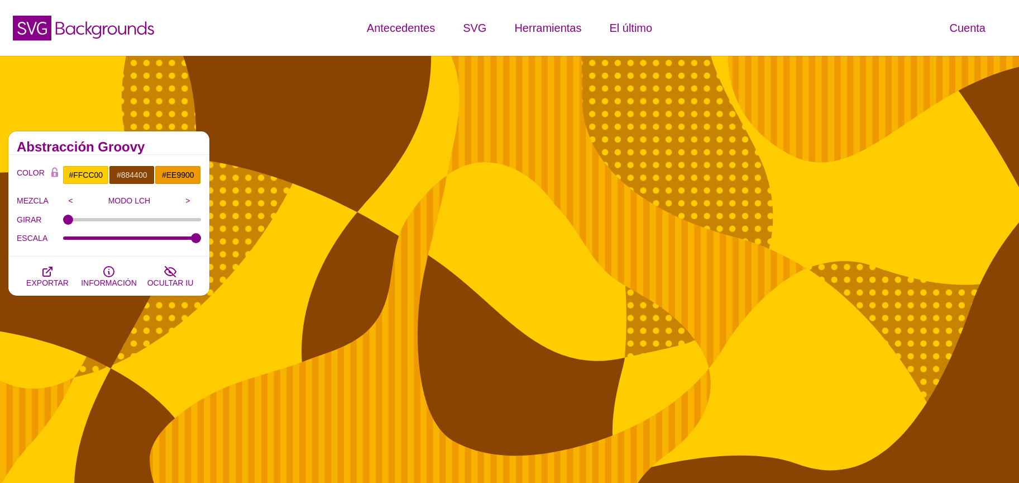
click at [93, 222] on div "GIRAR 100" at bounding box center [109, 219] width 184 height 19
type input "1"
drag, startPoint x: 193, startPoint y: 241, endPoint x: 232, endPoint y: 244, distance: 38.6
click at [202, 240] on input "ESCALA" at bounding box center [132, 238] width 139 height 4
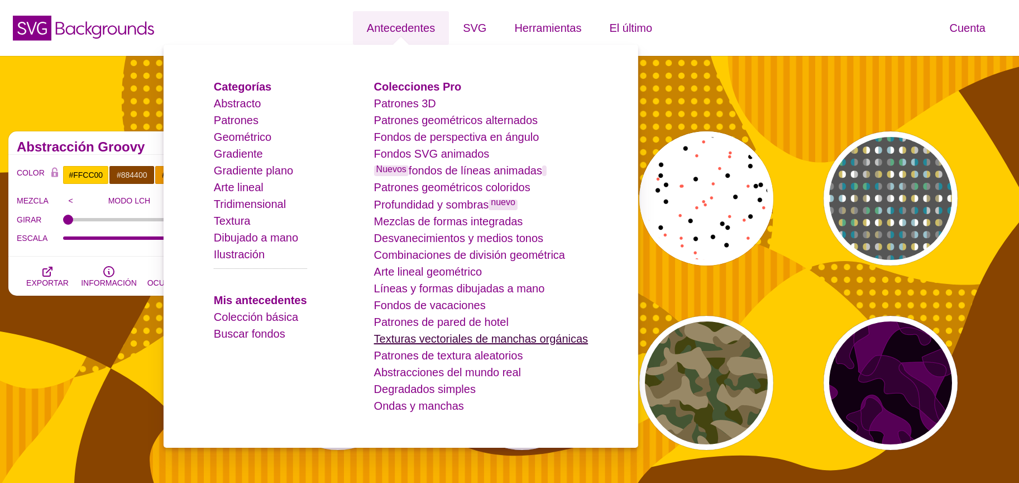
click at [461, 336] on font "Texturas vectoriales de manchas orgánicas" at bounding box center [481, 338] width 214 height 12
click at [454, 344] on font "Texturas vectoriales de manchas orgánicas" at bounding box center [481, 338] width 214 height 12
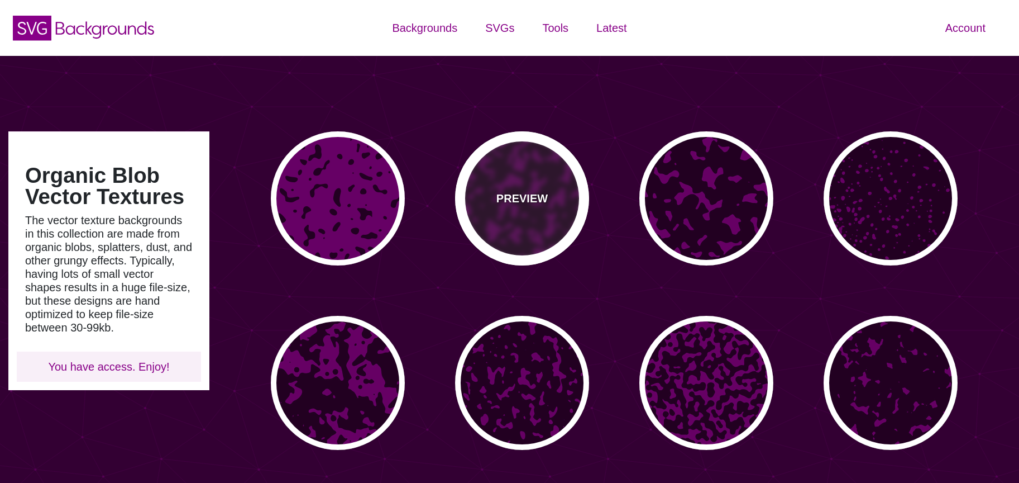
click at [521, 216] on div "PREVIEW" at bounding box center [522, 198] width 134 height 134
type input "#660066"
type input "#220022"
type input "0"
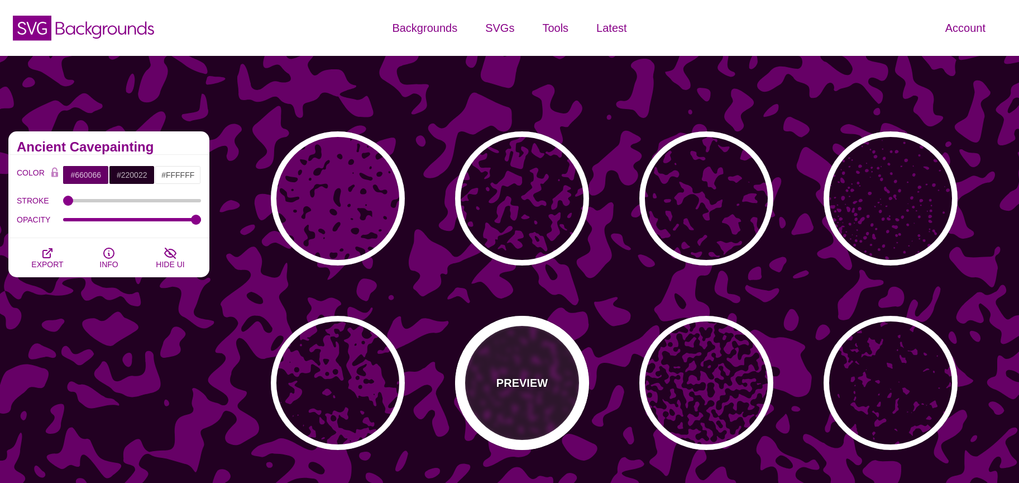
click at [557, 391] on div "PREVIEW" at bounding box center [522, 383] width 134 height 134
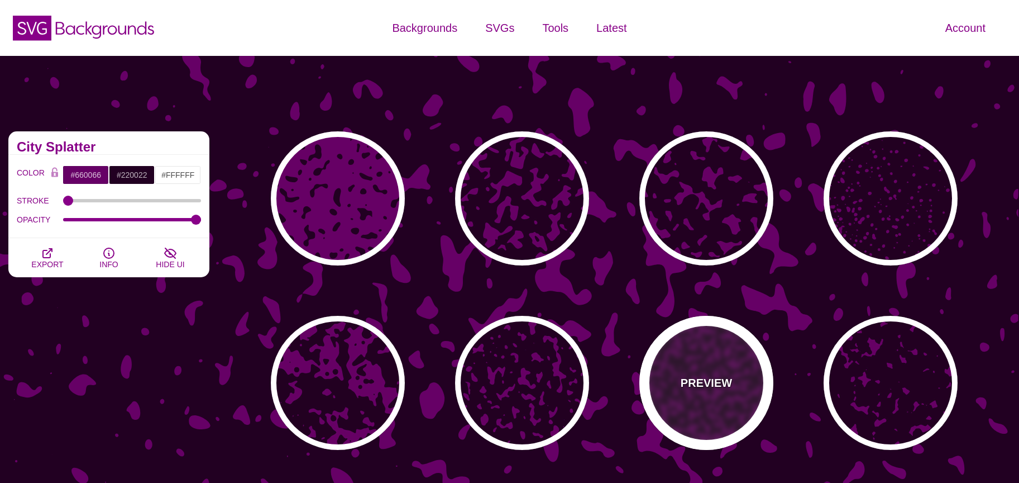
click at [719, 373] on div "PREVIEW" at bounding box center [707, 383] width 134 height 134
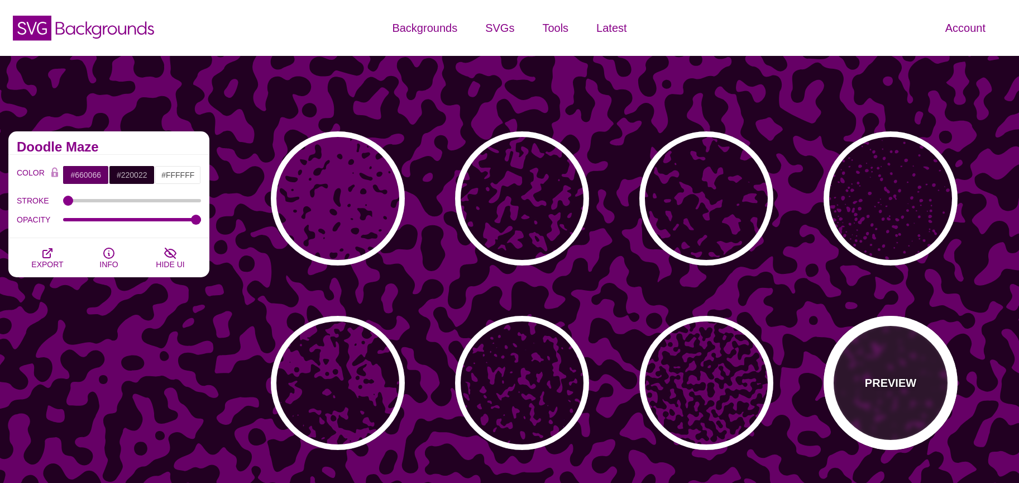
click at [838, 365] on div "PREVIEW" at bounding box center [891, 383] width 134 height 134
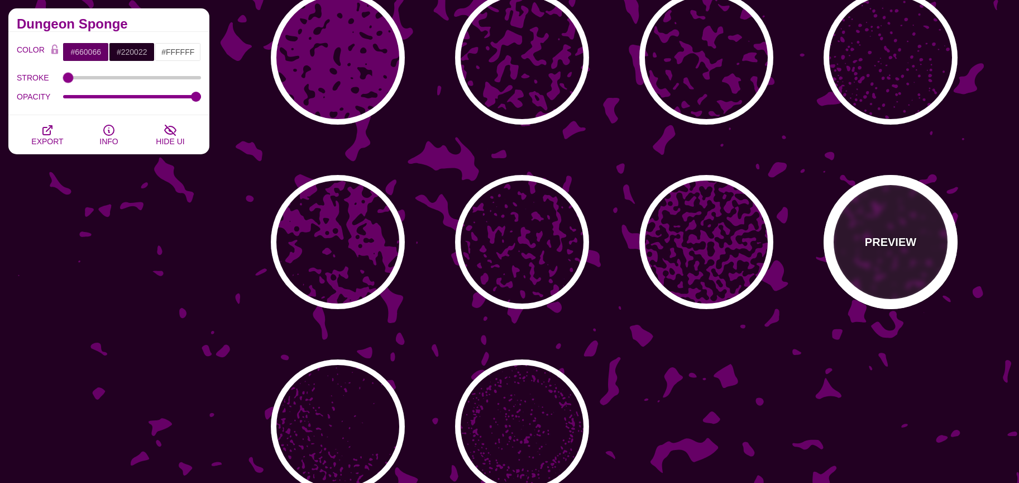
scroll to position [140, 0]
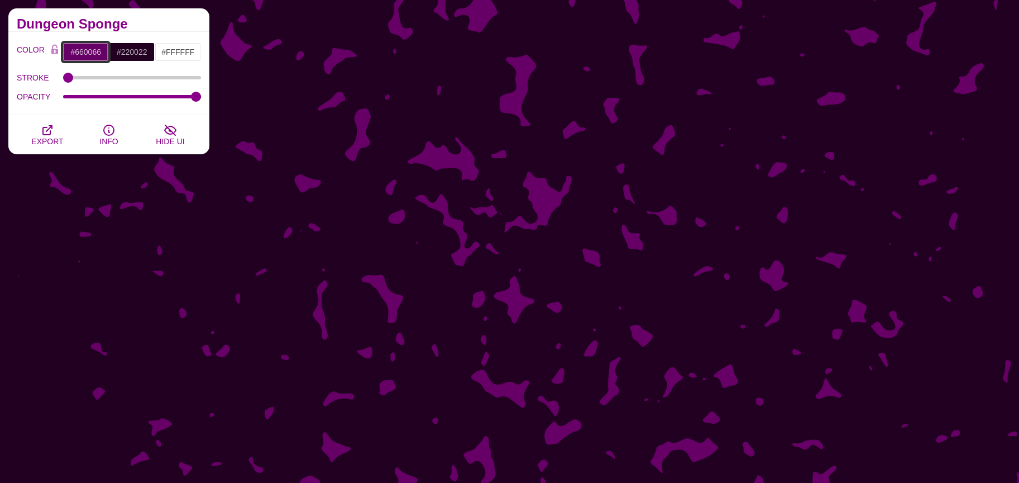
click at [90, 46] on input "#660066" at bounding box center [86, 51] width 46 height 19
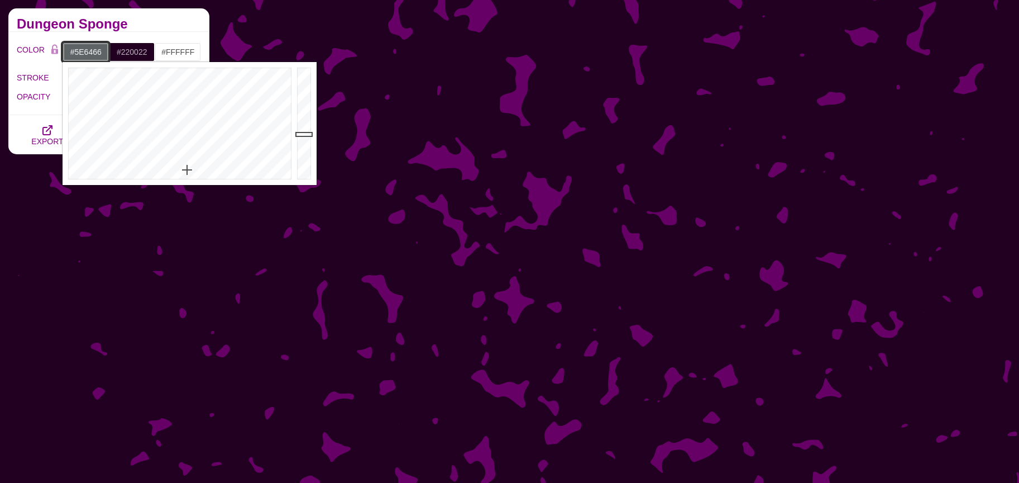
drag, startPoint x: 187, startPoint y: 169, endPoint x: 190, endPoint y: 176, distance: 7.5
click at [188, 170] on div at bounding box center [179, 123] width 232 height 123
type input "#646566"
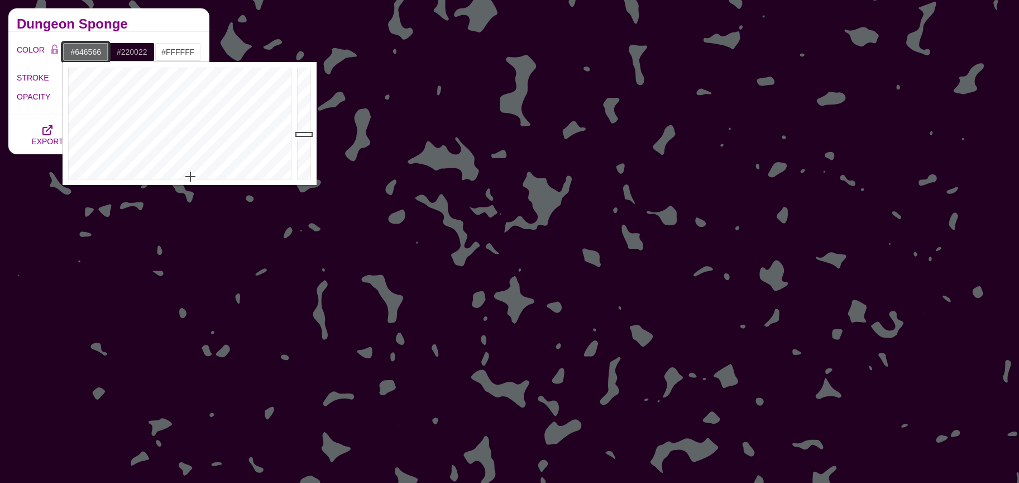
click at [190, 176] on div at bounding box center [179, 123] width 232 height 123
click at [136, 58] on input "#220022" at bounding box center [132, 51] width 46 height 19
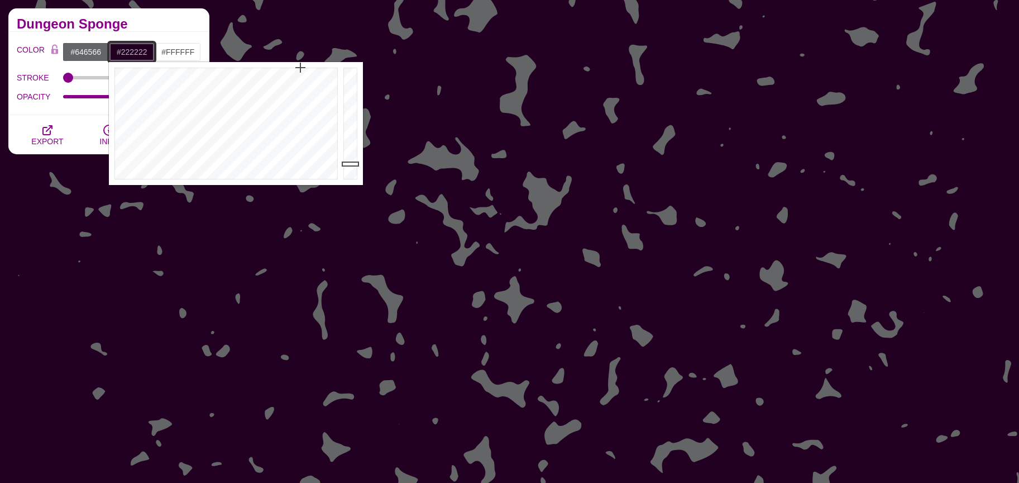
click at [212, 178] on div at bounding box center [225, 123] width 232 height 123
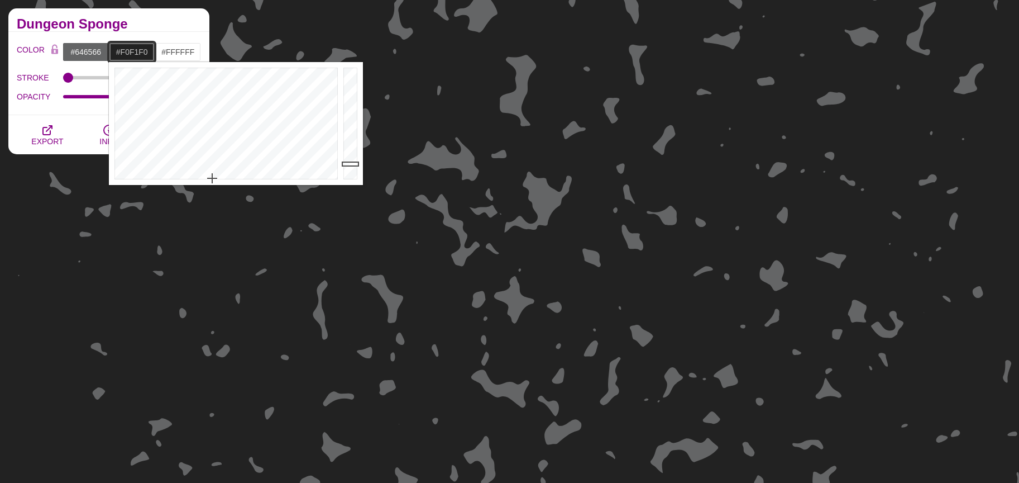
click at [353, 73] on div at bounding box center [352, 123] width 22 height 123
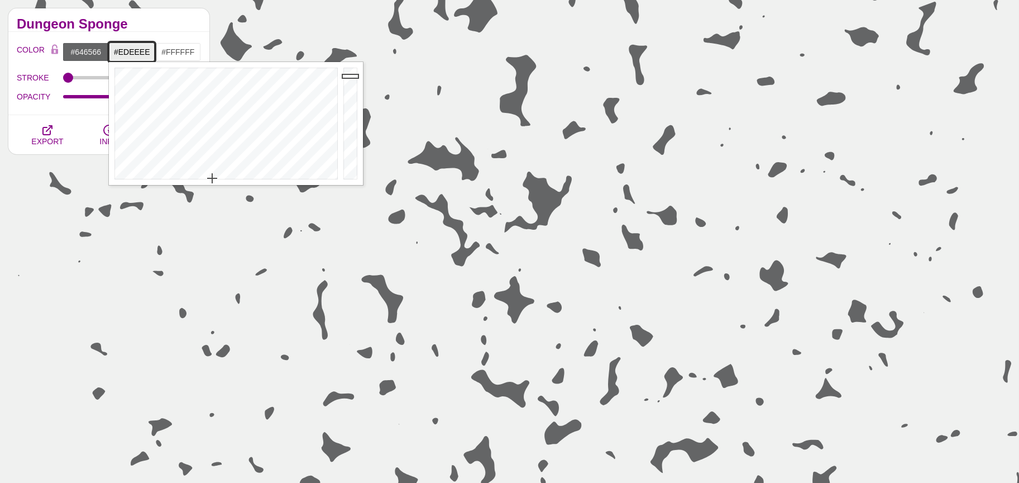
type input "#EEF0EF"
click at [352, 74] on div at bounding box center [352, 123] width 22 height 123
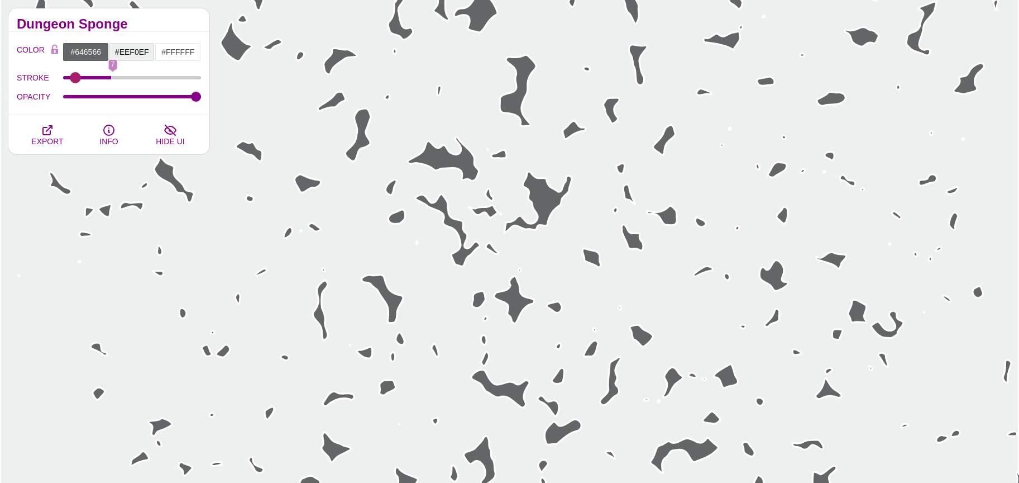
type input "0"
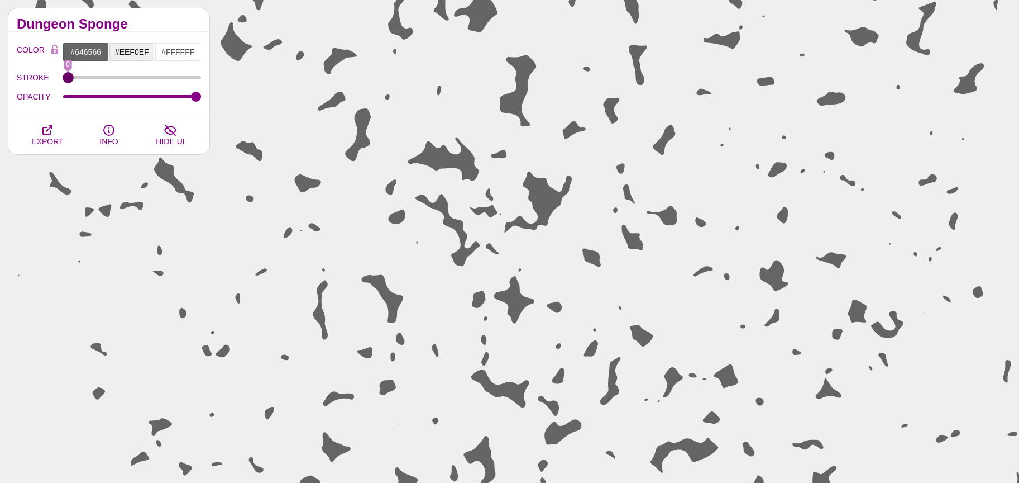
drag, startPoint x: 65, startPoint y: 75, endPoint x: 44, endPoint y: 101, distance: 32.9
click at [63, 80] on input "STROKE" at bounding box center [132, 77] width 139 height 4
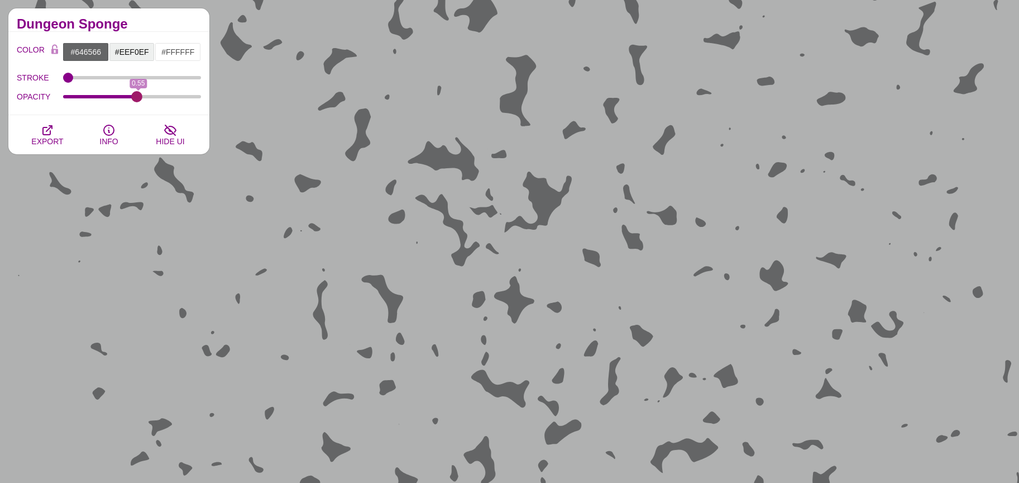
type input "1"
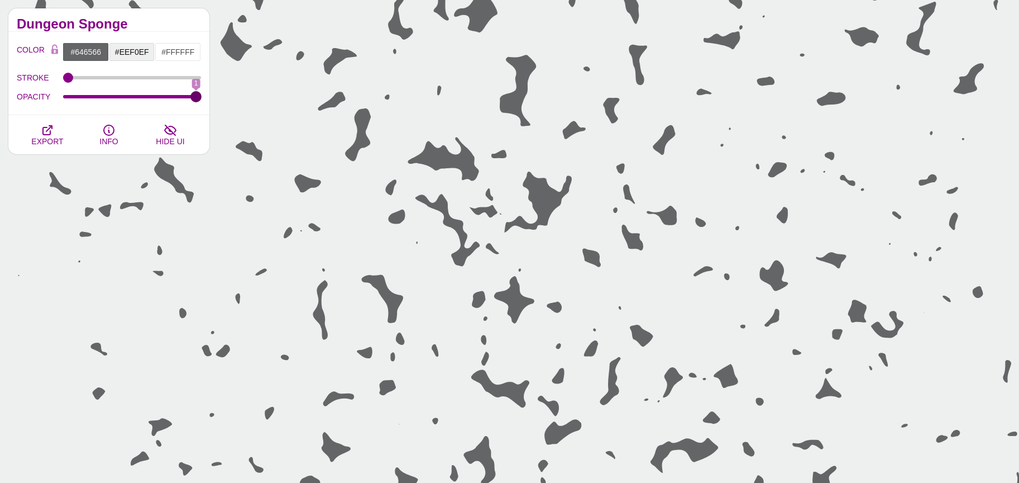
drag, startPoint x: 185, startPoint y: 97, endPoint x: 213, endPoint y: 103, distance: 28.5
click at [202, 99] on input "OPACITY" at bounding box center [132, 96] width 139 height 4
click at [176, 52] on input "#FFFFFF" at bounding box center [178, 51] width 46 height 19
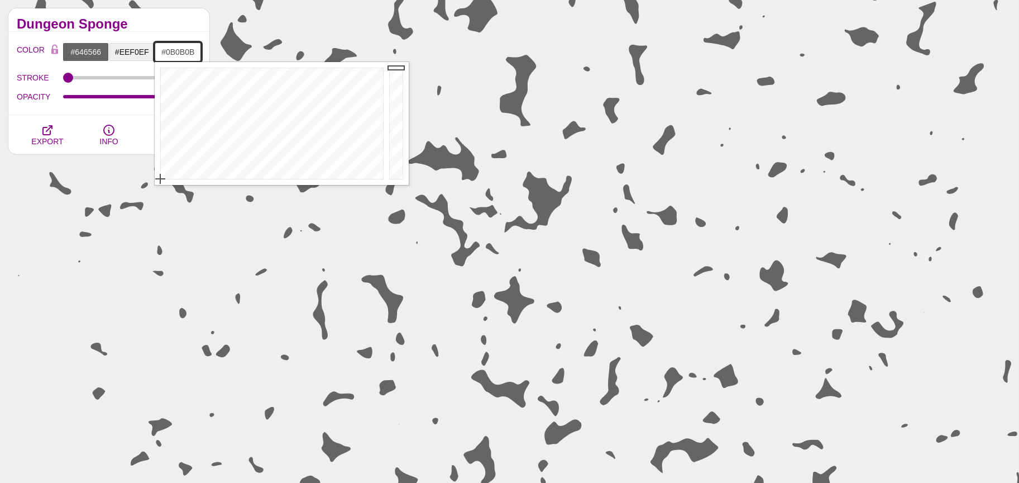
drag, startPoint x: 405, startPoint y: 173, endPoint x: 399, endPoint y: 170, distance: 6.5
click at [404, 173] on div at bounding box center [398, 123] width 22 height 123
click at [398, 170] on div at bounding box center [398, 123] width 22 height 123
drag, startPoint x: 392, startPoint y: 157, endPoint x: 385, endPoint y: 71, distance: 86.3
click at [385, 71] on div "Close" at bounding box center [282, 123] width 254 height 123
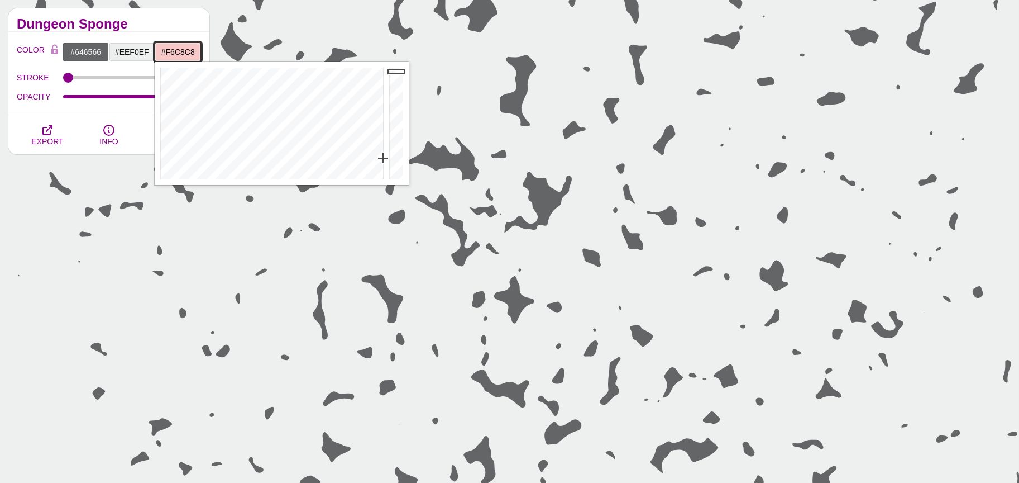
drag, startPoint x: 386, startPoint y: 112, endPoint x: 394, endPoint y: 158, distance: 46.5
click at [394, 158] on div "Close" at bounding box center [282, 123] width 254 height 123
click at [397, 158] on div at bounding box center [398, 123] width 22 height 123
click at [396, 166] on div at bounding box center [398, 123] width 22 height 123
type input "#181414"
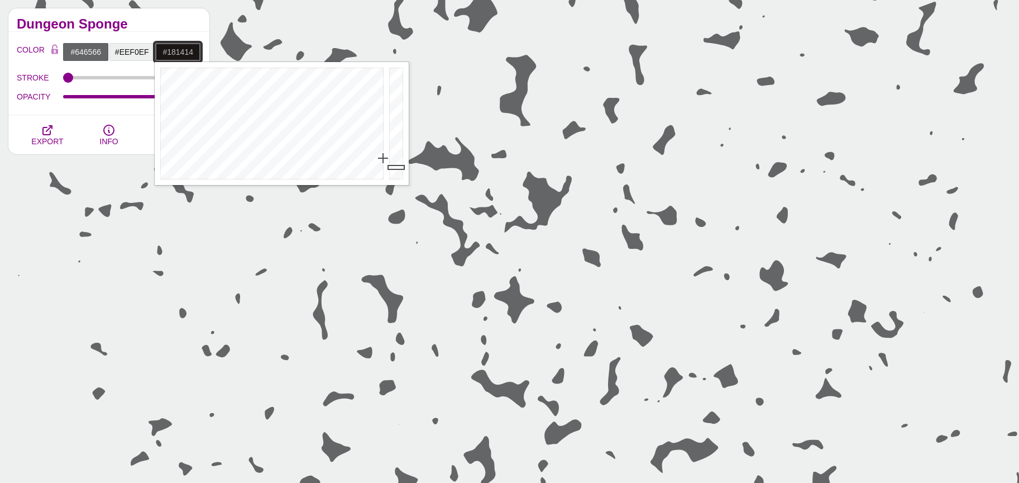
click at [395, 168] on div at bounding box center [398, 123] width 22 height 123
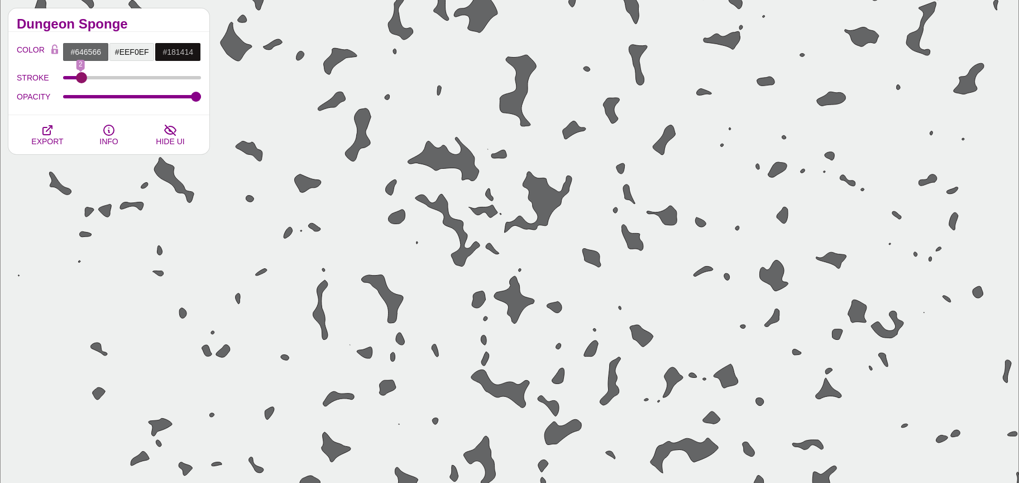
type input "0"
drag, startPoint x: 78, startPoint y: 79, endPoint x: 44, endPoint y: 76, distance: 34.2
click at [63, 76] on input "STROKE" at bounding box center [132, 77] width 139 height 4
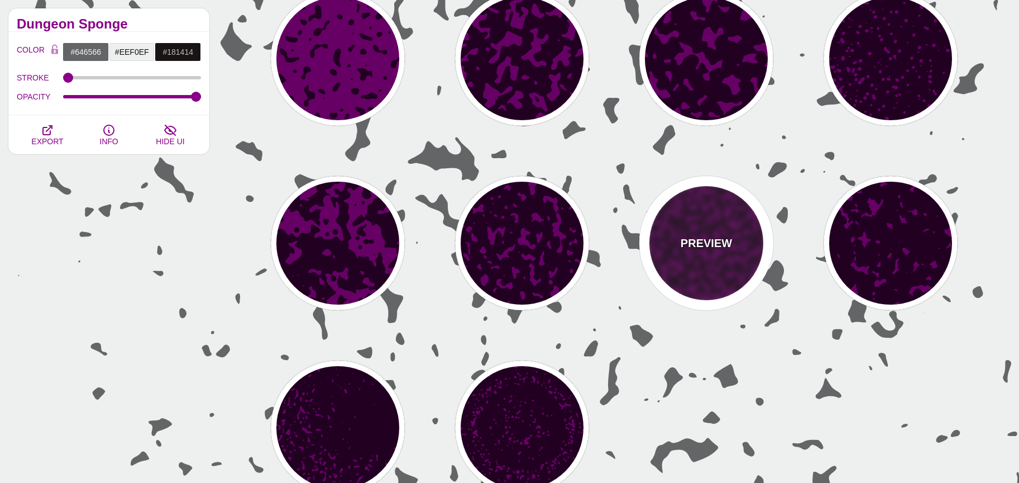
click at [756, 260] on div "PREVIEW" at bounding box center [707, 243] width 134 height 134
type input "#660066"
type input "#220022"
type input "#FFFFFF"
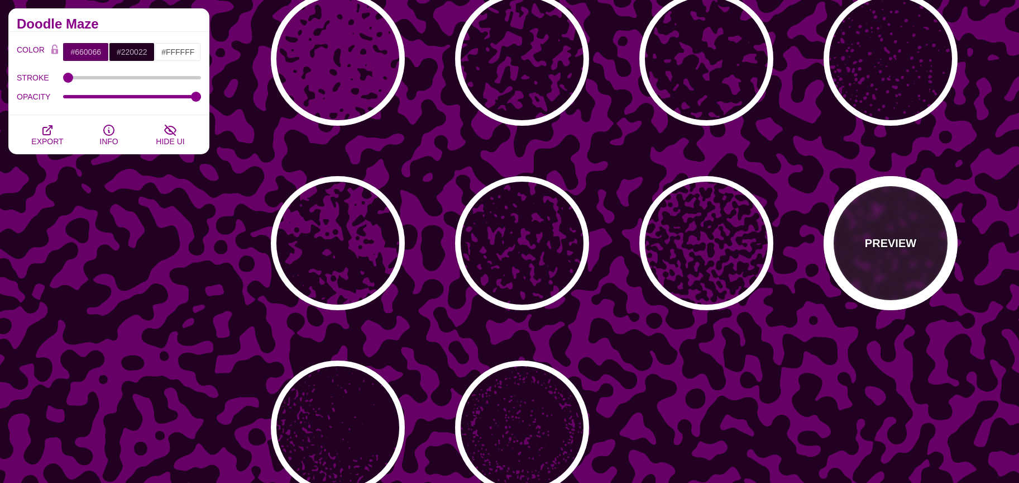
click at [862, 263] on div "PREVIEW" at bounding box center [891, 243] width 134 height 134
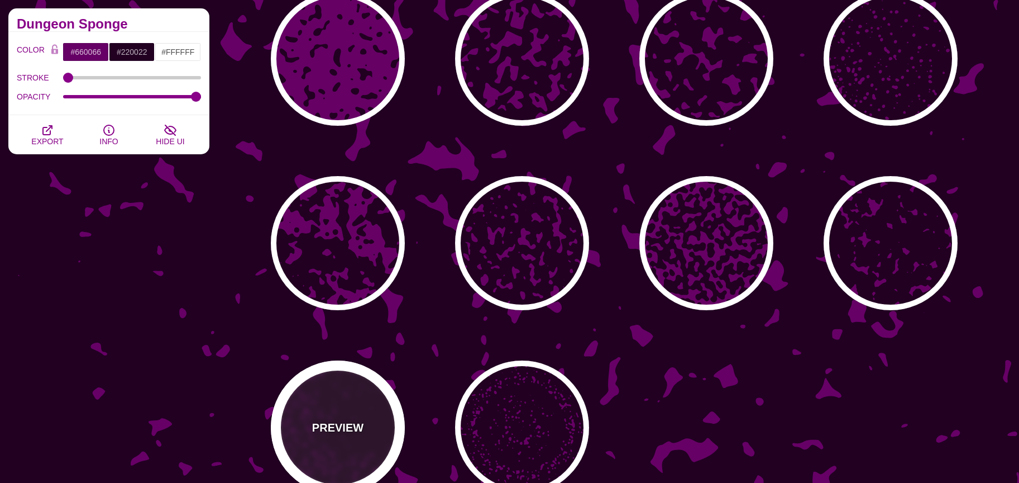
click at [378, 418] on div "PREVIEW" at bounding box center [338, 427] width 134 height 134
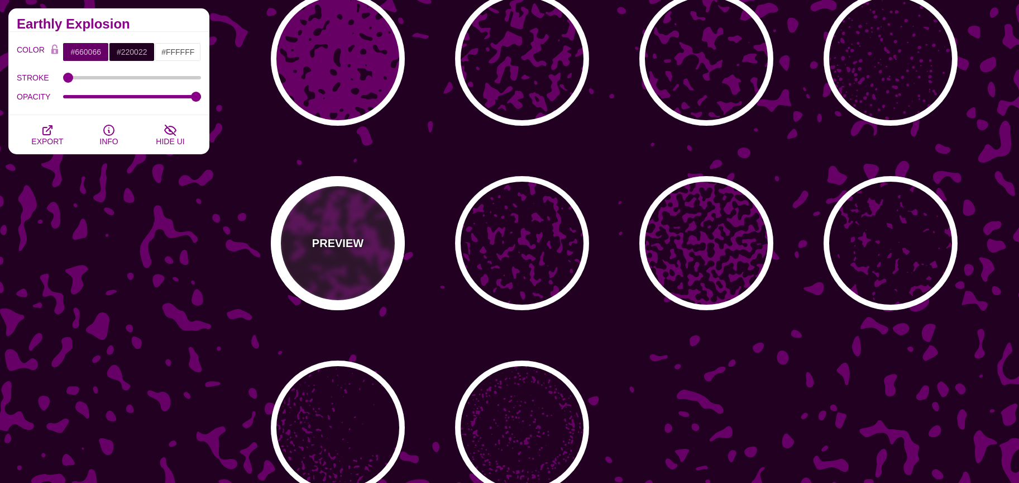
click at [365, 236] on div "PREVIEW" at bounding box center [338, 243] width 134 height 134
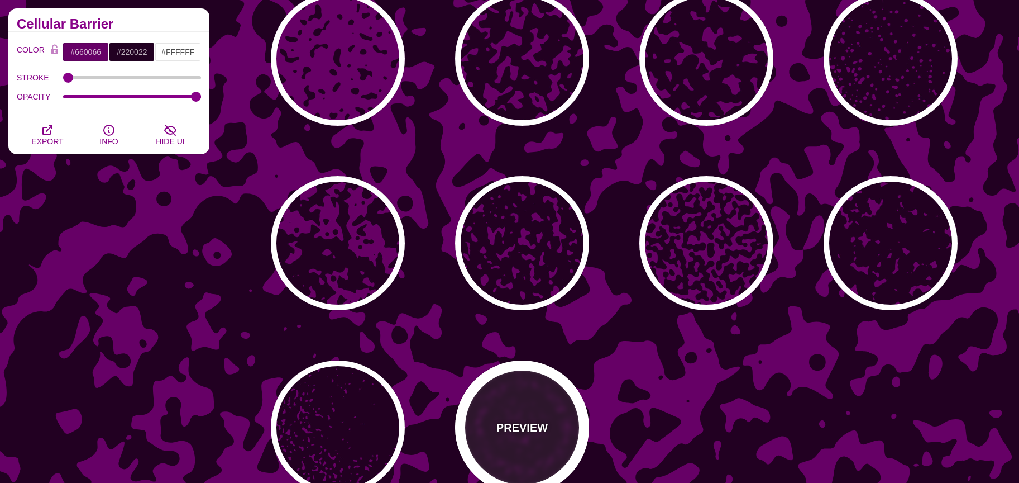
click at [516, 397] on div "PREVIEW" at bounding box center [522, 427] width 134 height 134
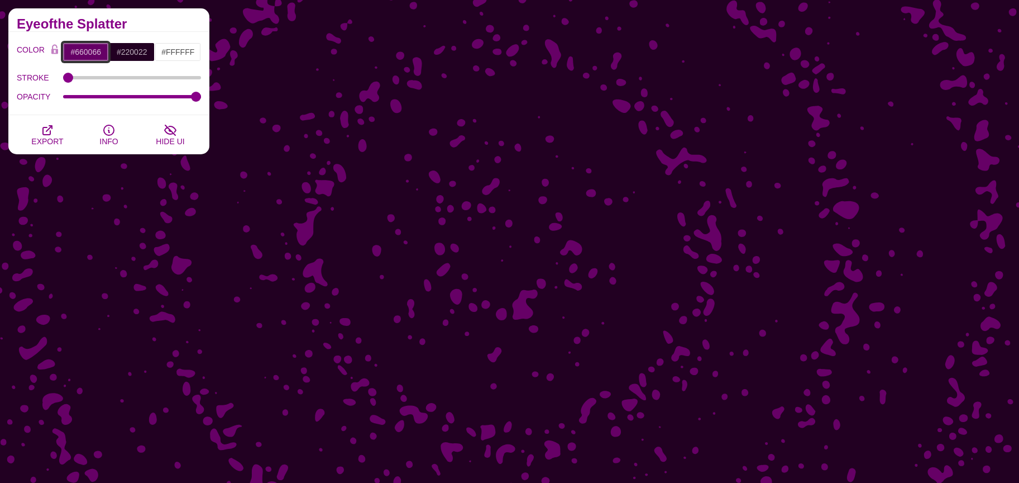
click at [85, 54] on input "#660066" at bounding box center [86, 51] width 46 height 19
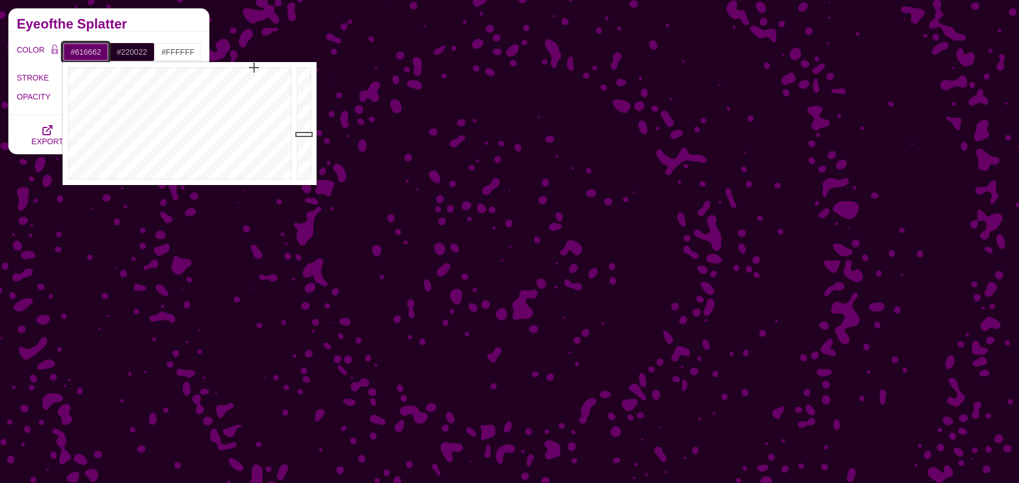
type input "#626663"
click at [154, 174] on div at bounding box center [179, 123] width 232 height 123
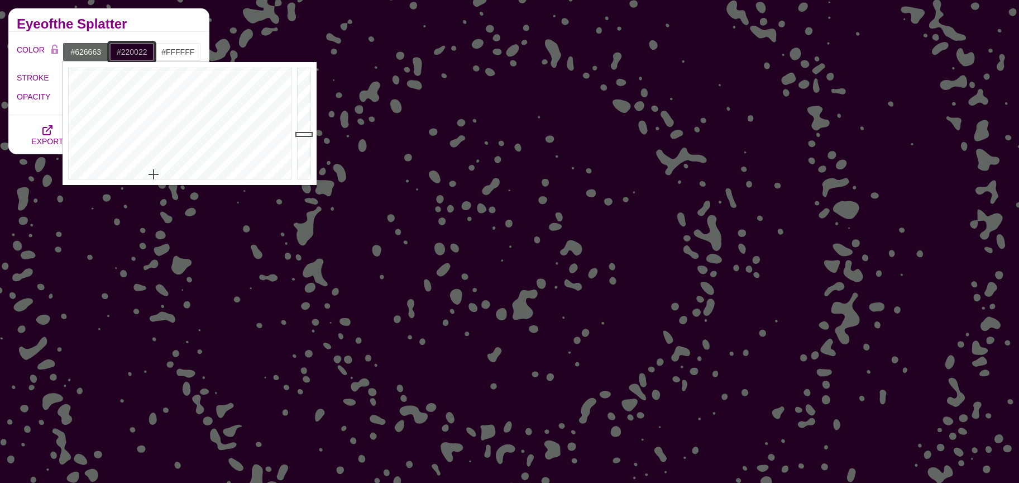
drag, startPoint x: 131, startPoint y: 51, endPoint x: 143, endPoint y: 88, distance: 38.3
click at [131, 51] on input "#220022" at bounding box center [132, 51] width 46 height 19
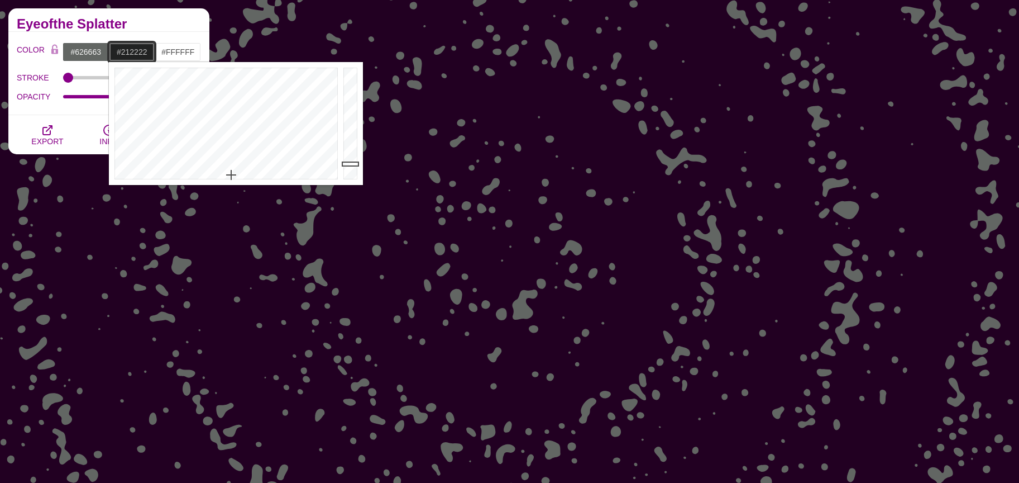
drag, startPoint x: 218, startPoint y: 167, endPoint x: 235, endPoint y: 175, distance: 18.7
click at [235, 175] on div at bounding box center [225, 123] width 232 height 123
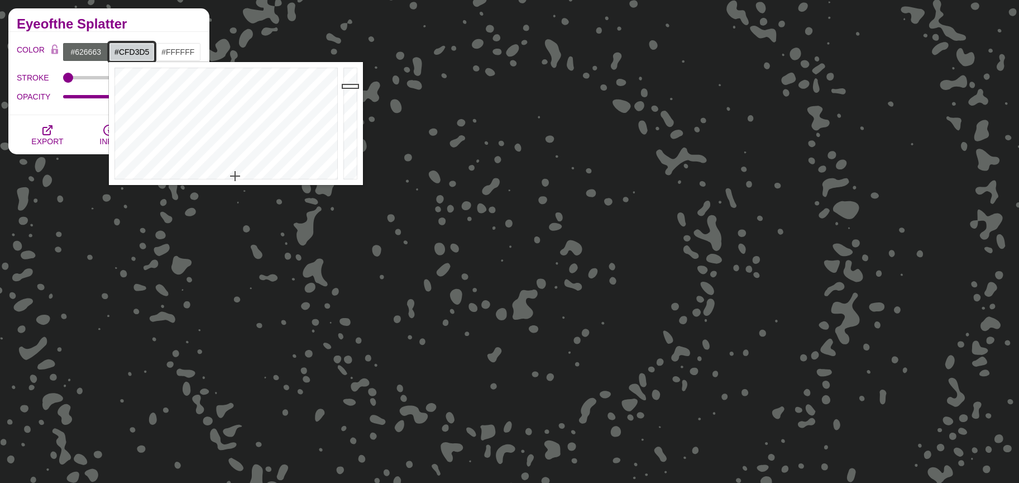
drag, startPoint x: 349, startPoint y: 86, endPoint x: 348, endPoint y: 80, distance: 5.6
click at [349, 85] on div at bounding box center [352, 123] width 22 height 123
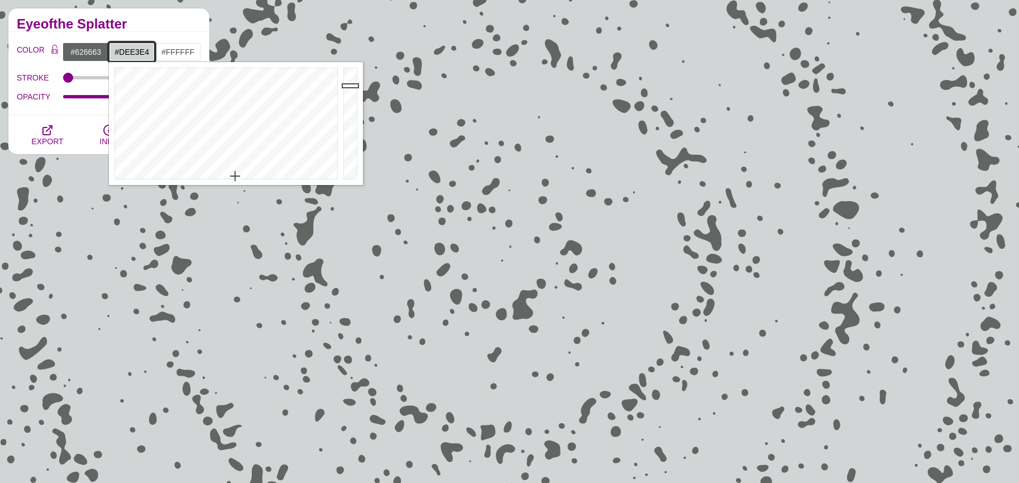
click at [348, 79] on div at bounding box center [352, 123] width 22 height 123
type input "#F9FDFF"
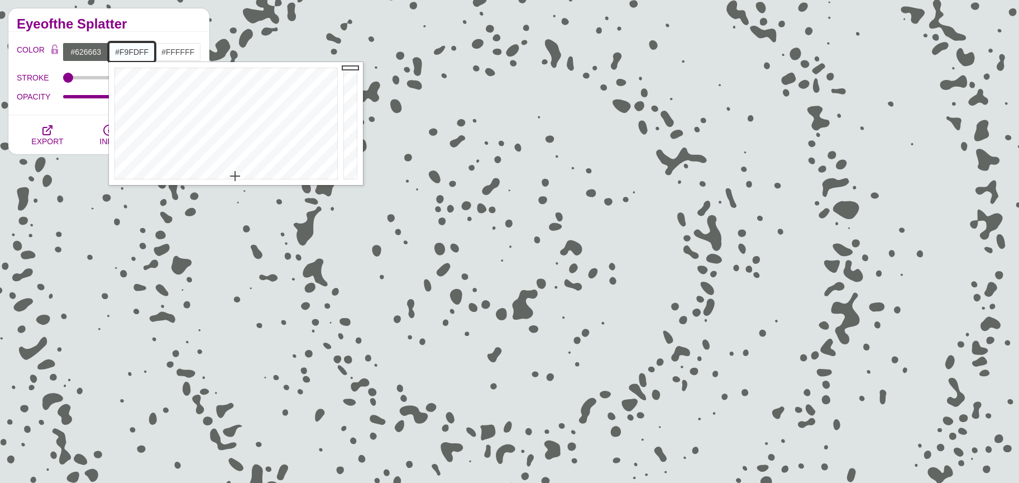
drag, startPoint x: 348, startPoint y: 74, endPoint x: 349, endPoint y: 63, distance: 11.2
click at [349, 63] on div at bounding box center [352, 123] width 22 height 123
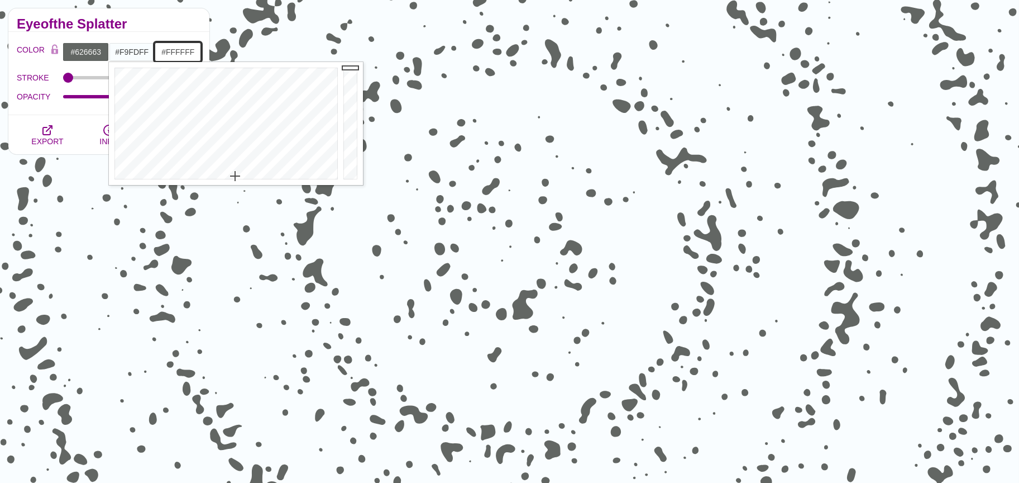
drag, startPoint x: 166, startPoint y: 51, endPoint x: 175, endPoint y: 58, distance: 10.7
click at [167, 52] on input "#FFFFFF" at bounding box center [178, 51] width 46 height 19
drag, startPoint x: 275, startPoint y: 115, endPoint x: 284, endPoint y: 93, distance: 23.3
type input "#67EAFF"
click at [277, 112] on div at bounding box center [271, 123] width 232 height 123
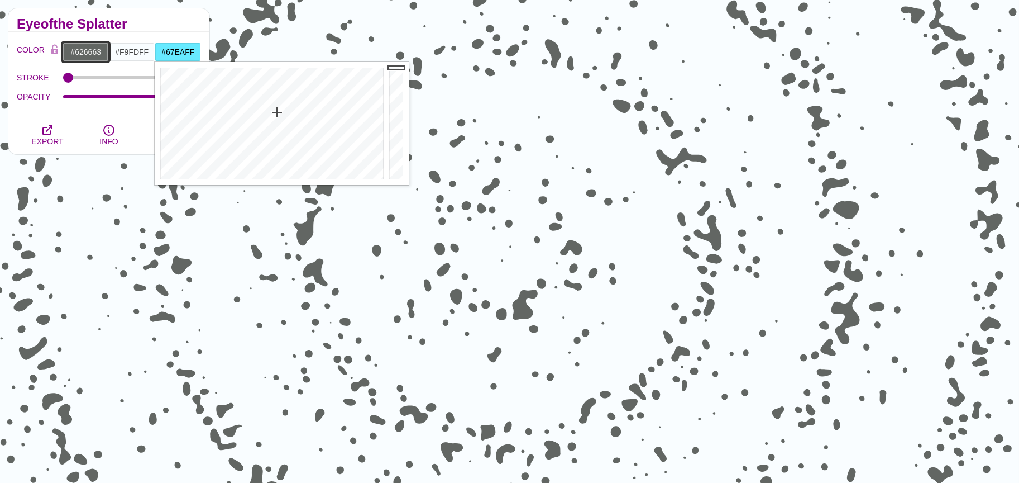
click at [84, 55] on input "#626663" at bounding box center [86, 51] width 46 height 19
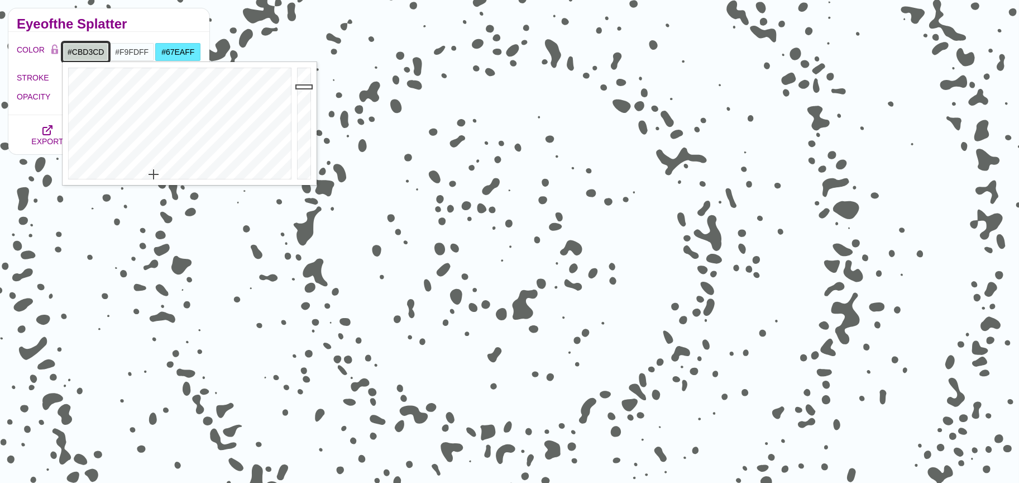
click at [306, 86] on div at bounding box center [305, 123] width 22 height 123
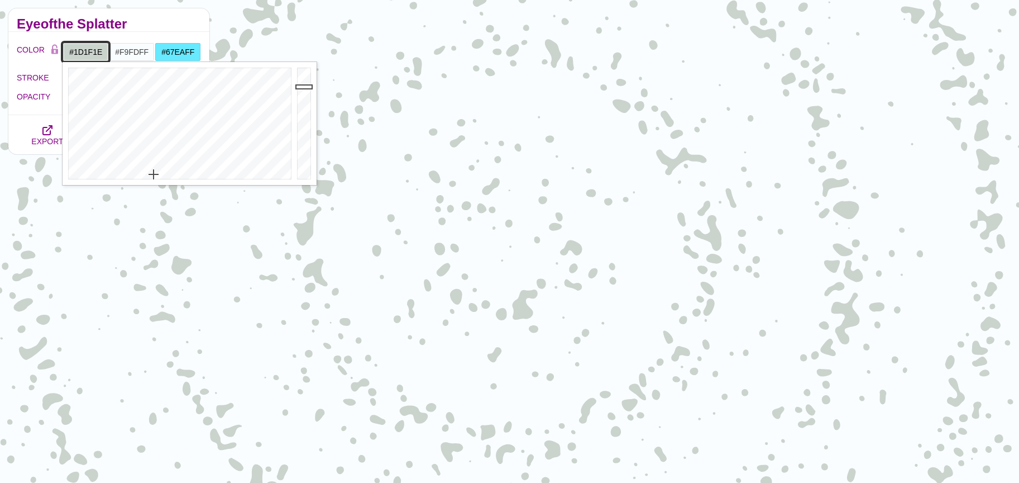
click at [301, 165] on div at bounding box center [305, 123] width 22 height 123
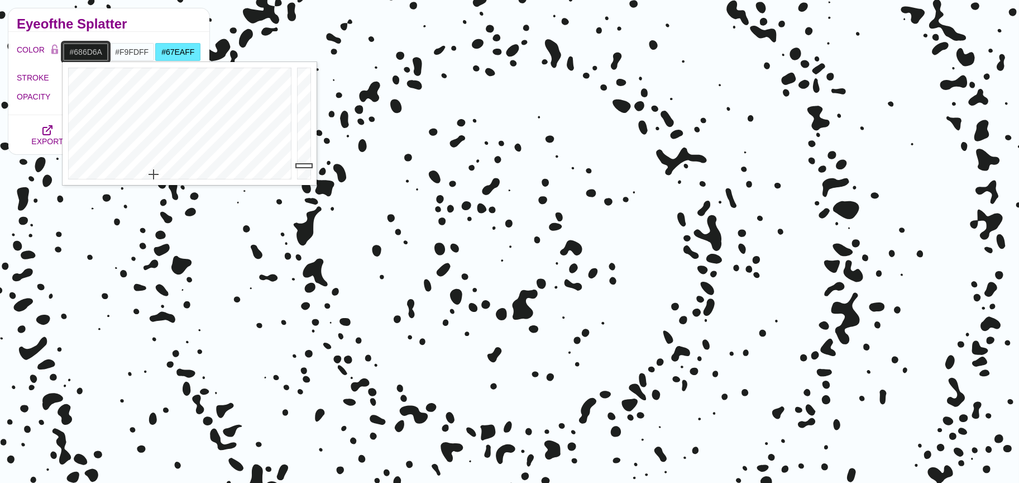
click at [299, 131] on div at bounding box center [305, 123] width 22 height 123
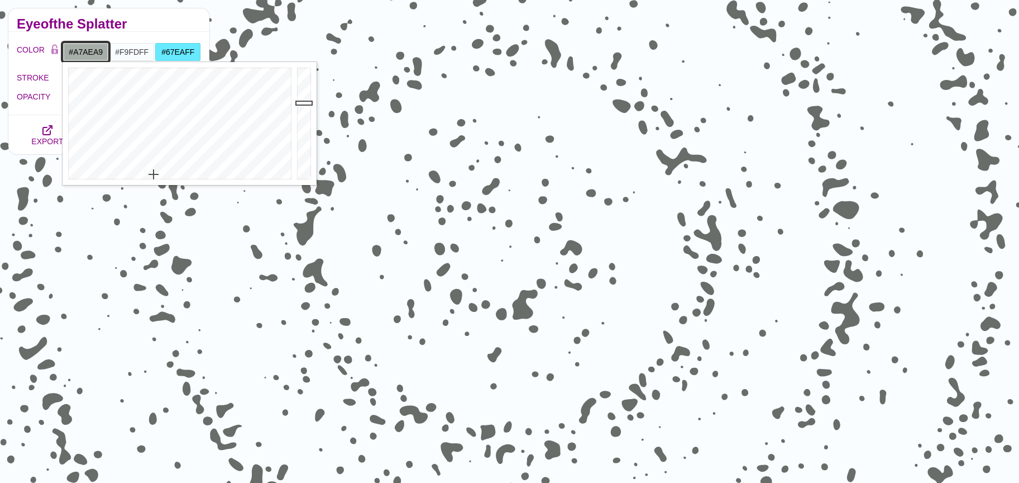
drag, startPoint x: 300, startPoint y: 102, endPoint x: 301, endPoint y: 95, distance: 7.3
click at [300, 102] on div at bounding box center [305, 123] width 22 height 123
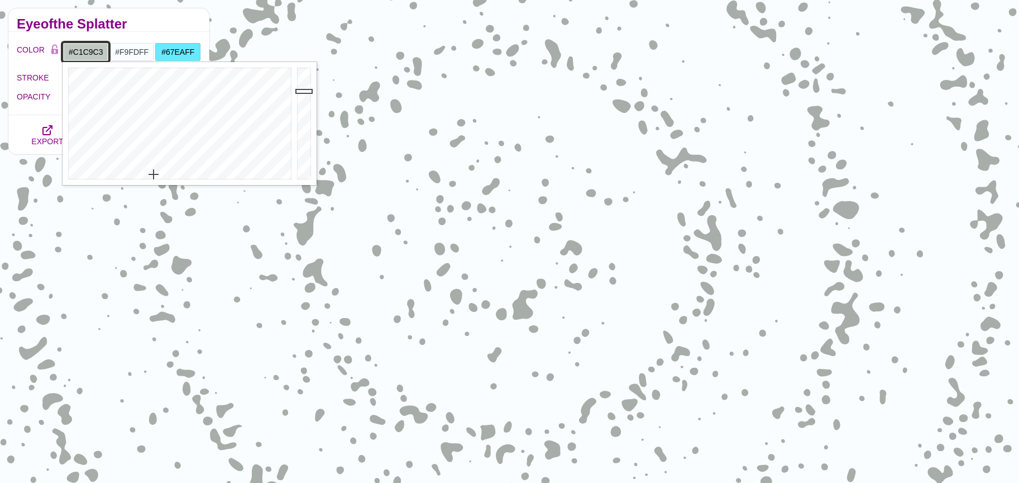
click at [301, 90] on div at bounding box center [305, 123] width 22 height 123
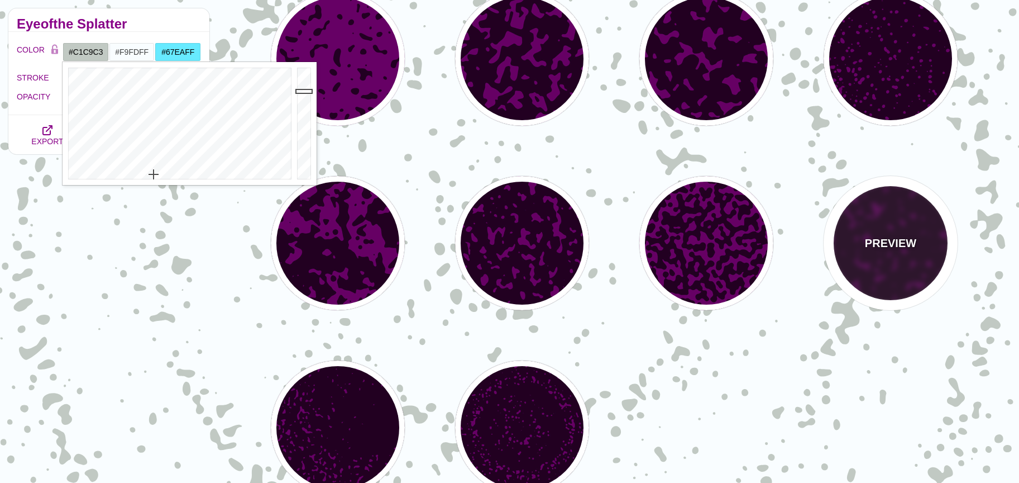
click at [879, 264] on div "PREVIEW" at bounding box center [891, 243] width 134 height 134
type input "#660066"
type input "#220022"
type input "#FFFFFF"
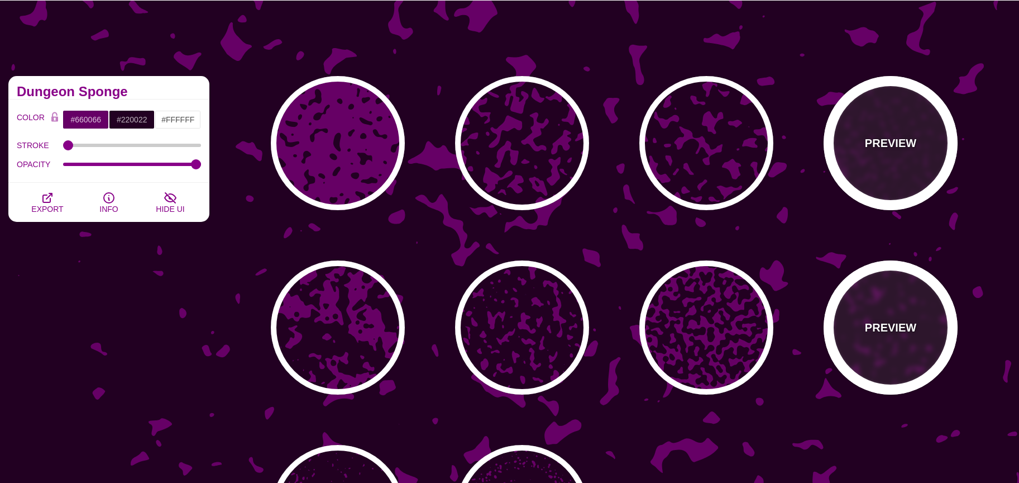
scroll to position [0, 0]
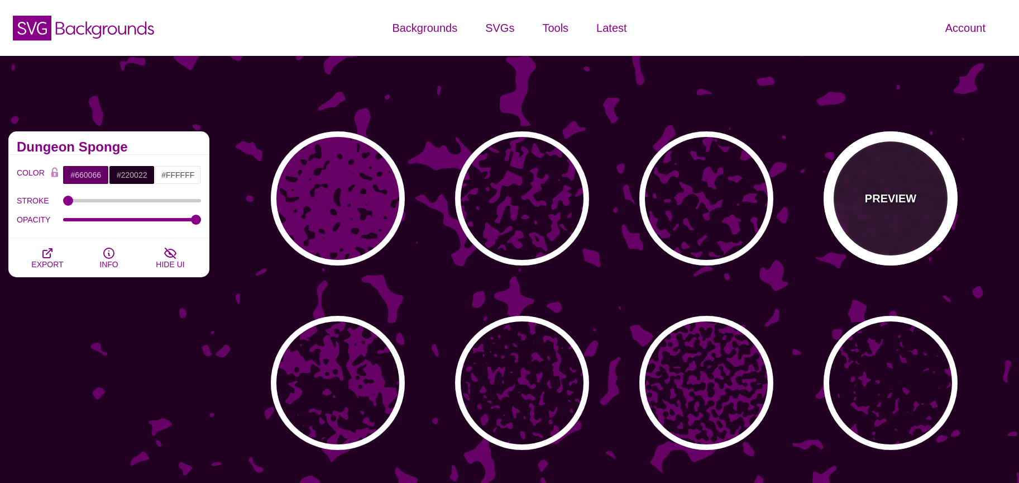
click at [880, 235] on div "PREVIEW" at bounding box center [891, 198] width 134 height 134
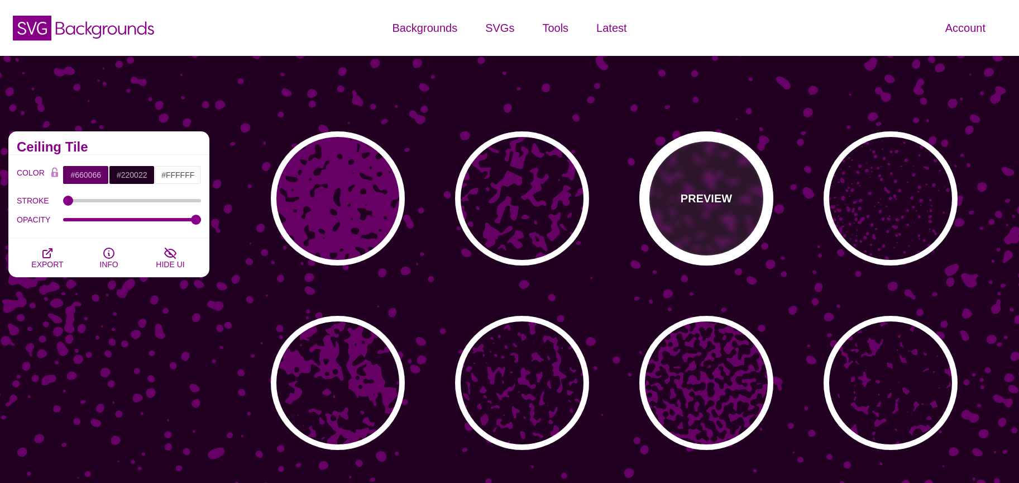
click at [724, 166] on div "PREVIEW" at bounding box center [707, 198] width 134 height 134
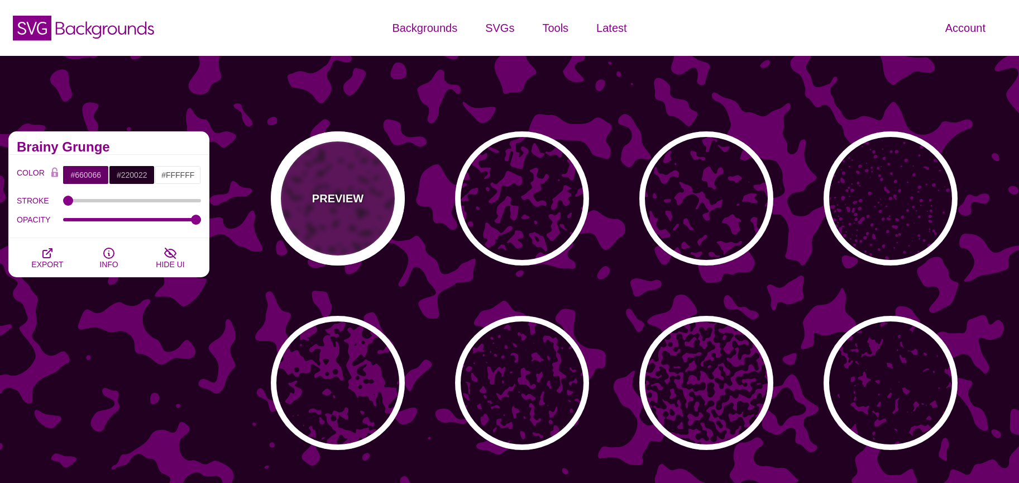
click at [345, 199] on p "PREVIEW" at bounding box center [337, 198] width 51 height 17
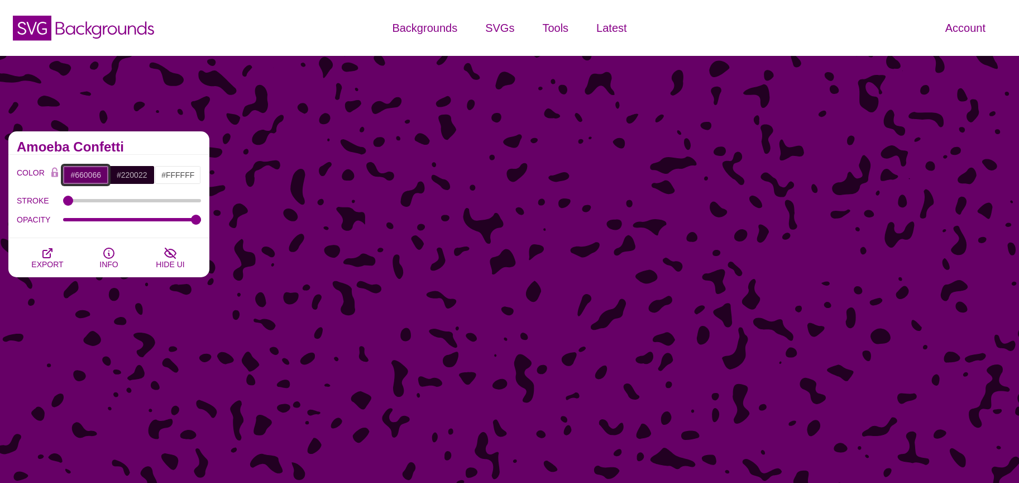
click at [84, 169] on input "#660066" at bounding box center [86, 174] width 46 height 19
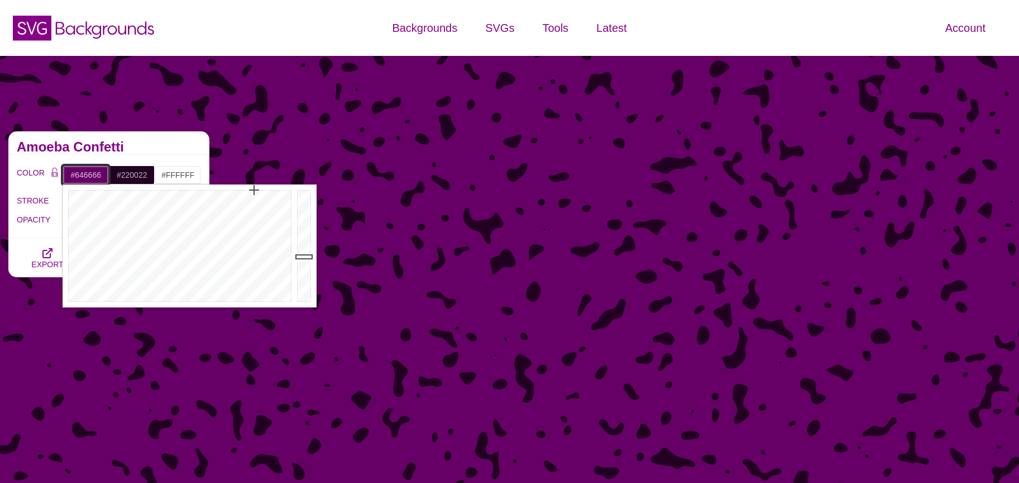
type input "#666666"
drag, startPoint x: 180, startPoint y: 299, endPoint x: 186, endPoint y: 315, distance: 17.1
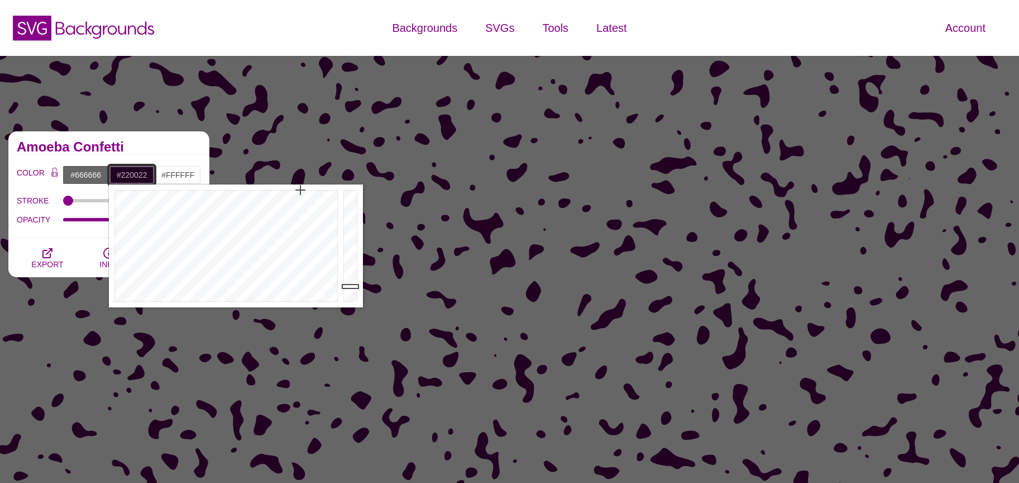
click at [133, 175] on input "#220022" at bounding box center [132, 174] width 46 height 19
type input "#212122"
drag, startPoint x: 274, startPoint y: 297, endPoint x: 227, endPoint y: 285, distance: 48.0
click at [268, 299] on div at bounding box center [225, 245] width 232 height 123
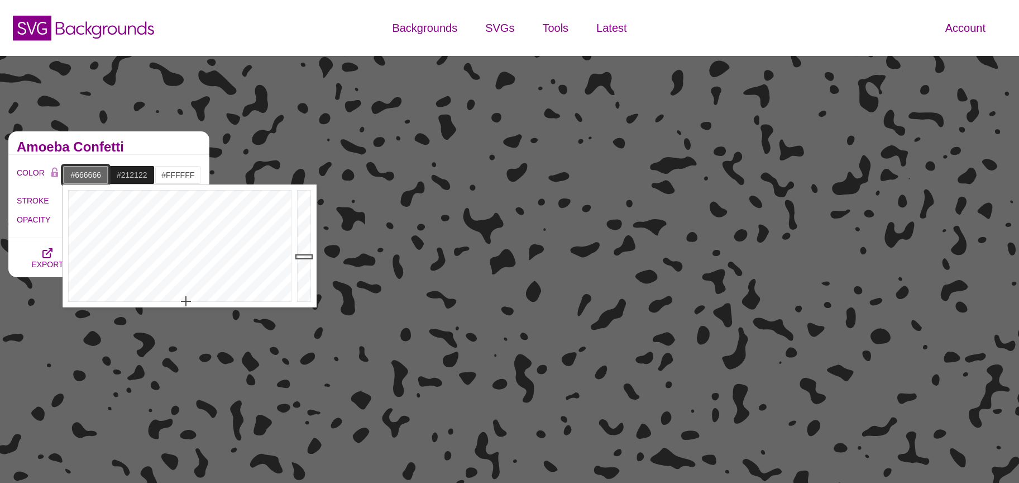
click at [83, 171] on input "#666666" at bounding box center [86, 174] width 46 height 19
click at [308, 202] on div at bounding box center [305, 245] width 22 height 123
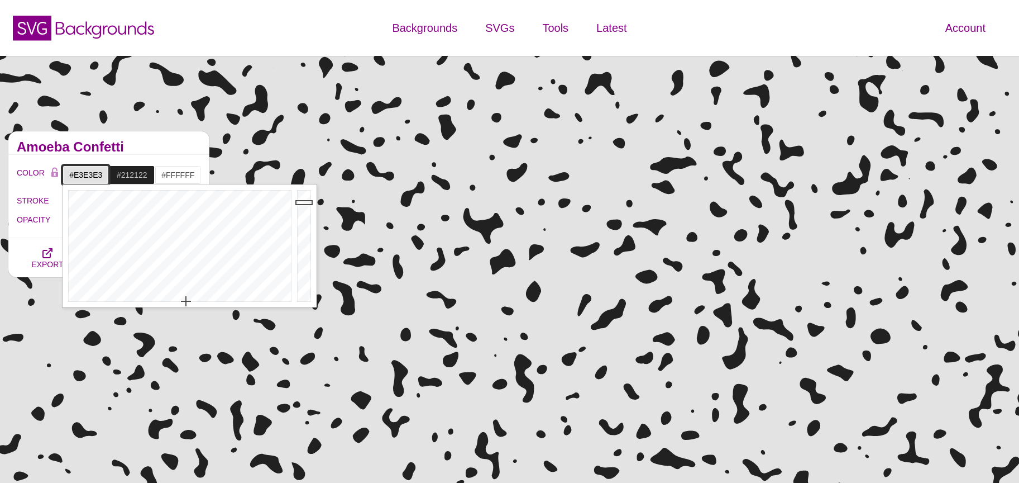
type input "#EEEEEE"
click at [304, 197] on div at bounding box center [305, 245] width 22 height 123
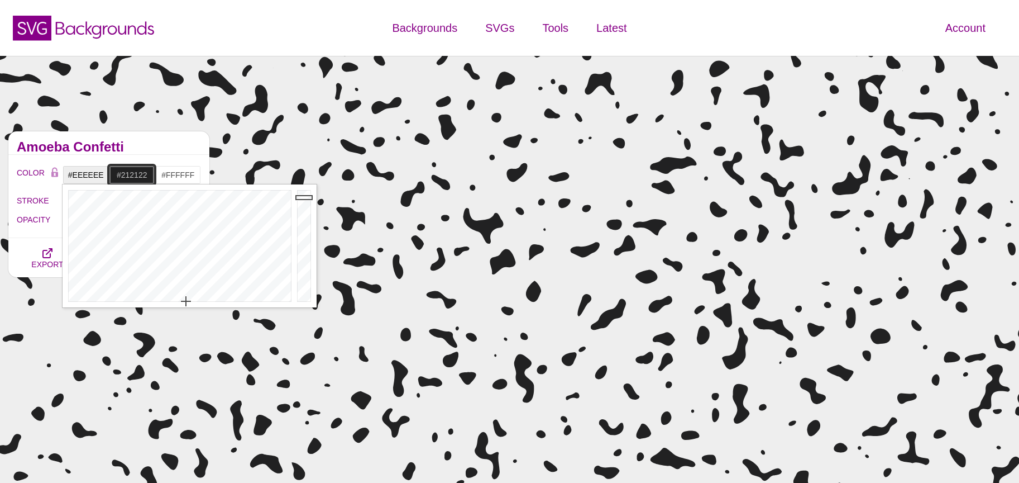
click at [144, 173] on input "#212122" at bounding box center [132, 174] width 46 height 19
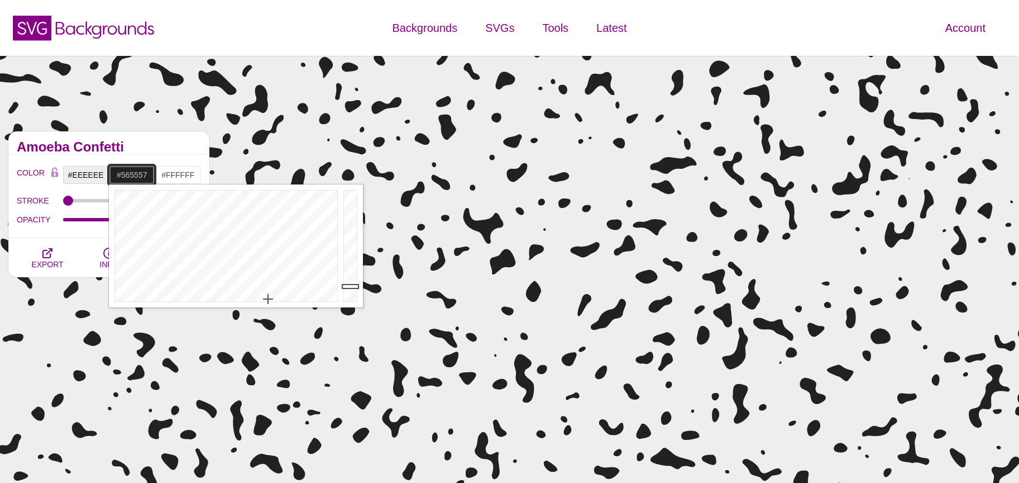
click at [352, 263] on div at bounding box center [352, 245] width 22 height 123
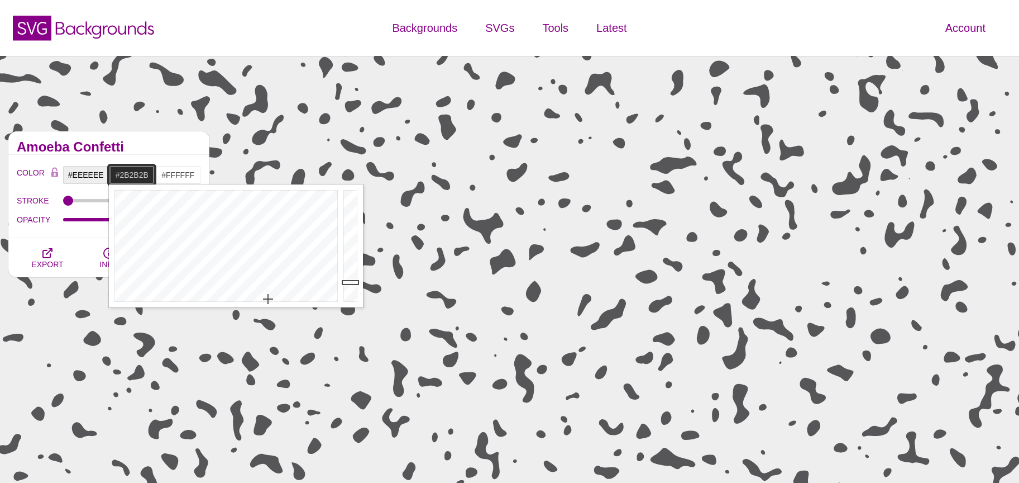
drag, startPoint x: 350, startPoint y: 281, endPoint x: 349, endPoint y: 274, distance: 6.7
click at [350, 282] on div at bounding box center [352, 245] width 22 height 123
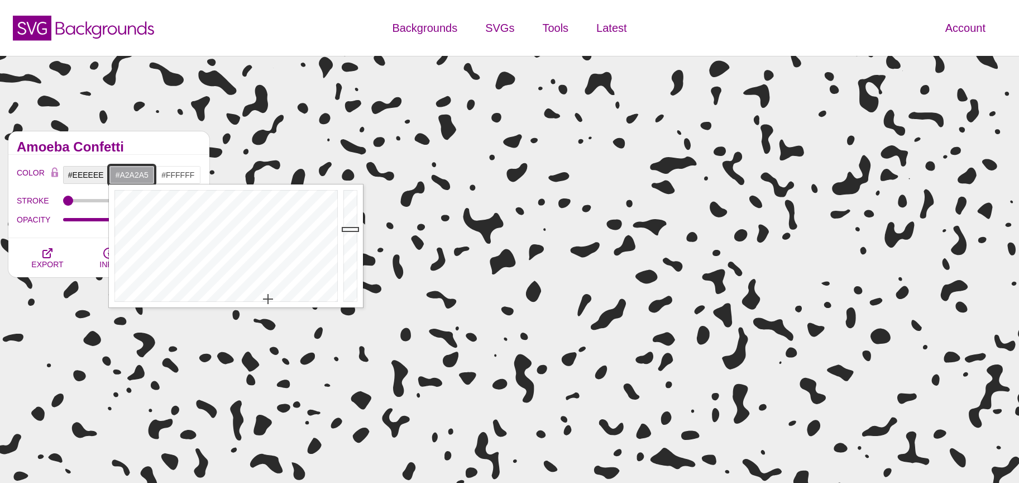
drag, startPoint x: 345, startPoint y: 229, endPoint x: 349, endPoint y: 225, distance: 5.9
click at [347, 228] on div at bounding box center [352, 245] width 22 height 123
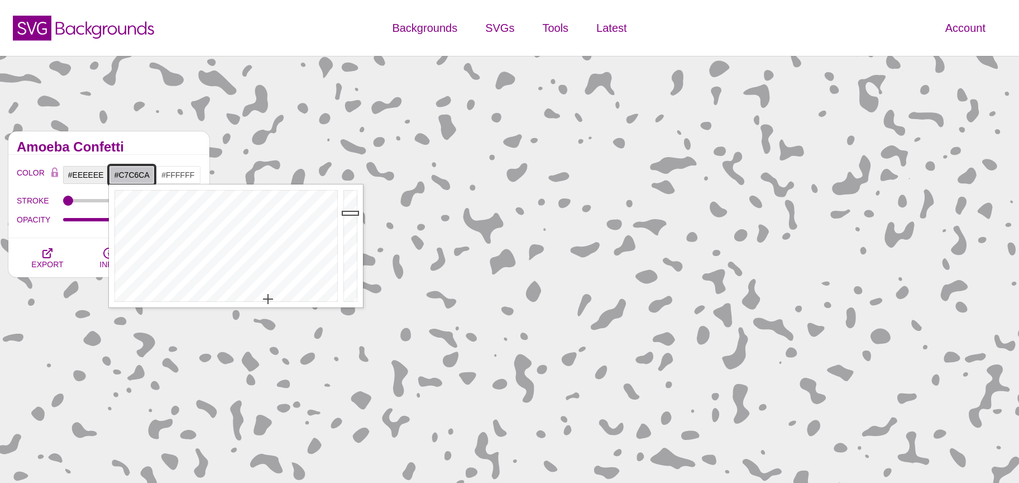
click at [348, 213] on div at bounding box center [352, 245] width 22 height 123
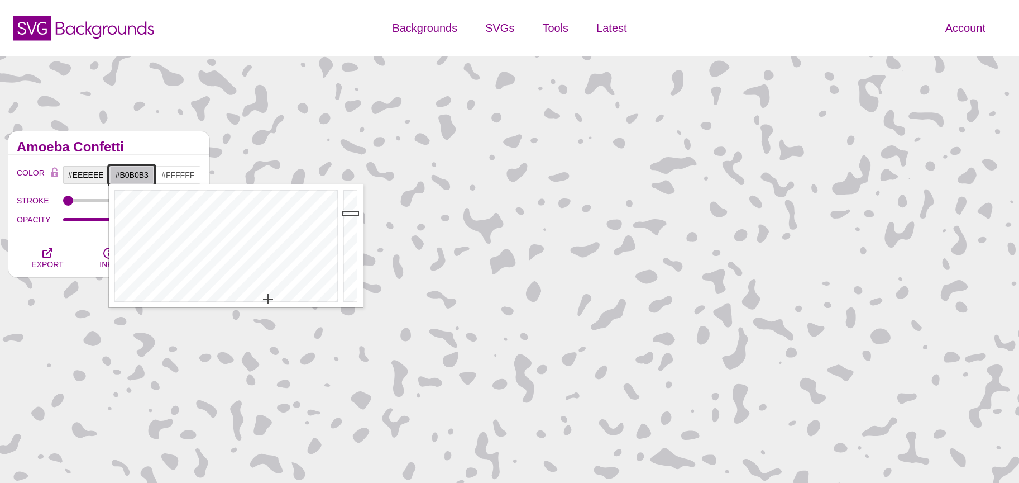
click at [347, 223] on div at bounding box center [352, 245] width 22 height 123
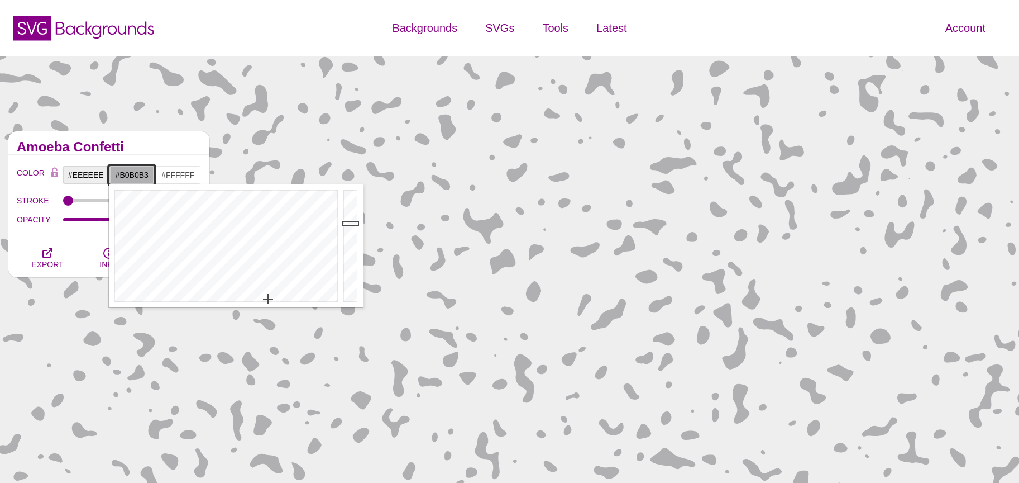
type input "#A5A4A8"
click at [347, 228] on div at bounding box center [352, 245] width 22 height 123
click at [180, 176] on input "#FFFFFF" at bounding box center [178, 174] width 46 height 19
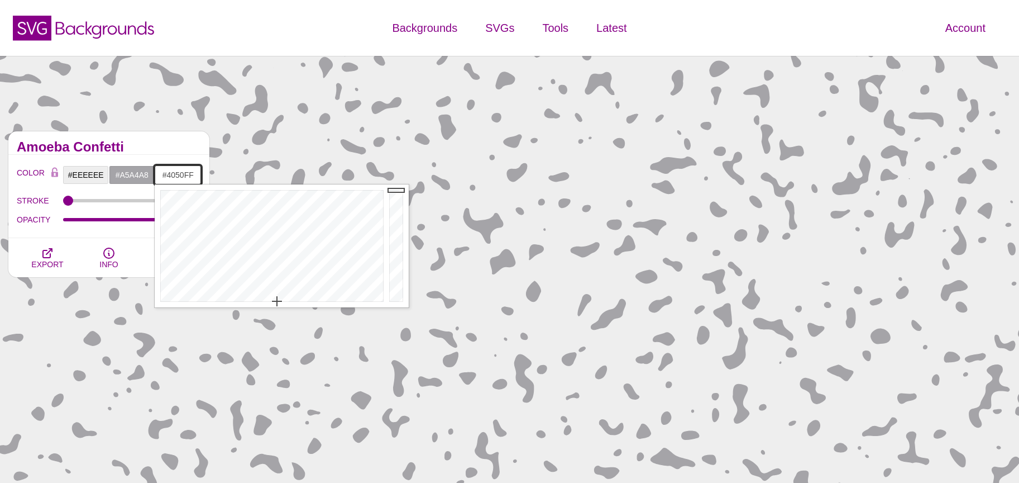
drag, startPoint x: 306, startPoint y: 218, endPoint x: 308, endPoint y: 208, distance: 9.6
type input "#3C49FF"
click at [307, 216] on div at bounding box center [271, 245] width 232 height 123
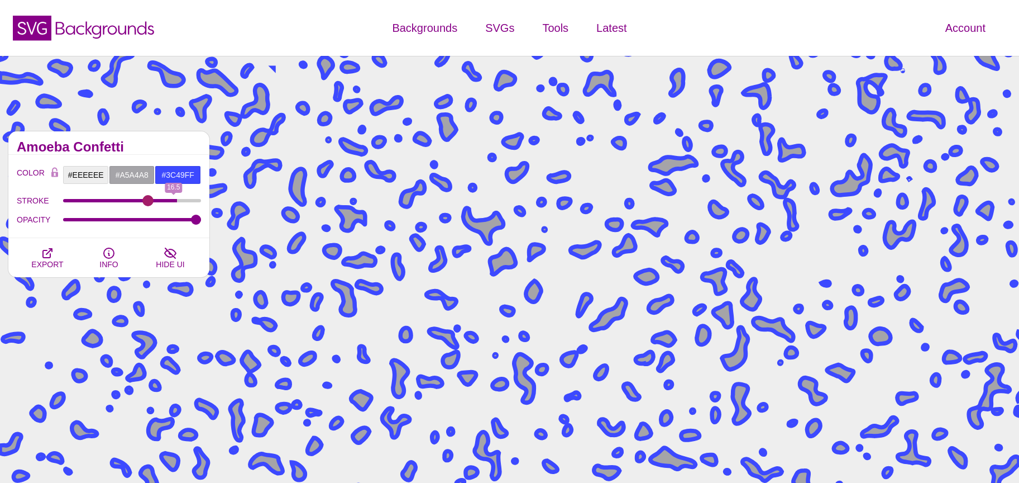
type input "0"
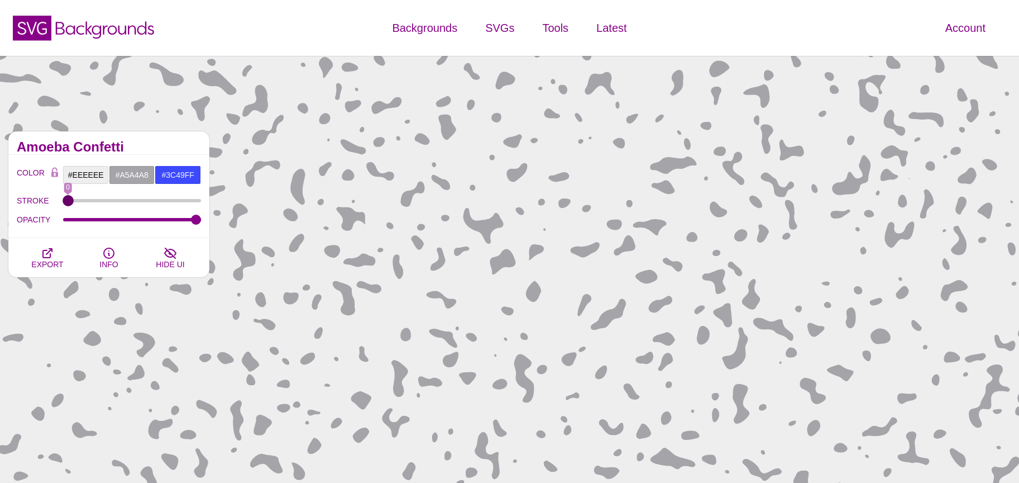
drag, startPoint x: 66, startPoint y: 199, endPoint x: 0, endPoint y: 212, distance: 67.7
click at [63, 203] on input "STROKE" at bounding box center [132, 200] width 139 height 4
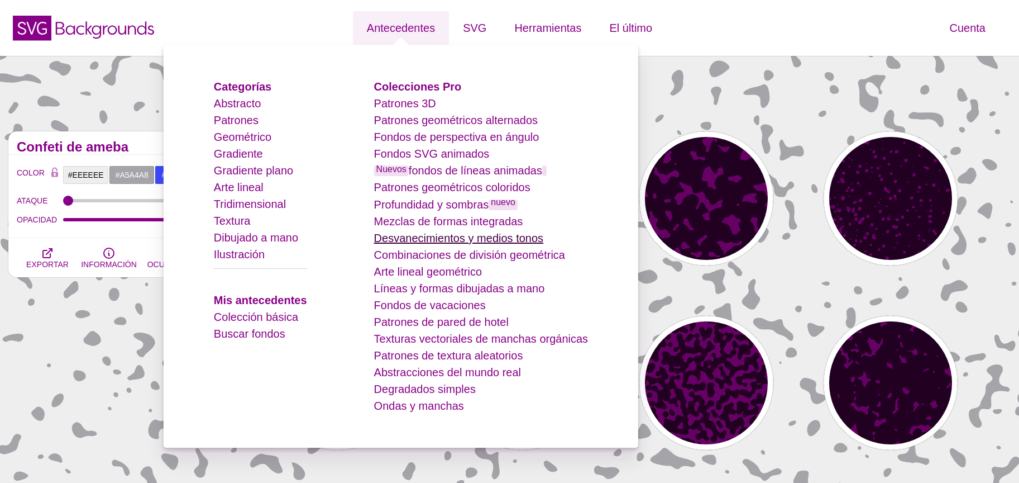
click at [445, 240] on font "Desvanecimientos y medios tonos" at bounding box center [458, 238] width 169 height 12
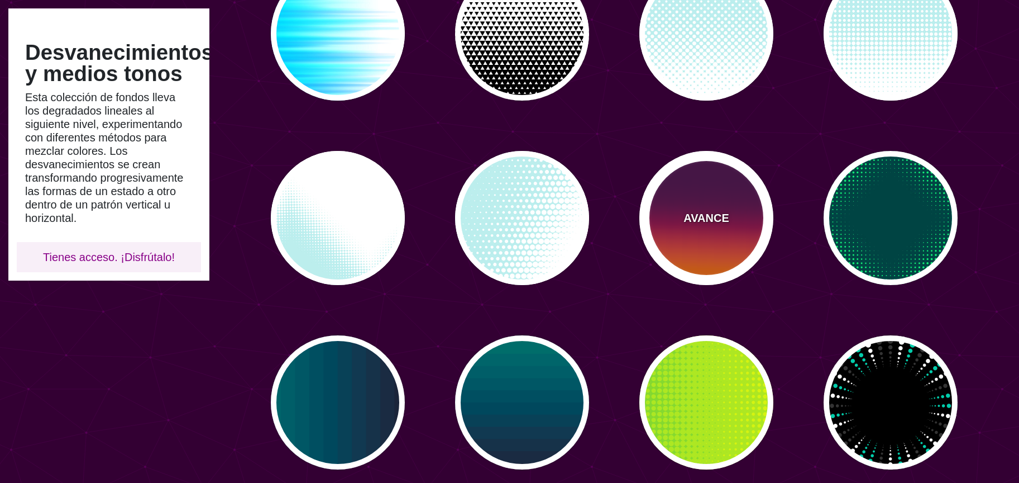
scroll to position [166, 0]
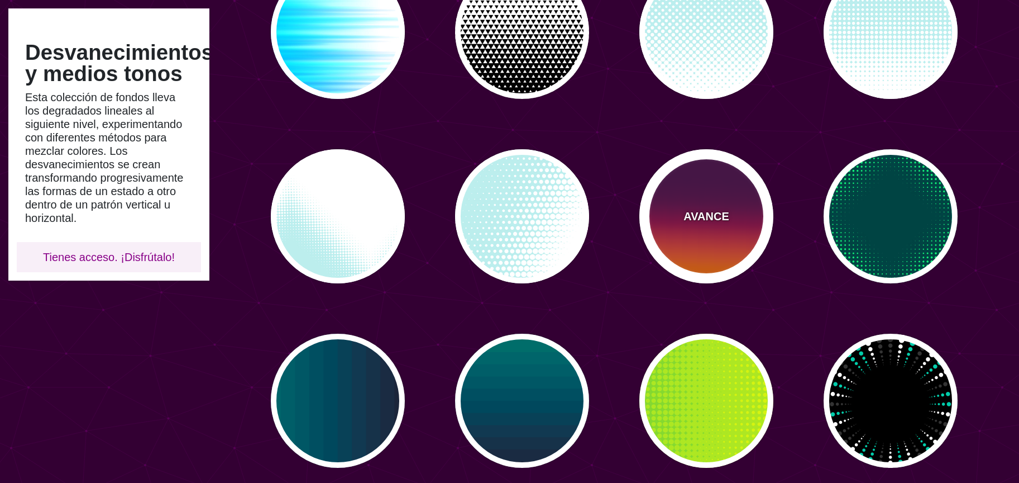
click at [697, 245] on div "AVANCE" at bounding box center [707, 216] width 134 height 134
type input "#440044"
type input "#FF6600"
type input "0"
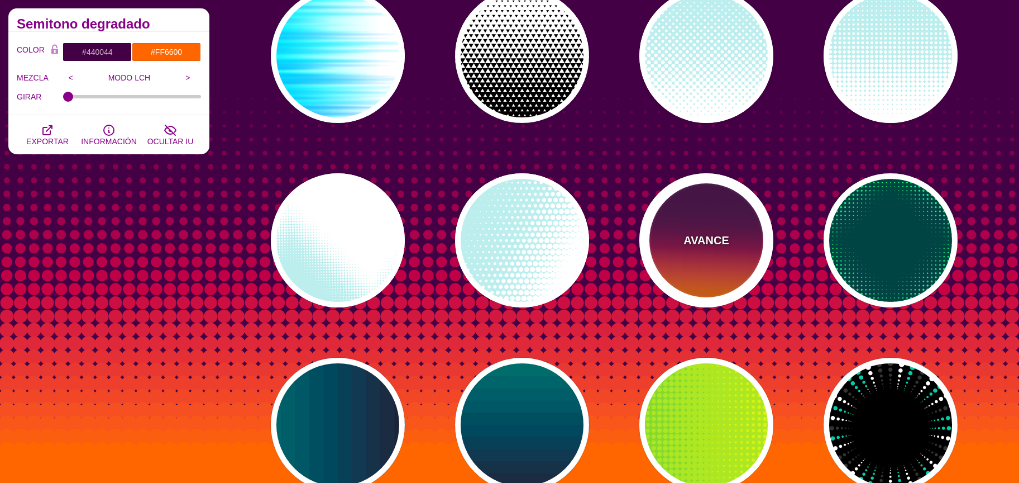
scroll to position [168, 0]
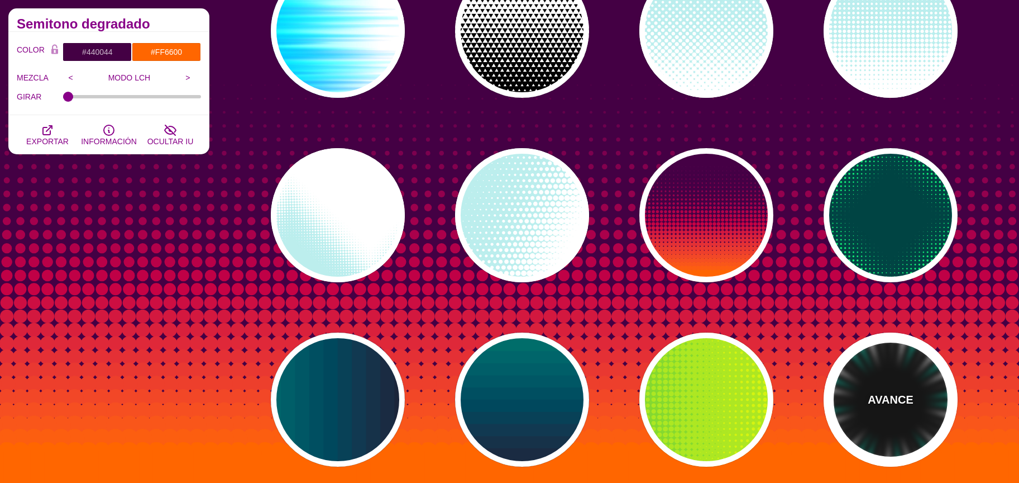
click at [892, 385] on div "AVANCE" at bounding box center [891, 399] width 134 height 134
type input "#000000"
type input "#00CCAA"
type input "#FFFFFF"
type input "#333333"
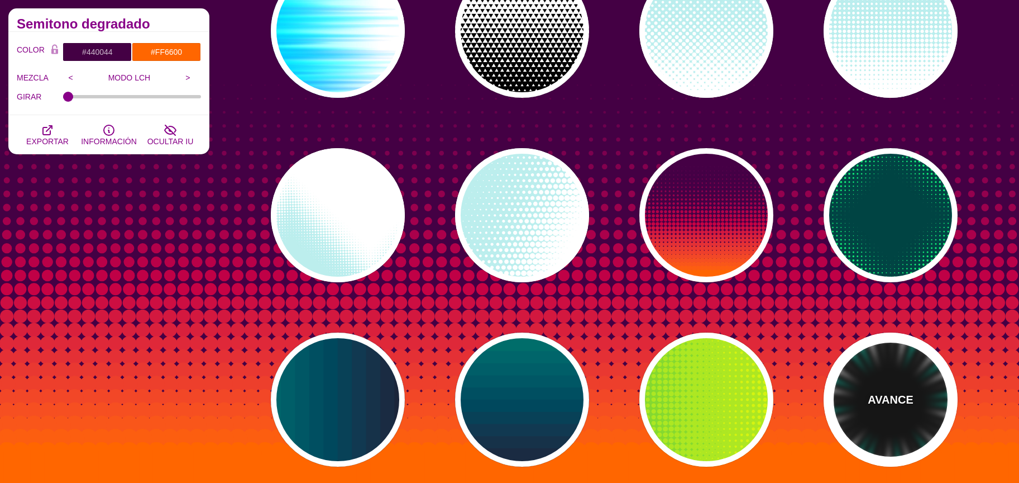
type input "0"
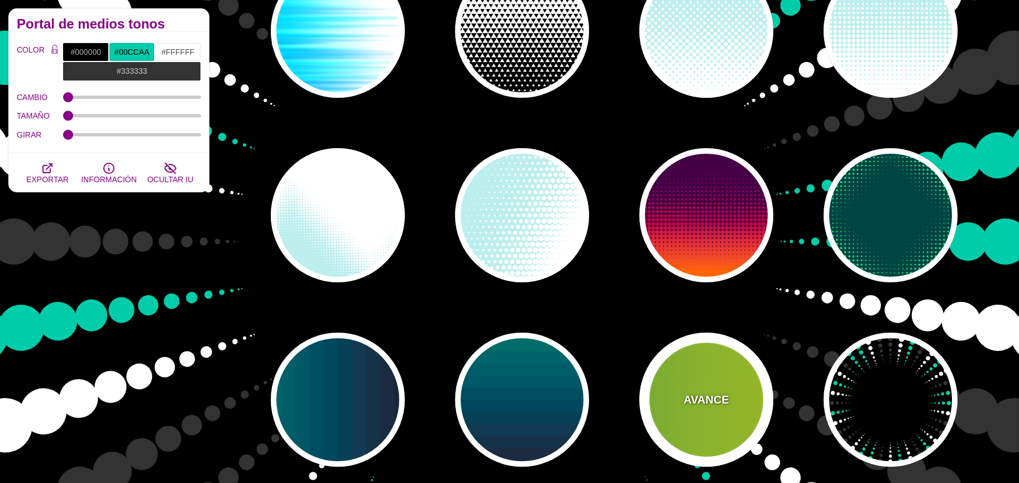
click at [727, 382] on div "AVANCE" at bounding box center [707, 399] width 134 height 134
type input "#22BB44"
type input "#FFFF00"
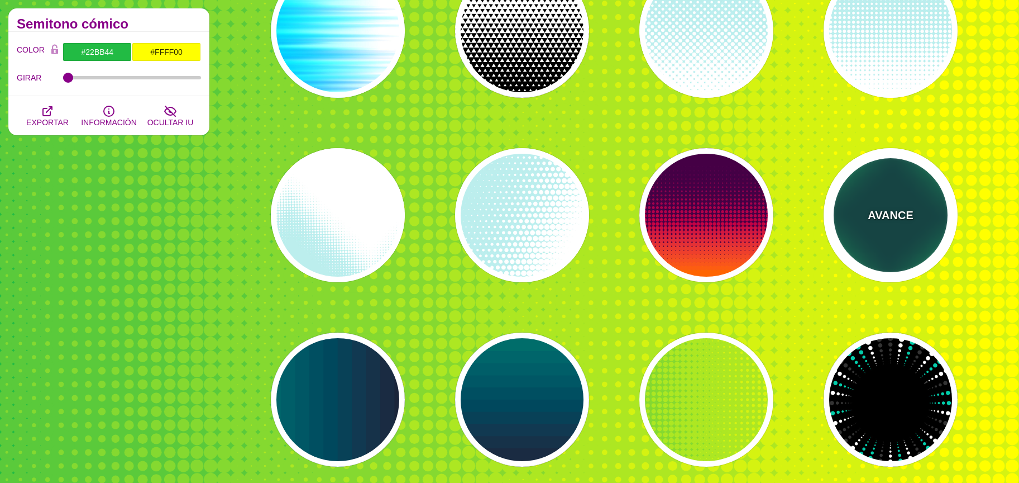
click at [866, 233] on div "AVANCE" at bounding box center [891, 215] width 134 height 134
type input "#004444"
type input "#11EE77"
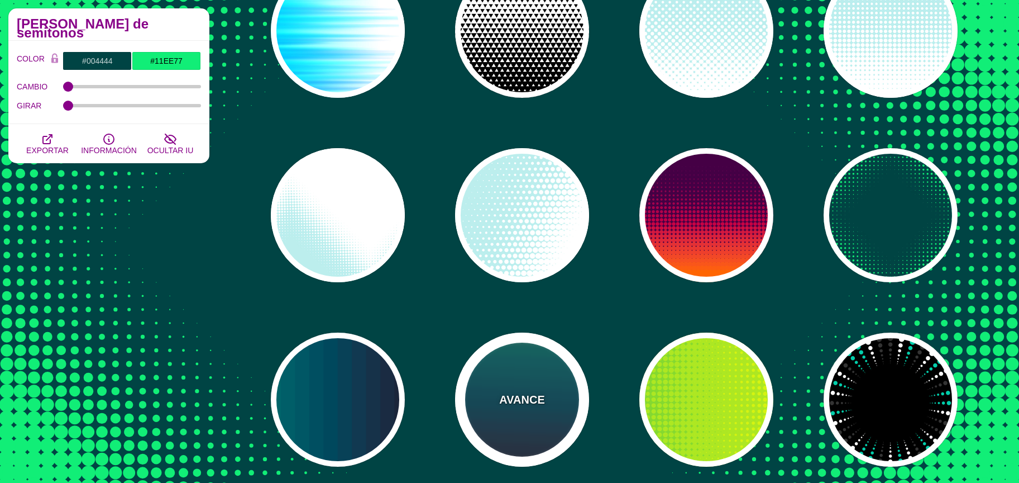
click at [506, 387] on div "AVANCE" at bounding box center [522, 399] width 134 height 134
type input "#110011"
type input "#448866"
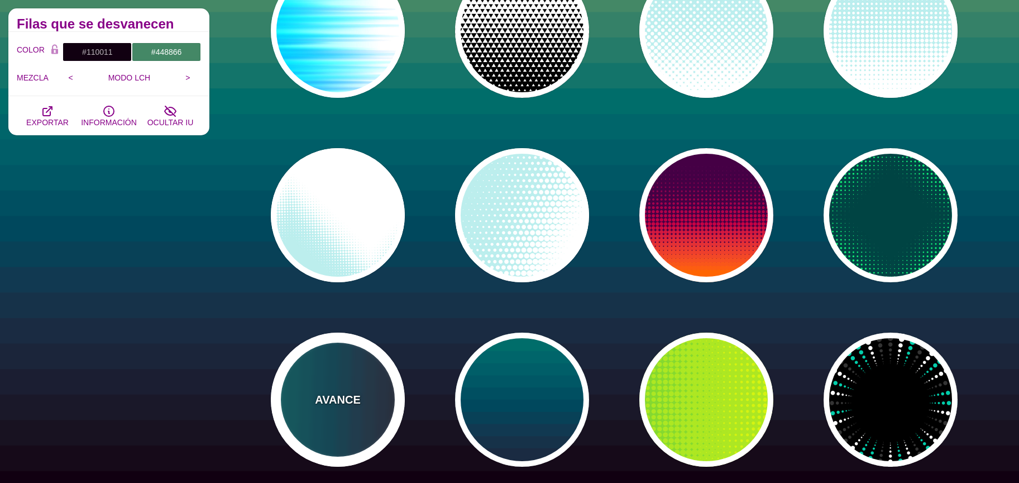
click at [347, 384] on div "AVANCE" at bounding box center [338, 399] width 134 height 134
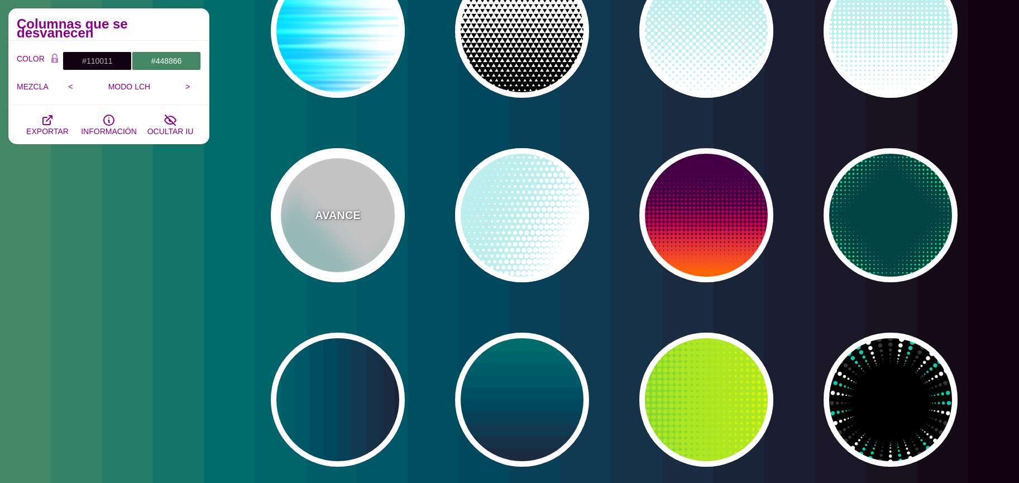
click at [318, 224] on div "AVANCE" at bounding box center [338, 215] width 134 height 134
type input "#BBEEEE"
type input "#FFFFFF"
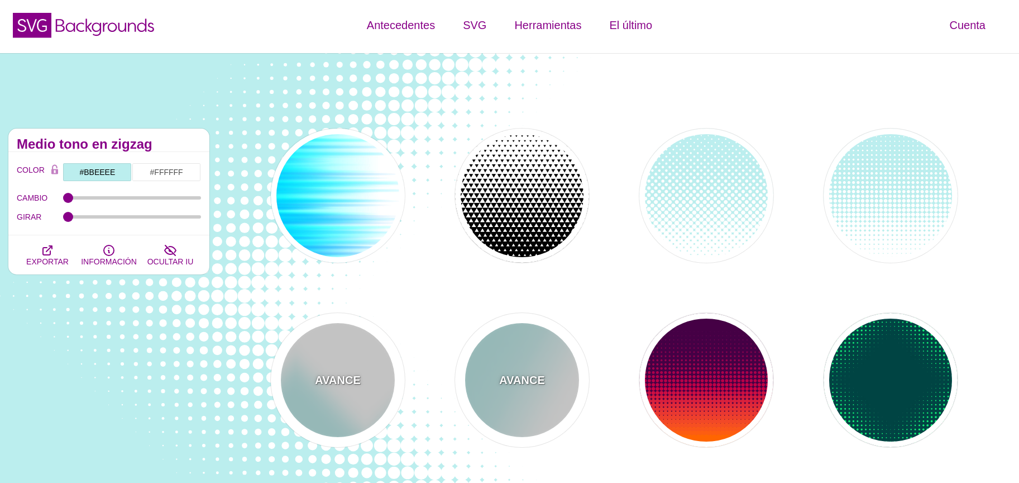
scroll to position [2, 0]
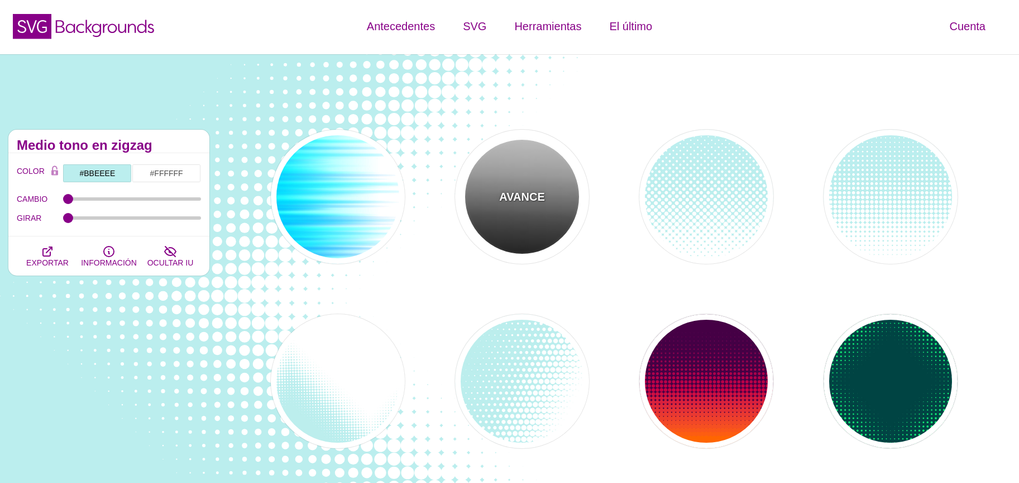
click at [499, 230] on div "AVANCE" at bounding box center [522, 197] width 134 height 134
type input "#FFFFFF"
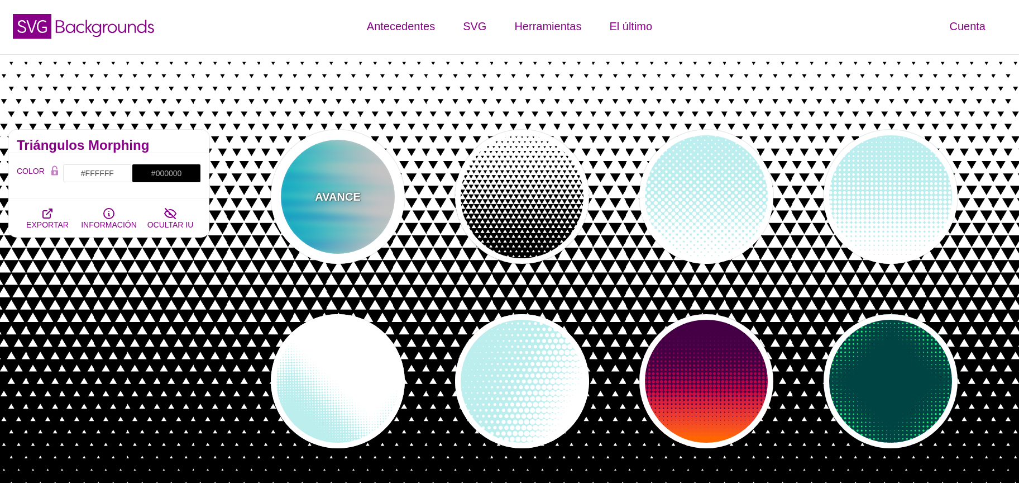
click at [359, 223] on div "AVANCE" at bounding box center [338, 197] width 134 height 134
type input "#0099FF"
type input "#00FFFF"
type input "0.5"
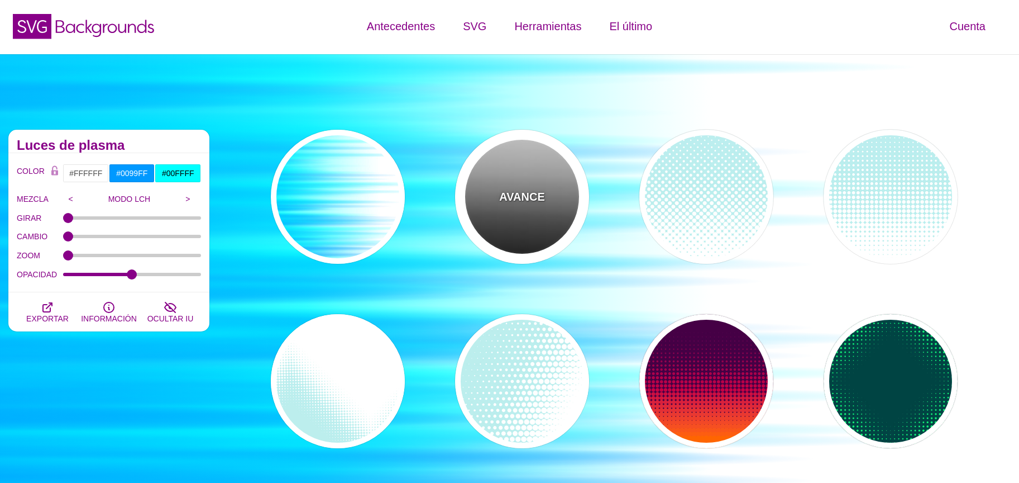
click at [540, 220] on div "AVANCE" at bounding box center [522, 197] width 134 height 134
type input "#000000"
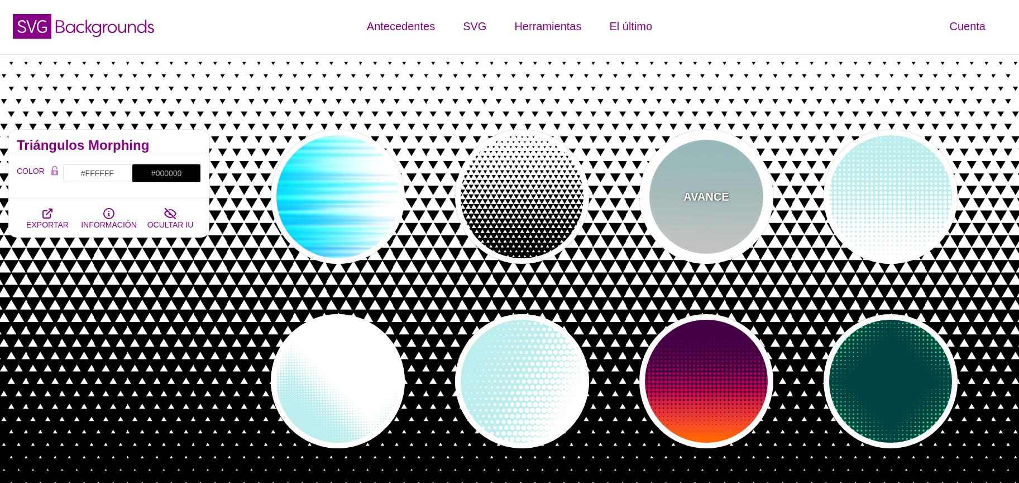
click at [690, 227] on div "AVANCE" at bounding box center [707, 197] width 134 height 134
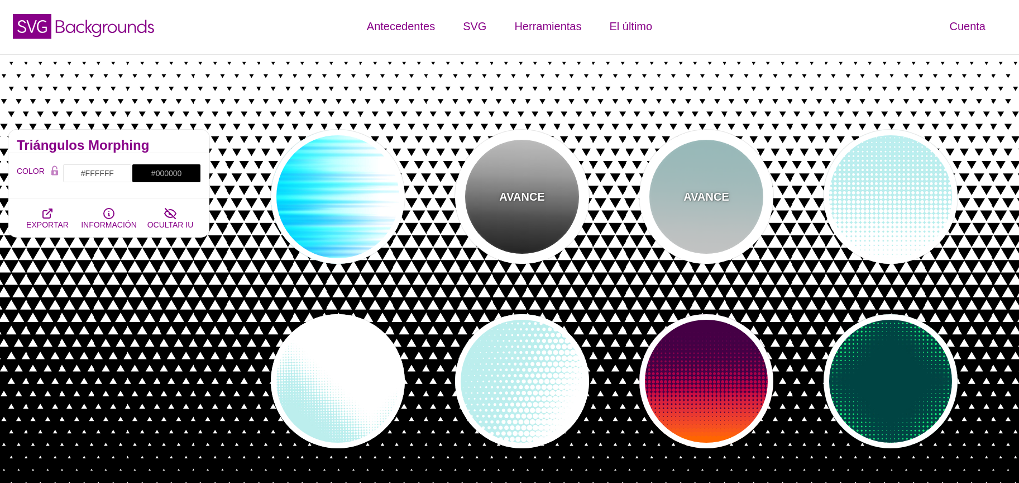
type input "#BBEEEE"
type input "#FFFFFF"
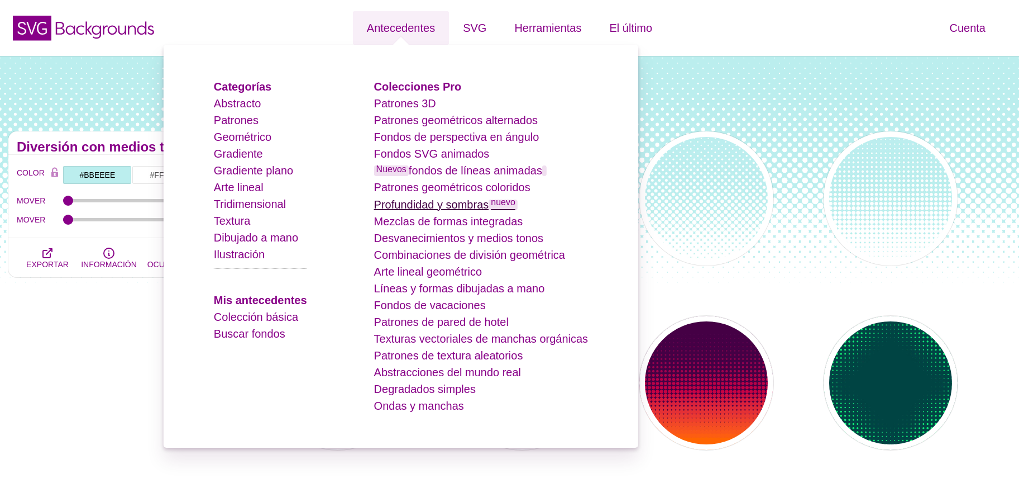
click at [471, 201] on font "Profundidad y sombras" at bounding box center [431, 204] width 115 height 12
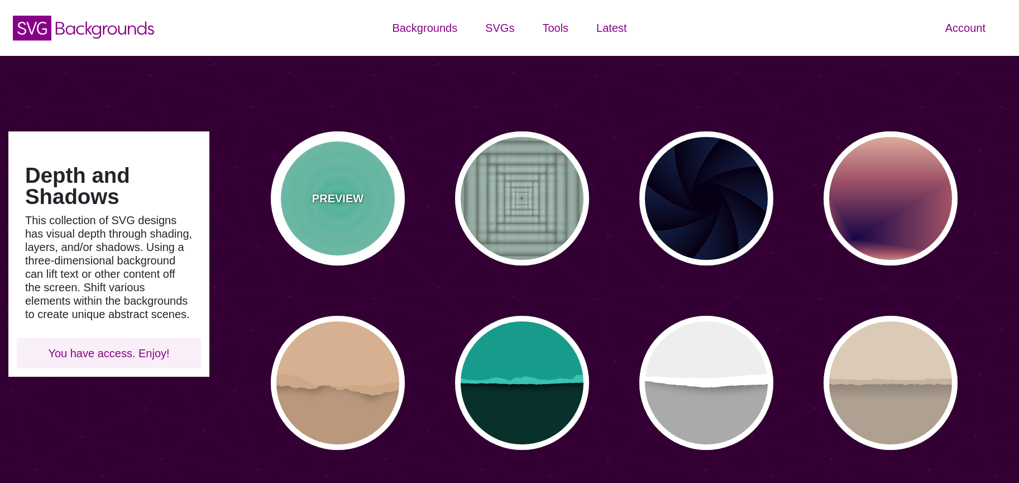
click at [335, 180] on div "PREVIEW" at bounding box center [338, 198] width 134 height 134
type input "#11DDAA"
type input "0"
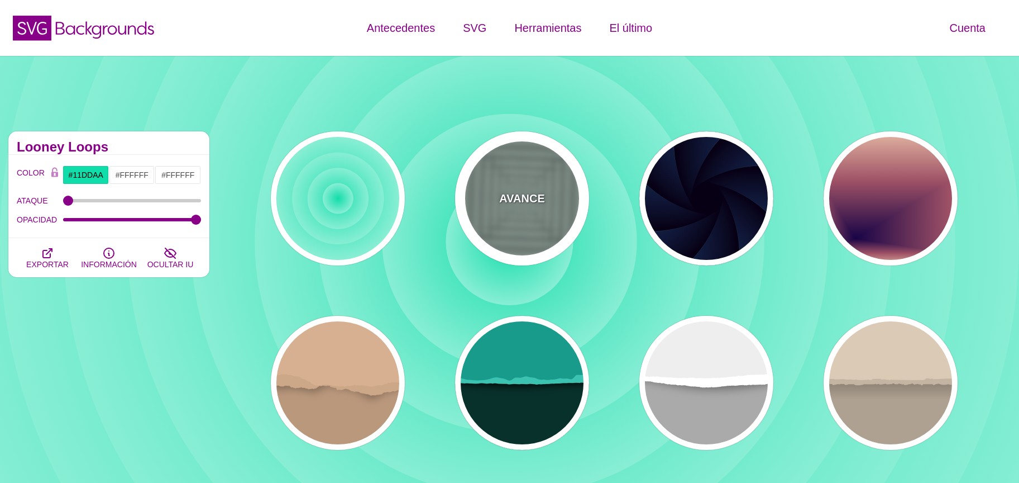
click at [538, 204] on font "AVANCE" at bounding box center [521, 198] width 45 height 12
type input "#ABC3B9"
type input "0"
type input "0.5"
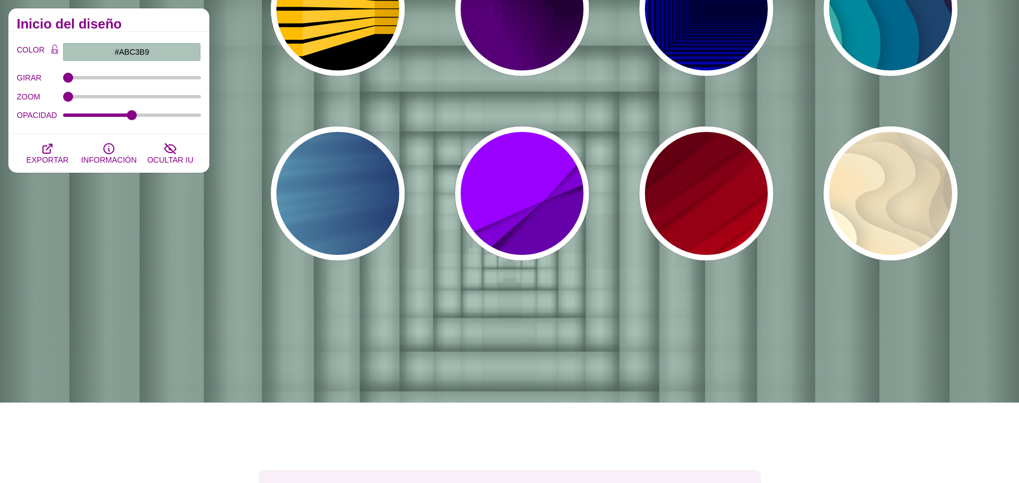
scroll to position [750, 0]
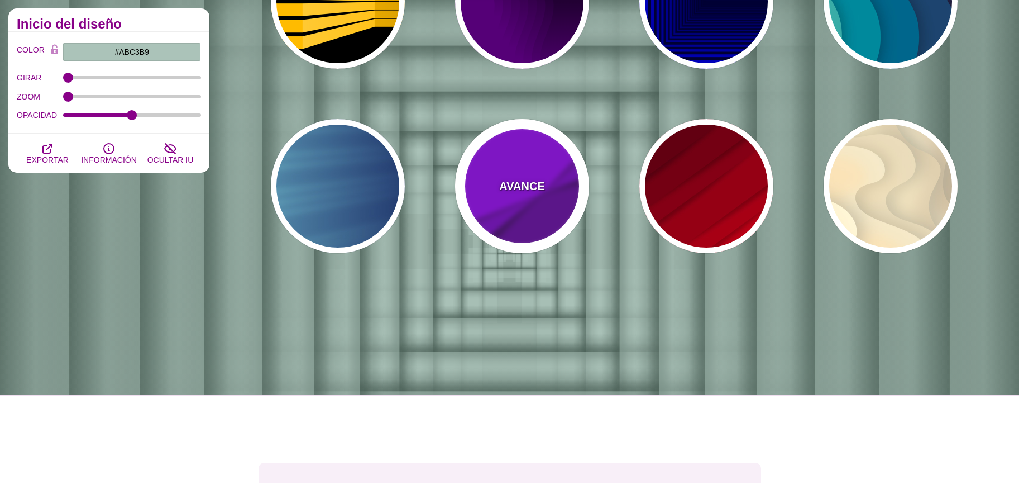
click at [507, 247] on div "AVANCE" at bounding box center [522, 186] width 134 height 134
type input "#9900FF"
type input "#6600AA"
type input "0.5"
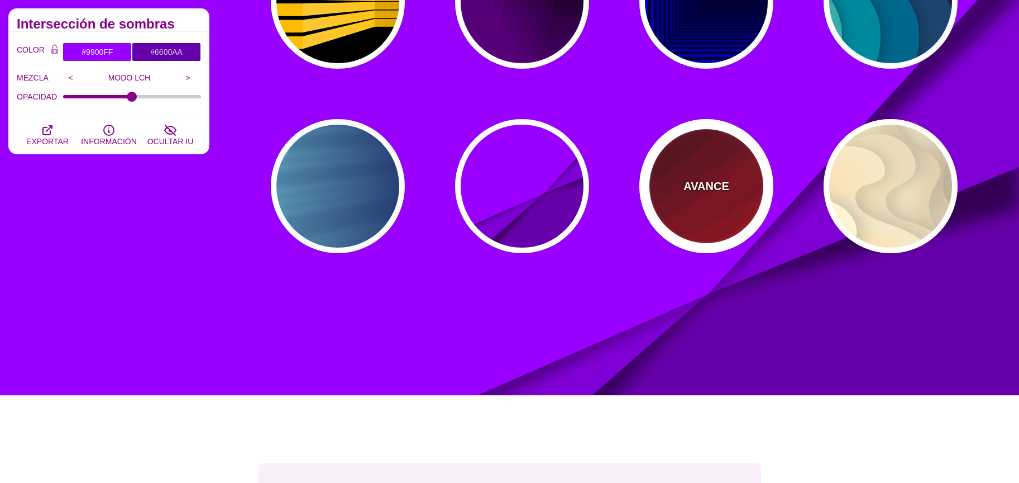
click at [698, 217] on div "AVANCE" at bounding box center [707, 186] width 134 height 134
type input "#FF0000"
type input "#330000"
type input "0"
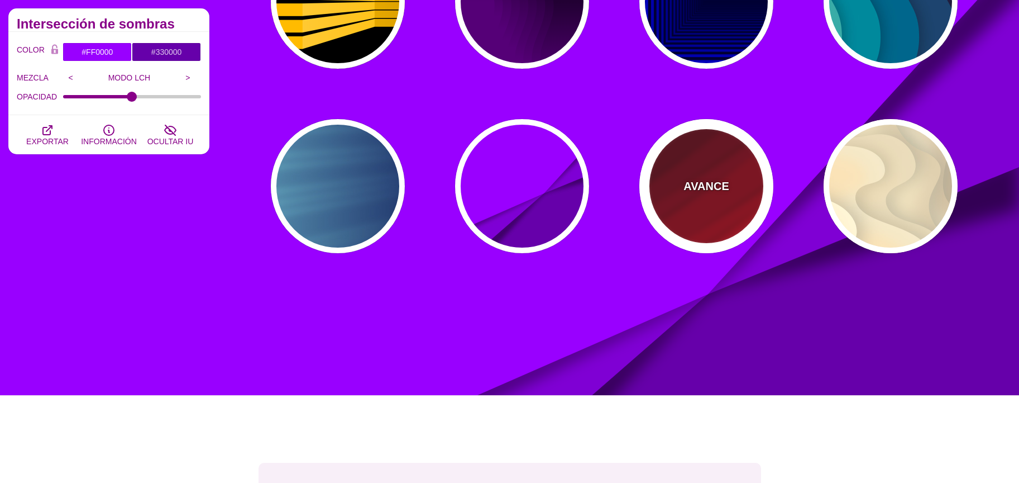
type input "0.5"
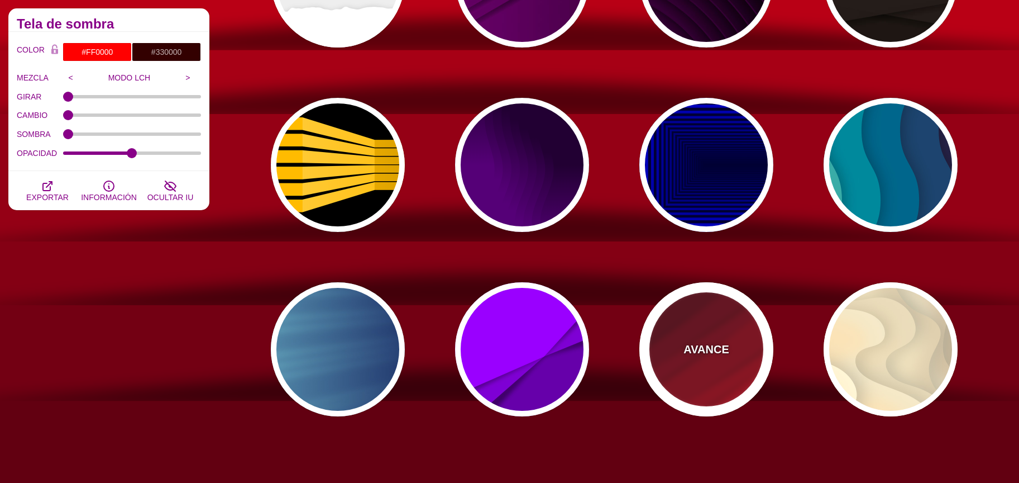
scroll to position [582, 0]
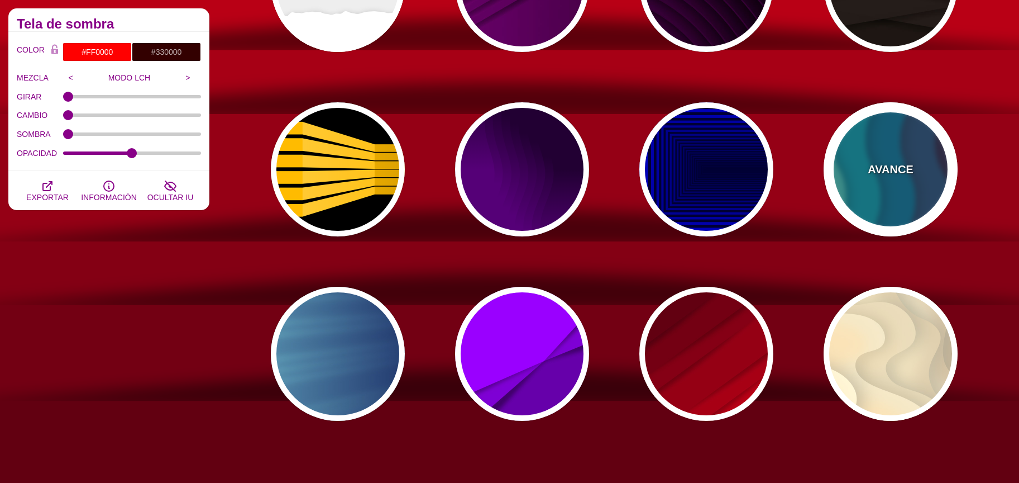
click at [878, 206] on div "AVANCE" at bounding box center [891, 169] width 134 height 134
type input "#220022"
type input "#77CCAA"
type input "0.3"
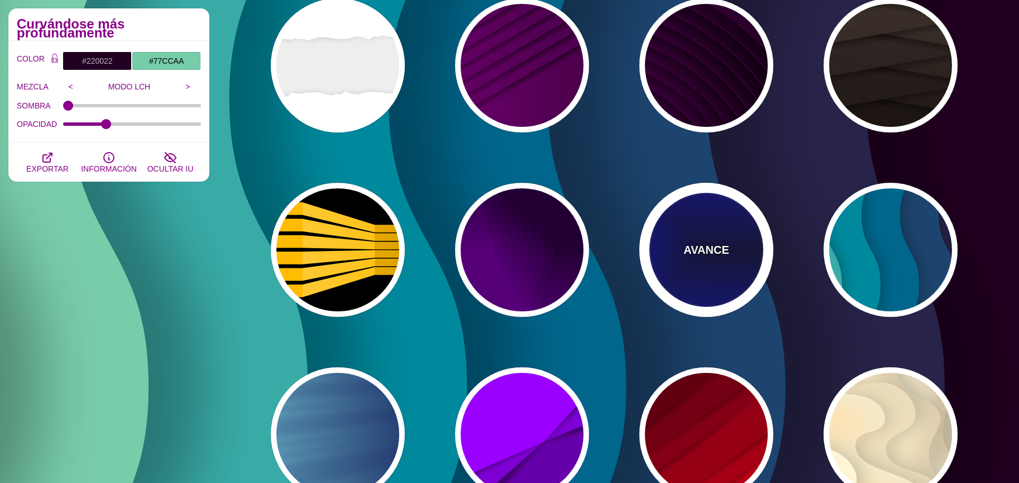
click at [711, 271] on div "AVANCE" at bounding box center [707, 250] width 134 height 134
type input "#000033"
type input "#0000CC"
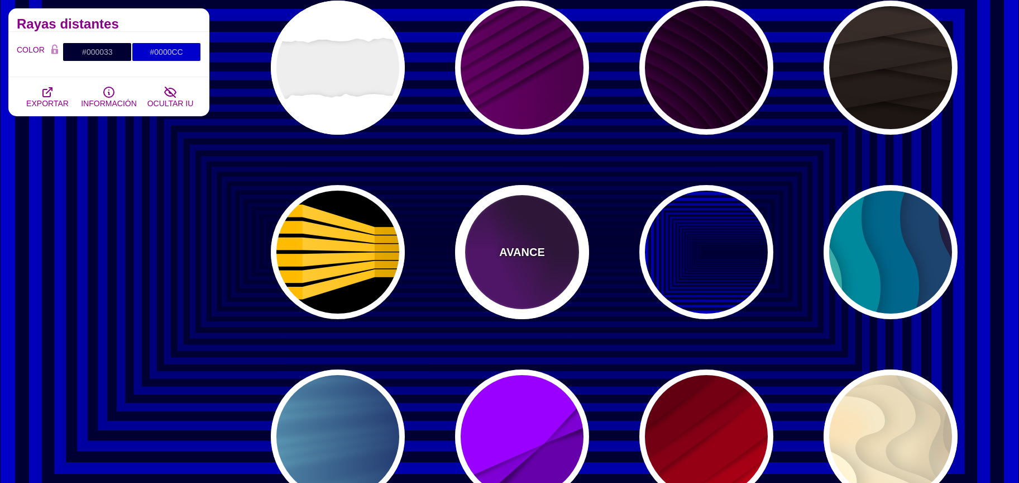
click at [468, 258] on div "AVANCE" at bounding box center [522, 252] width 134 height 134
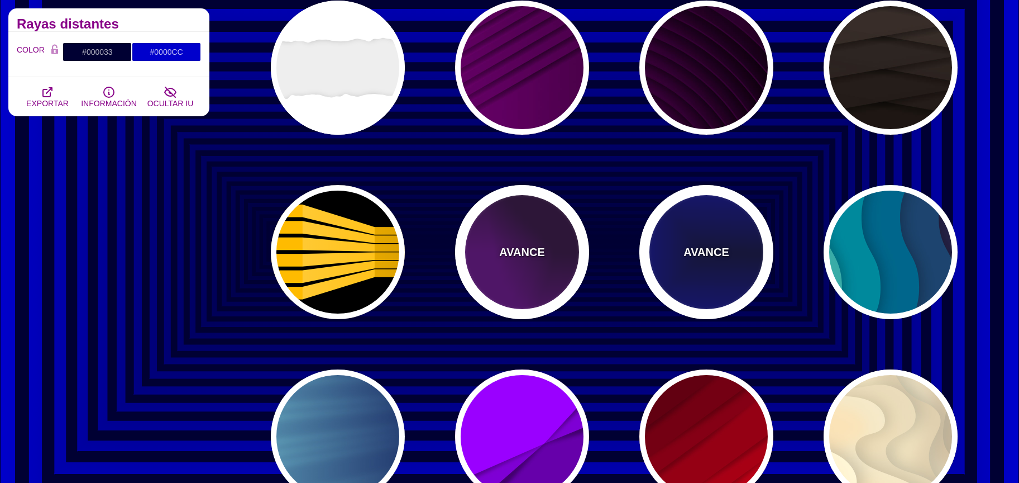
type input "#550077"
type input "#220033"
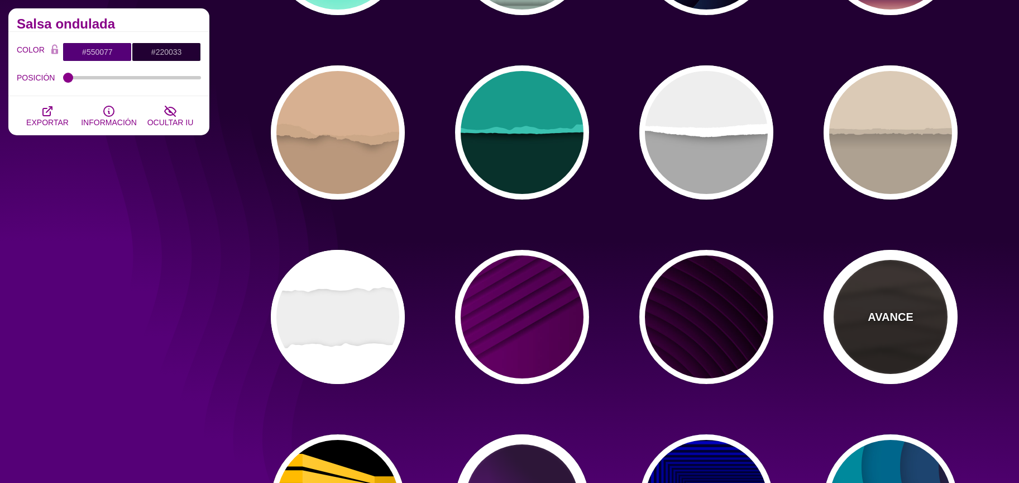
scroll to position [249, 0]
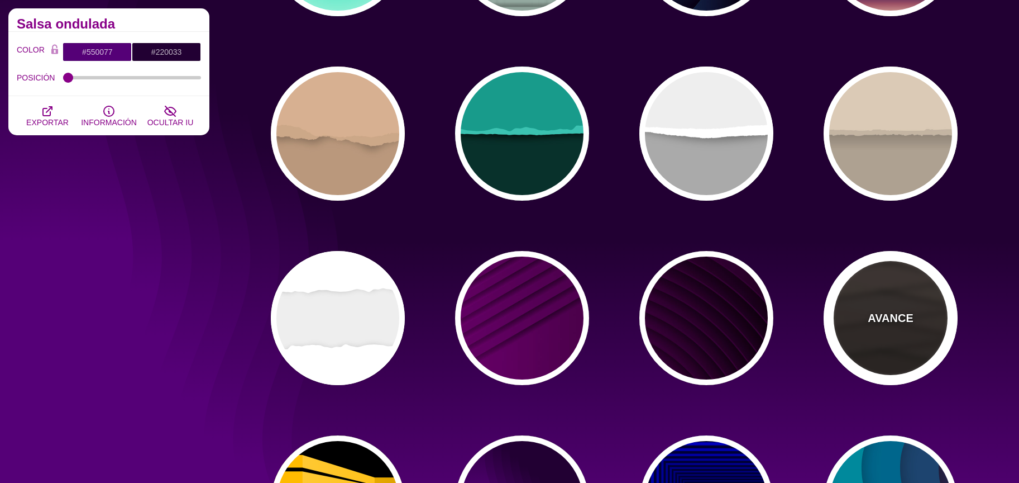
click at [883, 355] on div "AVANCE" at bounding box center [891, 318] width 134 height 134
type input "#1C1612"
type input "#4D3D37"
type input "0"
type input "0.9"
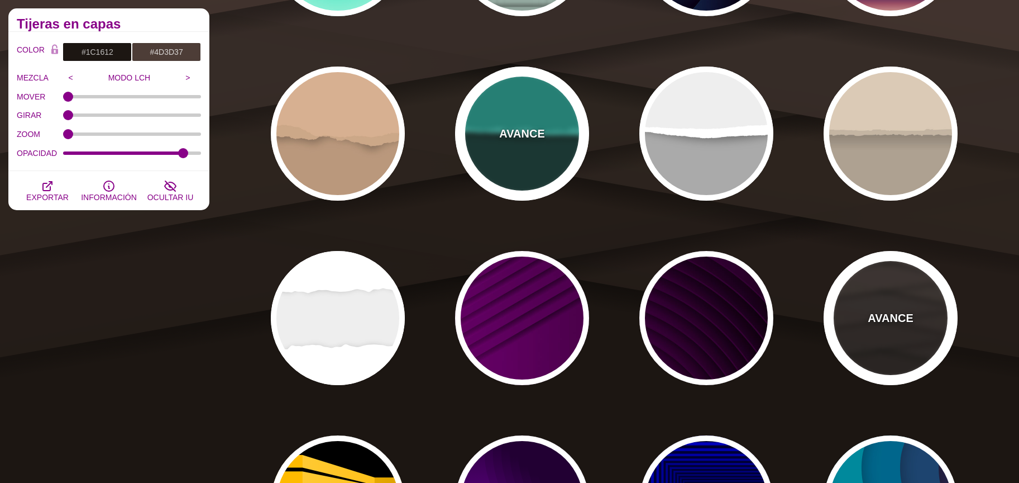
scroll to position [0, 0]
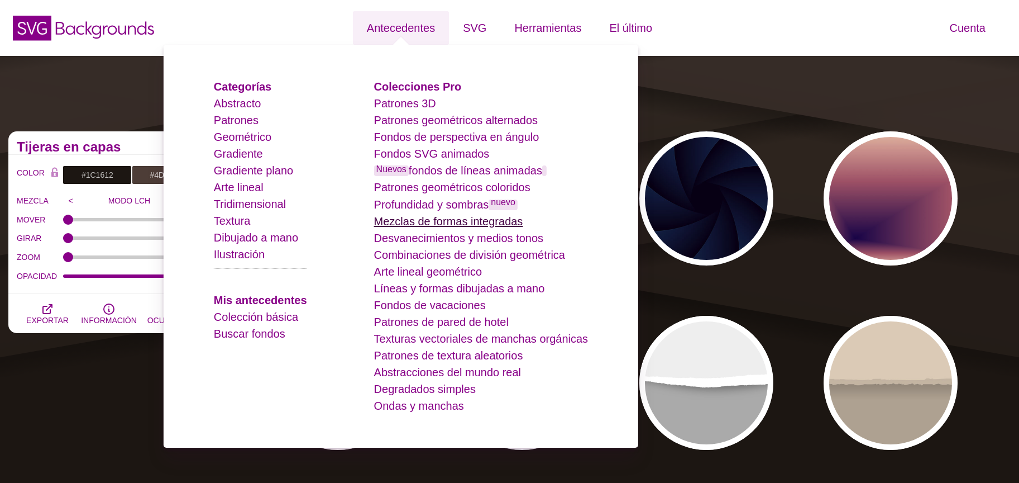
click at [464, 225] on font "Mezclas de formas integradas" at bounding box center [448, 221] width 149 height 12
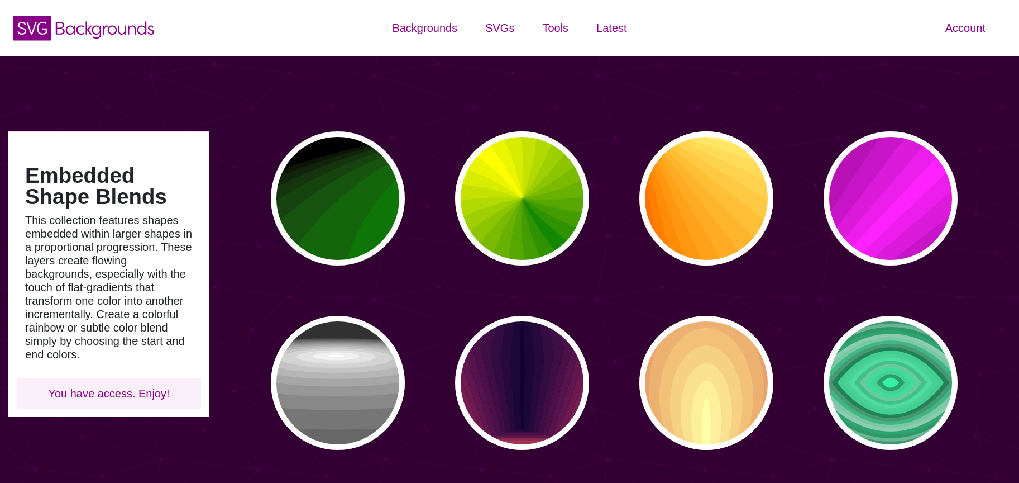
type input "#450057"
type input "#FFFFFF"
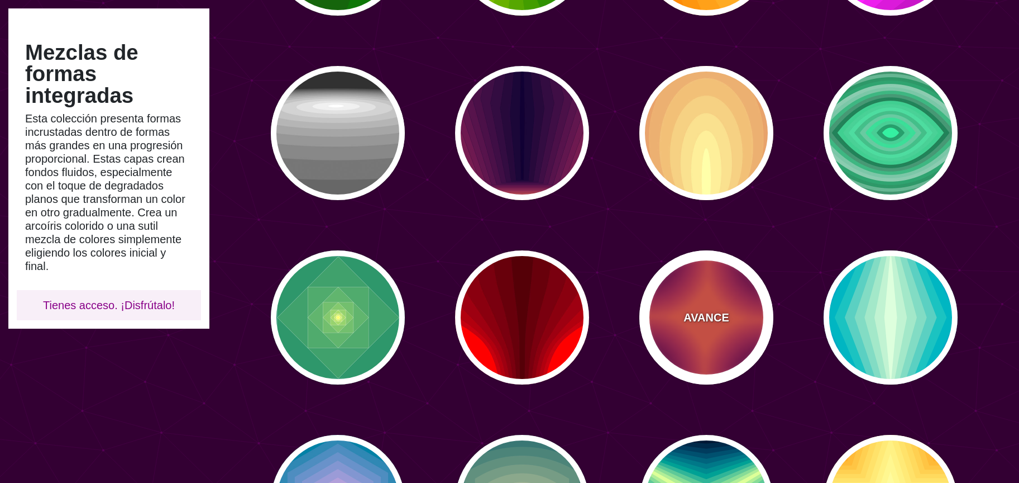
click at [692, 297] on div "AVANCE" at bounding box center [707, 317] width 134 height 134
type input "#FF5544"
type input "#330033"
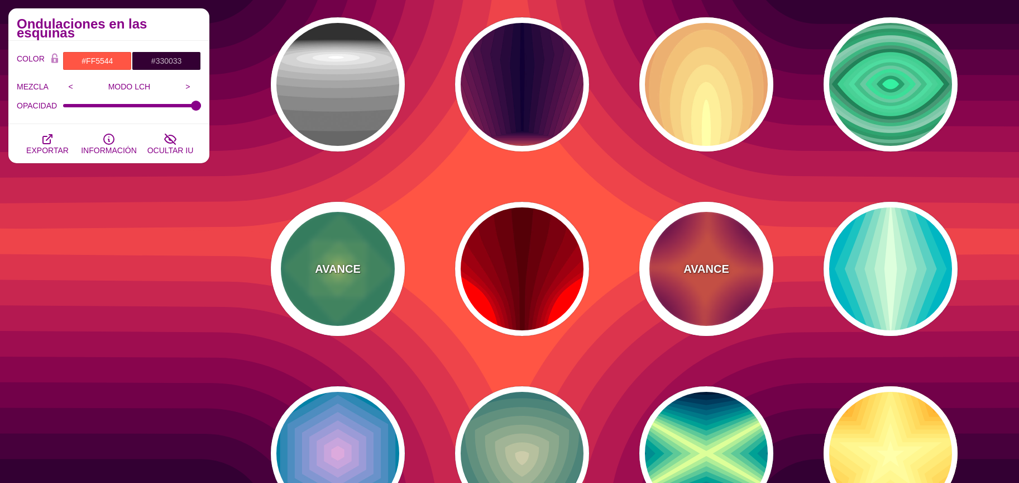
scroll to position [332, 0]
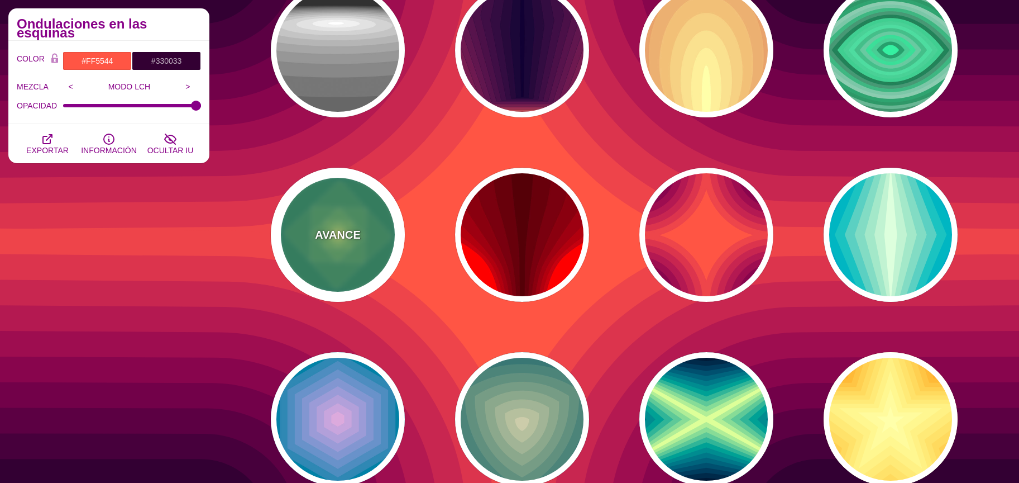
click at [351, 240] on font "AVANCE" at bounding box center [337, 234] width 45 height 12
type input "#008266"
type input "#FFFF70"
type input "#FFFFFF"
type input "0"
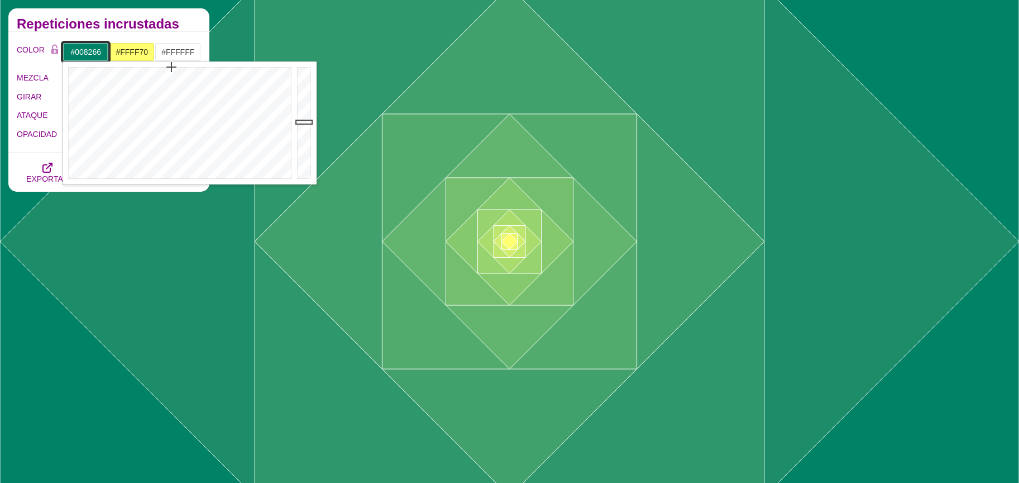
click at [83, 60] on input "#008266" at bounding box center [86, 51] width 46 height 19
click at [166, 179] on div at bounding box center [179, 122] width 232 height 123
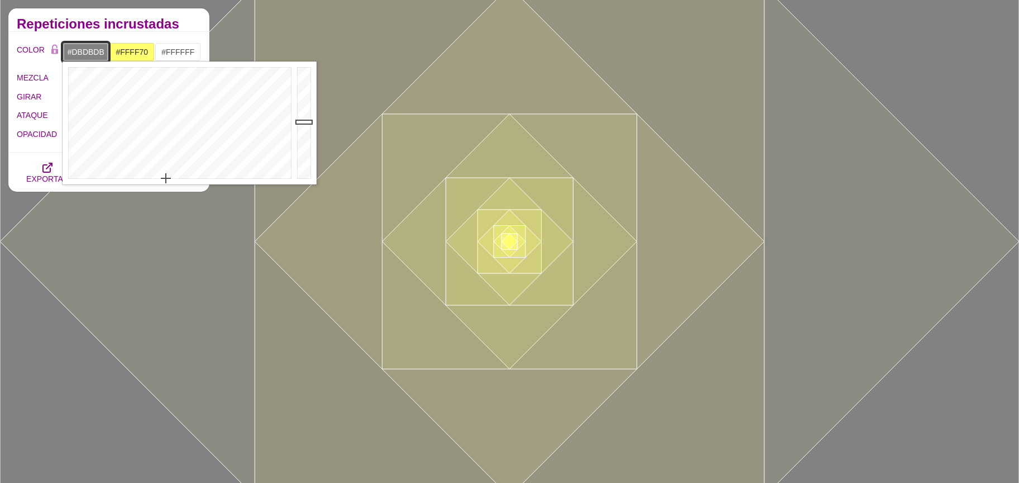
click at [298, 83] on div at bounding box center [305, 122] width 22 height 123
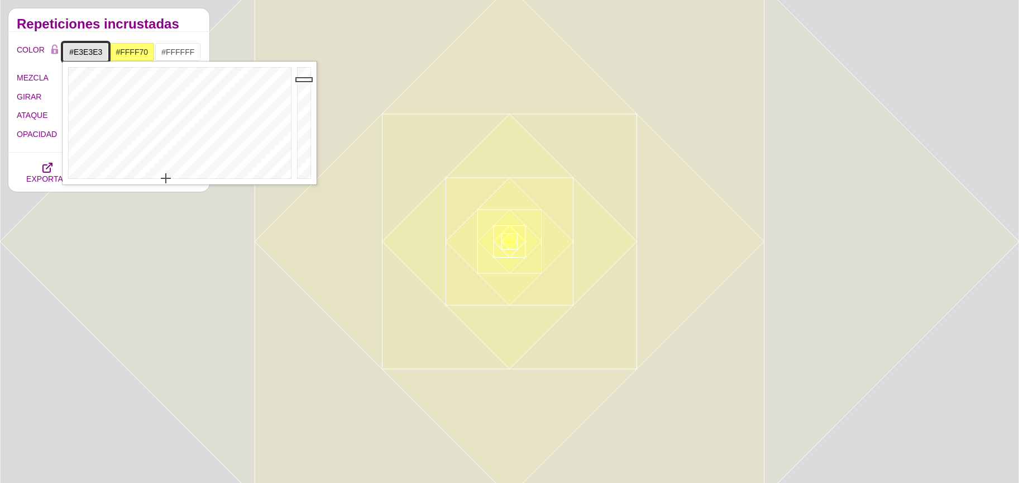
click at [298, 79] on div at bounding box center [305, 122] width 22 height 123
click at [301, 88] on div at bounding box center [305, 122] width 22 height 123
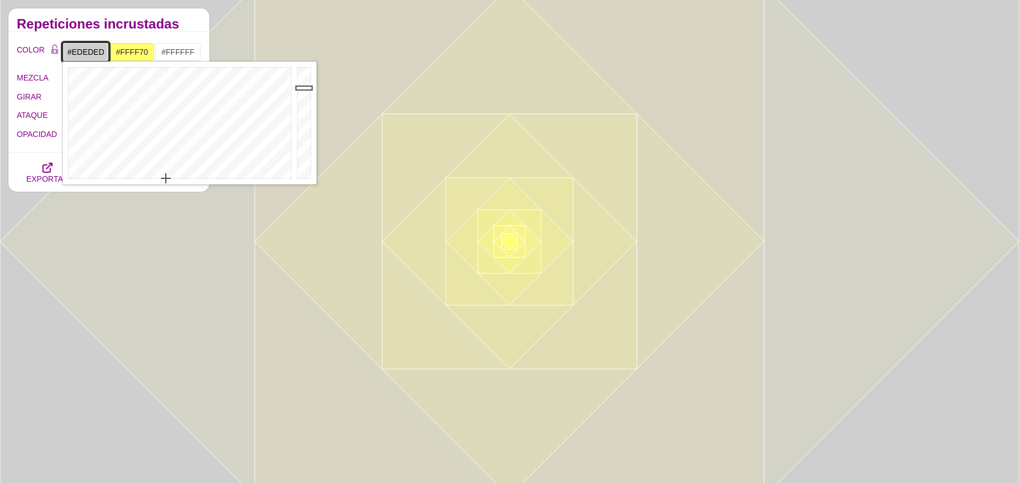
type input "#EEEEEE"
click at [301, 74] on div at bounding box center [305, 122] width 22 height 123
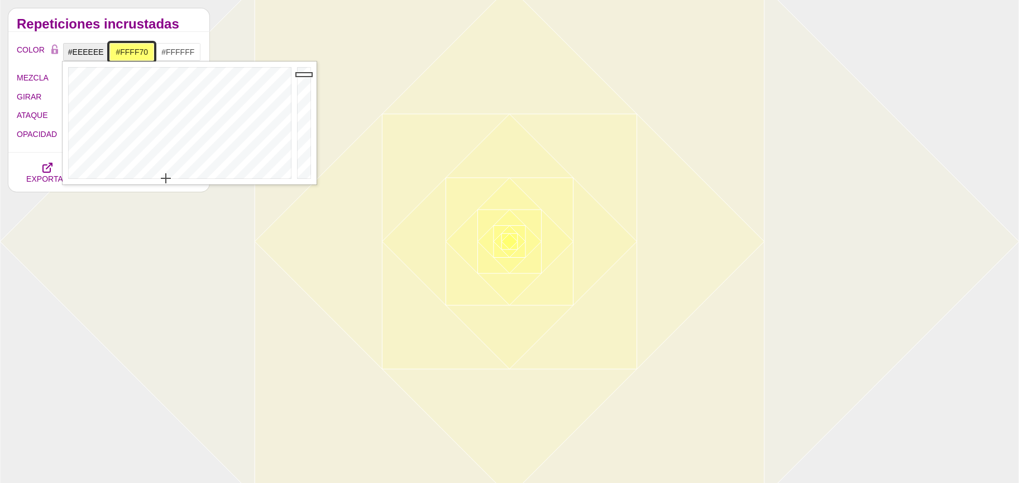
click at [139, 59] on input "#FFFF70" at bounding box center [132, 51] width 46 height 19
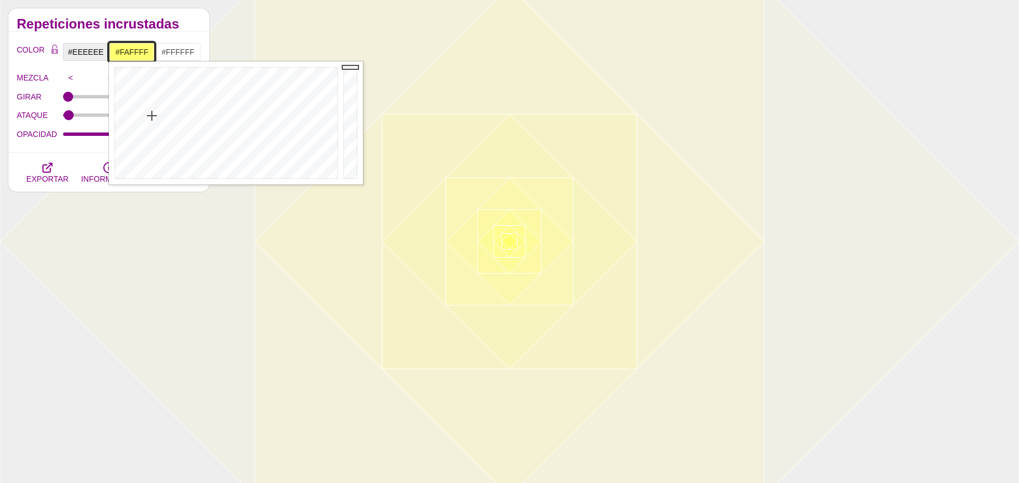
click at [228, 176] on div at bounding box center [225, 122] width 232 height 123
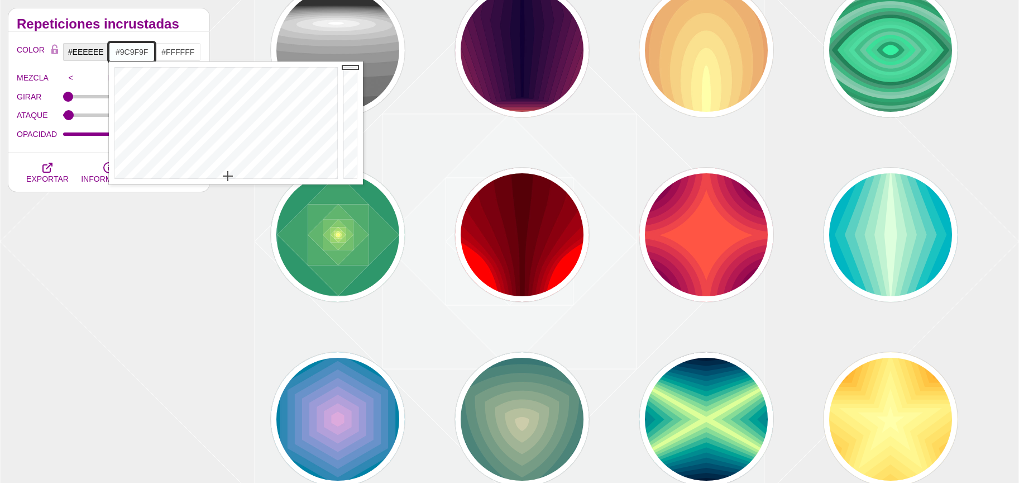
click at [354, 109] on div at bounding box center [352, 122] width 22 height 123
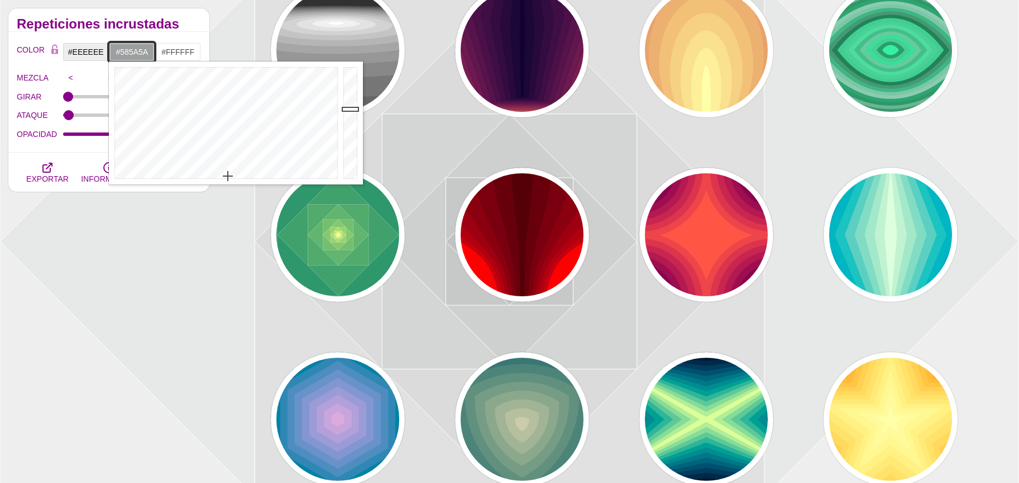
click at [349, 139] on div at bounding box center [352, 122] width 22 height 123
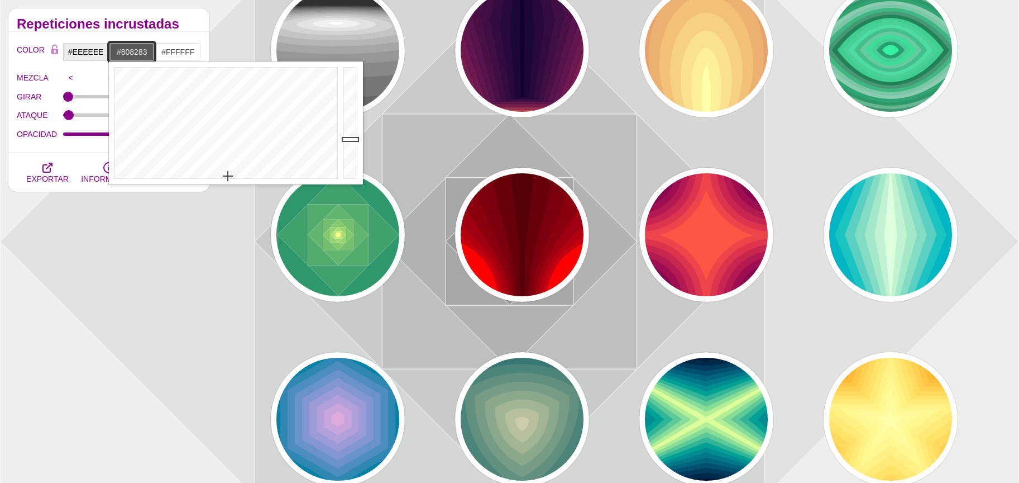
click at [344, 121] on div at bounding box center [352, 122] width 22 height 123
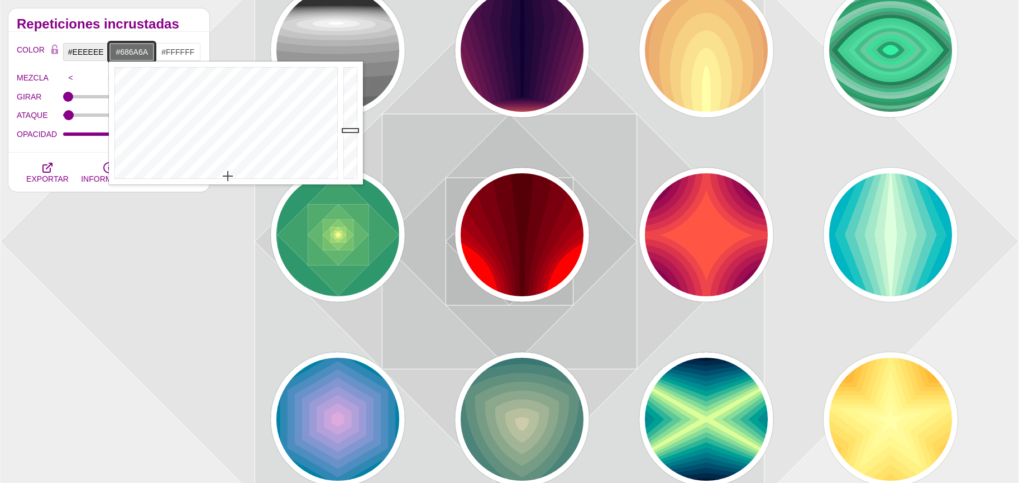
drag, startPoint x: 344, startPoint y: 130, endPoint x: 342, endPoint y: 141, distance: 10.7
click at [344, 137] on div at bounding box center [352, 122] width 22 height 123
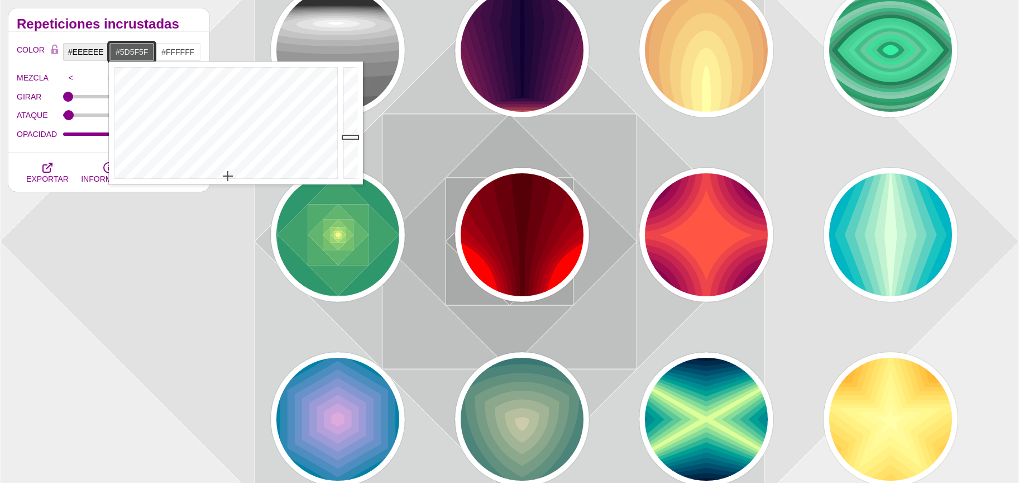
type input "#9DA0A0"
click at [346, 108] on div at bounding box center [352, 122] width 22 height 123
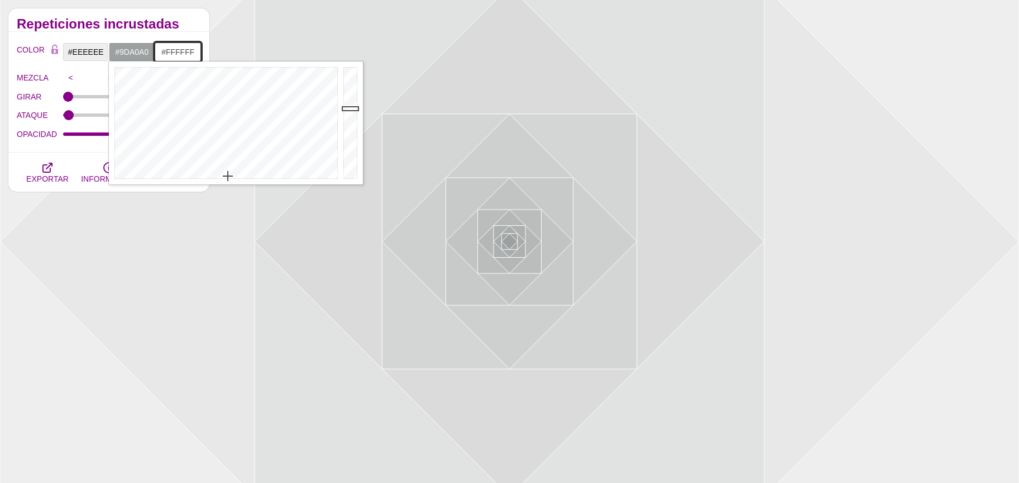
click at [189, 57] on input "#FFFFFF" at bounding box center [178, 51] width 46 height 19
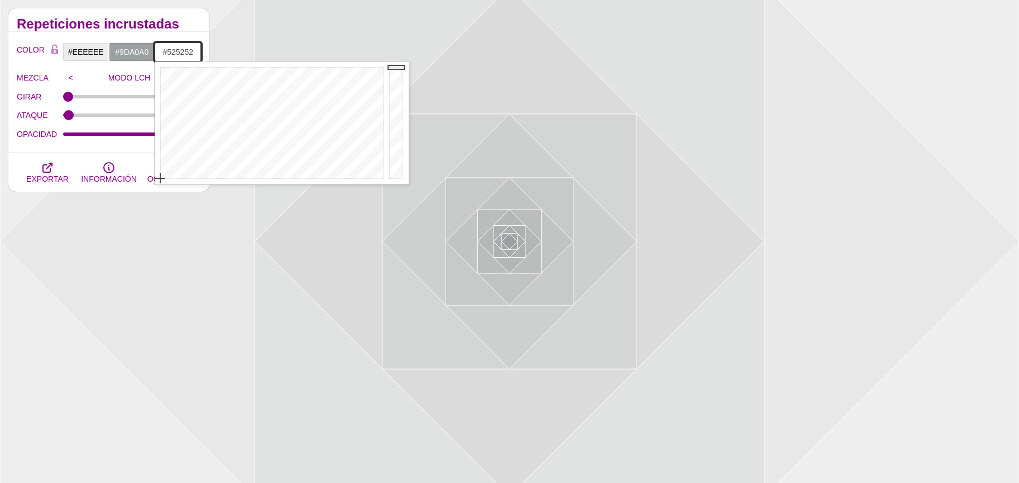
click at [390, 142] on div at bounding box center [398, 122] width 22 height 123
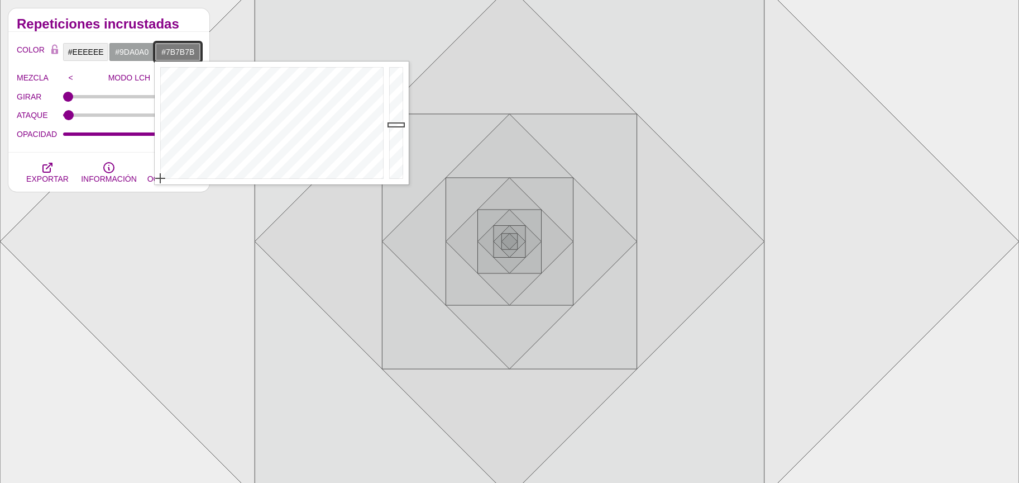
click at [394, 125] on div at bounding box center [398, 122] width 22 height 123
click at [397, 87] on div at bounding box center [398, 122] width 22 height 123
drag, startPoint x: 404, startPoint y: 130, endPoint x: 398, endPoint y: 142, distance: 13.7
click at [404, 134] on div at bounding box center [398, 122] width 22 height 123
click at [397, 154] on div at bounding box center [398, 122] width 22 height 123
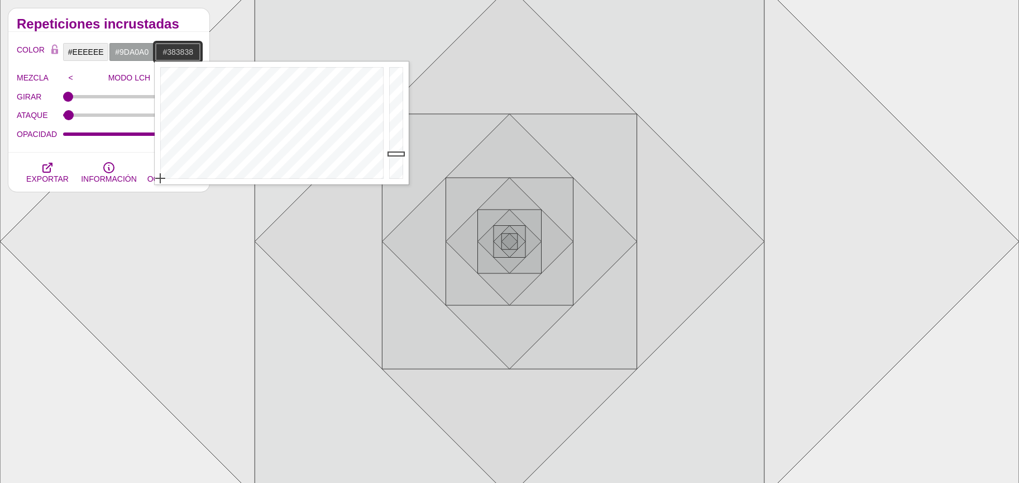
type input "#A8A8A8"
click at [392, 105] on div at bounding box center [398, 122] width 22 height 123
click at [138, 48] on input "#9DA0A0" at bounding box center [132, 51] width 46 height 19
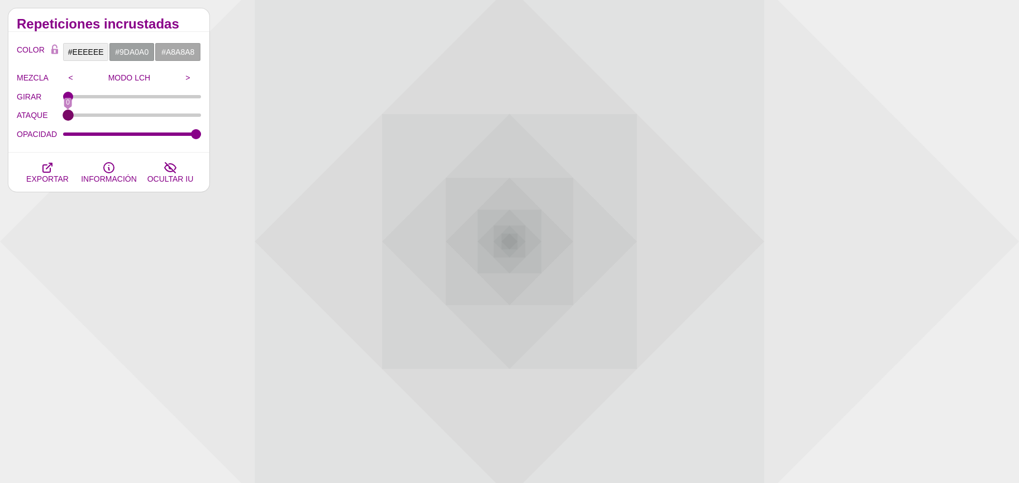
drag, startPoint x: 66, startPoint y: 118, endPoint x: 49, endPoint y: 117, distance: 16.8
type input "0"
click at [63, 117] on input "ATAQUE" at bounding box center [132, 115] width 139 height 4
click at [94, 134] on input "OPACIDAD" at bounding box center [132, 134] width 139 height 4
drag, startPoint x: 117, startPoint y: 132, endPoint x: 211, endPoint y: 137, distance: 93.4
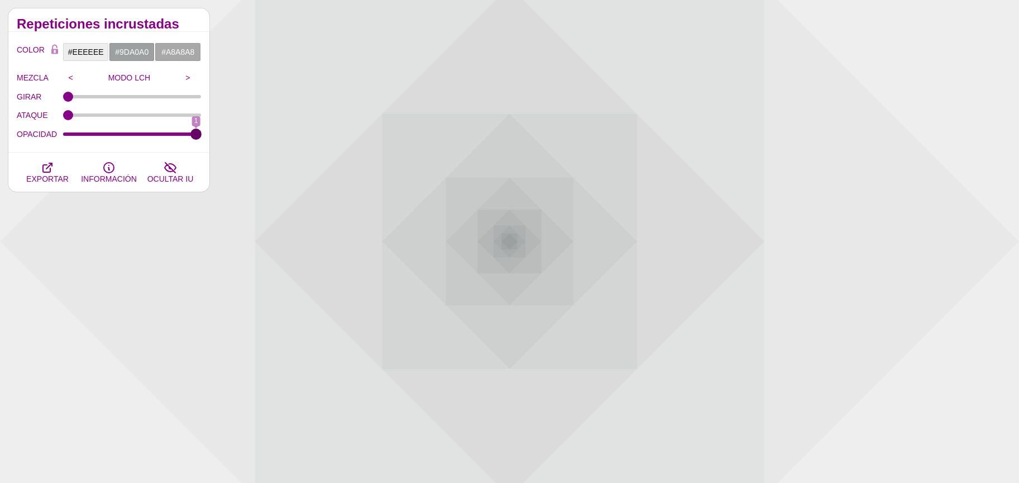
type input "1"
click at [202, 136] on input "OPACIDAD" at bounding box center [132, 134] width 139 height 4
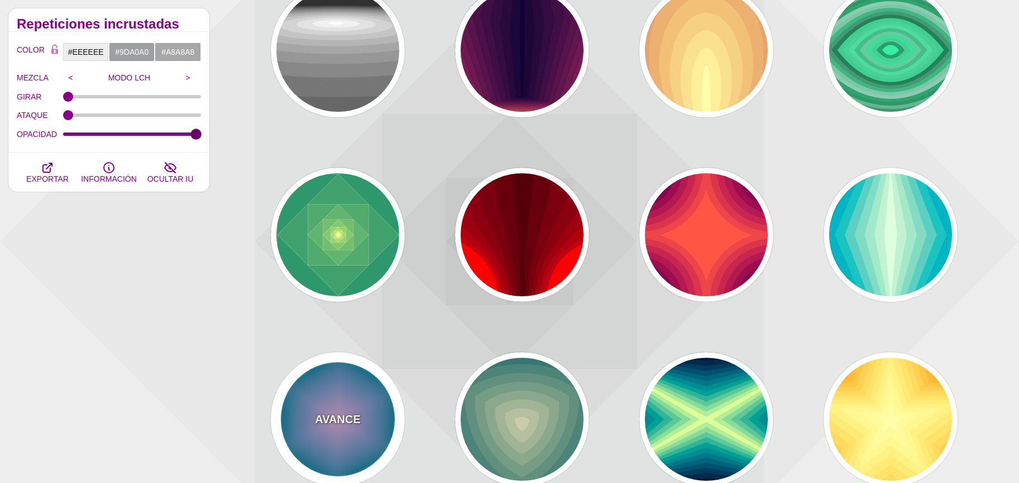
click at [368, 407] on div "AVANCE" at bounding box center [338, 419] width 134 height 134
type input "#004422"
type input "#DDAADD"
type input "1"
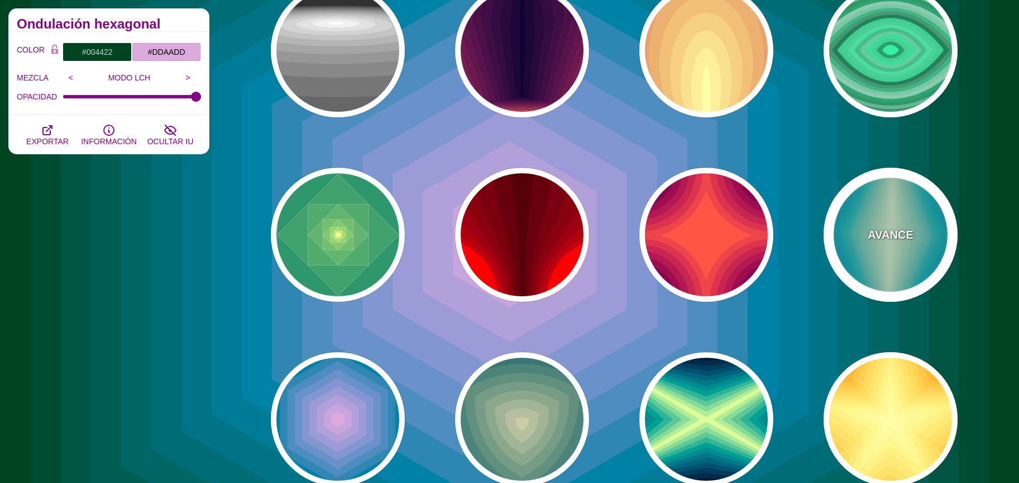
click at [898, 222] on div "AVANCE" at bounding box center [891, 235] width 134 height 134
type input "#220088"
type input "#DDFFDD"
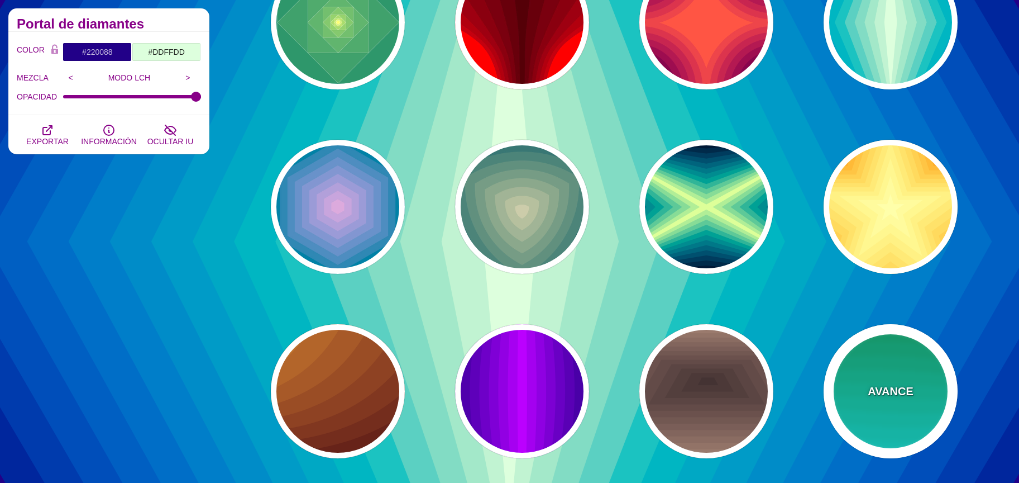
click at [905, 369] on div "AVANCE" at bounding box center [891, 391] width 134 height 134
type input "#00AA55"
type input "#22FFFF"
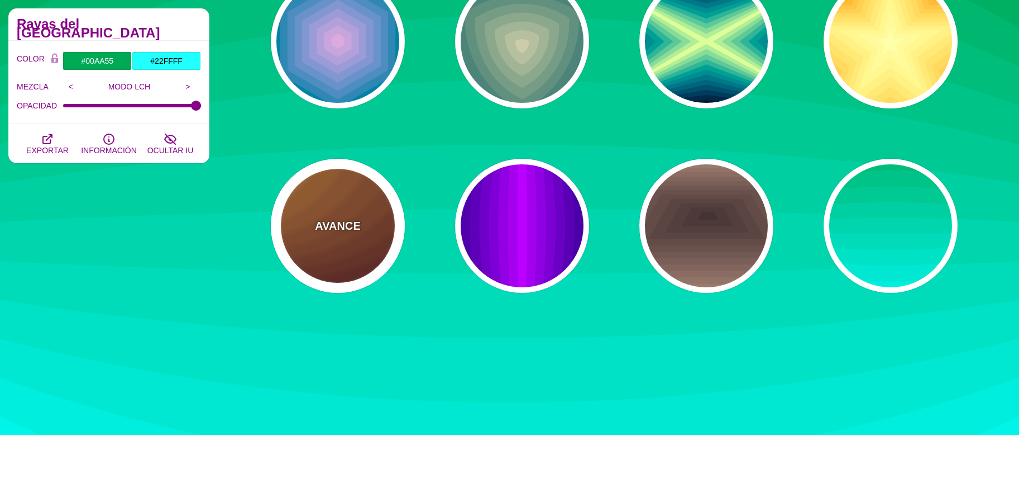
click at [360, 230] on font "AVANCE" at bounding box center [337, 226] width 45 height 12
type input "#DD9933"
type input "#330000"
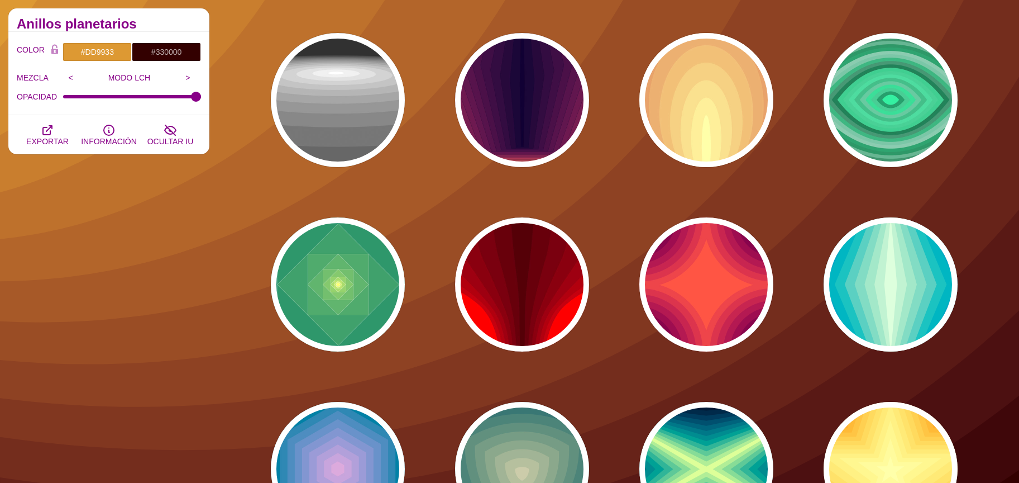
scroll to position [0, 0]
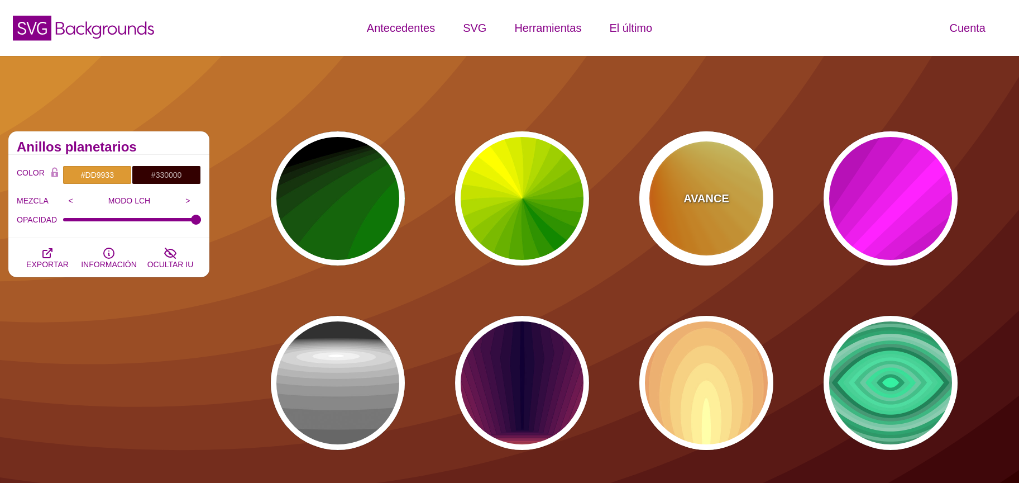
click at [734, 205] on div "AVANCE" at bounding box center [707, 198] width 134 height 134
type input "#FF6600"
type input "#FFFF88"
type input "#FFFFFF"
type input "0.2"
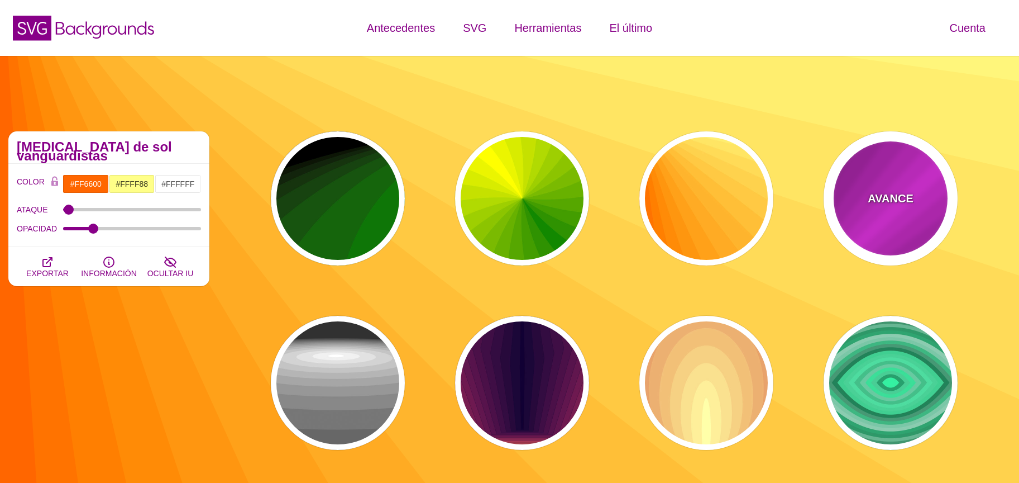
click at [874, 192] on font "AVANCE" at bounding box center [890, 198] width 45 height 12
type input "#FF22FF"
type input "#550055"
type input "0"
type input "1"
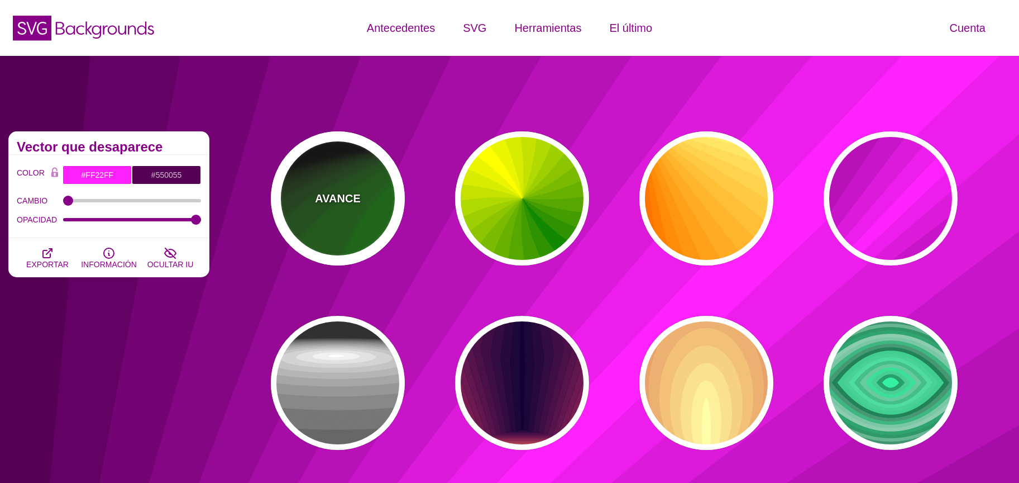
click at [327, 173] on div "AVANCE" at bounding box center [338, 198] width 134 height 134
type input "#000000"
type input "#008800"
type input "0"
type input "GRAY TONES"
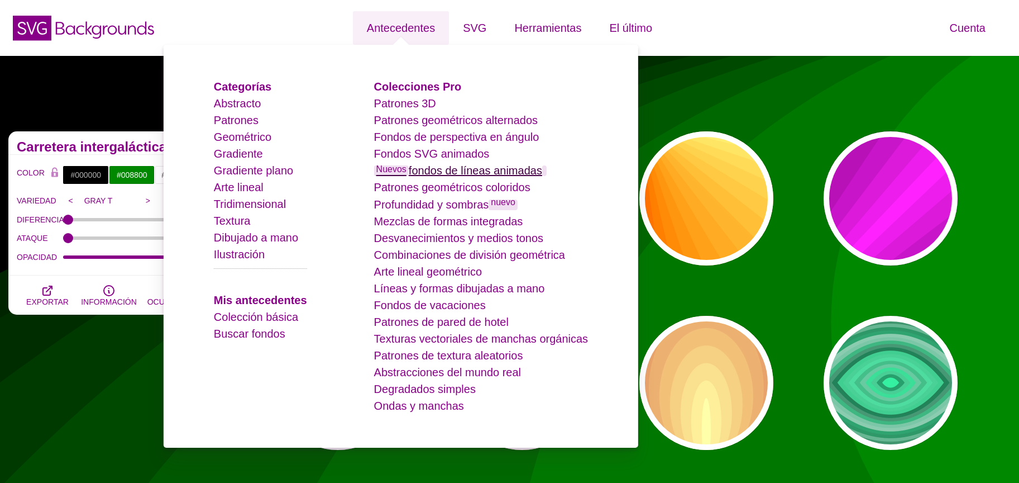
click at [440, 169] on font "fondos de líneas animadas" at bounding box center [476, 170] width 134 height 12
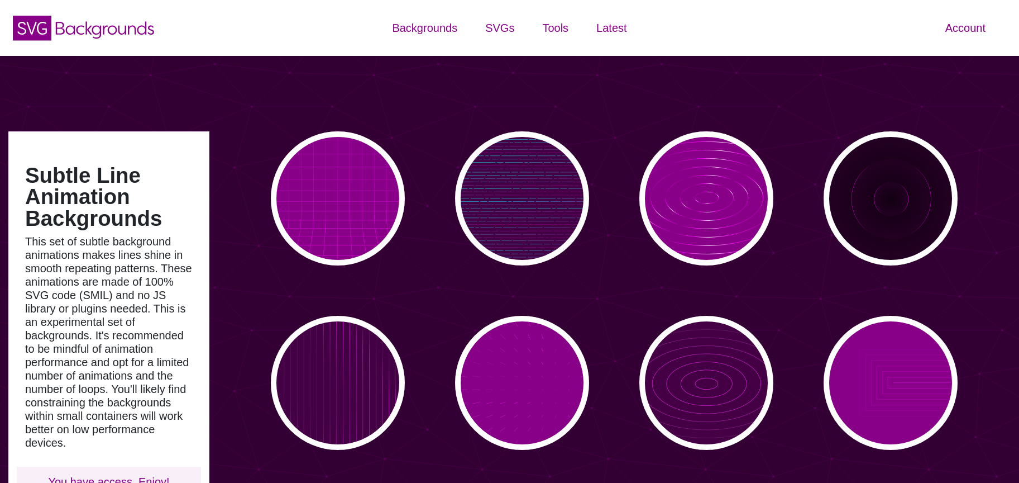
type input "#450057"
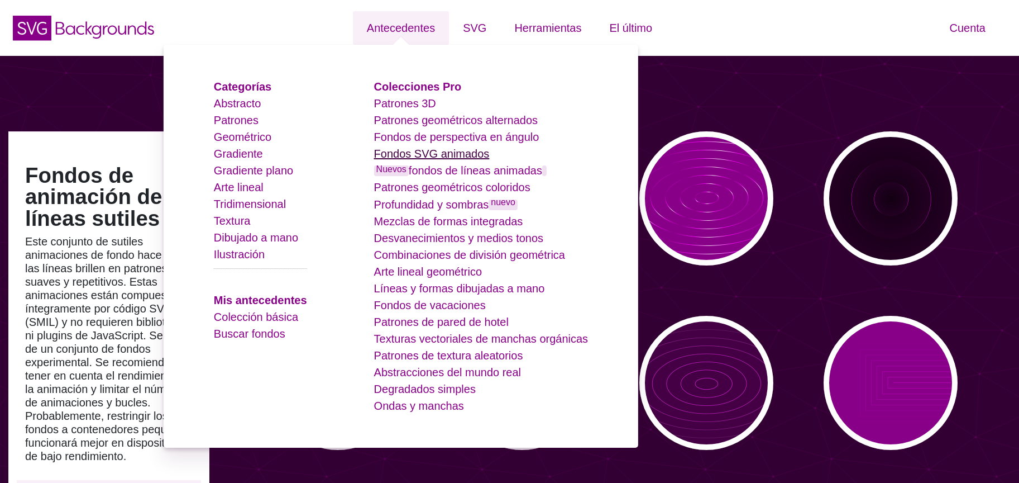
click at [463, 159] on font "Fondos SVG animados" at bounding box center [432, 153] width 116 height 12
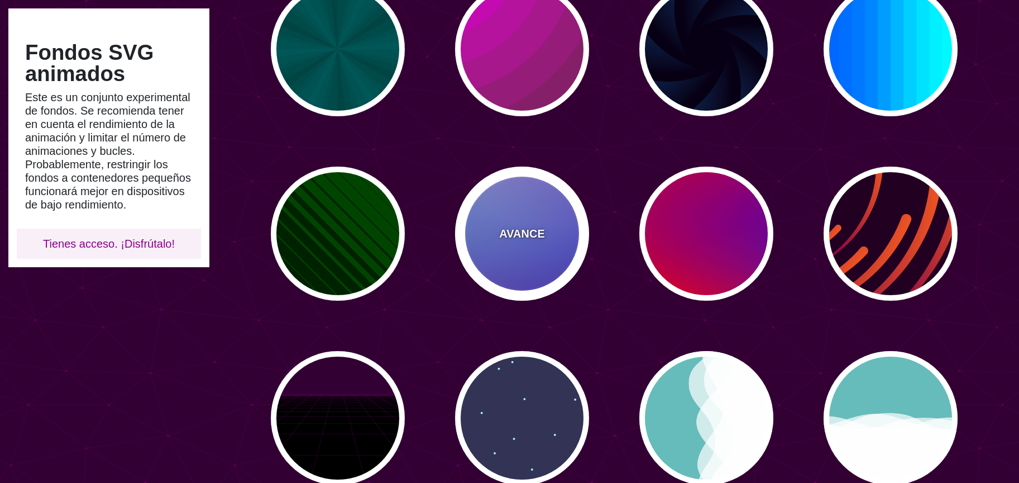
scroll to position [165, 0]
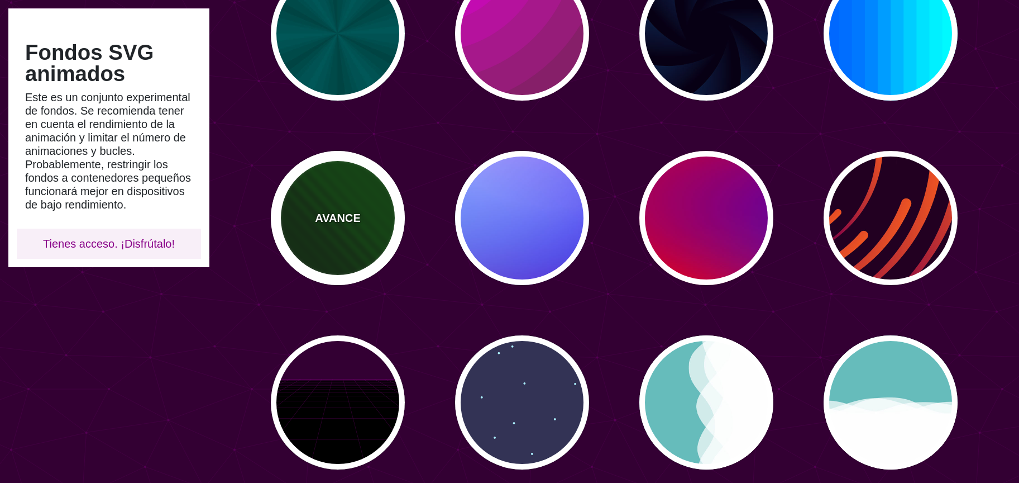
click at [359, 199] on div "AVANCE" at bounding box center [338, 218] width 134 height 134
type input "#002200"
type input "#004400"
type input "0"
type input "5"
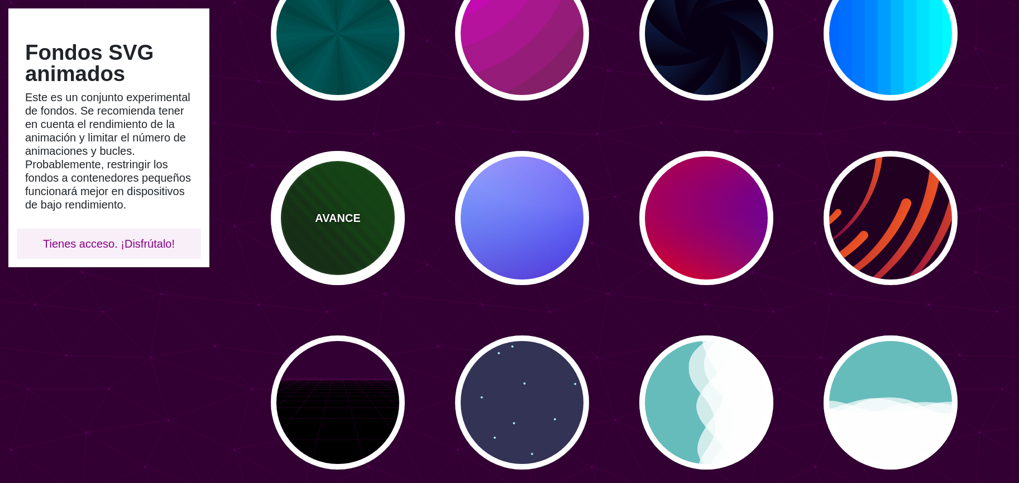
type input "0"
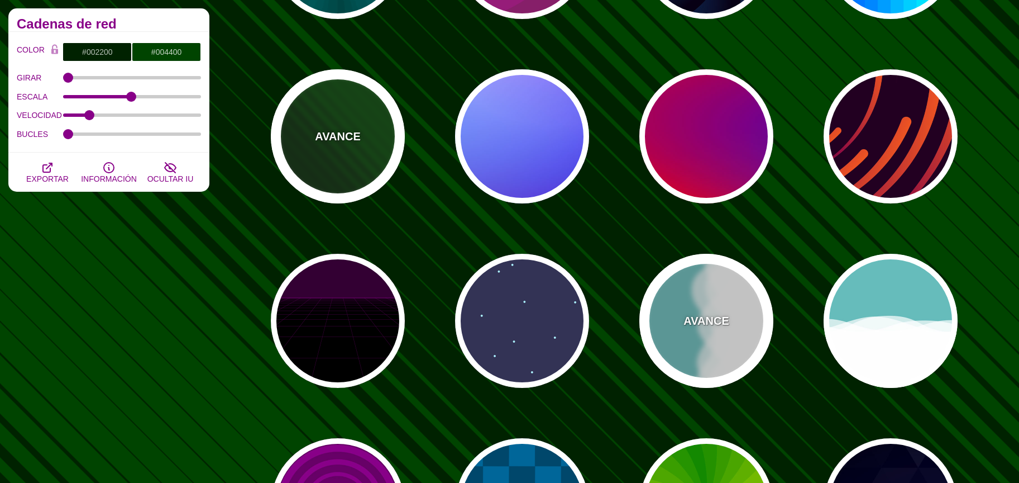
scroll to position [247, 0]
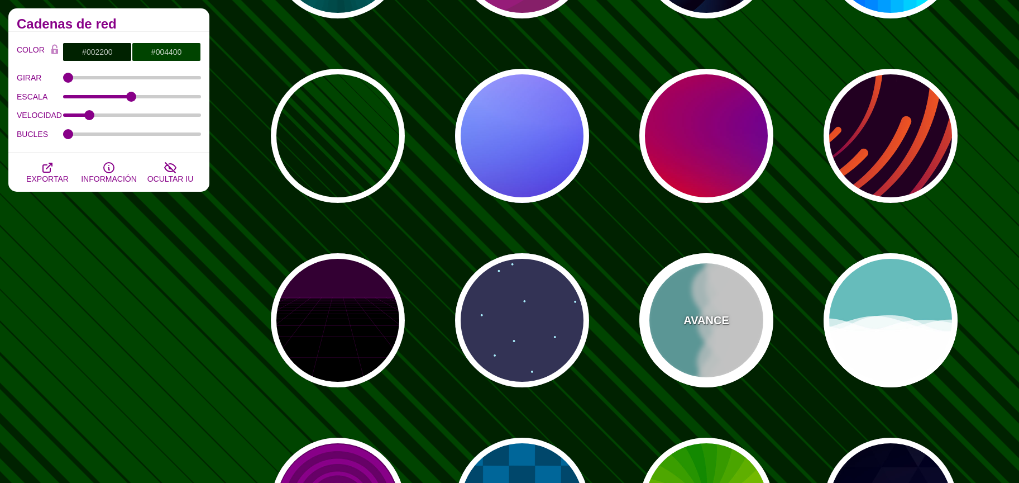
click at [703, 317] on font "AVANCE" at bounding box center [706, 320] width 45 height 12
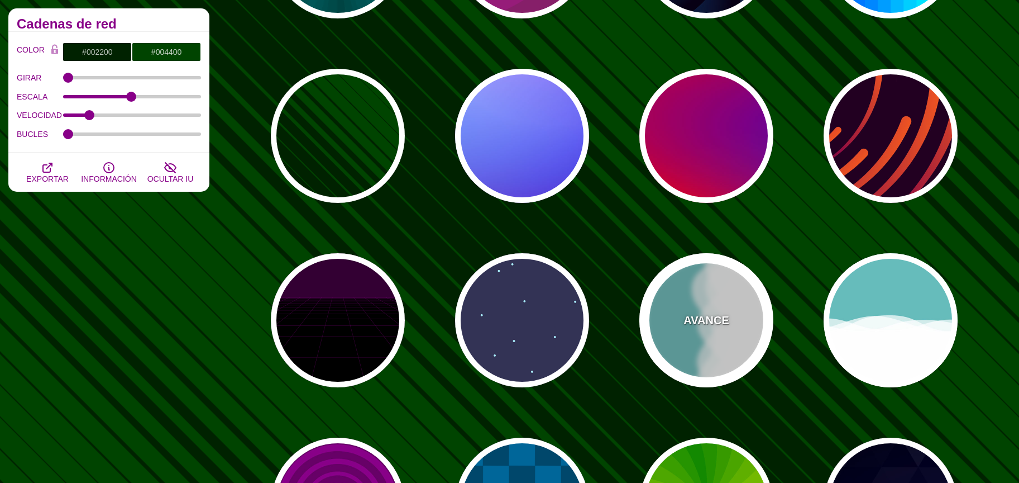
type input "#66BBBB"
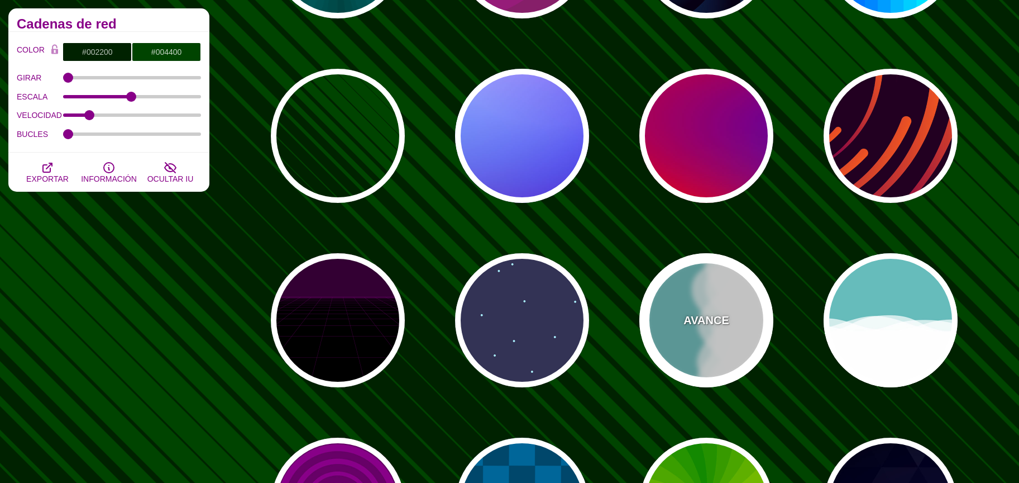
type input "#FFFFFF"
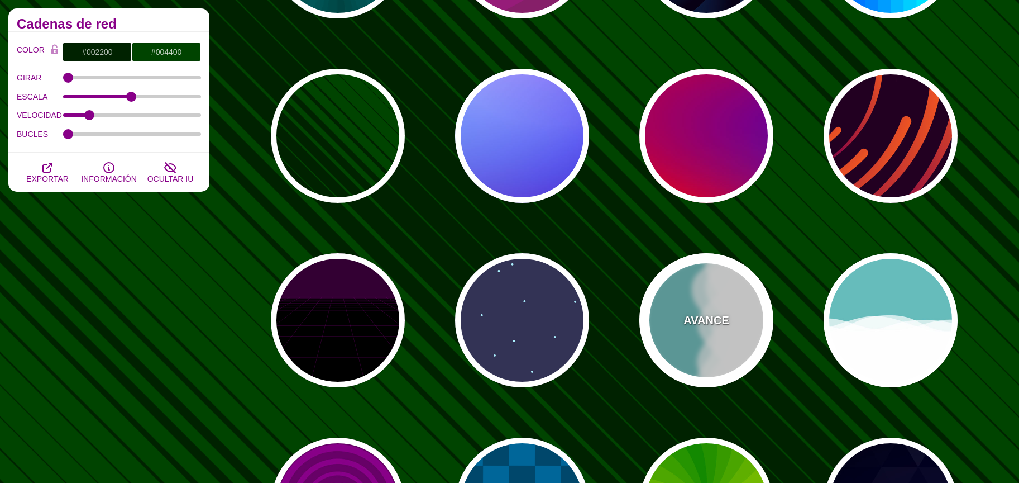
type input "#FFFFFF"
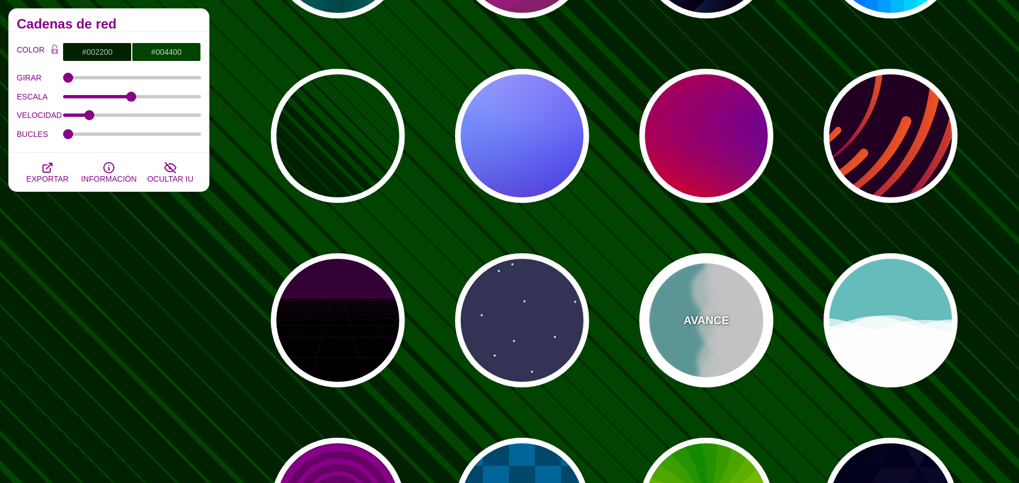
type input "0.7"
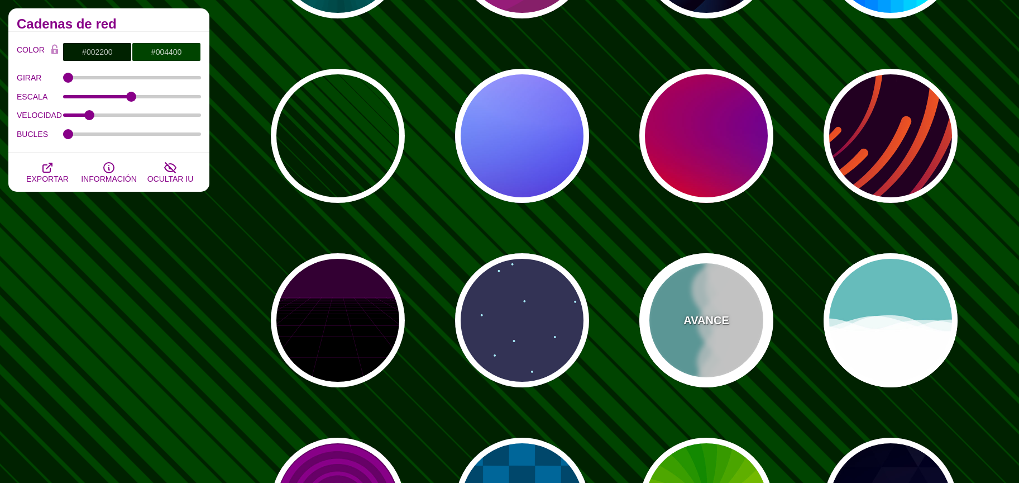
type input "56"
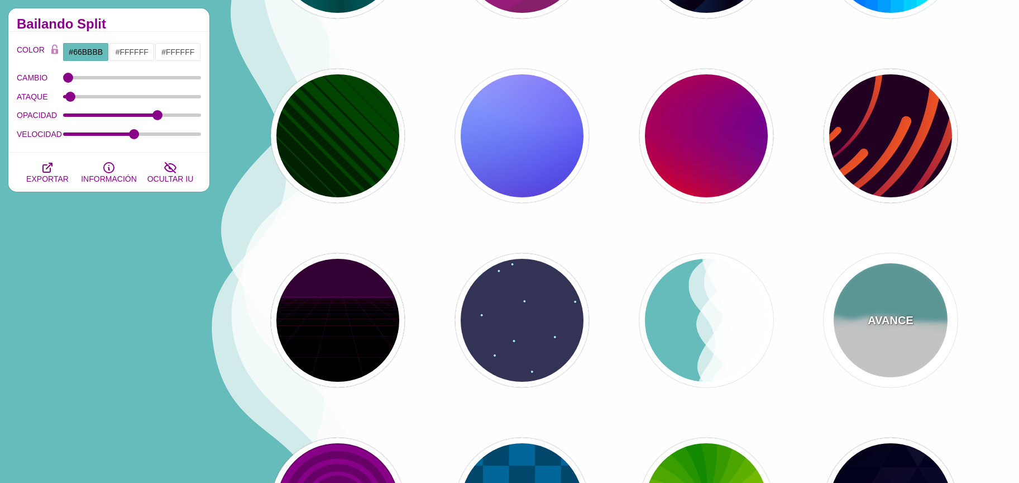
click at [917, 322] on div "AVANCE" at bounding box center [891, 320] width 134 height 134
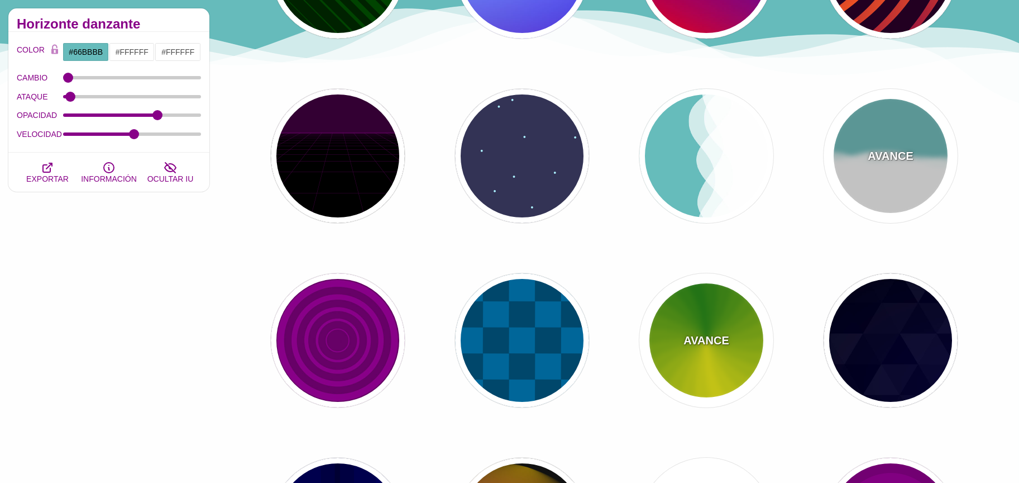
scroll to position [413, 0]
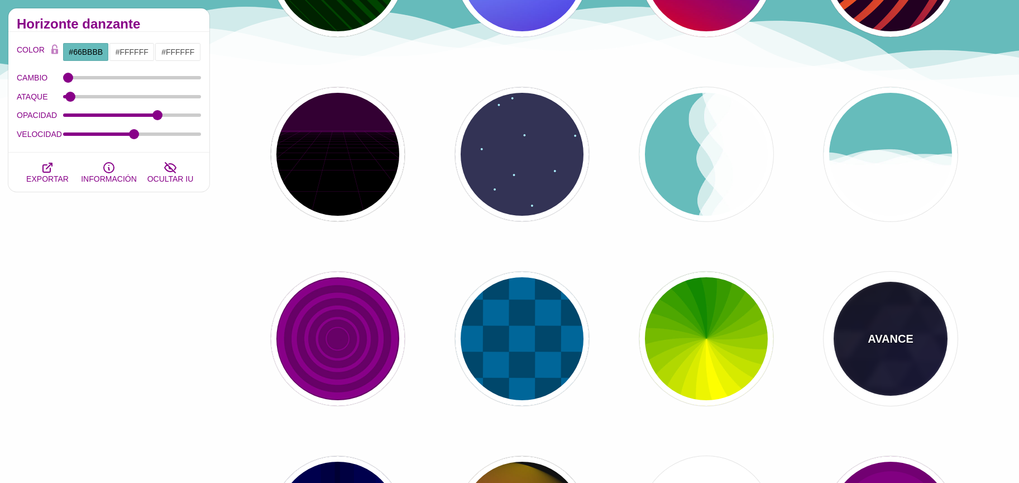
click at [861, 340] on div "AVANCE" at bounding box center [891, 338] width 134 height 134
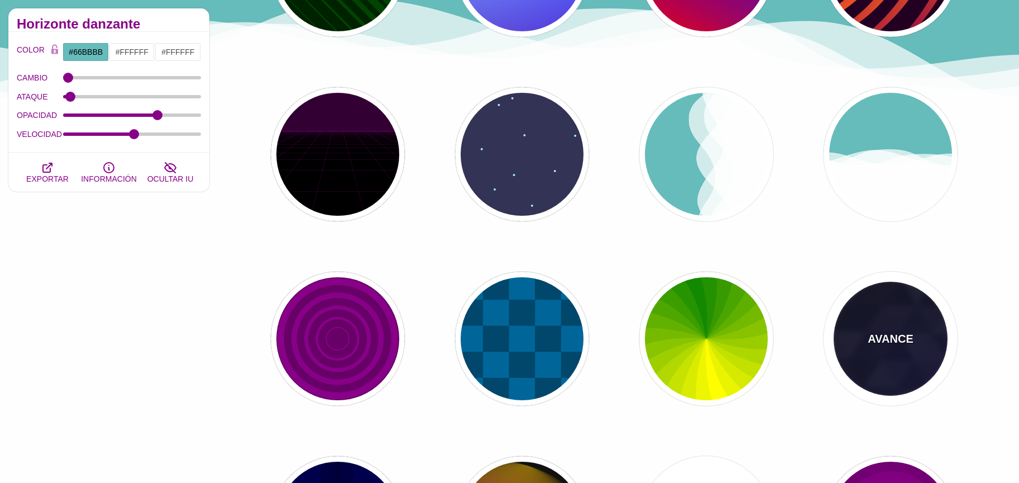
type input "#000000"
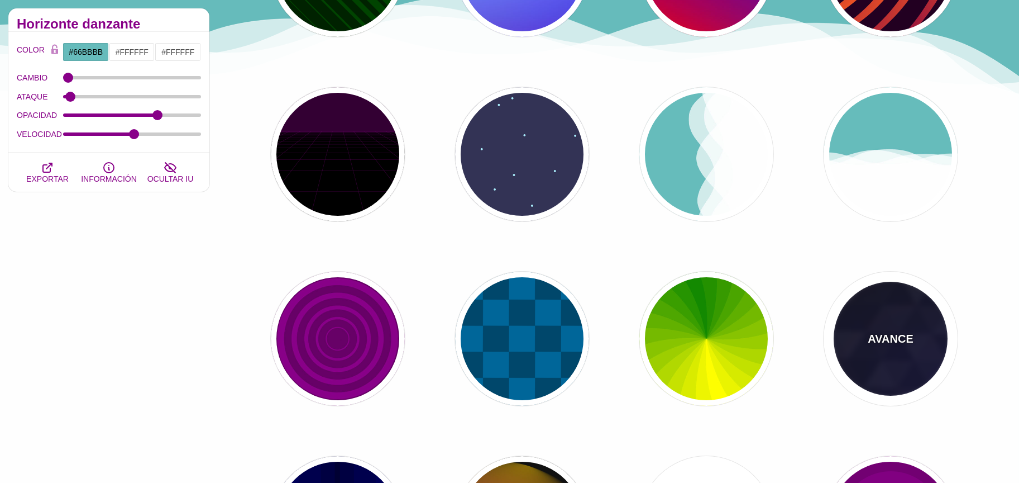
type input "#880088"
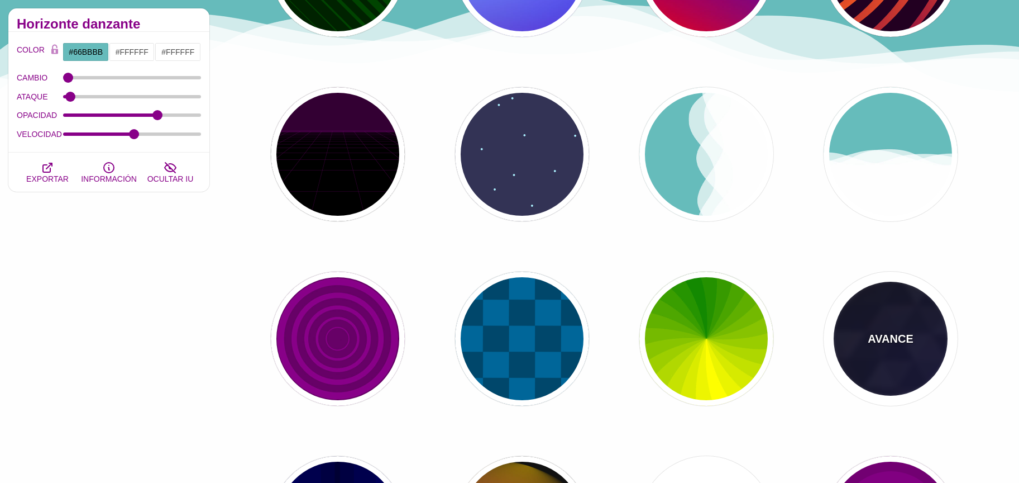
type input "#0000FF"
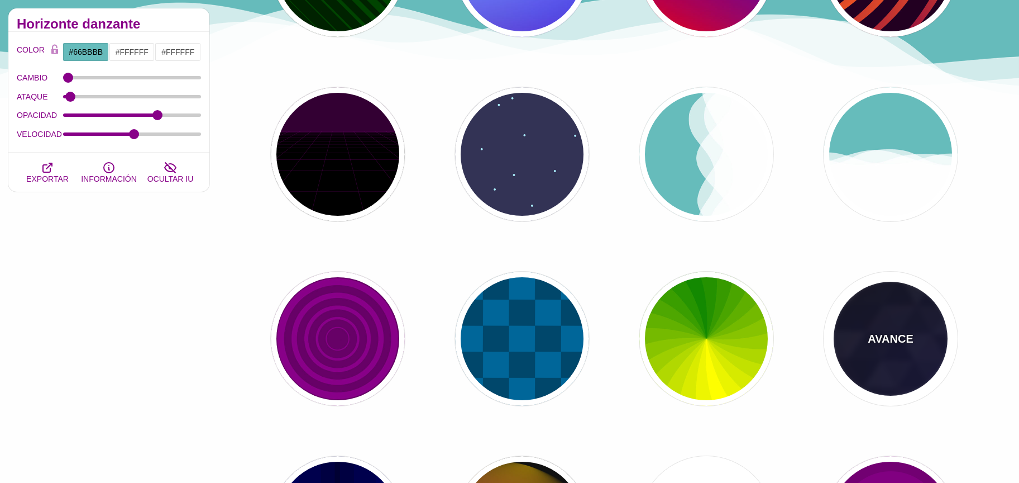
type input "#006600"
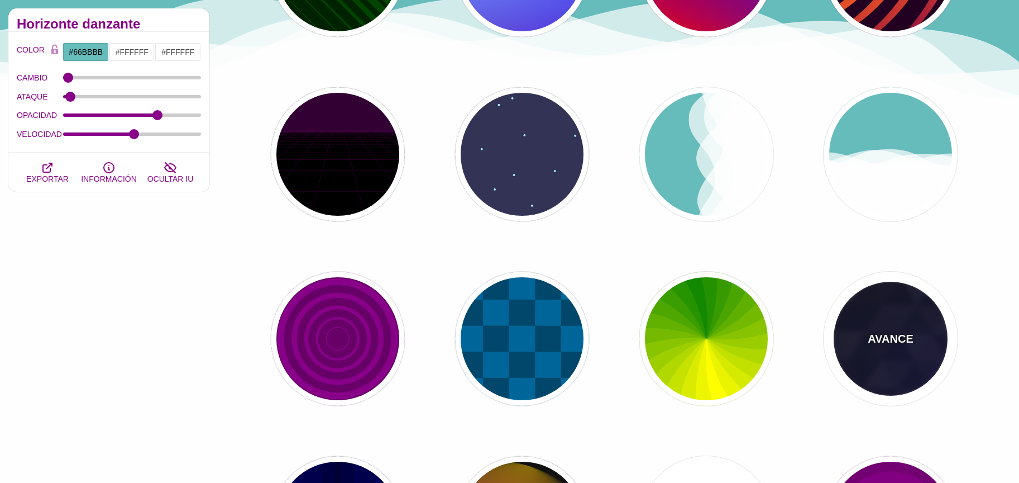
type input "0.4"
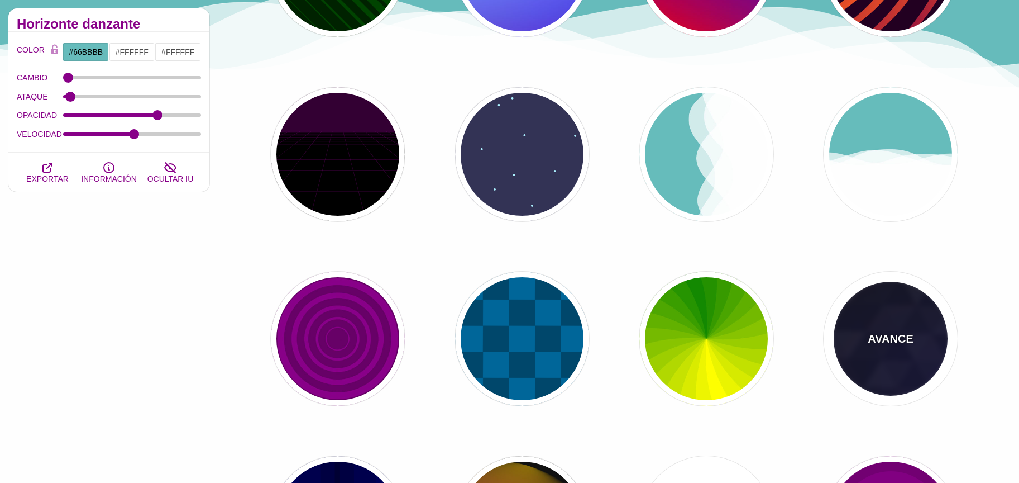
type input "5"
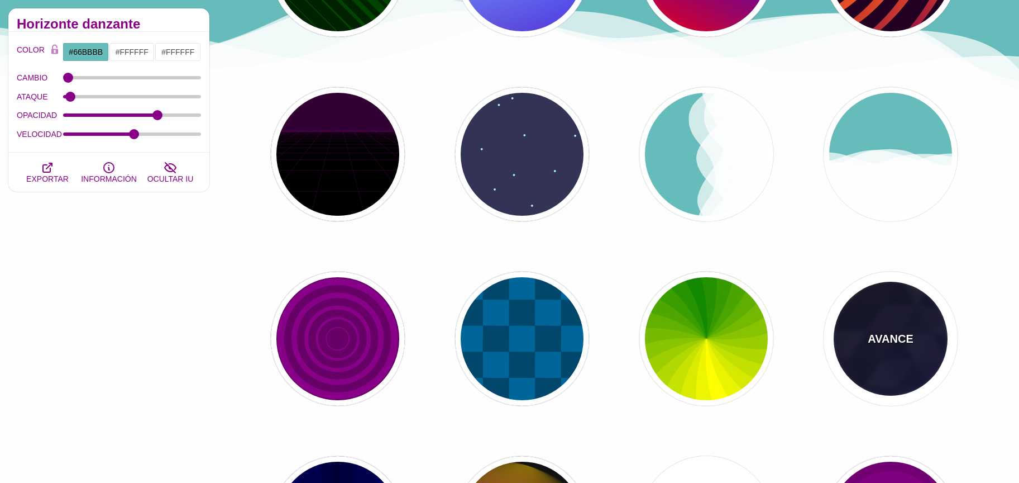
type input "15"
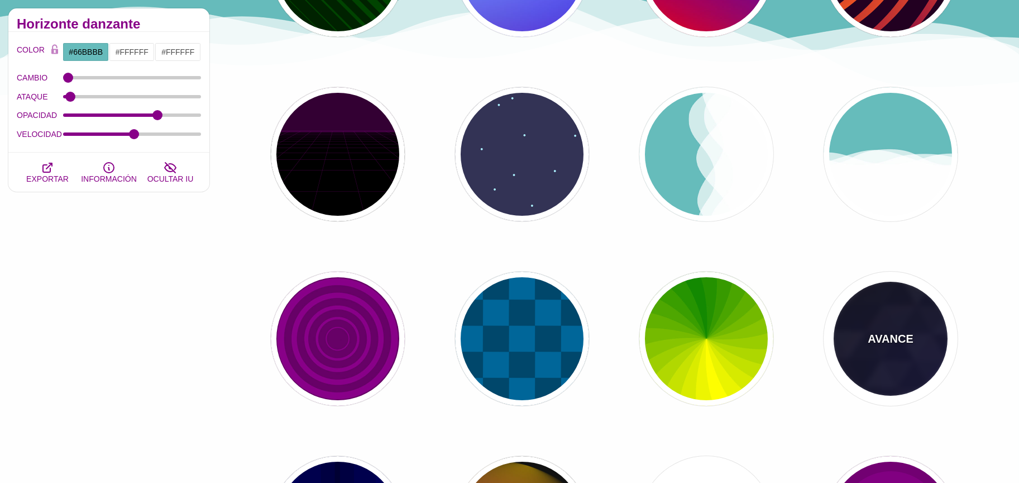
type input "0.2"
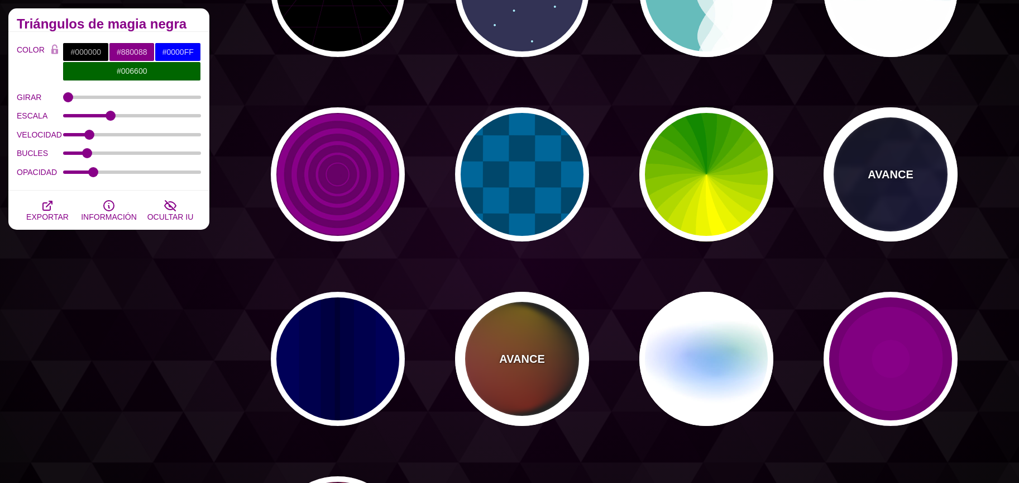
scroll to position [580, 0]
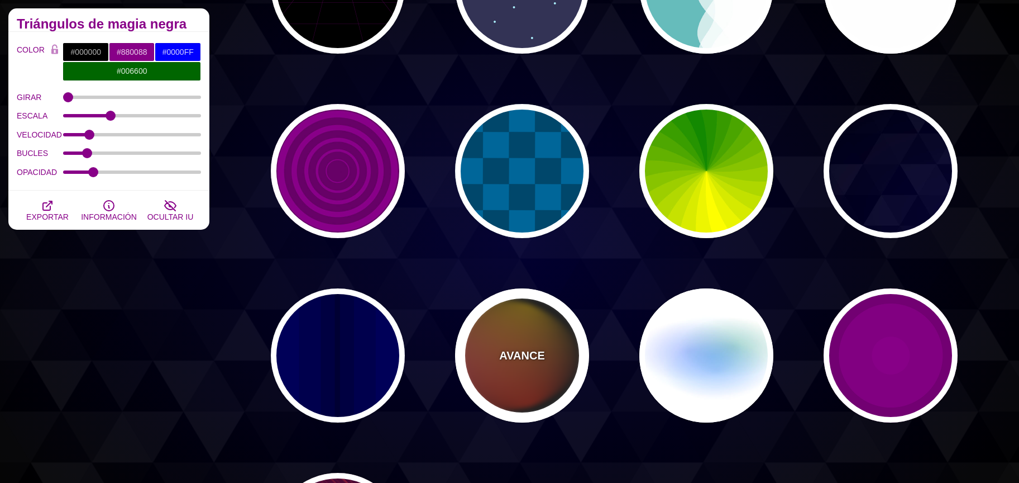
click at [551, 326] on div "AVANCE" at bounding box center [522, 355] width 134 height 134
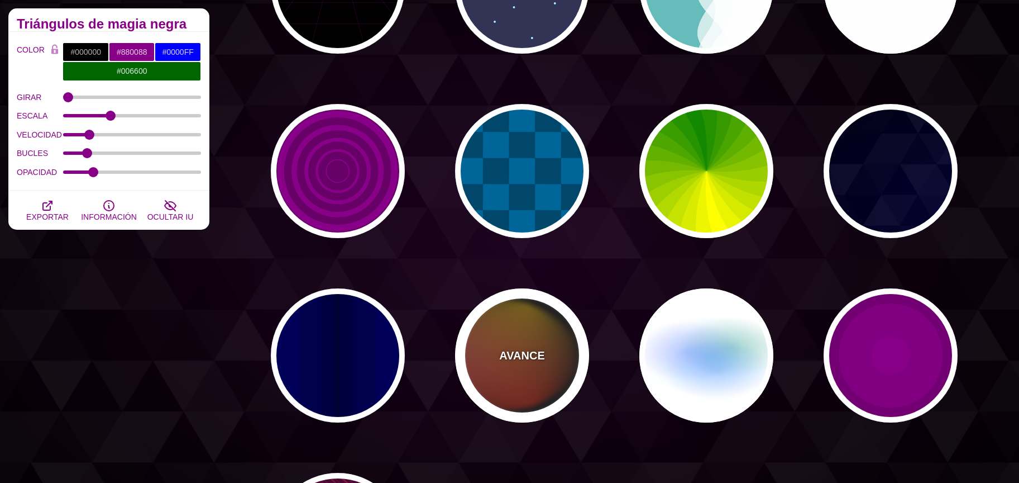
type input "#111111"
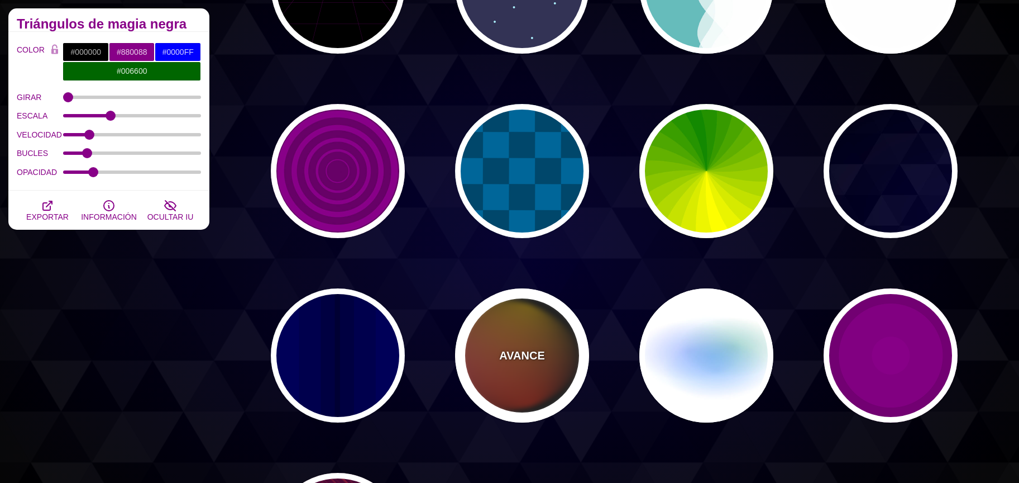
type input "#FF00FF"
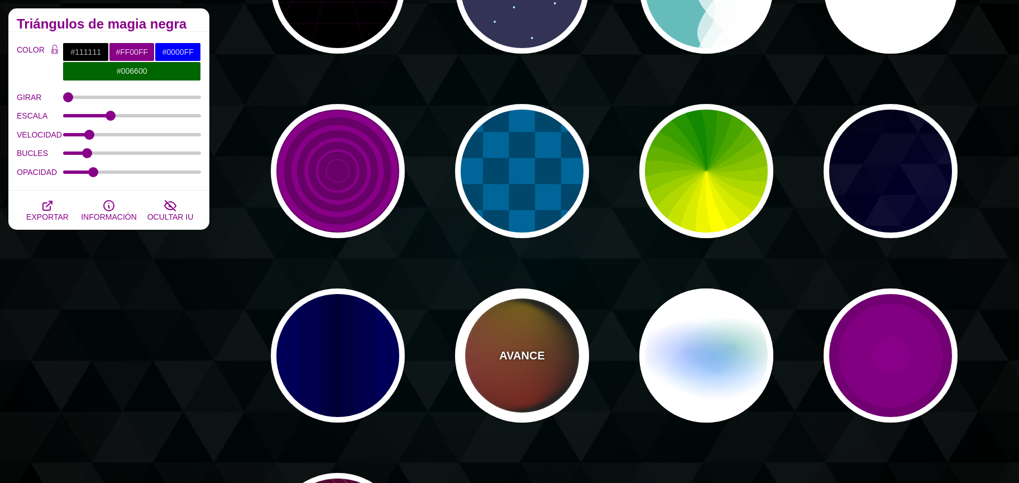
type input "#FFCC00"
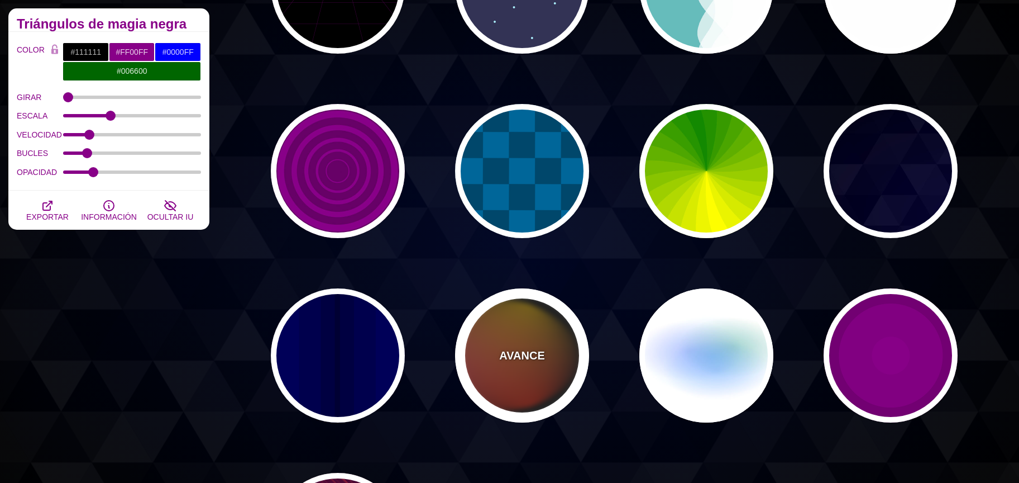
type input "#FF2200"
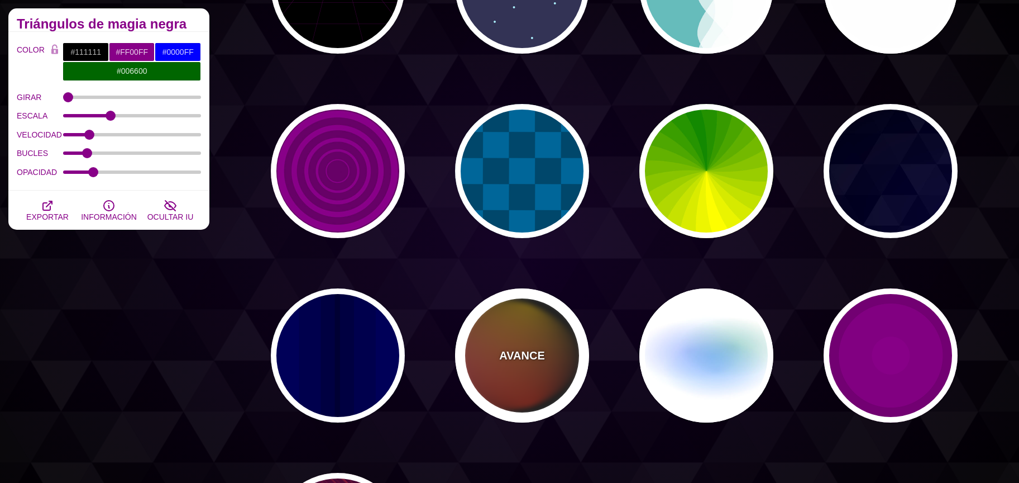
type input "4"
type input "12"
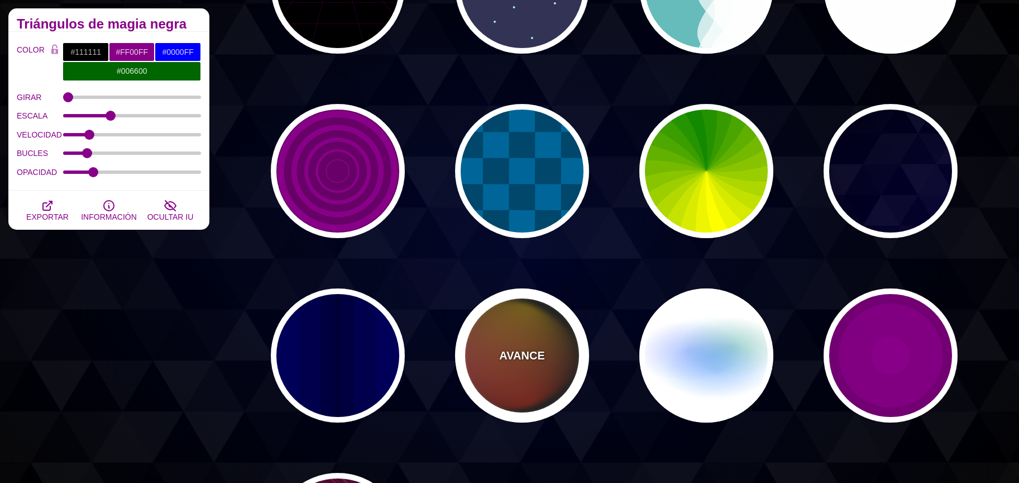
type input "999"
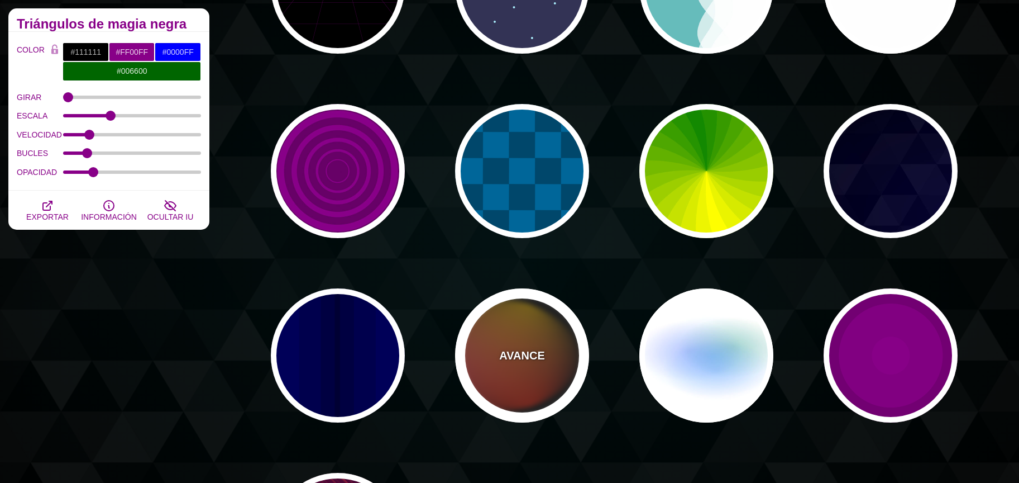
type input "1"
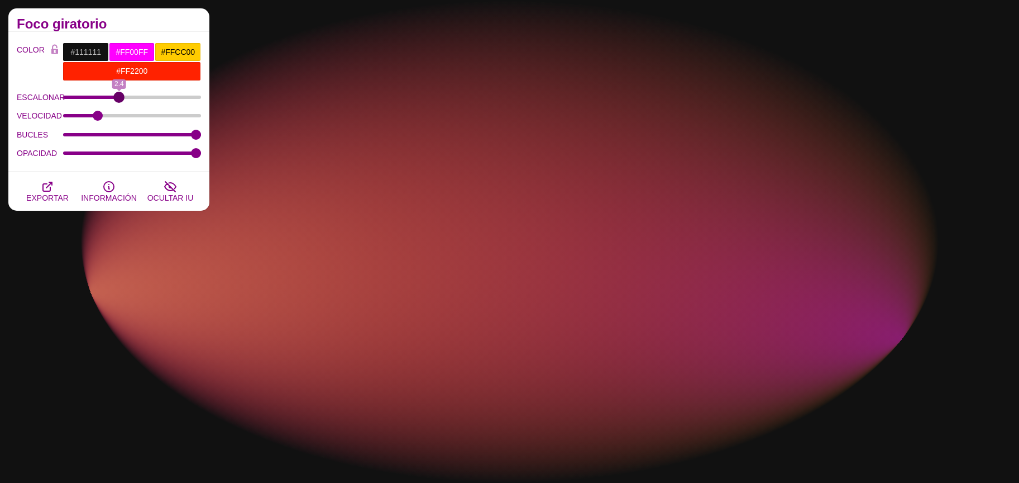
drag, startPoint x: 152, startPoint y: 101, endPoint x: 118, endPoint y: 103, distance: 34.7
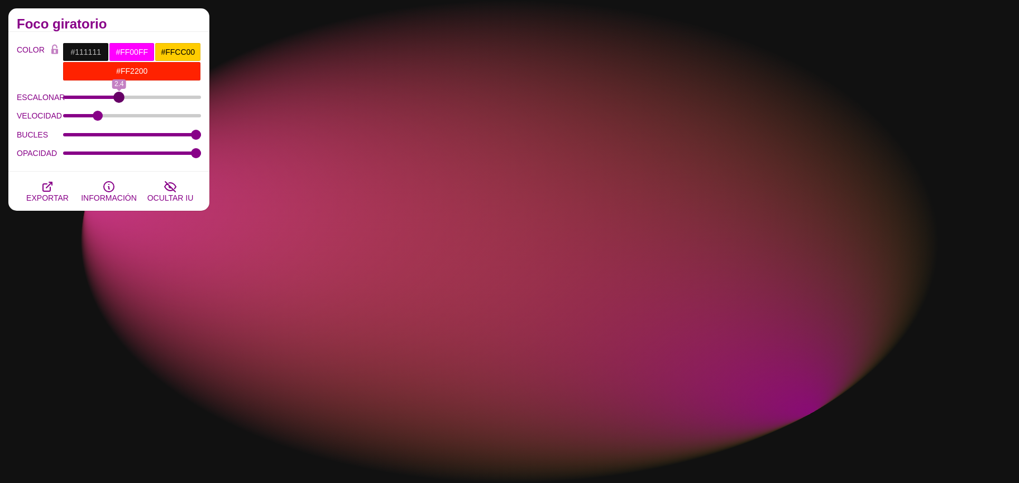
type input "2.4"
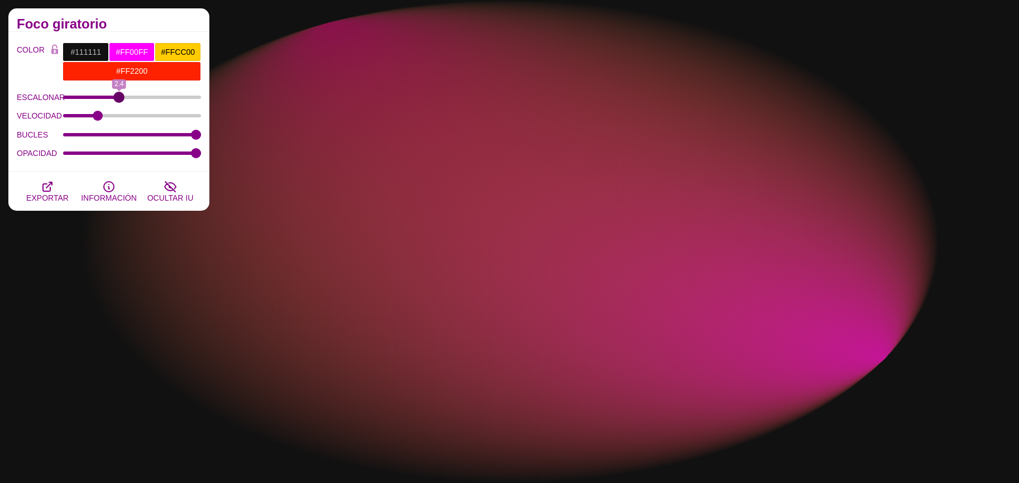
click at [118, 99] on input "ESCALONAR" at bounding box center [132, 97] width 139 height 4
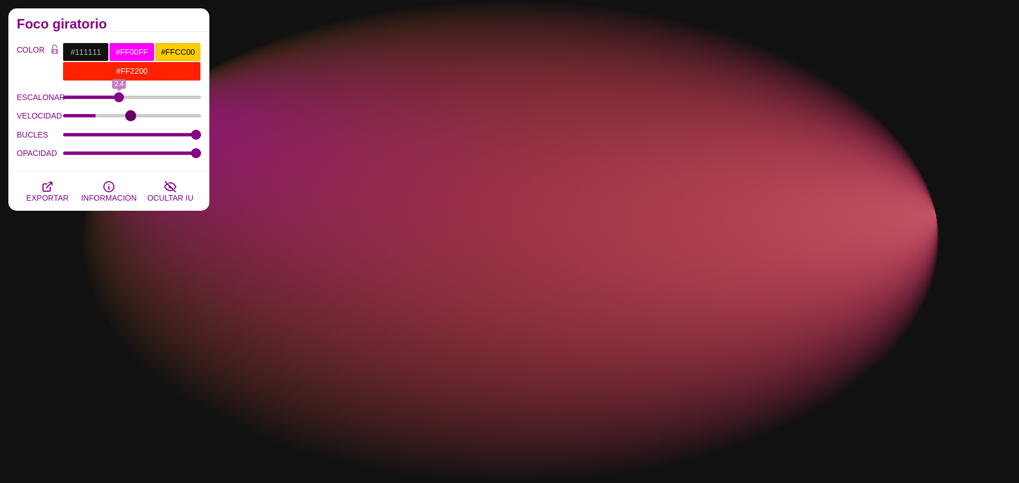
drag, startPoint x: 98, startPoint y: 116, endPoint x: 132, endPoint y: 120, distance: 33.7
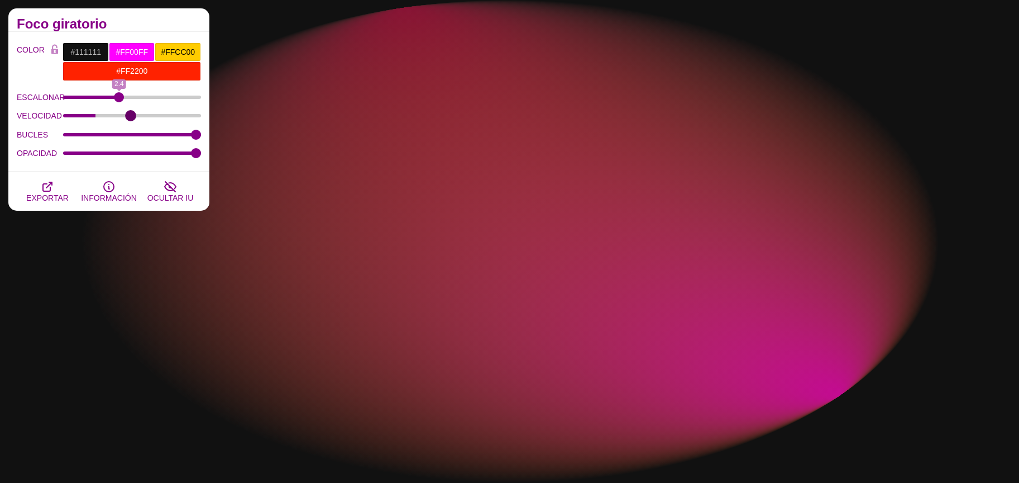
type input "25"
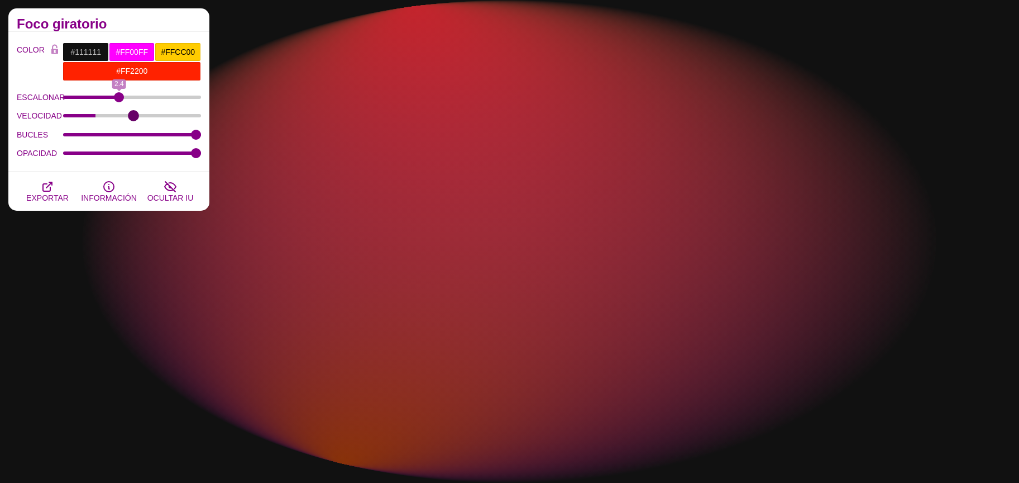
click at [132, 118] on input "VELOCIDAD" at bounding box center [132, 115] width 139 height 4
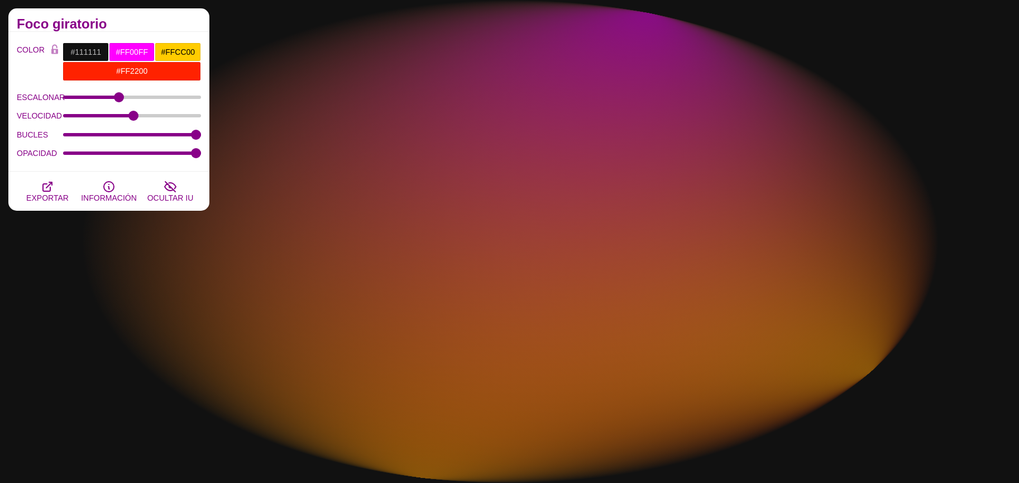
drag, startPoint x: 188, startPoint y: 139, endPoint x: 115, endPoint y: 136, distance: 73.2
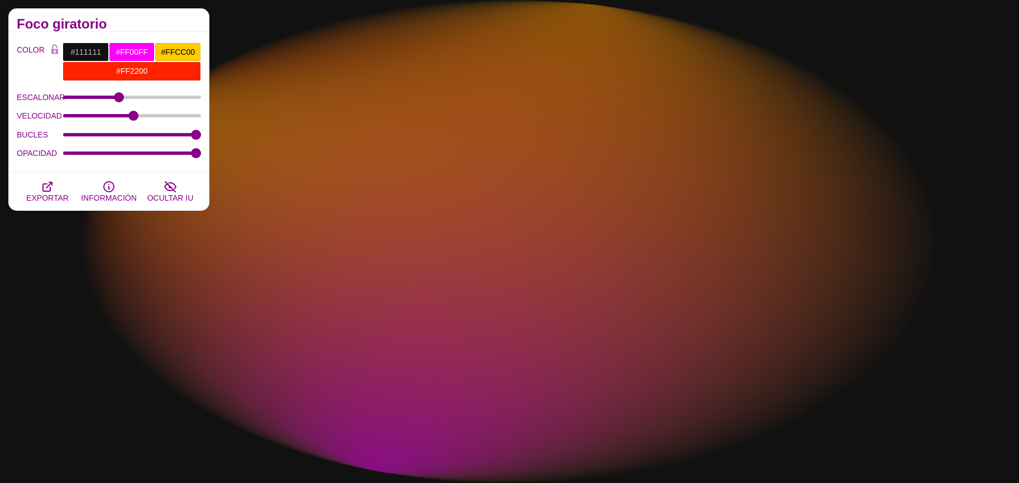
click at [115, 136] on div "BUCLES" at bounding box center [109, 134] width 184 height 19
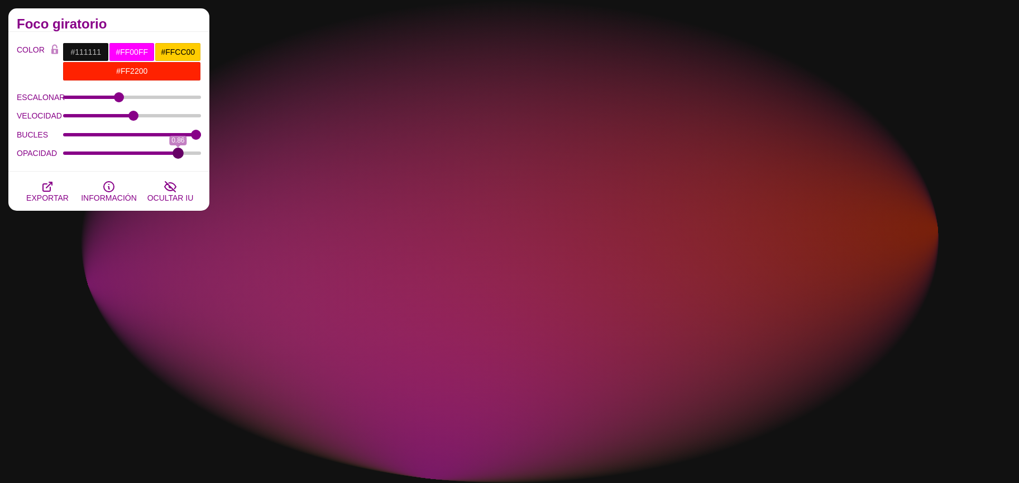
type input "1"
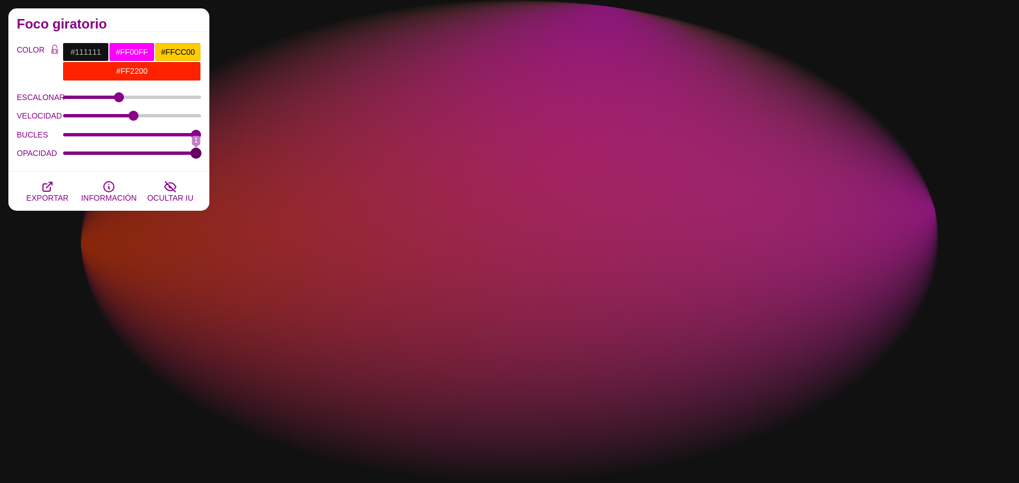
drag, startPoint x: 181, startPoint y: 155, endPoint x: 460, endPoint y: 180, distance: 280.5
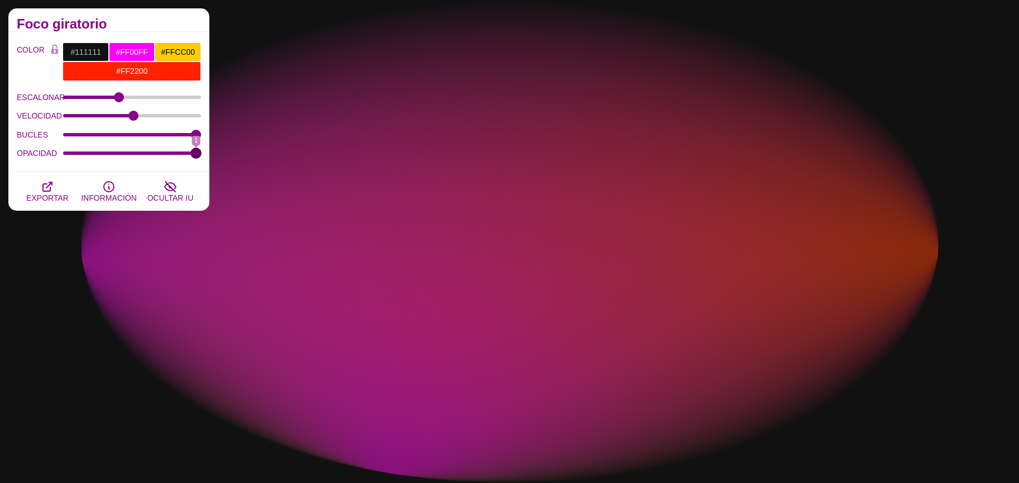
click at [202, 155] on input "OPACIDAD" at bounding box center [132, 153] width 139 height 4
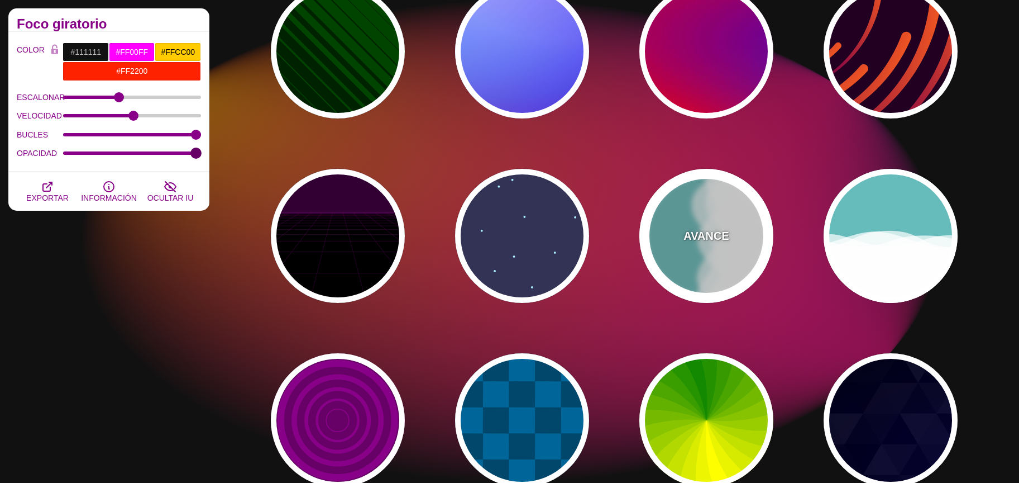
scroll to position [331, 0]
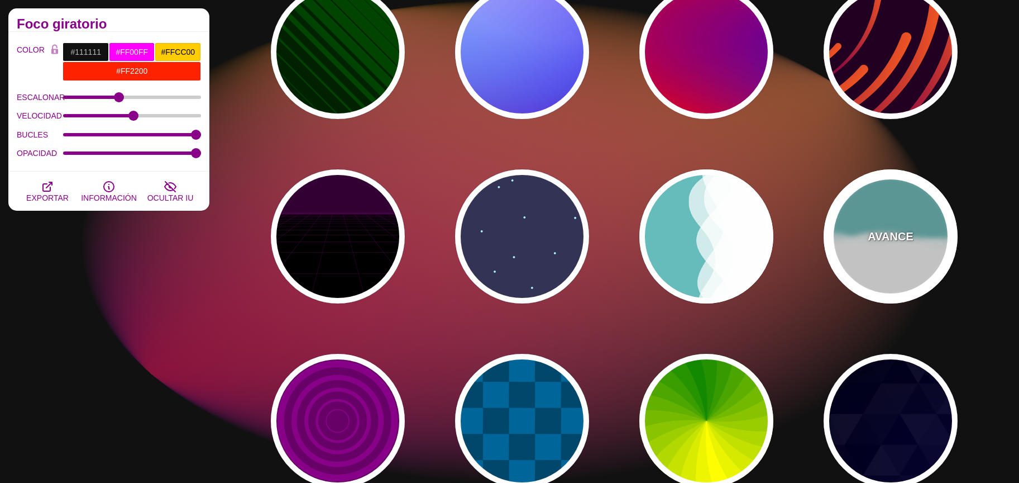
click at [866, 236] on div "AVANCE" at bounding box center [891, 236] width 134 height 134
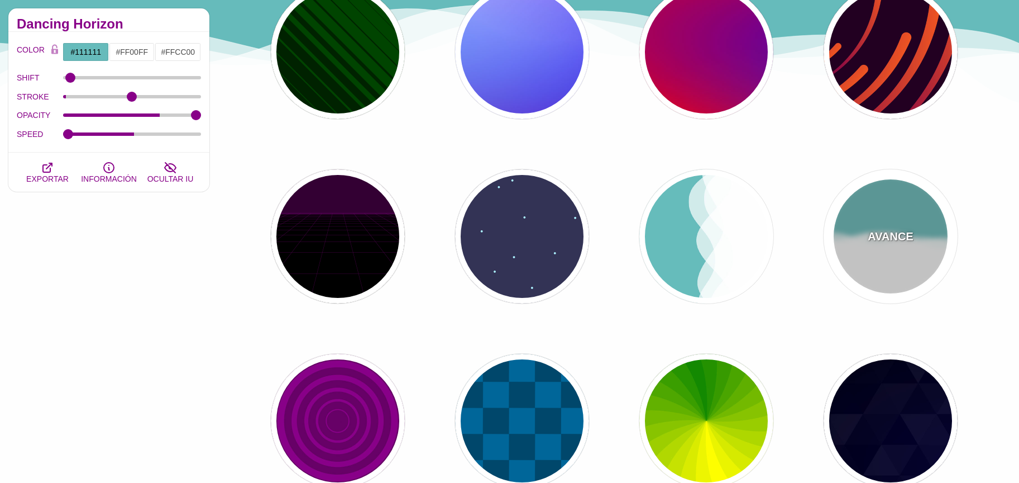
type input "#66BBBB"
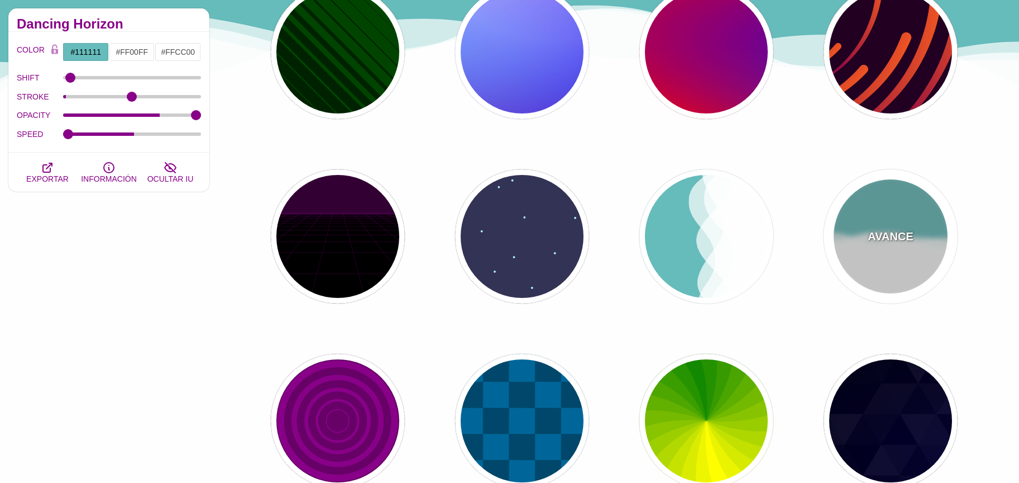
type input "#FFFFFF"
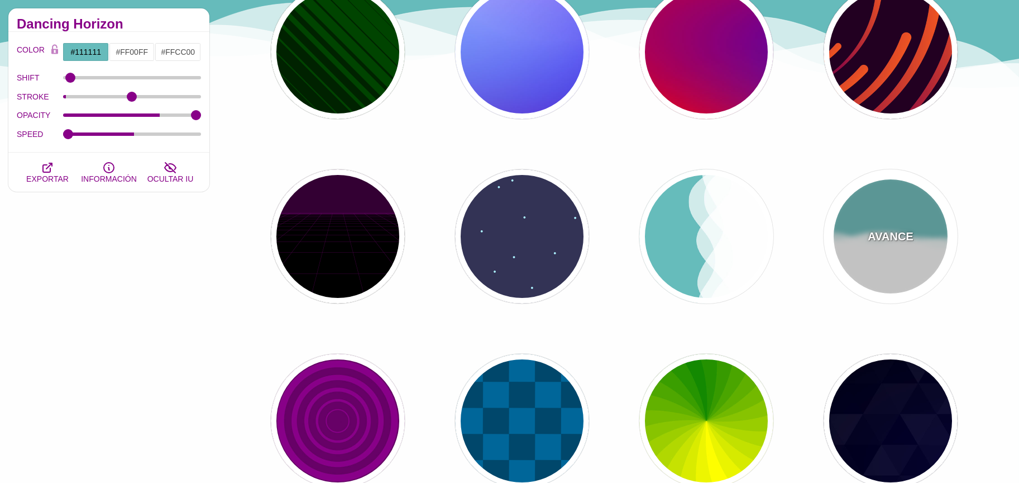
type input "#FFFFFF"
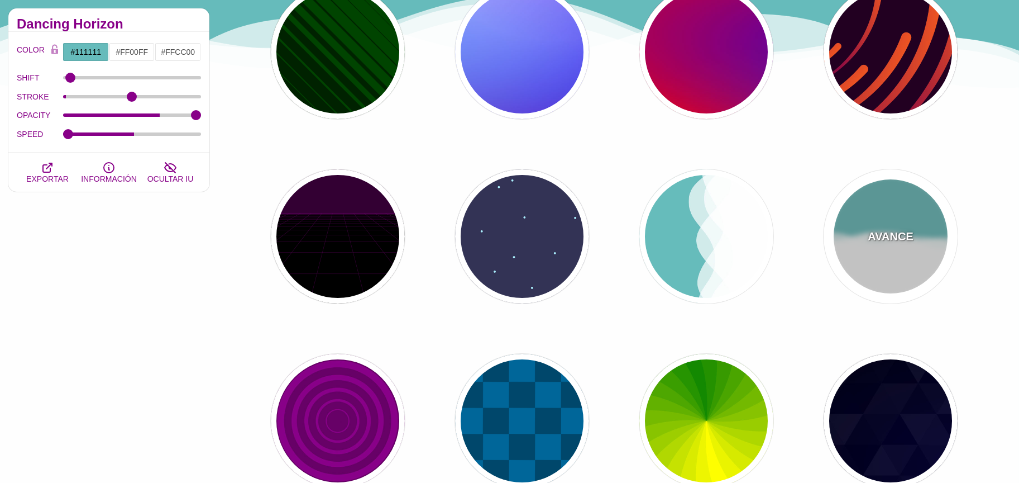
type input "0"
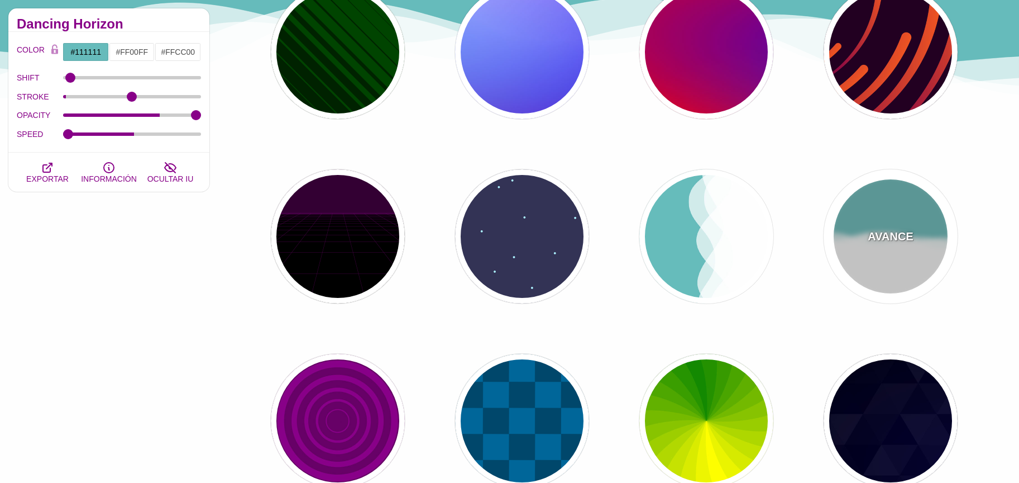
type input "1"
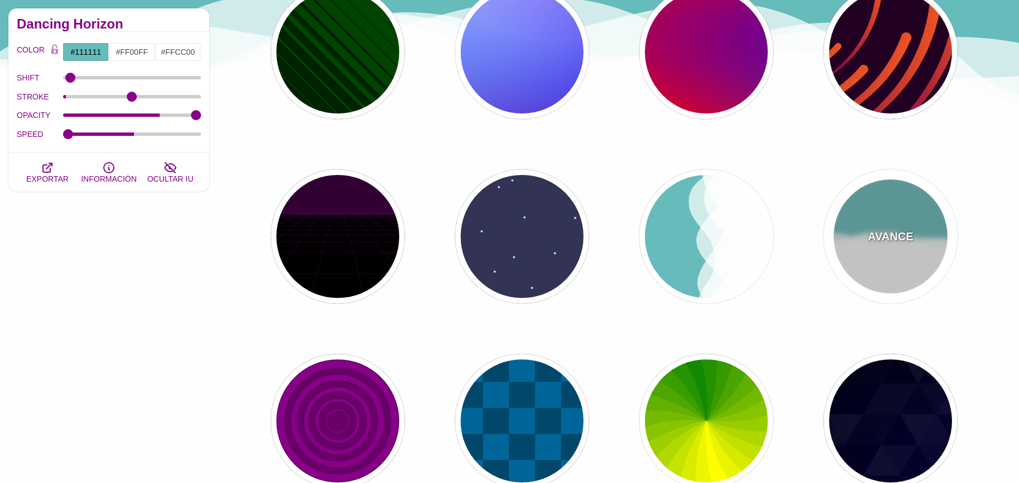
type input "0.7"
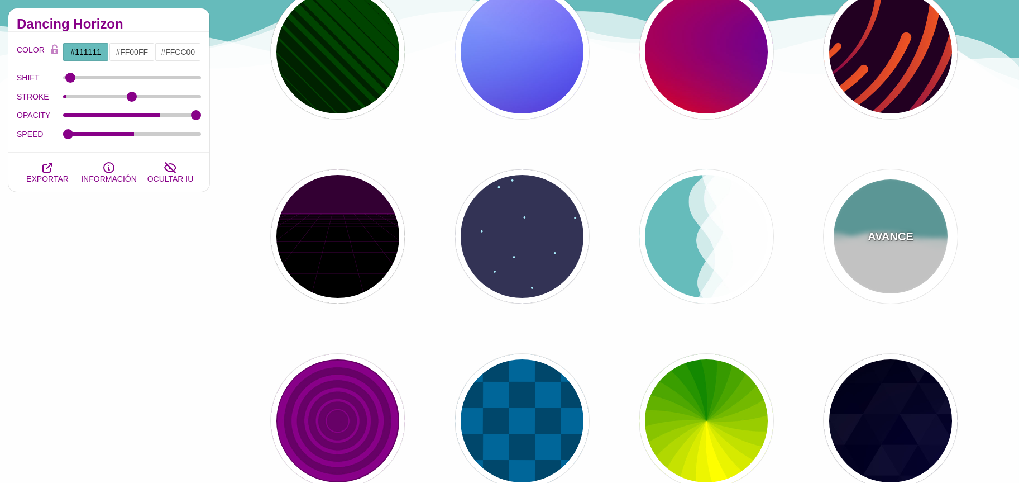
type input "56"
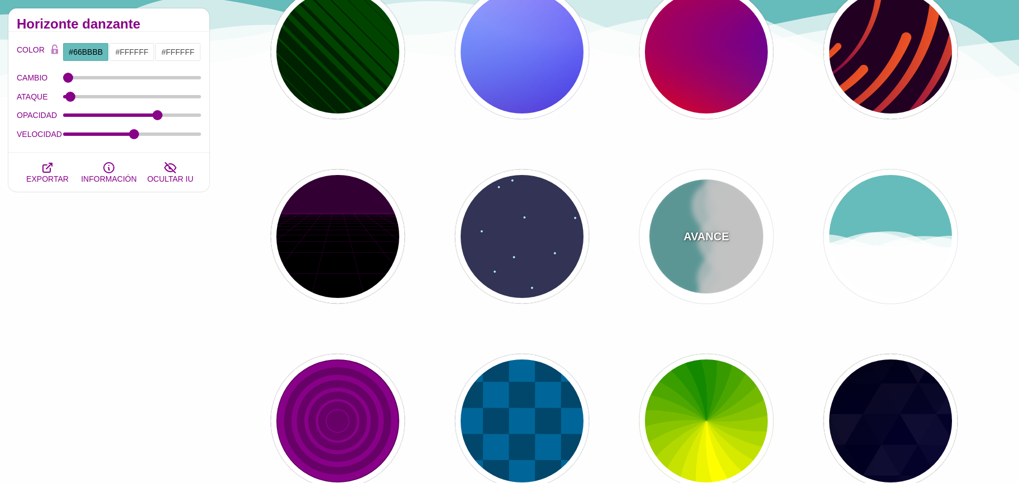
click at [739, 252] on div "AVANCE" at bounding box center [707, 236] width 134 height 134
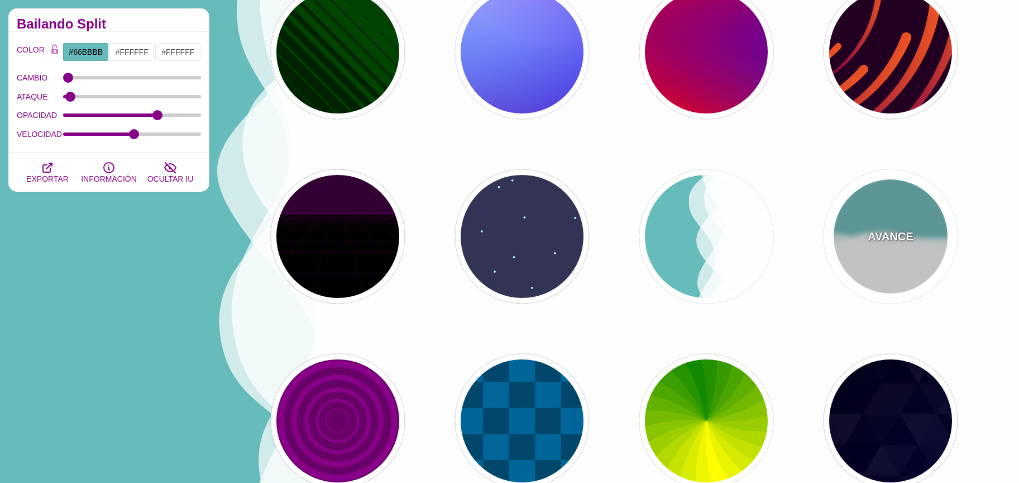
click at [872, 246] on div "AVANCE" at bounding box center [891, 236] width 134 height 134
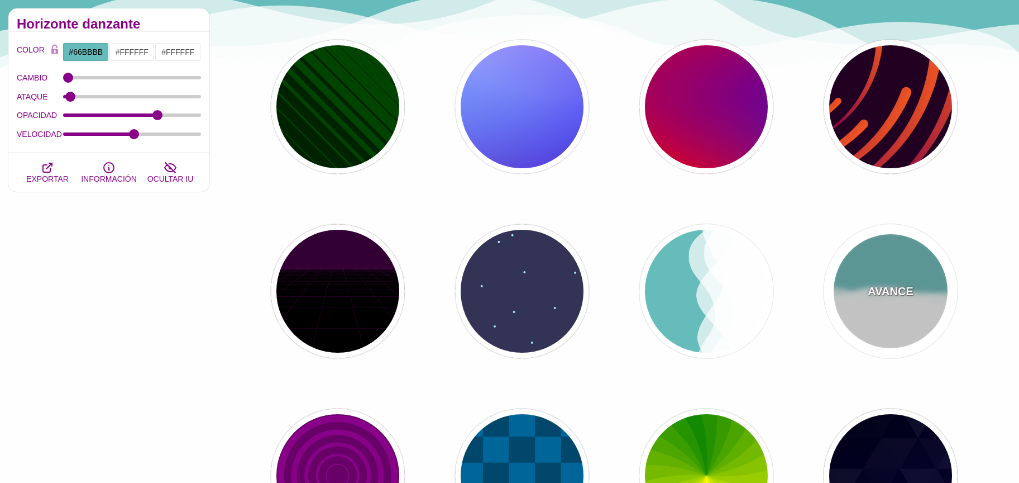
scroll to position [247, 0]
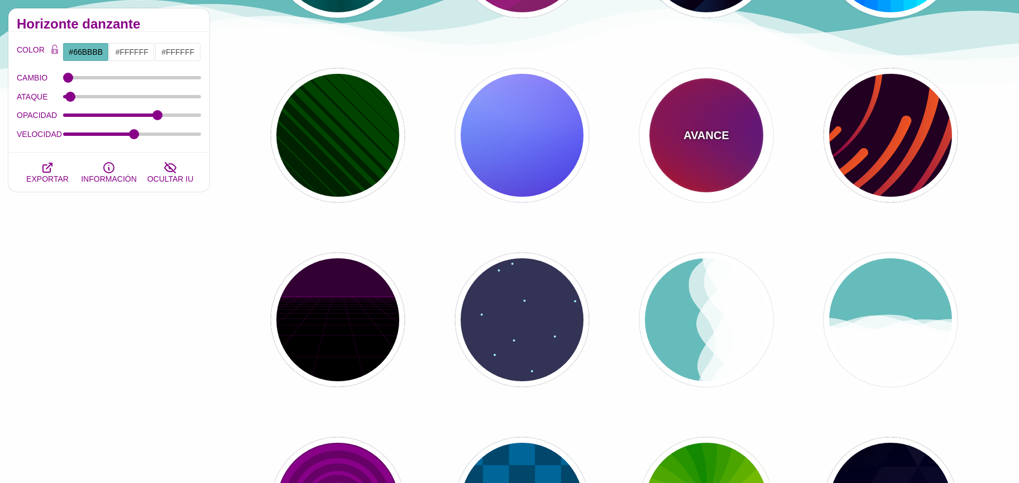
click at [709, 140] on font "AVANCE" at bounding box center [706, 135] width 45 height 12
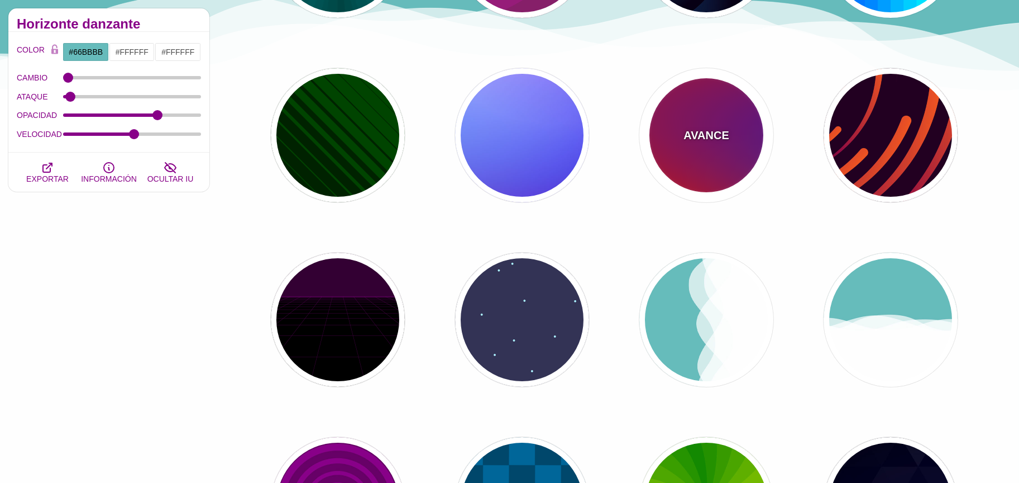
type input "#FF0000"
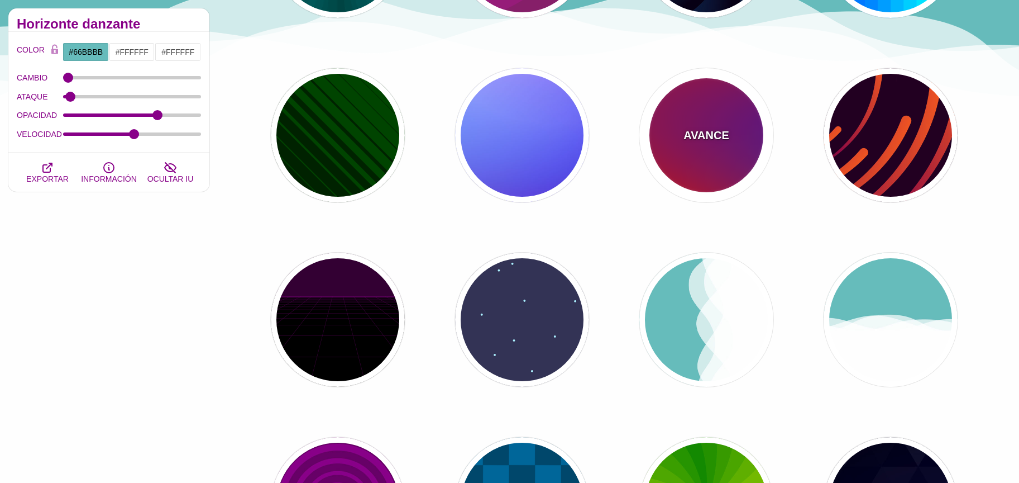
type input "#800080"
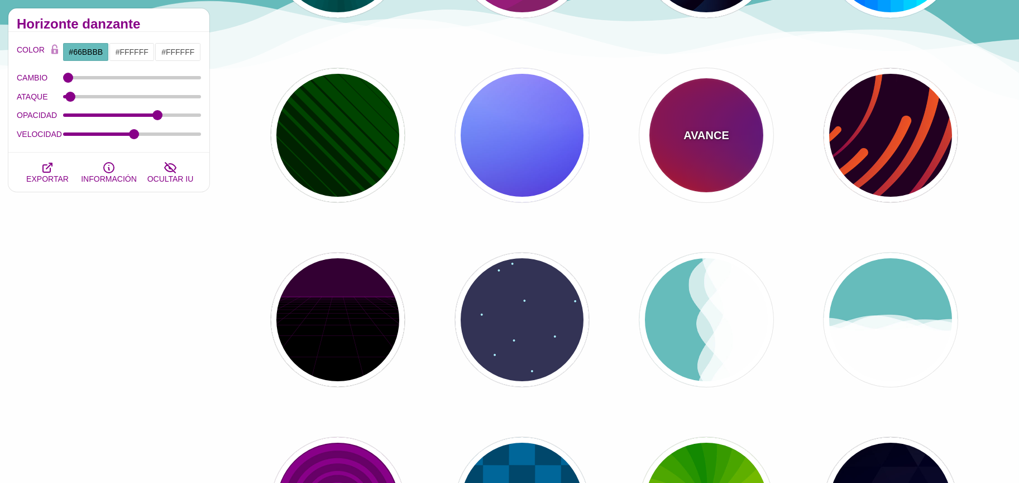
type input "#0000FF"
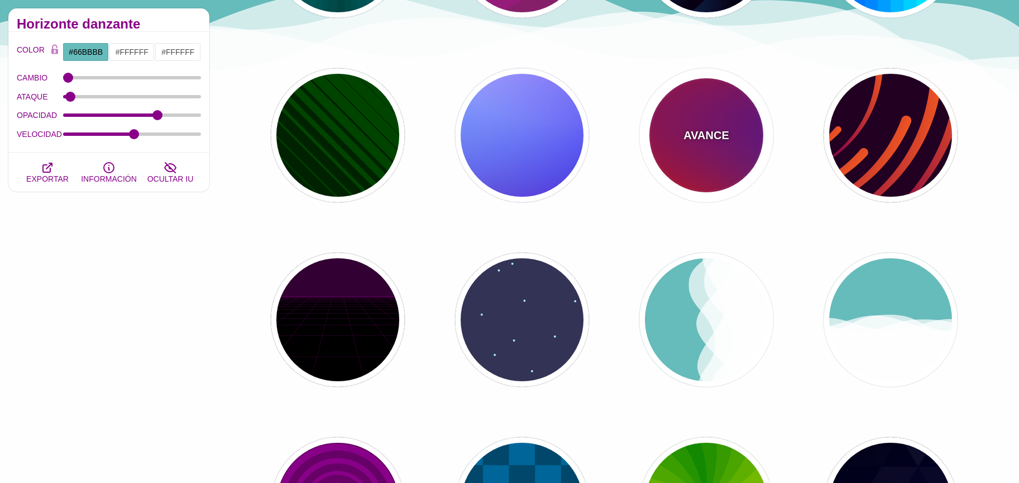
type input "#00EEBB"
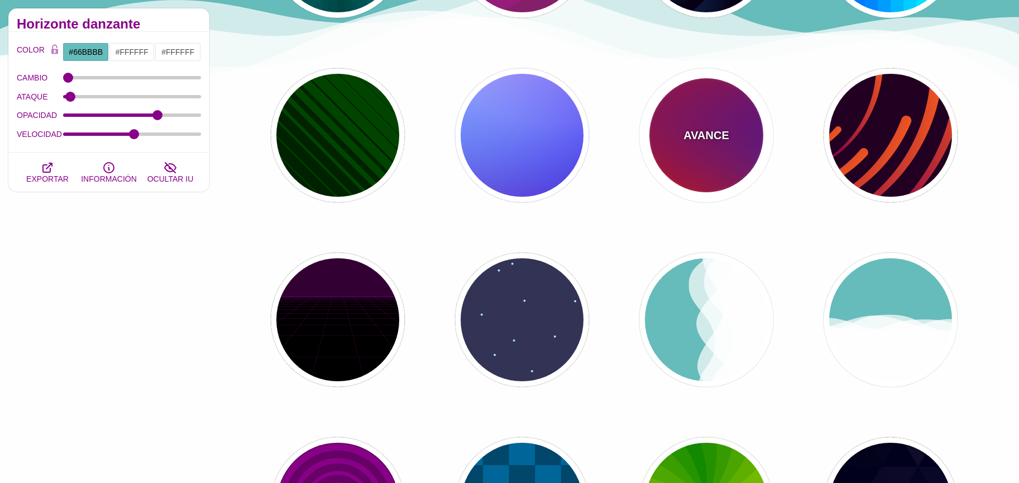
type input "#FFFF00"
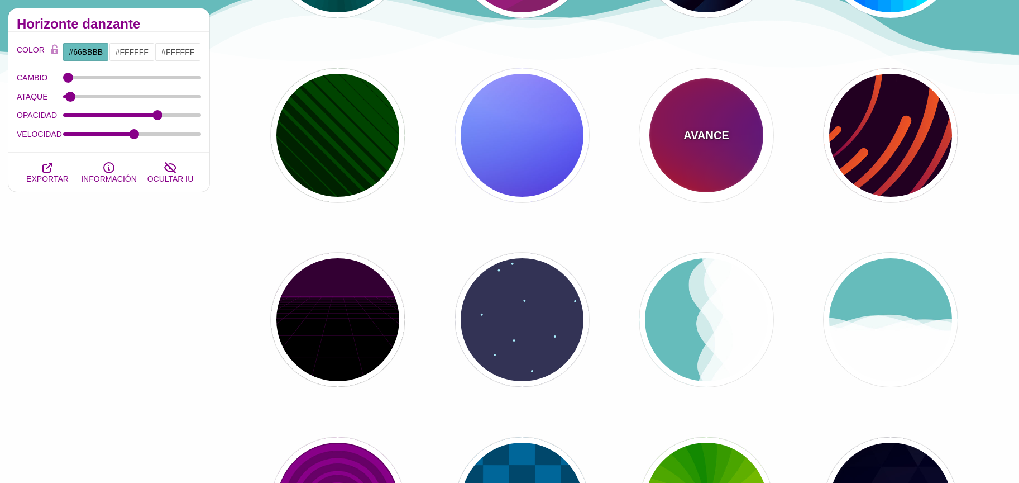
type input "#FFA500"
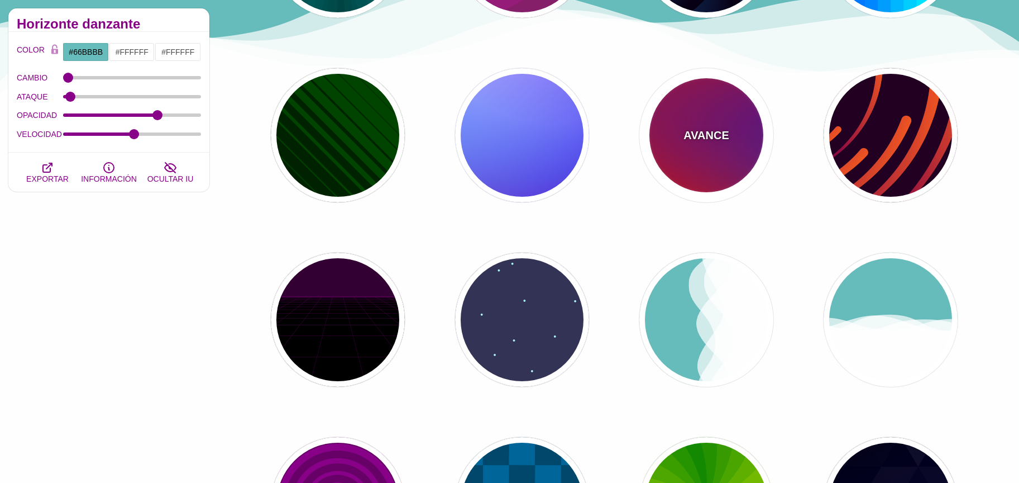
type input "1"
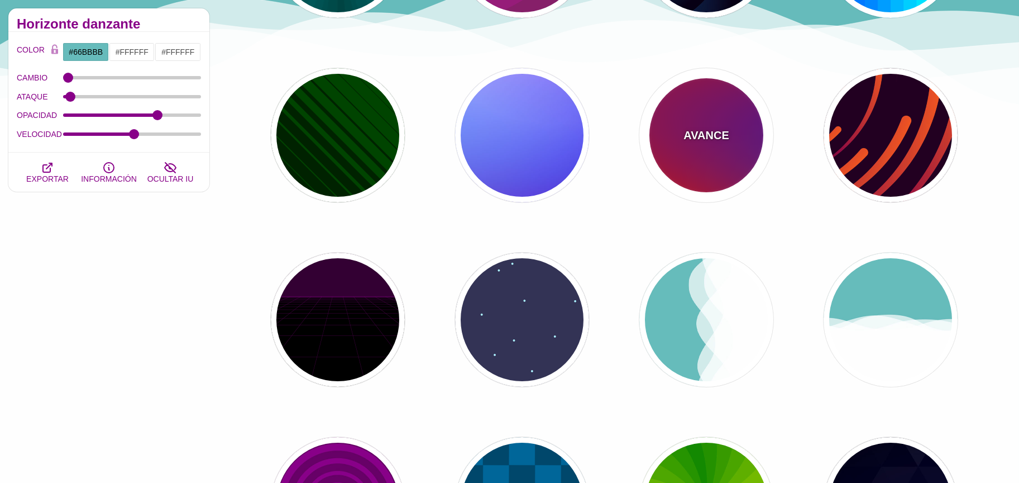
type input "20"
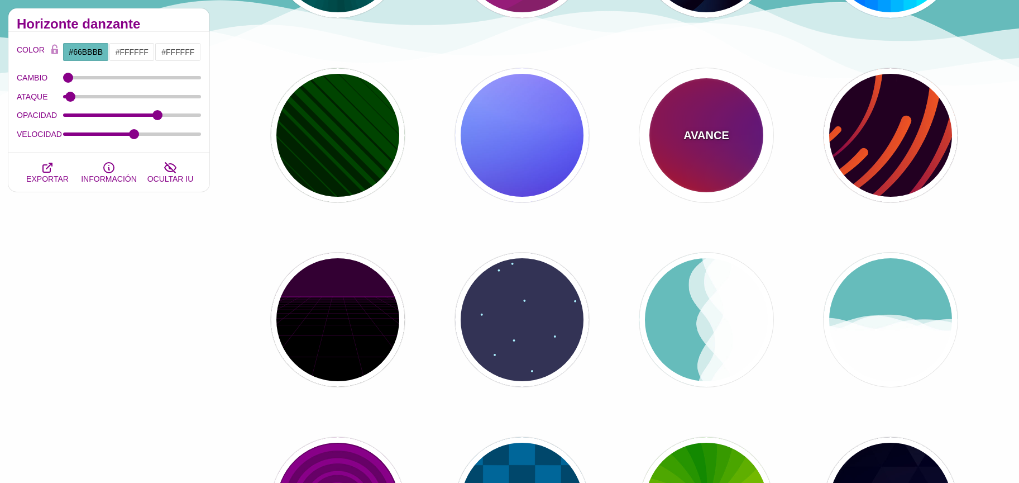
type input "0"
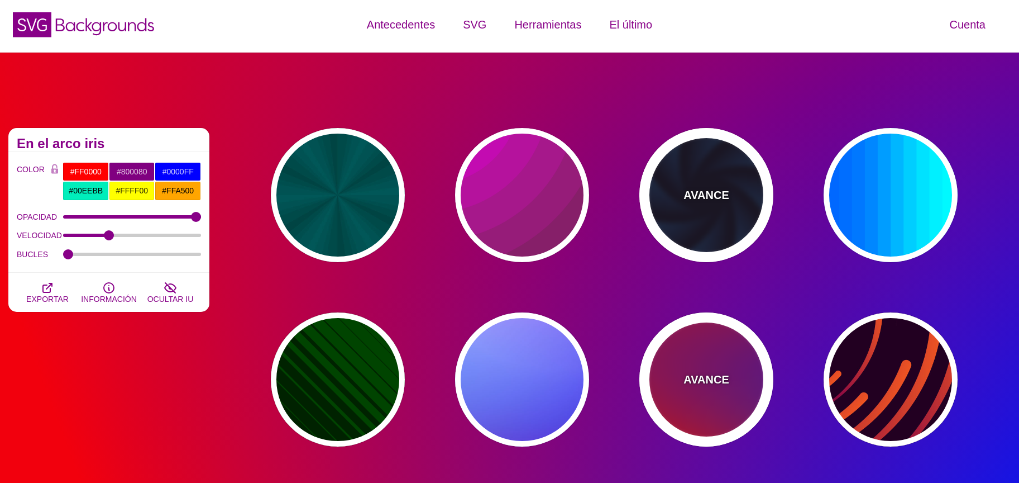
scroll to position [0, 0]
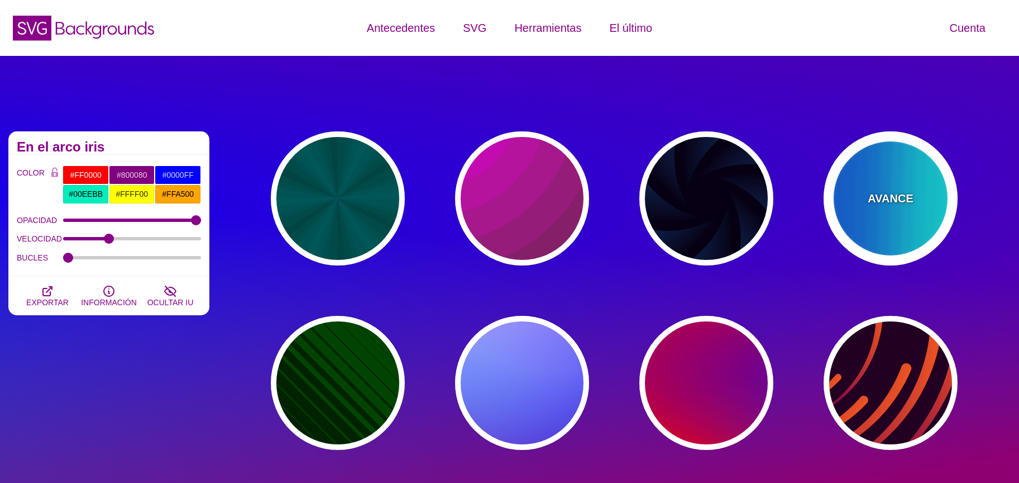
click at [867, 203] on div "AVANCE" at bounding box center [891, 198] width 134 height 134
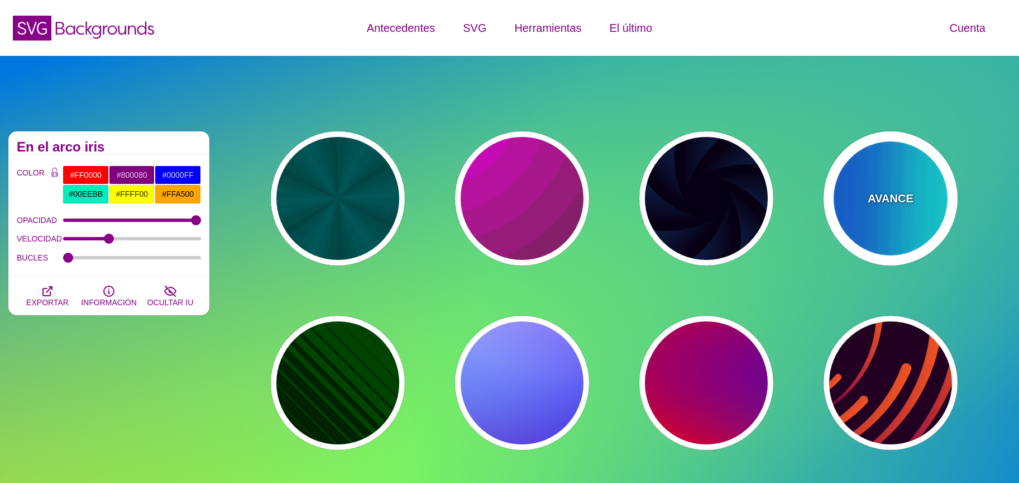
type input "#00FFFF"
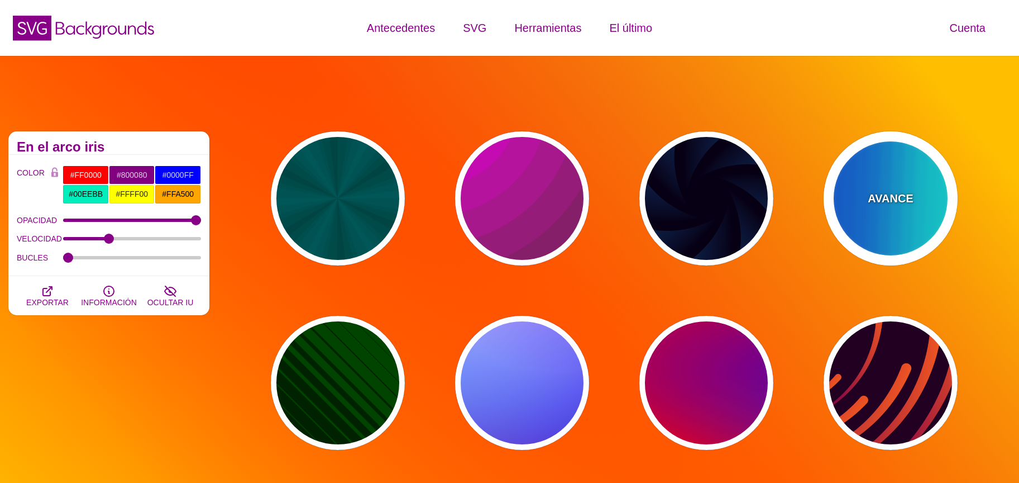
type input "#0066FF"
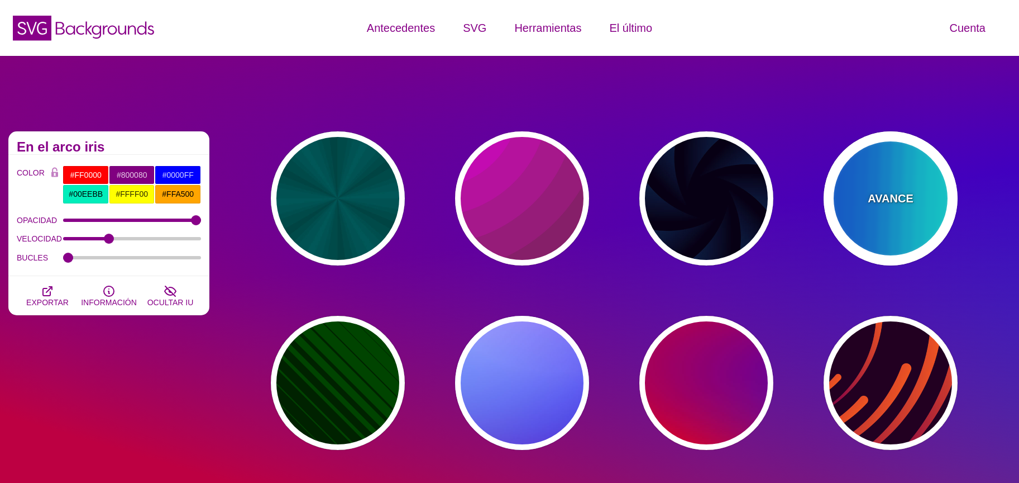
type input "0.25"
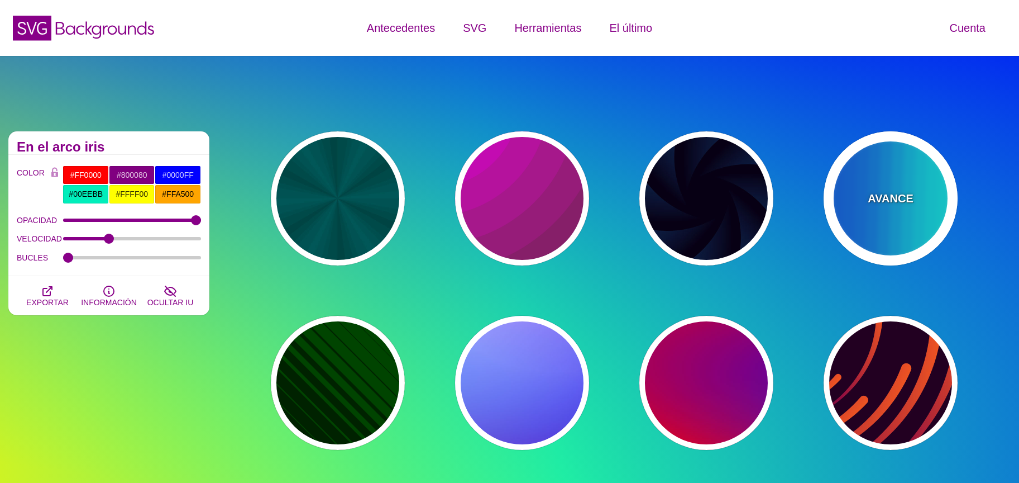
type input "12"
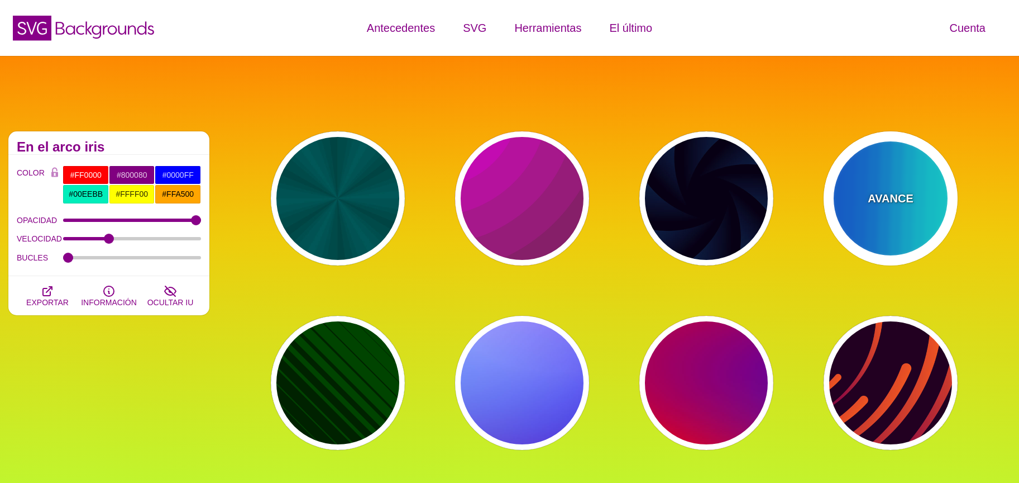
type input "999"
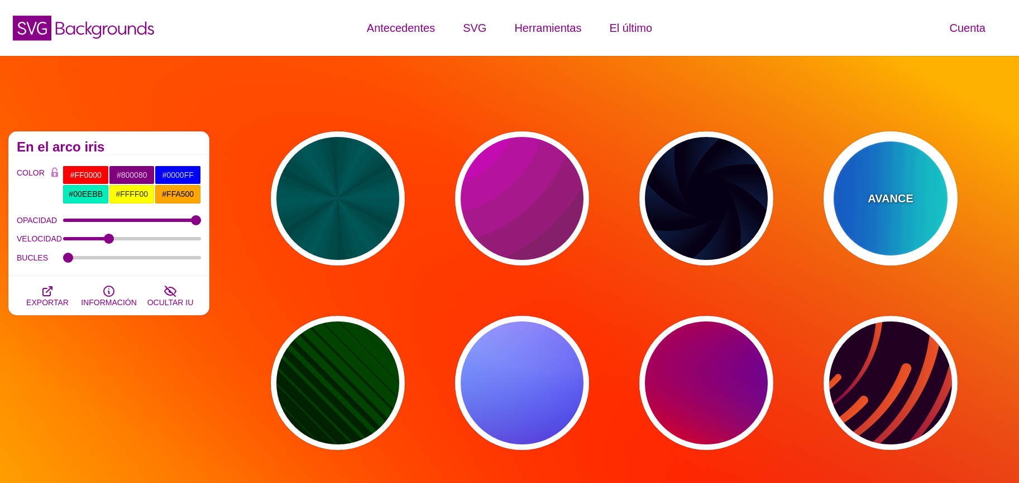
type input "0"
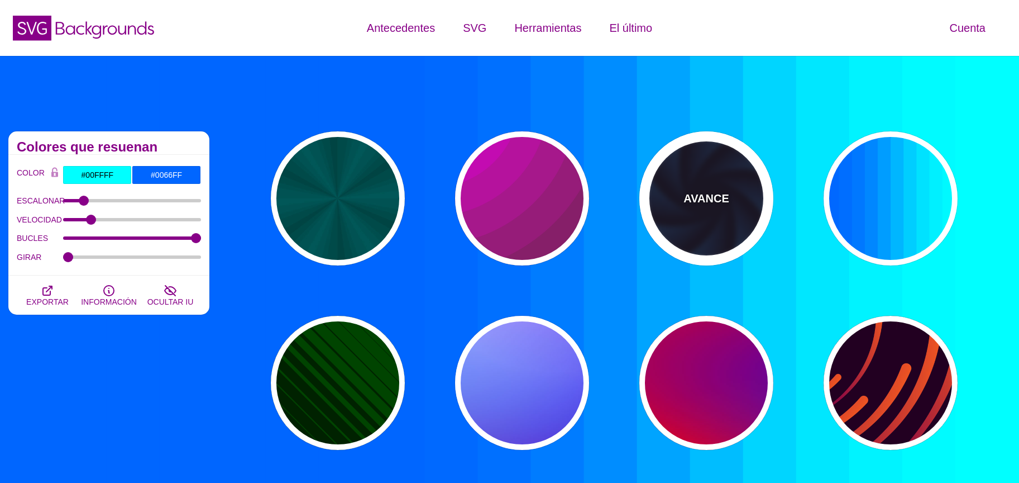
click at [726, 208] on div "AVANCE" at bounding box center [707, 198] width 134 height 134
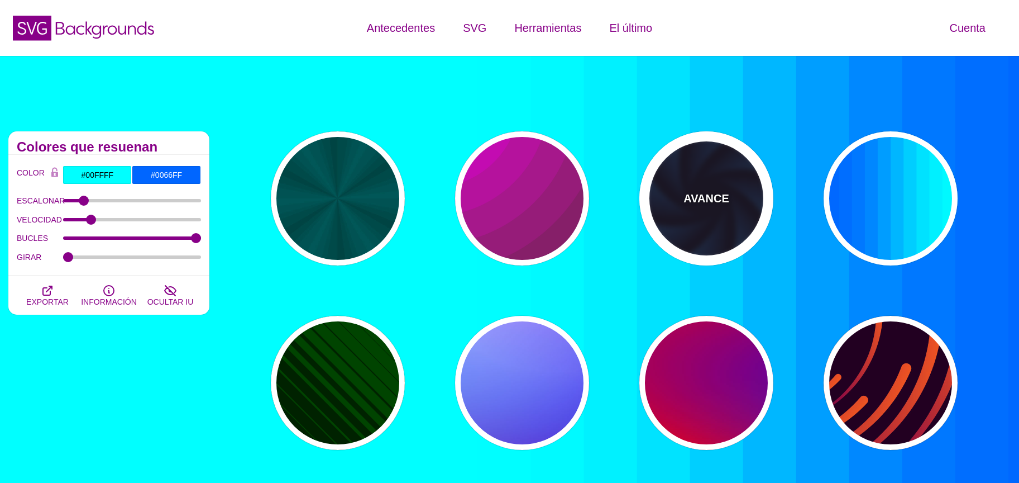
type input "#070014"
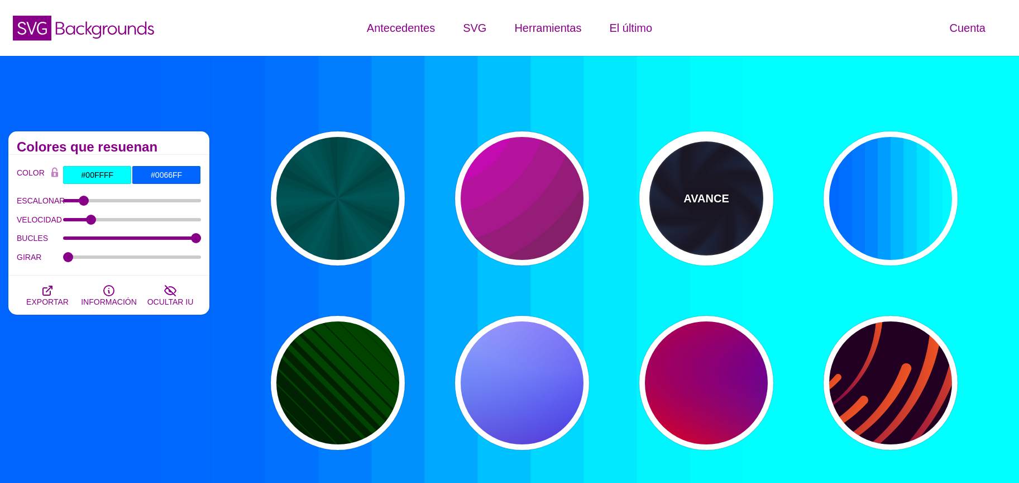
type input "#113366"
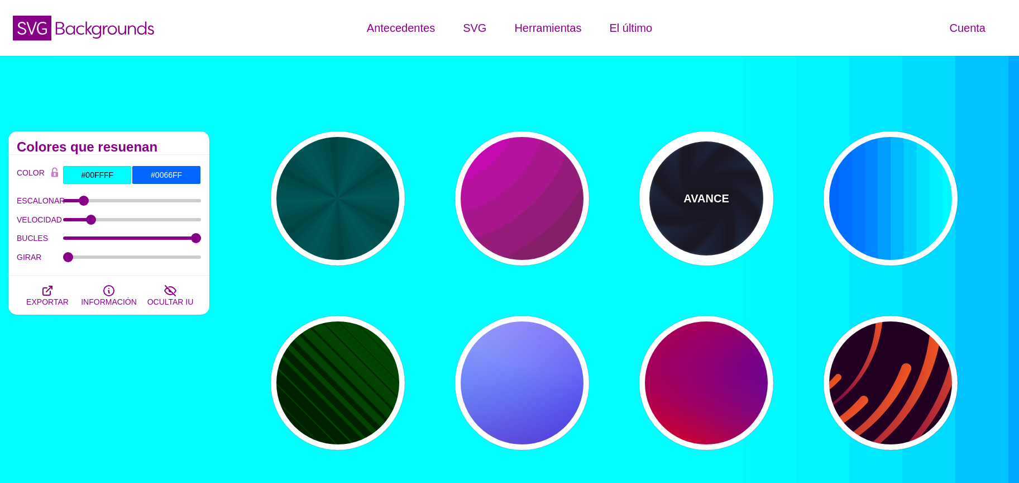
type input "#99FFFF"
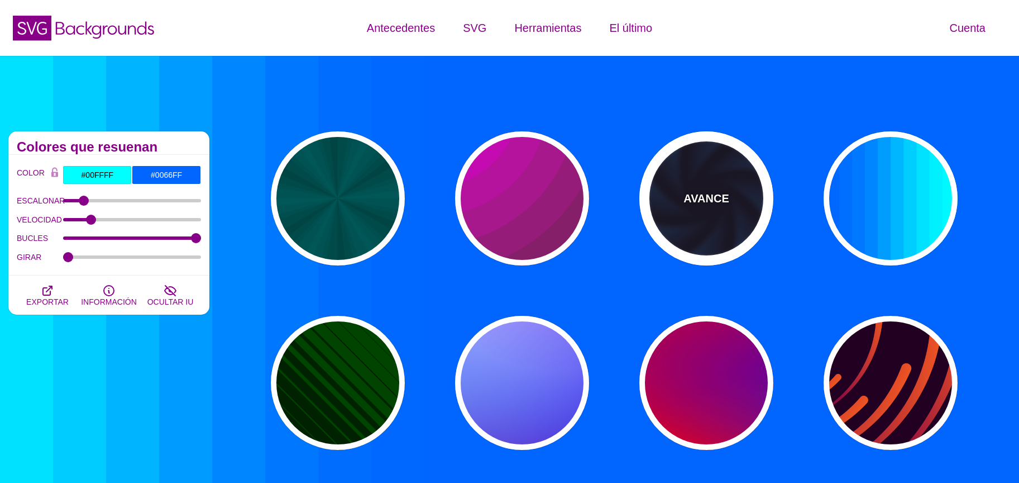
type input "1"
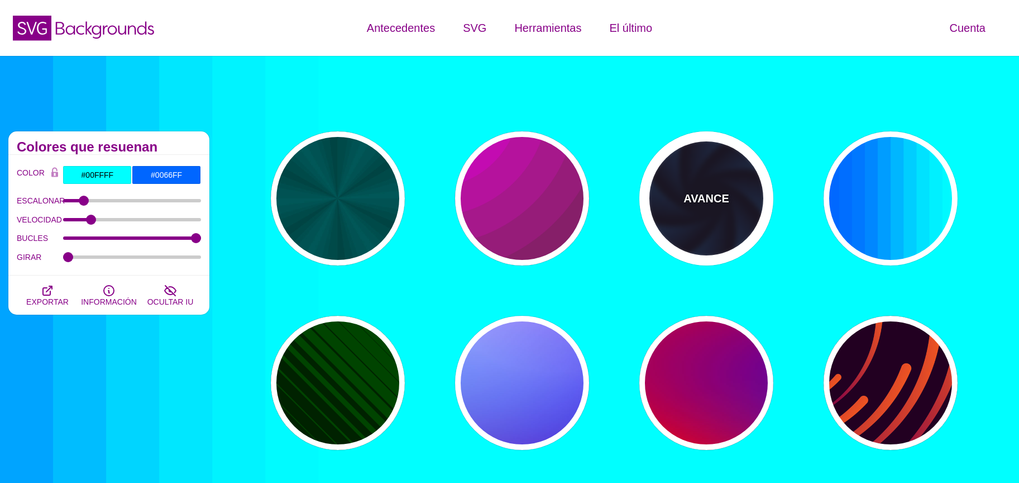
type input "1"
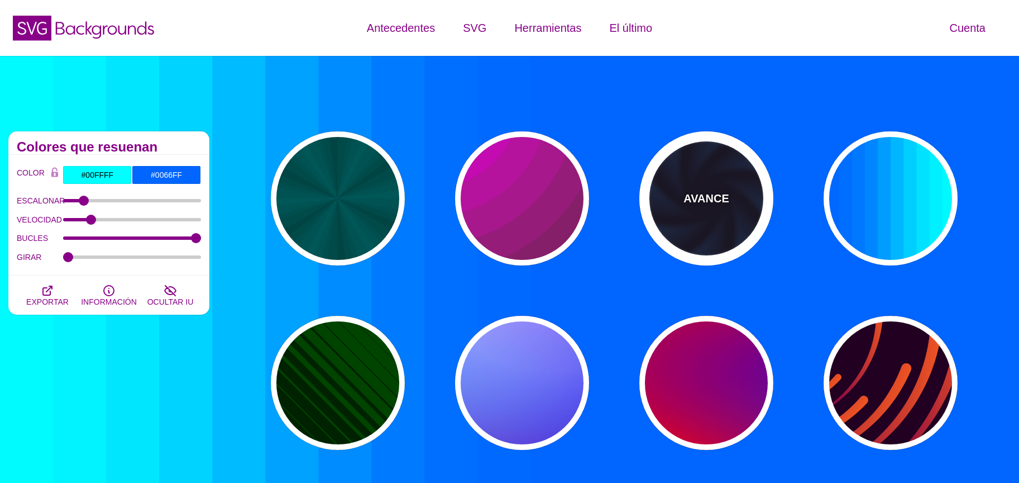
type input "12"
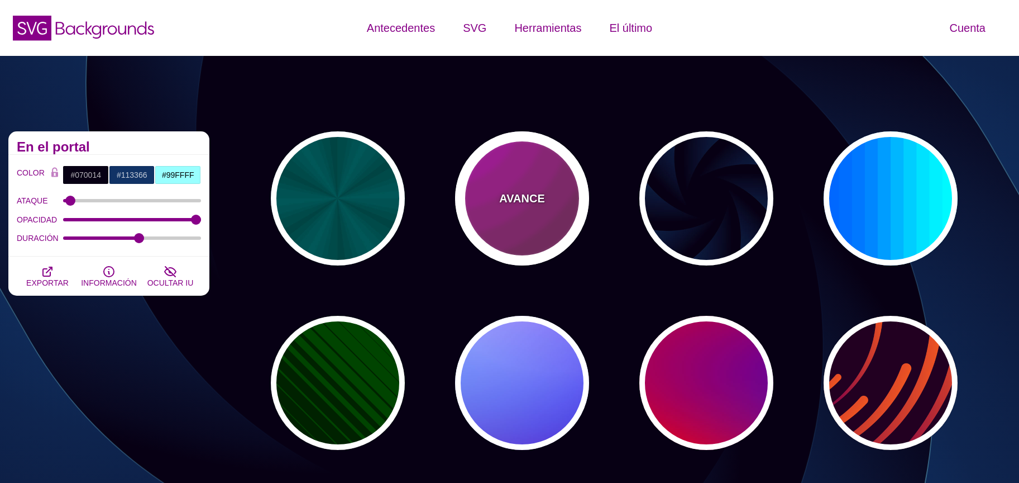
click at [542, 198] on font "AVANCE" at bounding box center [521, 198] width 45 height 12
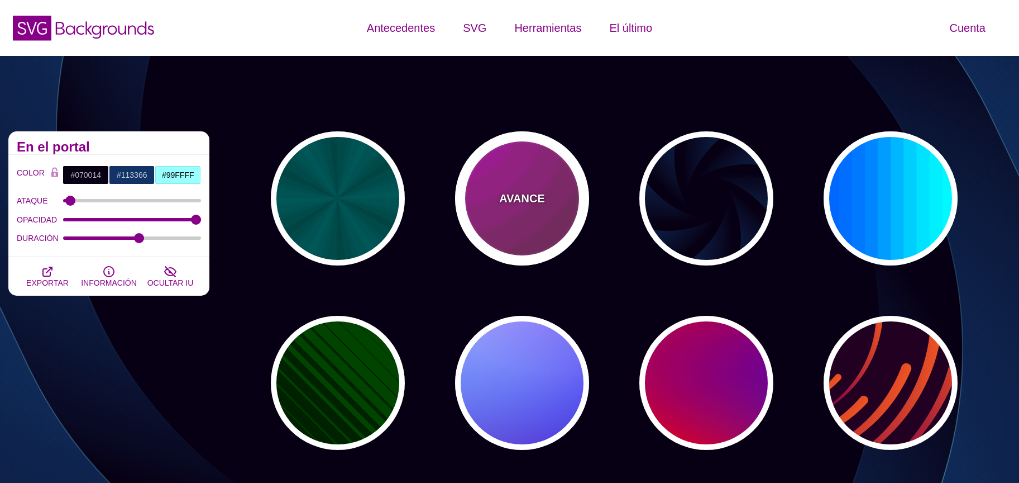
type input "#442233"
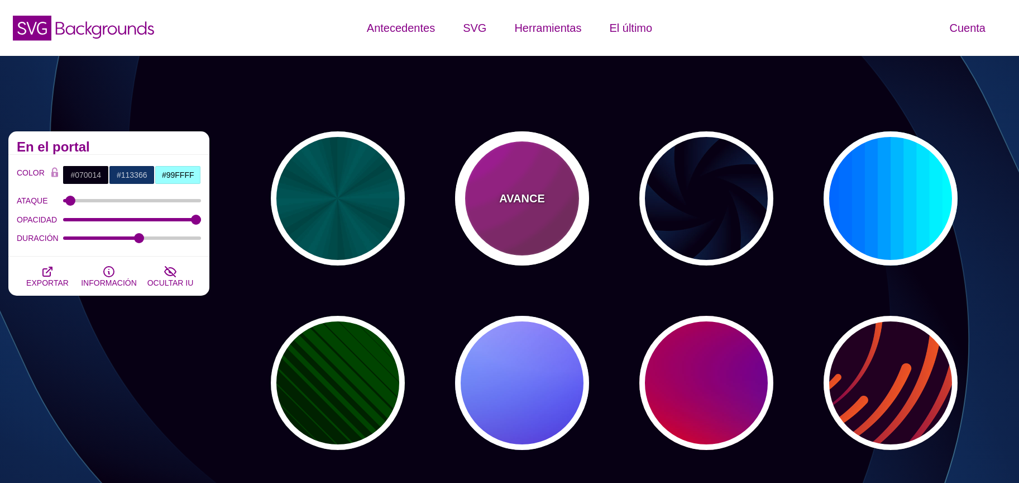
type input "#DD00DD"
type input "0"
type input "5"
type input "0.2"
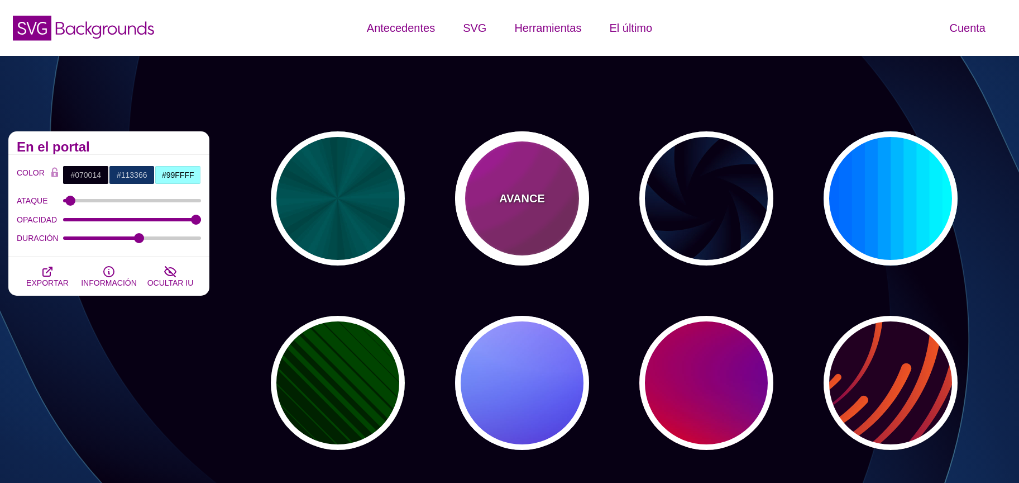
type input "0"
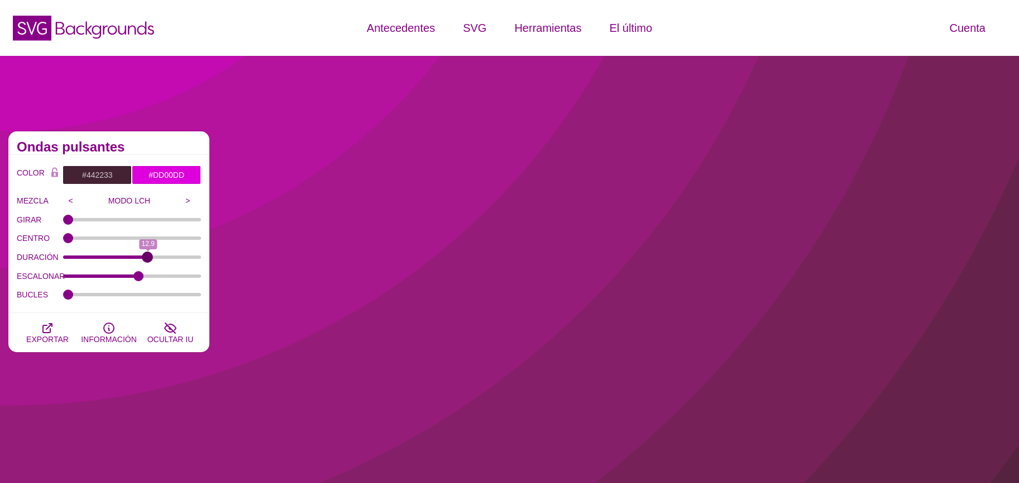
drag, startPoint x: 94, startPoint y: 260, endPoint x: 147, endPoint y: 263, distance: 52.6
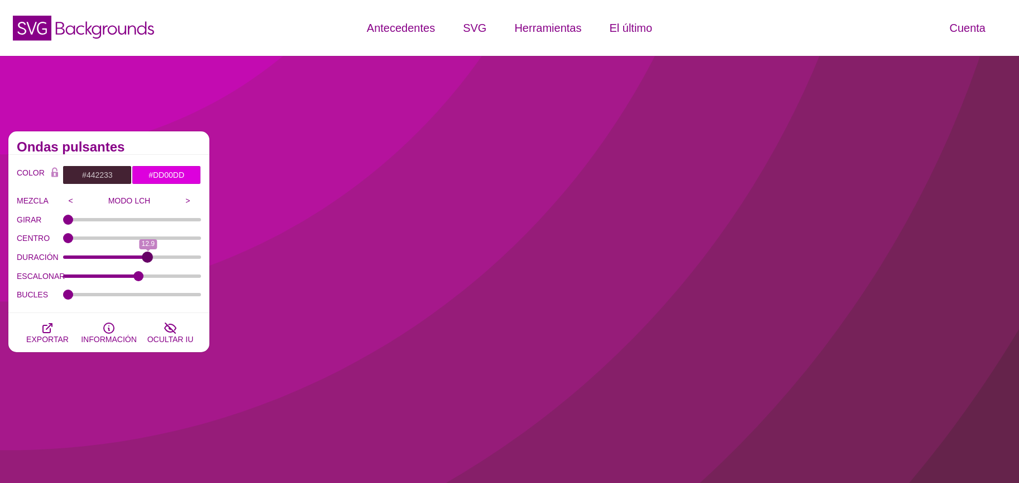
click at [147, 259] on input "DURACIÓN" at bounding box center [132, 257] width 139 height 4
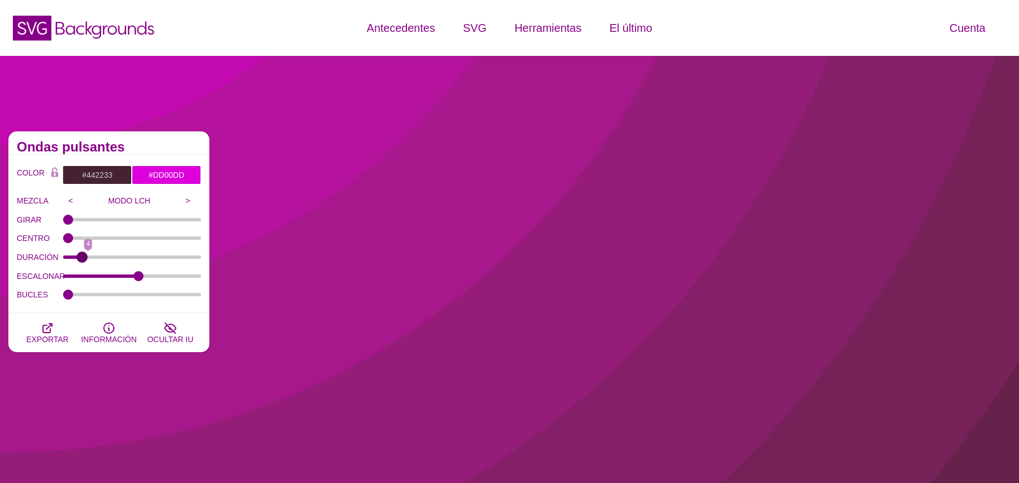
drag, startPoint x: 140, startPoint y: 258, endPoint x: 80, endPoint y: 251, distance: 59.6
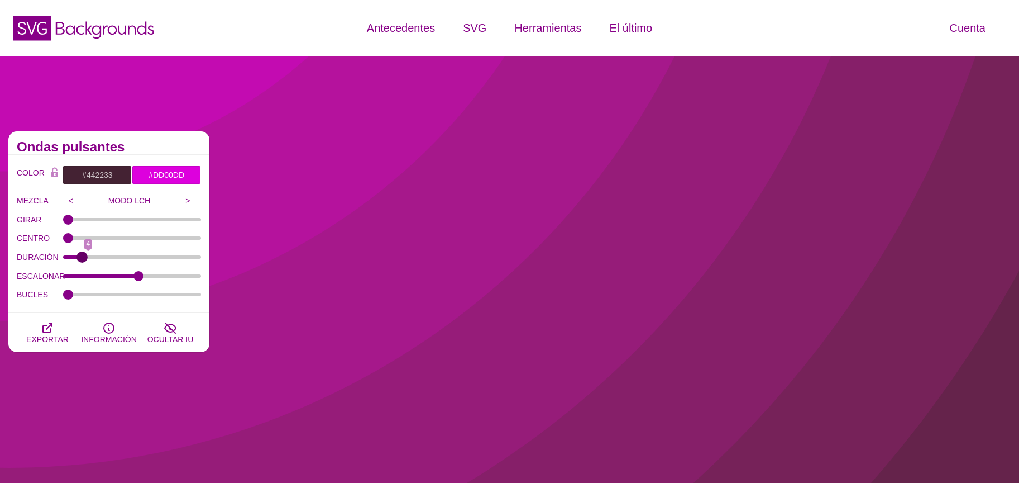
type input "3"
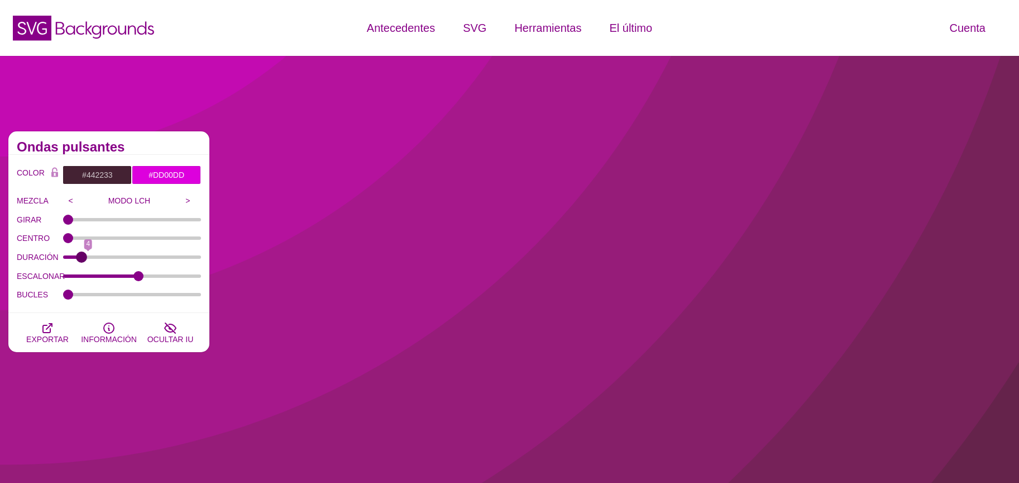
click at [82, 255] on input "DURACIÓN" at bounding box center [132, 257] width 139 height 4
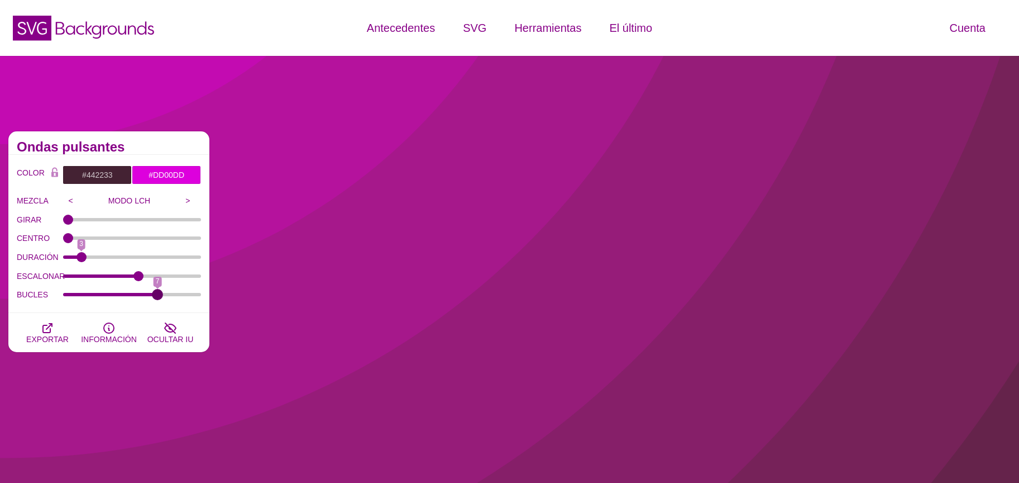
drag, startPoint x: 154, startPoint y: 301, endPoint x: 161, endPoint y: 302, distance: 7.3
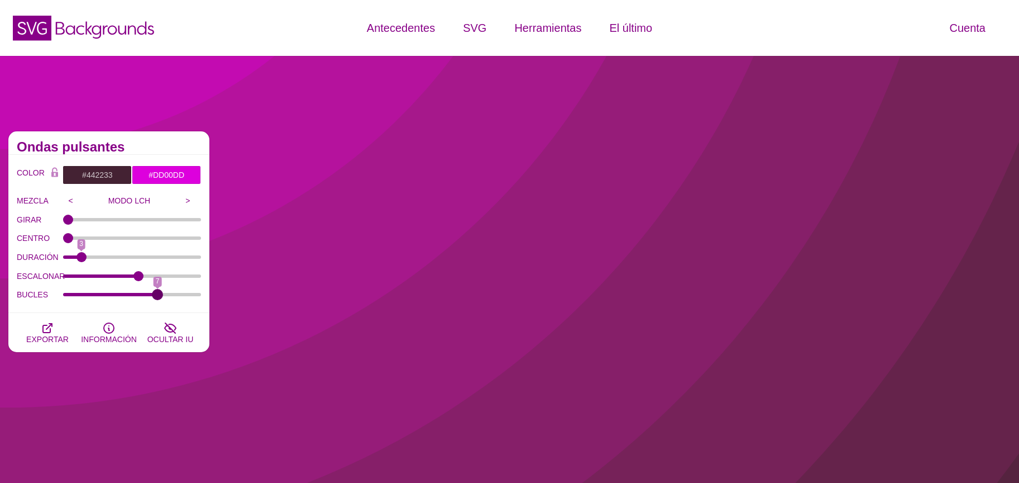
type input "7"
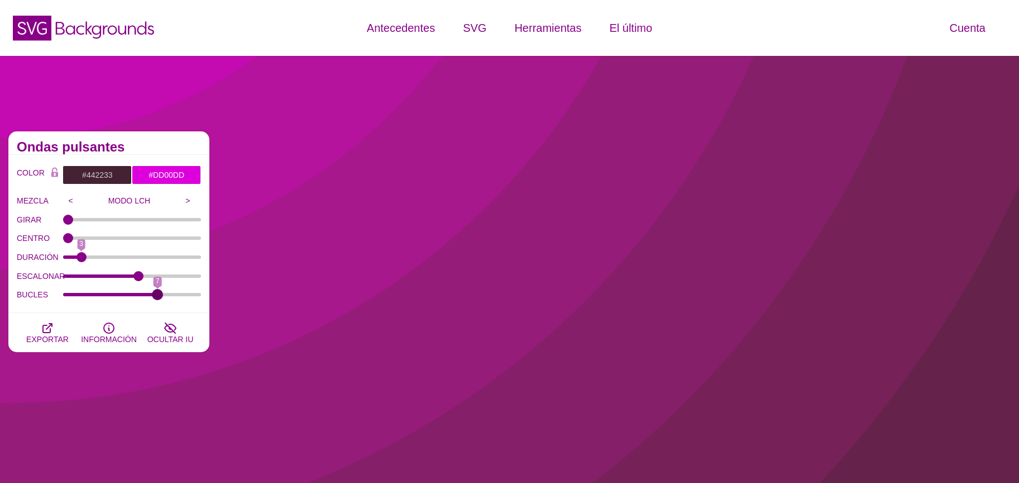
click at [158, 297] on input "BUCLES" at bounding box center [132, 294] width 139 height 4
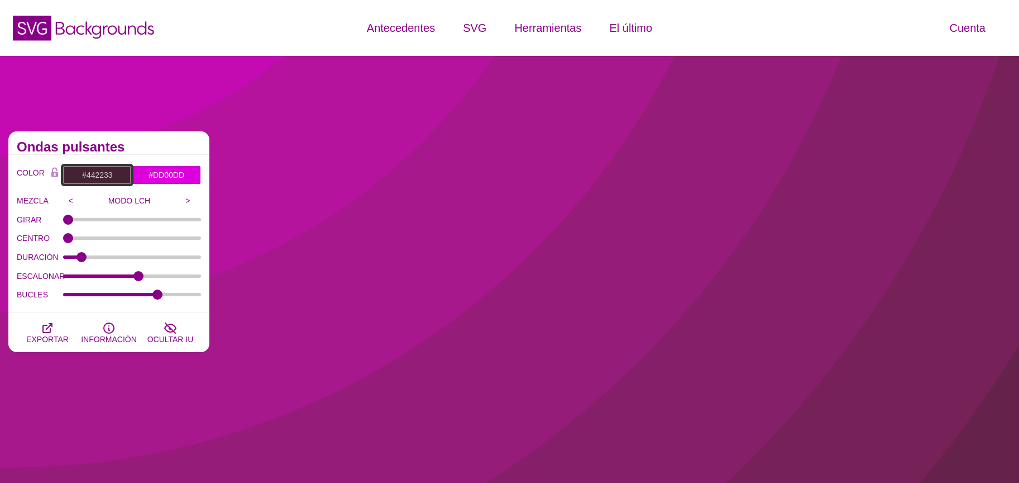
click at [85, 174] on input "#442233" at bounding box center [97, 174] width 69 height 19
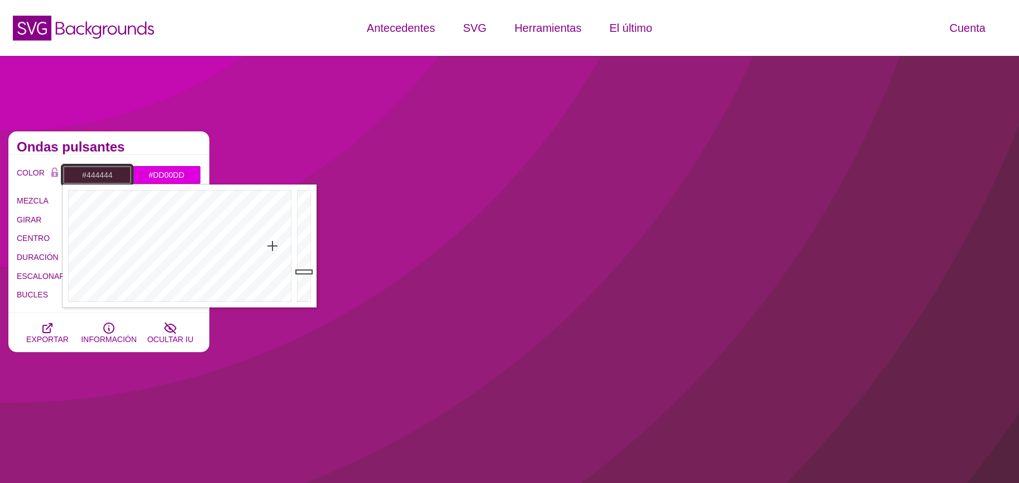
click at [226, 301] on div at bounding box center [179, 245] width 232 height 123
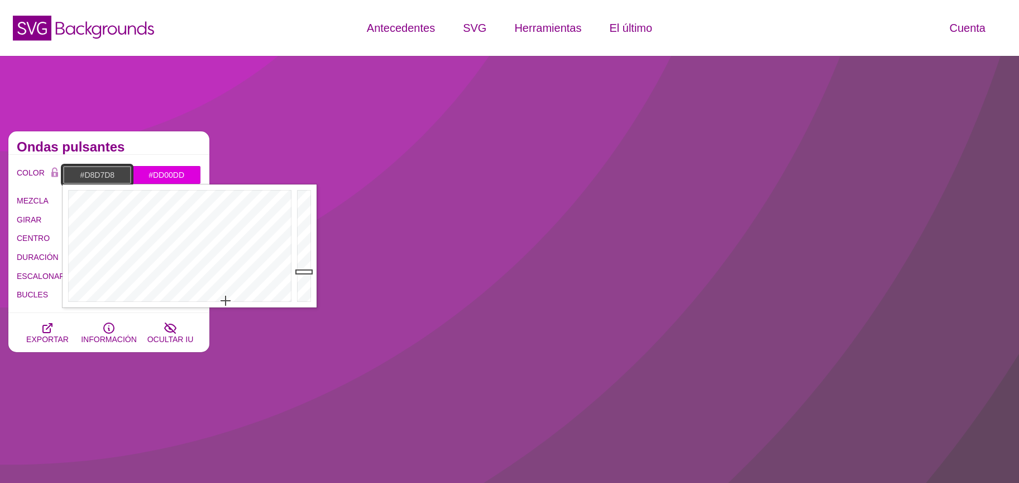
type input "#D9D9DA"
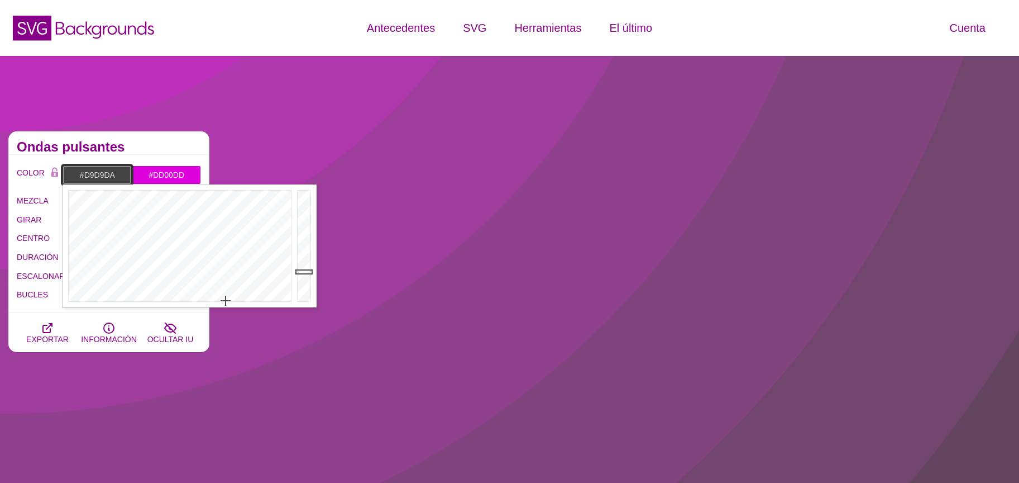
click at [303, 206] on div at bounding box center [305, 245] width 22 height 123
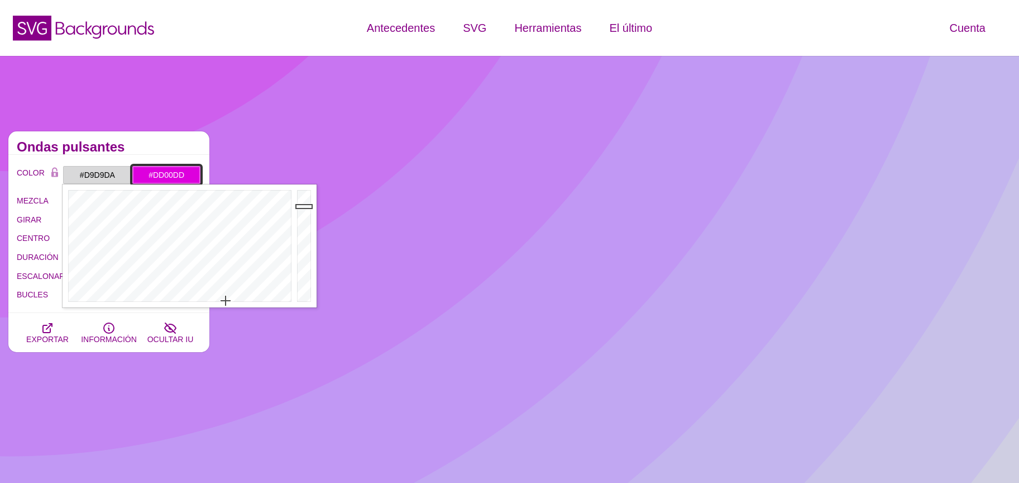
click at [155, 171] on input "#DD00DD" at bounding box center [166, 174] width 69 height 19
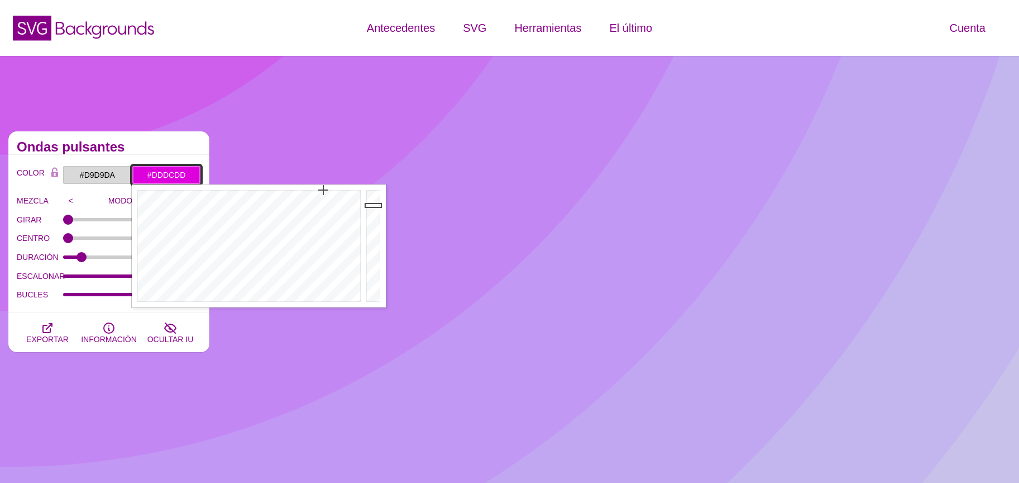
click at [315, 301] on div at bounding box center [248, 245] width 232 height 123
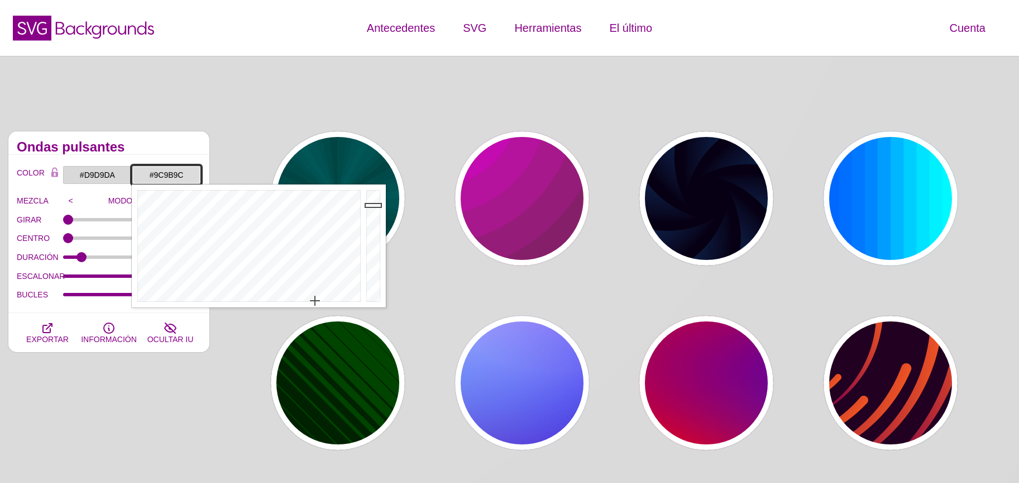
drag, startPoint x: 377, startPoint y: 233, endPoint x: 376, endPoint y: 244, distance: 10.6
click at [377, 233] on div at bounding box center [375, 245] width 22 height 123
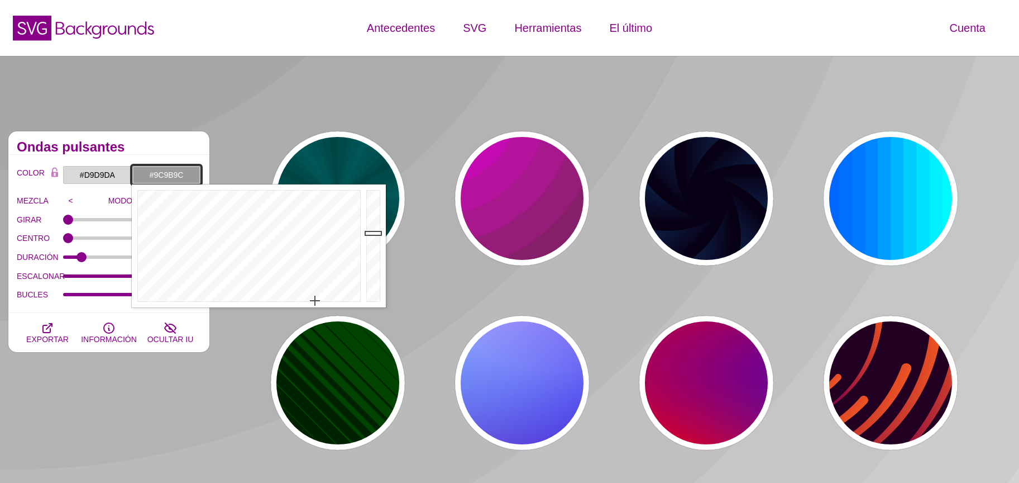
type input "#505051"
click at [373, 266] on div at bounding box center [375, 245] width 22 height 123
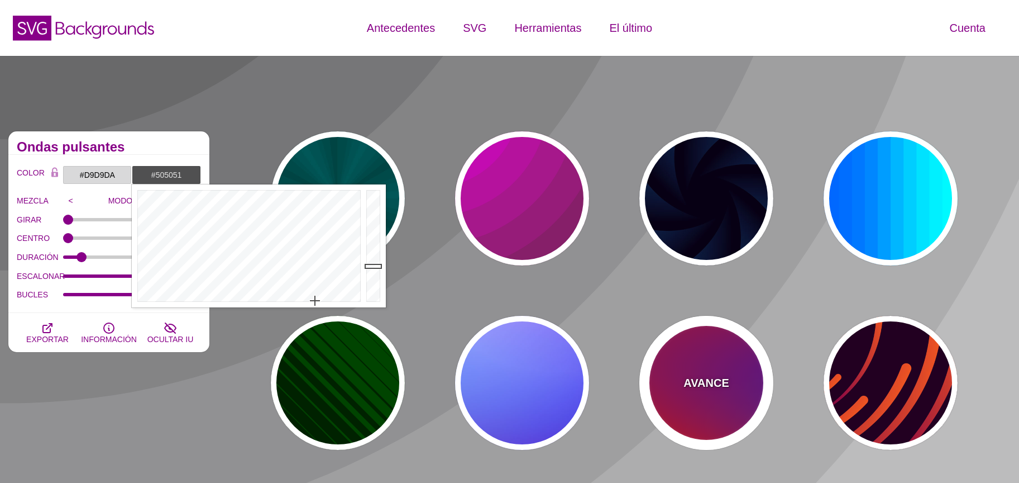
click at [736, 365] on div "AVANCE" at bounding box center [707, 383] width 134 height 134
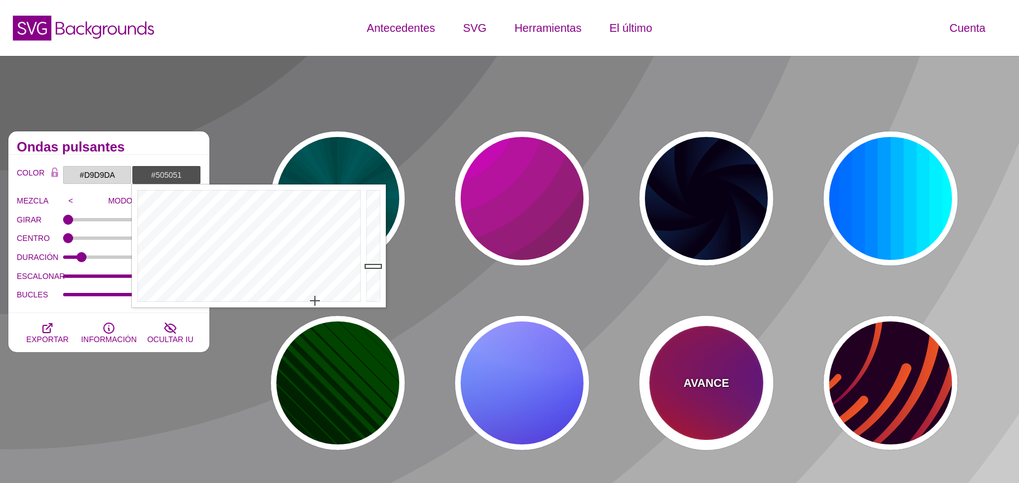
type input "#FF0000"
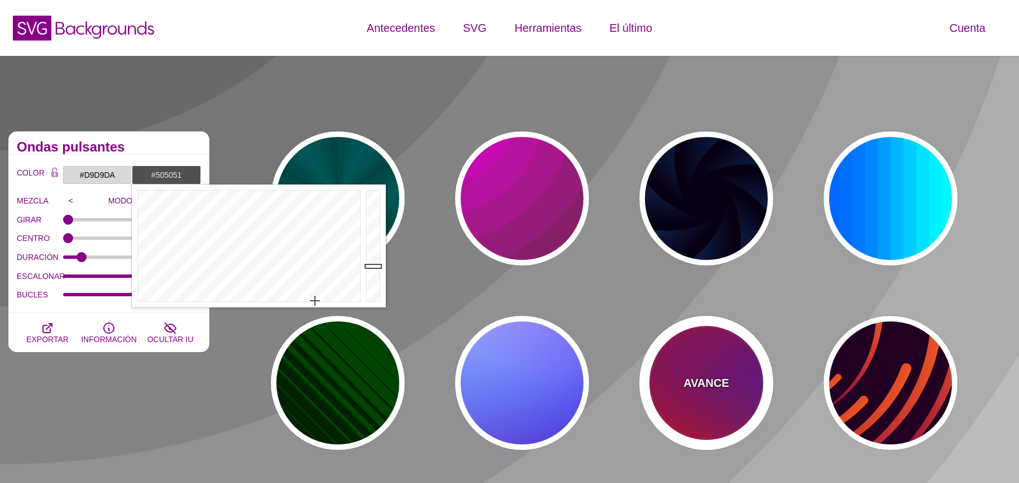
type input "#800080"
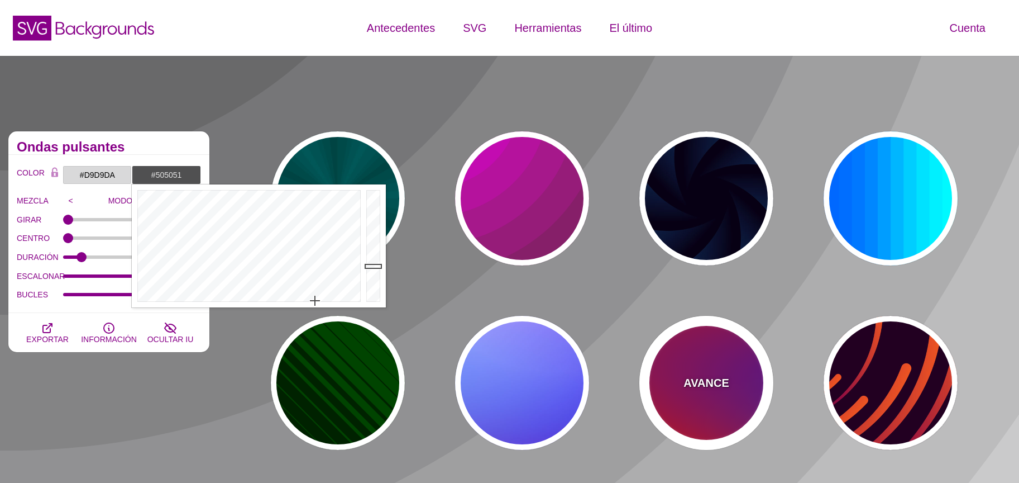
type input "#0000FF"
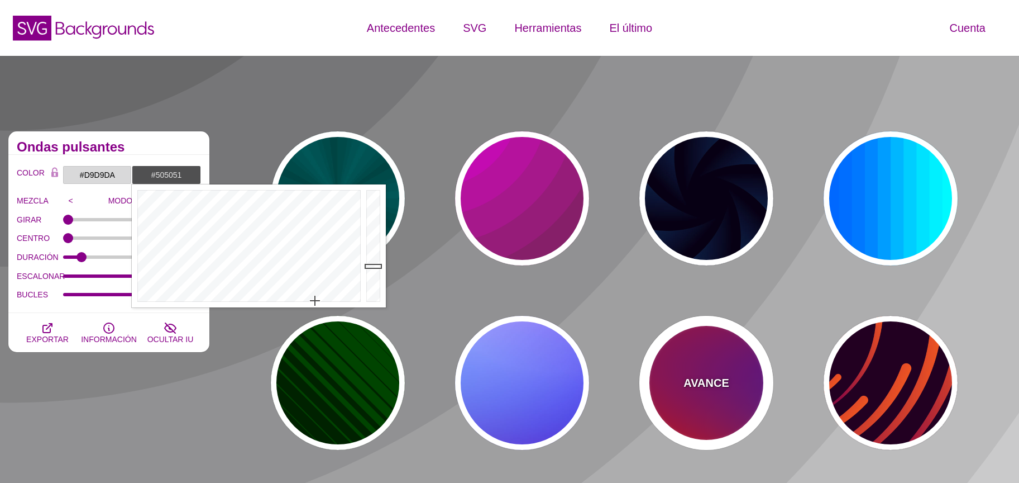
type input "1"
type input "20"
type input "0"
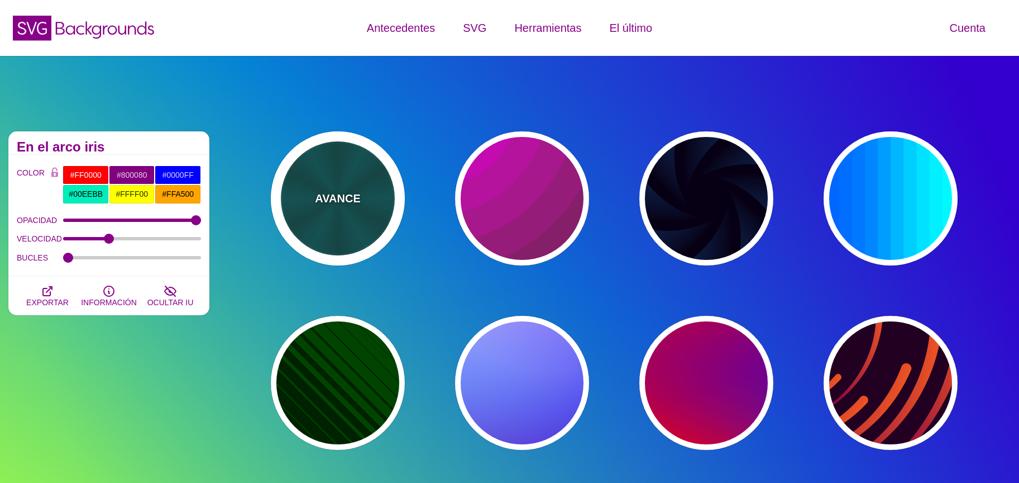
click at [363, 186] on div "AVANCE" at bounding box center [338, 198] width 134 height 134
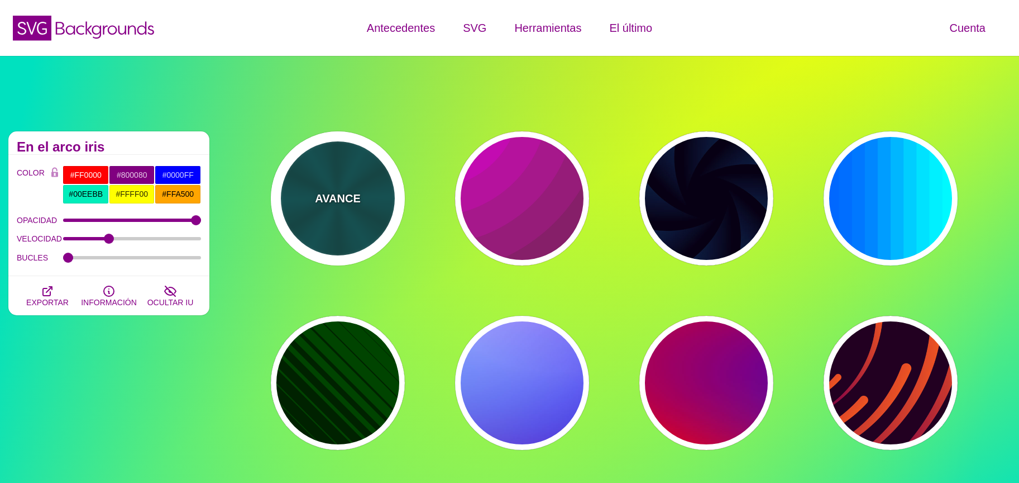
type input "#004444"
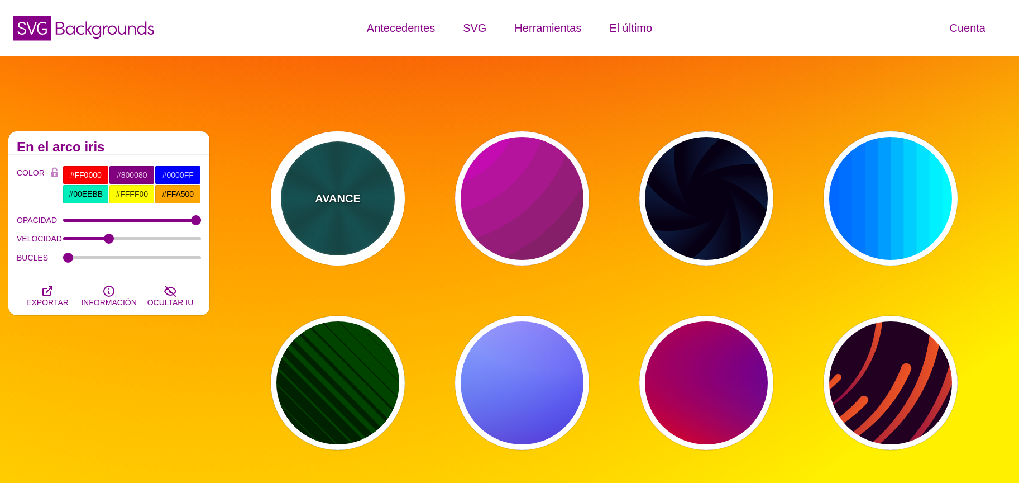
type input "#006666"
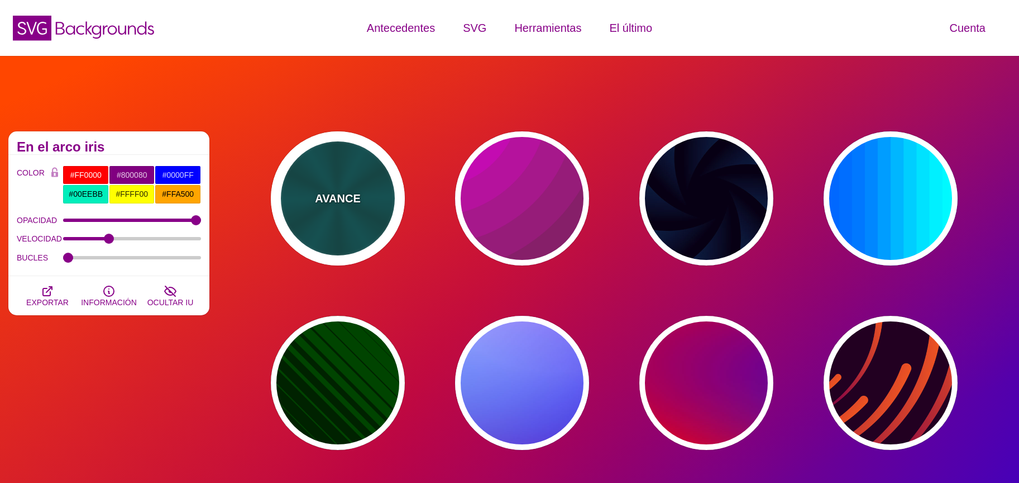
type input "5"
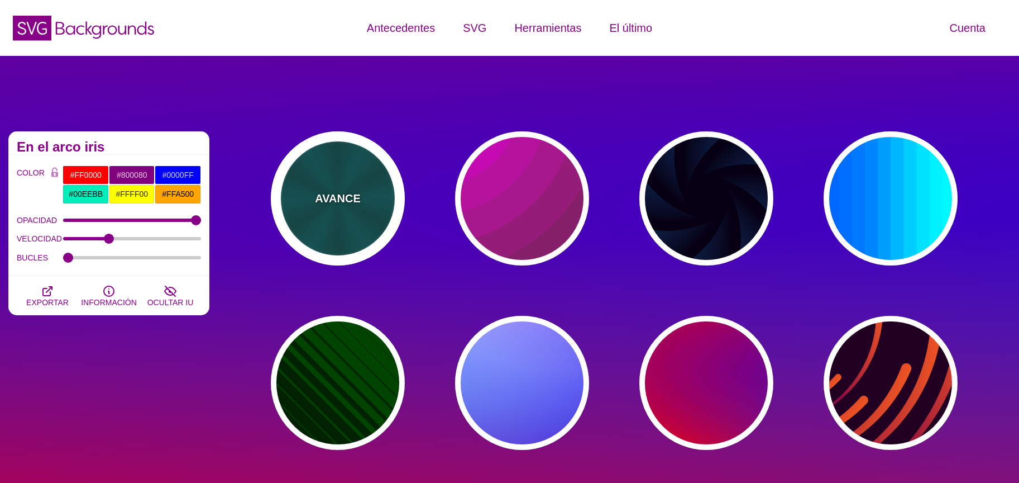
type input "1"
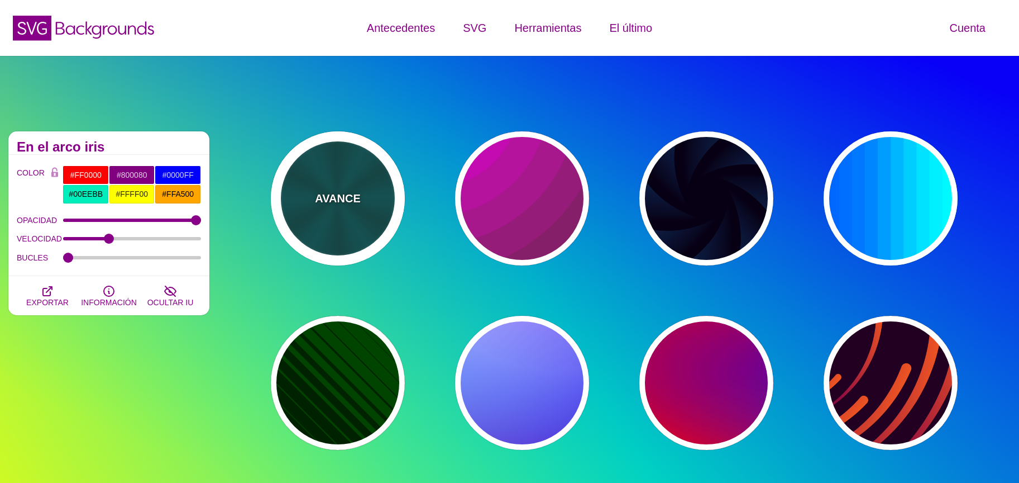
type input "0.2"
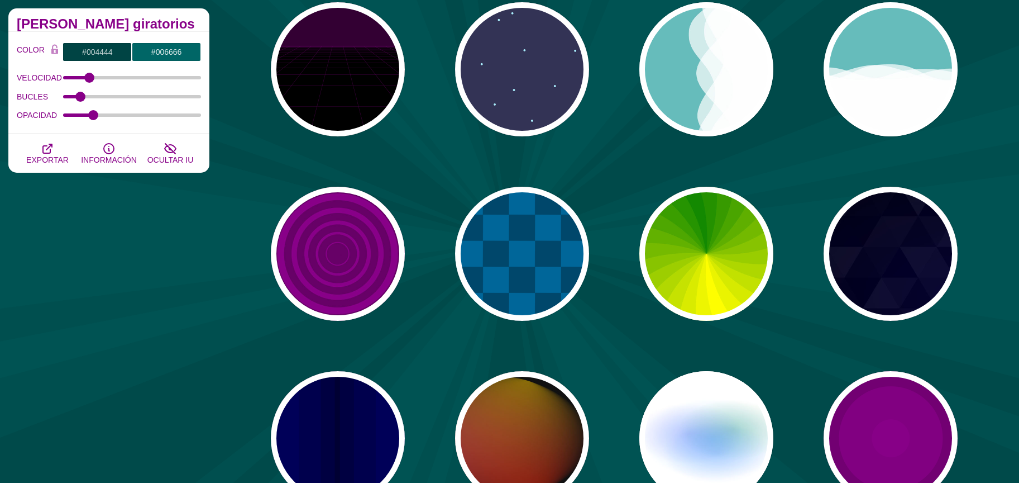
scroll to position [500, 0]
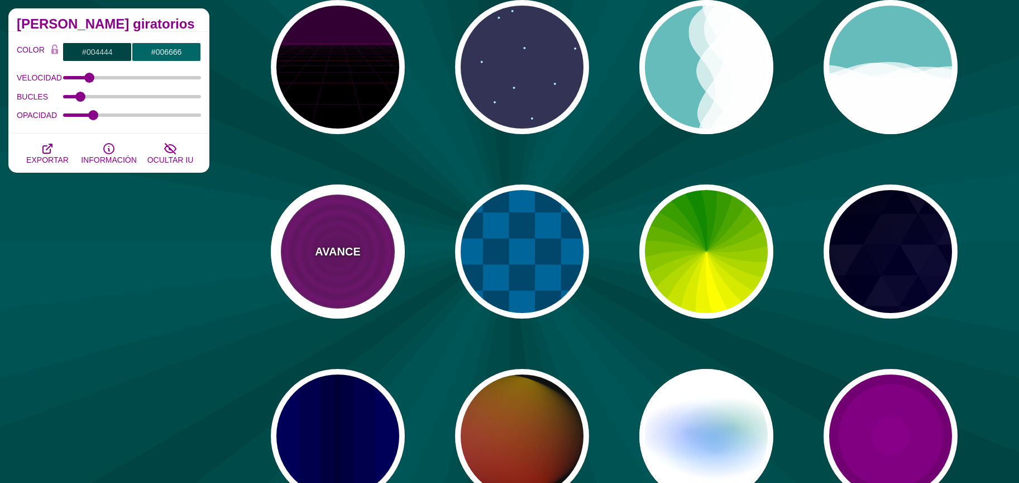
click at [383, 247] on div "AVANCE" at bounding box center [338, 251] width 134 height 134
type input "#880088"
type input "#660066"
type input "15"
type input "0"
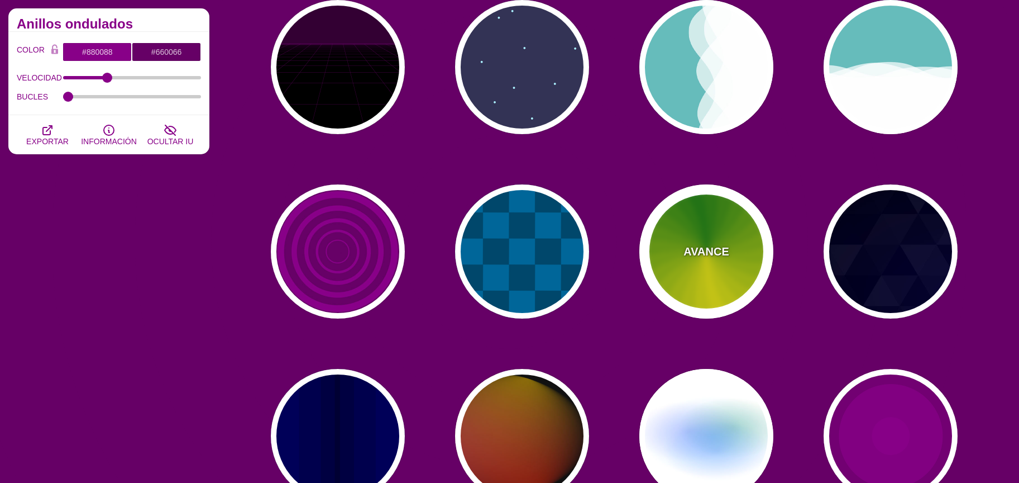
click at [705, 268] on div "AVANCE" at bounding box center [707, 251] width 134 height 134
type input "#118800"
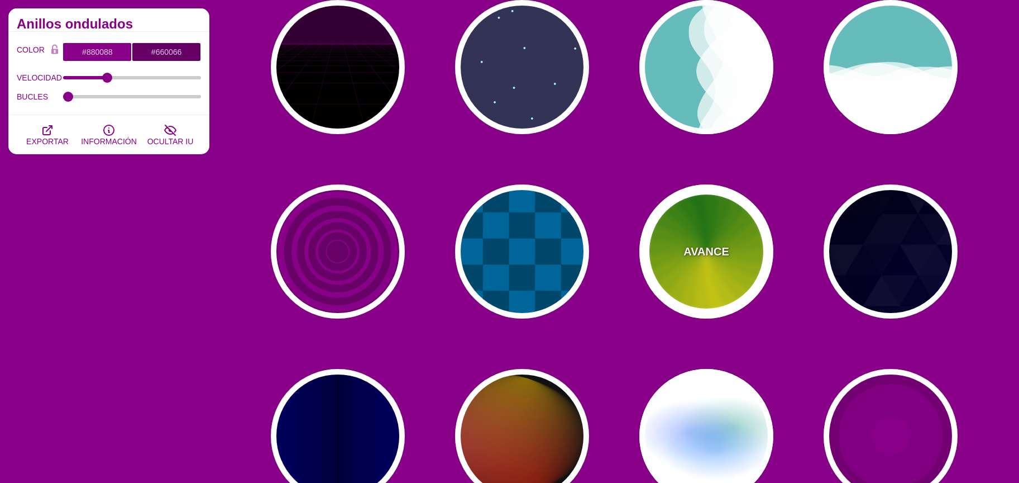
type input "#FFFF00"
type input "4.8"
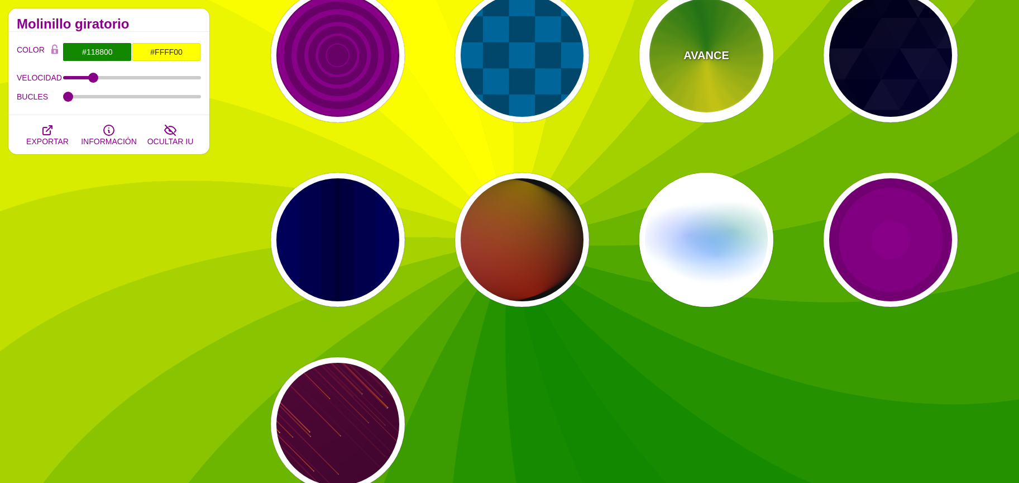
scroll to position [697, 0]
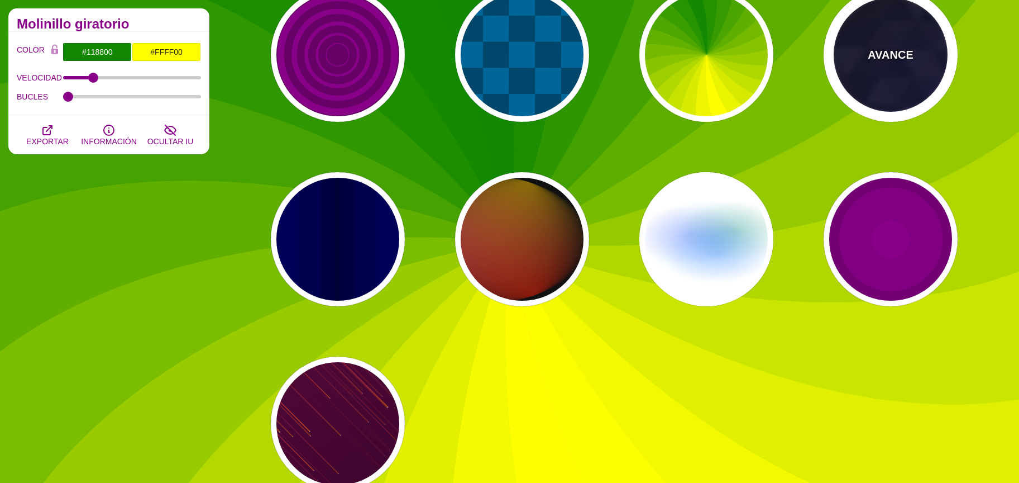
click at [902, 102] on div "AVANCE" at bounding box center [891, 55] width 134 height 134
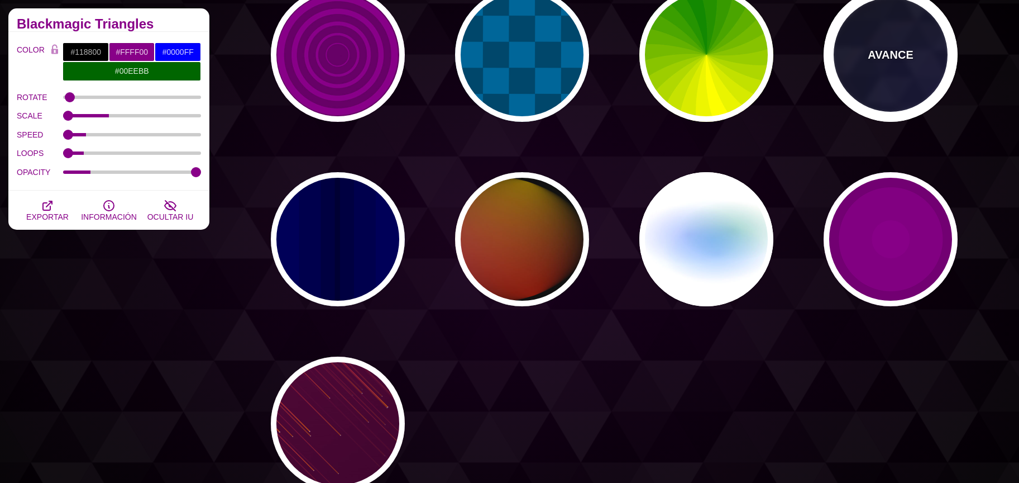
type input "#000000"
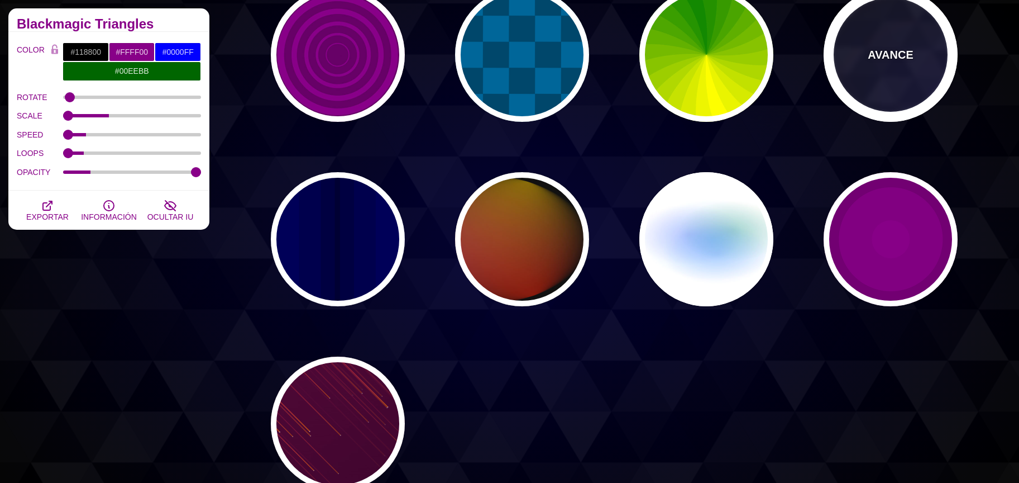
type input "#880088"
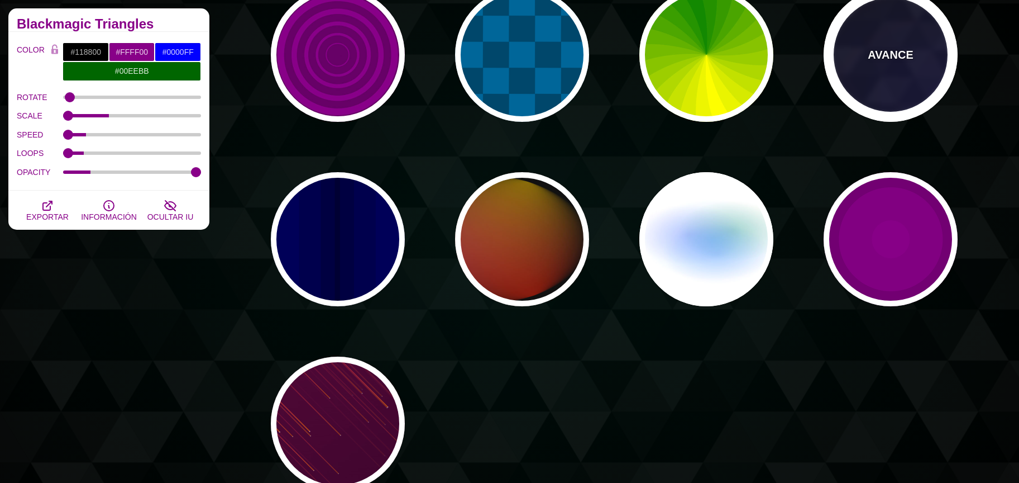
type input "#006600"
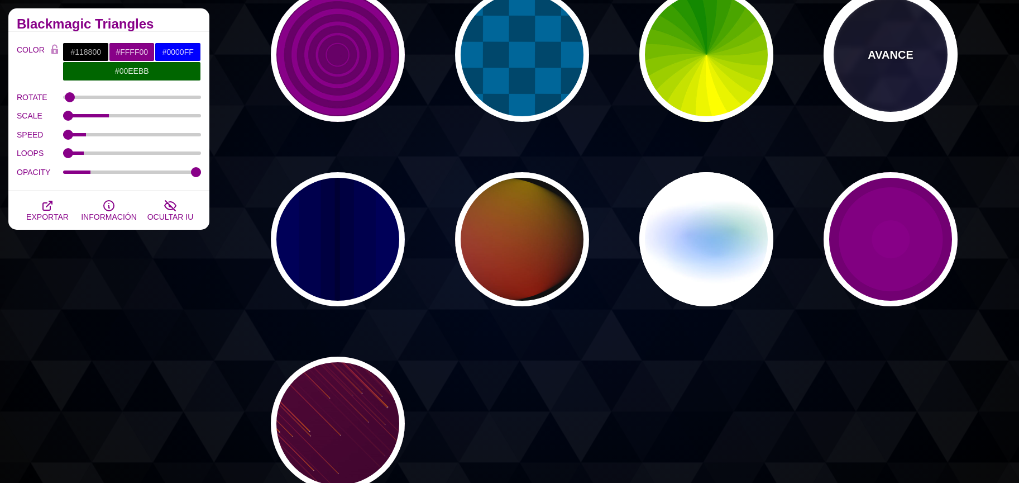
type input "0"
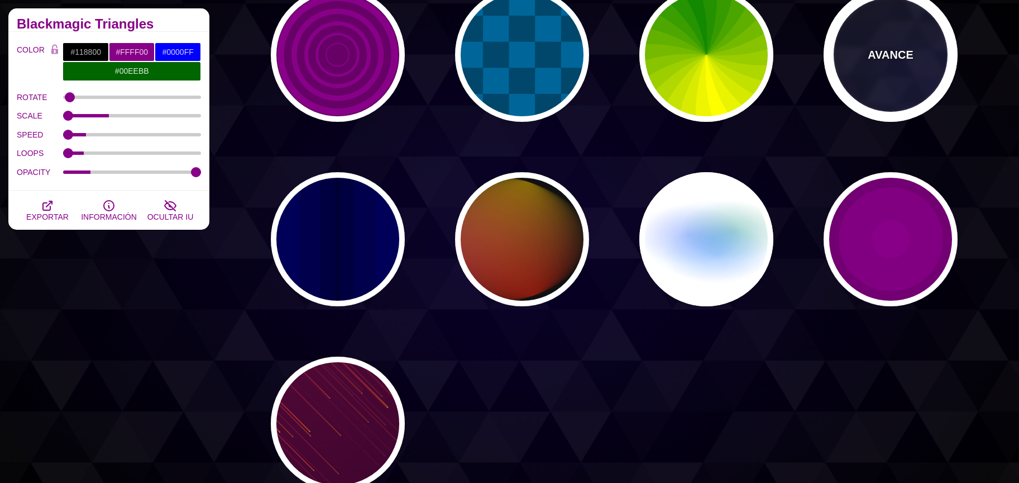
type input "0.4"
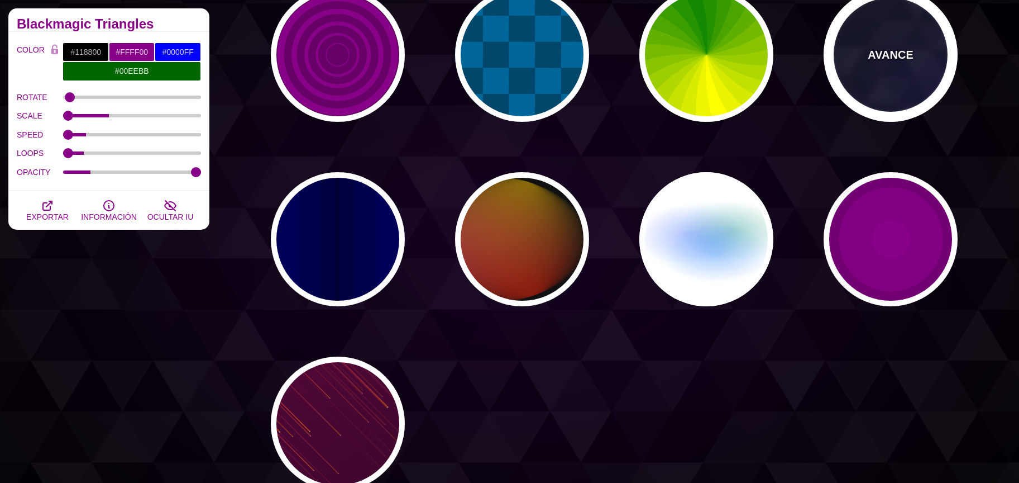
type input "5"
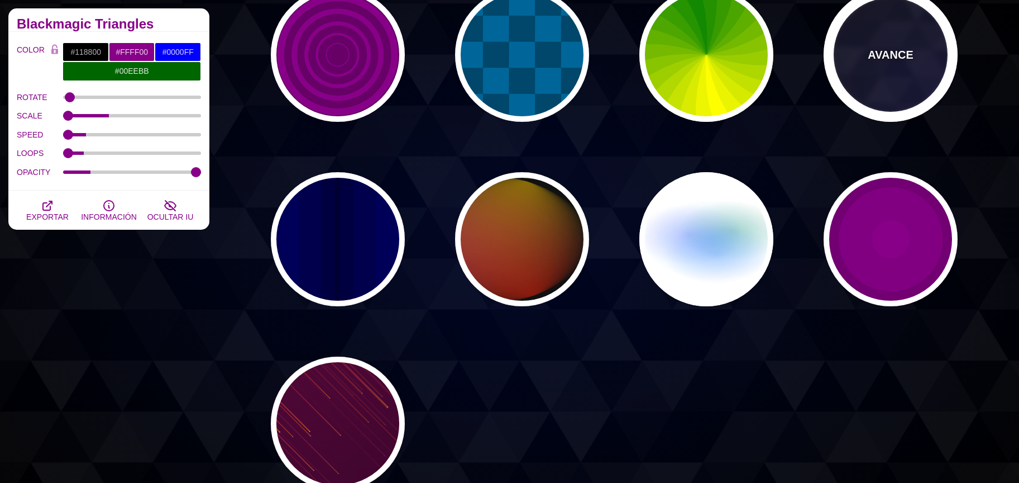
type input "15"
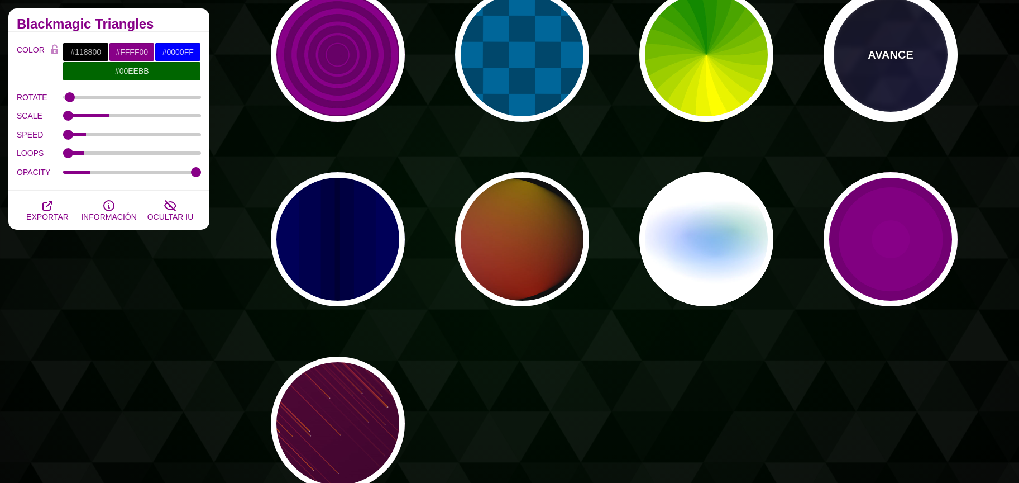
type input "0.2"
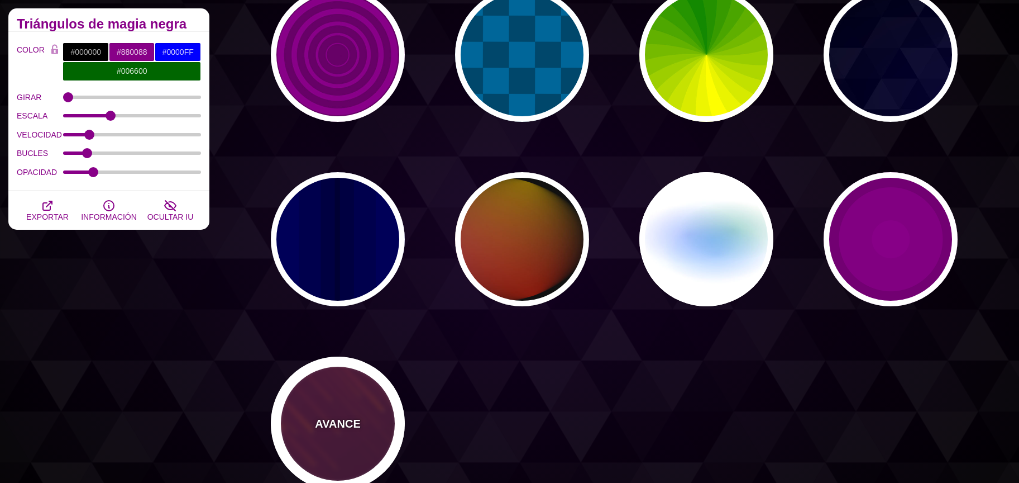
click at [355, 432] on div "AVANCE" at bounding box center [338, 423] width 134 height 134
type input "#220022"
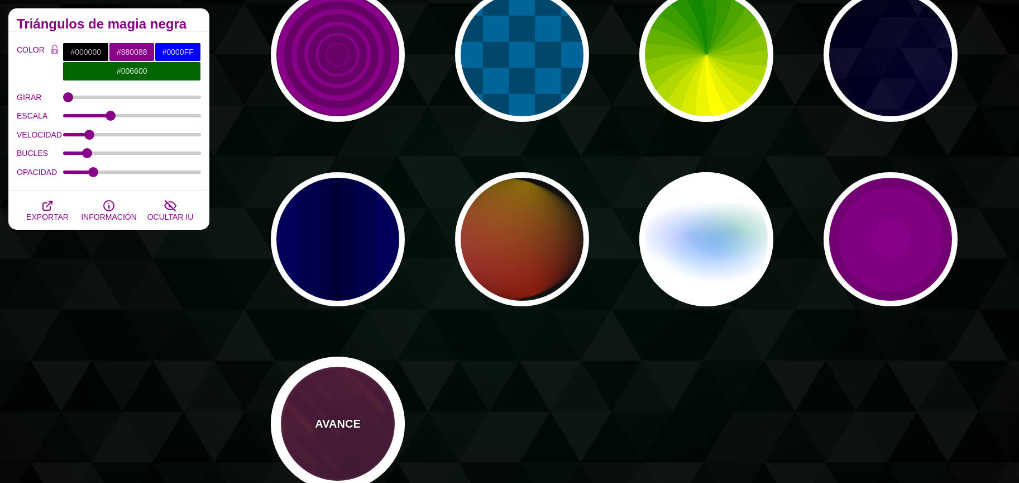
type input "#FF7700"
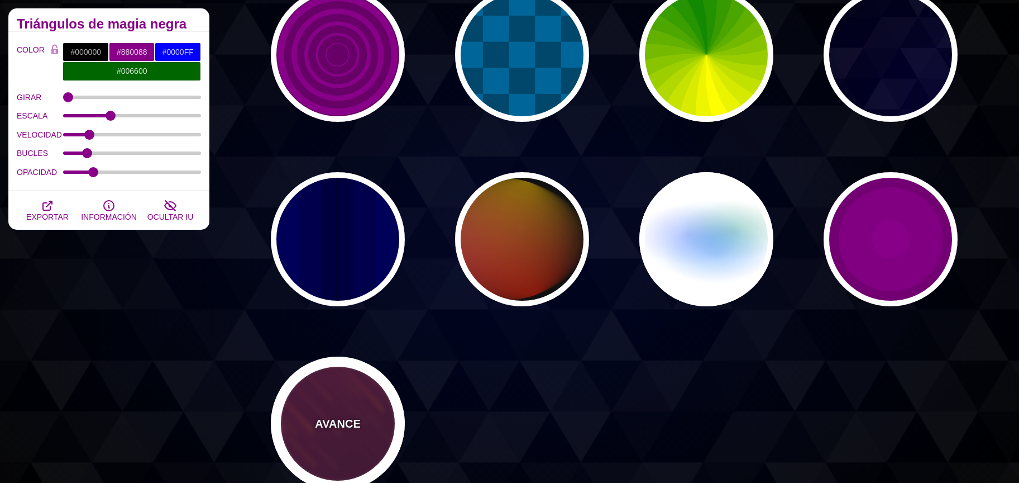
type input "#FFFFFF"
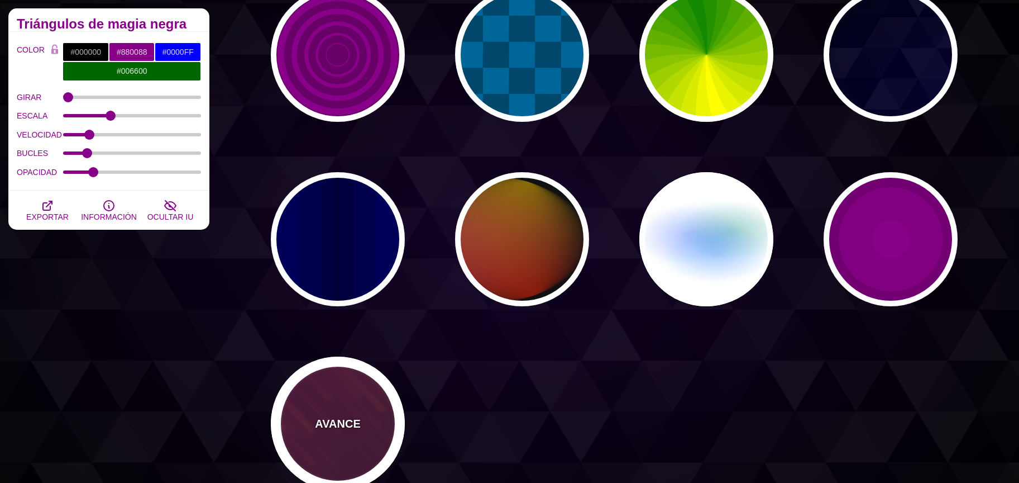
type input "10"
type input "999"
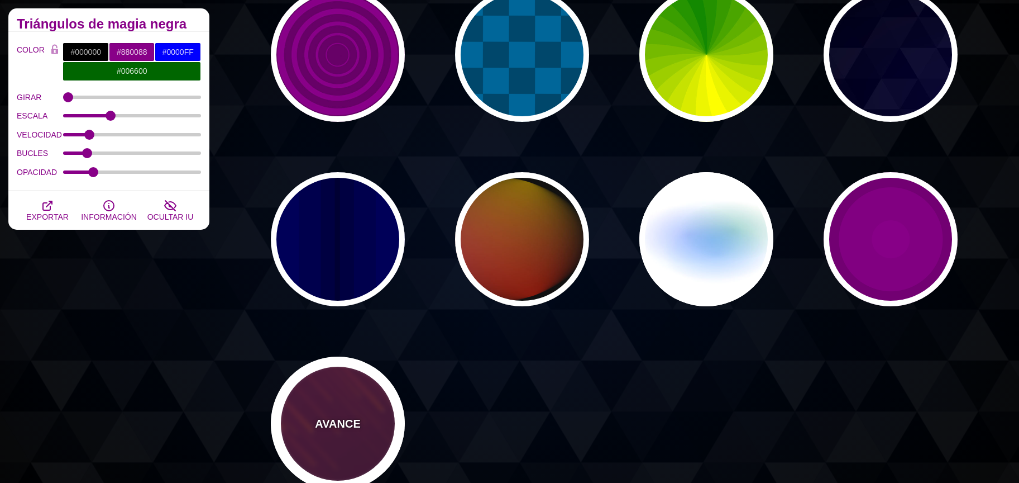
type input "3"
type input "1.5"
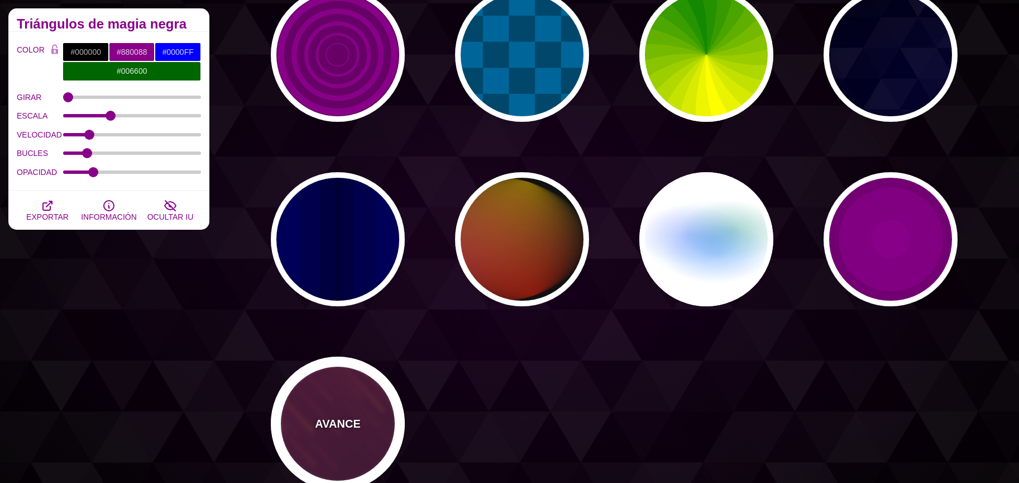
type input "1"
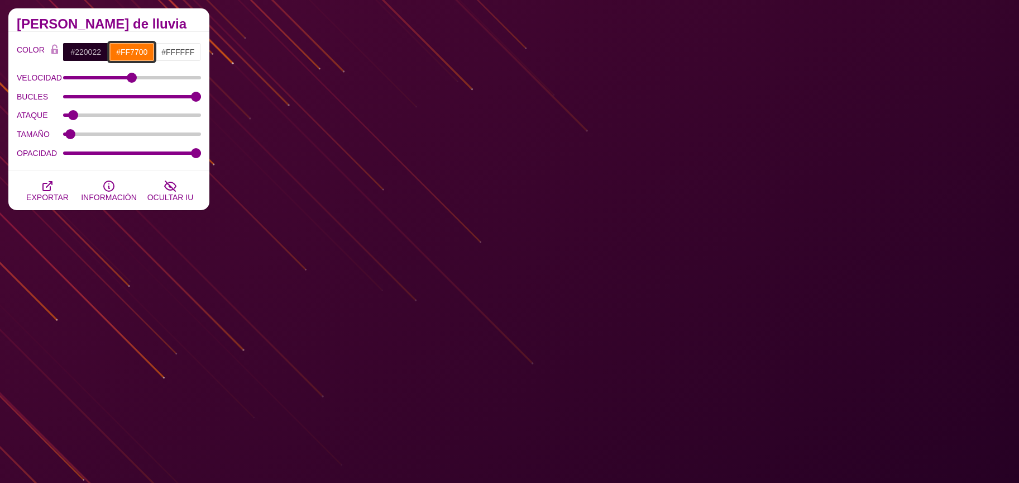
click at [137, 55] on input "#FF7700" at bounding box center [132, 51] width 46 height 19
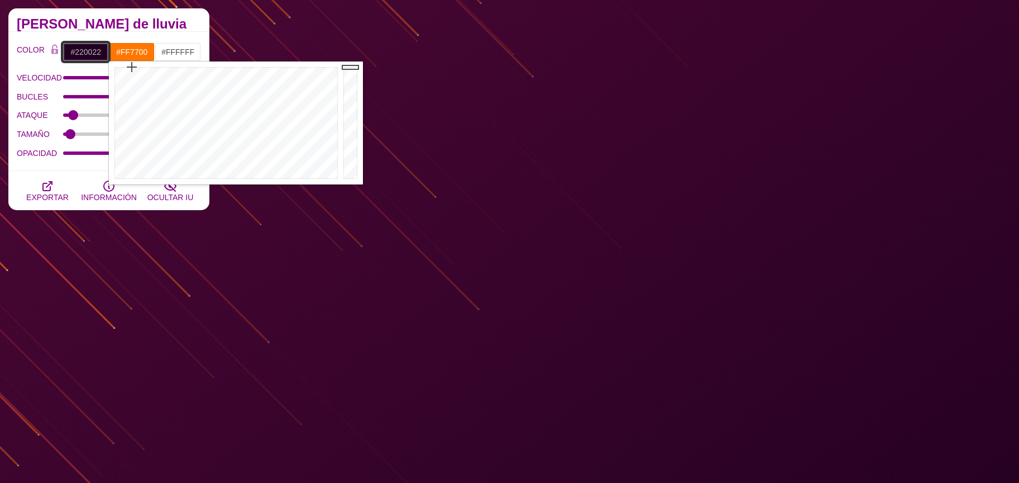
click at [87, 53] on input "#220022" at bounding box center [86, 51] width 46 height 19
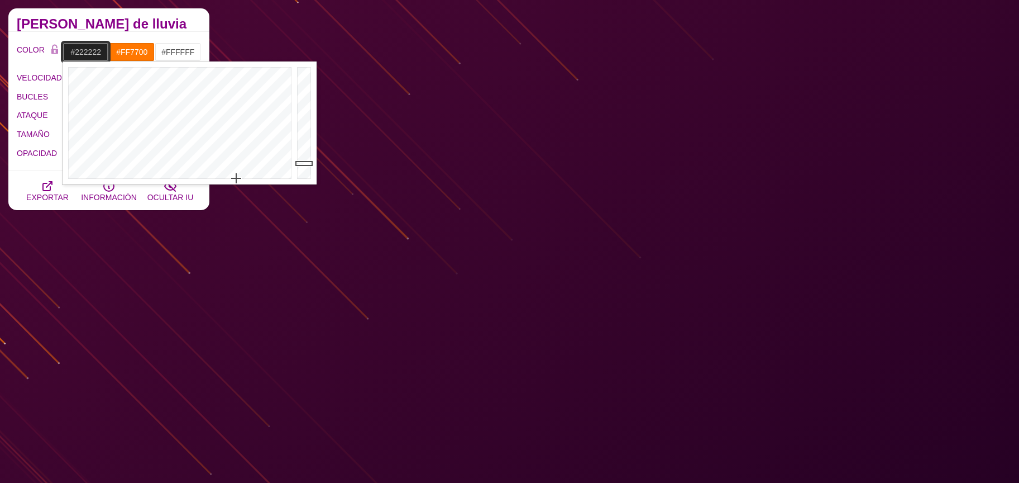
click at [236, 178] on div at bounding box center [179, 122] width 232 height 123
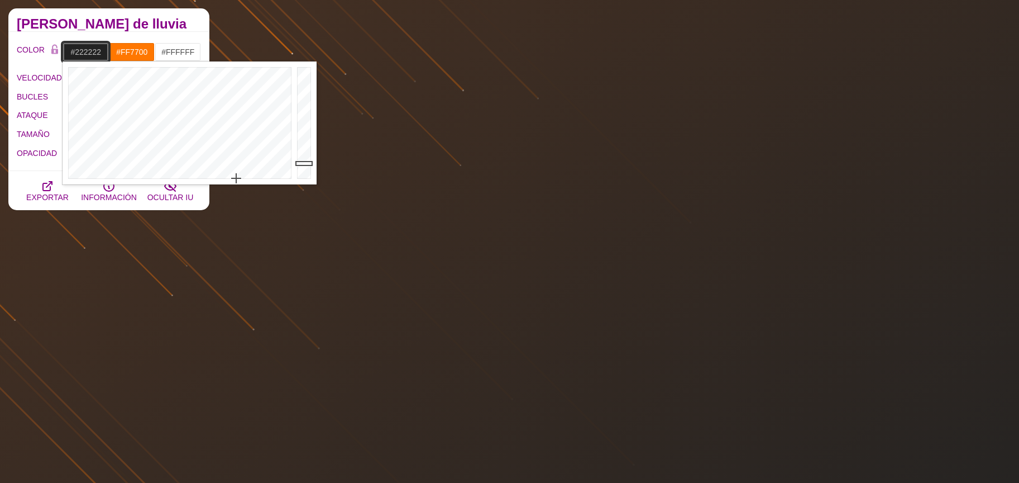
type input "#020202"
click at [301, 177] on div at bounding box center [305, 122] width 22 height 123
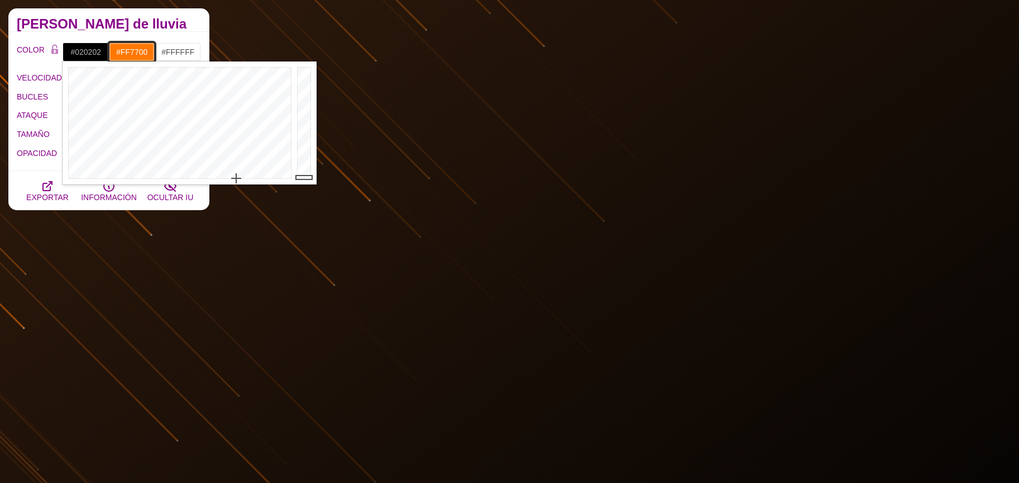
click at [128, 55] on input "#FF7700" at bounding box center [132, 51] width 46 height 19
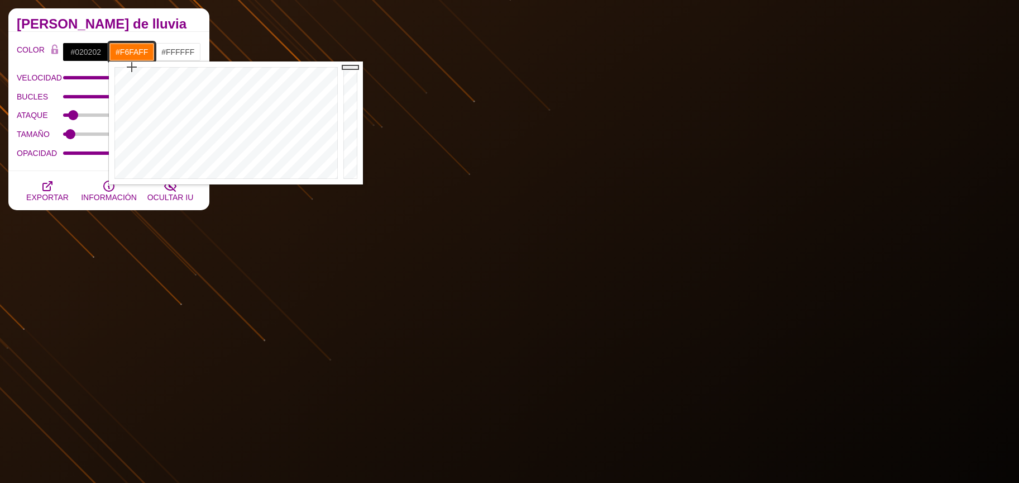
click at [246, 174] on div at bounding box center [225, 122] width 232 height 123
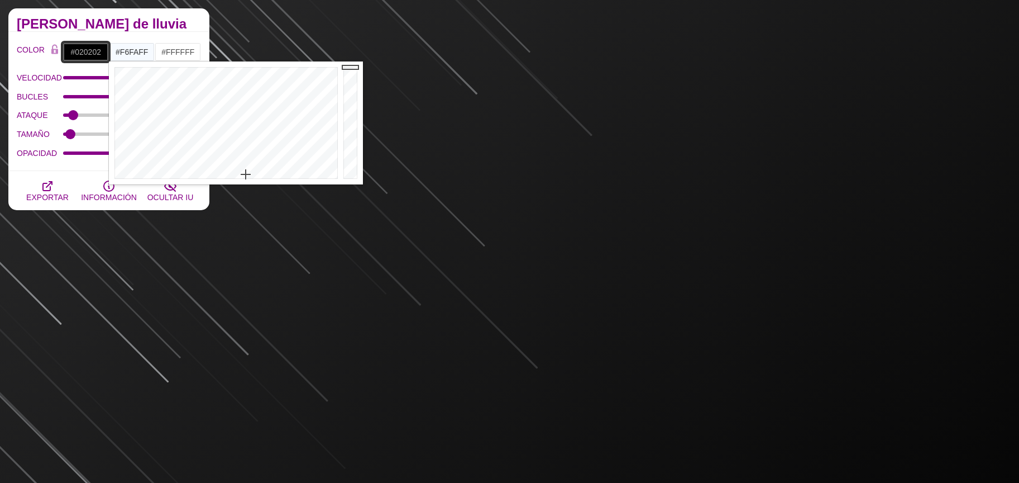
click at [79, 53] on input "#020202" at bounding box center [86, 51] width 46 height 19
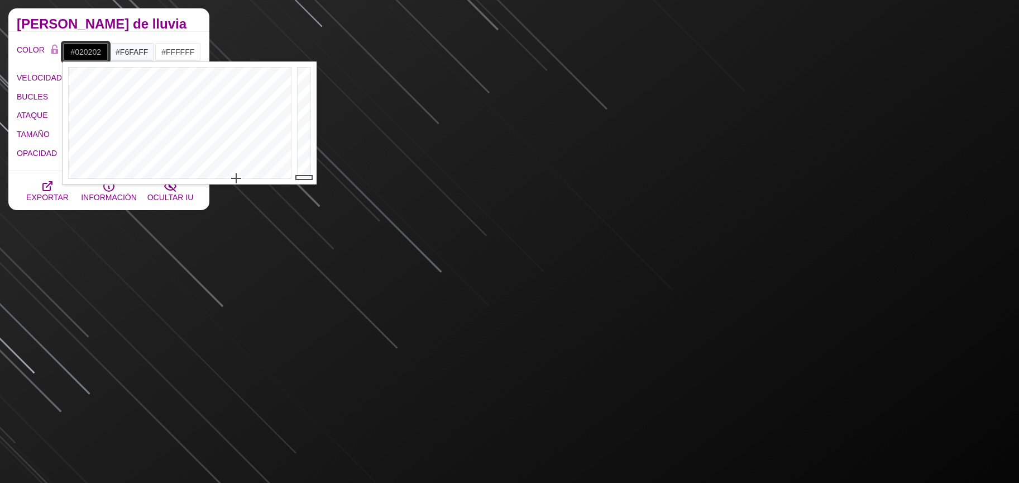
drag, startPoint x: 209, startPoint y: 171, endPoint x: 199, endPoint y: 177, distance: 12.0
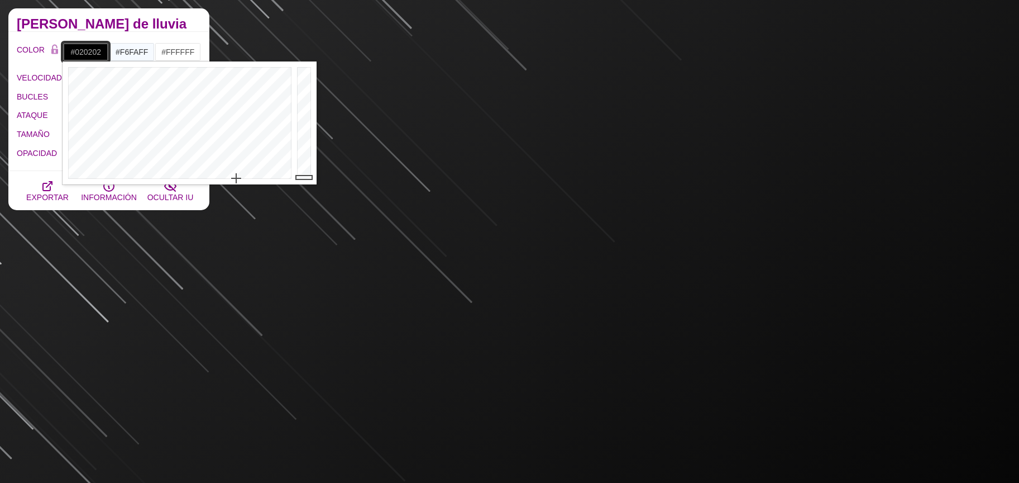
click at [208, 173] on div at bounding box center [179, 122] width 232 height 123
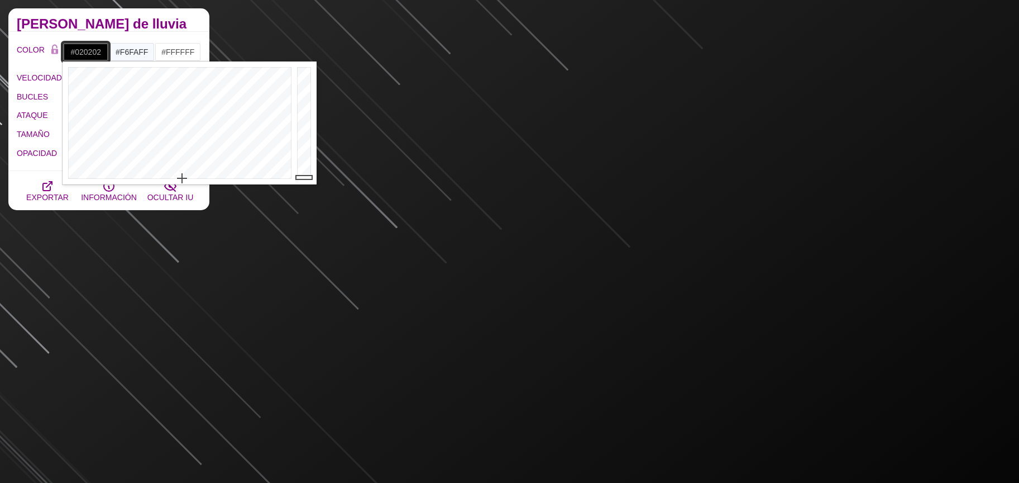
click at [182, 179] on div at bounding box center [179, 122] width 232 height 123
click at [170, 179] on div at bounding box center [179, 122] width 232 height 123
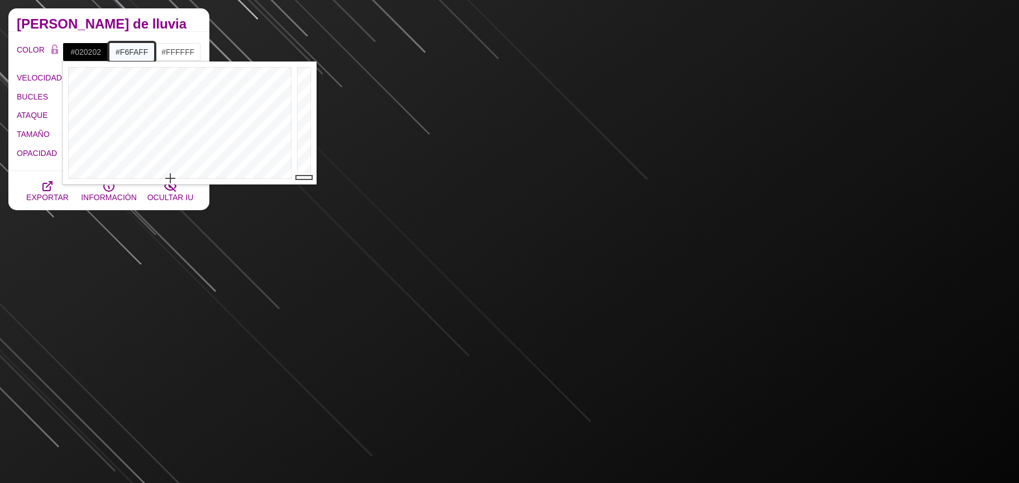
click at [116, 59] on input "#F6FAFF" at bounding box center [132, 51] width 46 height 19
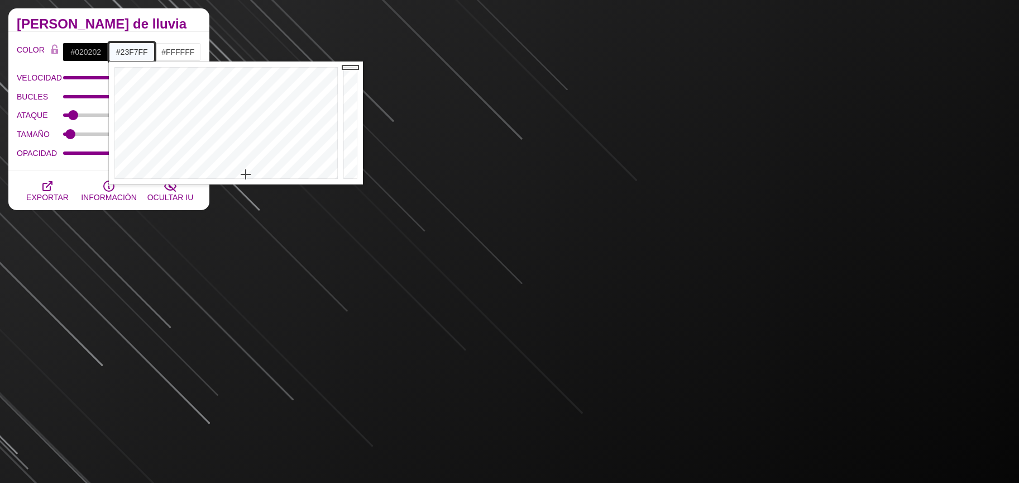
click at [227, 82] on div at bounding box center [225, 122] width 232 height 123
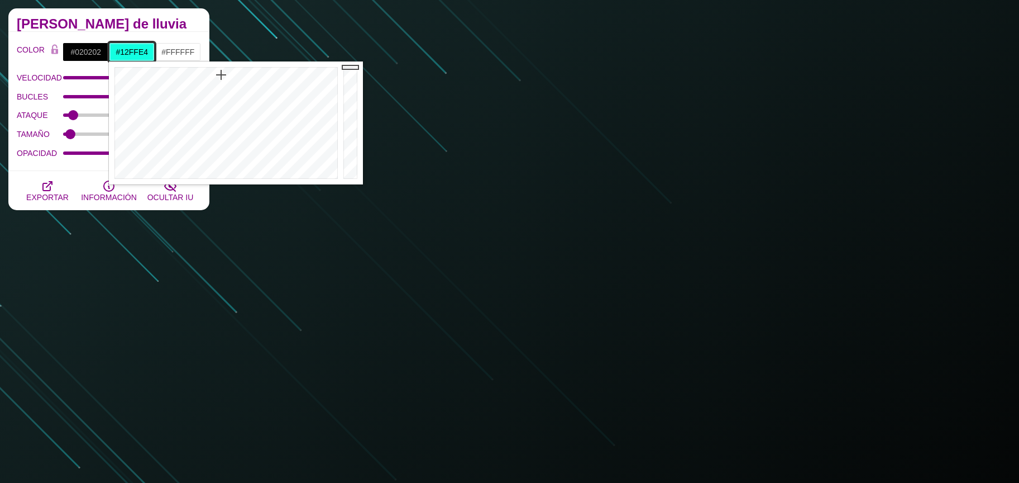
click at [222, 75] on div at bounding box center [225, 122] width 232 height 123
drag, startPoint x: 349, startPoint y: 88, endPoint x: 349, endPoint y: 94, distance: 6.1
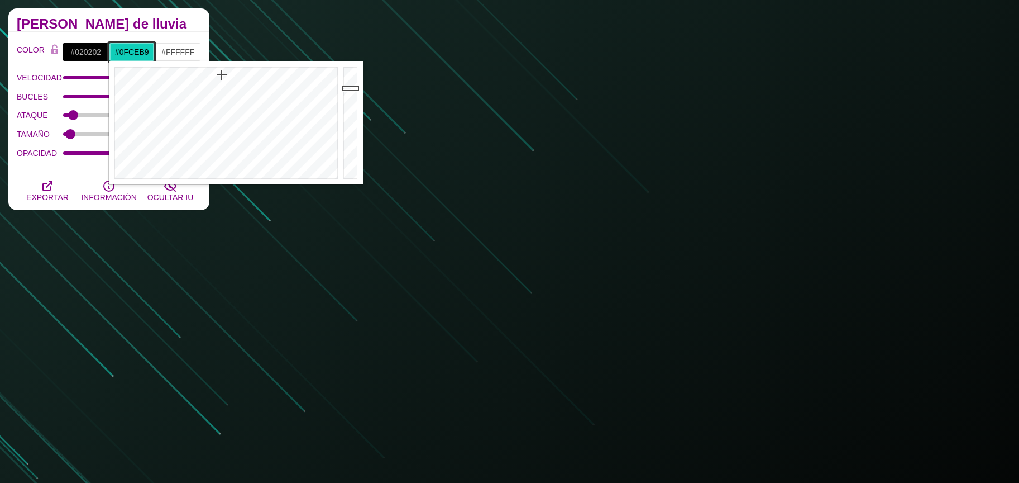
type input "#0EC9B4"
click at [349, 90] on div at bounding box center [352, 122] width 22 height 123
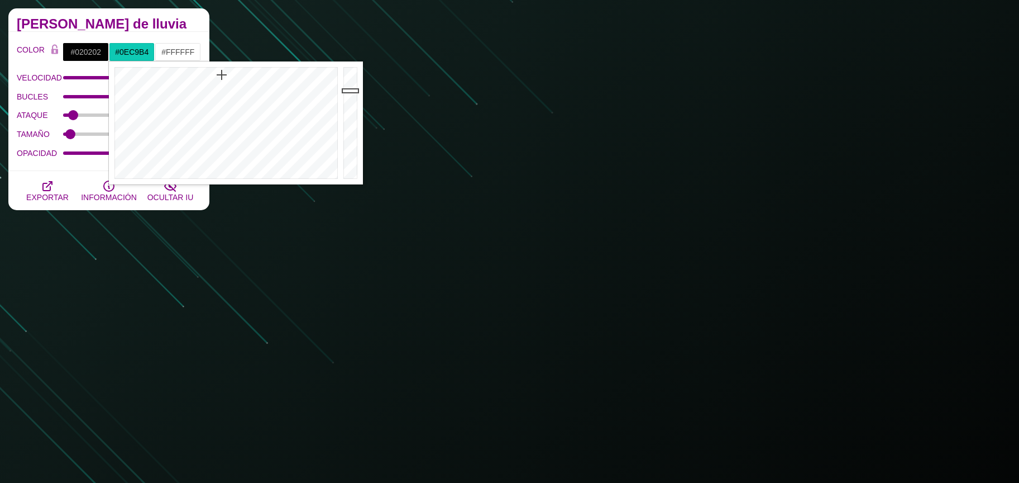
click at [173, 26] on h2 "[PERSON_NAME] de lluvia" at bounding box center [109, 24] width 184 height 9
